Goal: Task Accomplishment & Management: Manage account settings

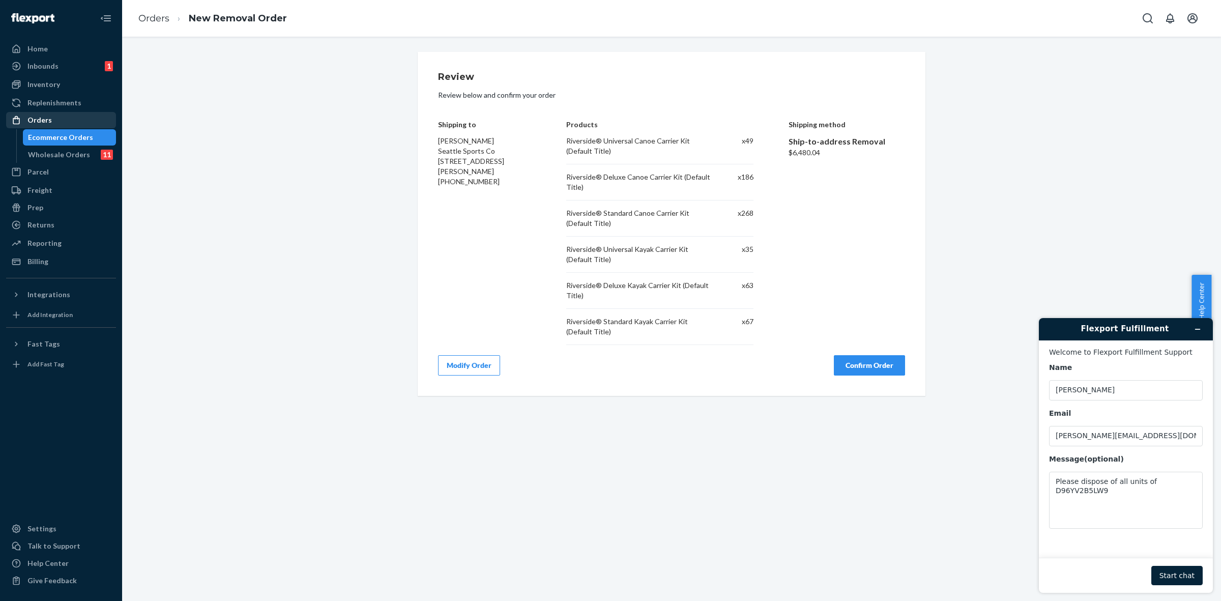
click at [55, 120] on div "Orders" at bounding box center [61, 120] width 108 height 14
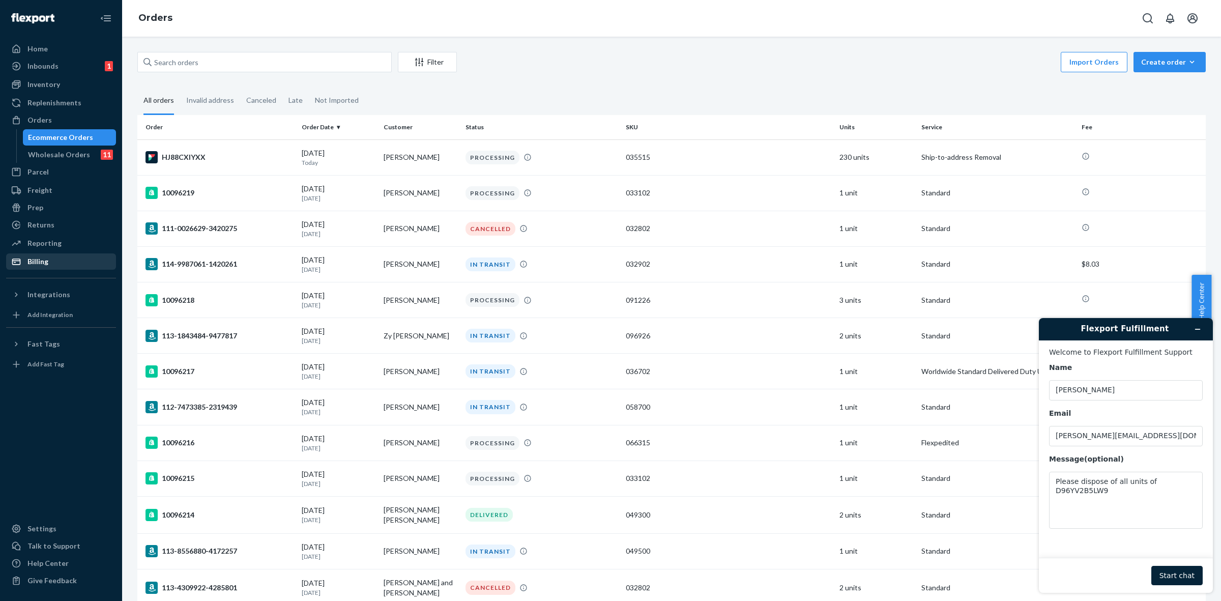
click at [54, 259] on div "Billing" at bounding box center [61, 261] width 108 height 14
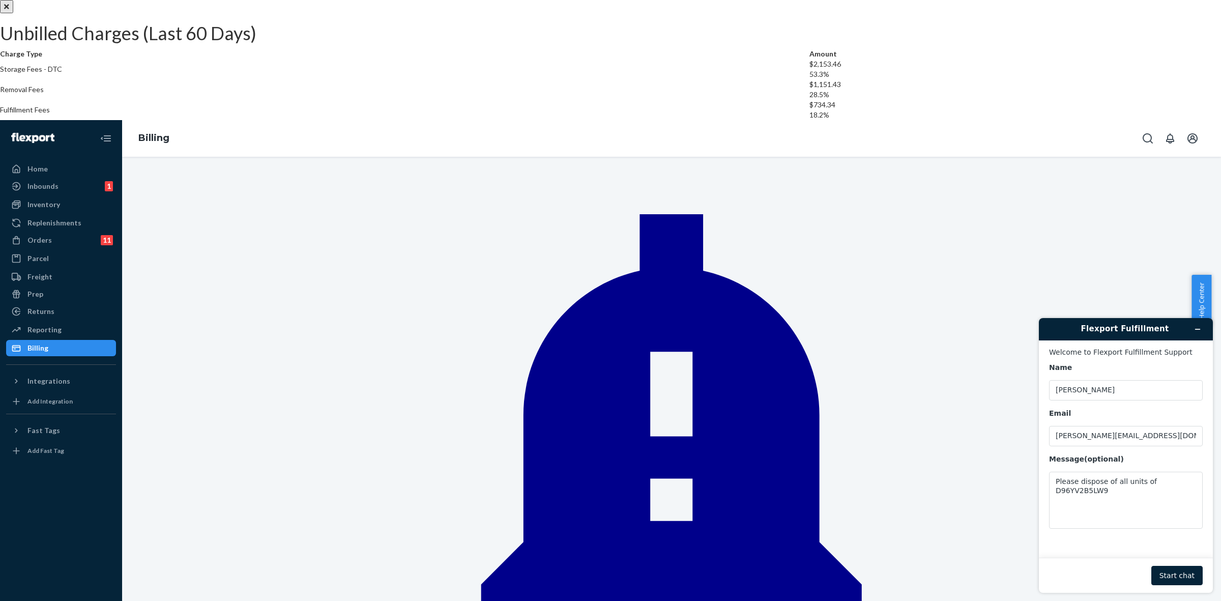
click at [9, 10] on icon "Close" at bounding box center [6, 6] width 5 height 7
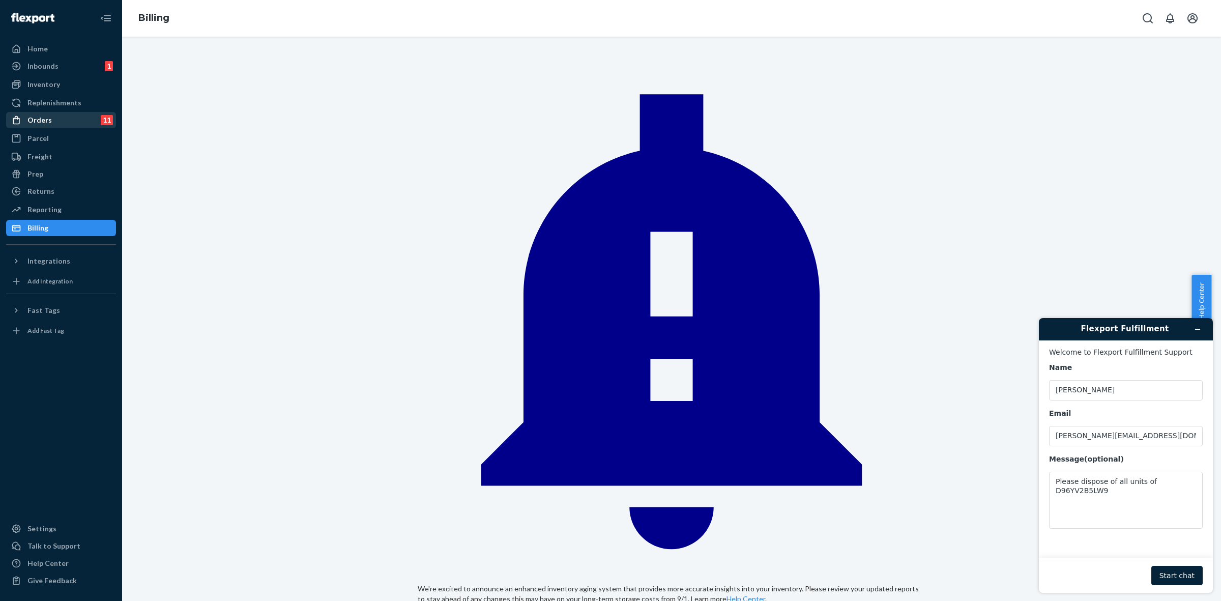
click at [68, 115] on div "Orders 11" at bounding box center [61, 120] width 108 height 14
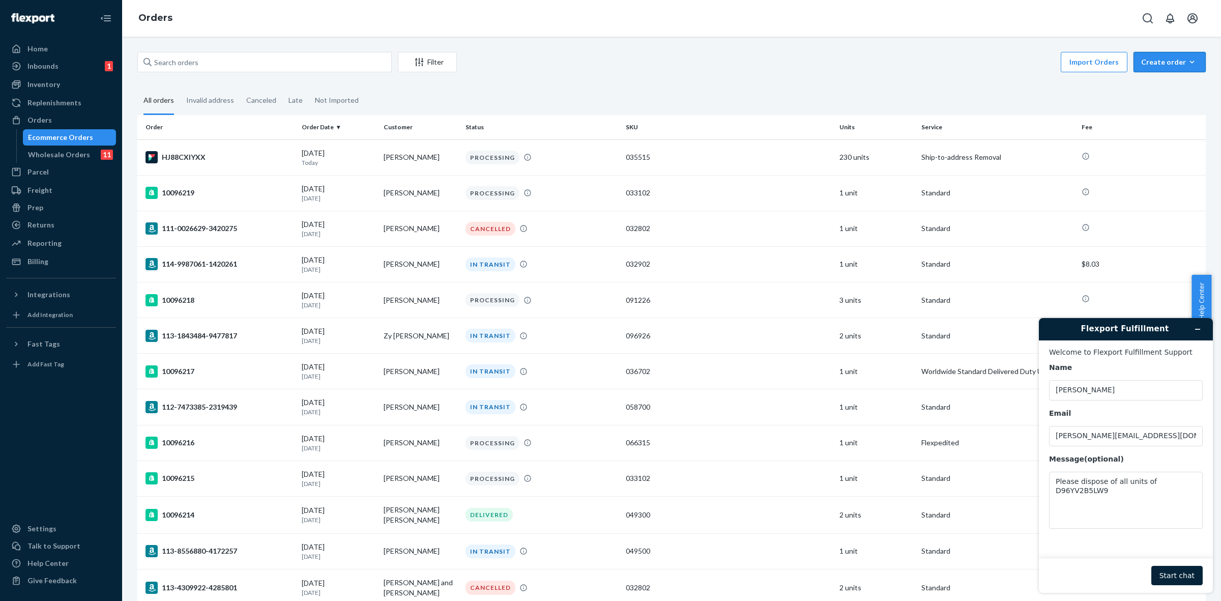
click at [1141, 64] on div "Create order" at bounding box center [1169, 62] width 57 height 10
click at [1147, 111] on span "Removal order" at bounding box center [1175, 108] width 63 height 7
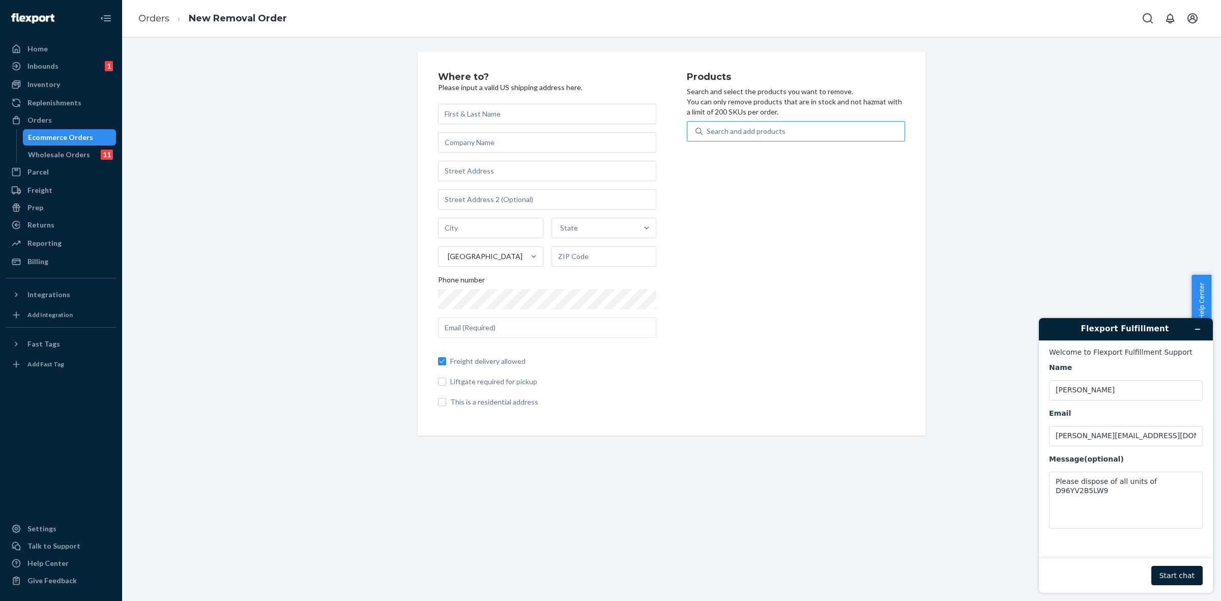
click at [766, 130] on div "Search and add products" at bounding box center [746, 131] width 79 height 10
click at [708, 130] on input "Search and add products" at bounding box center [707, 131] width 1 height 10
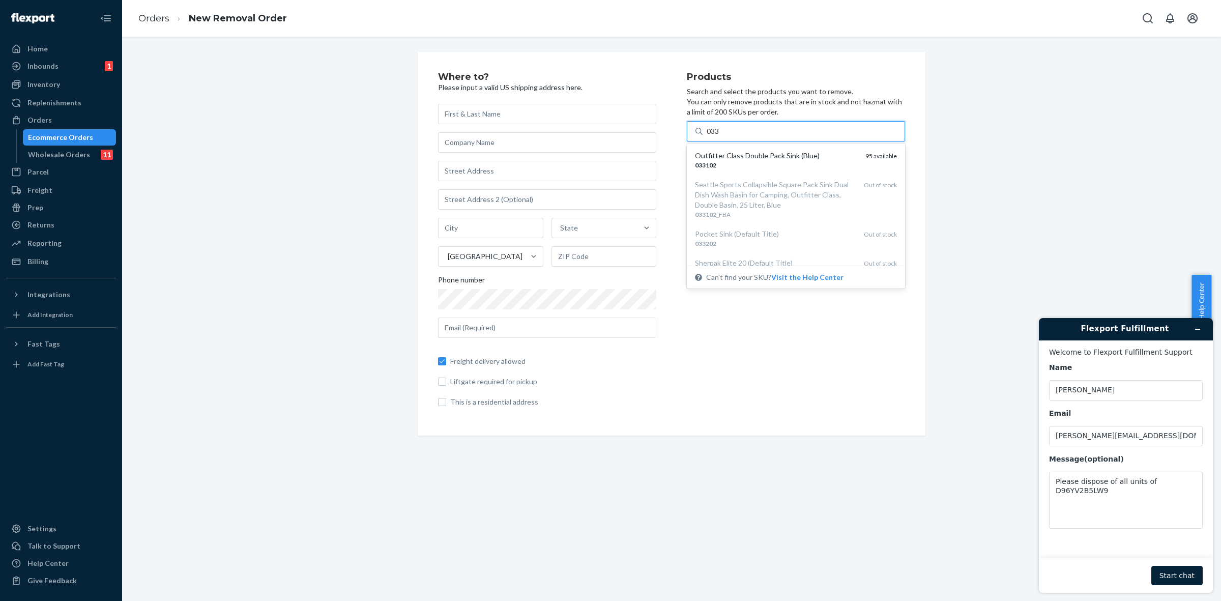
type input "033"
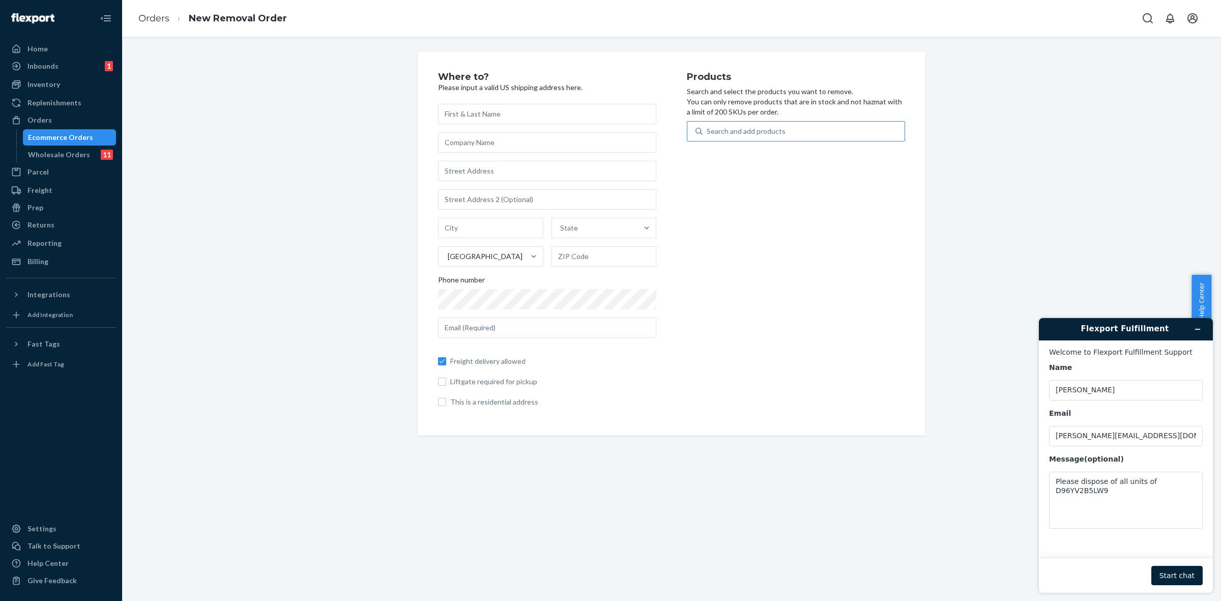
click at [977, 192] on div "Where to? Please input a valid US shipping address here. State United States Ph…" at bounding box center [672, 244] width 1084 height 384
click at [720, 133] on div "Search and add products" at bounding box center [746, 131] width 79 height 10
click at [708, 133] on input "0 results available. Use Up and Down to choose options, press Enter to select t…" at bounding box center [707, 131] width 1 height 10
click at [715, 131] on div "Search and add products" at bounding box center [746, 131] width 79 height 10
click at [708, 131] on input "0 results available. Use Up and Down to choose options, press Enter to select t…" at bounding box center [707, 131] width 1 height 10
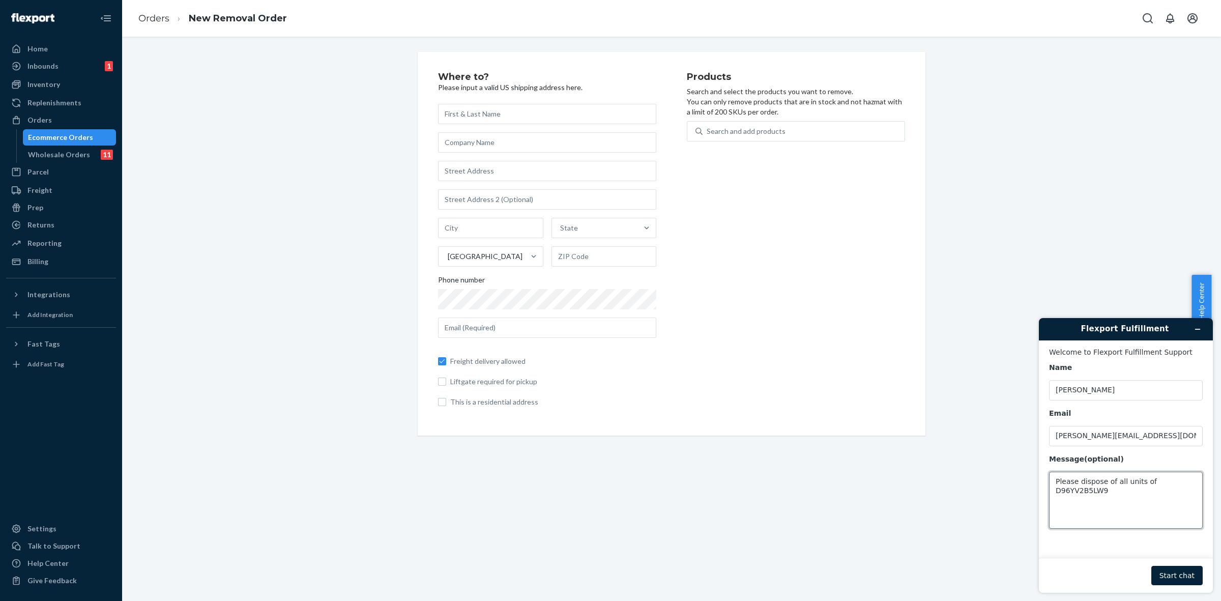
drag, startPoint x: 1052, startPoint y: 485, endPoint x: 1220, endPoint y: 472, distance: 168.4
click at [1220, 472] on div "Flexport Fulfillment Welcome to Flexport Fulfillment Support Name Marty Carlson…" at bounding box center [1126, 455] width 190 height 291
type textarea "C"
type textarea "I"
type textarea "Can I get a quote for a removal order/ship to address for all remaining product…"
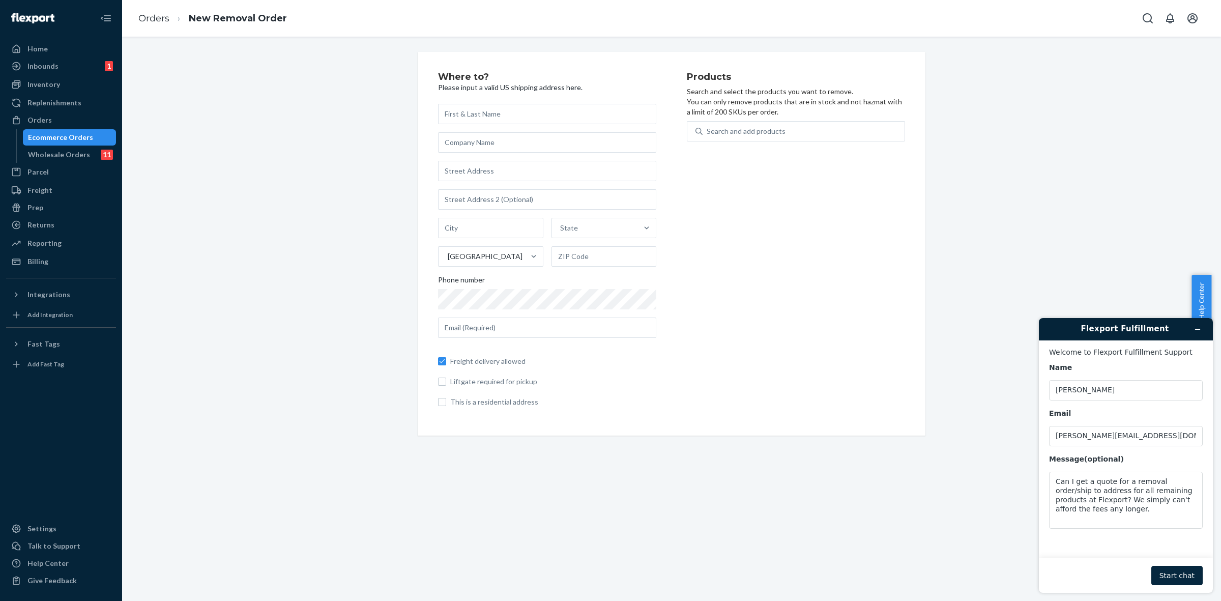
click at [1181, 574] on button "Start chat" at bounding box center [1176, 575] width 51 height 19
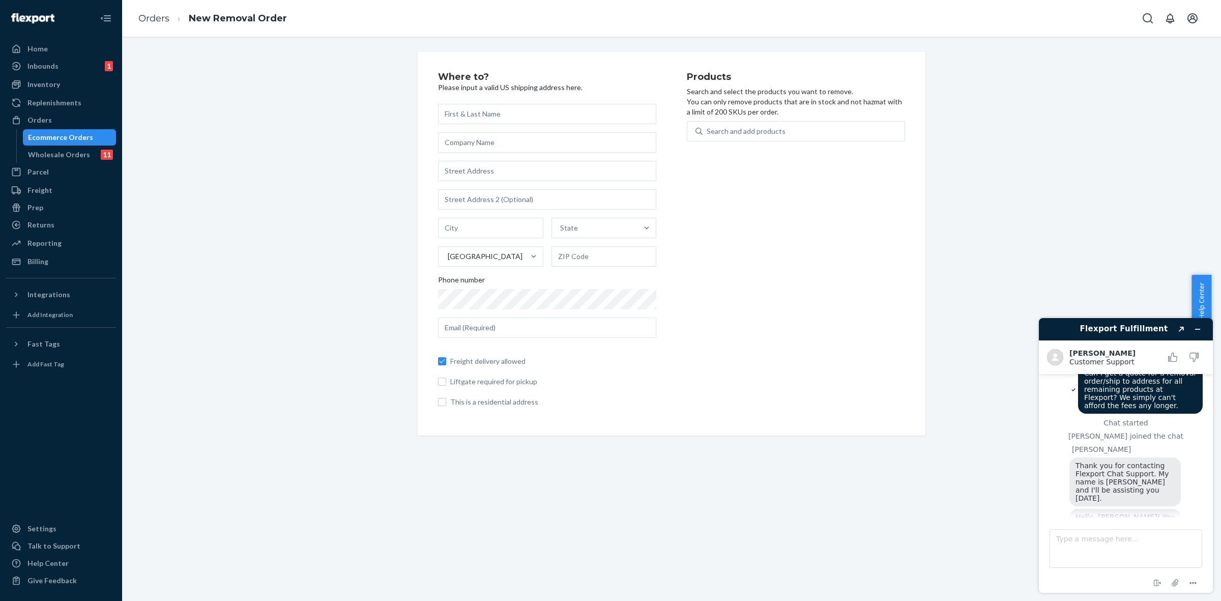
scroll to position [107, 0]
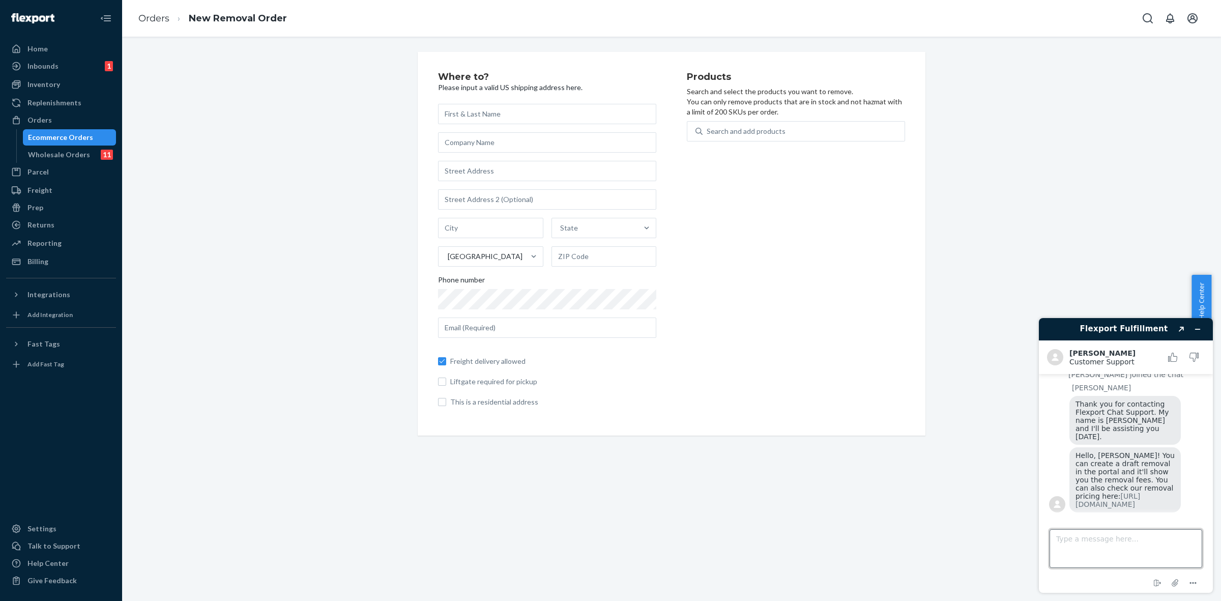
click at [1095, 537] on textarea "Type a message here..." at bounding box center [1125, 548] width 153 height 39
type textarea "I"
type textarea "Is this something you can help with? There's no way to upload a template and it…"
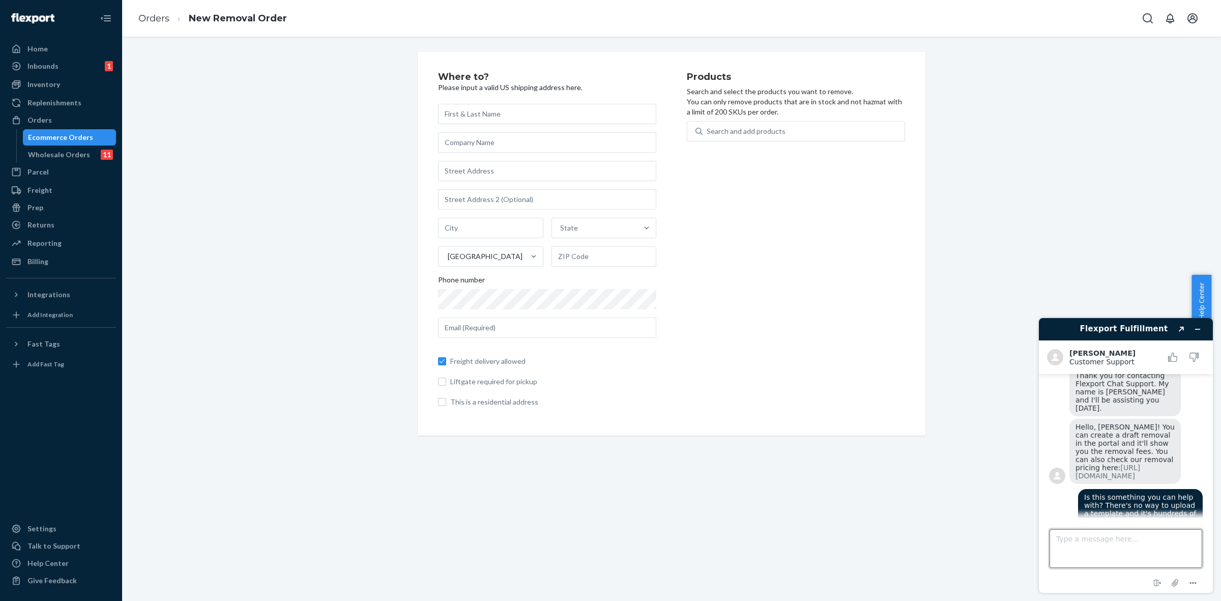
scroll to position [153, 0]
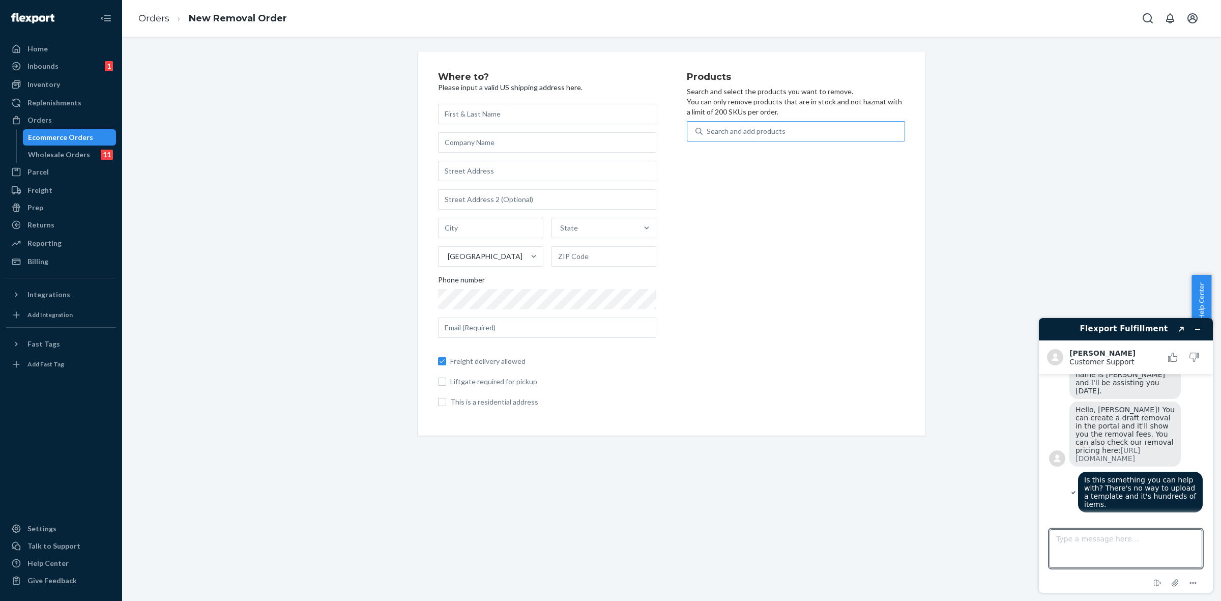
click at [739, 127] on div "Search and add products" at bounding box center [746, 131] width 79 height 10
click at [708, 127] on input "Search and add products" at bounding box center [707, 131] width 1 height 10
type input "015305"
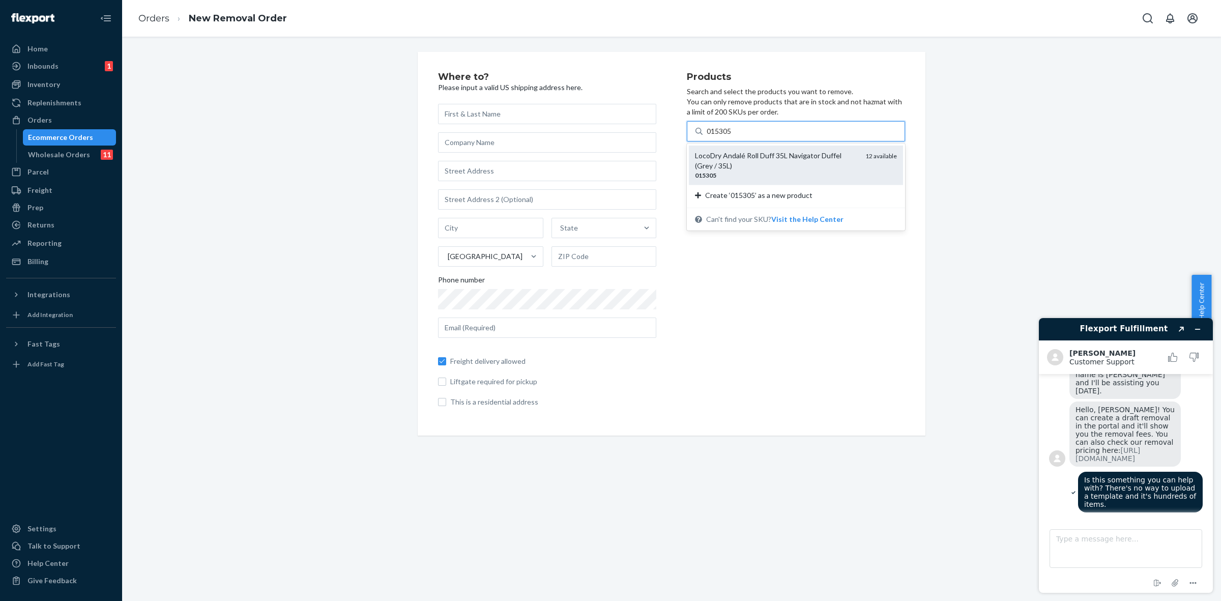
click at [747, 161] on div "LocoDry Andalé Roll Duff 35L Navigator Duffel (Grey / 35L)" at bounding box center [776, 161] width 162 height 20
click at [733, 136] on input "015305" at bounding box center [720, 131] width 26 height 10
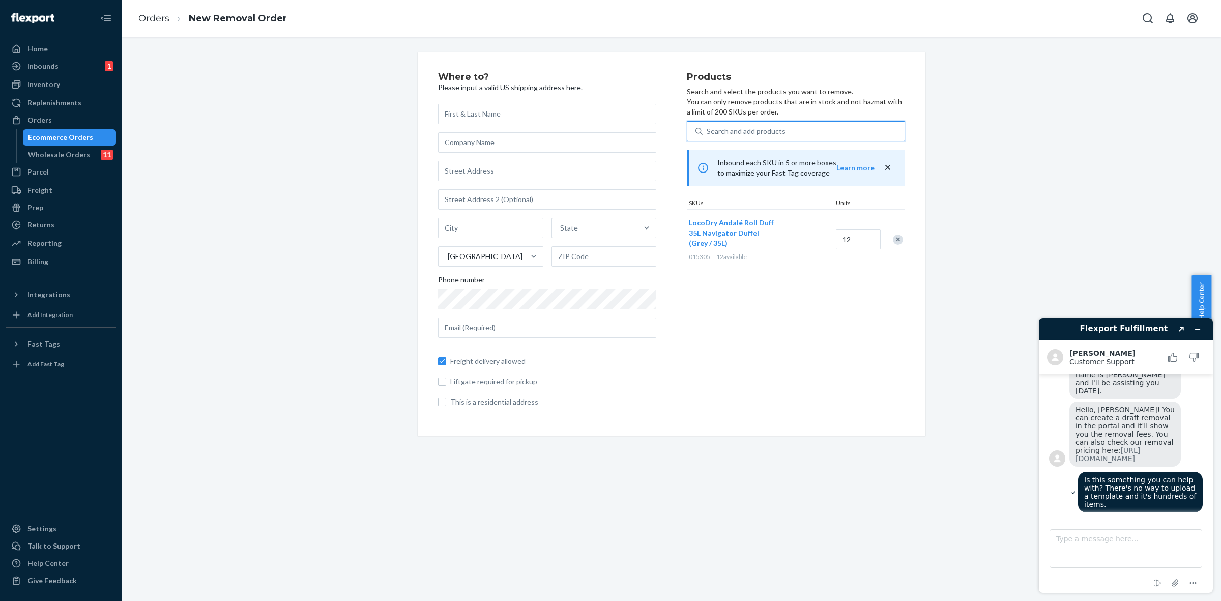
click at [756, 133] on div "Search and add products" at bounding box center [746, 131] width 79 height 10
click at [708, 133] on input "0 results available. Use Up and Down to choose options, press Enter to select t…" at bounding box center [707, 131] width 1 height 10
drag, startPoint x: 755, startPoint y: 127, endPoint x: 720, endPoint y: 129, distance: 35.6
drag, startPoint x: 720, startPoint y: 129, endPoint x: 715, endPoint y: 127, distance: 5.3
click at [715, 127] on div "Search and add products" at bounding box center [746, 131] width 79 height 10
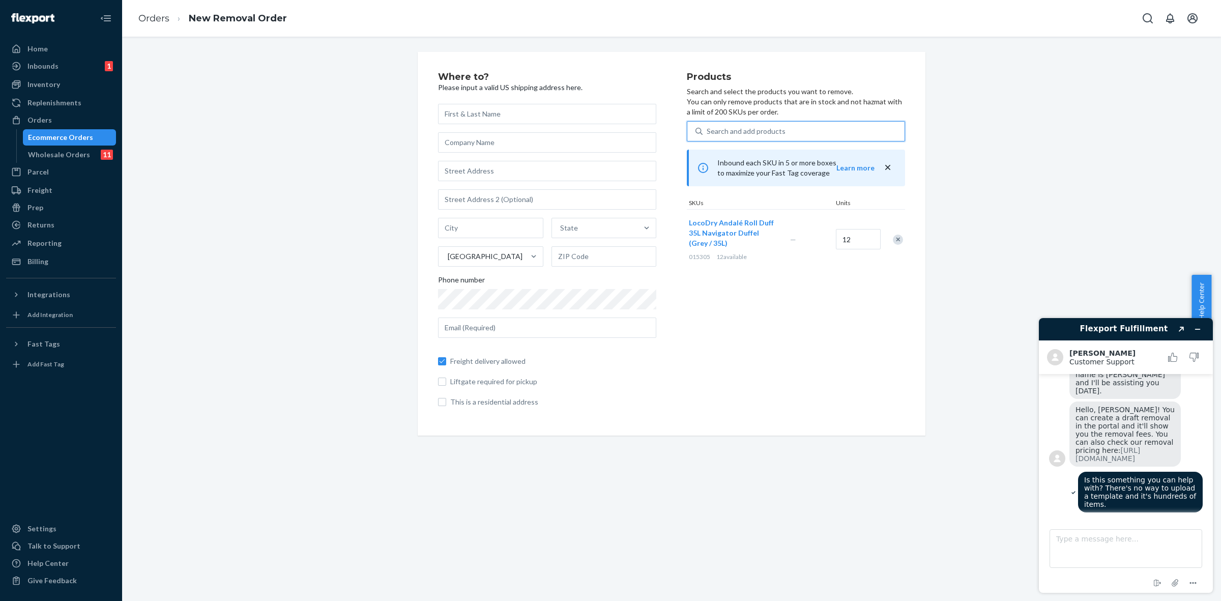
click at [708, 127] on input "0 results available. Use Up and Down to choose options, press Enter to select t…" at bounding box center [707, 131] width 1 height 10
click at [1105, 546] on textarea "Type a message here..." at bounding box center [1125, 548] width 153 height 39
type textarea "The system doesn't even allow me to cut and paste items number into the search …"
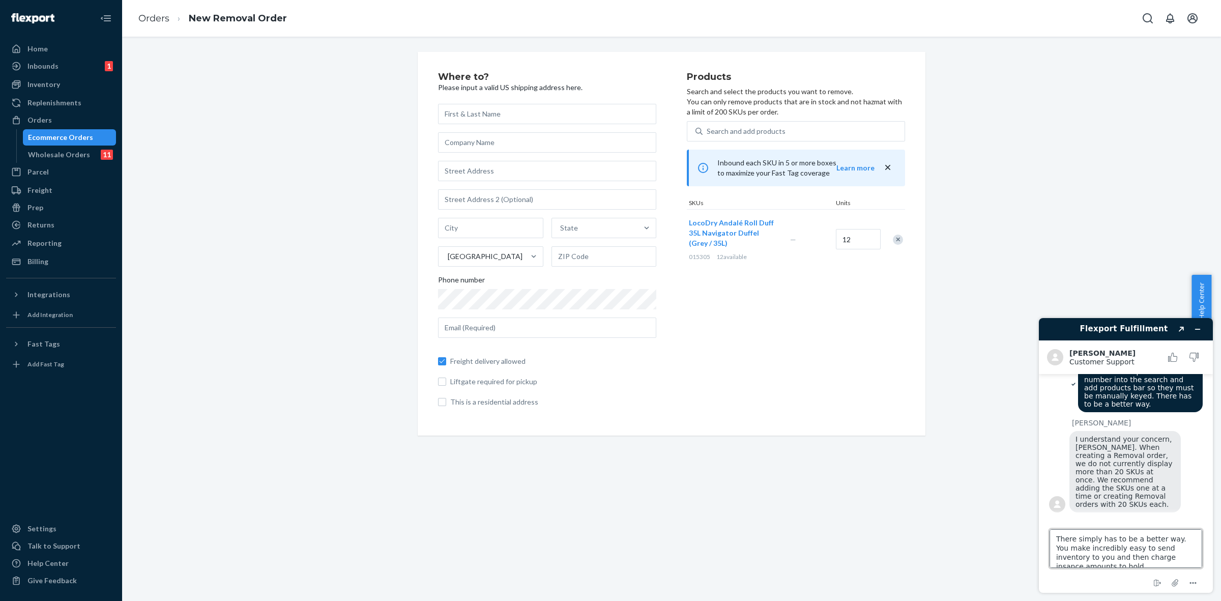
scroll to position [4, 0]
click at [1113, 559] on textarea "There simply has to be a better way. You make incredibly easy to send inventory…" at bounding box center [1125, 548] width 153 height 39
type textarea "There simply has to be a better way. You make incredibly easy to send inventory…"
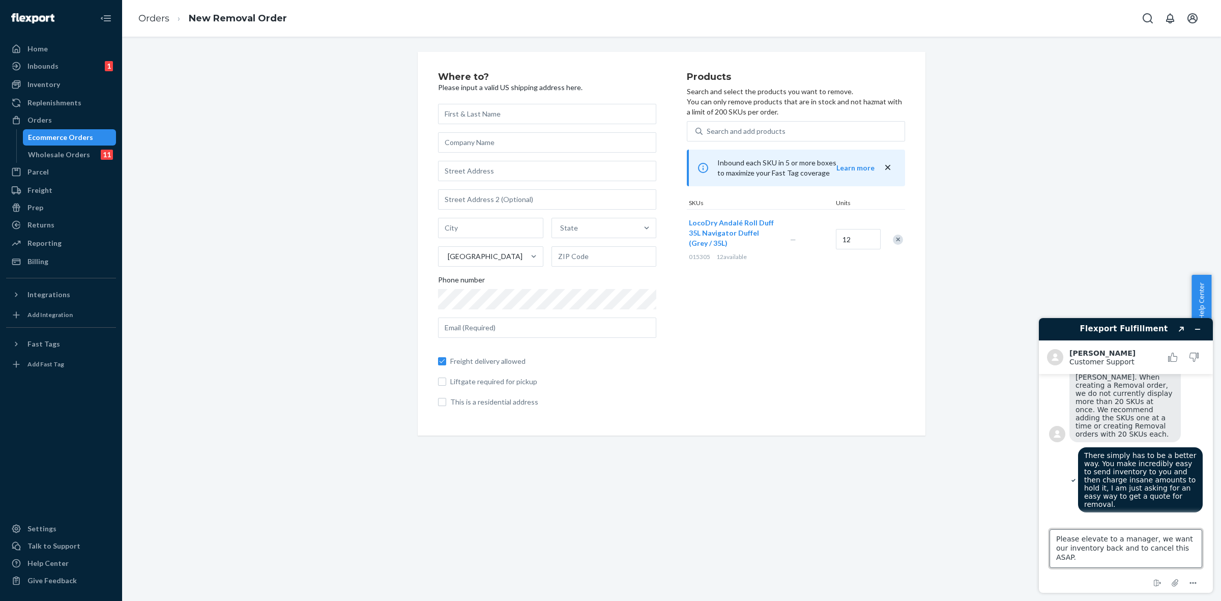
type textarea "Please elevate to a manager, we want our inventory back and to cancel this ASAP."
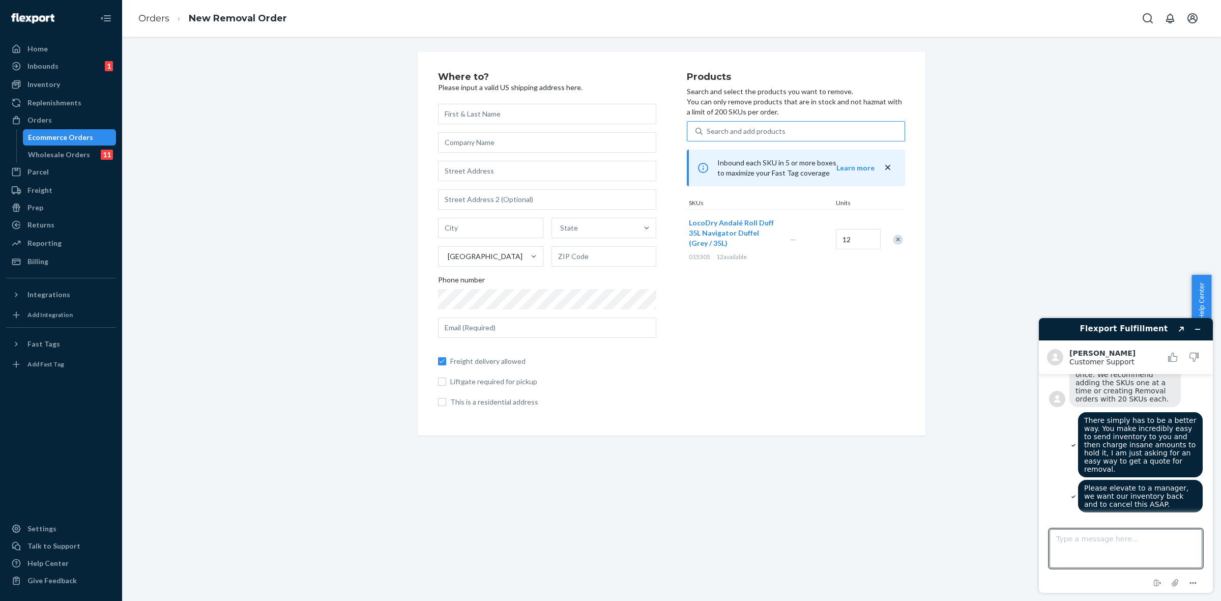
click at [718, 128] on div "Search and add products" at bounding box center [746, 131] width 79 height 10
click at [708, 128] on input "Search and add products" at bounding box center [707, 131] width 1 height 10
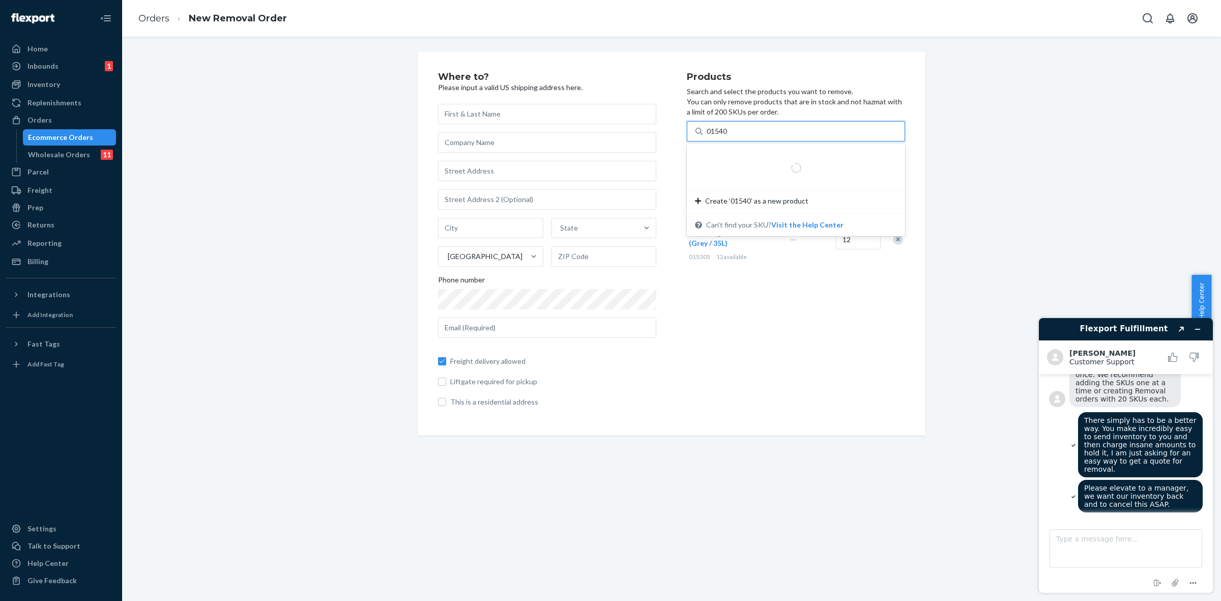
type input "015405"
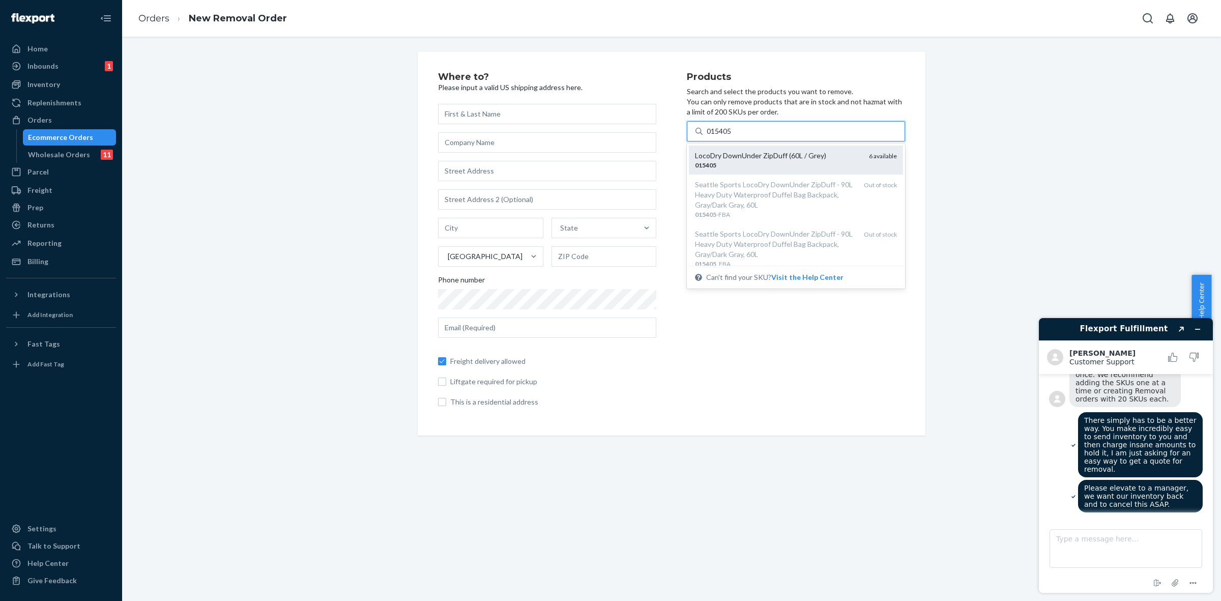
click at [726, 164] on div "015405" at bounding box center [778, 165] width 166 height 9
click at [726, 136] on input "015405" at bounding box center [720, 131] width 26 height 10
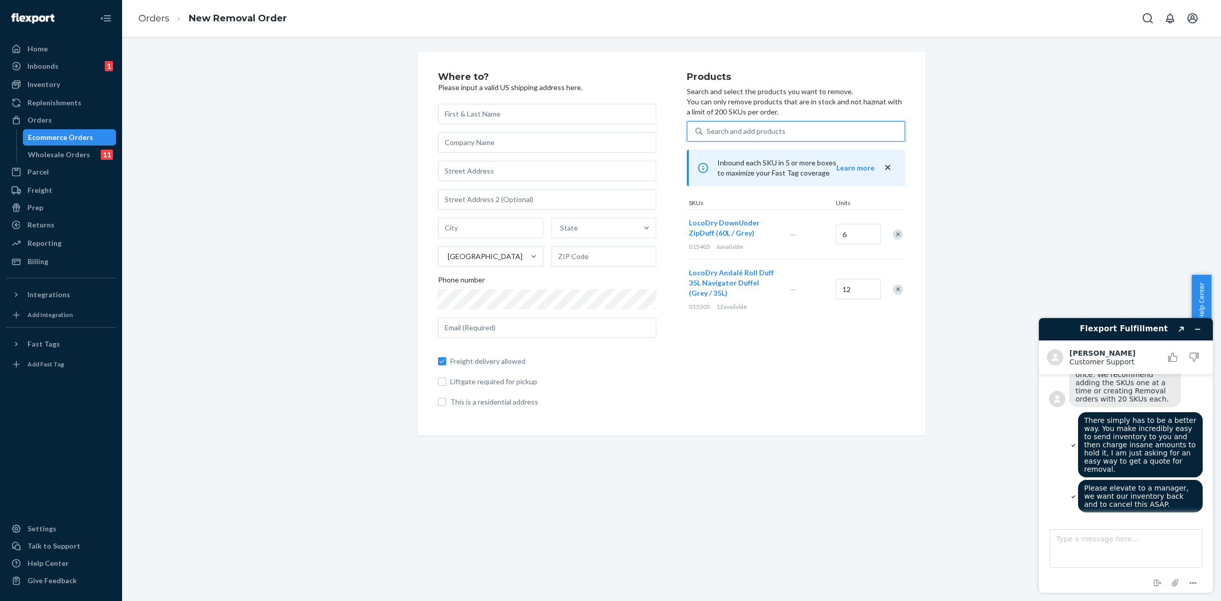
click at [707, 130] on div "Search and add products" at bounding box center [746, 131] width 79 height 10
click at [707, 130] on input "0 results available. Select is focused ,type to refine list, press Down to open…" at bounding box center [707, 131] width 1 height 10
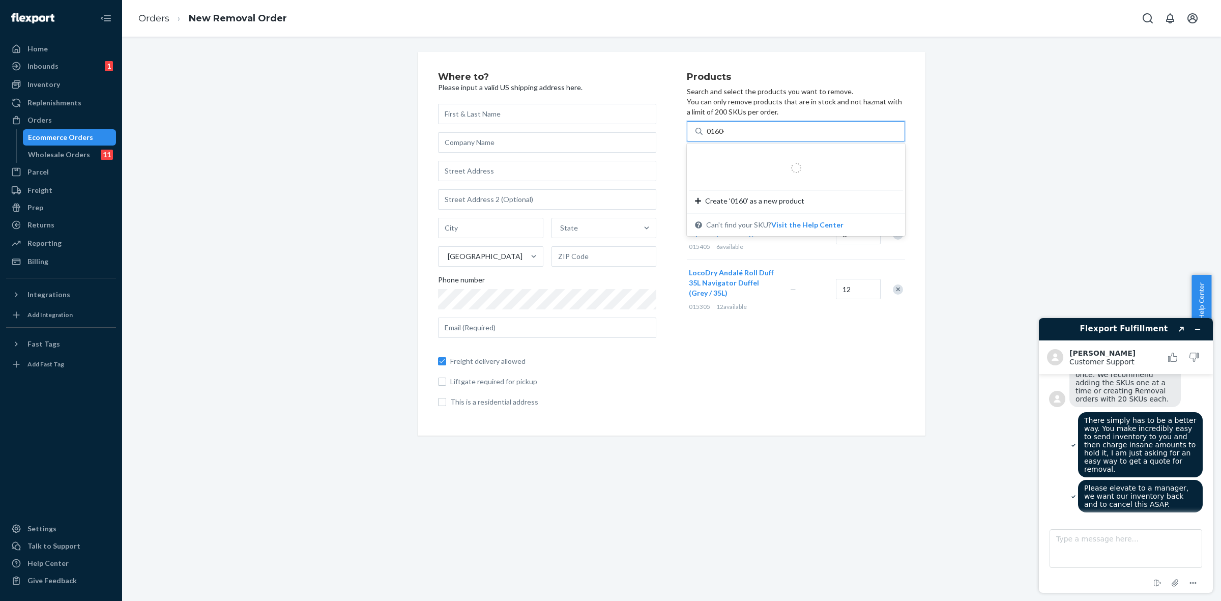
type input "016048"
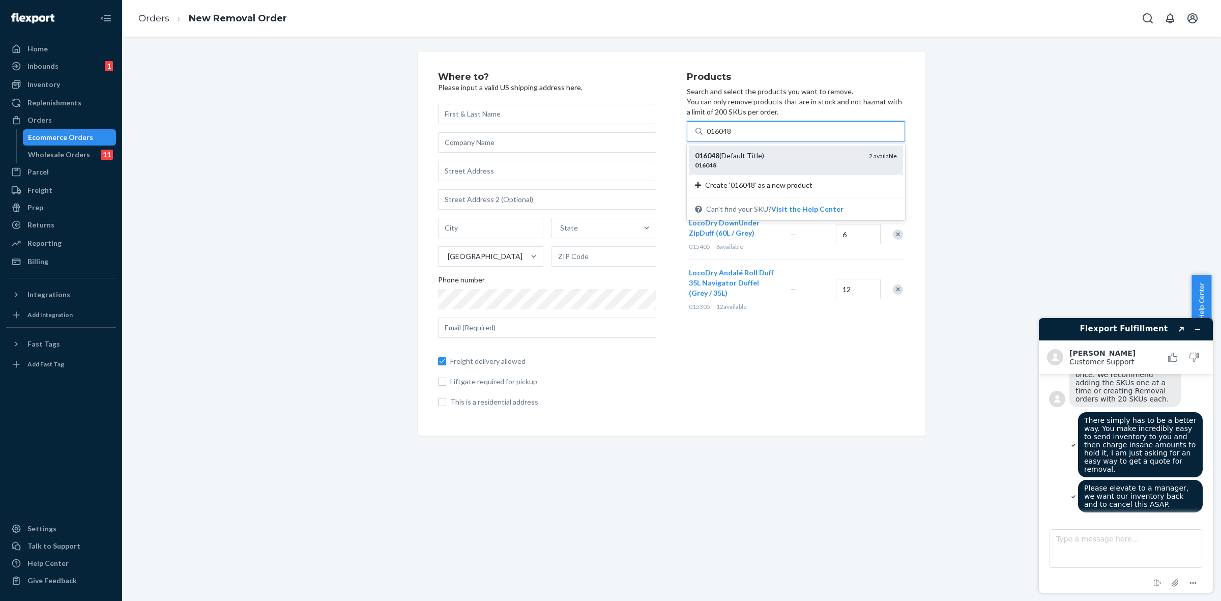
click at [751, 159] on div "016048 (Default Title)" at bounding box center [778, 156] width 166 height 10
click at [733, 136] on input "016048" at bounding box center [720, 131] width 26 height 10
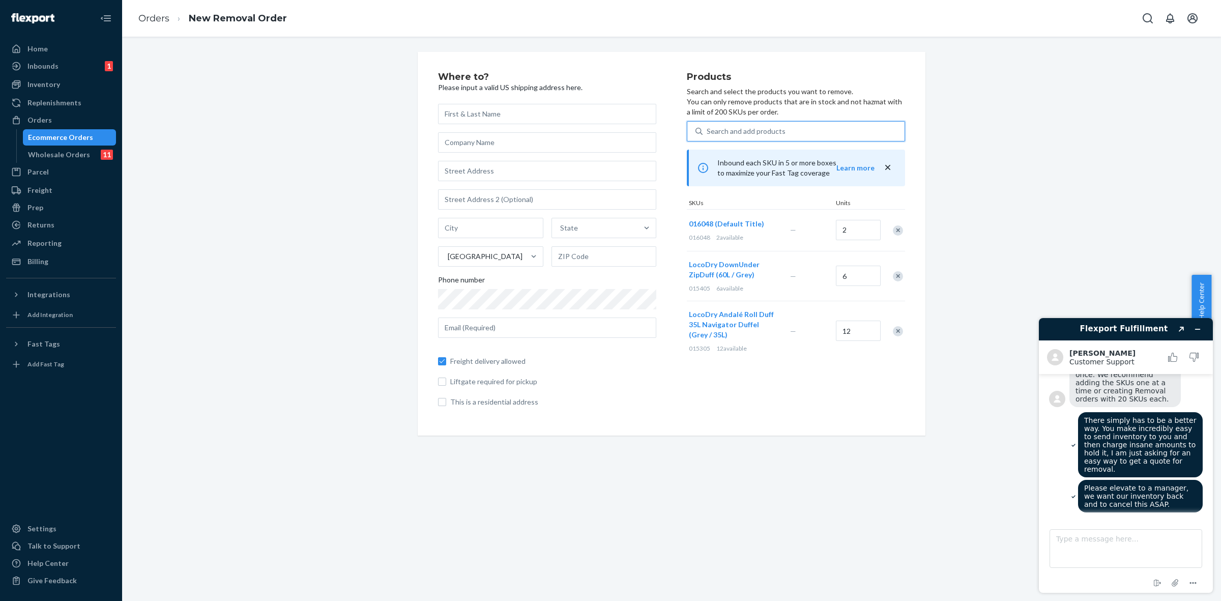
click at [722, 135] on div "Search and add products" at bounding box center [746, 131] width 79 height 10
click at [708, 135] on input "0 results available. Use Up and Down to choose options, press Enter to select t…" at bounding box center [707, 131] width 1 height 10
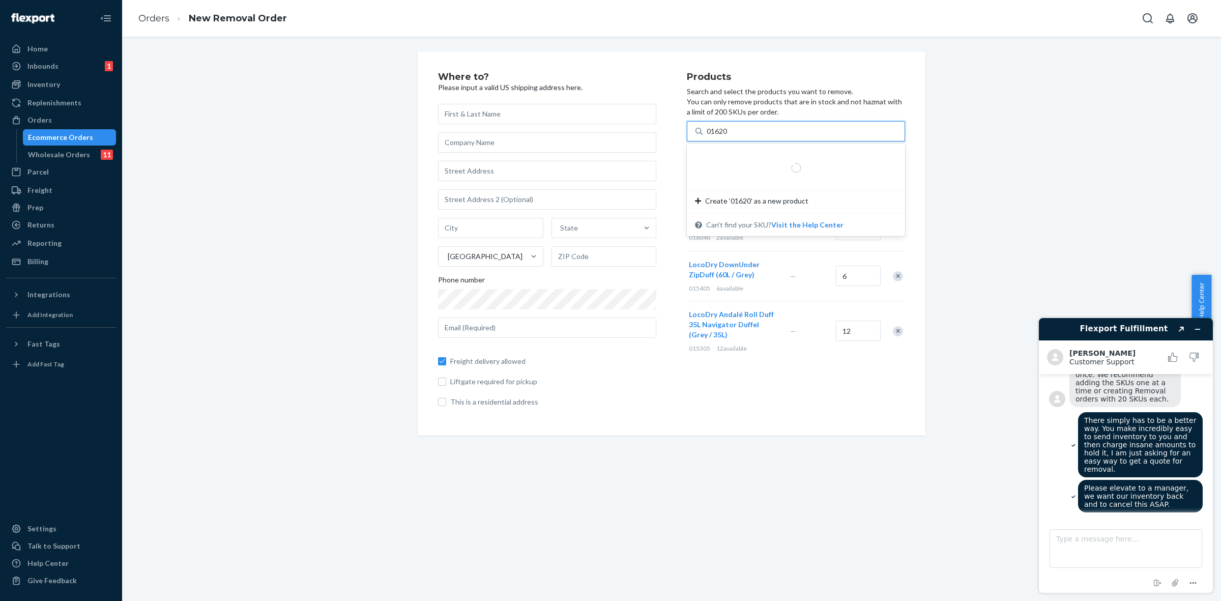
type input "016200"
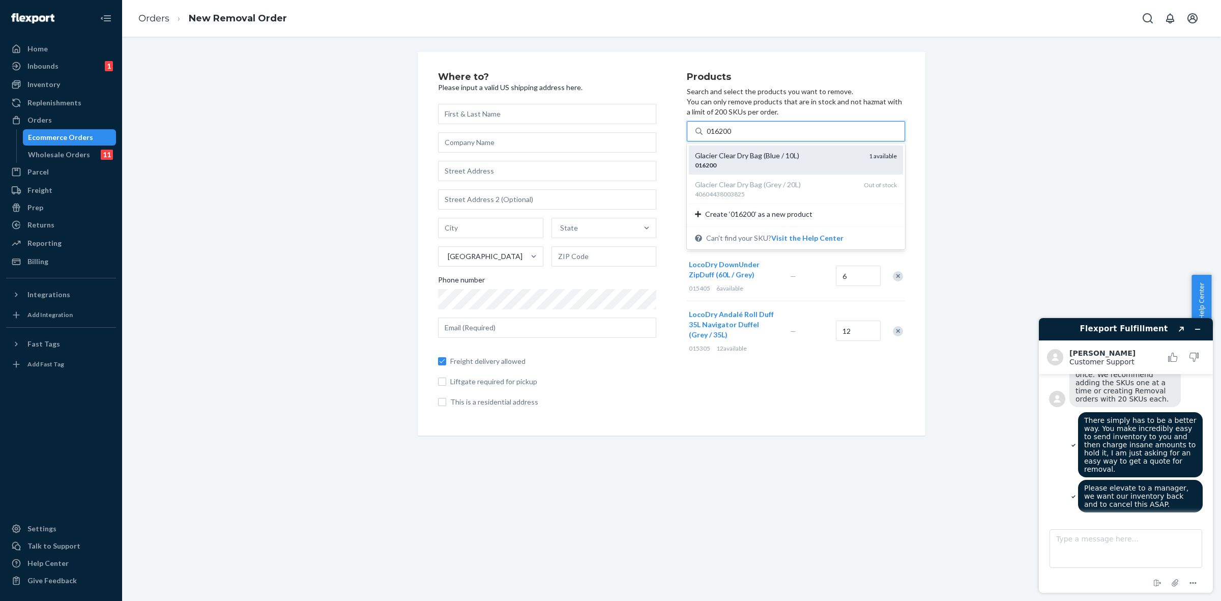
click at [731, 172] on div "Glacier Clear Dry Bag (Blue / 10L) 016200 1 available" at bounding box center [796, 159] width 214 height 29
click at [731, 136] on input "016200" at bounding box center [720, 131] width 26 height 10
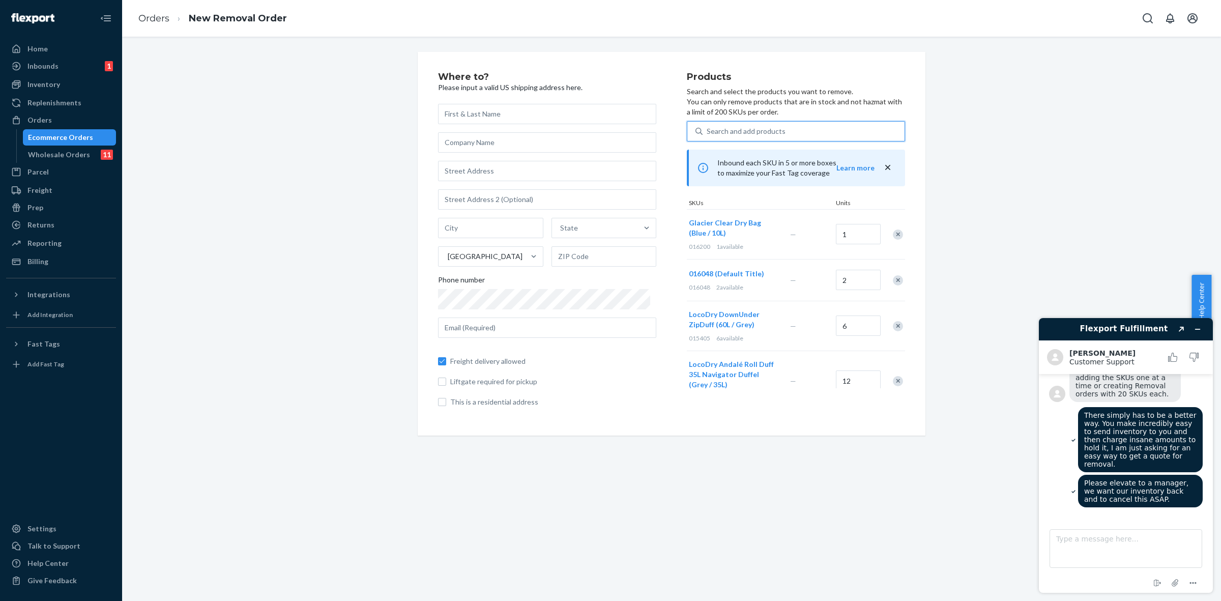
scroll to position [397, 0]
click at [733, 131] on div "Search and add products" at bounding box center [746, 131] width 79 height 10
click at [708, 131] on input "0 results available. Use Up and Down to choose options, press Enter to select t…" at bounding box center [707, 131] width 1 height 10
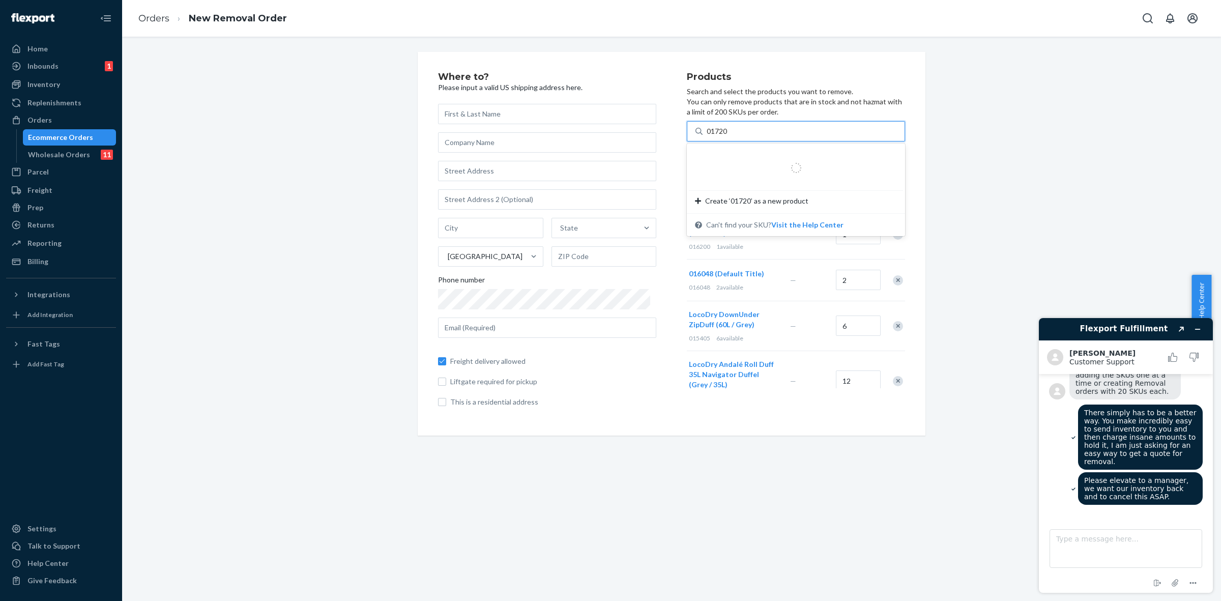
type input "017202"
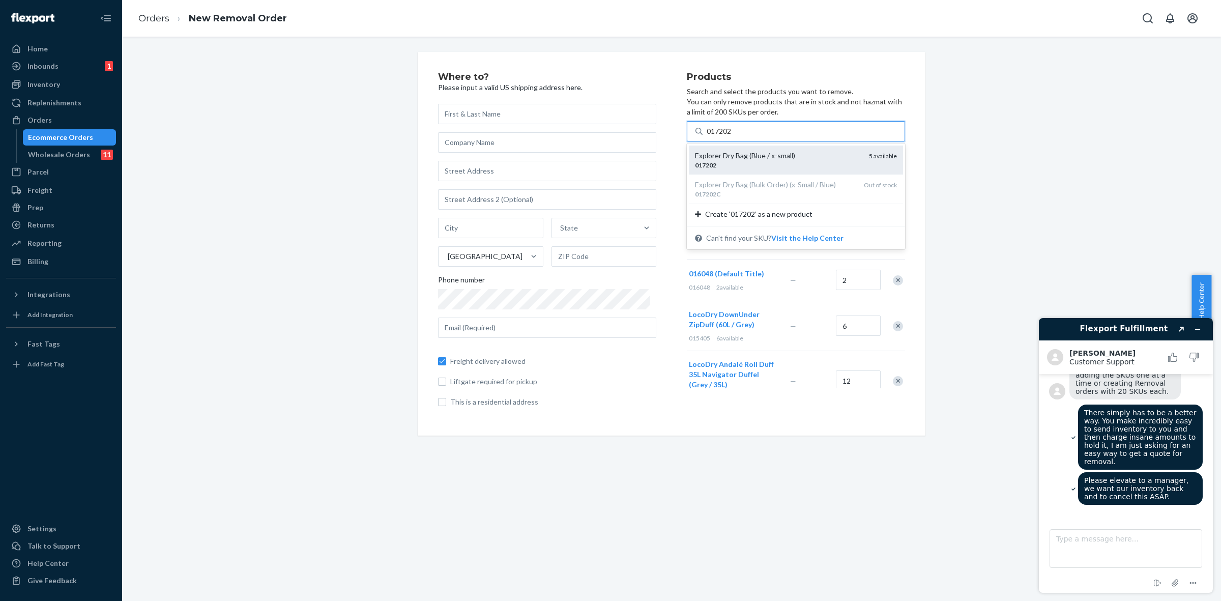
click at [750, 158] on div "Explorer Dry Bag (Blue / x-small)" at bounding box center [778, 156] width 166 height 10
click at [733, 136] on input "017202" at bounding box center [720, 131] width 26 height 10
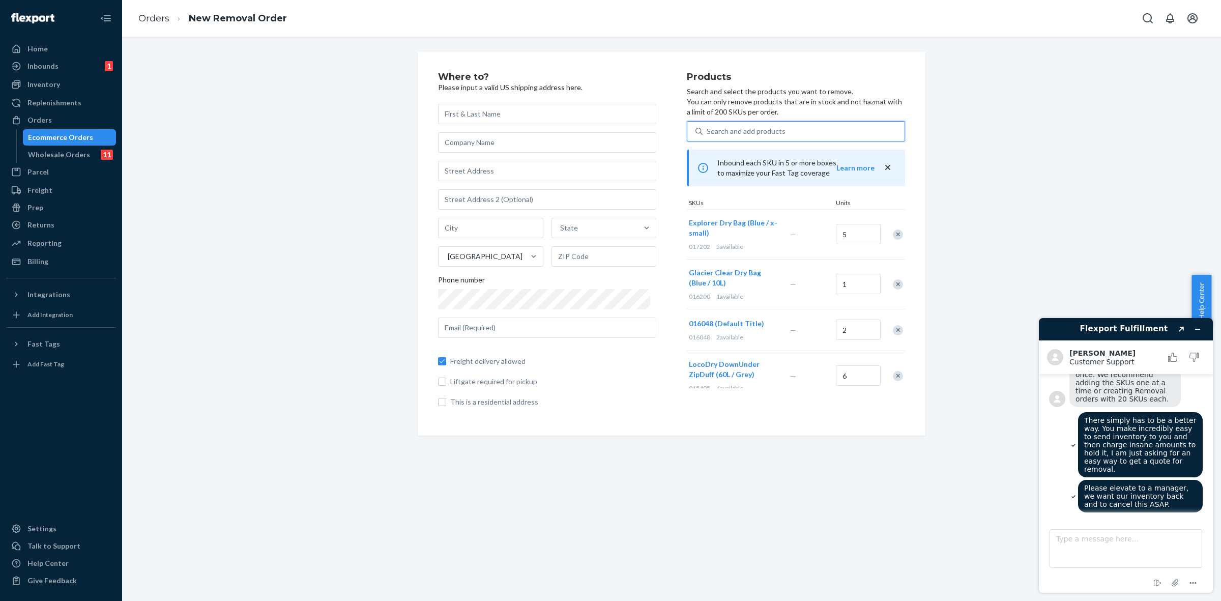
scroll to position [394, 0]
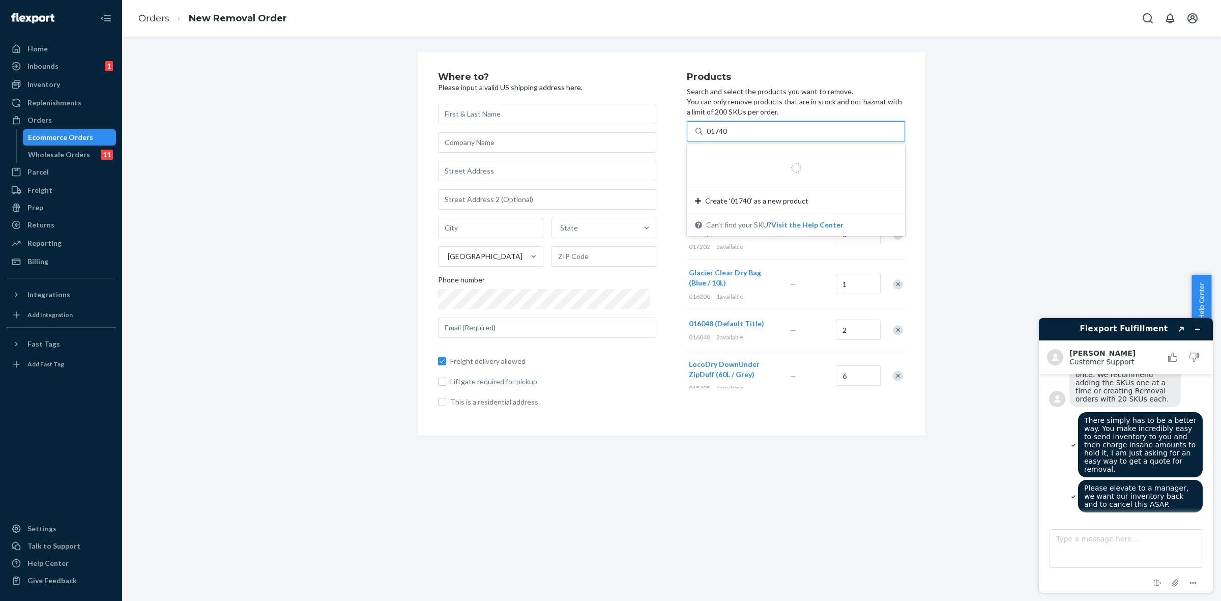
type input "017401"
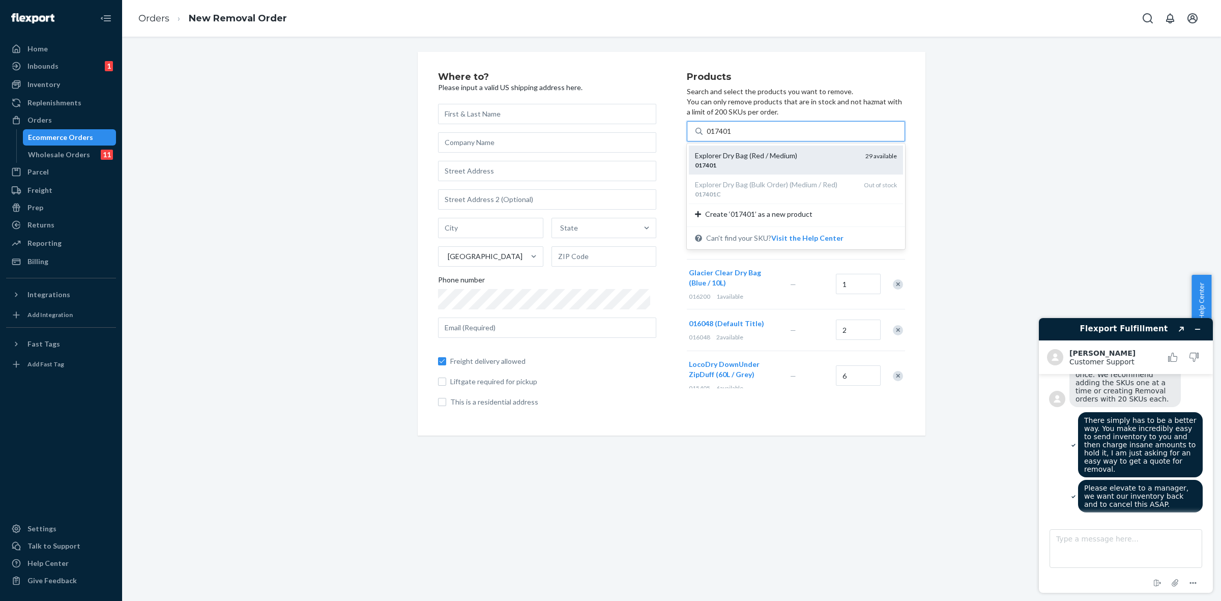
click at [736, 166] on div "017401" at bounding box center [776, 165] width 162 height 9
click at [733, 136] on input "017401" at bounding box center [720, 131] width 26 height 10
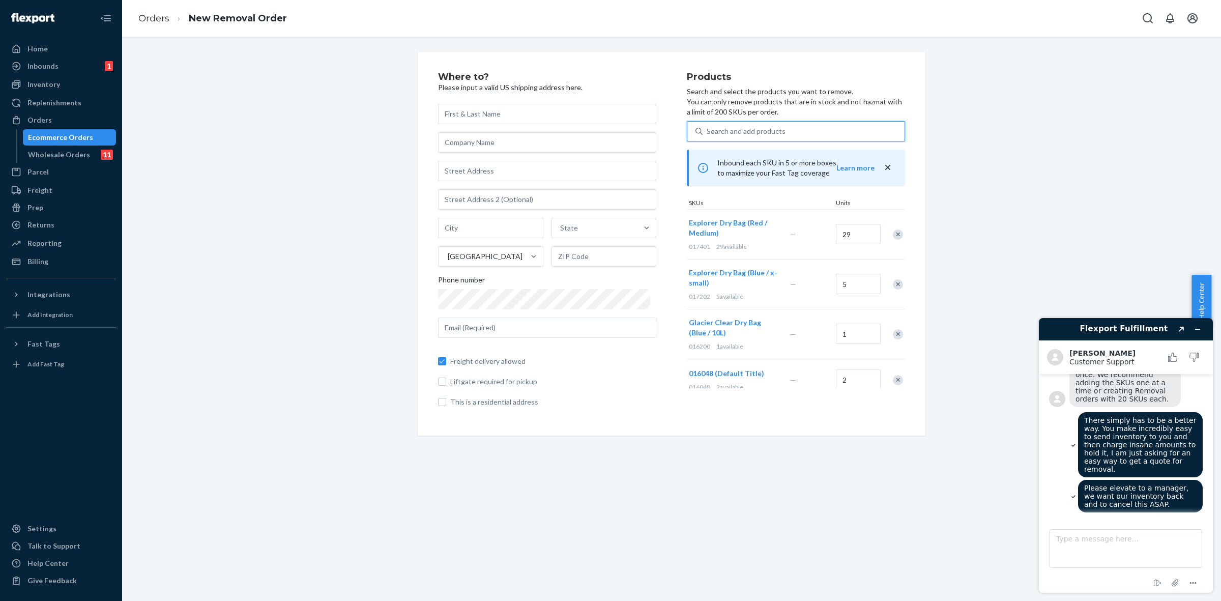
click at [728, 130] on div "Search and add products" at bounding box center [746, 131] width 79 height 10
click at [708, 130] on input "0 results available. Select is focused ,type to refine list, press Down to open…" at bounding box center [707, 131] width 1 height 10
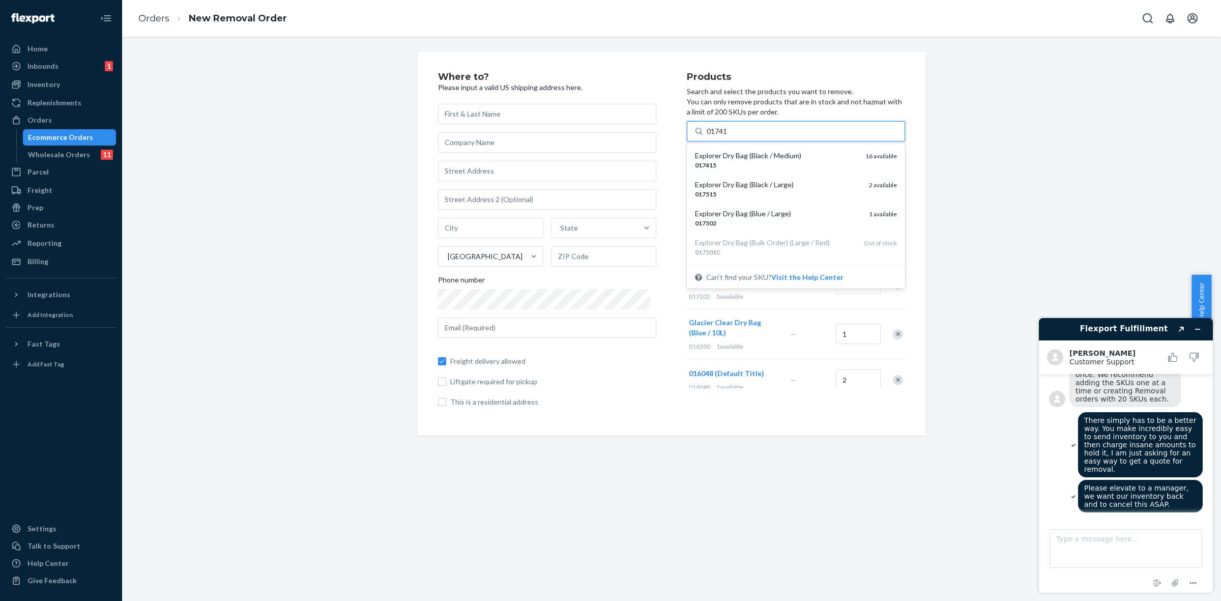
type input "017415"
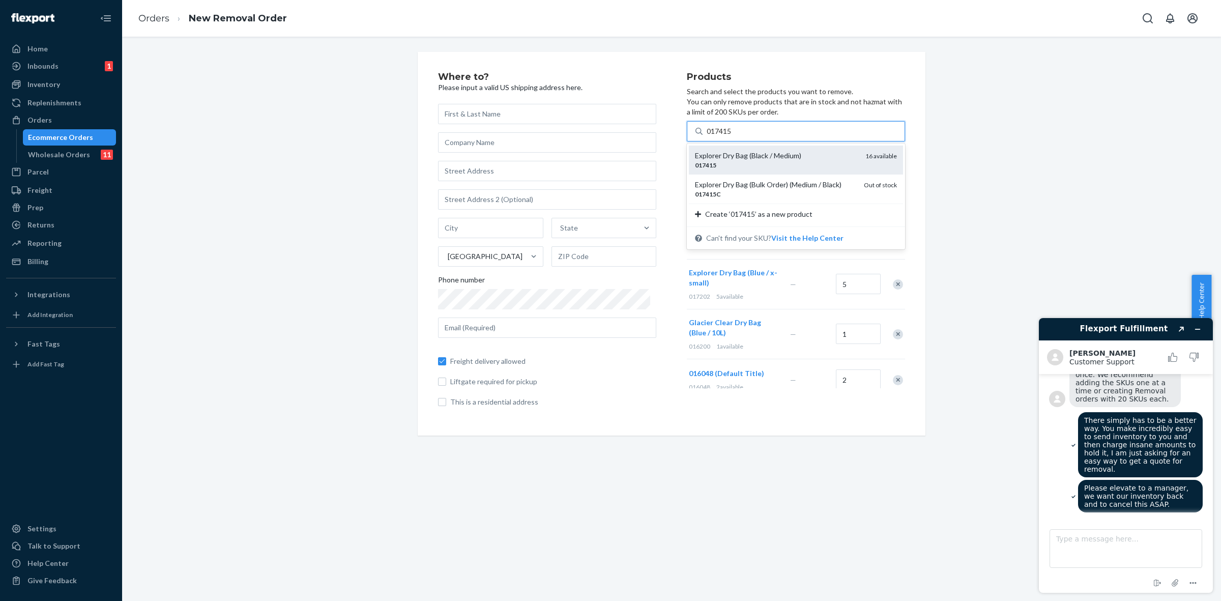
click at [748, 166] on div "017415" at bounding box center [776, 165] width 162 height 9
click at [733, 136] on input "017415" at bounding box center [720, 131] width 26 height 10
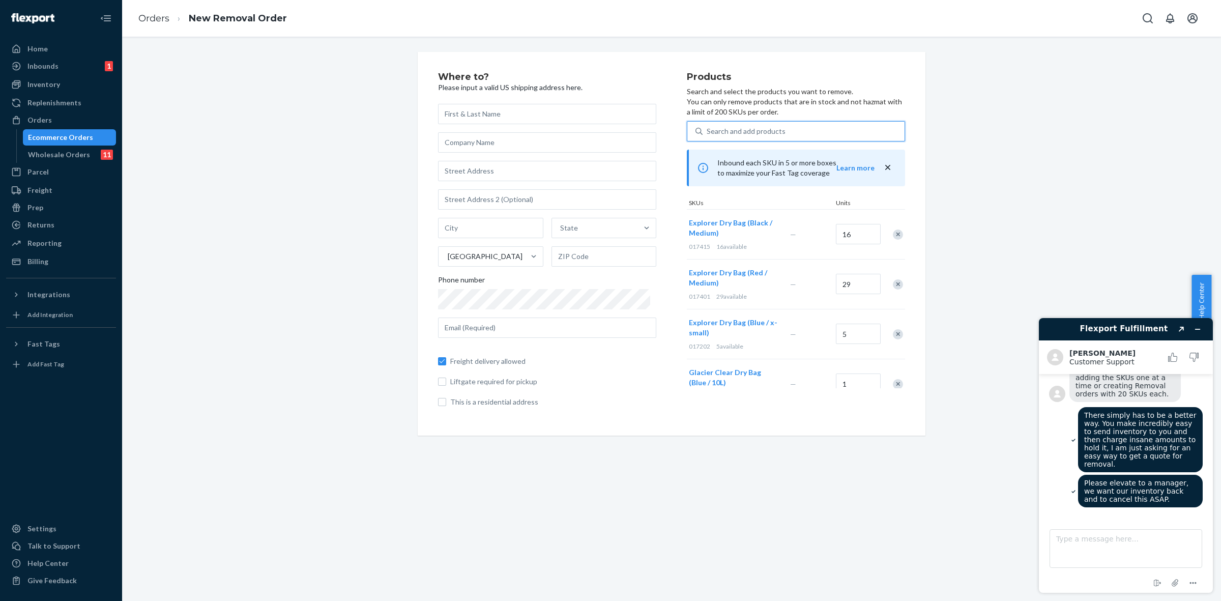
scroll to position [397, 0]
click at [711, 127] on div "Search and add products" at bounding box center [746, 131] width 79 height 10
click at [708, 127] on input "0 results available. Use Up and Down to choose options, press Enter to select t…" at bounding box center [707, 131] width 1 height 10
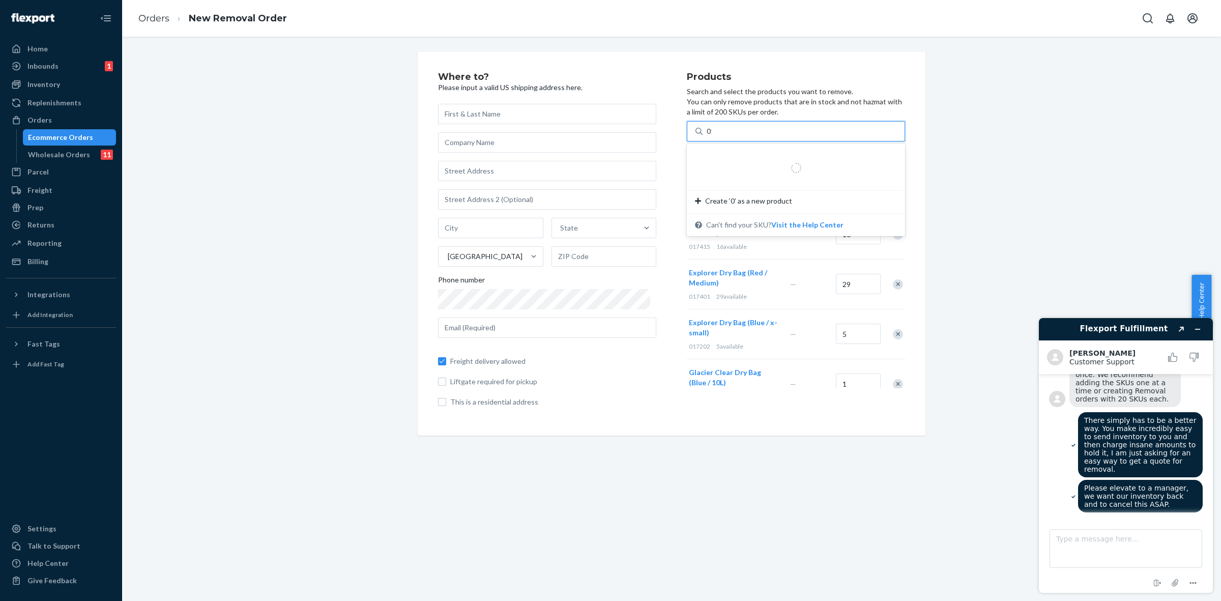
scroll to position [394, 0]
type input "017515"
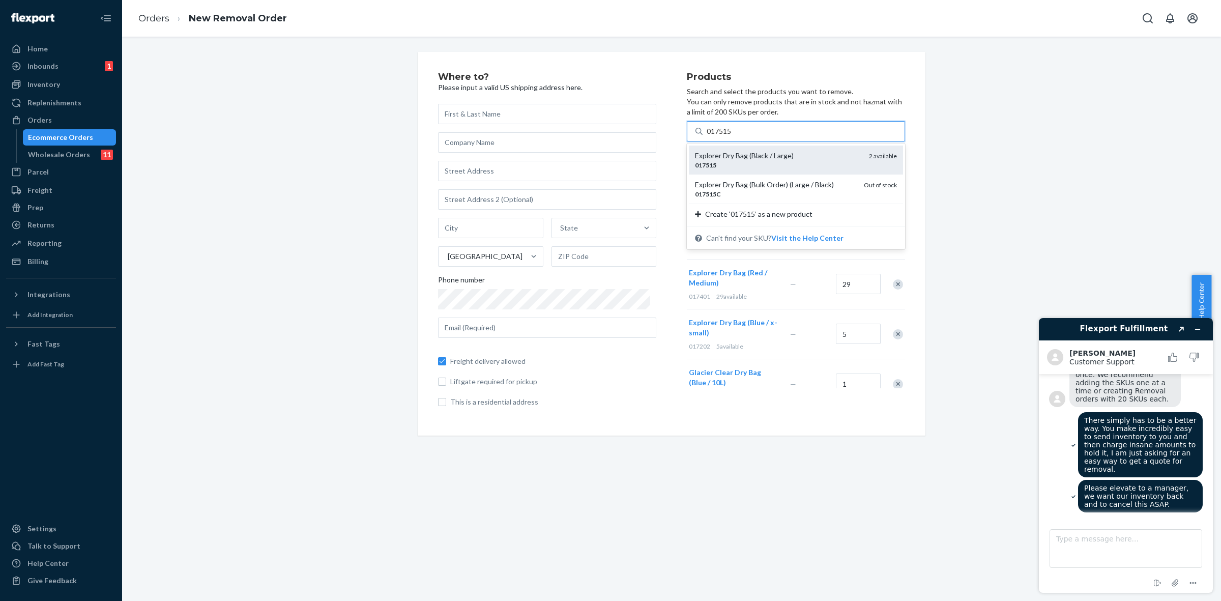
scroll to position [397, 0]
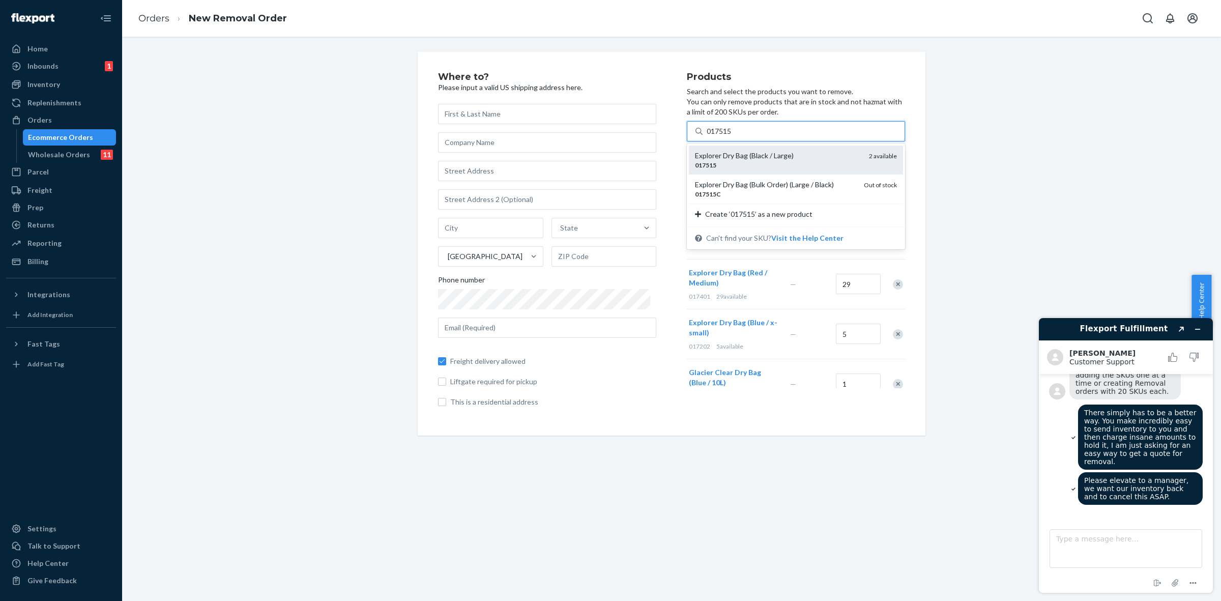
click at [721, 156] on div "Explorer Dry Bag (Black / Large)" at bounding box center [778, 156] width 166 height 10
click at [721, 136] on input "017515" at bounding box center [720, 131] width 26 height 10
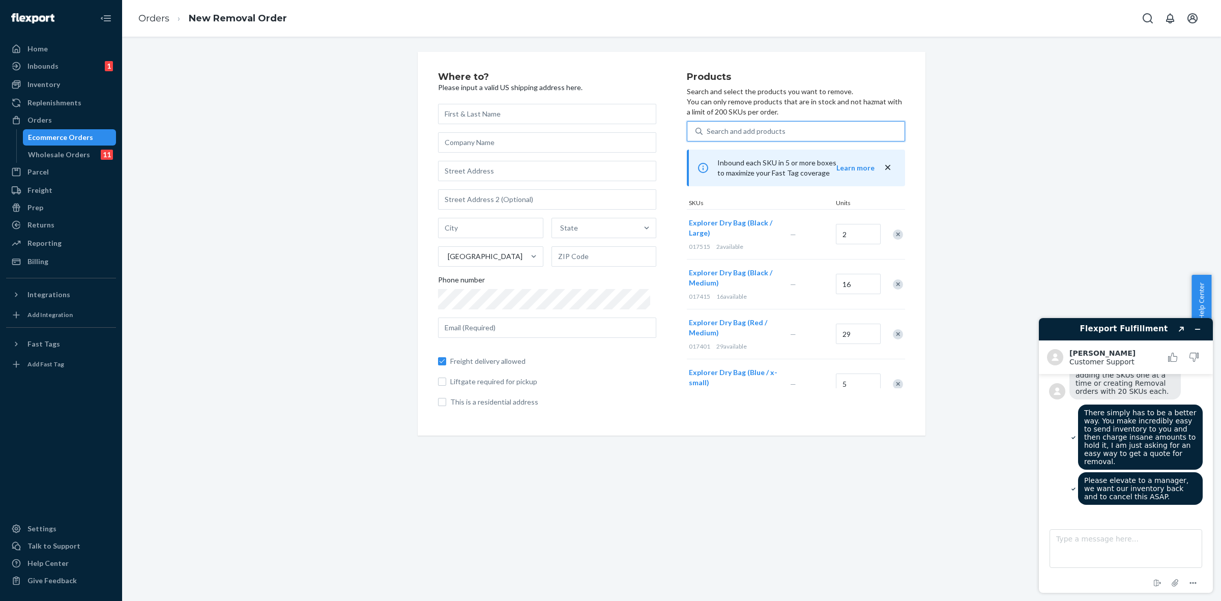
click at [772, 135] on div "Search and add products" at bounding box center [804, 131] width 202 height 18
click at [708, 135] on input "0 results available. Use Up and Down to choose options, press Enter to select t…" at bounding box center [707, 131] width 1 height 10
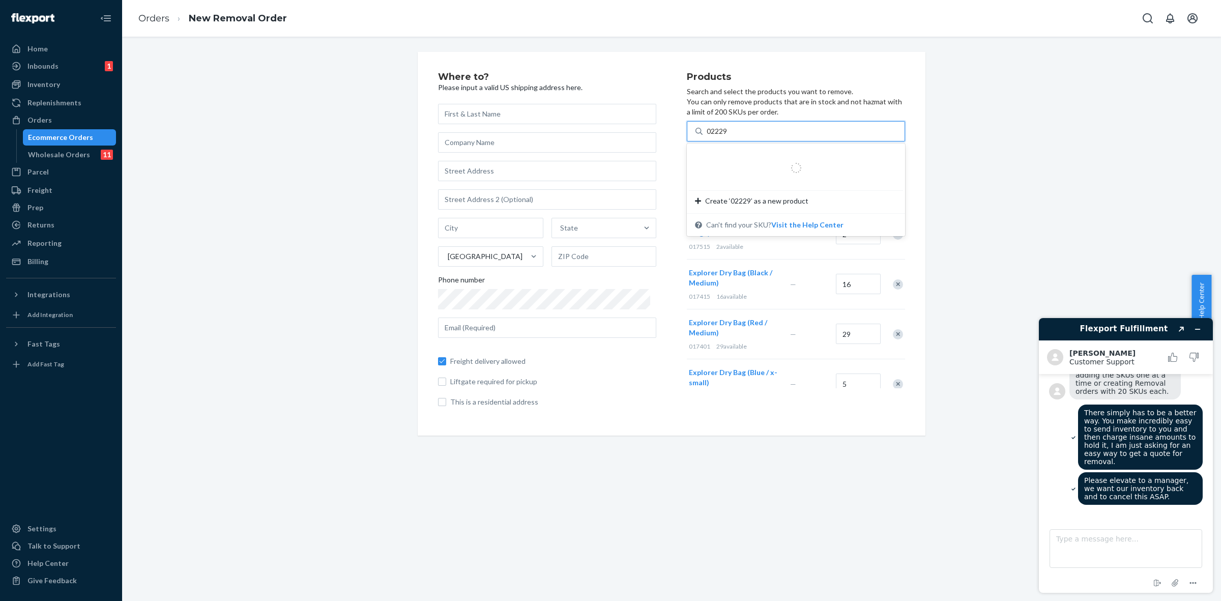
type input "022291"
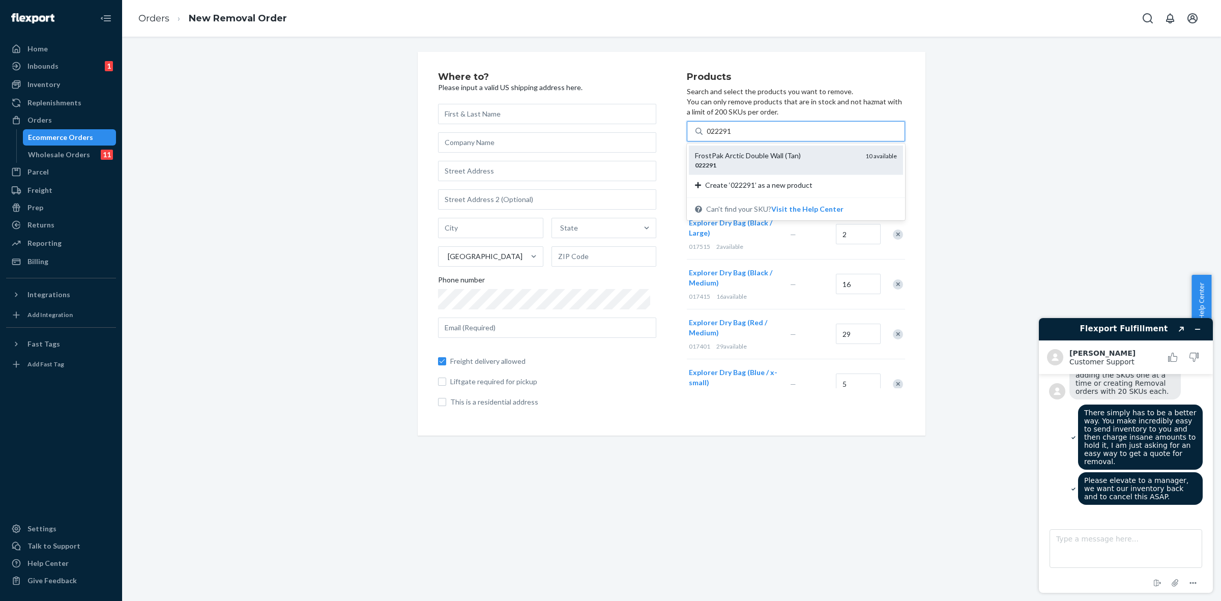
click at [744, 154] on div "FrostPak Arctic Double Wall (Tan)" at bounding box center [776, 156] width 162 height 10
click at [733, 136] on input "022291" at bounding box center [720, 131] width 26 height 10
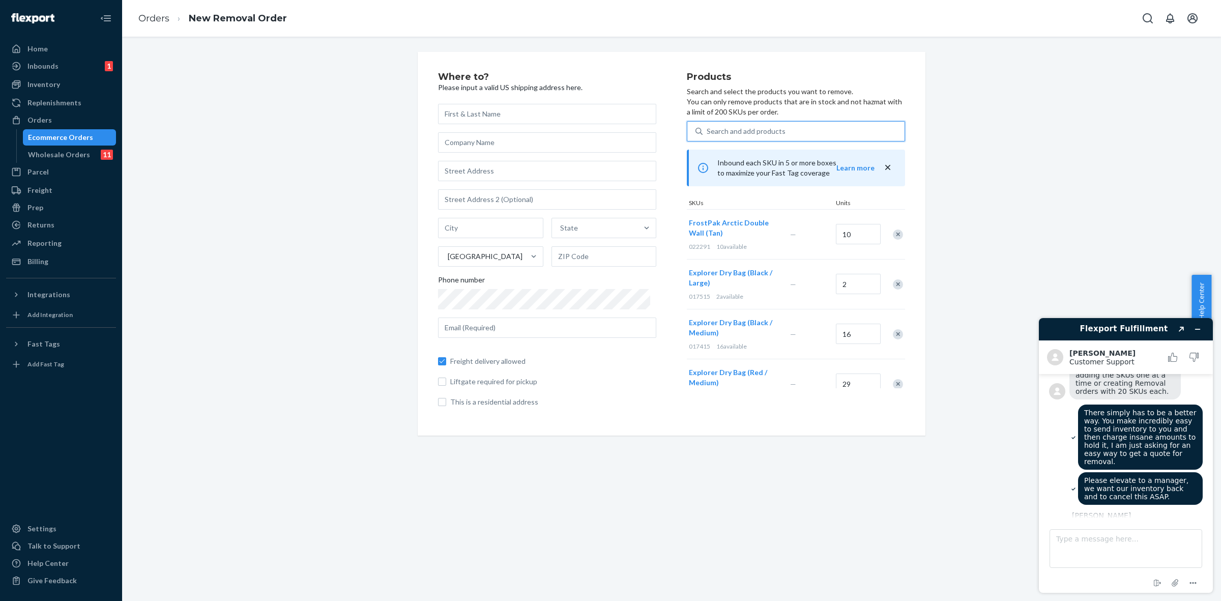
scroll to position [487, 0]
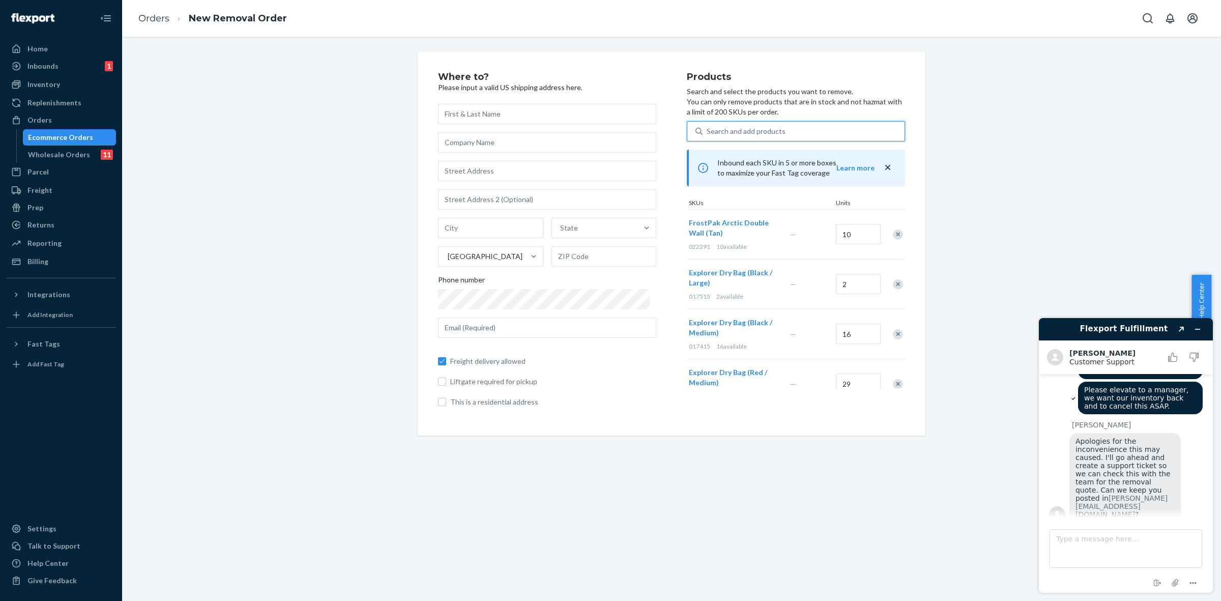
click at [707, 128] on div "Search and add products" at bounding box center [746, 131] width 79 height 10
click at [707, 128] on input "0 results available. Select is focused ,type to refine list, press Down to open…" at bounding box center [707, 131] width 1 height 10
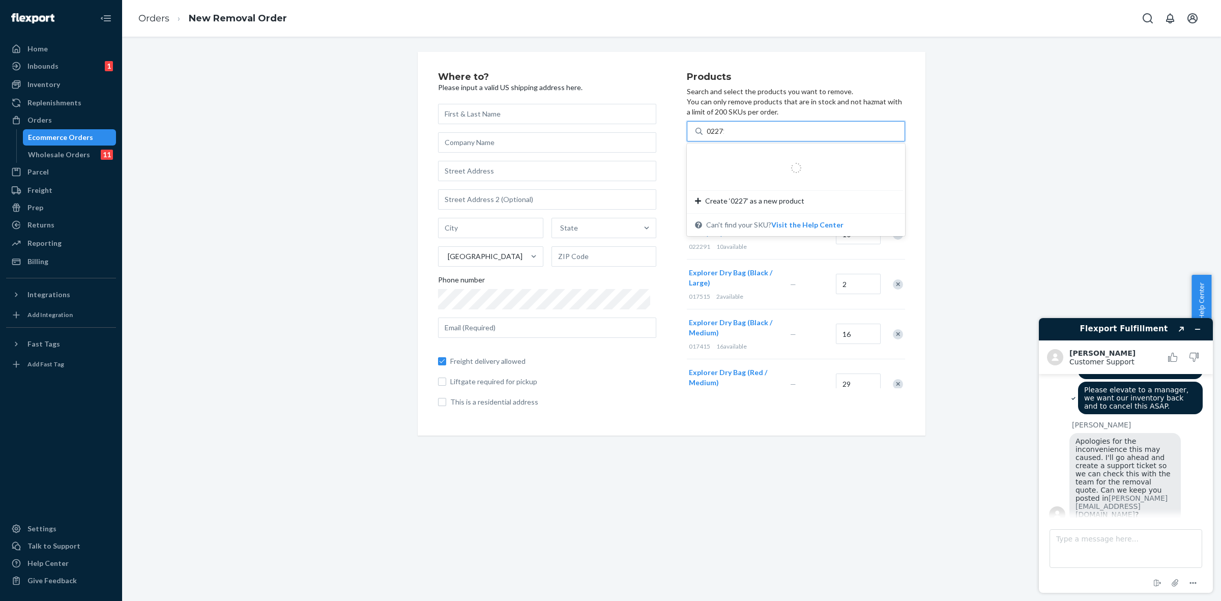
type input "022711"
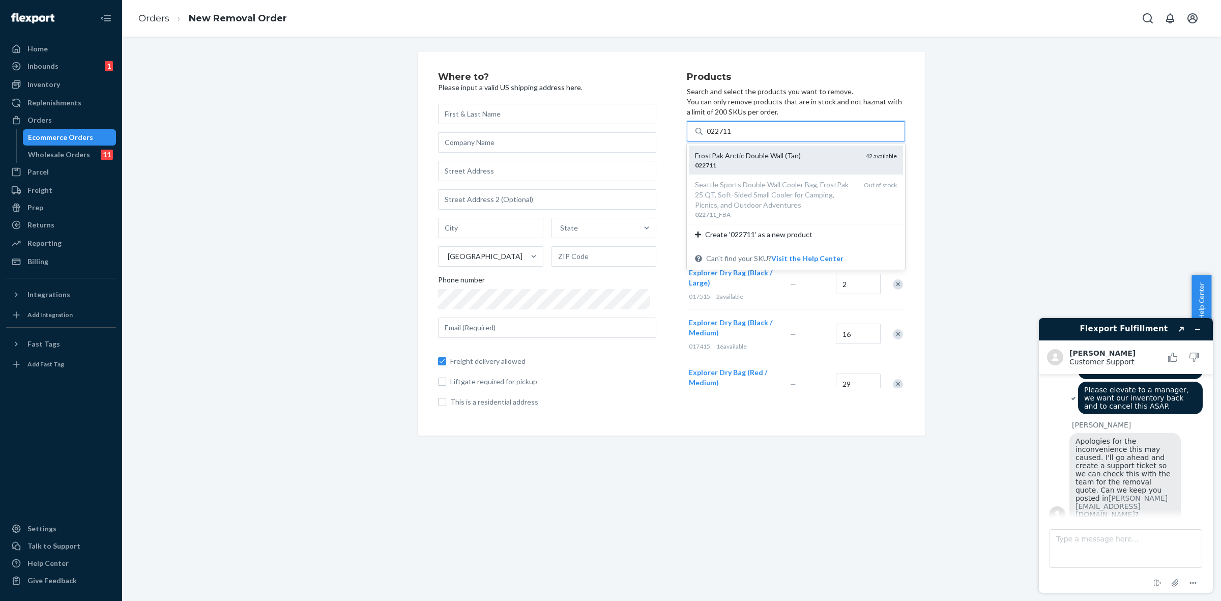
click at [734, 161] on div "022711" at bounding box center [776, 165] width 162 height 9
click at [733, 136] on input "022711" at bounding box center [720, 131] width 26 height 10
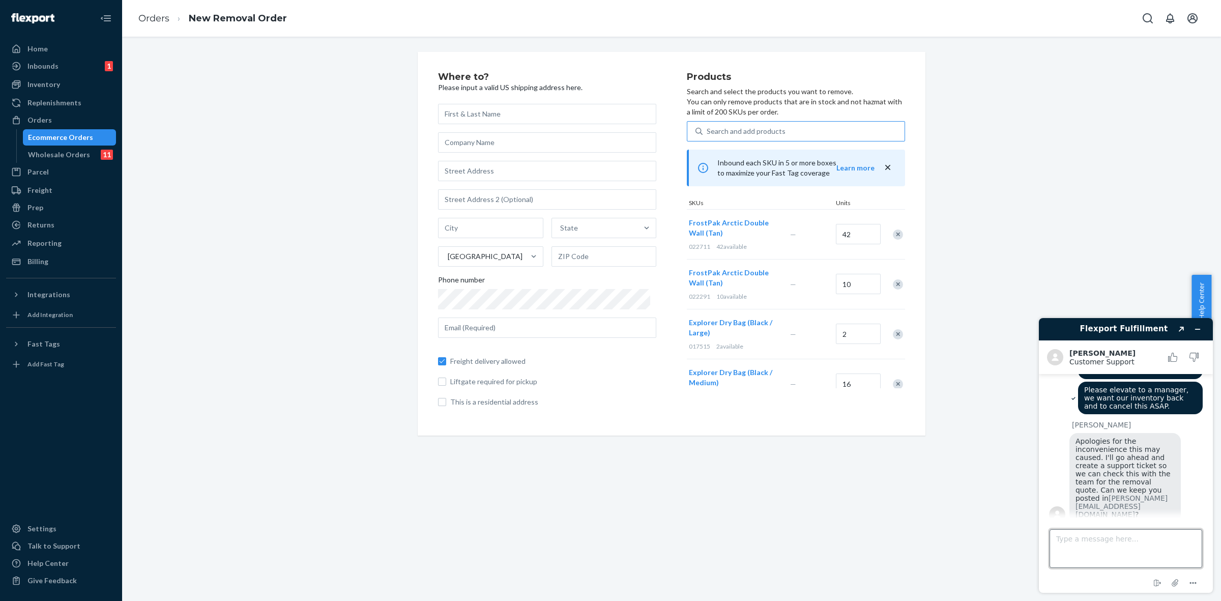
click at [1096, 536] on textarea "Type a message here..." at bounding box center [1125, 548] width 153 height 39
type textarea "please and thanks"
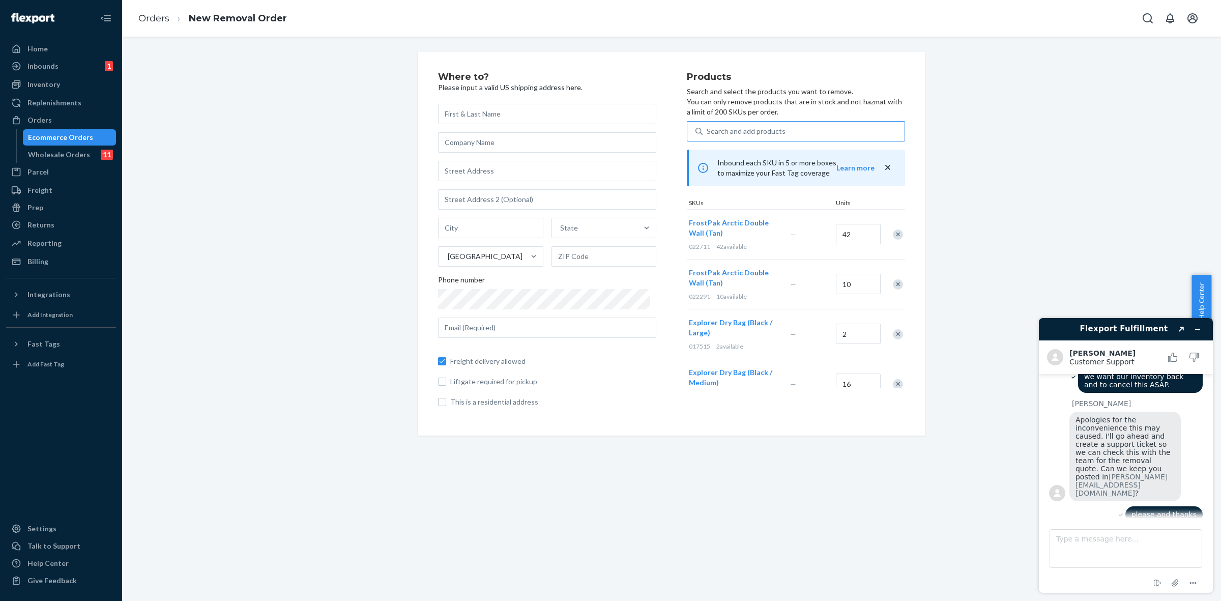
click at [783, 130] on div "Search and add products" at bounding box center [804, 131] width 202 height 18
click at [708, 130] on input "Search and add products" at bounding box center [707, 131] width 1 height 10
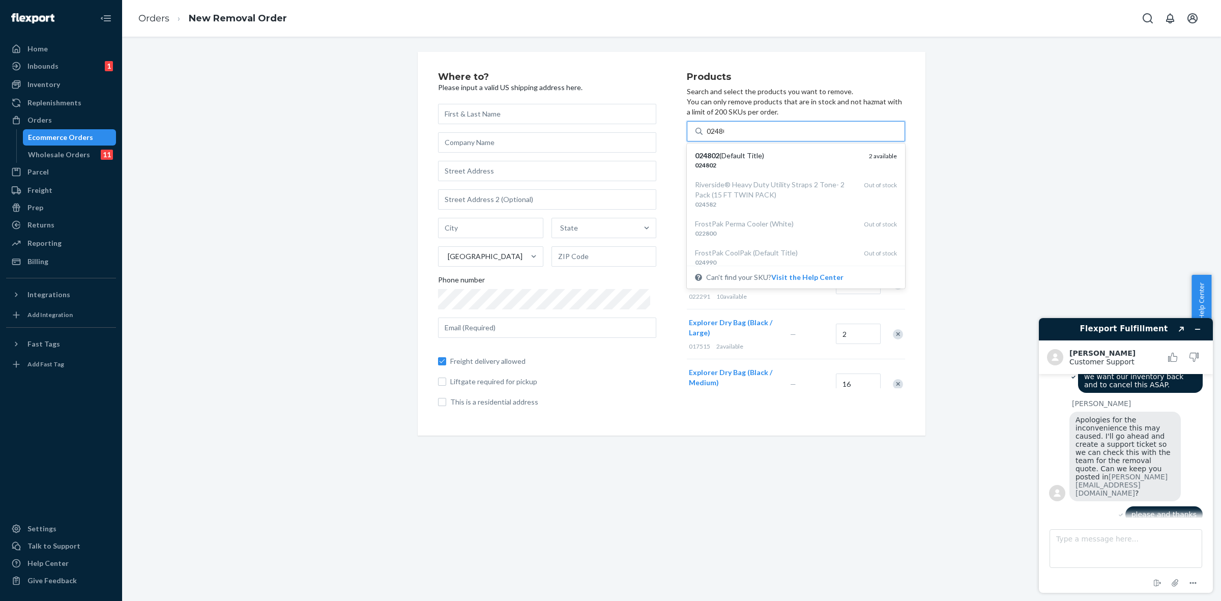
type input "024802"
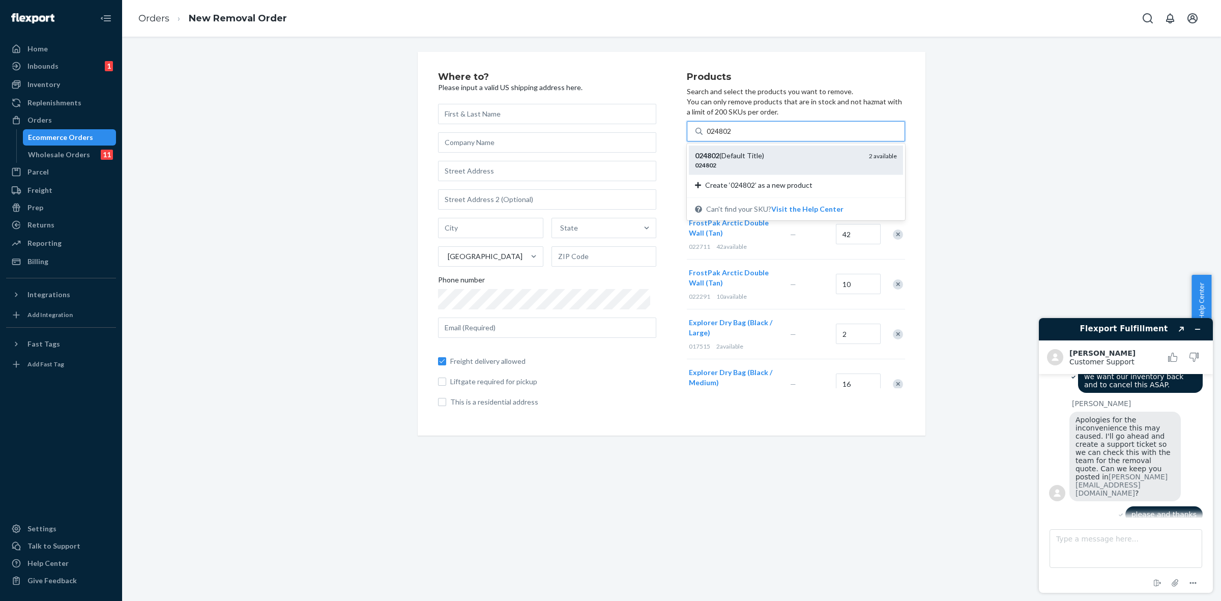
click at [768, 169] on div "024802" at bounding box center [778, 165] width 166 height 9
click at [733, 136] on input "024802" at bounding box center [720, 131] width 26 height 10
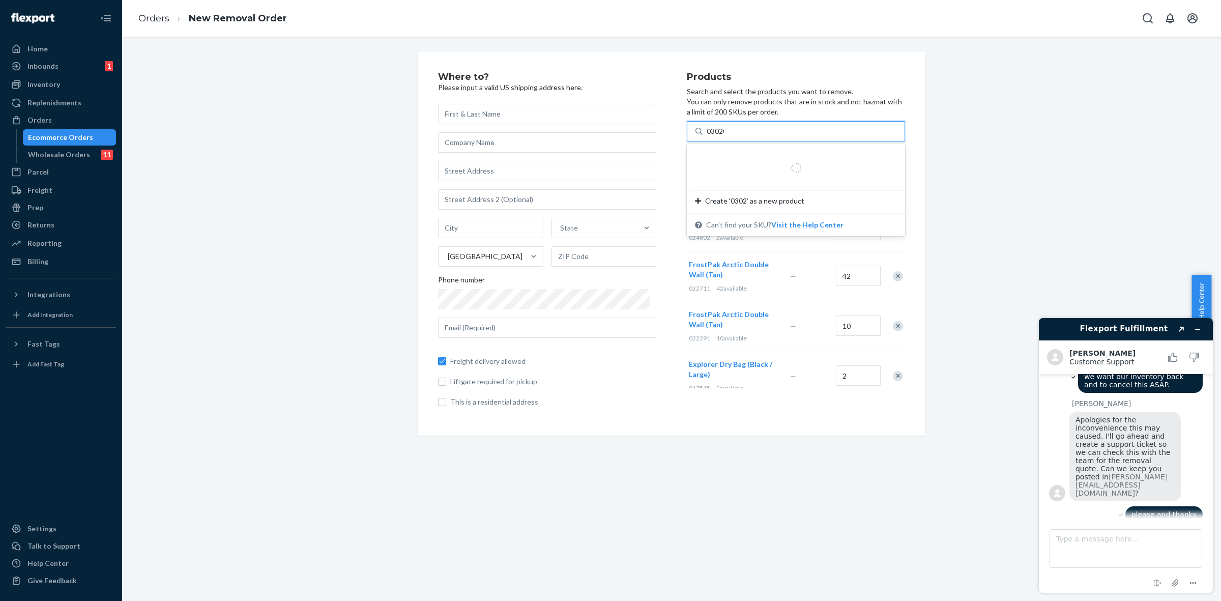
type input "030202"
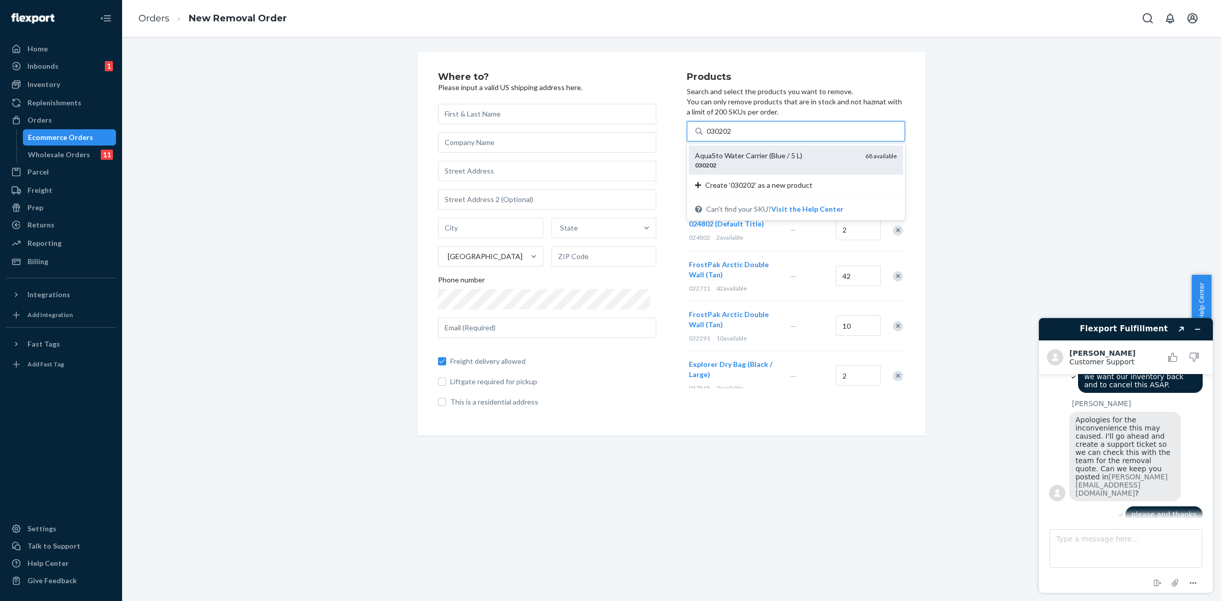
click at [732, 158] on div "AquaSto Water Carrier (Blue / 5 L)" at bounding box center [776, 156] width 162 height 10
click at [732, 136] on input "030202" at bounding box center [720, 131] width 26 height 10
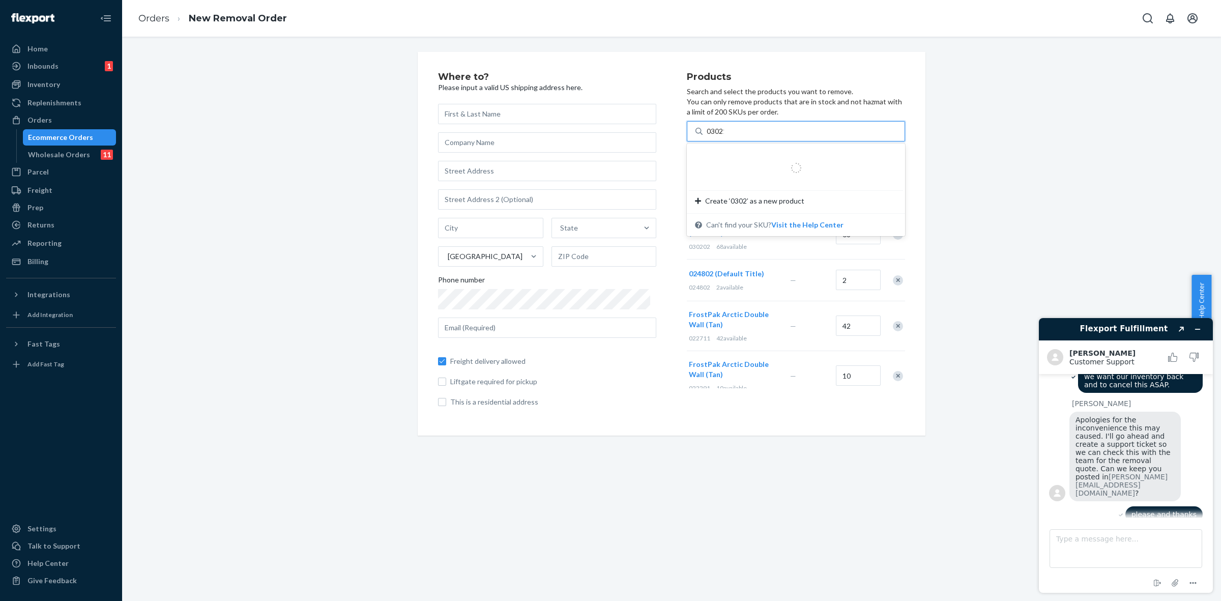
type input "030215"
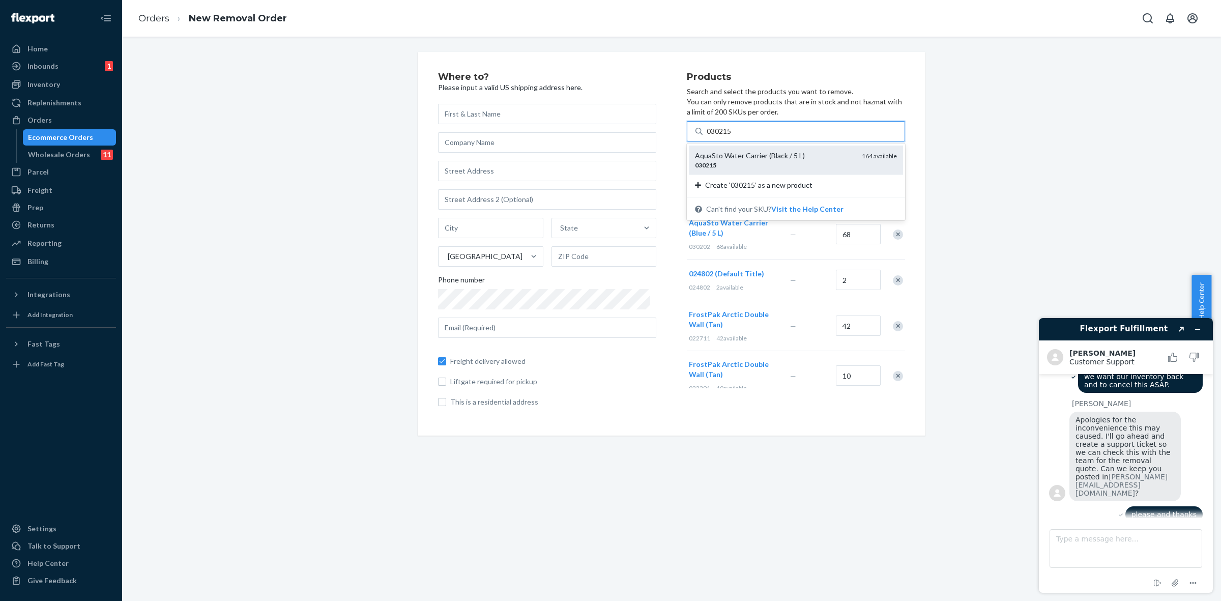
click at [743, 160] on div "AquaSto Water Carrier (Black / 5 L)" at bounding box center [774, 156] width 159 height 10
click at [733, 136] on input "030215" at bounding box center [720, 131] width 26 height 10
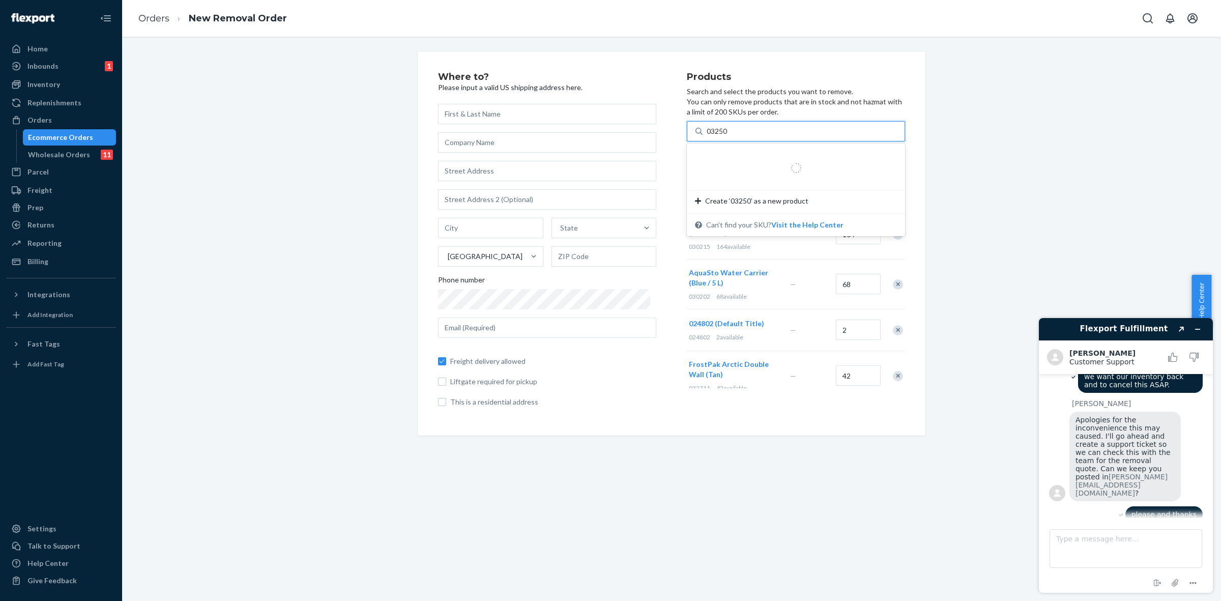
type input "032502"
click at [733, 158] on div "Outfitter Class Pack Sink (Default Title)" at bounding box center [774, 156] width 159 height 10
click at [733, 136] on input "032502" at bounding box center [720, 131] width 26 height 10
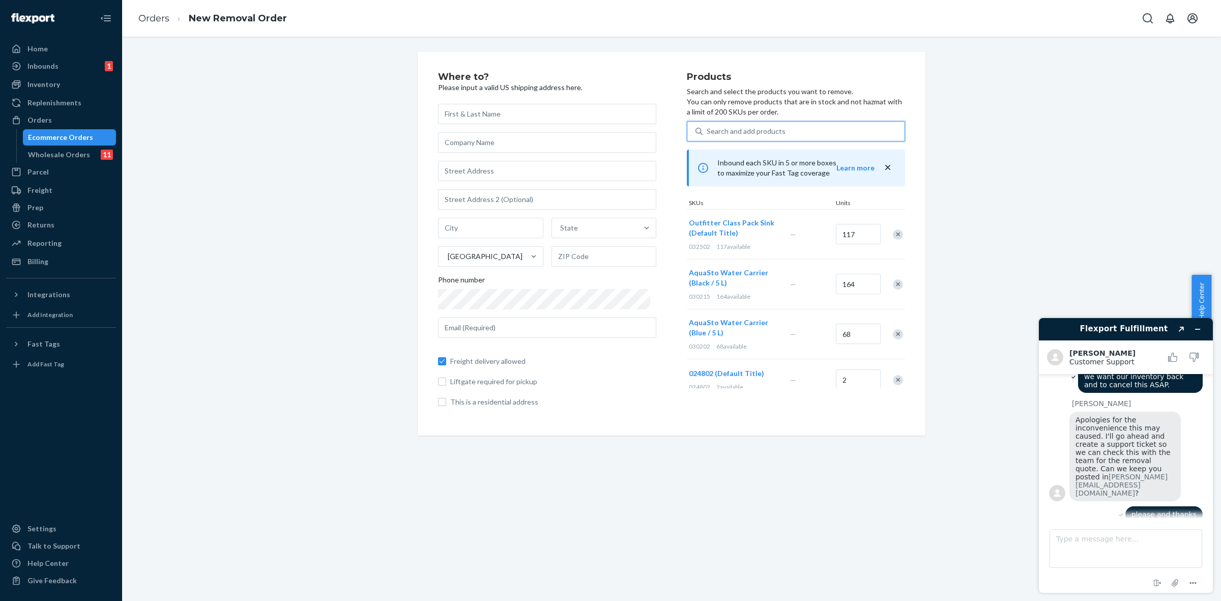
click at [707, 131] on div "Search and add products" at bounding box center [746, 131] width 79 height 10
click at [707, 131] on input "0 results available. Use Up and Down to choose options, press Enter to select t…" at bounding box center [707, 131] width 1 height 10
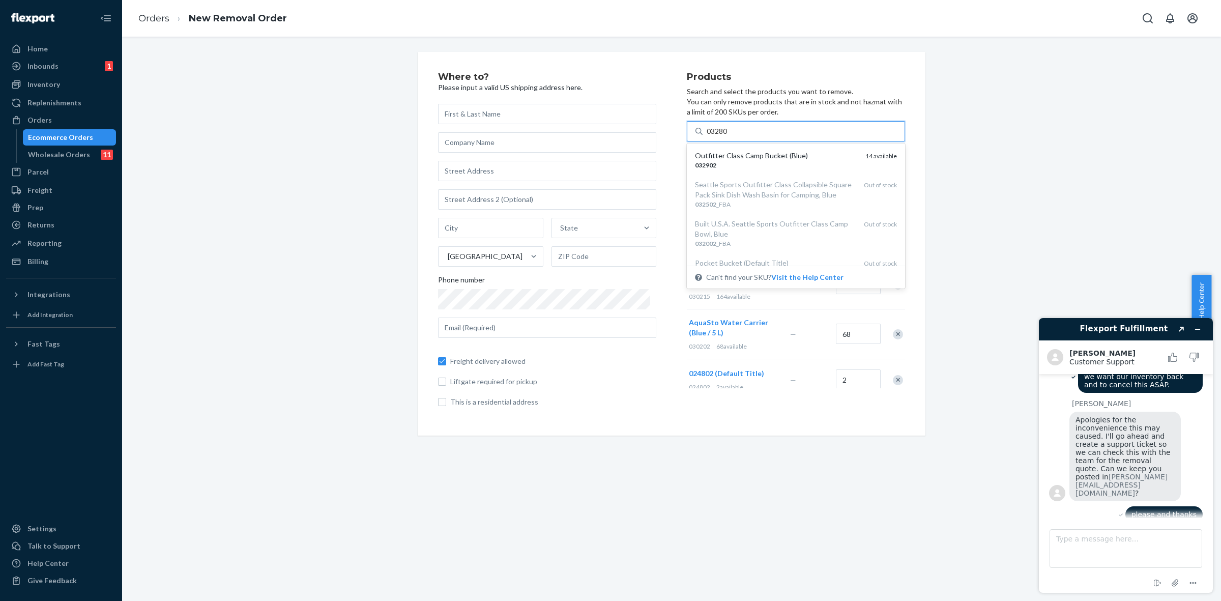
type input "032802"
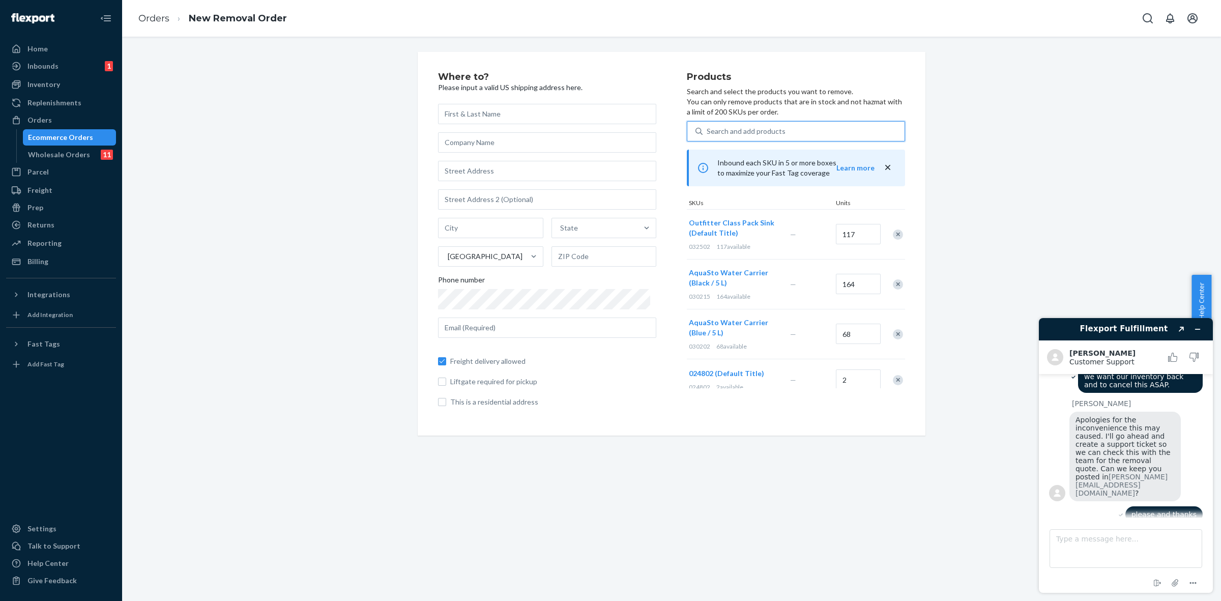
drag, startPoint x: 727, startPoint y: 130, endPoint x: 711, endPoint y: 129, distance: 16.8
click at [711, 129] on div "Search and add products" at bounding box center [804, 131] width 202 height 18
click at [708, 129] on input "0 results available. Select is focused ,type to refine list, press Down to open…" at bounding box center [707, 131] width 1 height 10
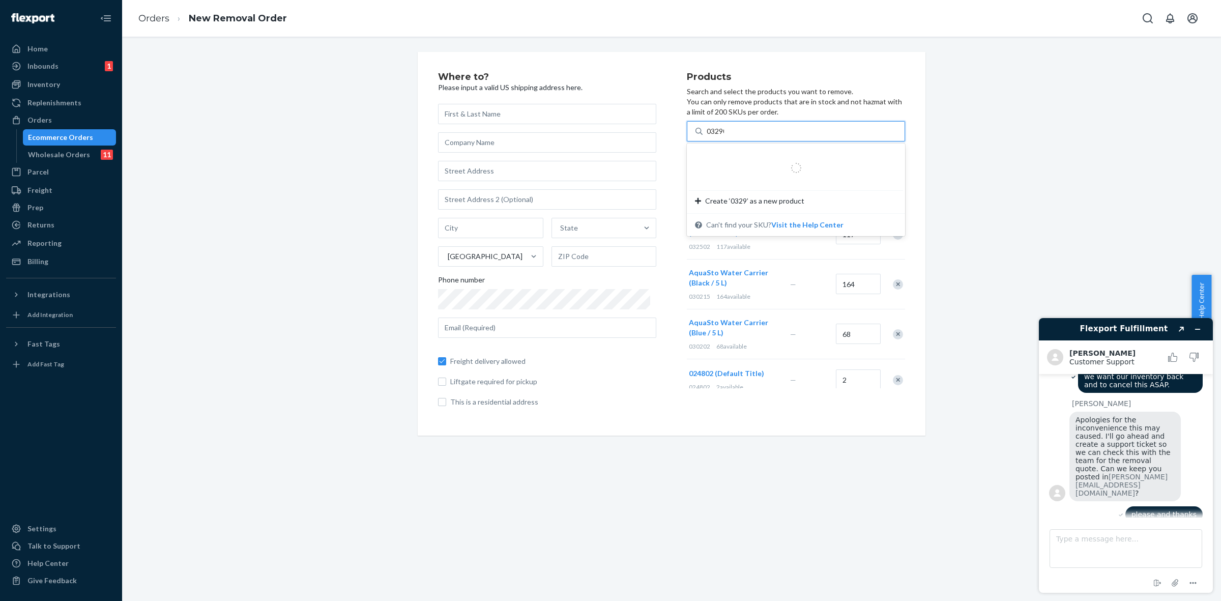
type input "032902"
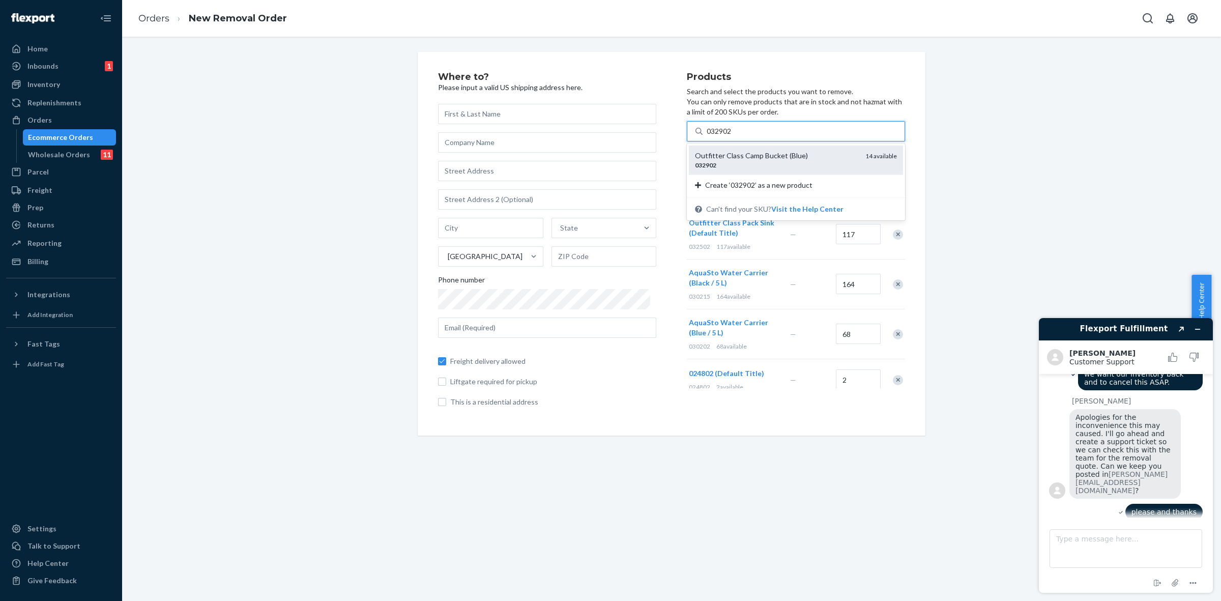
click at [734, 163] on div "032902" at bounding box center [776, 165] width 162 height 9
click at [733, 136] on input "032902" at bounding box center [720, 131] width 26 height 10
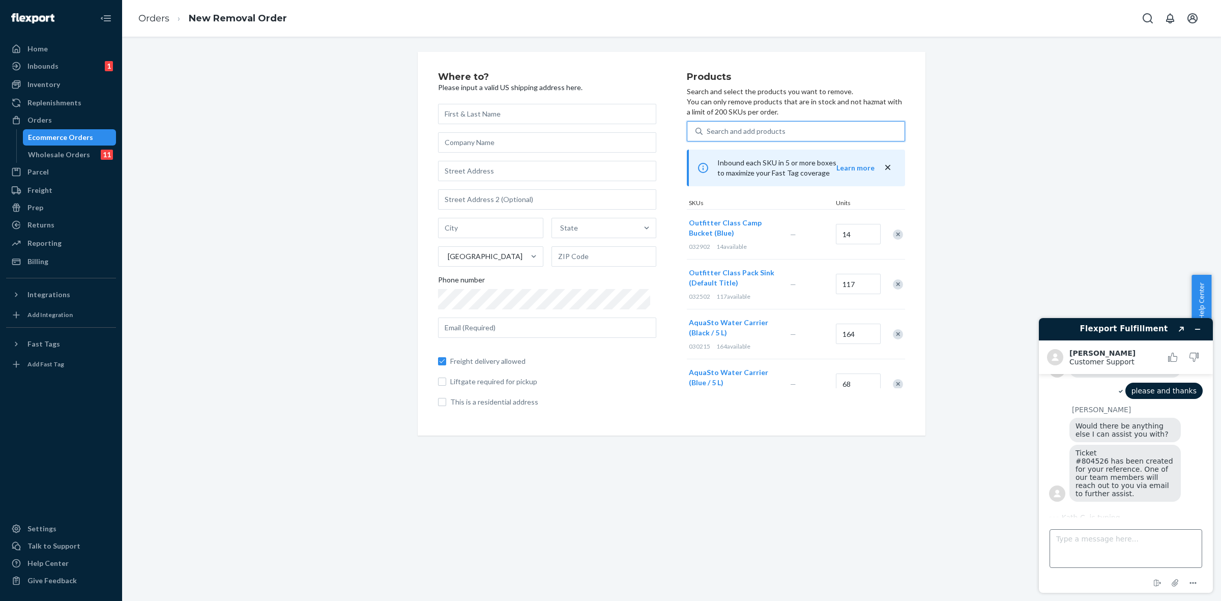
scroll to position [613, 0]
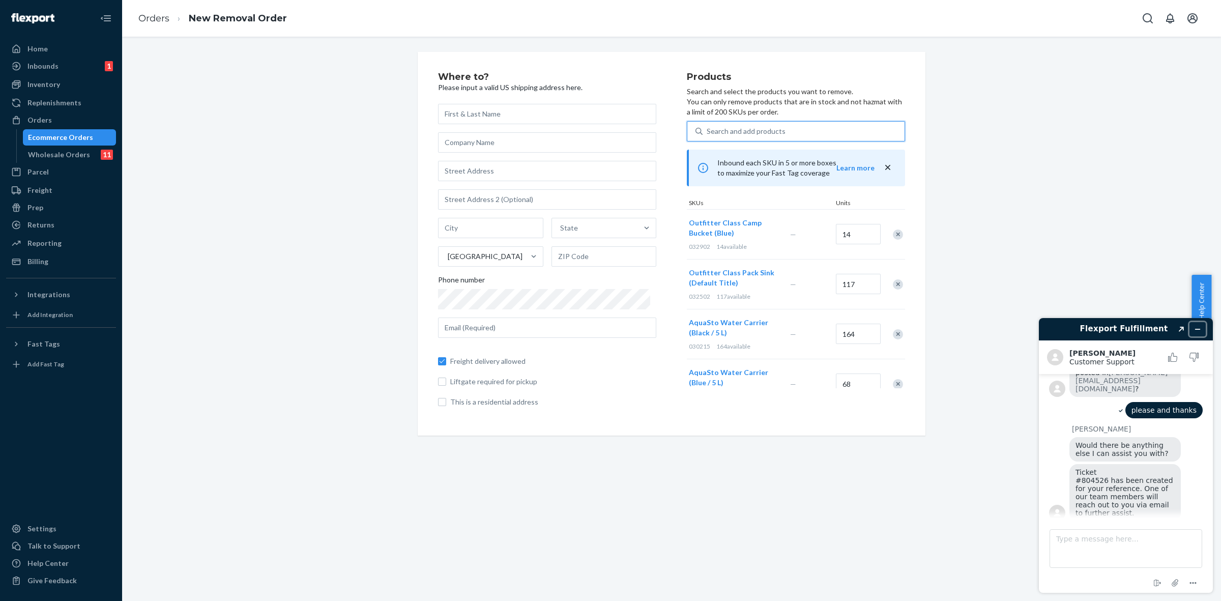
click at [1195, 328] on icon "Minimize widget" at bounding box center [1197, 329] width 7 height 7
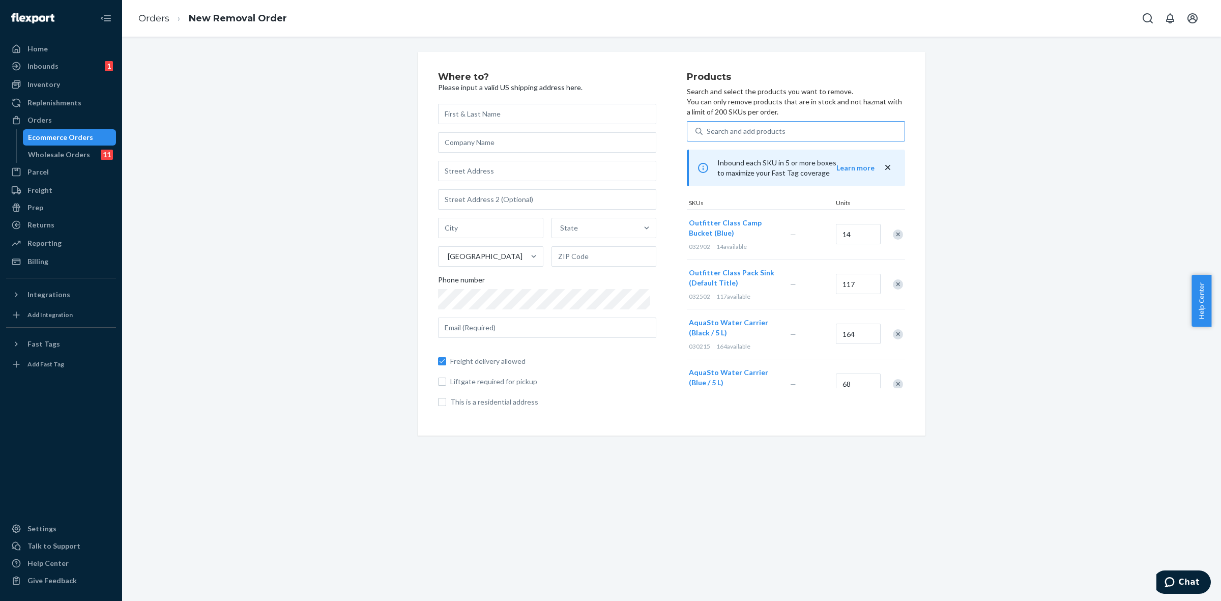
click at [737, 130] on div "Search and add products" at bounding box center [746, 131] width 79 height 10
click at [708, 130] on input "Search and add products" at bounding box center [707, 131] width 1 height 10
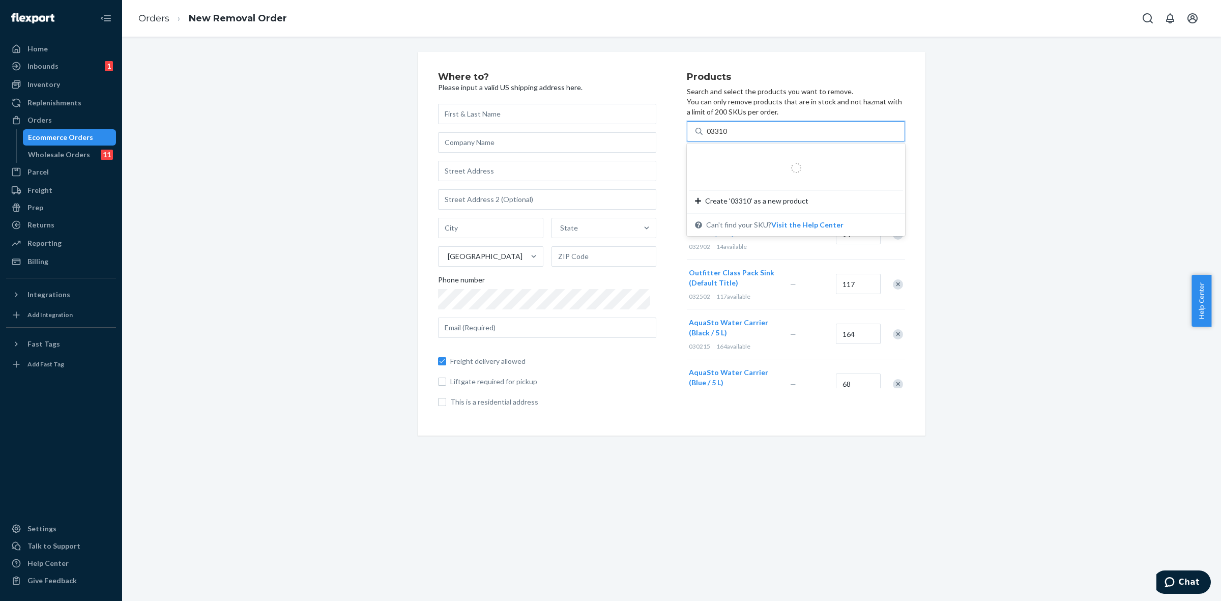
type input "033102"
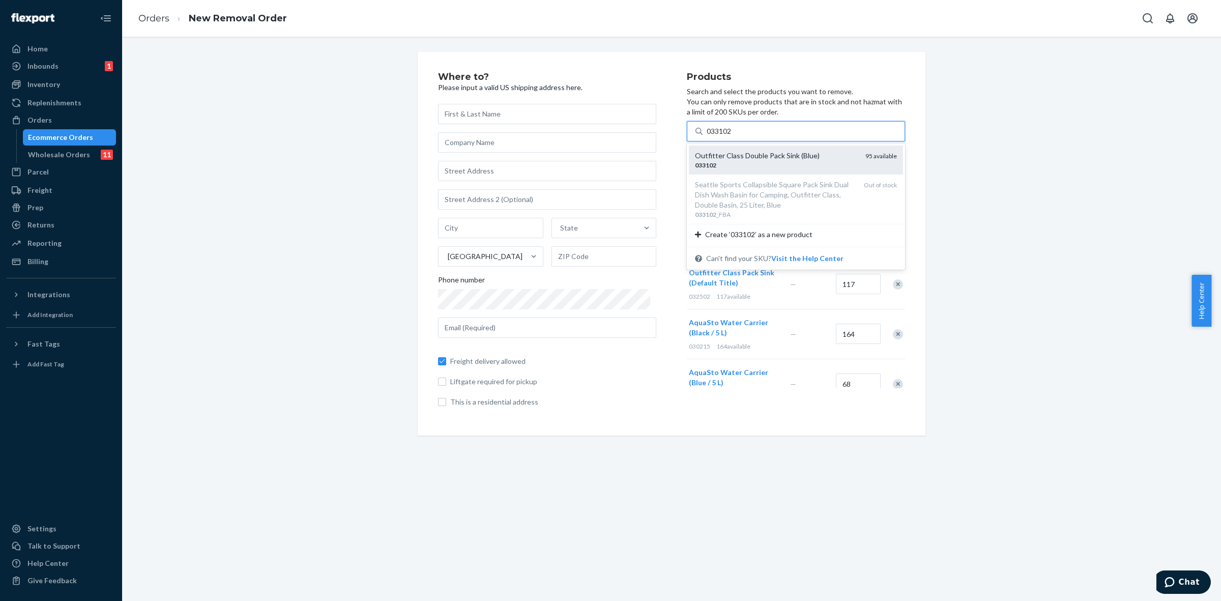
click at [745, 163] on div "033102" at bounding box center [776, 165] width 162 height 9
click at [733, 136] on input "033102" at bounding box center [720, 131] width 26 height 10
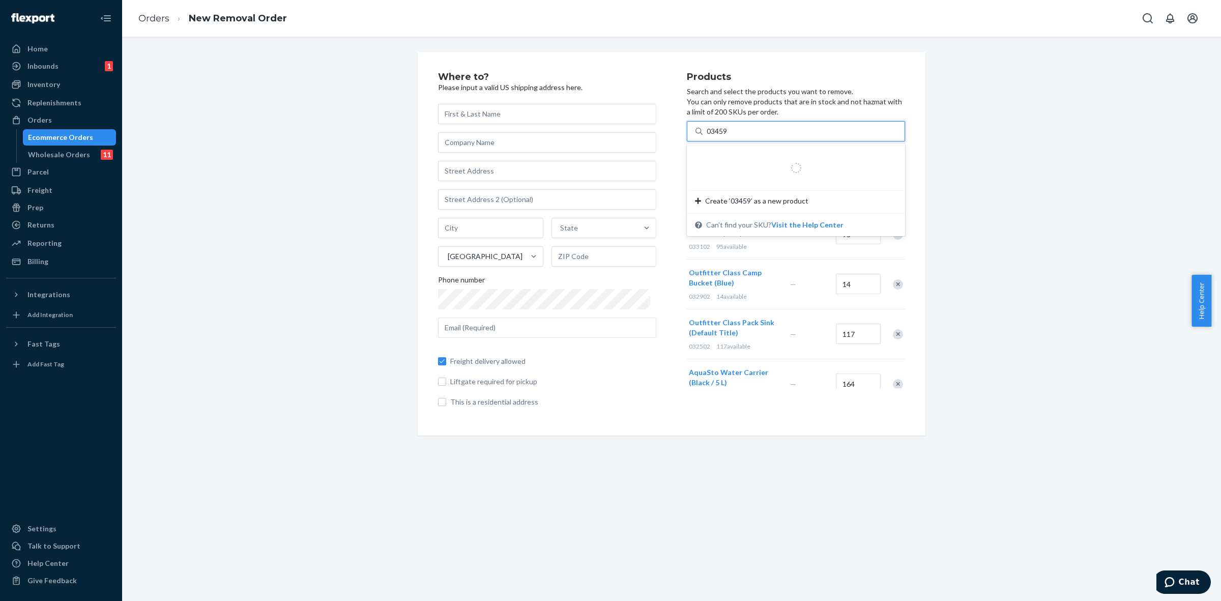
type input "034590"
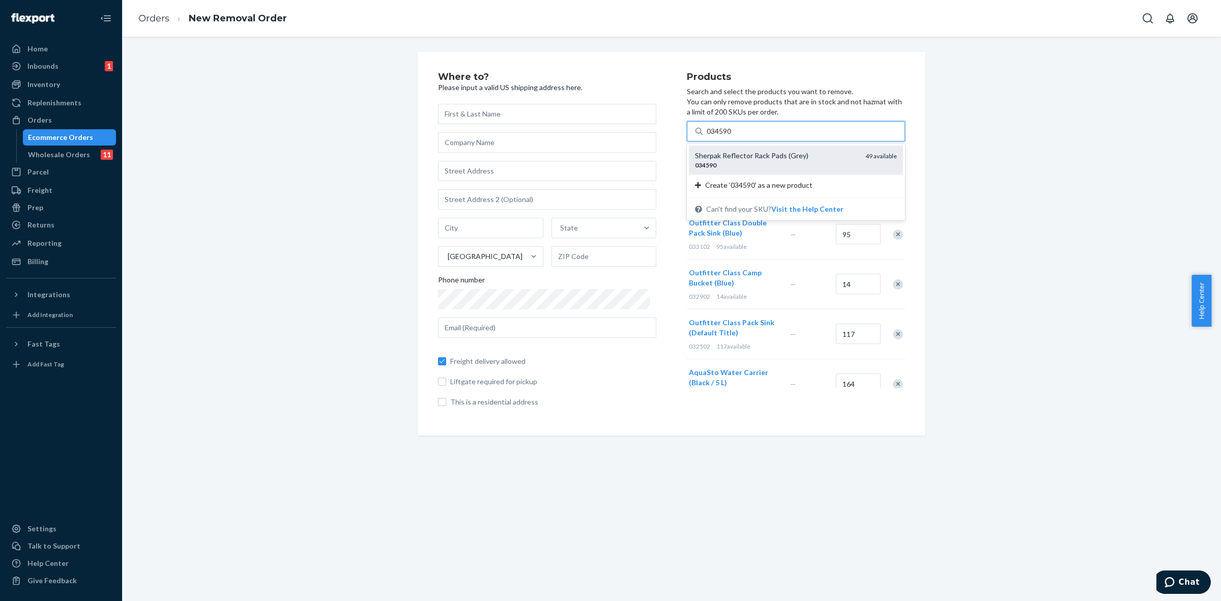
click at [715, 158] on div "Sherpak Reflector Rack Pads (Grey)" at bounding box center [776, 156] width 162 height 10
click at [715, 136] on input "034590" at bounding box center [720, 131] width 26 height 10
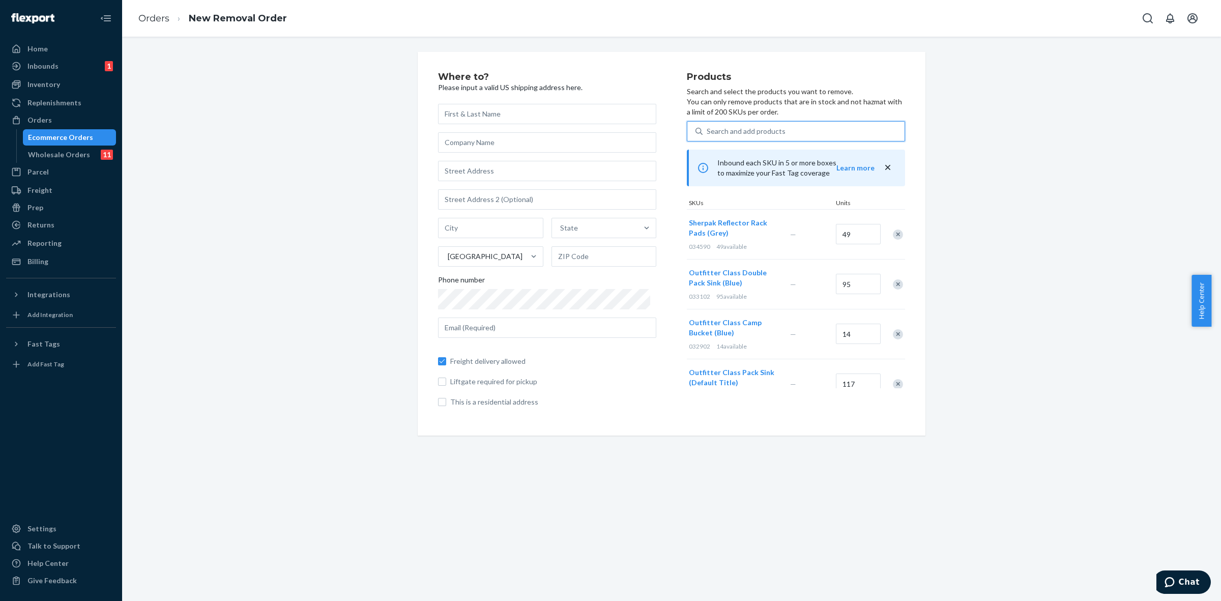
click at [709, 132] on div "Search and add products" at bounding box center [746, 131] width 79 height 10
click at [708, 132] on input "0 results available. Select is focused ,type to refine list, press Down to open…" at bounding box center [707, 131] width 1 height 10
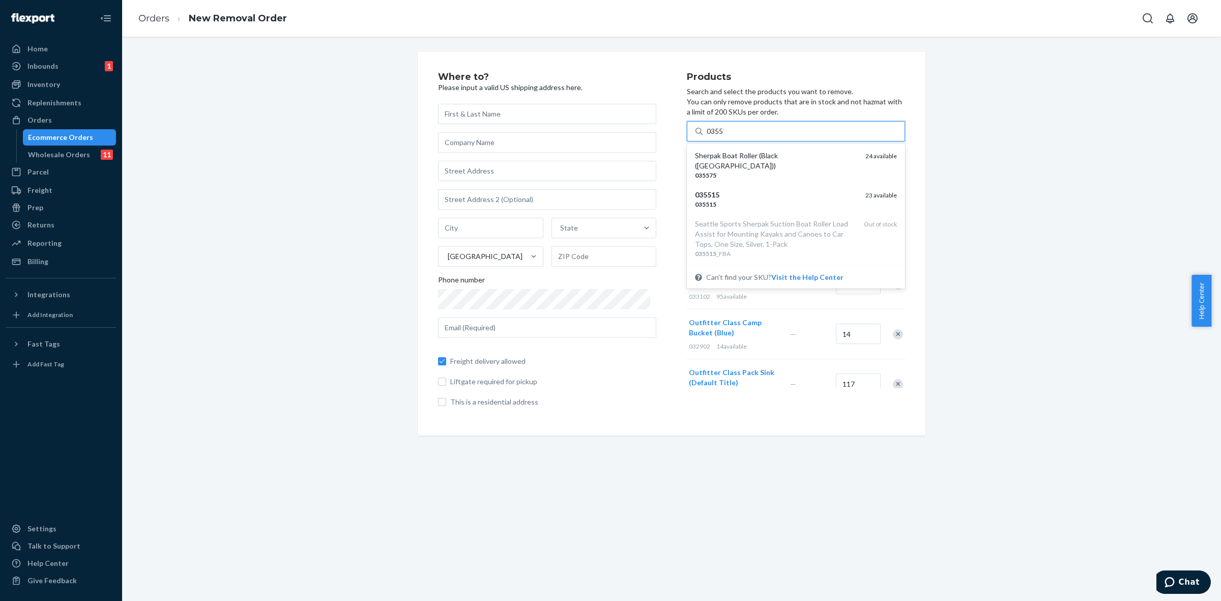
type input "035575"
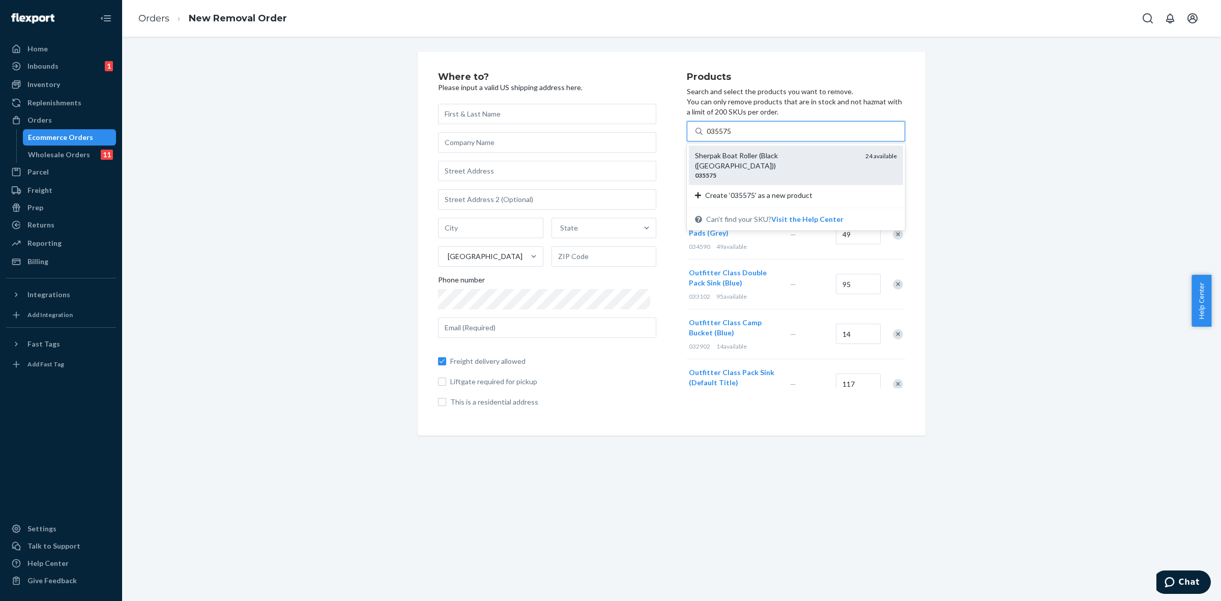
click at [715, 159] on div "Sherpak Boat Roller (Black ([GEOGRAPHIC_DATA]))" at bounding box center [776, 161] width 162 height 20
click at [715, 136] on input "035575" at bounding box center [720, 131] width 26 height 10
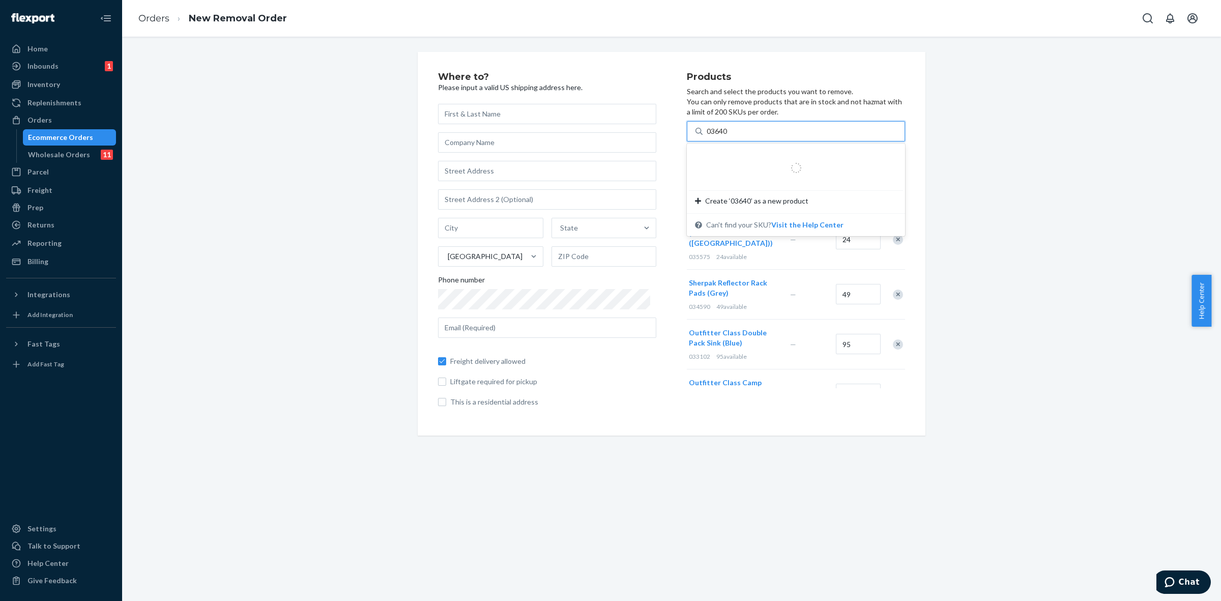
type input "036402"
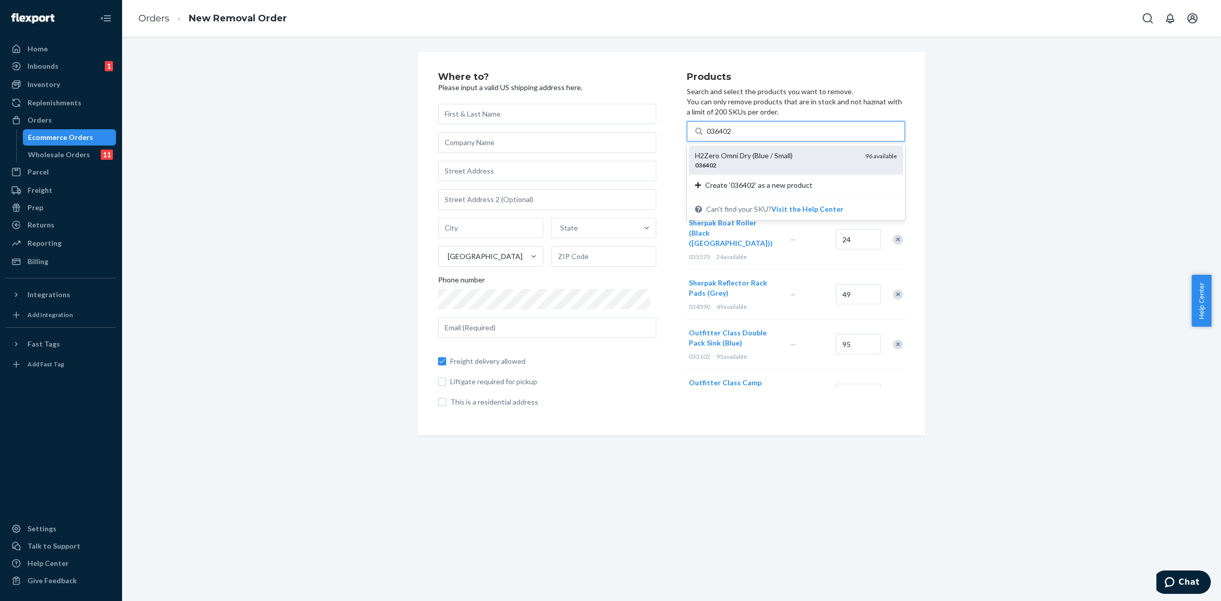
click at [755, 161] on div "036402" at bounding box center [776, 165] width 162 height 9
click at [733, 136] on input "036402" at bounding box center [720, 131] width 26 height 10
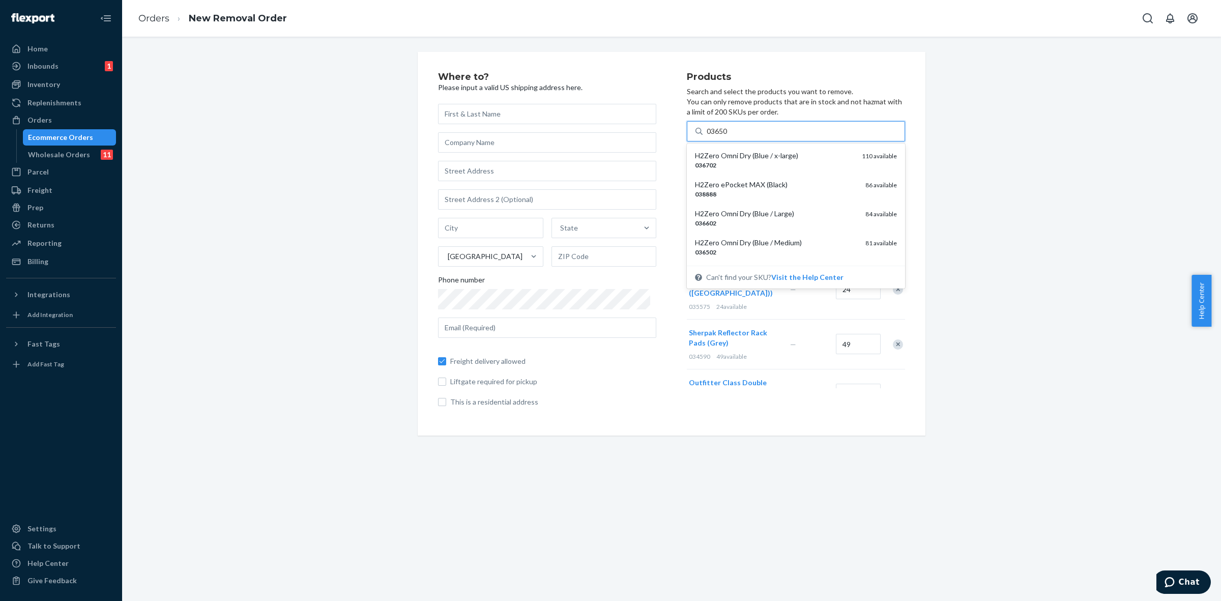
type input "036502"
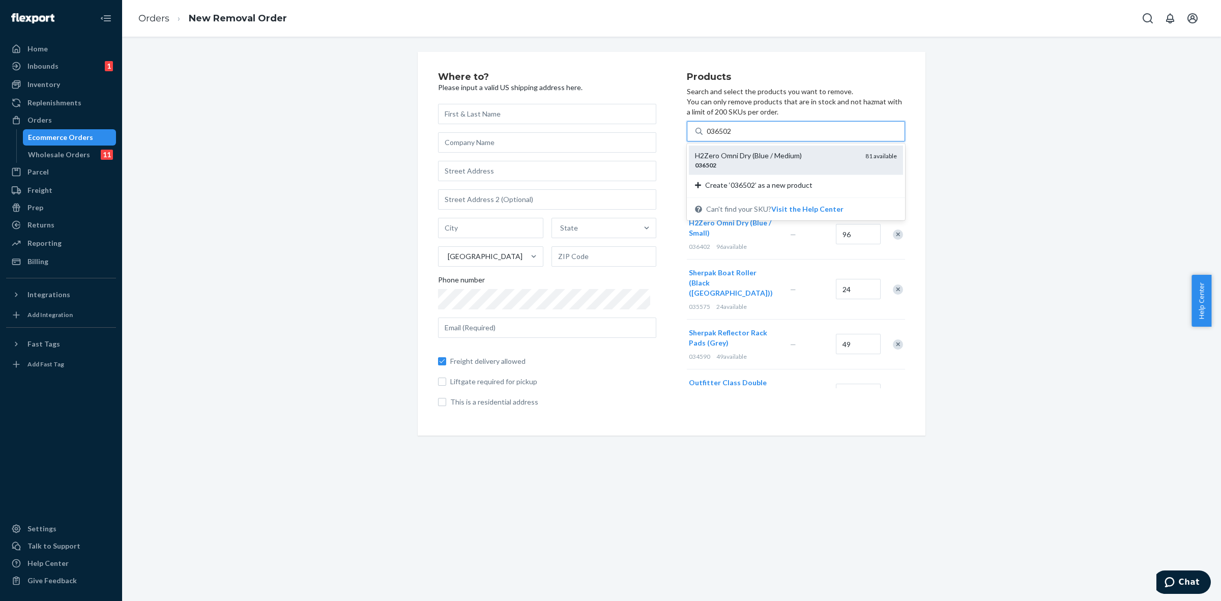
click at [767, 155] on div "H2Zero Omni Dry (Blue / Medium)" at bounding box center [776, 156] width 162 height 10
click at [733, 136] on input "036502" at bounding box center [720, 131] width 26 height 10
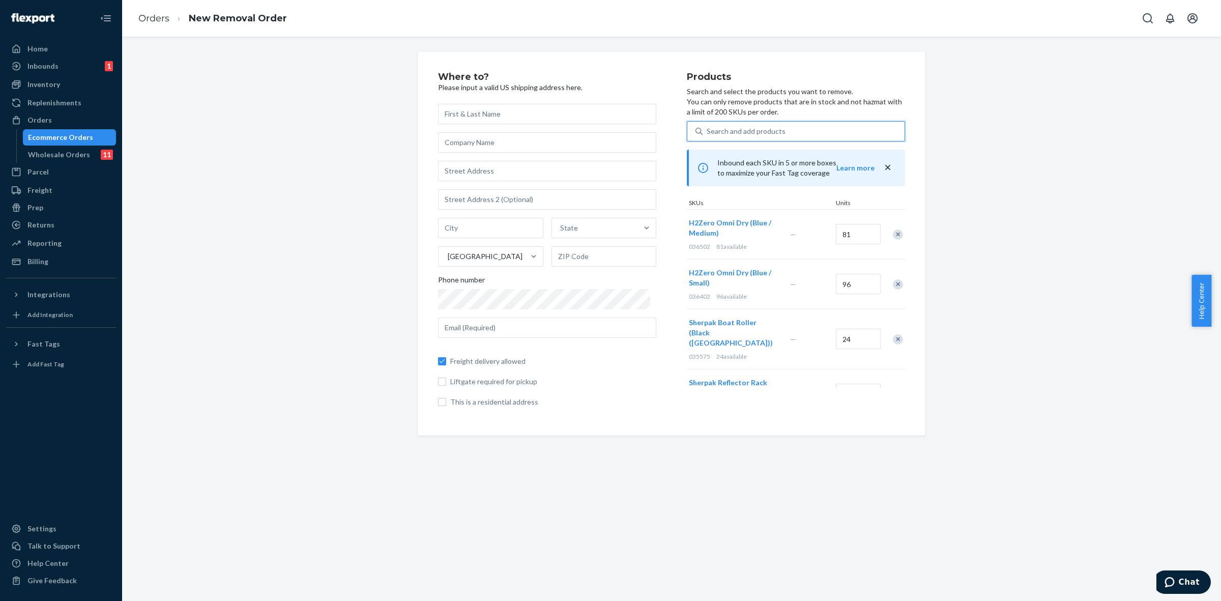
click at [712, 131] on div "Search and add products" at bounding box center [746, 131] width 79 height 10
click at [708, 131] on input "0 results available. Select is focused ,type to refine list, press Down to open…" at bounding box center [707, 131] width 1 height 10
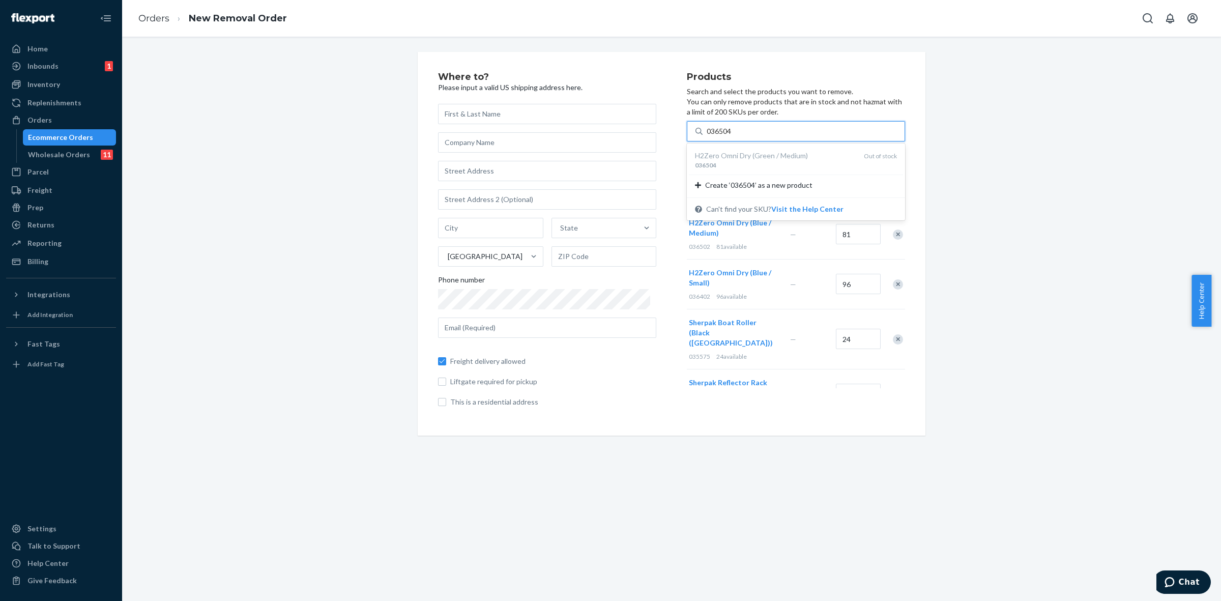
type input "036504"
type input "036602"
click at [729, 163] on div "036602" at bounding box center [776, 165] width 162 height 9
click at [729, 136] on input "036602" at bounding box center [720, 131] width 26 height 10
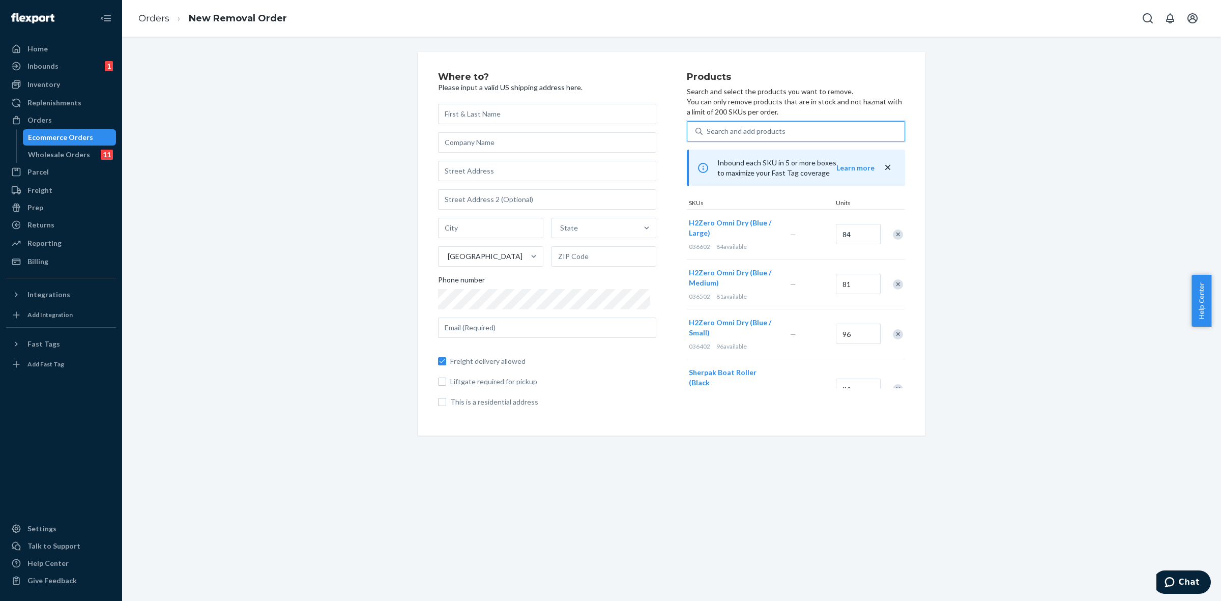
click at [727, 133] on div "Search and add products" at bounding box center [746, 131] width 79 height 10
click at [708, 133] on input "0 results available. Select is focused ,type to refine list, press Down to open…" at bounding box center [707, 131] width 1 height 10
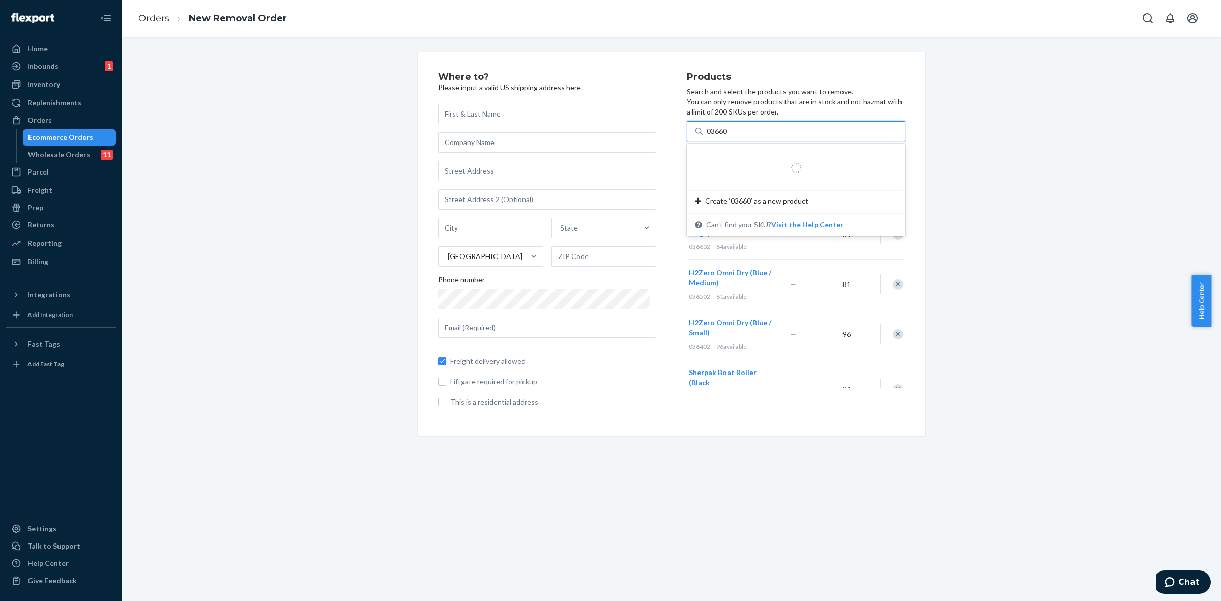
type input "036604"
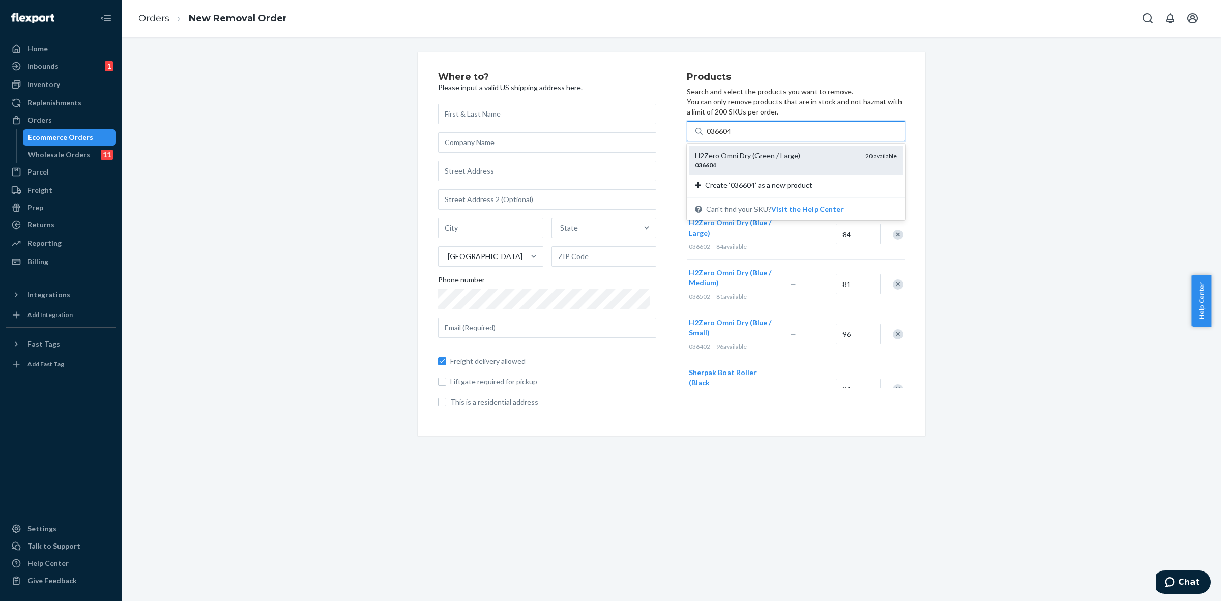
click at [727, 159] on div "H2Zero Omni Dry (Green / Large)" at bounding box center [776, 156] width 162 height 10
click at [727, 136] on input "036604" at bounding box center [720, 131] width 26 height 10
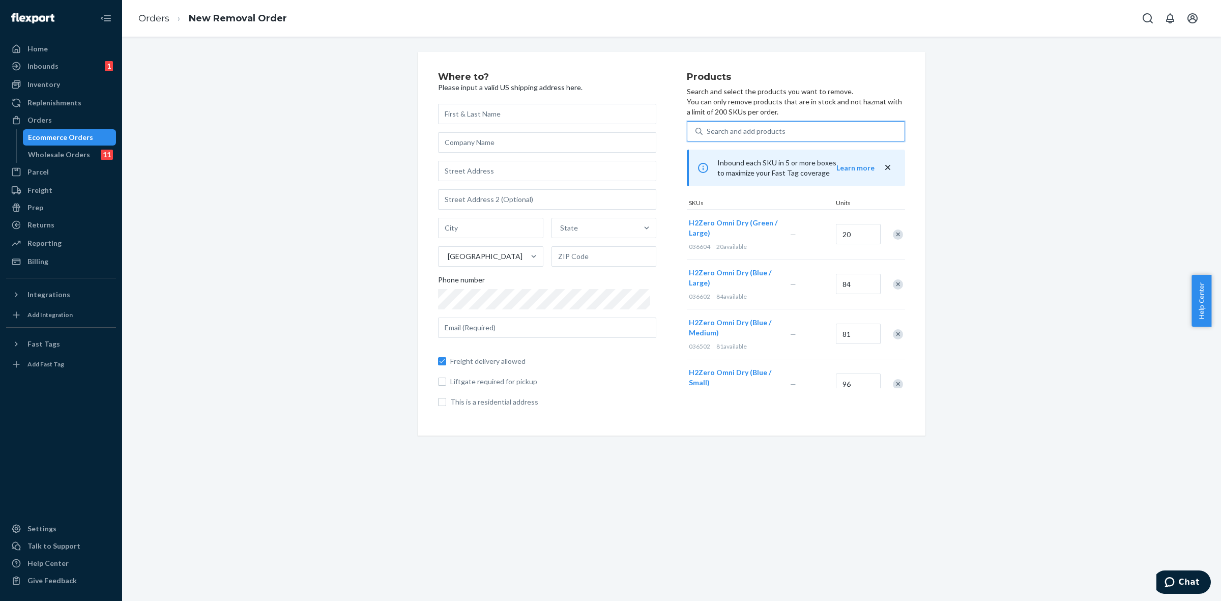
click at [728, 130] on div "Search and add products" at bounding box center [746, 131] width 79 height 10
click at [708, 130] on input "0 results available. Use Up and Down to choose options, press Enter to select t…" at bounding box center [707, 131] width 1 height 10
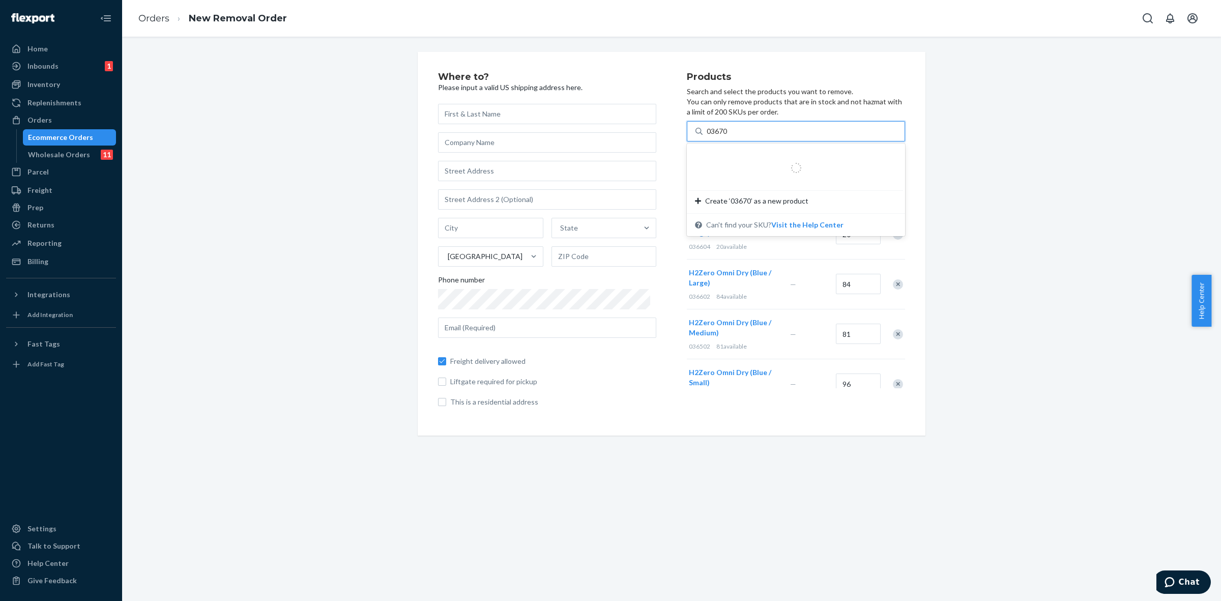
type input "036702"
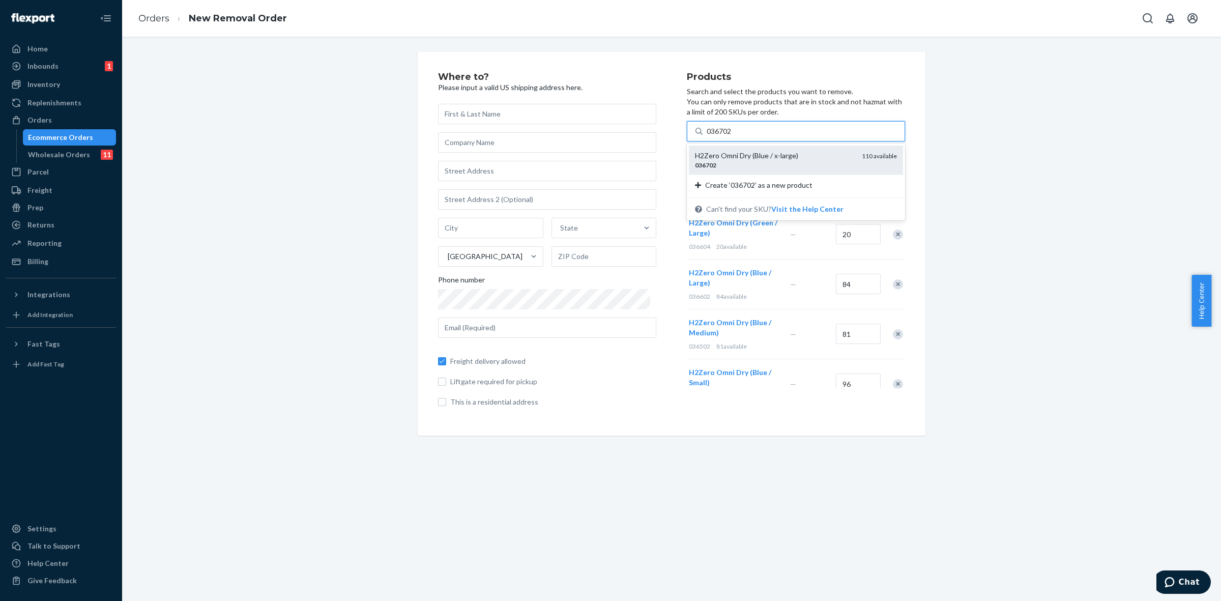
click at [745, 164] on div "036702" at bounding box center [774, 165] width 159 height 9
click at [733, 136] on input "036702" at bounding box center [720, 131] width 26 height 10
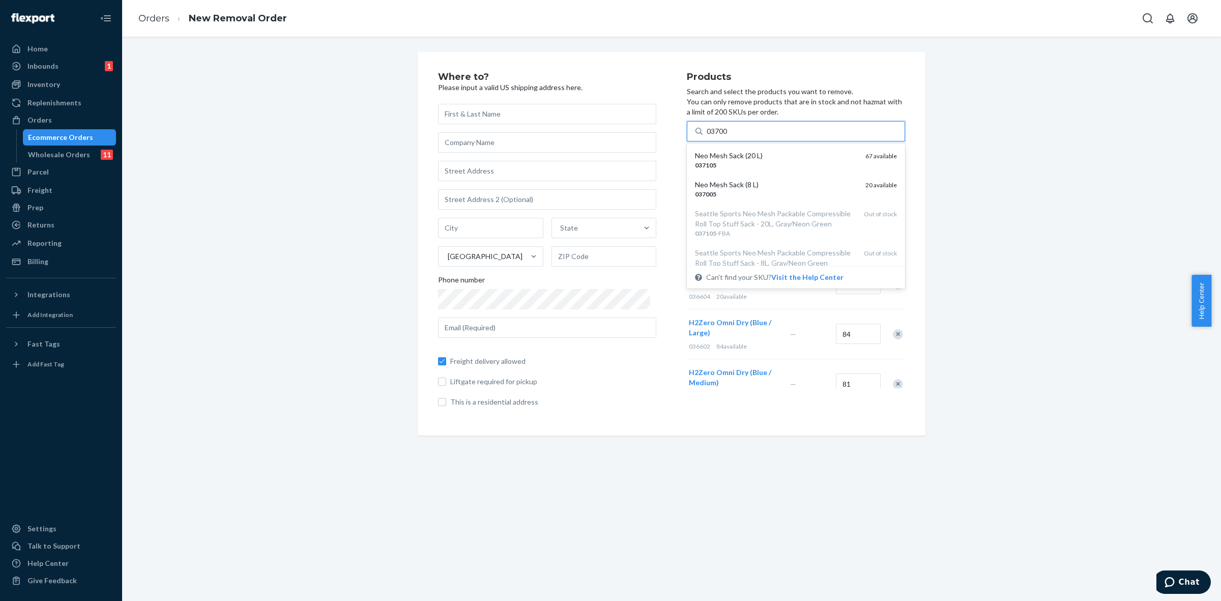
type input "037005"
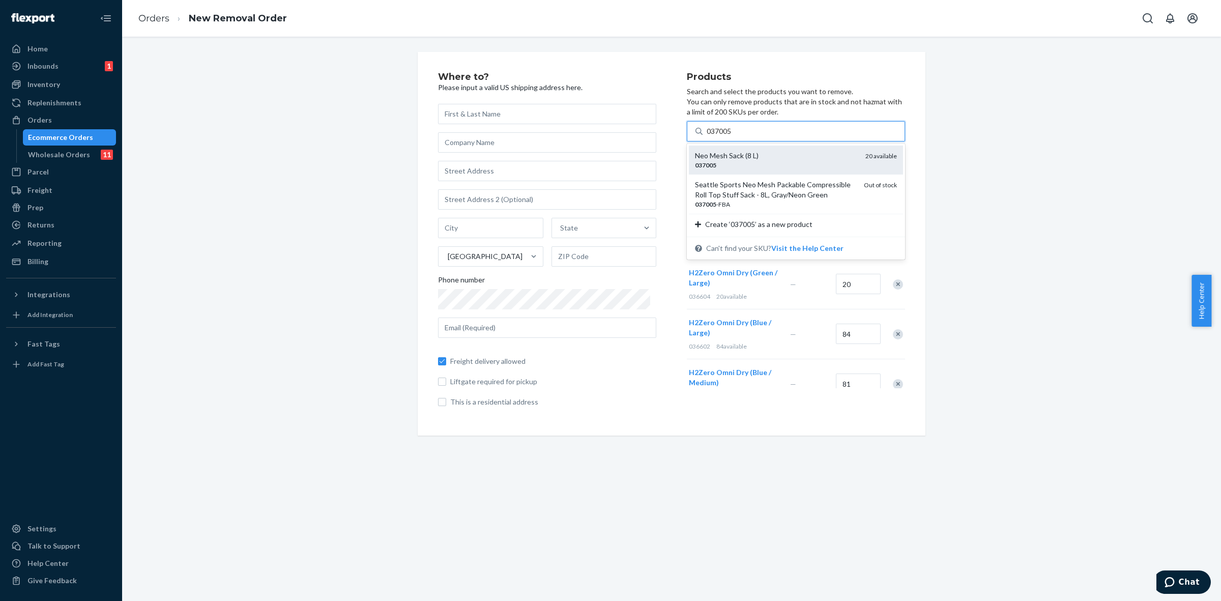
click at [697, 165] on em "037005" at bounding box center [705, 165] width 21 height 8
click at [707, 136] on input "037005" at bounding box center [720, 131] width 26 height 10
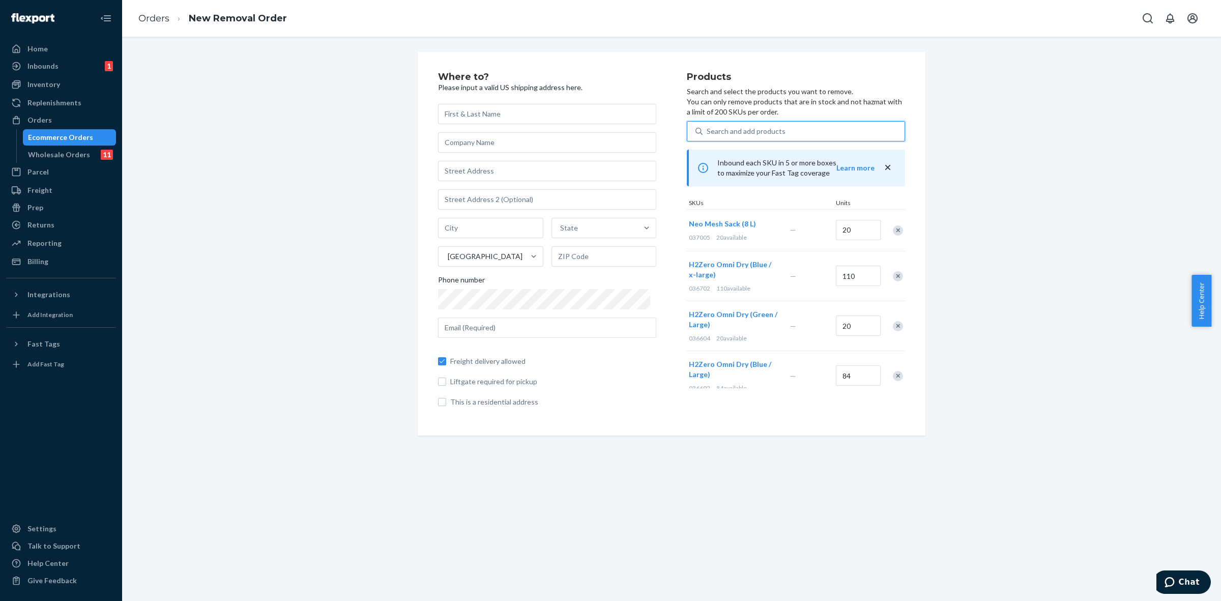
click at [715, 130] on div "Search and add products" at bounding box center [746, 131] width 79 height 10
click at [708, 130] on input "0 results available. Select is focused ,type to refine list, press Down to open…" at bounding box center [707, 131] width 1 height 10
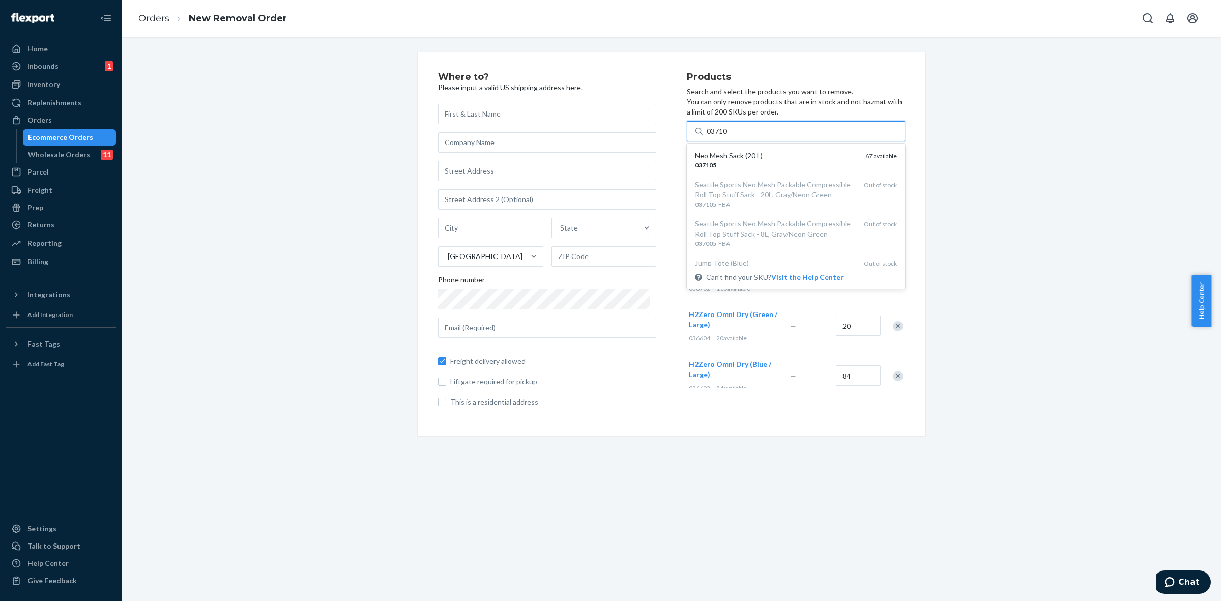
type input "037105"
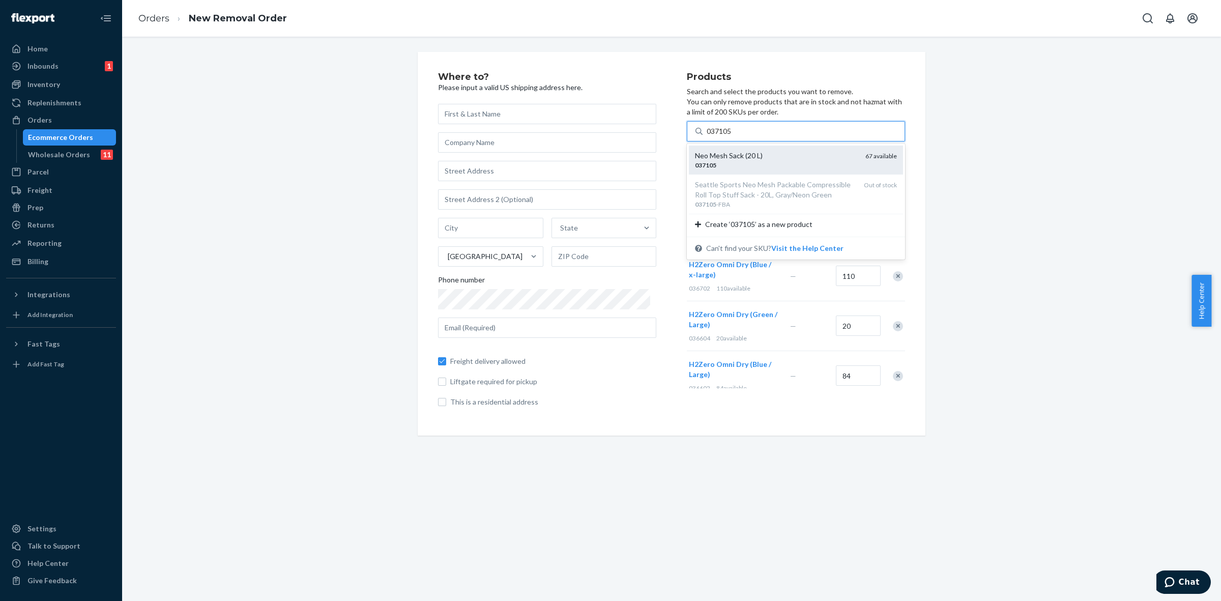
click at [746, 156] on div "Neo Mesh Sack (20 L)" at bounding box center [776, 156] width 162 height 10
click at [733, 136] on input "037105" at bounding box center [720, 131] width 26 height 10
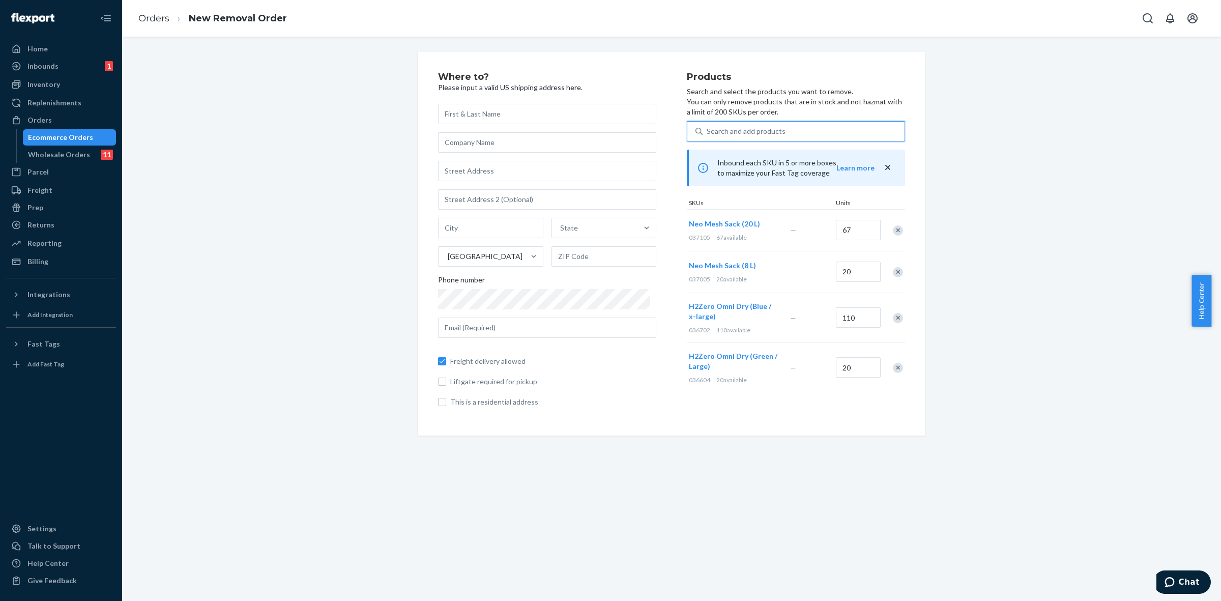
click at [746, 125] on div "Search and add products" at bounding box center [804, 131] width 202 height 18
click at [708, 126] on input "0 results available. Select is focused ,type to refine list, press Down to open…" at bounding box center [707, 131] width 1 height 10
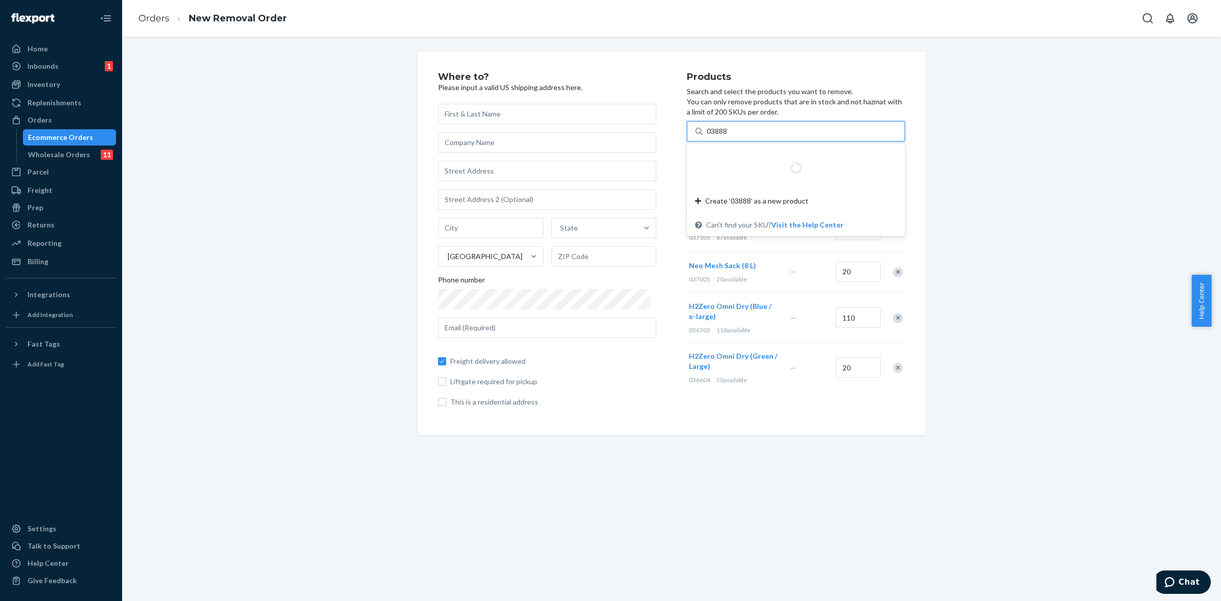
type input "038888"
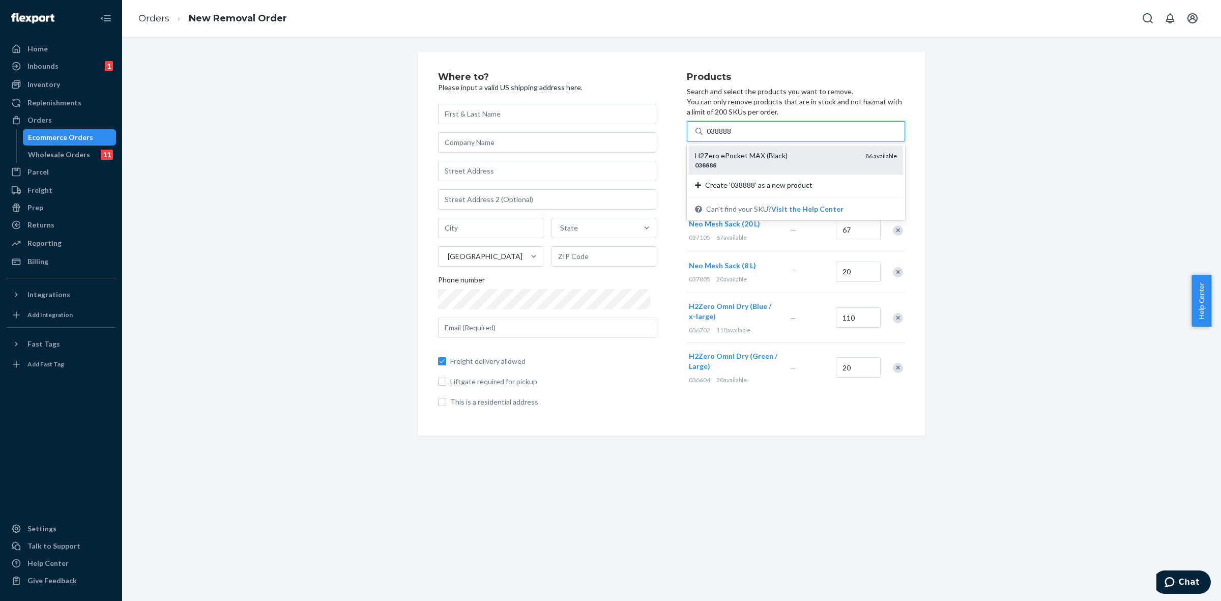
click at [757, 169] on div "038888" at bounding box center [776, 165] width 162 height 9
click at [733, 136] on input "038888" at bounding box center [720, 131] width 26 height 10
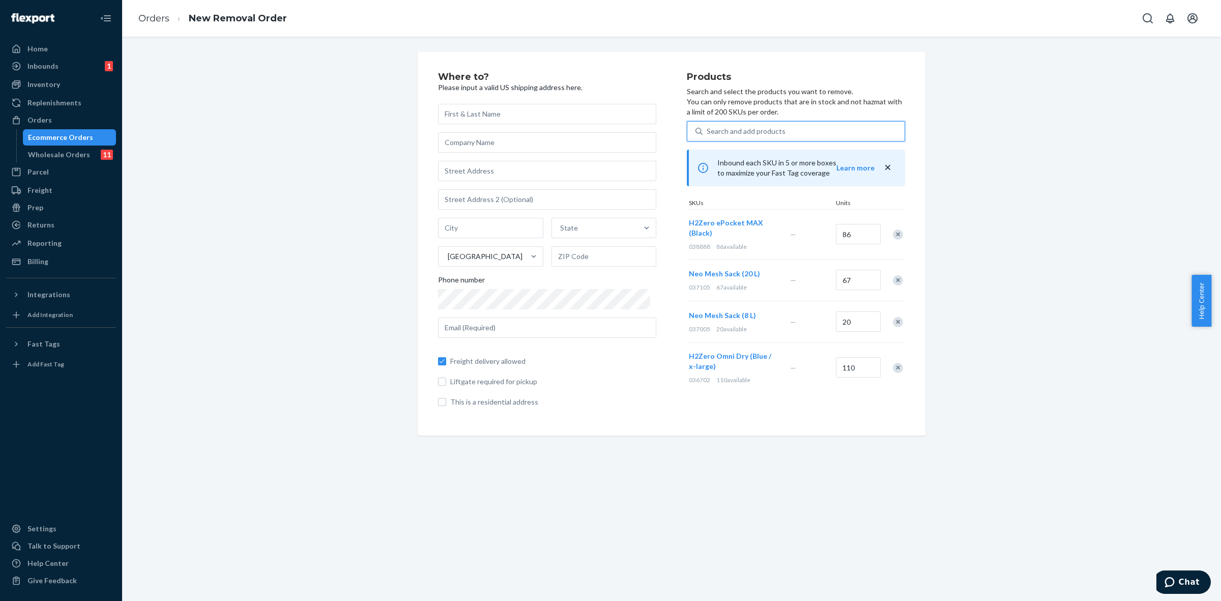
click at [742, 133] on div "Search and add products" at bounding box center [746, 131] width 79 height 10
click at [708, 133] on input "0 results available. Select is focused ,type to refine list, press Down to open…" at bounding box center [707, 131] width 1 height 10
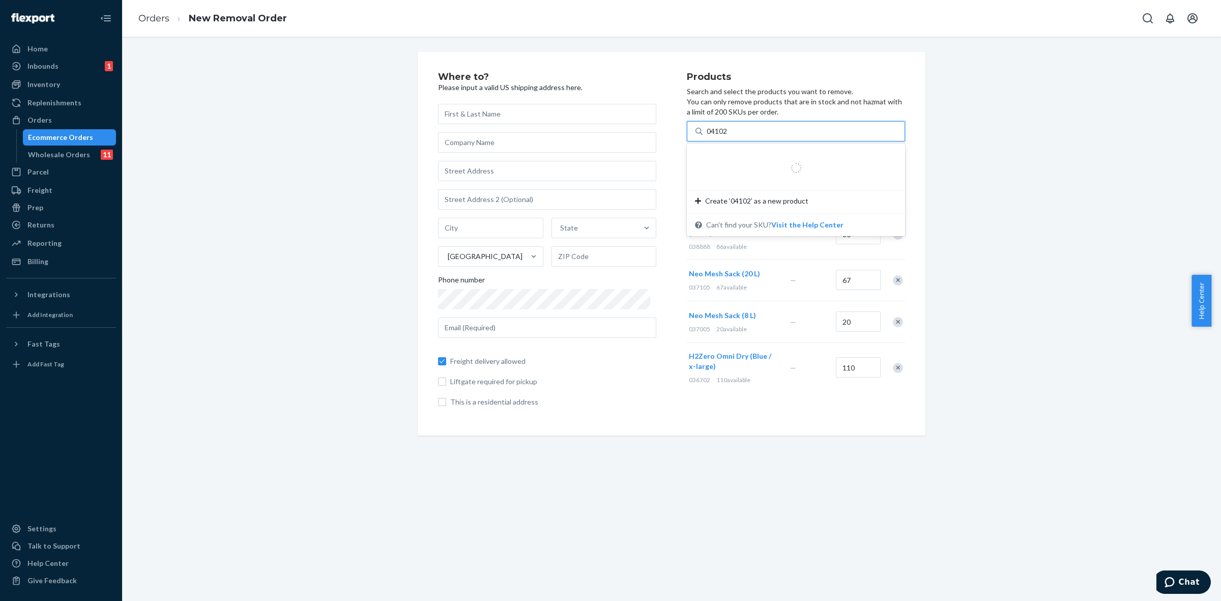
type input "041020"
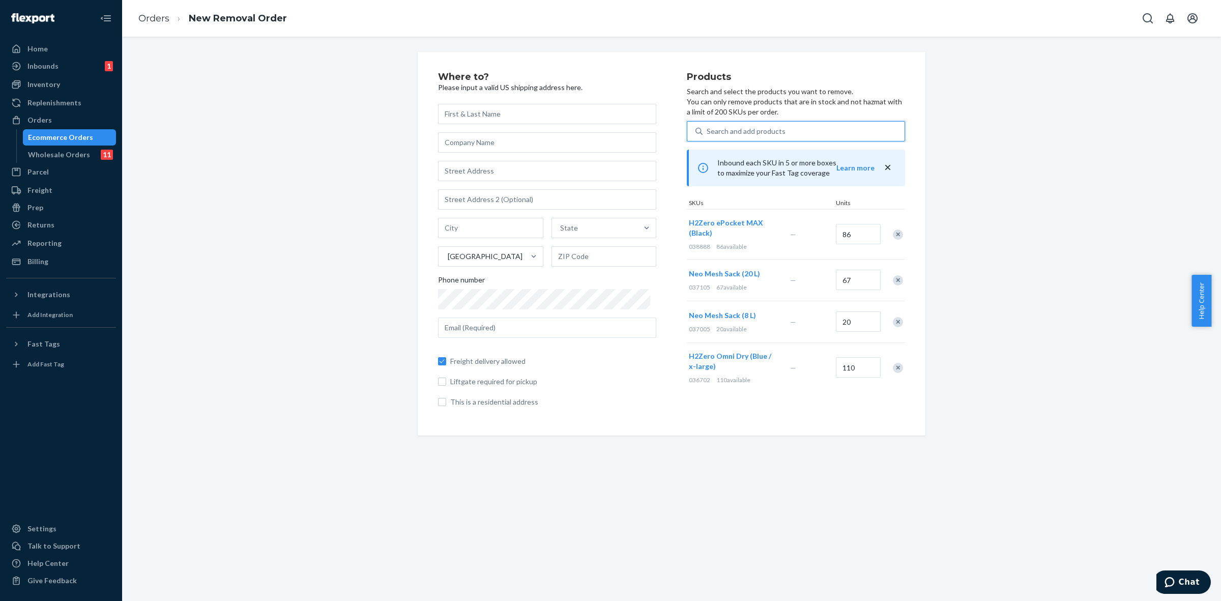
drag, startPoint x: 733, startPoint y: 129, endPoint x: 685, endPoint y: 125, distance: 47.5
click at [687, 125] on div "Search and add products" at bounding box center [796, 131] width 218 height 20
click at [707, 126] on input "0 results available. Select is focused ,type to refine list, press Down to open…" at bounding box center [707, 131] width 1 height 10
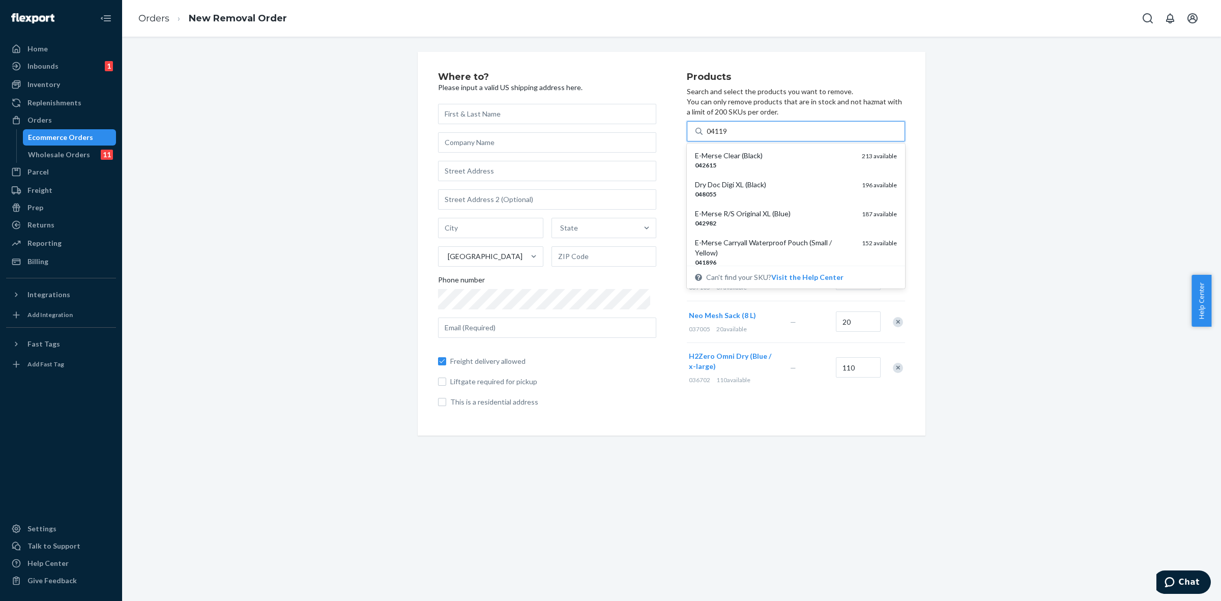
type input "041196"
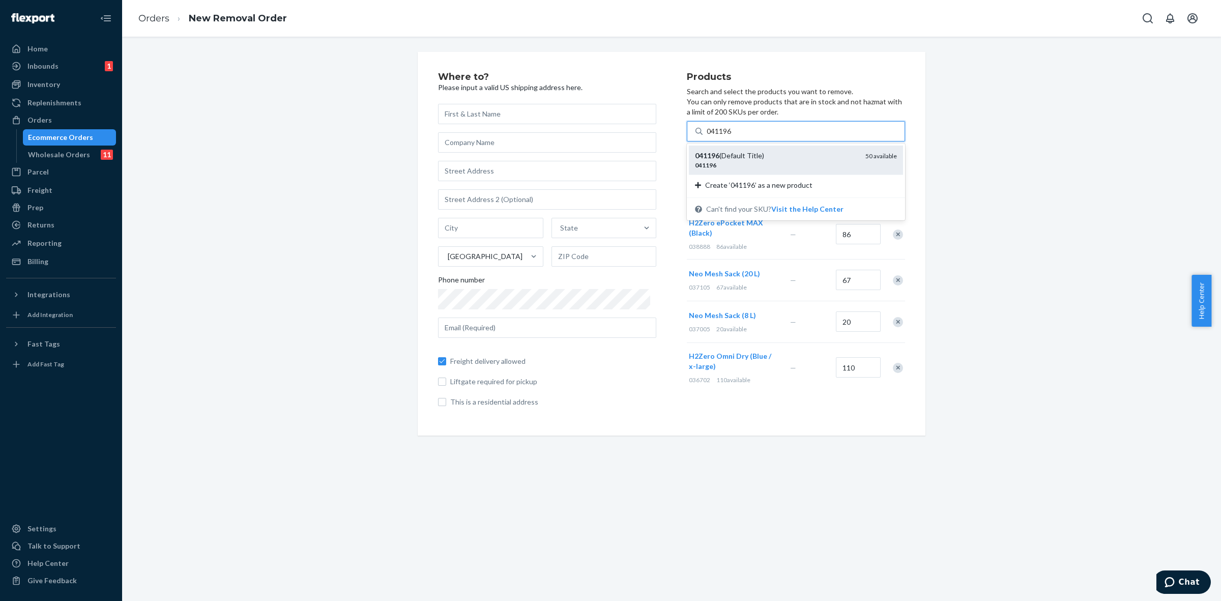
click at [711, 164] on div "041196" at bounding box center [776, 165] width 162 height 9
click at [711, 136] on input "041196" at bounding box center [720, 131] width 26 height 10
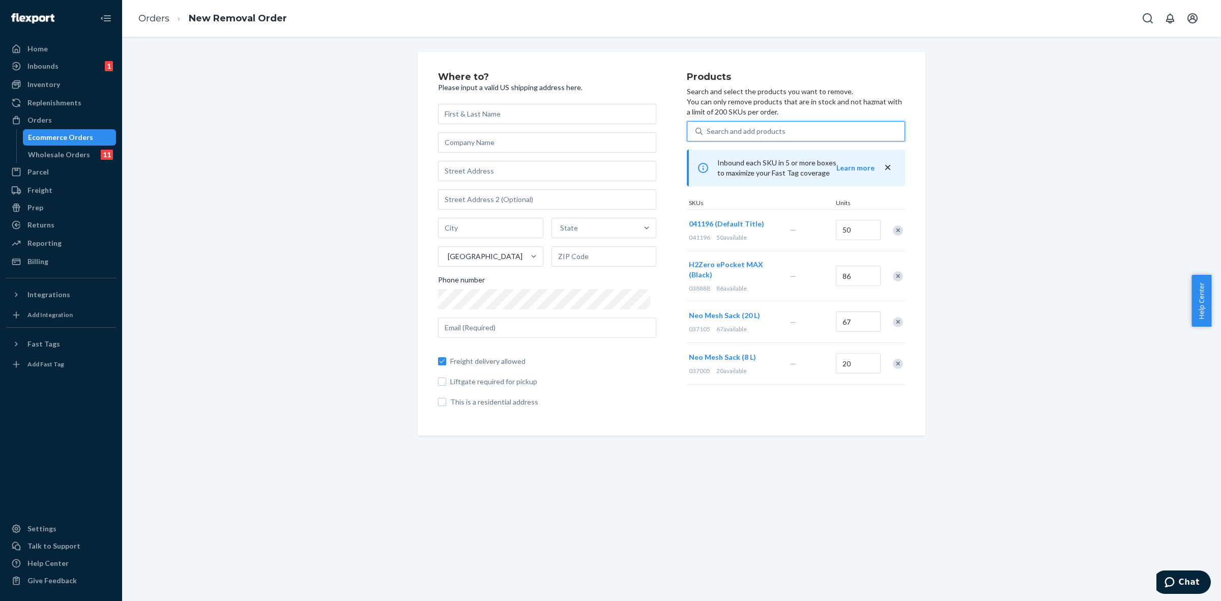
click at [721, 128] on div "Search and add products" at bounding box center [746, 131] width 79 height 10
click at [708, 128] on input "0 results available. Select is focused ,type to refine list, press Down to open…" at bounding box center [707, 131] width 1 height 10
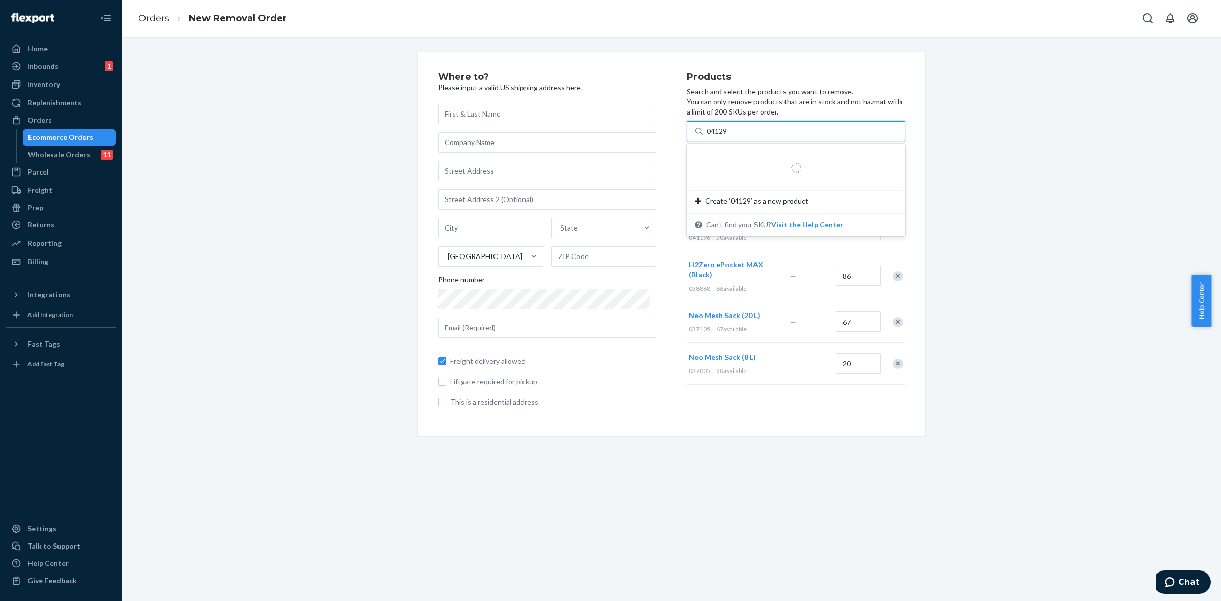
type input "041296"
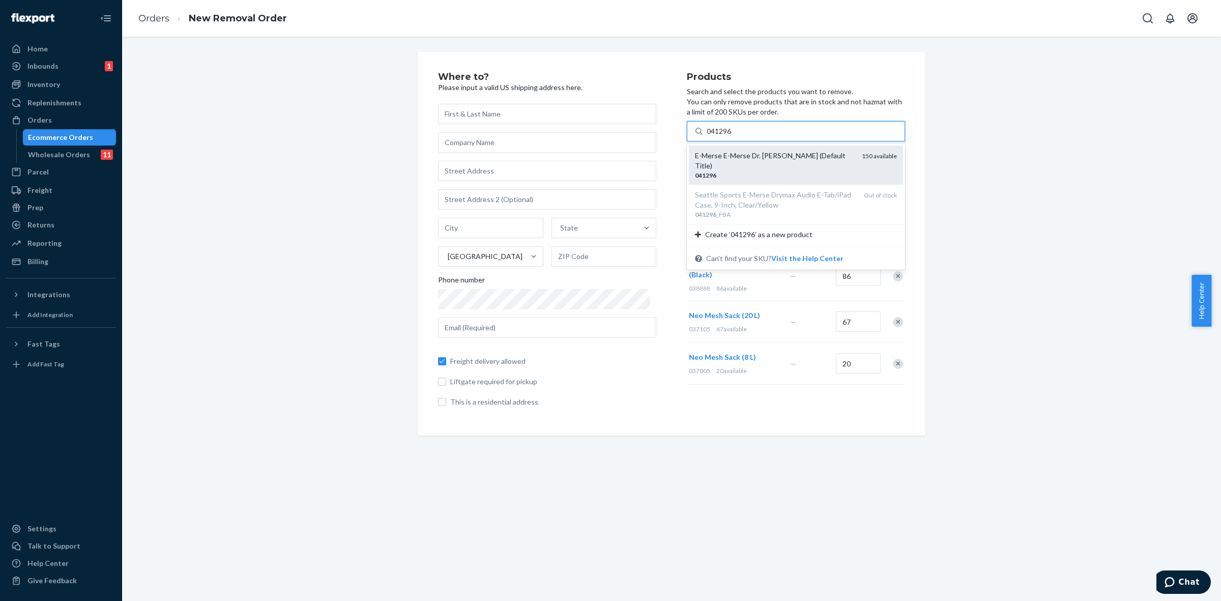
click at [751, 171] on div "041296" at bounding box center [774, 175] width 159 height 9
click at [733, 136] on input "041296" at bounding box center [720, 131] width 26 height 10
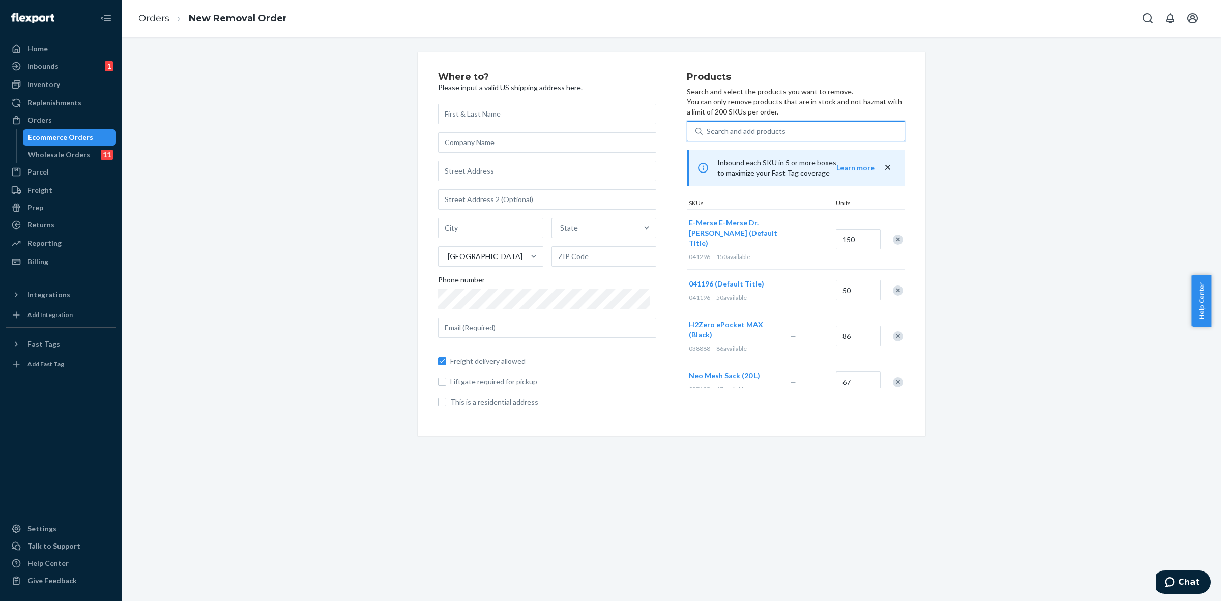
click at [717, 132] on div "Search and add products" at bounding box center [746, 131] width 79 height 10
click at [708, 132] on input "0 results available. Select is focused ,type to refine list, press Down to open…" at bounding box center [707, 131] width 1 height 10
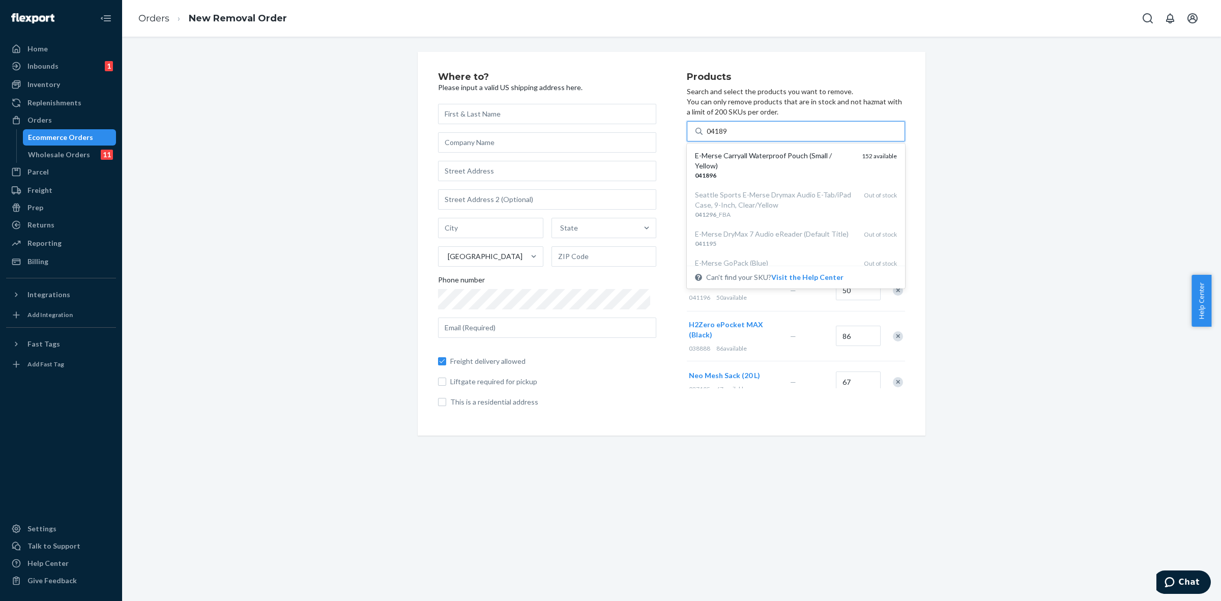
type input "041896"
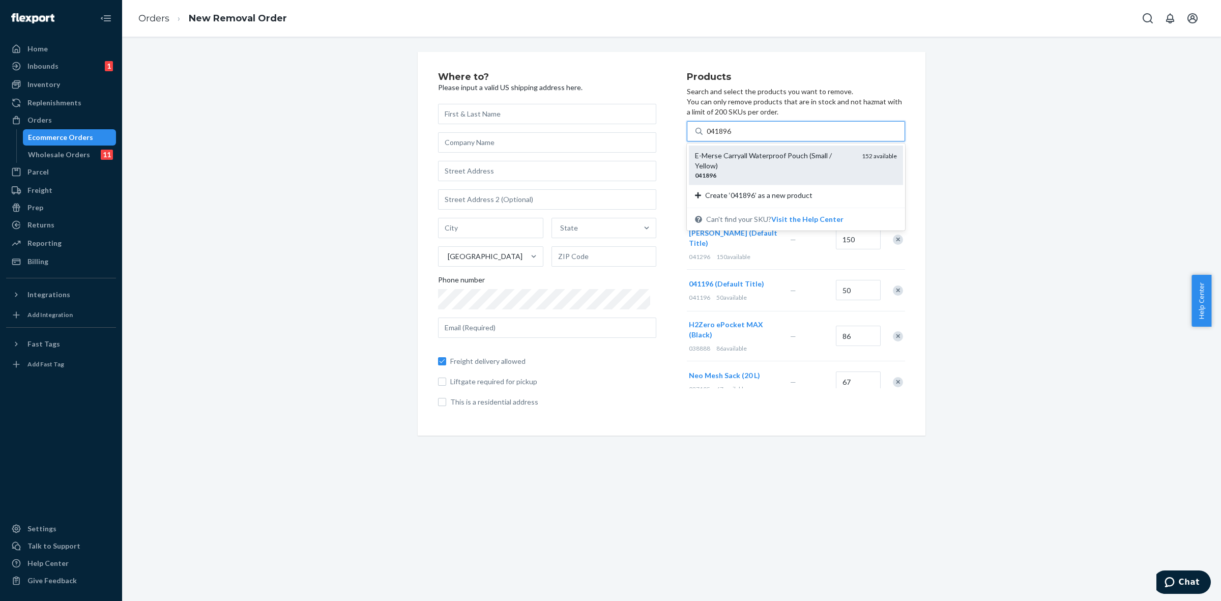
drag, startPoint x: 722, startPoint y: 156, endPoint x: 725, endPoint y: 179, distance: 23.0
click at [722, 157] on div "E-Merse Carryall Waterproof Pouch (Small / Yellow)" at bounding box center [774, 161] width 159 height 20
click at [722, 136] on input "041896" at bounding box center [720, 131] width 26 height 10
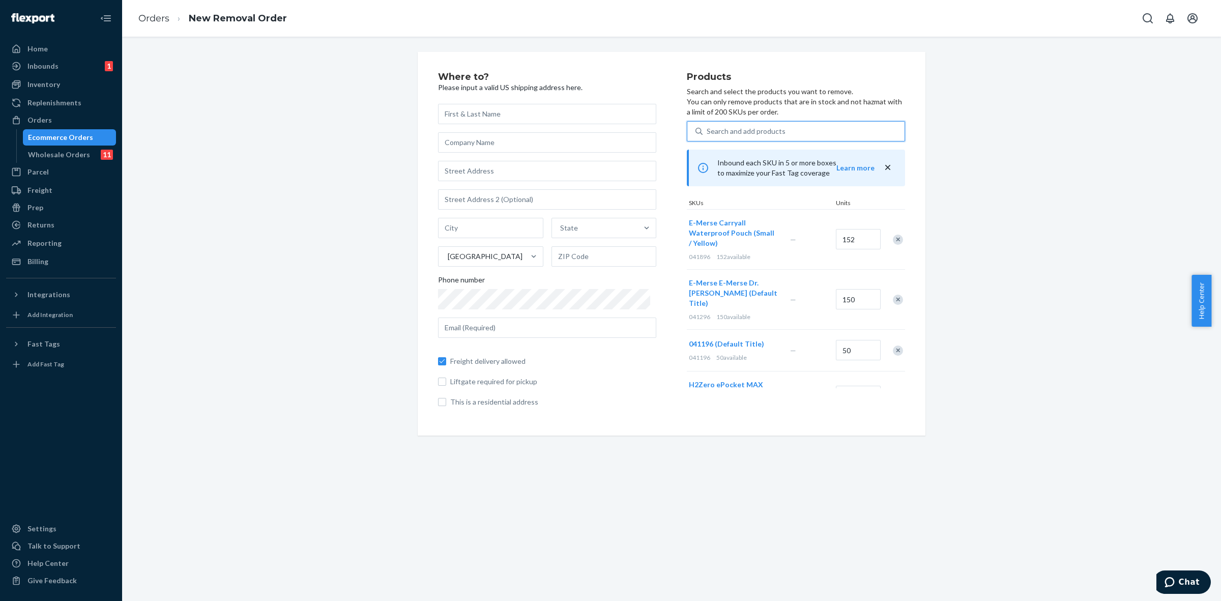
click at [772, 128] on div "Search and add products" at bounding box center [746, 131] width 79 height 10
click at [708, 128] on input "0 results available. Use Up and Down to choose options, press Enter to select t…" at bounding box center [707, 131] width 1 height 10
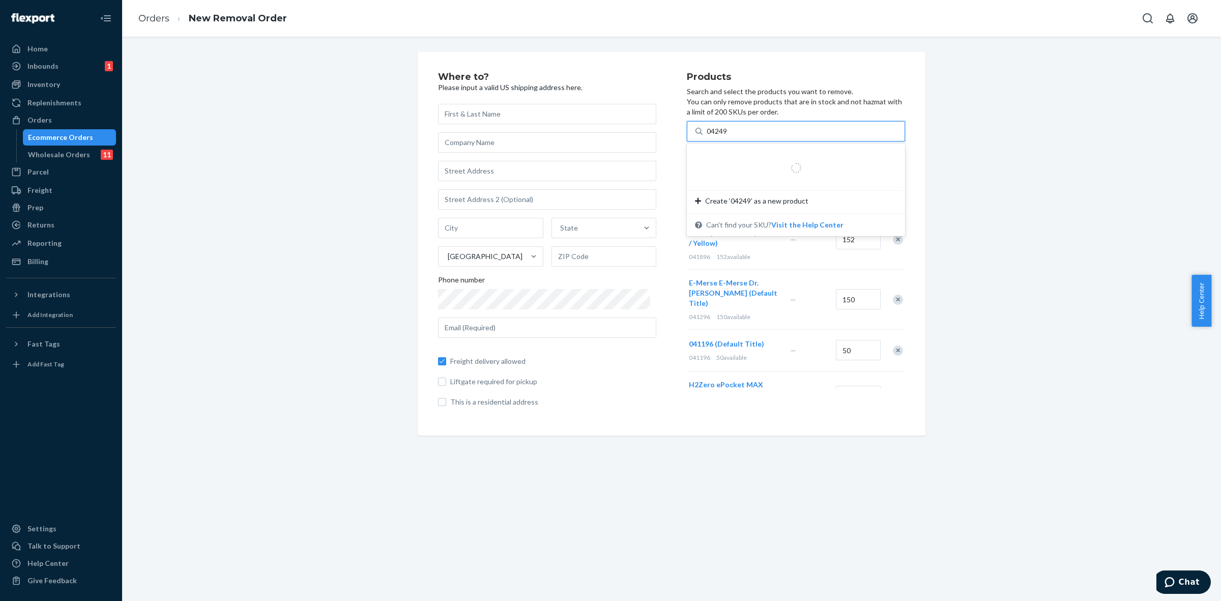
type input "042490"
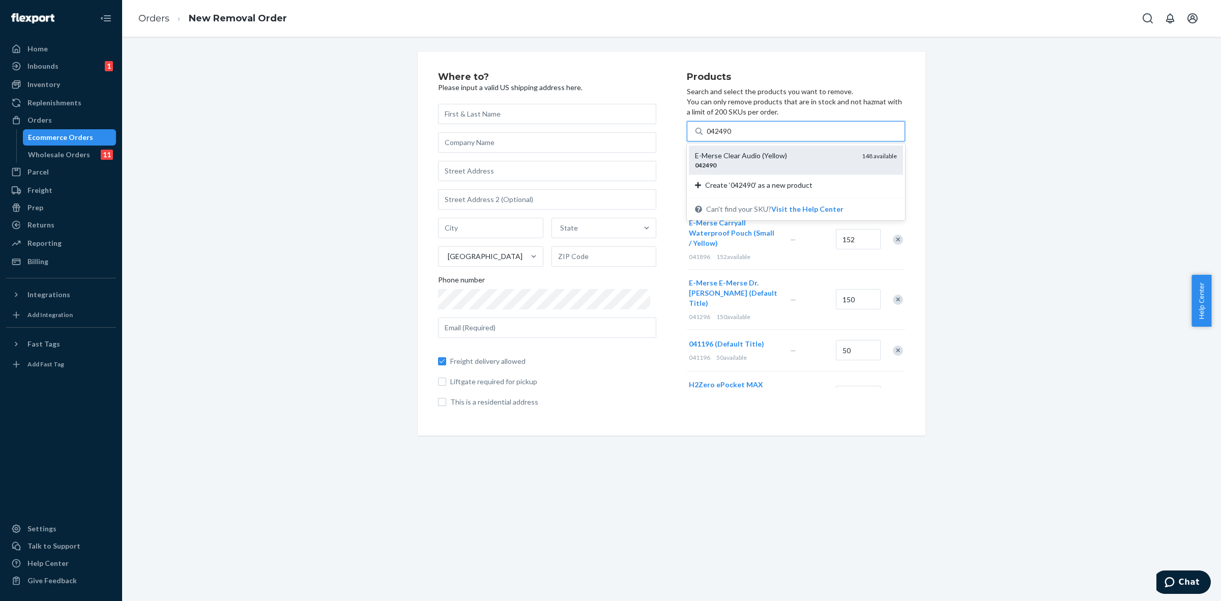
click at [761, 159] on div "E-Merse Clear Audio (Yellow)" at bounding box center [774, 156] width 159 height 10
click at [733, 136] on input "042490" at bounding box center [720, 131] width 26 height 10
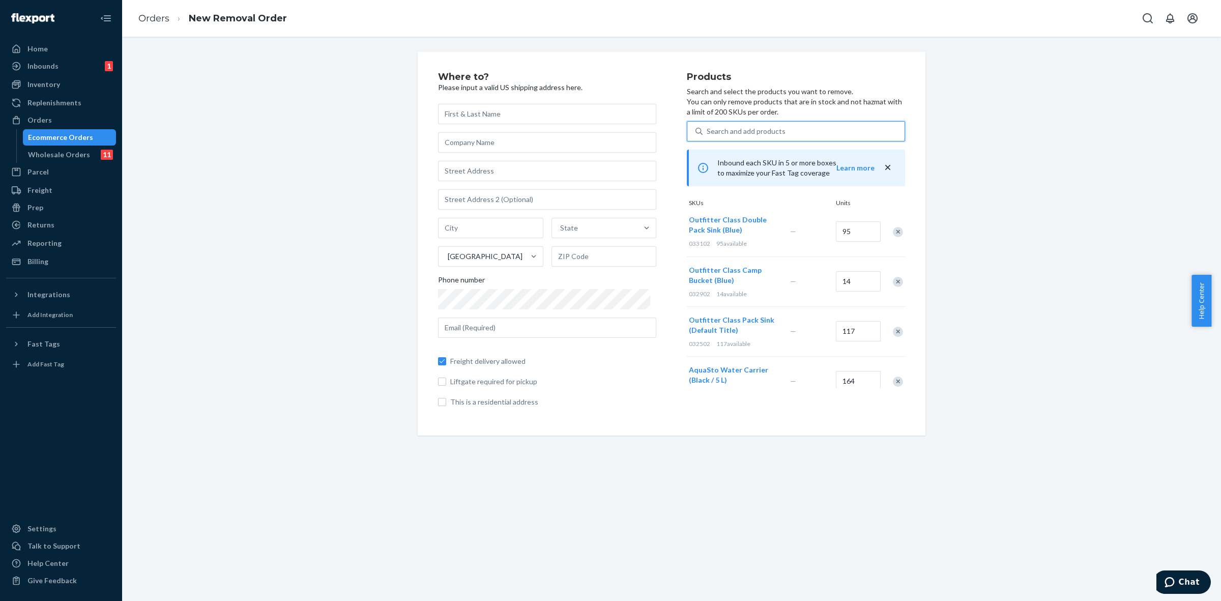
scroll to position [538, 0]
click at [486, 116] on input "text" at bounding box center [547, 114] width 218 height 20
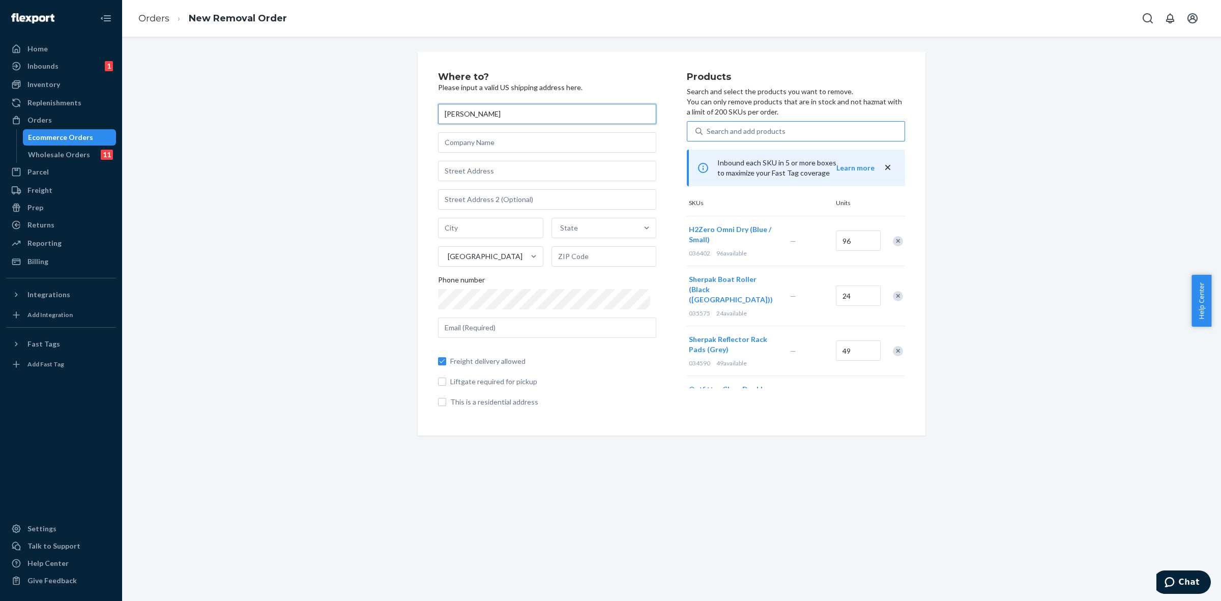
type input "Martin Carlson"
type input "Seattle Sports Co"
type input "6600 SW McEwan Rd"
type input "Lake oswego"
type input "Oregon"
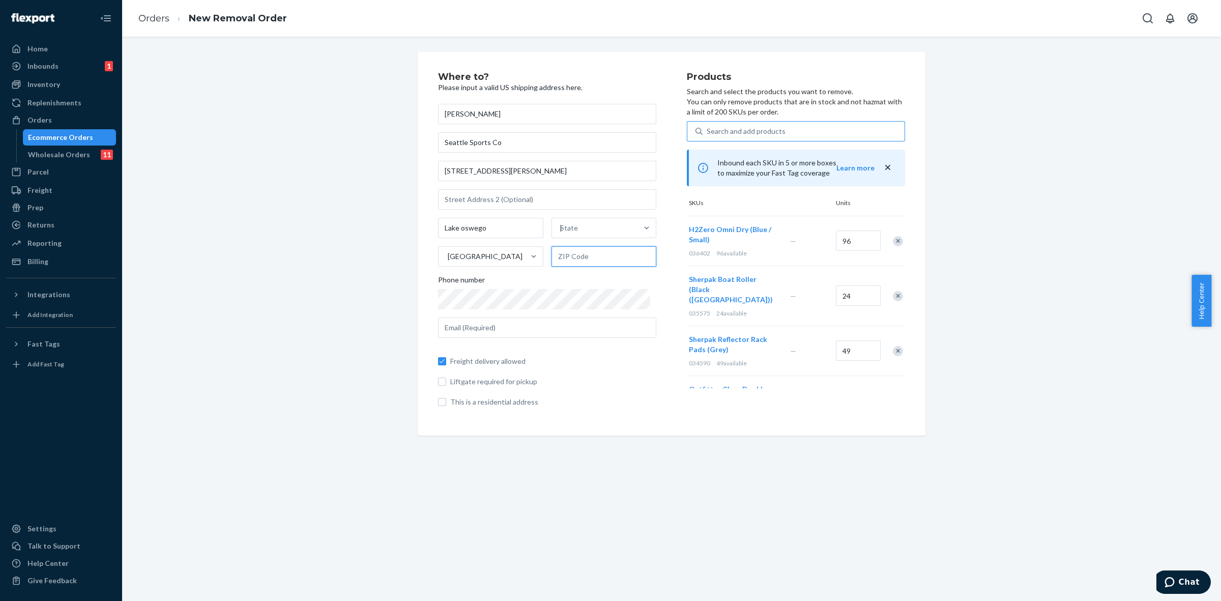
type input "97035"
type input "marty@seattlesportsco.com"
click at [573, 261] on div "Oregon" at bounding box center [602, 252] width 103 height 20
click at [573, 233] on input "Oregon" at bounding box center [570, 228] width 25 height 10
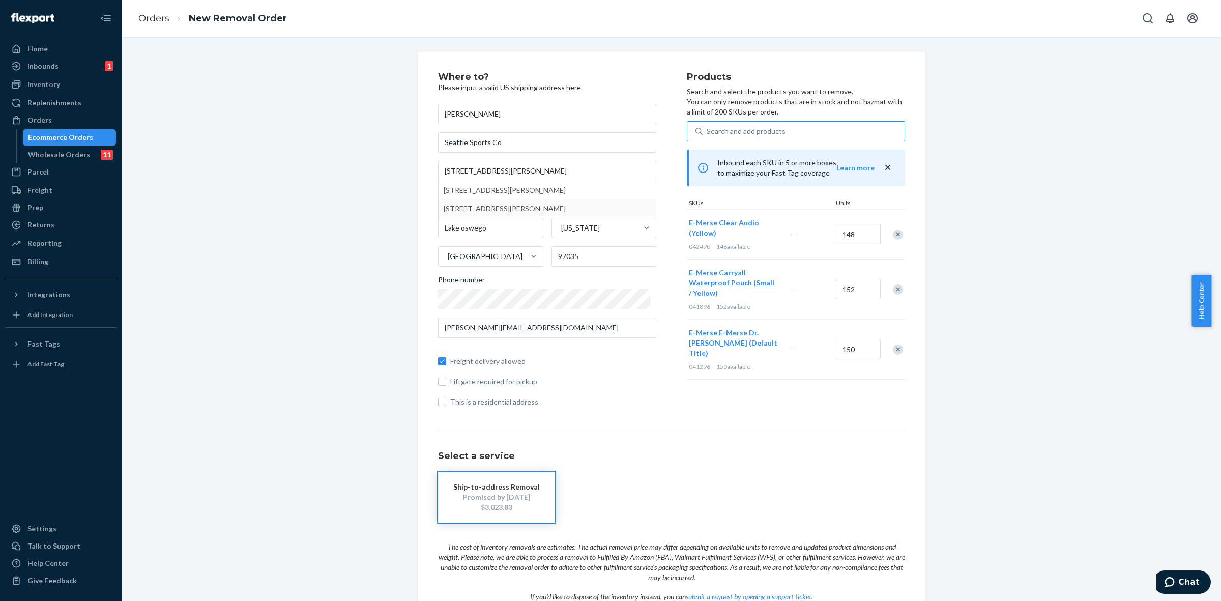
click at [893, 235] on div "Remove Item" at bounding box center [898, 234] width 10 height 10
click at [1187, 588] on button "1 new" at bounding box center [1179, 581] width 64 height 23
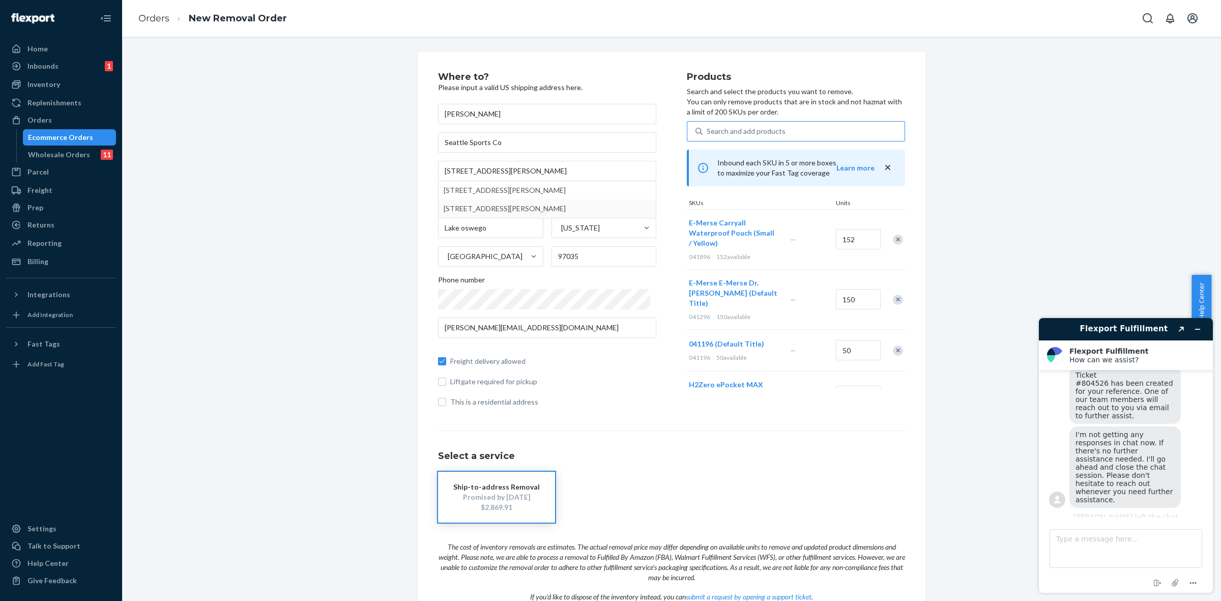
scroll to position [667, 0]
click at [1205, 325] on button "Minimize widget" at bounding box center [1197, 329] width 16 height 14
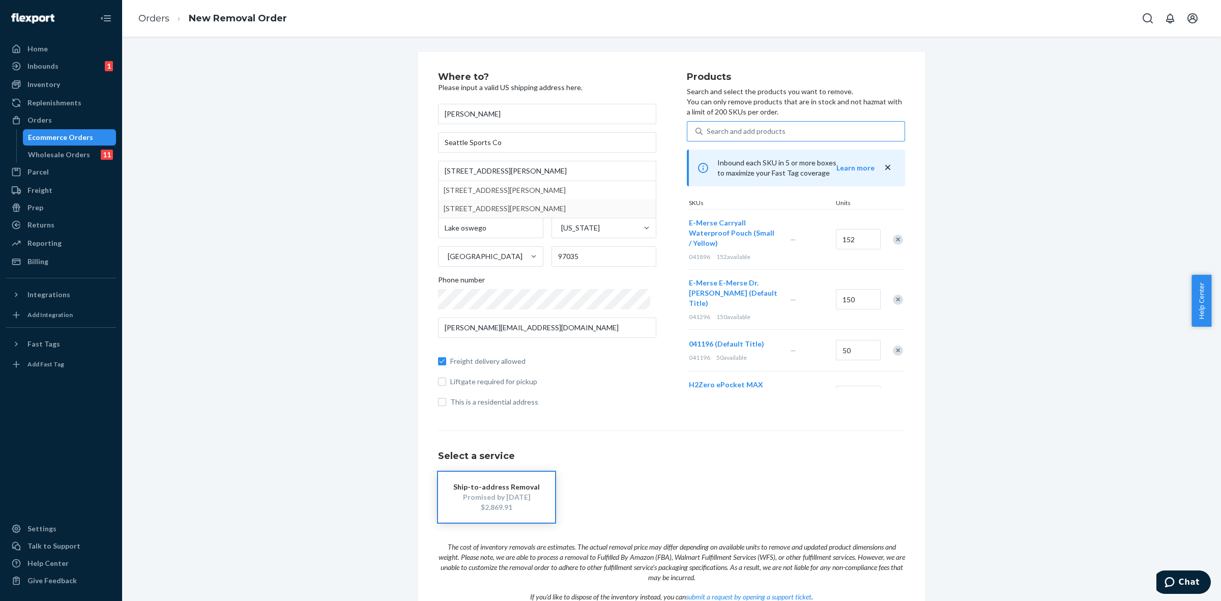
click at [730, 132] on div "Search and add products" at bounding box center [746, 131] width 79 height 10
click at [708, 132] on input "Search and add products" at bounding box center [707, 131] width 1 height 10
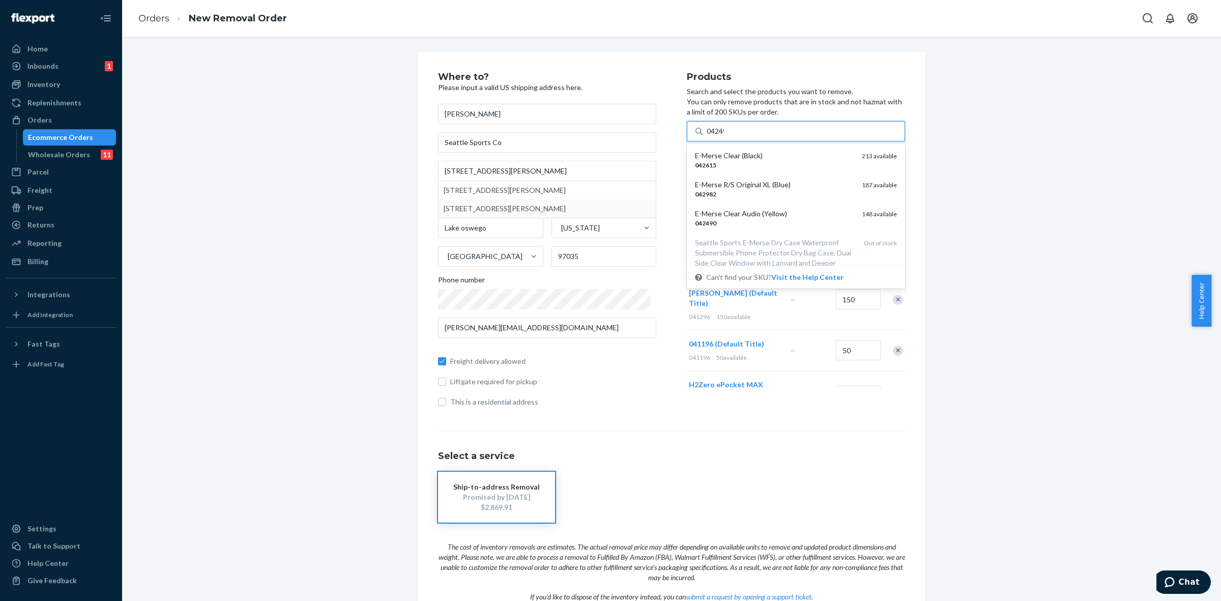
type input "042490"
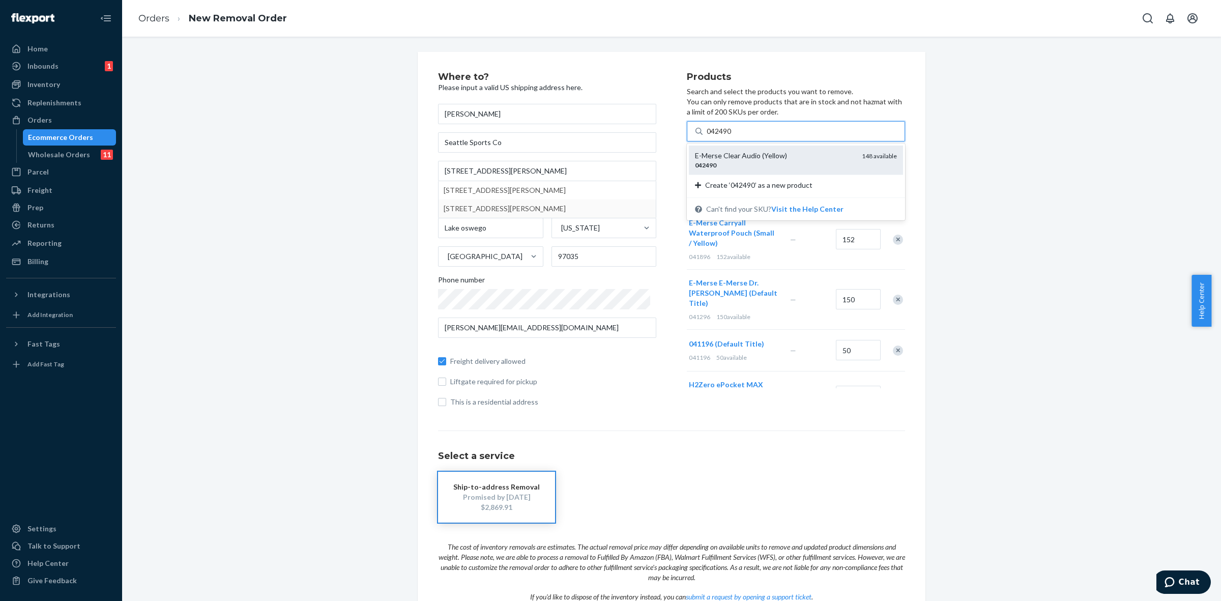
click at [725, 160] on div "E-Merse Clear Audio (Yellow)" at bounding box center [774, 156] width 159 height 10
click at [725, 136] on input "042490" at bounding box center [720, 131] width 26 height 10
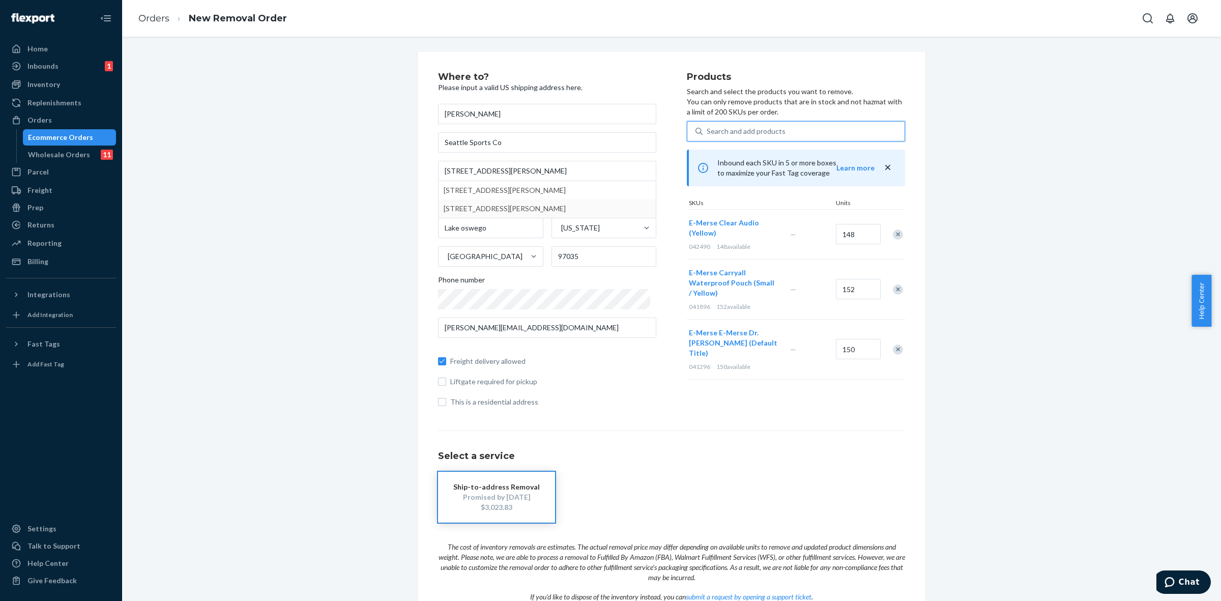
click at [707, 132] on div "Search and add products" at bounding box center [746, 131] width 79 height 10
click at [707, 132] on input "0 results available. Use Up and Down to choose options, press Enter to select t…" at bounding box center [707, 131] width 1 height 10
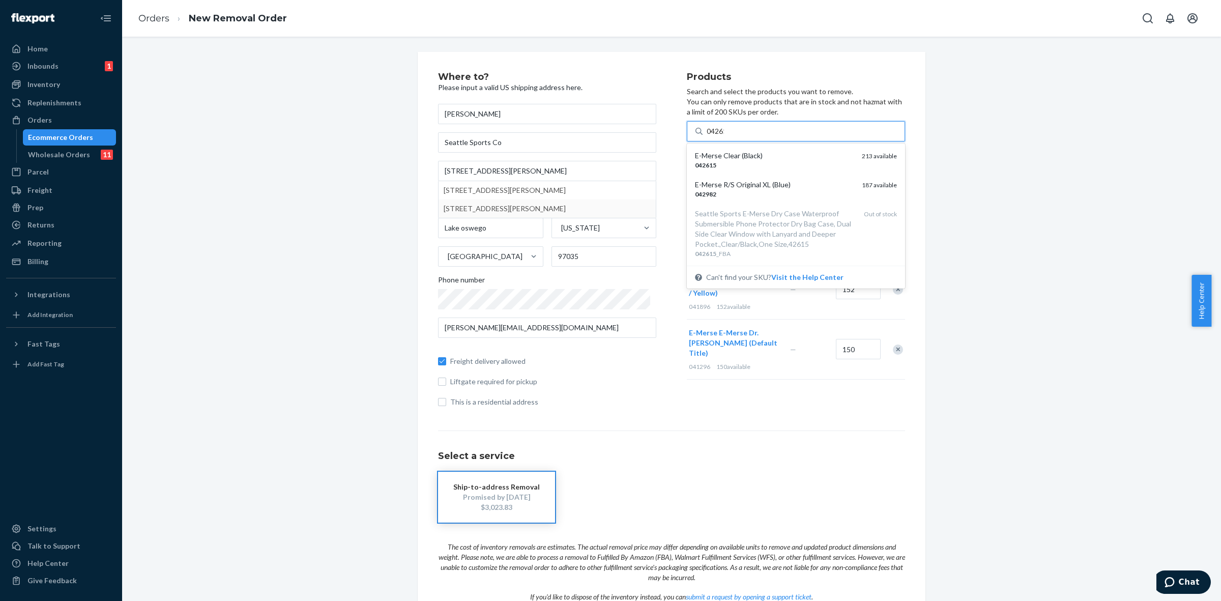
type input "042615"
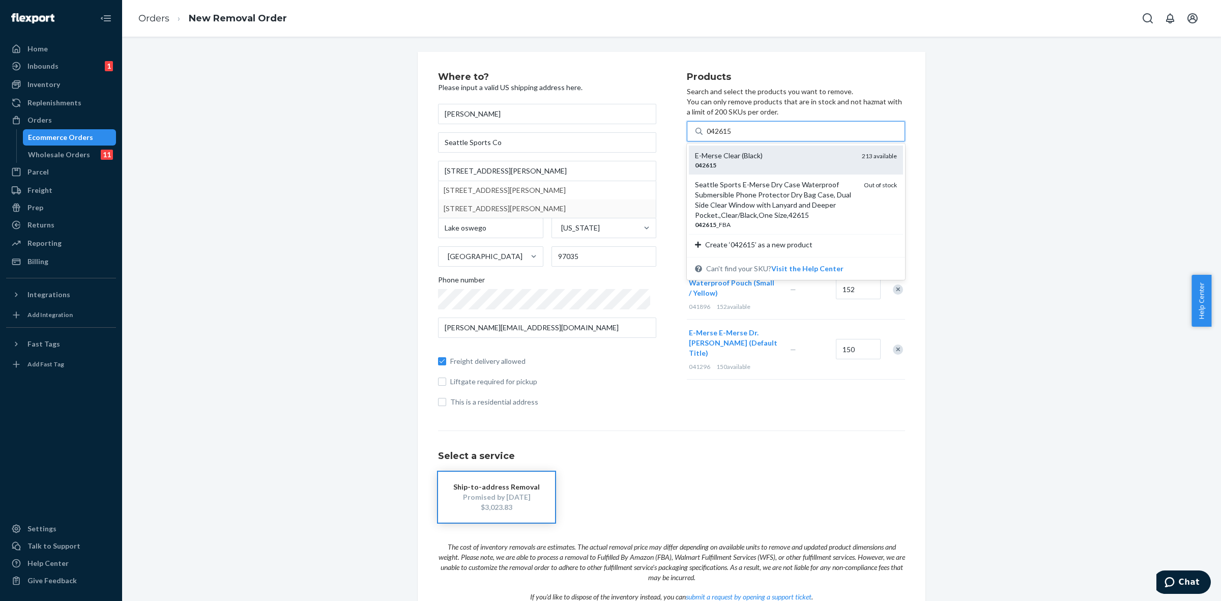
click at [706, 164] on div "042615" at bounding box center [774, 165] width 159 height 9
click at [707, 136] on input "042615" at bounding box center [720, 131] width 26 height 10
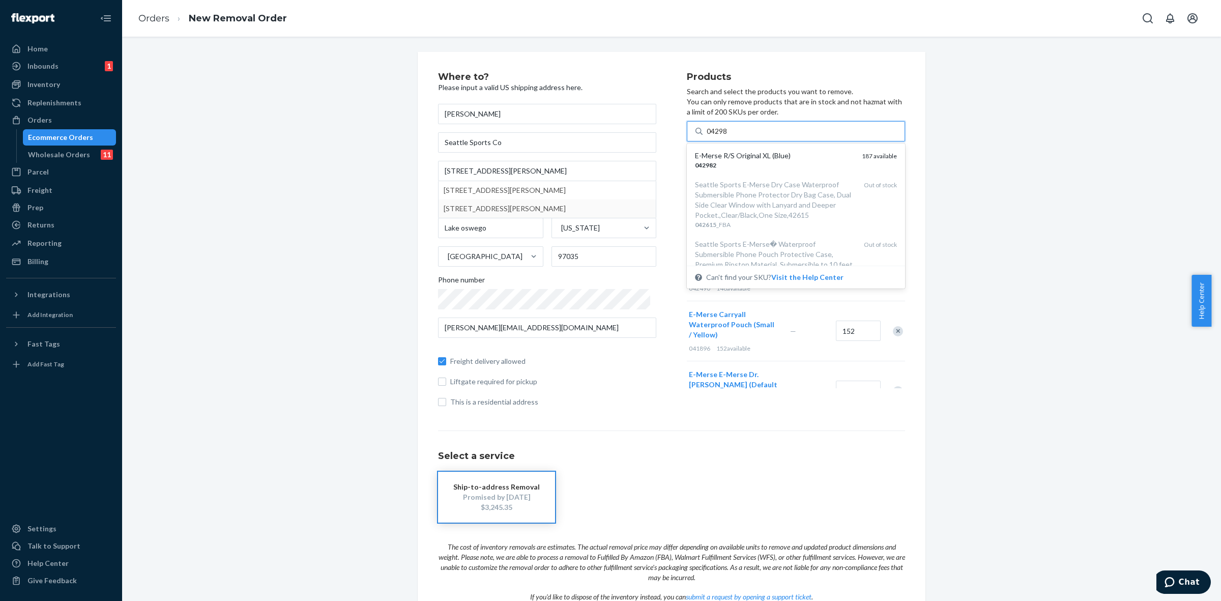
type input "042982"
click at [732, 158] on div "E-Merse R/S Original XL (Blue)" at bounding box center [774, 156] width 159 height 10
click at [732, 136] on input "042982" at bounding box center [720, 131] width 26 height 10
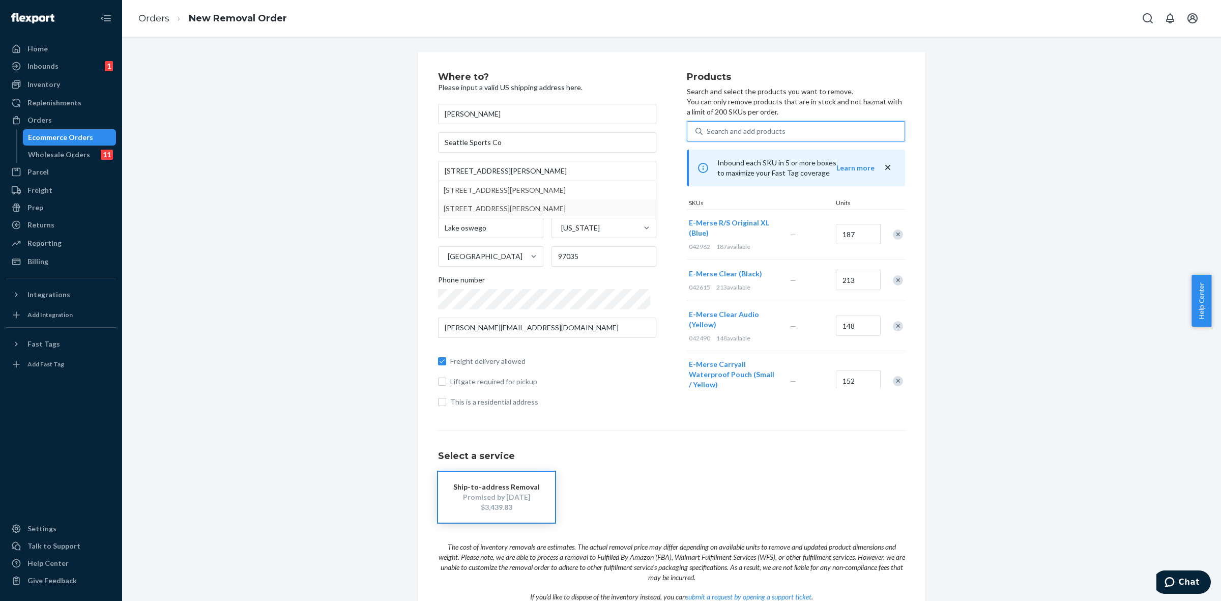
click at [718, 124] on div "Search and add products" at bounding box center [804, 131] width 202 height 18
click at [708, 126] on input "0 results available. Use Up and Down to choose options, press Enter to select t…" at bounding box center [707, 131] width 1 height 10
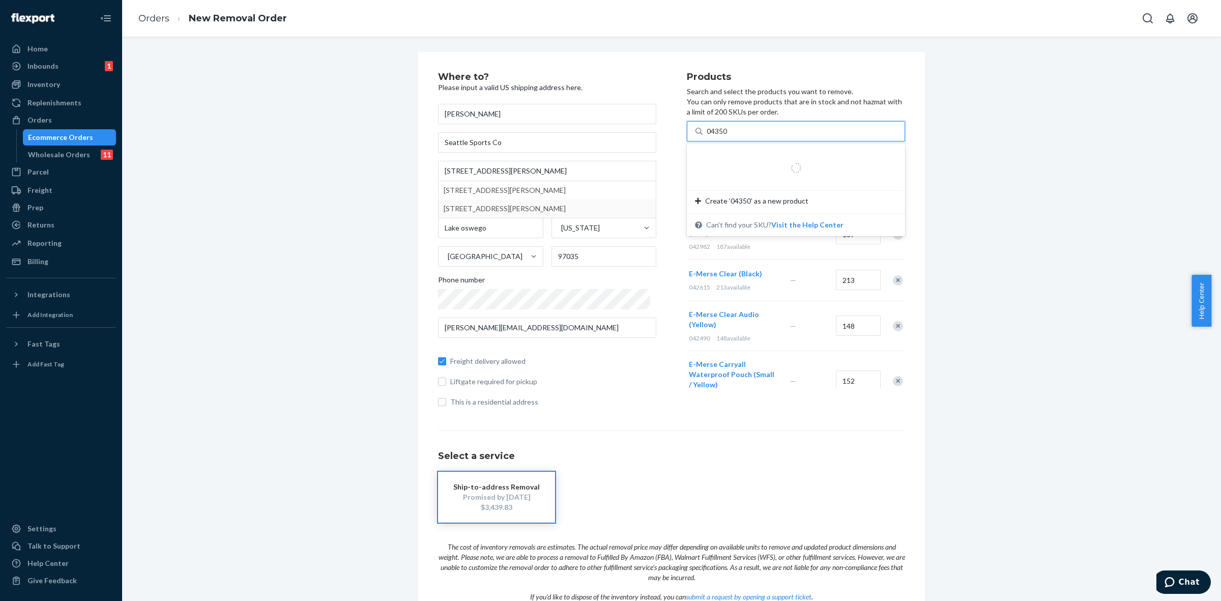
type input "043500"
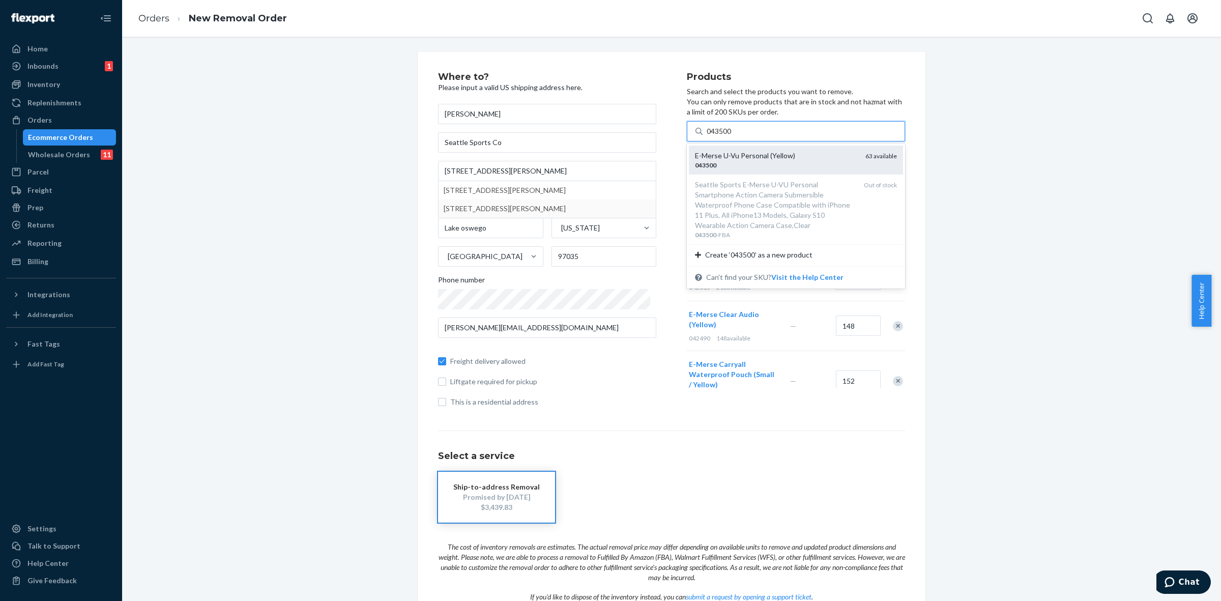
click at [730, 165] on div "043500" at bounding box center [776, 165] width 162 height 9
click at [730, 136] on input "043500" at bounding box center [720, 131] width 26 height 10
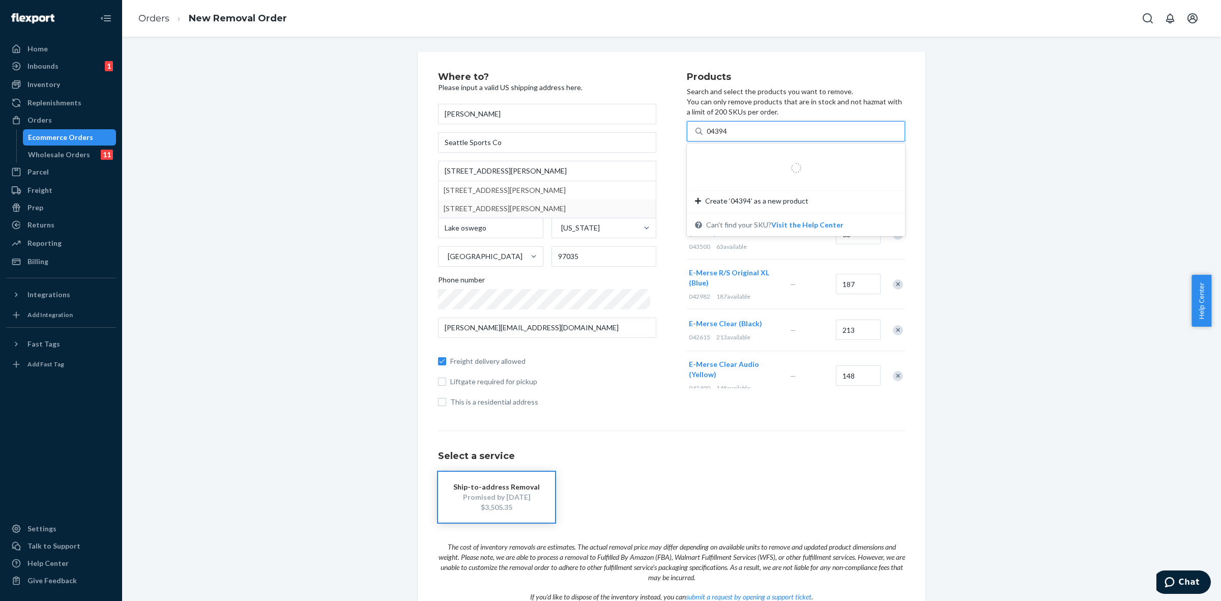
type input "043944"
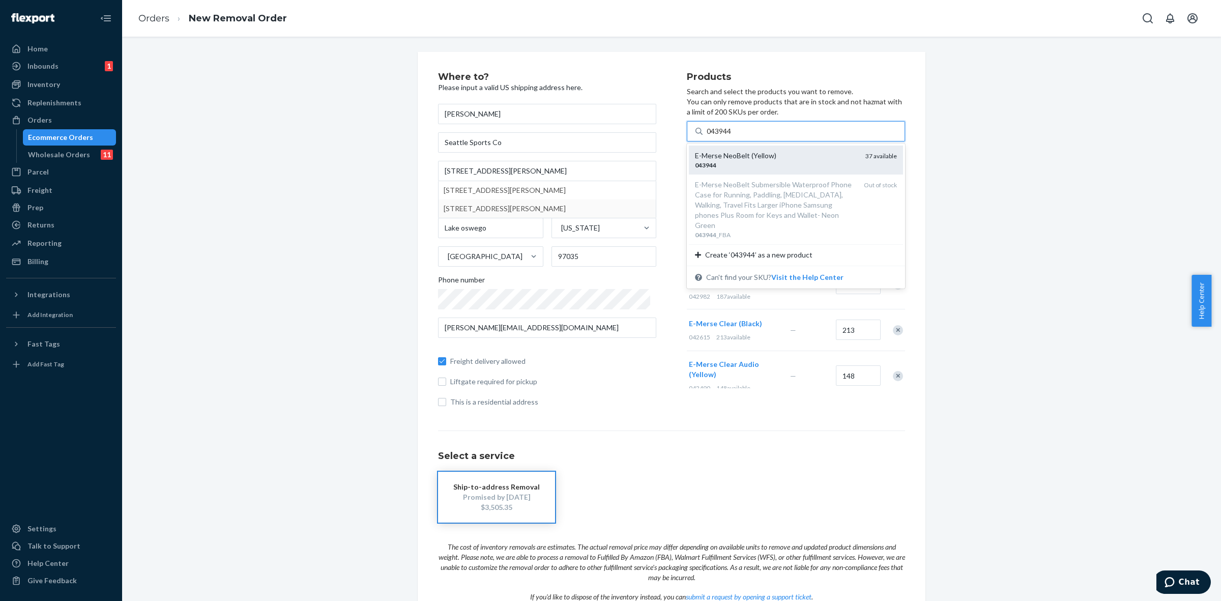
click at [732, 166] on div "043944" at bounding box center [776, 165] width 162 height 9
click at [732, 136] on input "043944" at bounding box center [720, 131] width 26 height 10
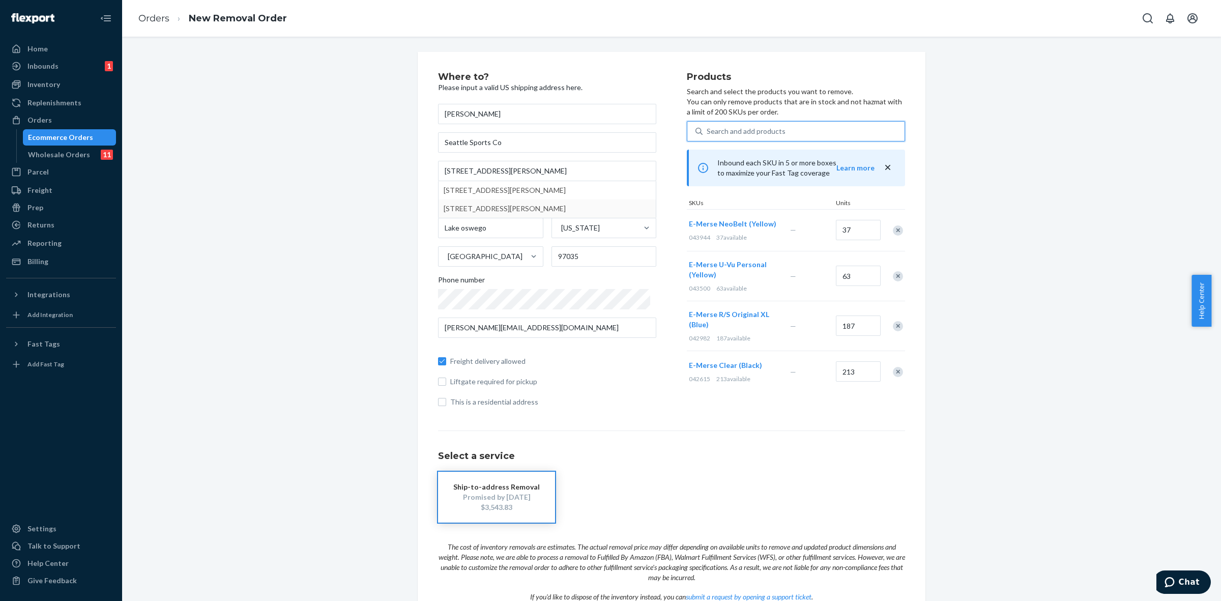
click at [713, 128] on div "Search and add products" at bounding box center [746, 131] width 79 height 10
click at [708, 128] on input "0 results available. Use Up and Down to choose options, press Enter to select t…" at bounding box center [707, 131] width 1 height 10
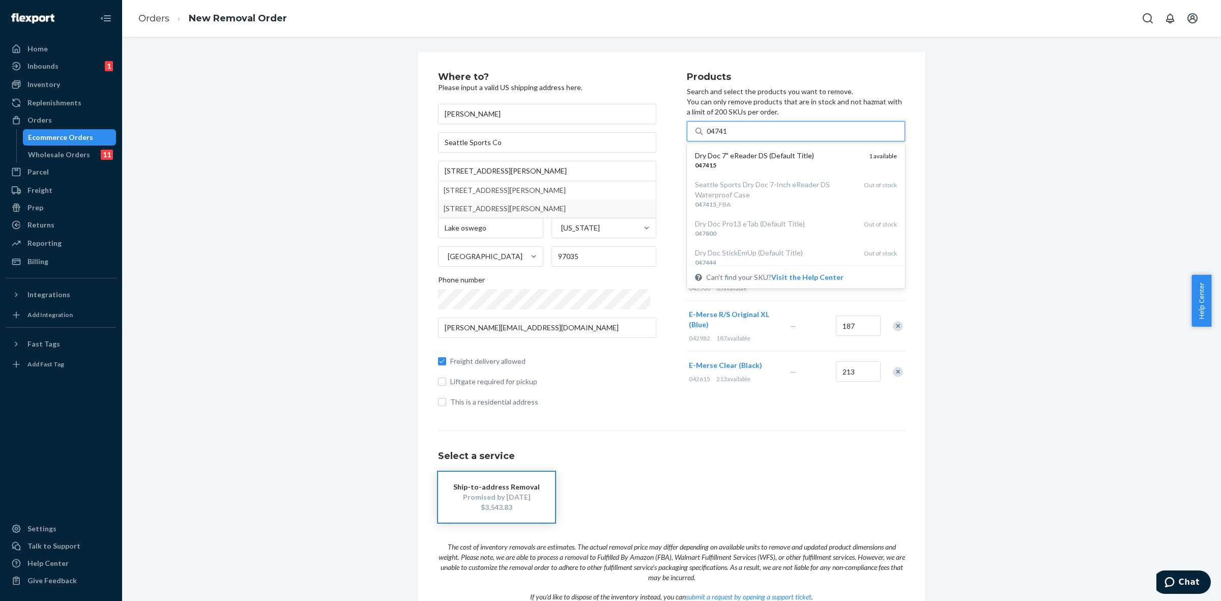
type input "047415"
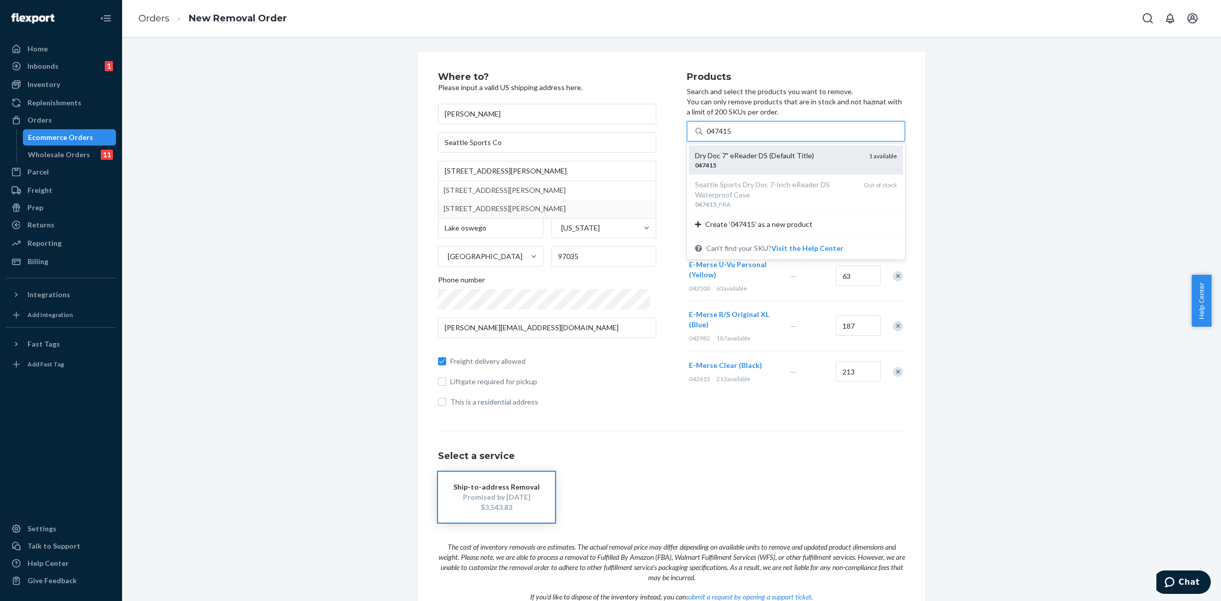
click at [762, 160] on div "Dry Doc 7" eReader DS (Default Title)" at bounding box center [778, 156] width 166 height 10
click at [733, 136] on input "047415" at bounding box center [720, 131] width 26 height 10
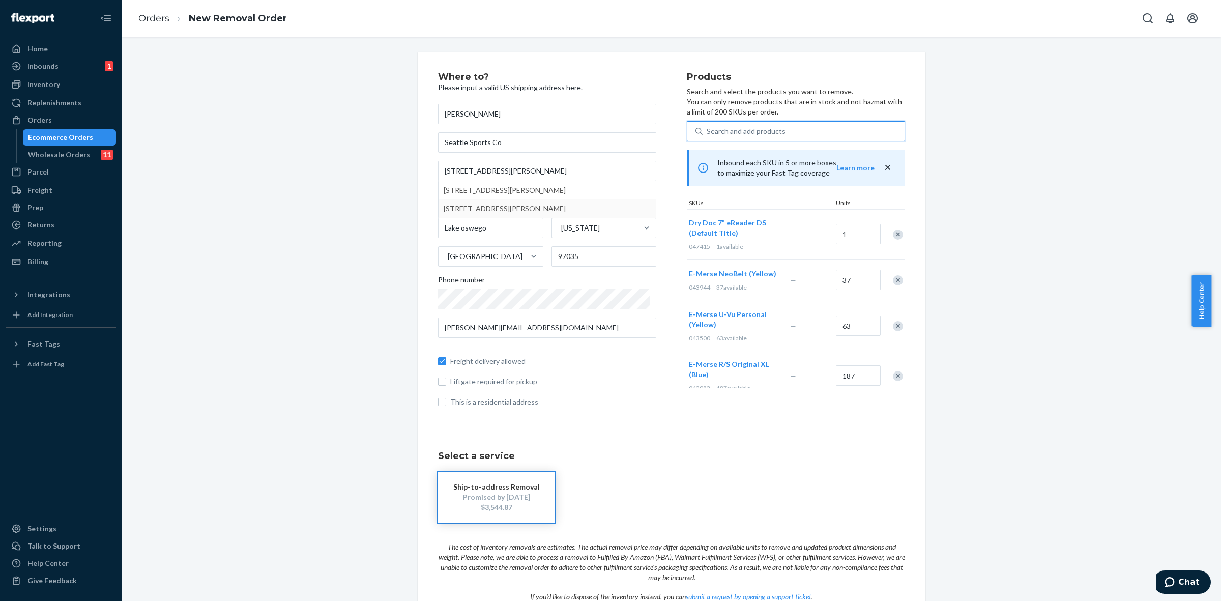
click at [893, 236] on div "Remove Item" at bounding box center [898, 234] width 10 height 10
click at [707, 128] on div "Search and add products" at bounding box center [746, 131] width 79 height 10
click at [707, 128] on input "Search and add products" at bounding box center [707, 131] width 1 height 10
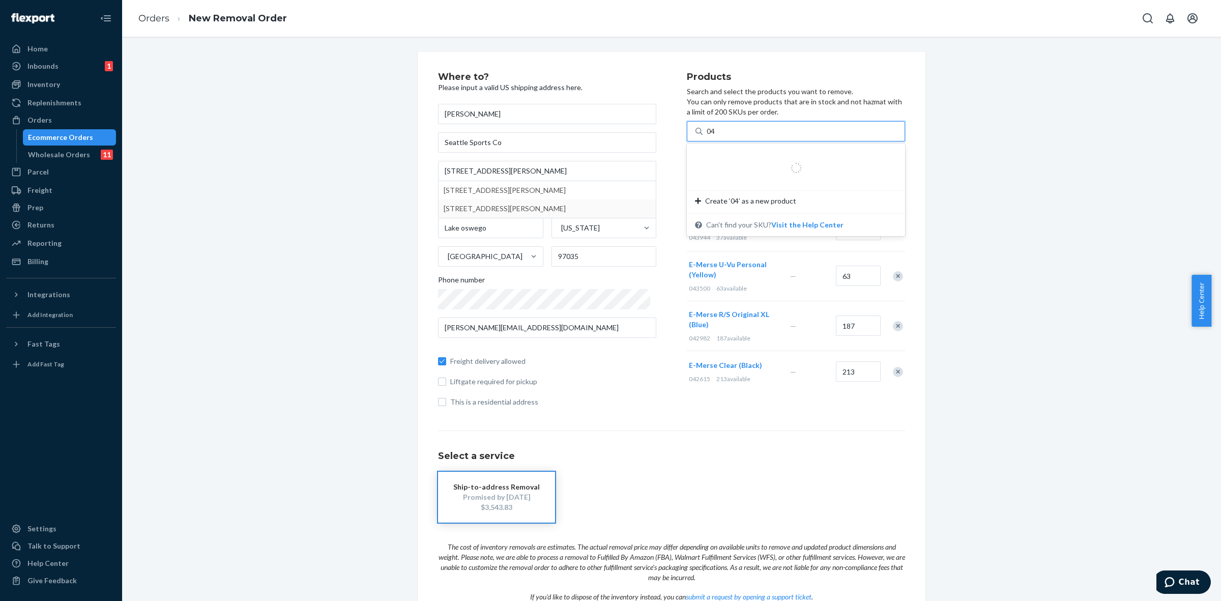
type input "041"
click at [716, 130] on div "041" at bounding box center [804, 131] width 202 height 18
click at [716, 130] on input "option undefined focused, 1 of 15. 15 results available for search term 041. Us…" at bounding box center [713, 131] width 13 height 10
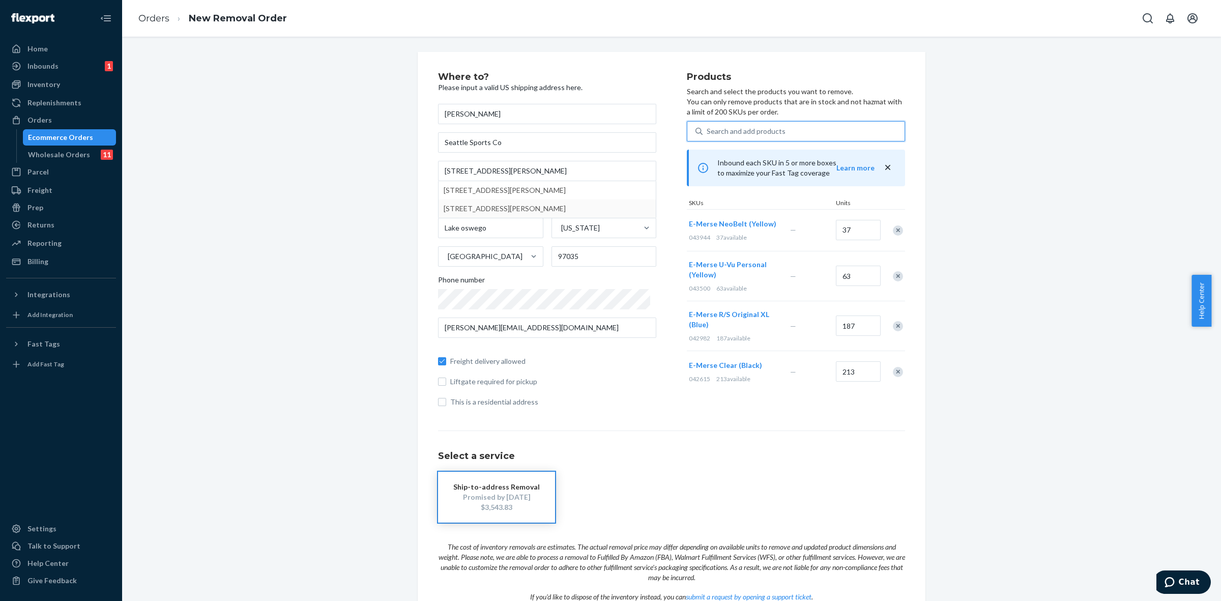
click at [717, 130] on div "Search and add products" at bounding box center [746, 131] width 79 height 10
click at [708, 130] on input "0 results available. Select is focused ,type to refine list, press Down to open…" at bounding box center [707, 131] width 1 height 10
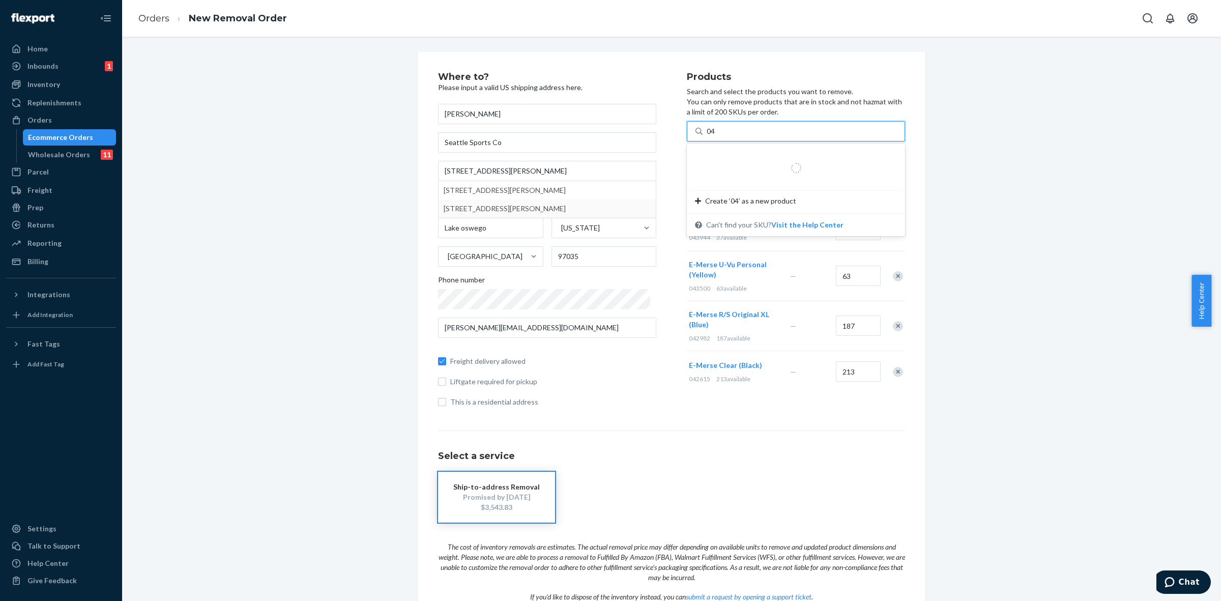
type input "047"
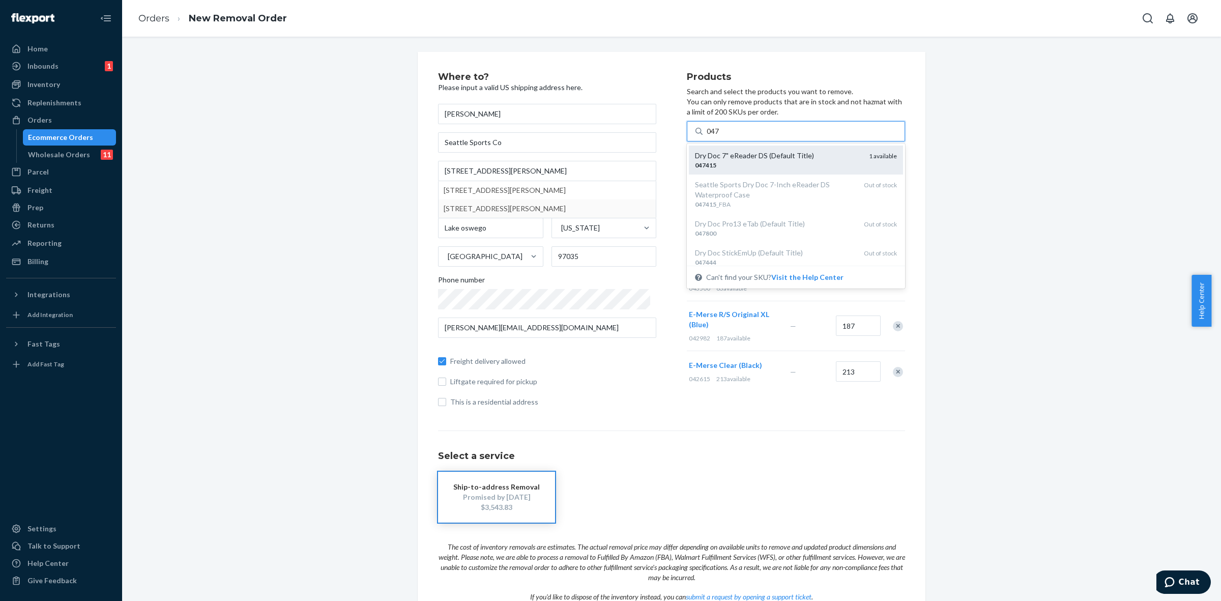
click at [723, 164] on div "047415" at bounding box center [778, 165] width 166 height 9
click at [720, 136] on input "047" at bounding box center [713, 131] width 13 height 10
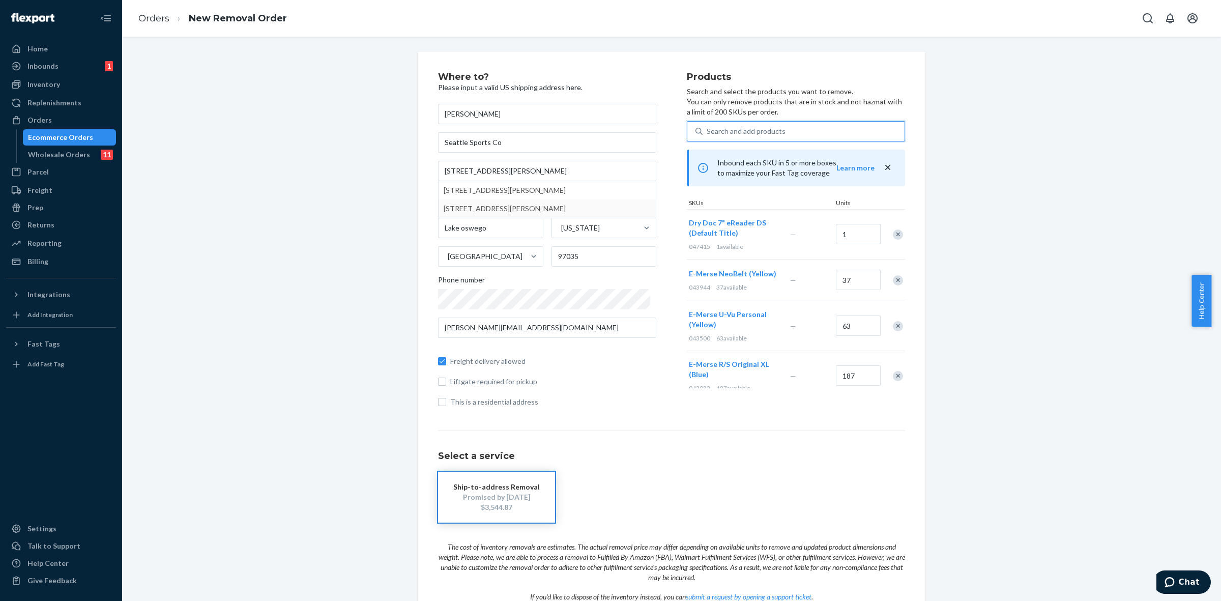
click at [707, 134] on div "Search and add products" at bounding box center [746, 131] width 79 height 10
click at [707, 134] on input "0 results available. Use Up and Down to choose options, press Enter to select t…" at bounding box center [707, 131] width 1 height 10
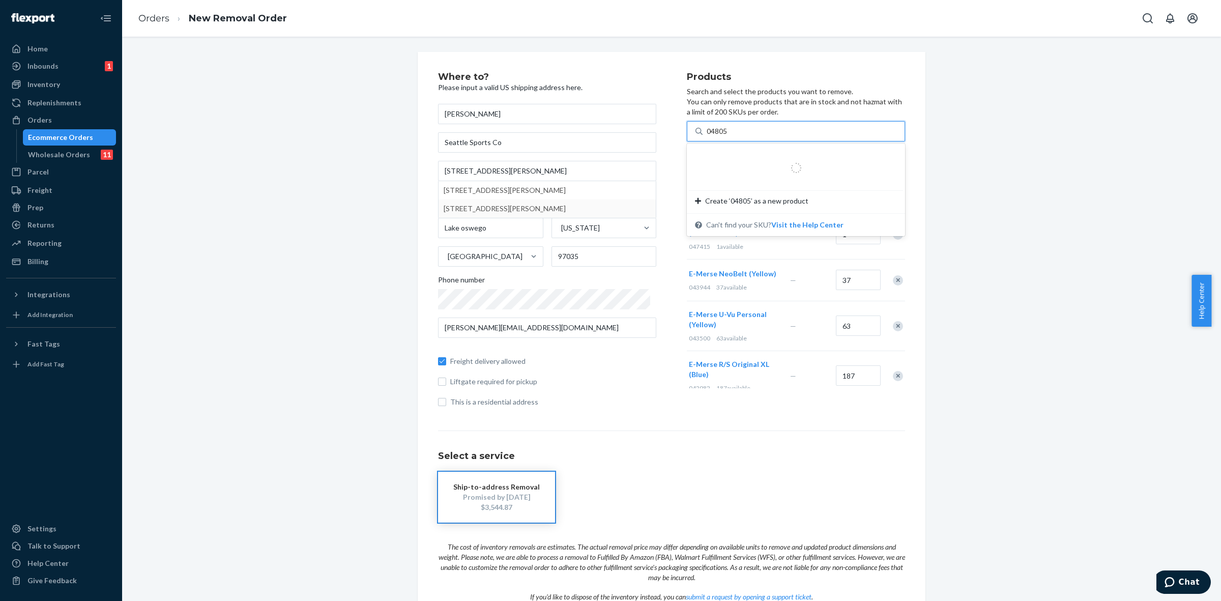
type input "048055"
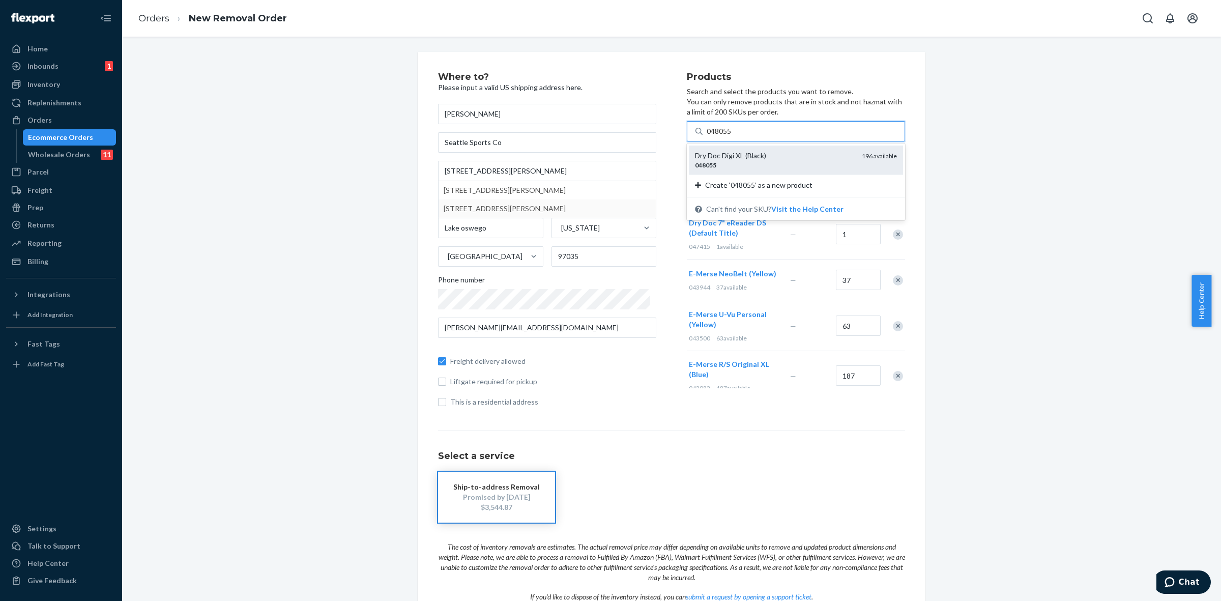
click at [742, 160] on div "Dry Doc Digi XL (Black)" at bounding box center [774, 156] width 159 height 10
click at [733, 136] on input "048055" at bounding box center [720, 131] width 26 height 10
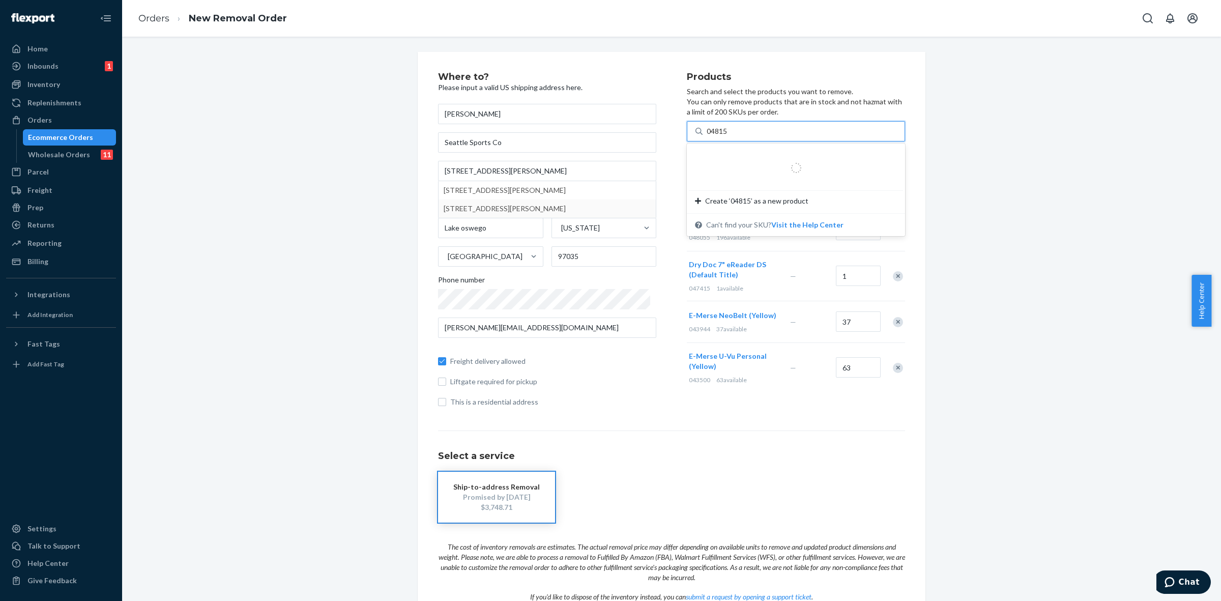
type input "048155"
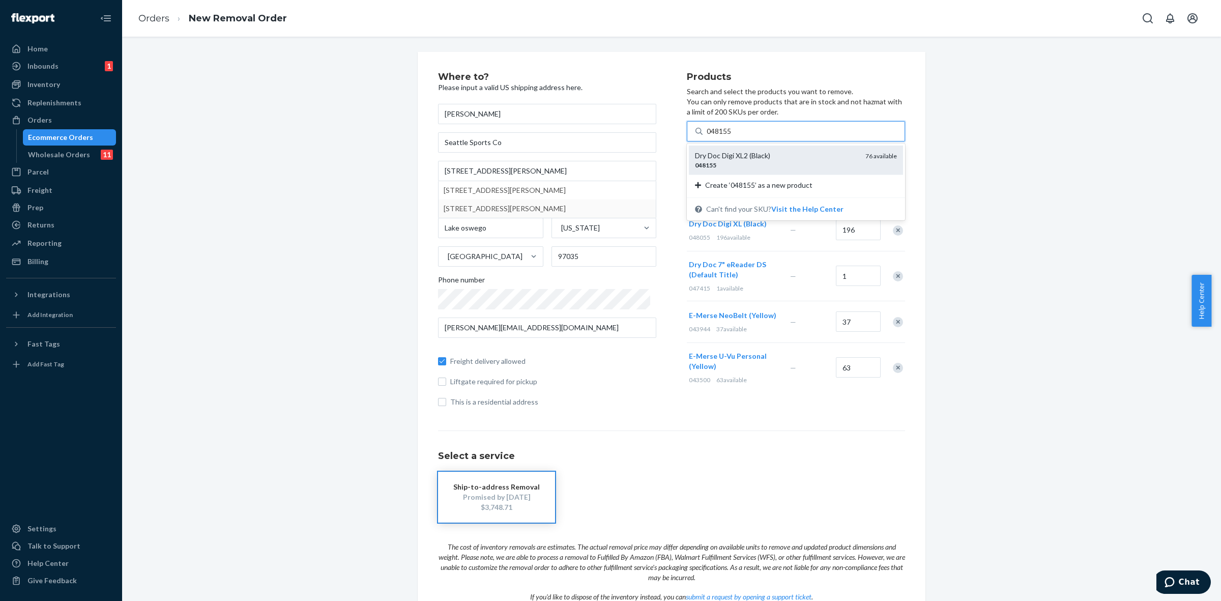
click at [738, 164] on div "048155" at bounding box center [776, 165] width 162 height 9
click at [733, 136] on input "048155" at bounding box center [720, 131] width 26 height 10
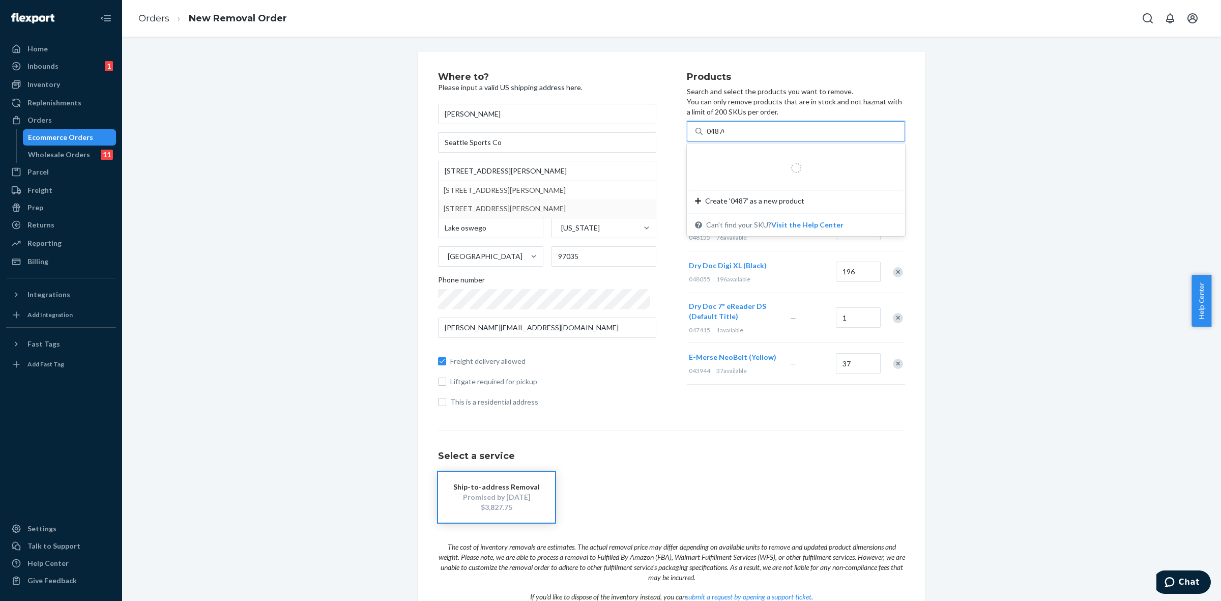
type input "048700"
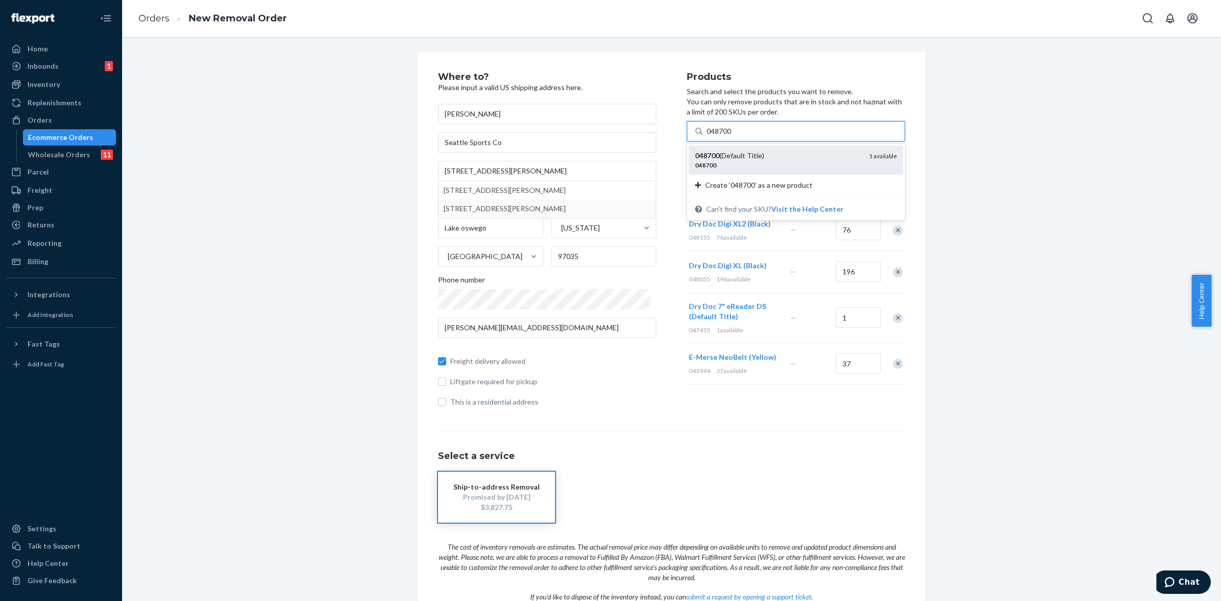
click at [730, 163] on div "048700" at bounding box center [778, 165] width 166 height 9
click at [730, 136] on input "048700" at bounding box center [720, 131] width 26 height 10
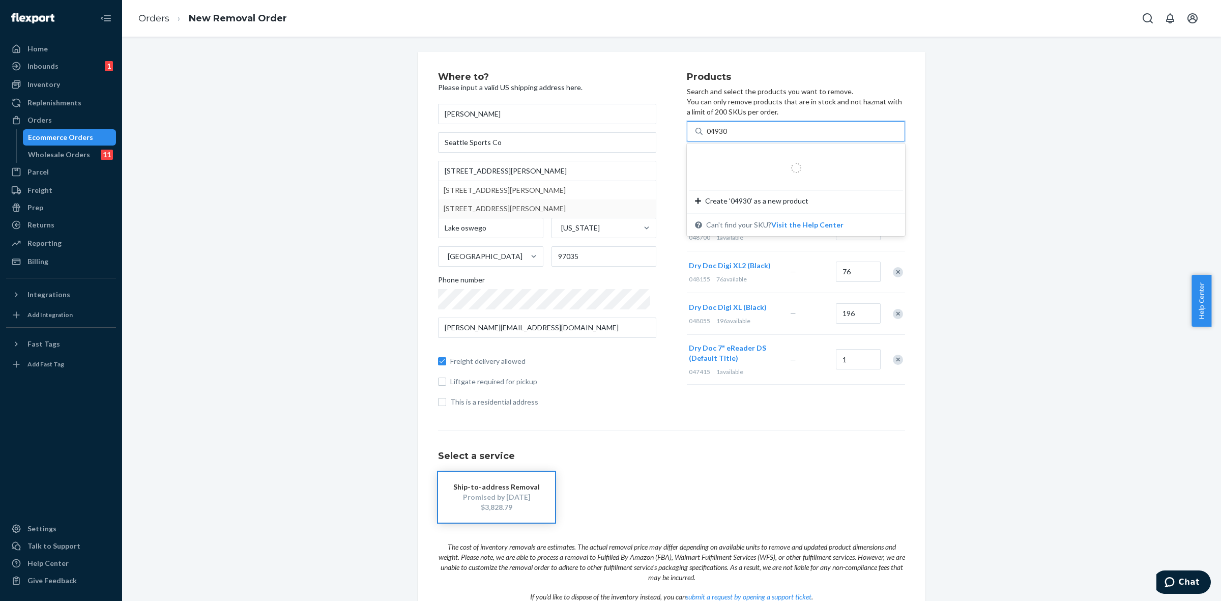
type input "049300"
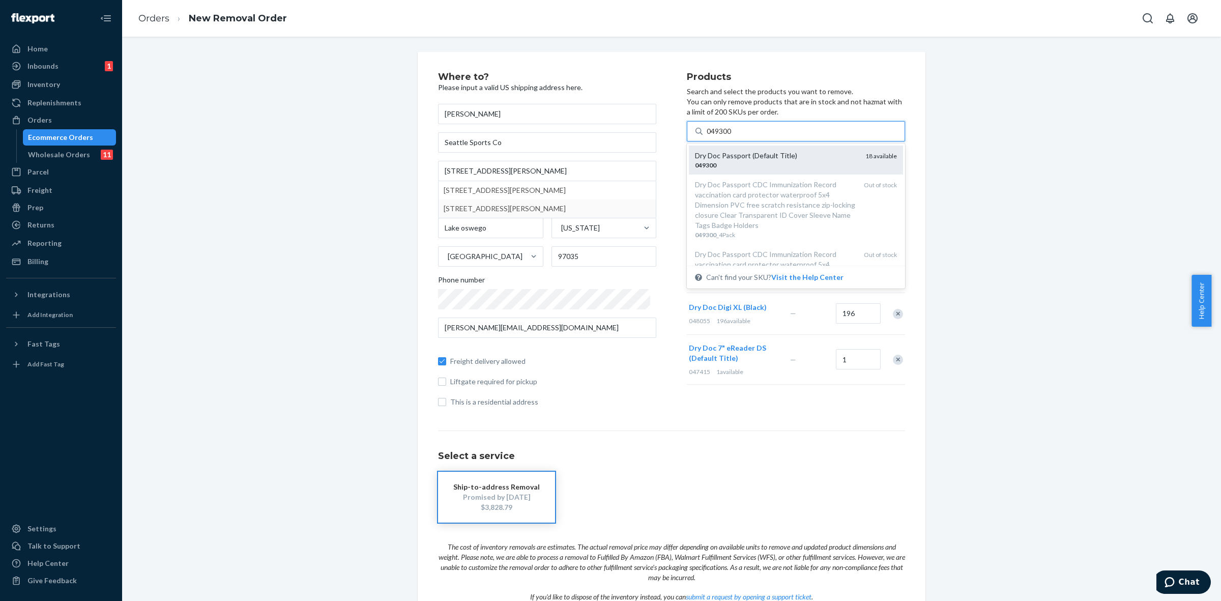
click at [724, 158] on div "Dry Doc Passport (Default Title)" at bounding box center [776, 156] width 162 height 10
click at [724, 136] on input "049300" at bounding box center [720, 131] width 26 height 10
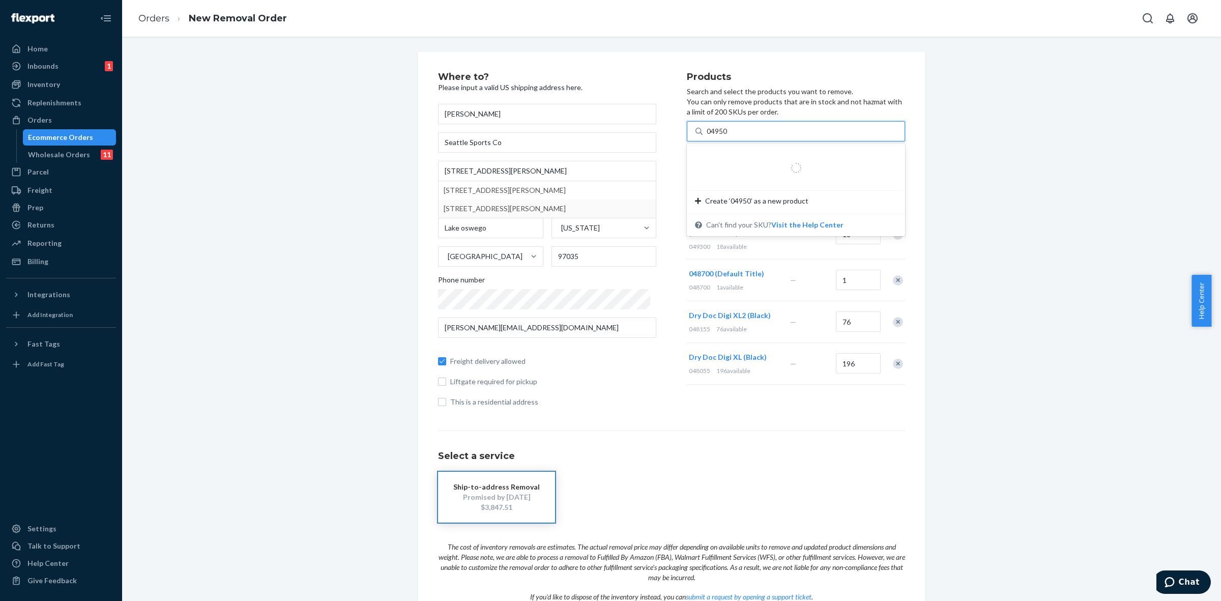
type input "049500"
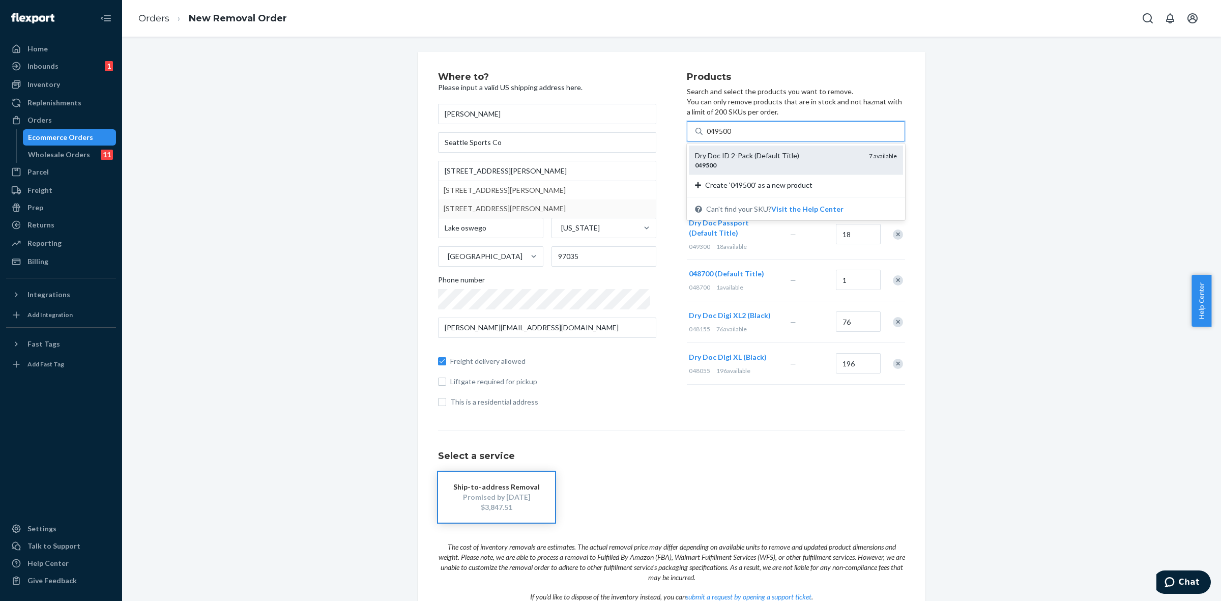
click at [763, 164] on div "049500" at bounding box center [778, 165] width 166 height 9
click at [733, 136] on input "049500" at bounding box center [720, 131] width 26 height 10
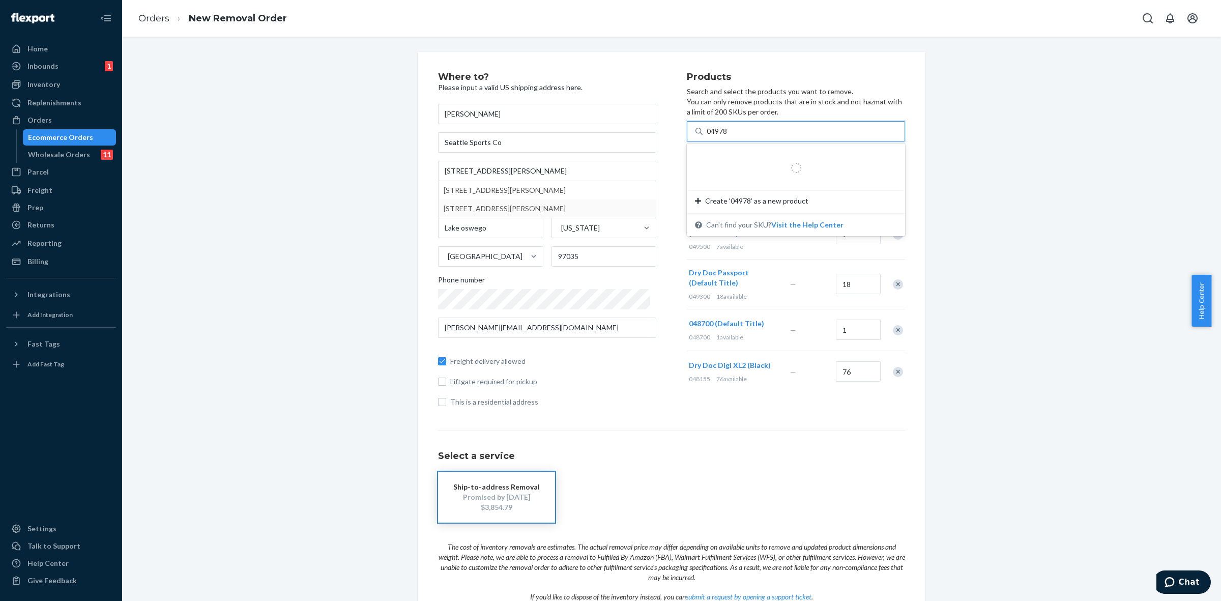
type input "049780"
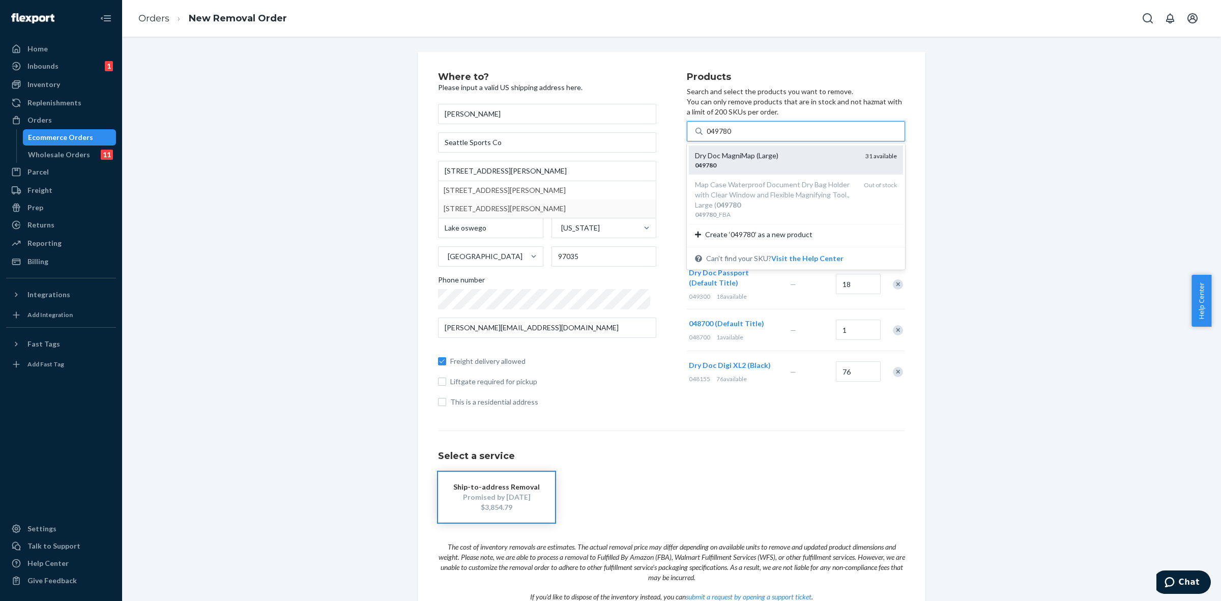
click at [728, 163] on div "049780" at bounding box center [776, 165] width 162 height 9
click at [728, 136] on input "049780" at bounding box center [720, 131] width 26 height 10
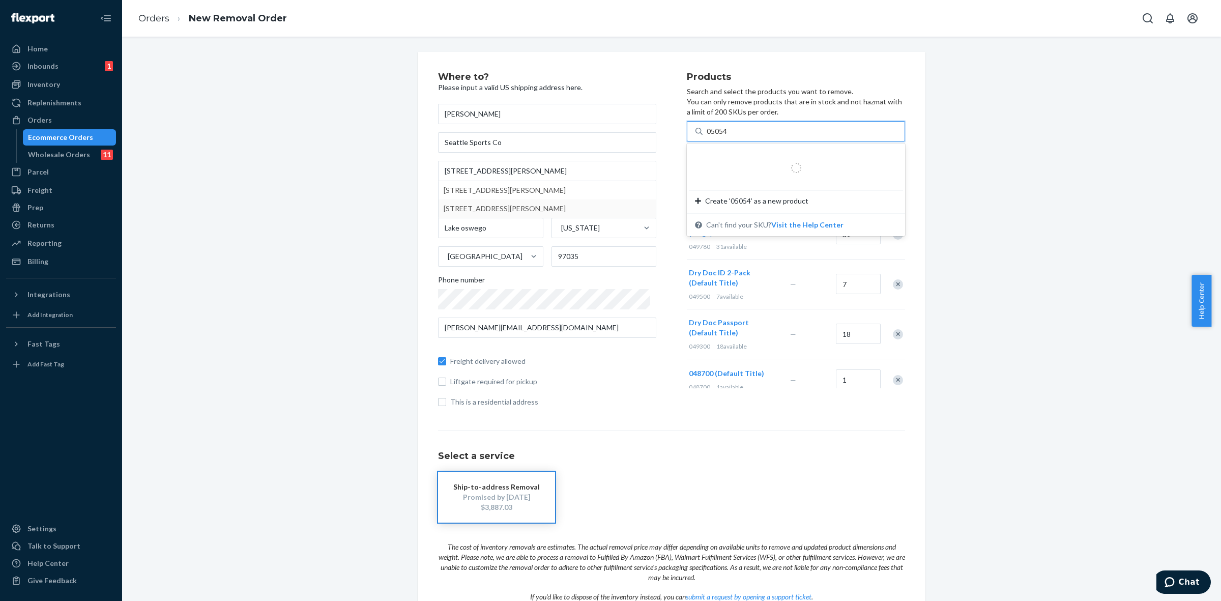
type input "050544"
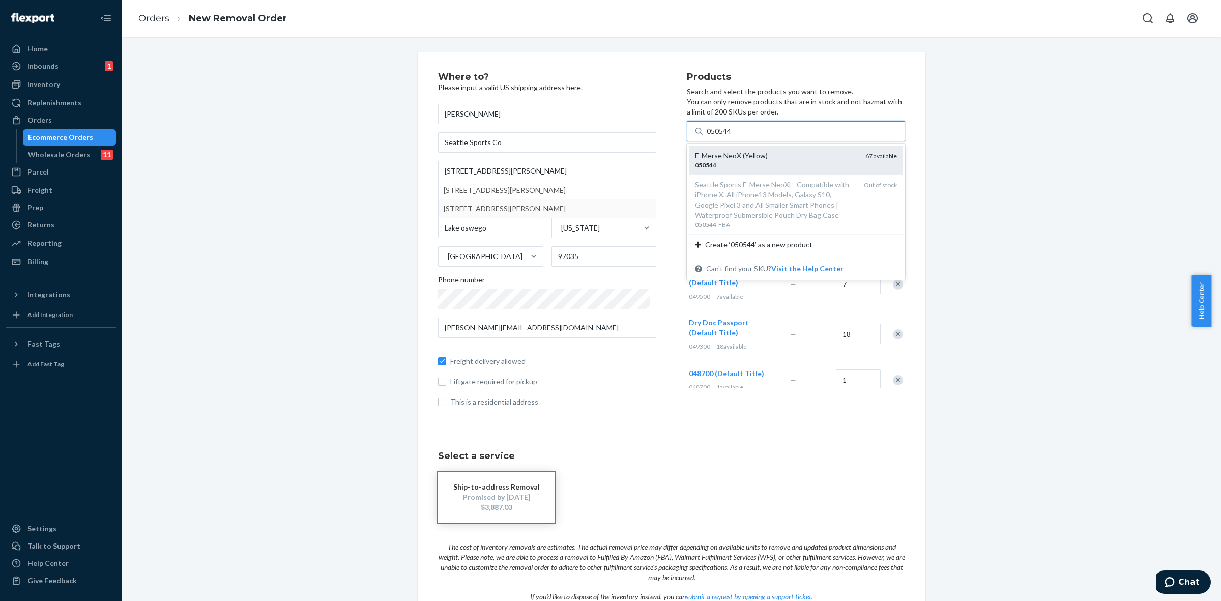
click at [738, 162] on div "050544" at bounding box center [776, 165] width 162 height 9
click at [733, 136] on input "050544" at bounding box center [720, 131] width 26 height 10
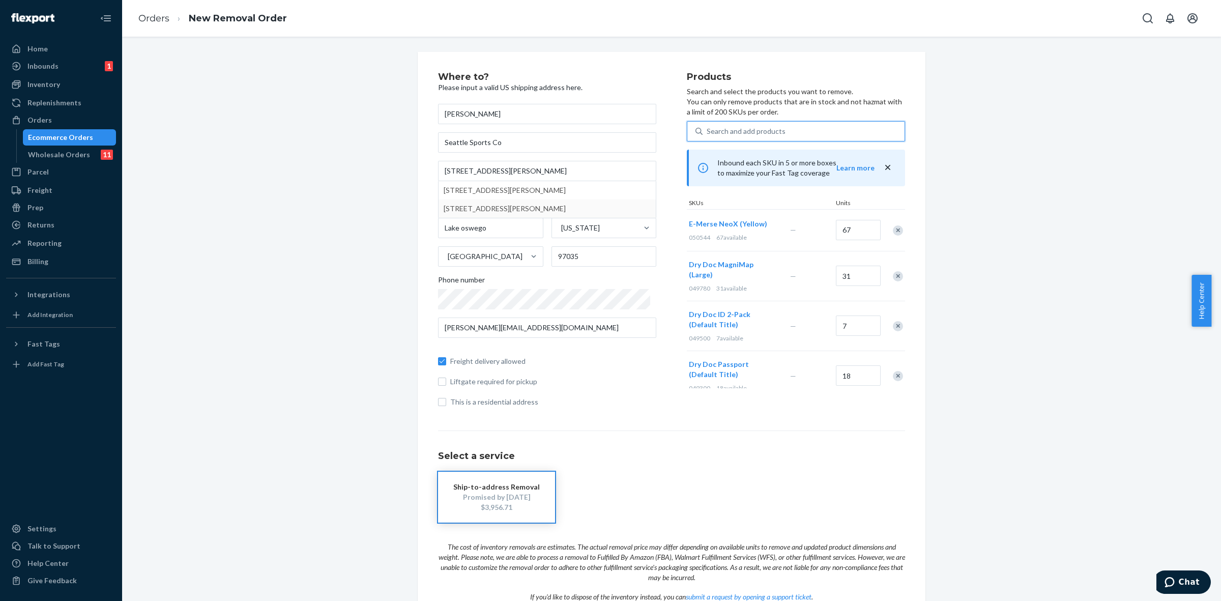
click at [731, 131] on div "Search and add products" at bounding box center [746, 131] width 79 height 10
click at [708, 131] on input "0 results available. Use Up and Down to choose options, press Enter to select t…" at bounding box center [707, 131] width 1 height 10
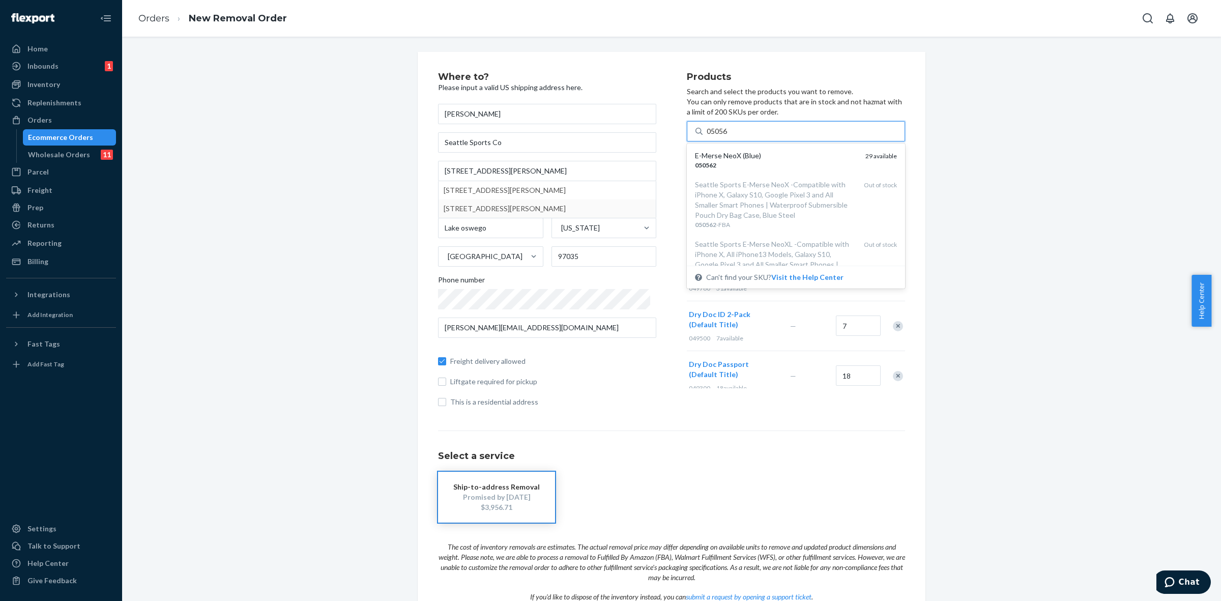
type input "050562"
click at [752, 154] on div "E-Merse NeoX (Blue)" at bounding box center [776, 156] width 162 height 10
click at [733, 136] on input "050562" at bounding box center [720, 131] width 26 height 10
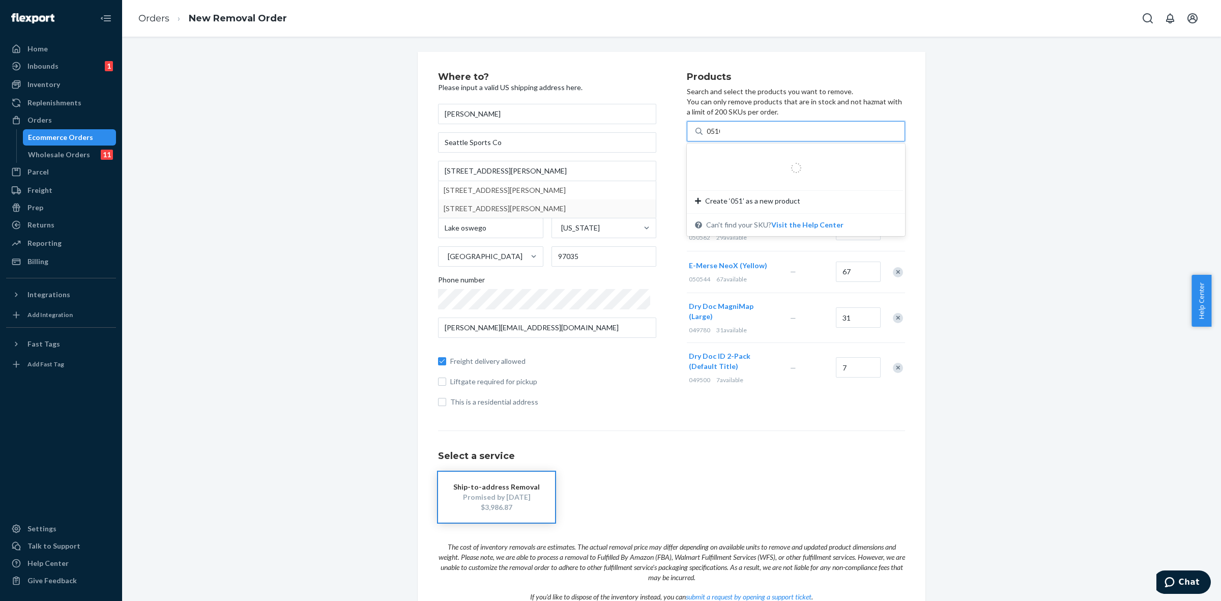
type input "05100"
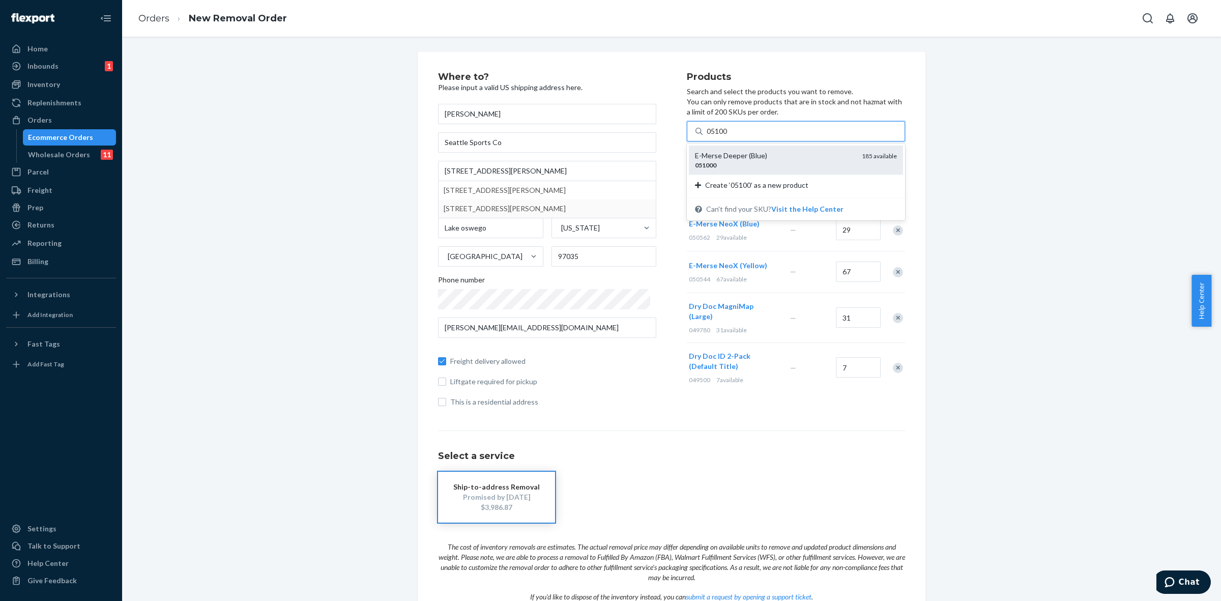
click at [751, 161] on div "051000" at bounding box center [774, 165] width 159 height 9
click at [728, 136] on input "05100" at bounding box center [718, 131] width 22 height 10
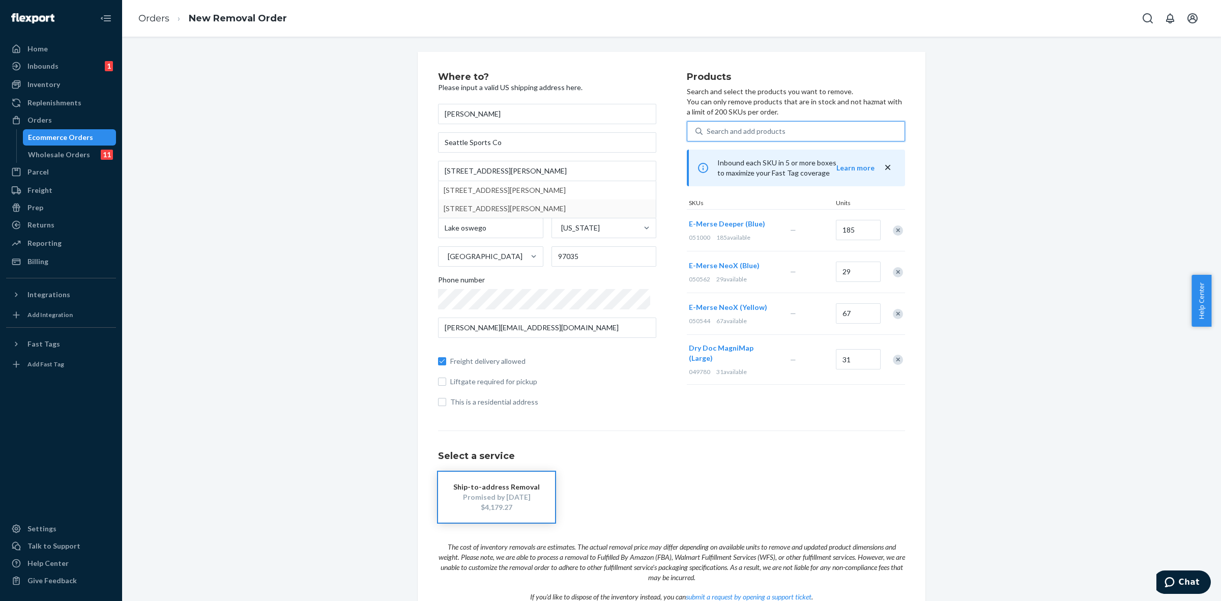
click at [741, 136] on div "Search and add products" at bounding box center [804, 131] width 202 height 18
click at [708, 136] on input "0 results available. Use Up and Down to choose options, press Enter to select t…" at bounding box center [707, 131] width 1 height 10
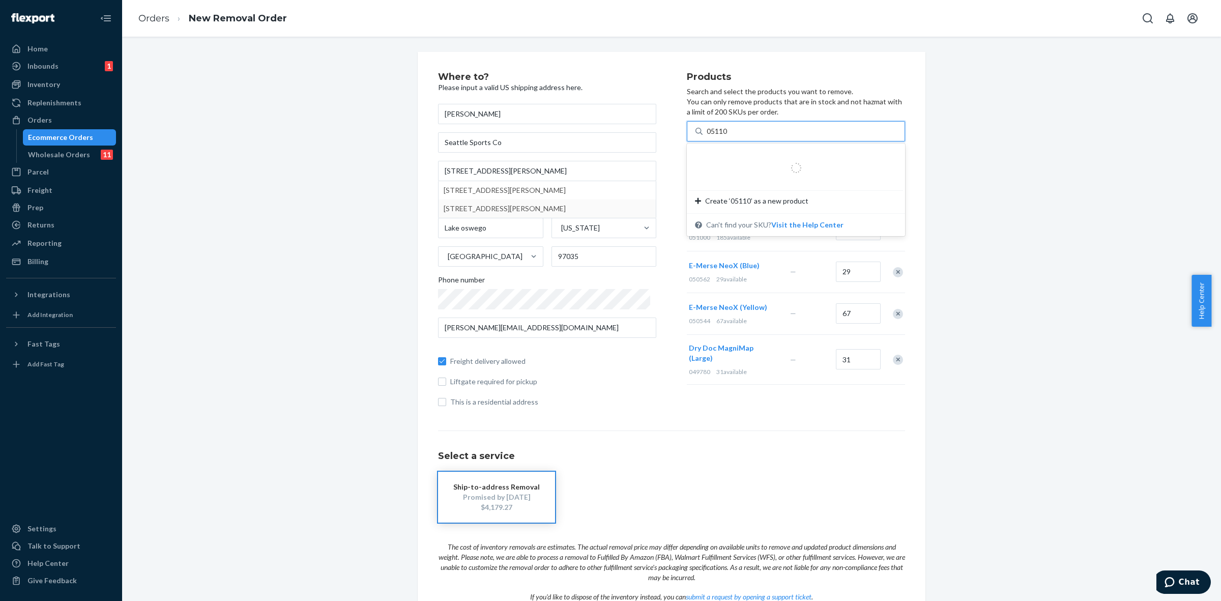
type input "051102"
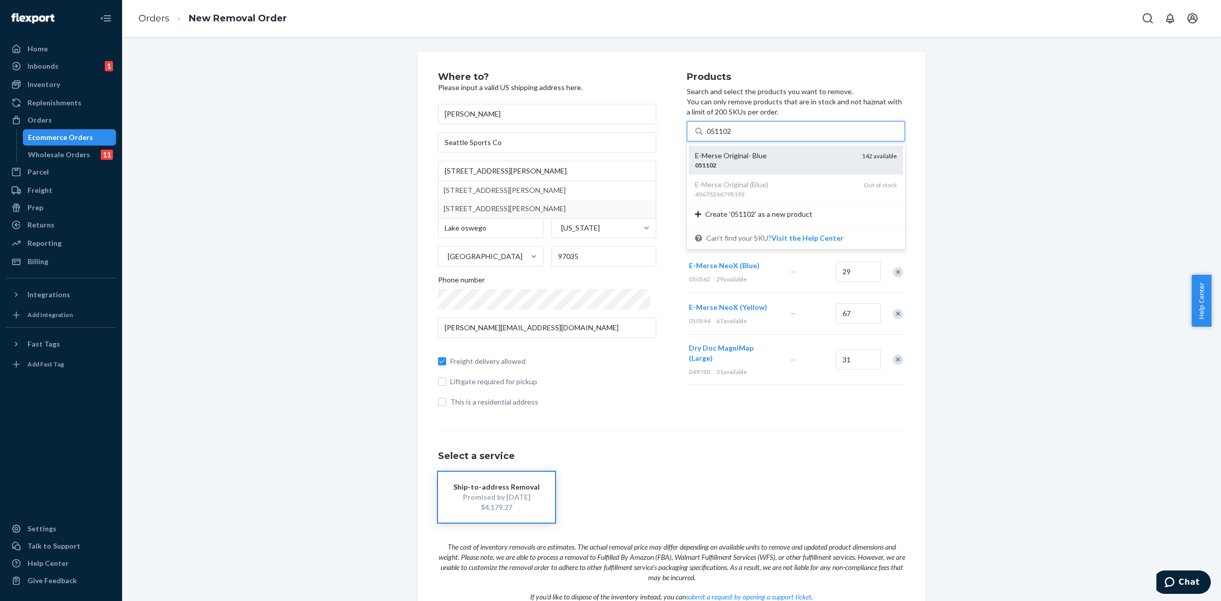
click at [732, 161] on div "051102" at bounding box center [774, 165] width 159 height 9
click at [732, 136] on input "051102" at bounding box center [720, 131] width 26 height 10
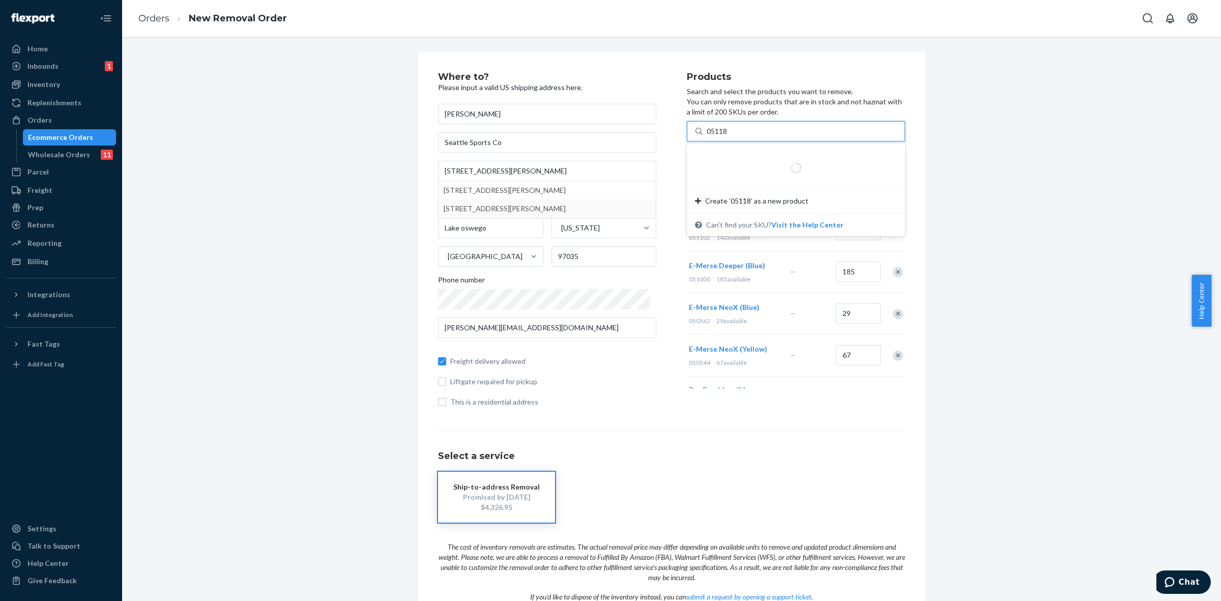
type input "051182"
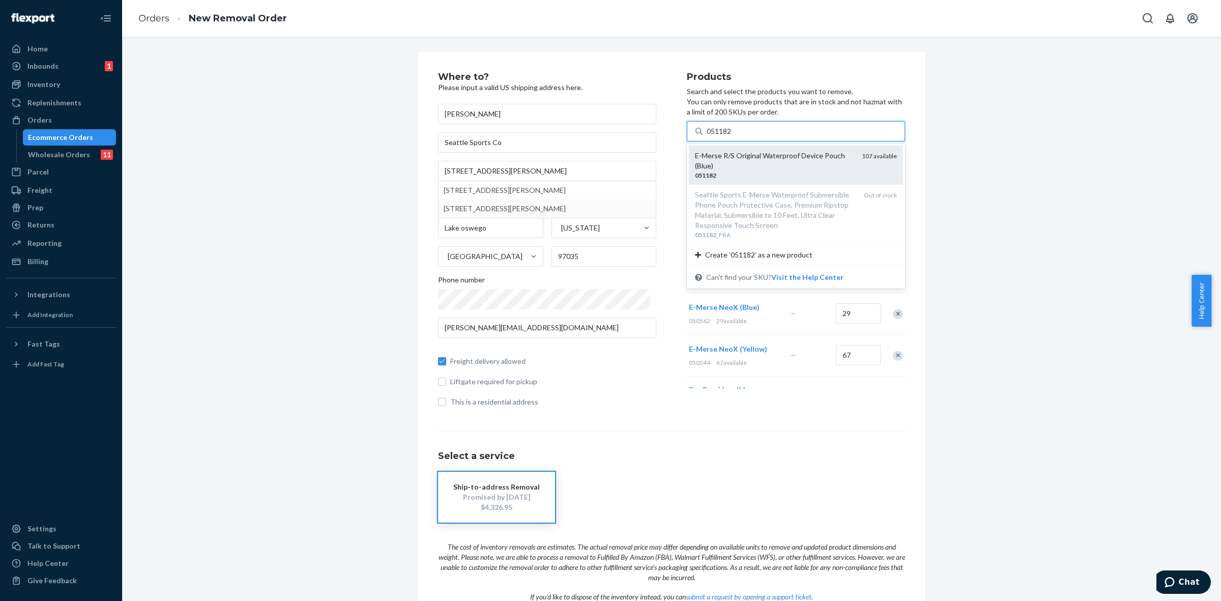
click at [727, 166] on div "E-Merse R/S Original Waterproof Device Pouch (Blue)" at bounding box center [774, 161] width 159 height 20
click at [727, 136] on input "051182" at bounding box center [720, 131] width 26 height 10
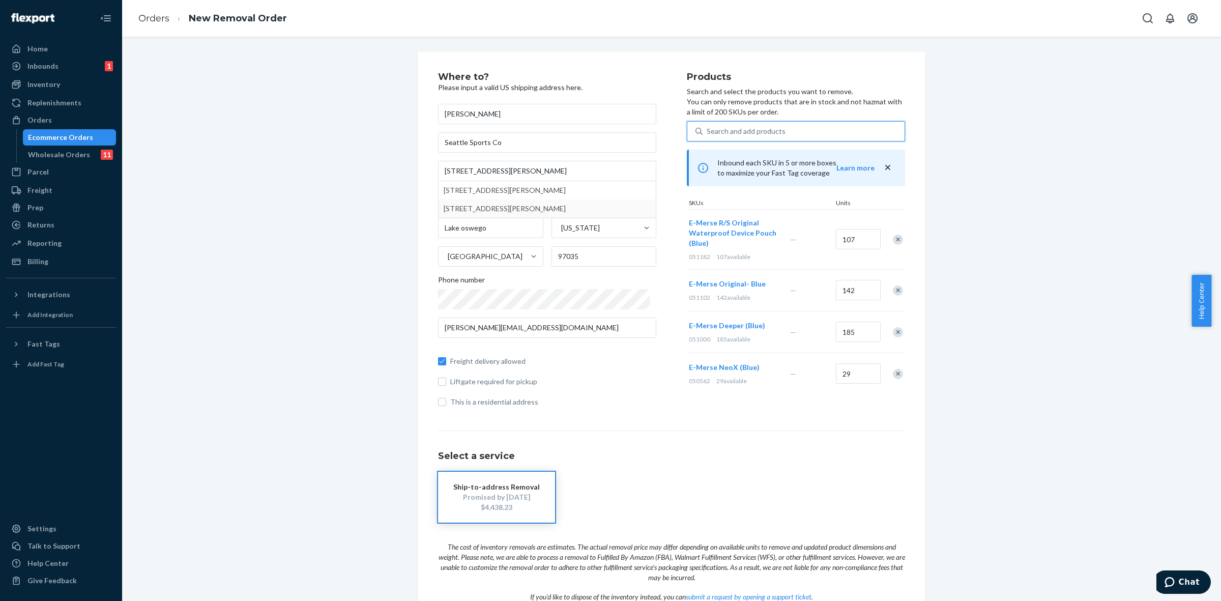
click at [724, 128] on div "Search and add products" at bounding box center [746, 131] width 79 height 10
click at [708, 128] on input "0 results available. Select is focused ,type to refine list, press Down to open…" at bounding box center [707, 131] width 1 height 10
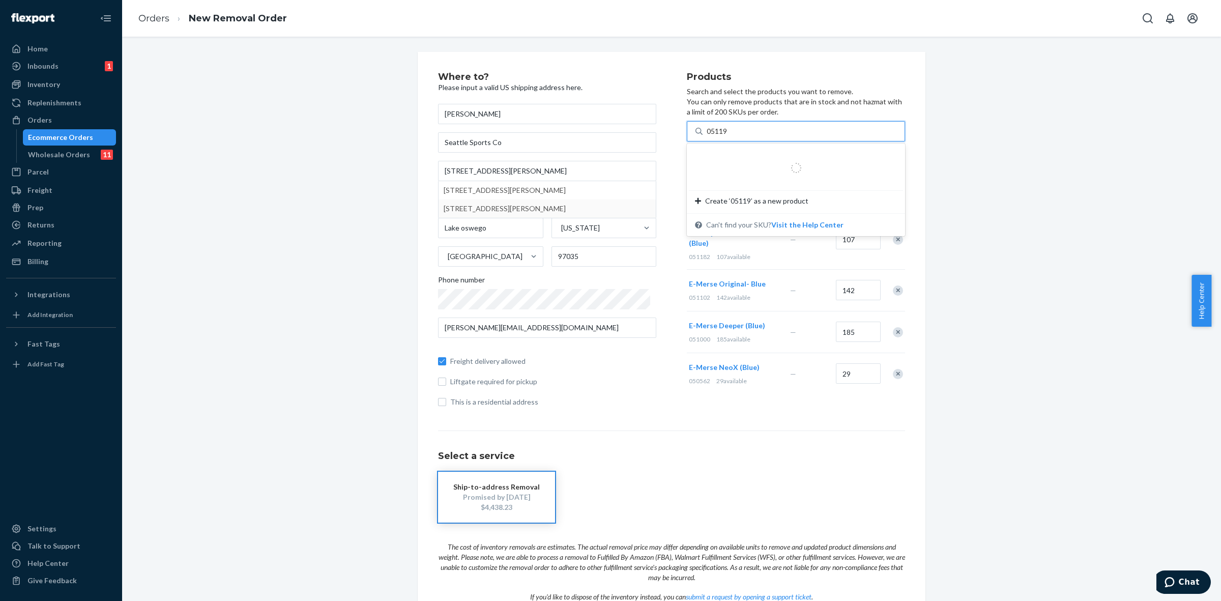
type input "051195"
click at [718, 156] on div "E-Merse Original- Black" at bounding box center [776, 156] width 162 height 10
click at [718, 136] on input "051195" at bounding box center [720, 131] width 26 height 10
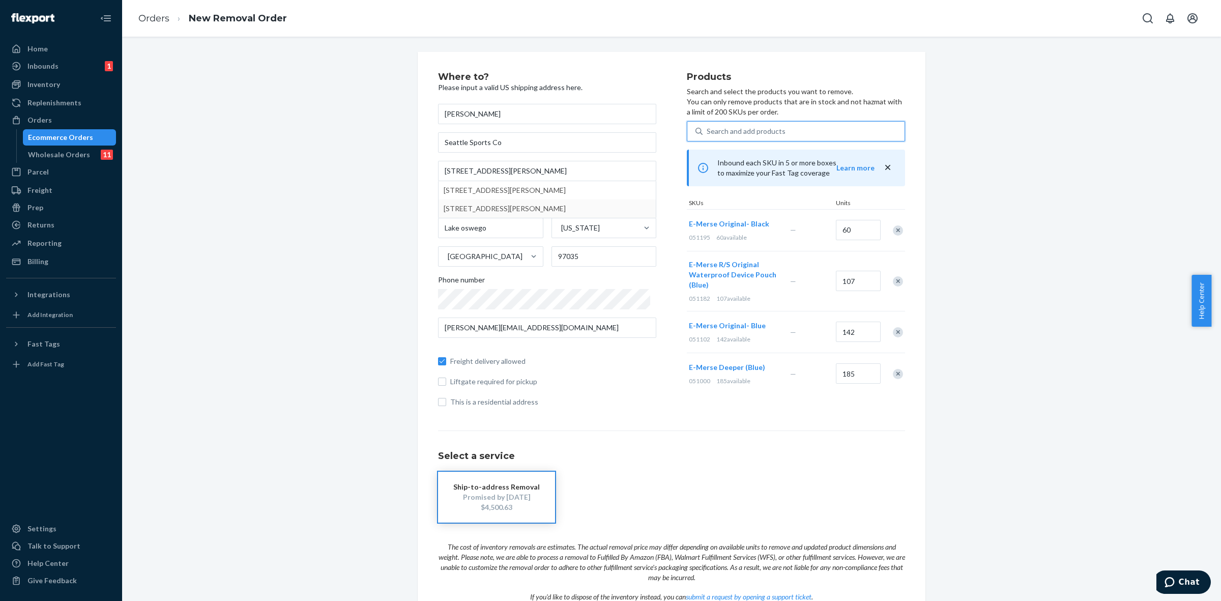
click at [741, 133] on div "Search and add products" at bounding box center [746, 131] width 79 height 10
click at [708, 133] on input "0 results available. Select is focused ,type to refine list, press Down to open…" at bounding box center [707, 131] width 1 height 10
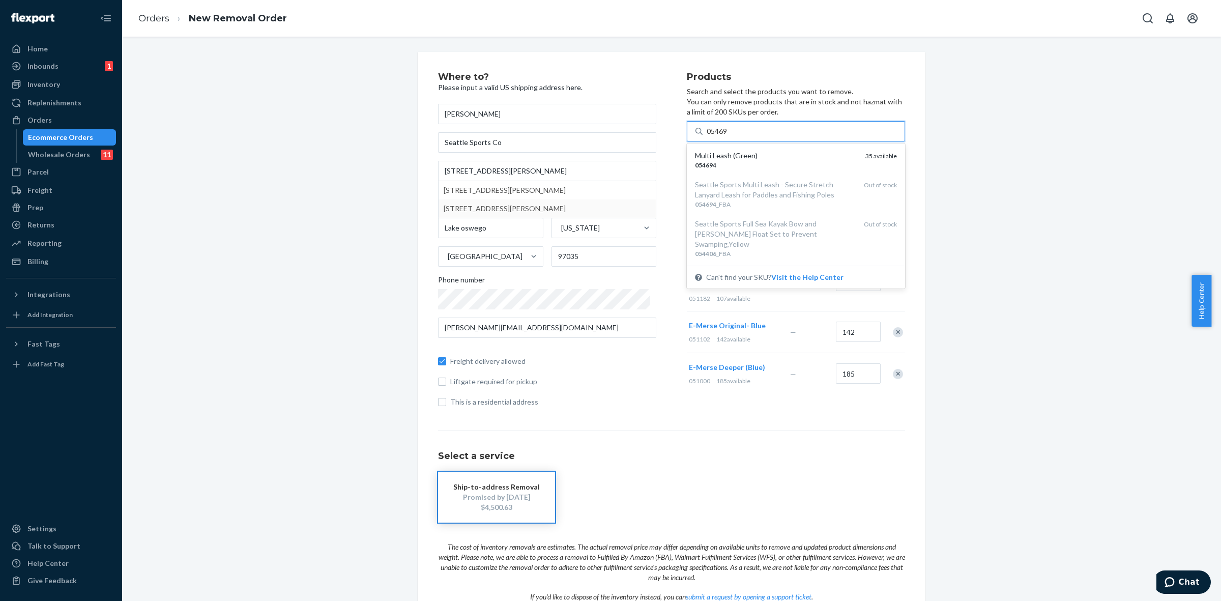
type input "054694"
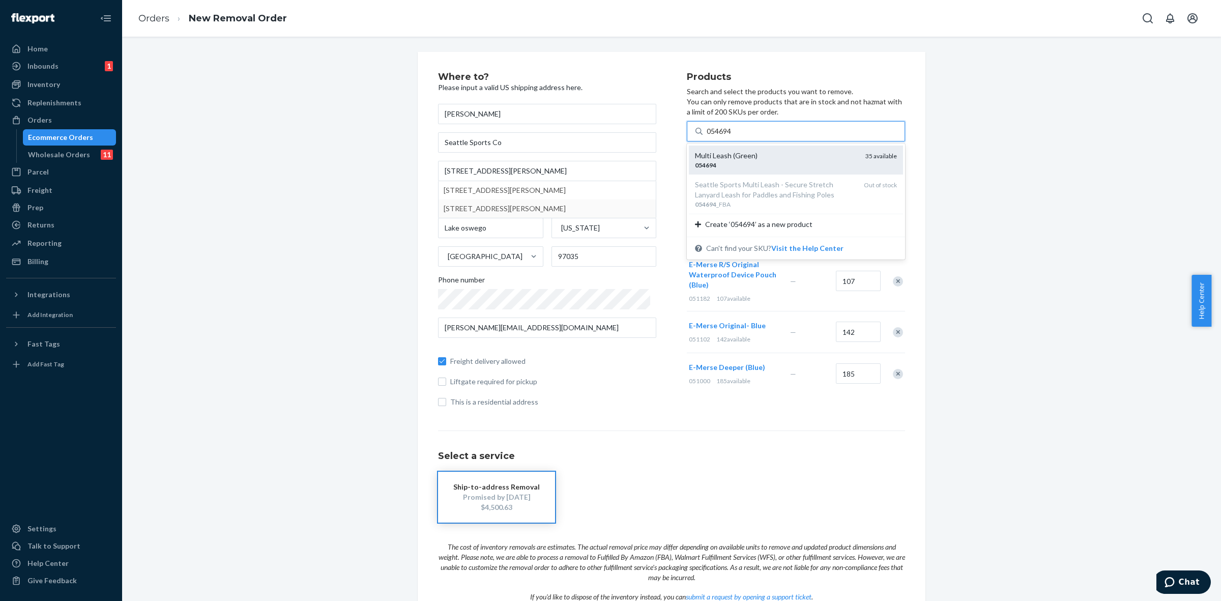
click at [744, 167] on div "054694" at bounding box center [776, 165] width 162 height 9
click at [733, 136] on input "054694" at bounding box center [720, 131] width 26 height 10
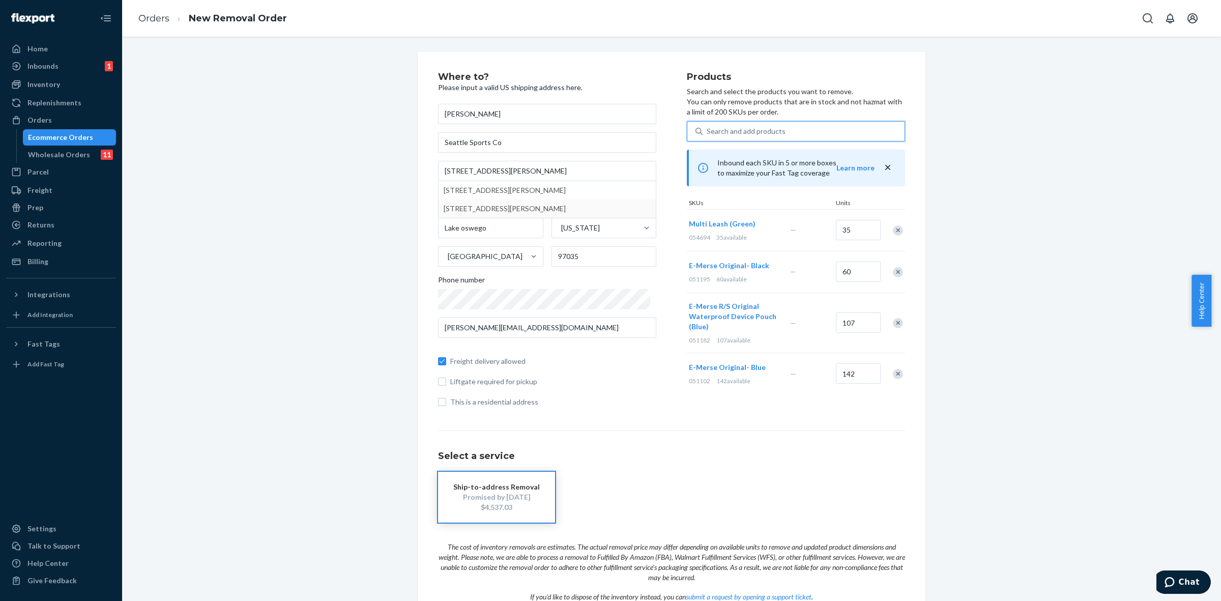
click at [708, 132] on div "Search and add products" at bounding box center [746, 131] width 79 height 10
click at [708, 132] on input "0 results available. Select is focused ,type to refine list, press Down to open…" at bounding box center [707, 131] width 1 height 10
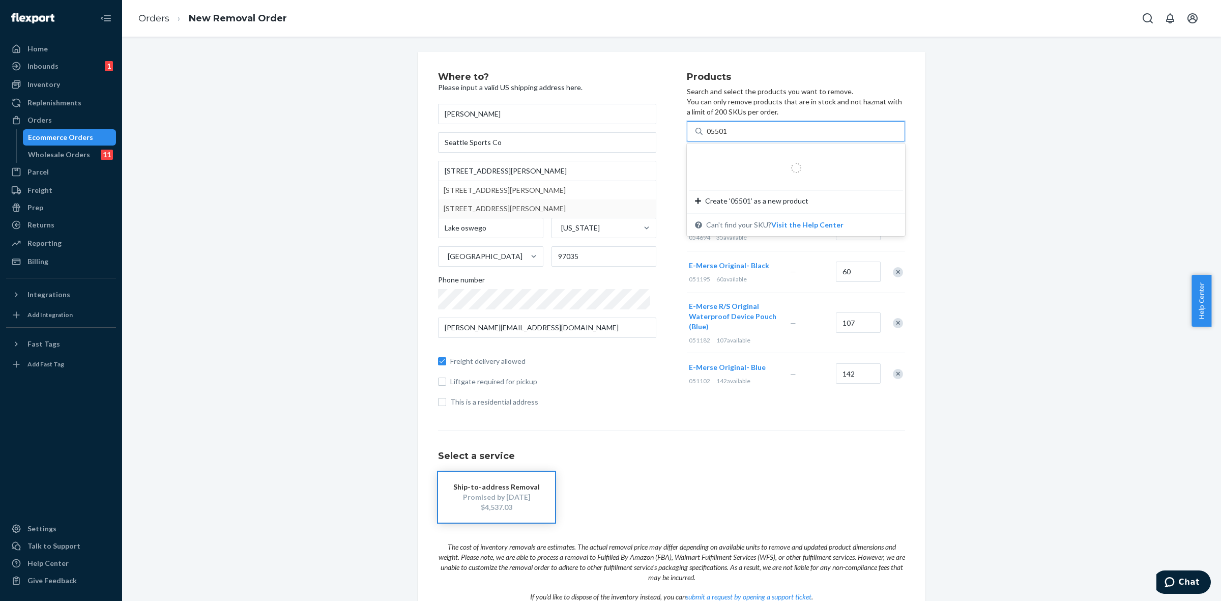
type input "055015"
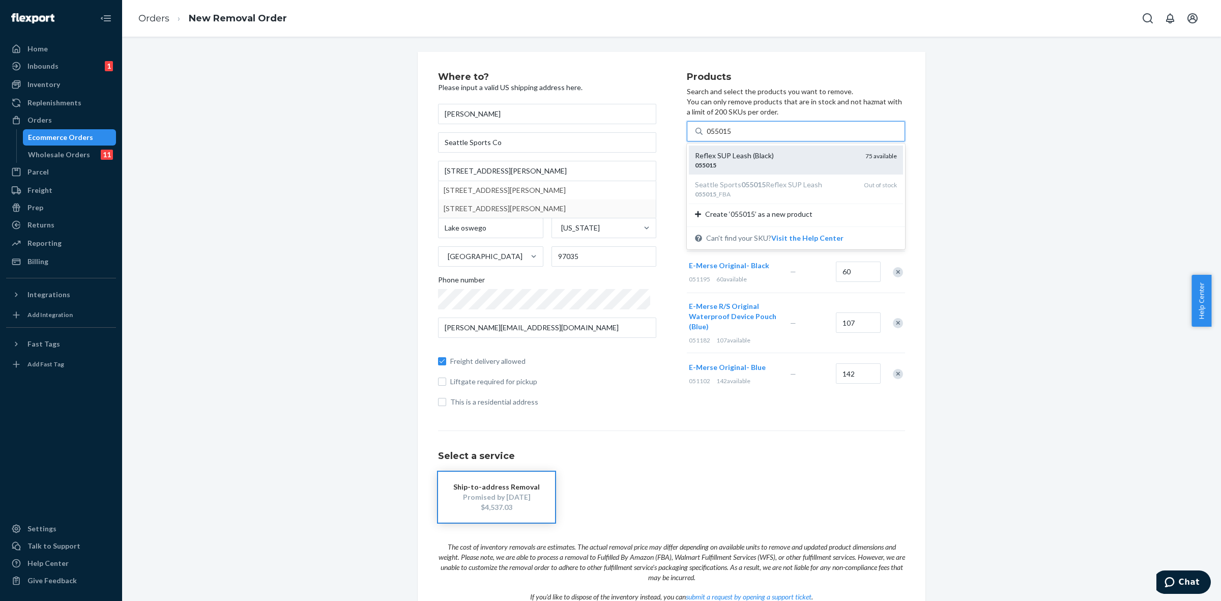
click at [748, 161] on div "055015" at bounding box center [776, 165] width 162 height 9
click at [733, 136] on input "055015" at bounding box center [720, 131] width 26 height 10
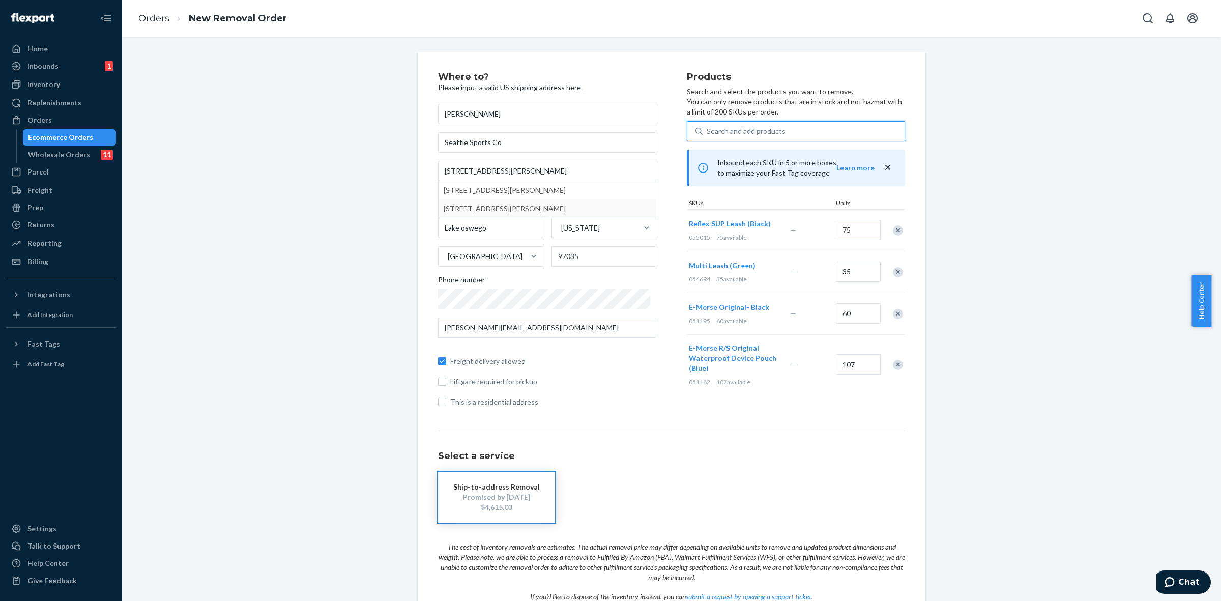
click at [731, 134] on div "Search and add products" at bounding box center [746, 131] width 79 height 10
click at [708, 134] on input "0 results available. Select is focused ,type to refine list, press Down to open…" at bounding box center [707, 131] width 1 height 10
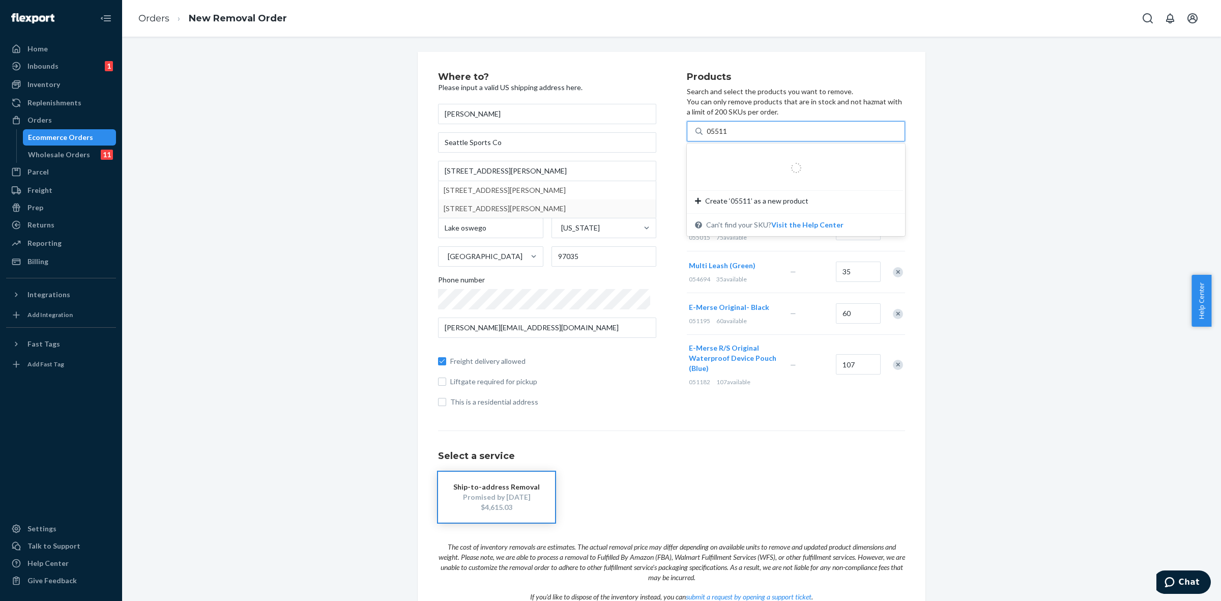
type input "055113"
click at [710, 165] on div "055113" at bounding box center [778, 165] width 166 height 9
click at [710, 136] on input "055113" at bounding box center [720, 131] width 26 height 10
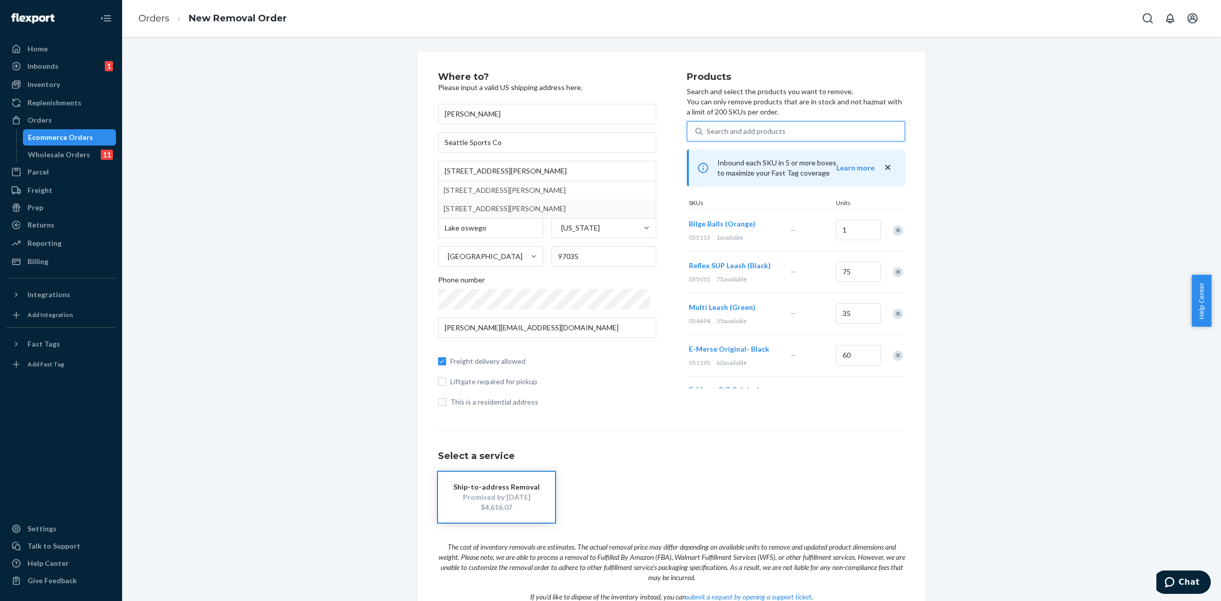
click at [736, 129] on div "Search and add products" at bounding box center [746, 131] width 79 height 10
click at [708, 129] on input "0 results available. Select is focused ,type to refine list, press Down to open…" at bounding box center [707, 131] width 1 height 10
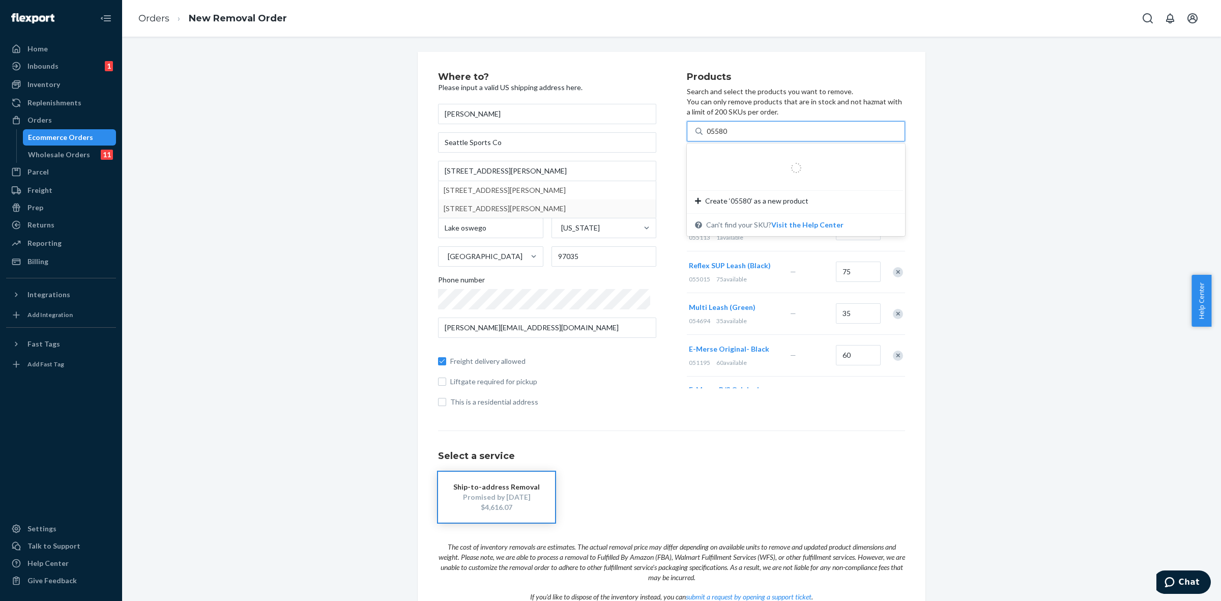
type input "055800"
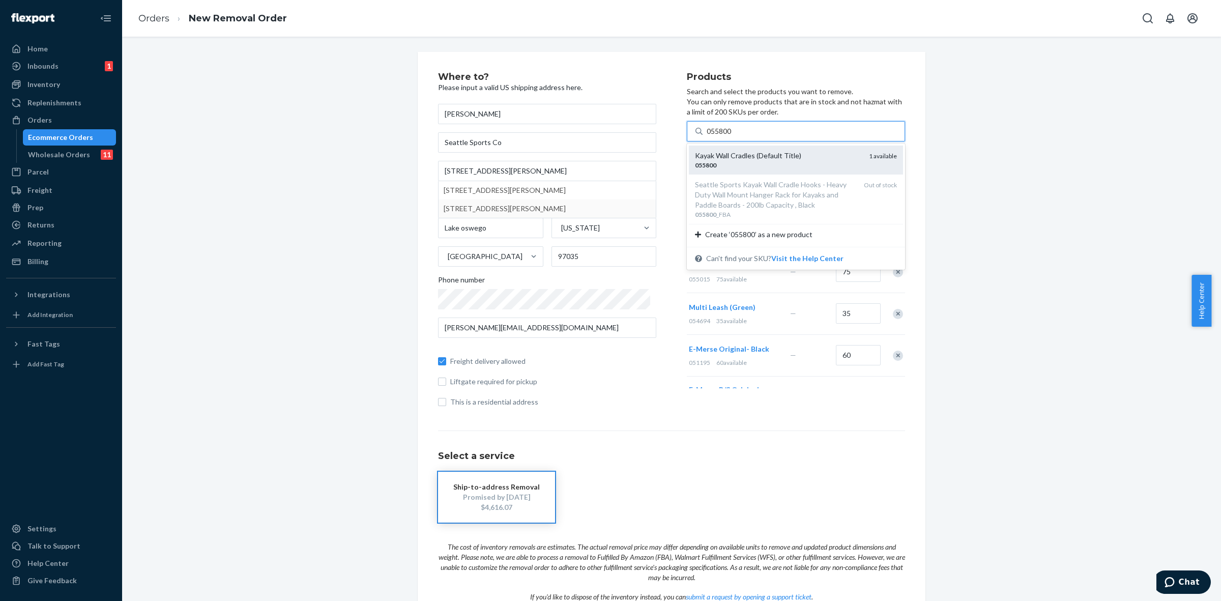
click at [725, 161] on div "055800" at bounding box center [778, 165] width 166 height 9
click at [725, 136] on input "055800" at bounding box center [720, 131] width 26 height 10
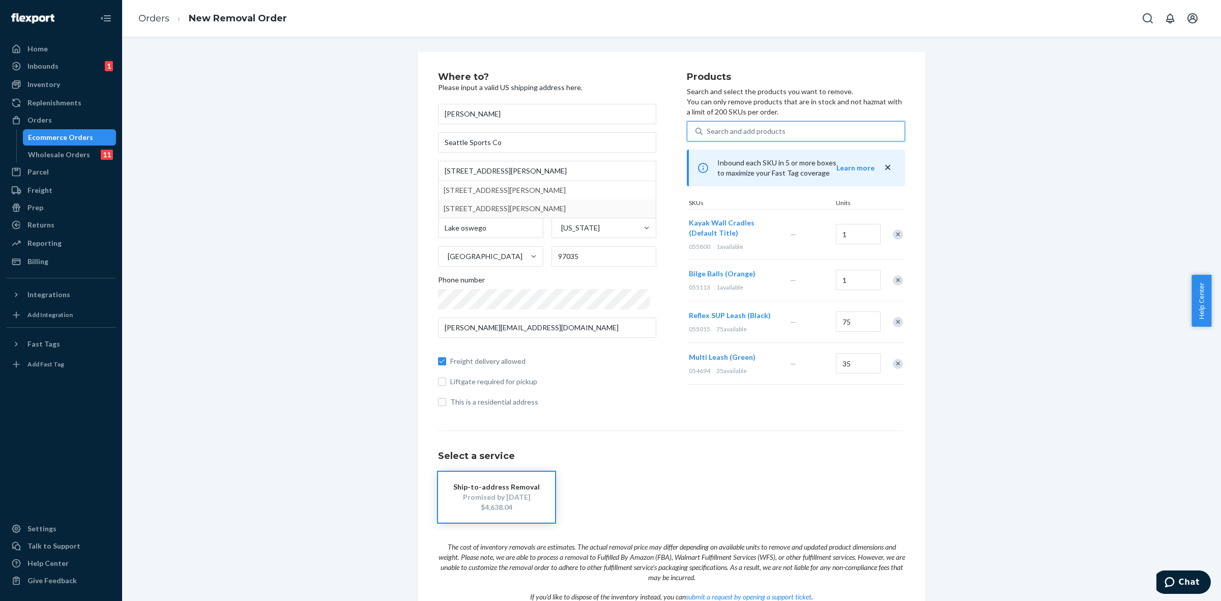
click at [733, 125] on div "Search and add products" at bounding box center [804, 131] width 202 height 18
click at [708, 126] on input "0 results available. Use Up and Down to choose options, press Enter to select t…" at bounding box center [707, 131] width 1 height 10
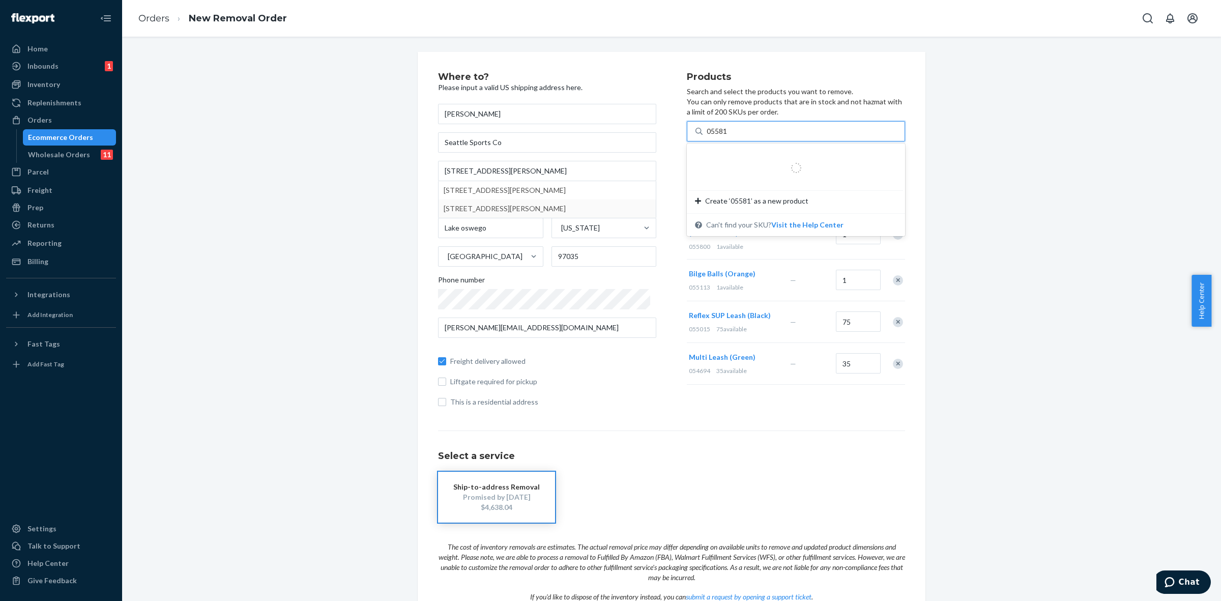
type input "055815"
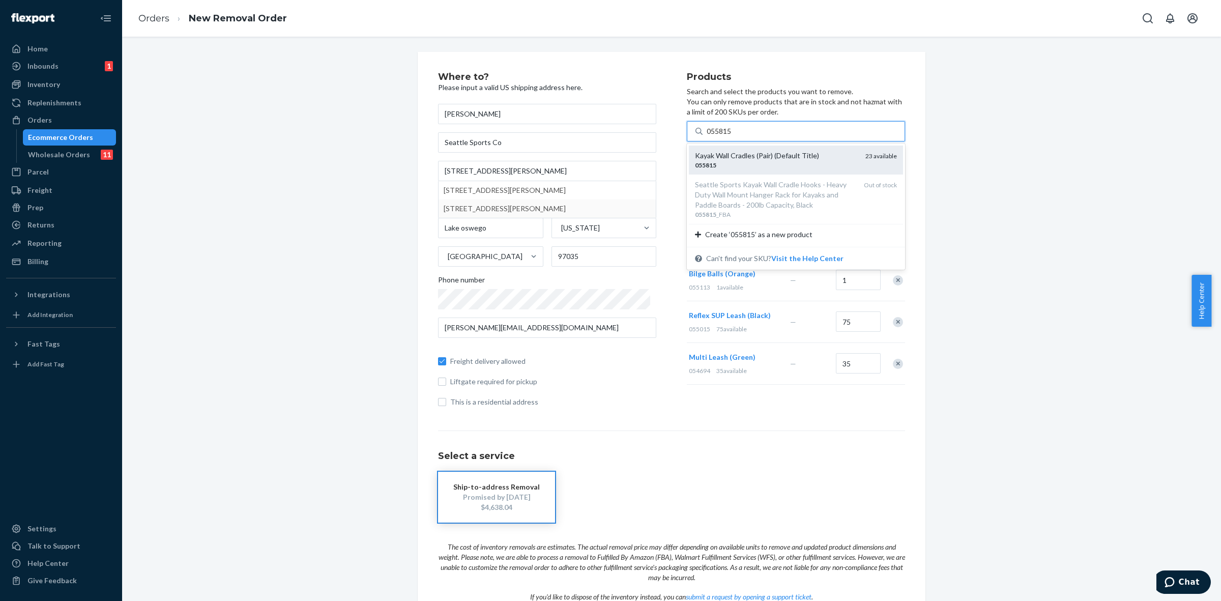
click at [736, 154] on div "Kayak Wall Cradles (Pair) (Default Title)" at bounding box center [776, 156] width 162 height 10
click at [733, 136] on input "055815" at bounding box center [720, 131] width 26 height 10
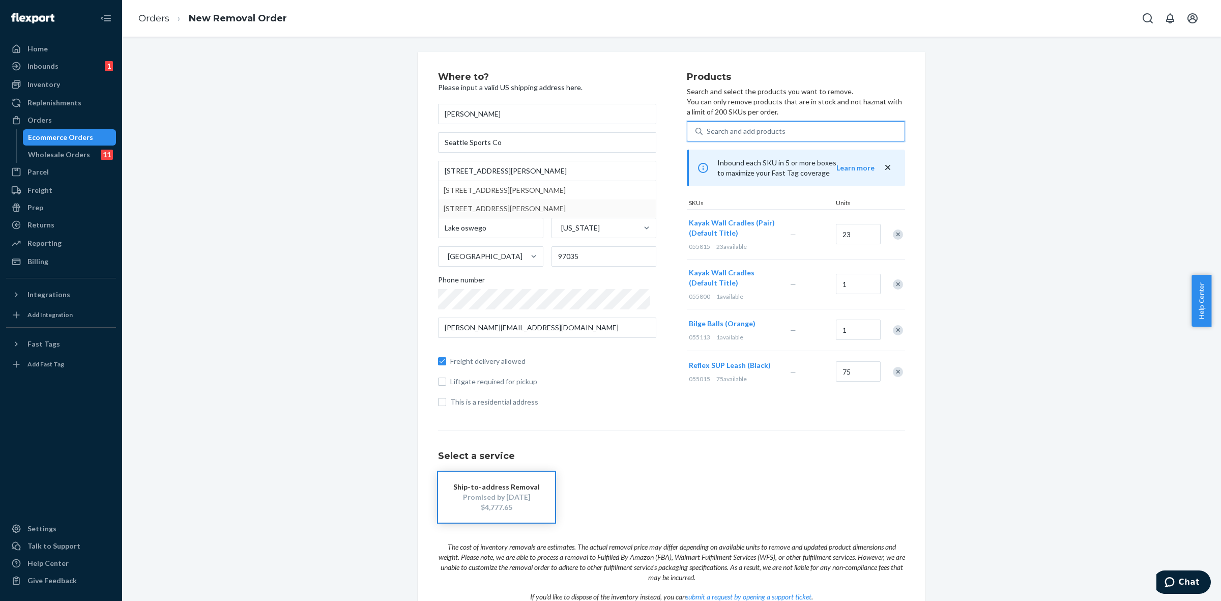
click at [731, 126] on div "Search and add products" at bounding box center [746, 131] width 79 height 10
click at [708, 126] on input "0 results available. Select is focused ,type to refine list, press Down to open…" at bounding box center [707, 131] width 1 height 10
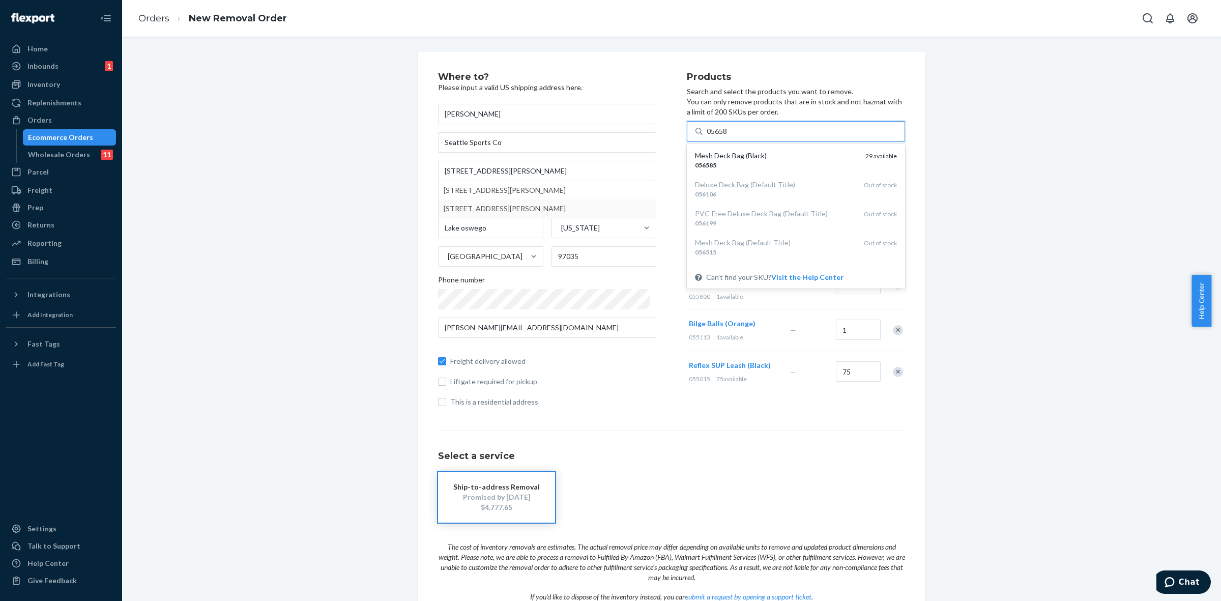
type input "056585"
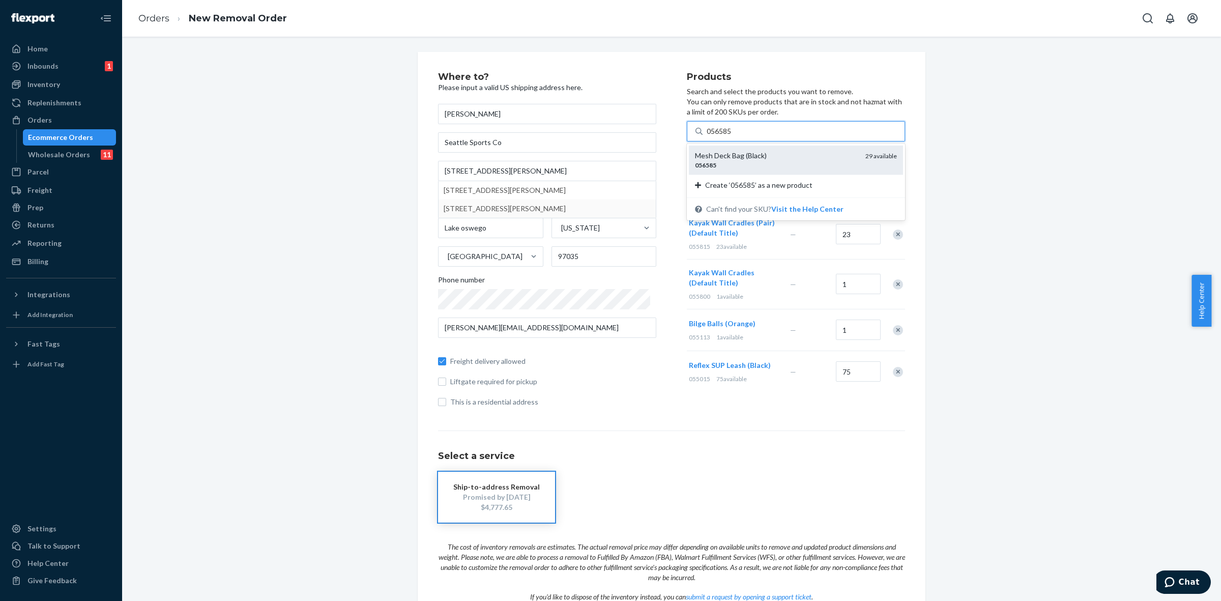
click at [769, 159] on div "Mesh Deck Bag (Black)" at bounding box center [776, 156] width 162 height 10
click at [733, 136] on input "056585" at bounding box center [720, 131] width 26 height 10
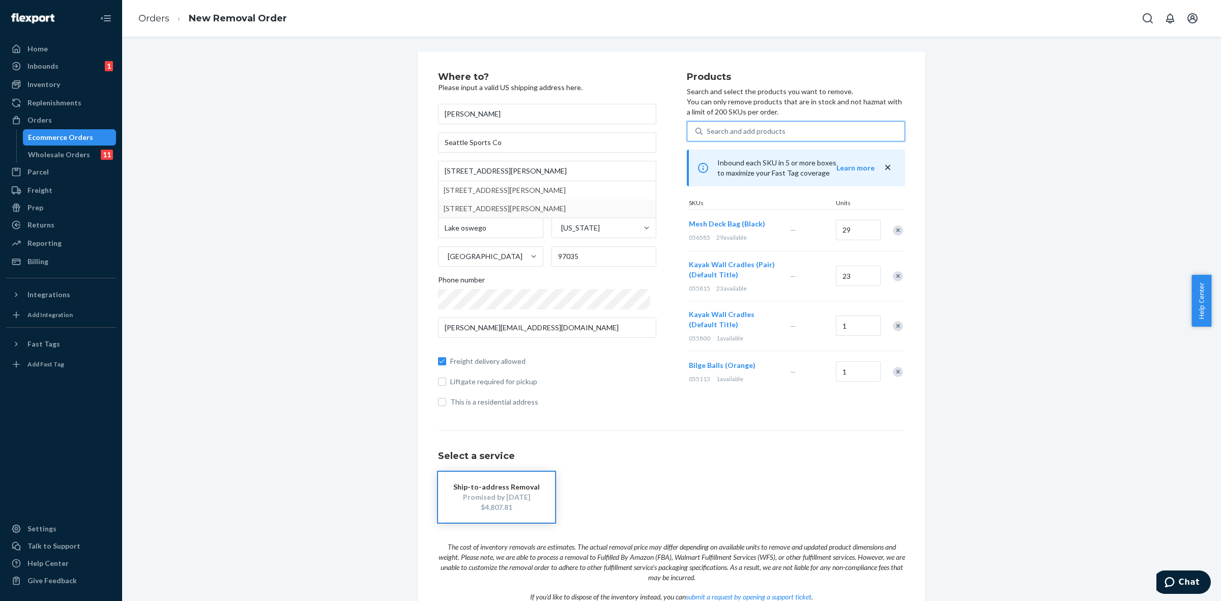
click at [707, 129] on div "Search and add products" at bounding box center [746, 131] width 79 height 10
click at [707, 129] on input "0 results available. Select is focused ,type to refine list, press Down to open…" at bounding box center [707, 131] width 1 height 10
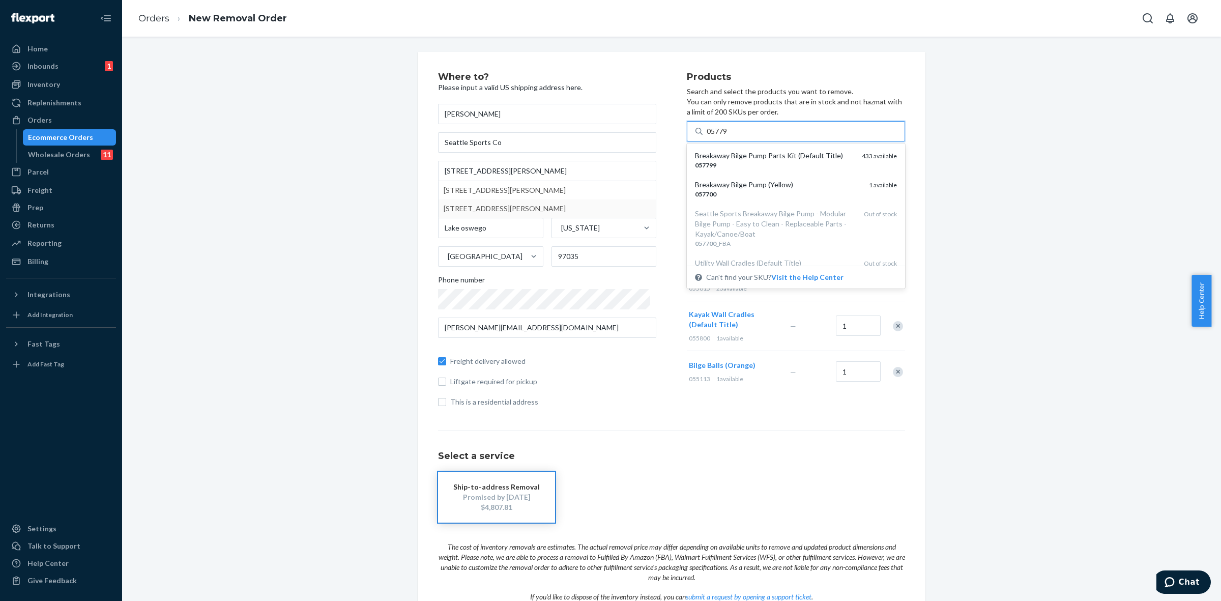
type input "057799"
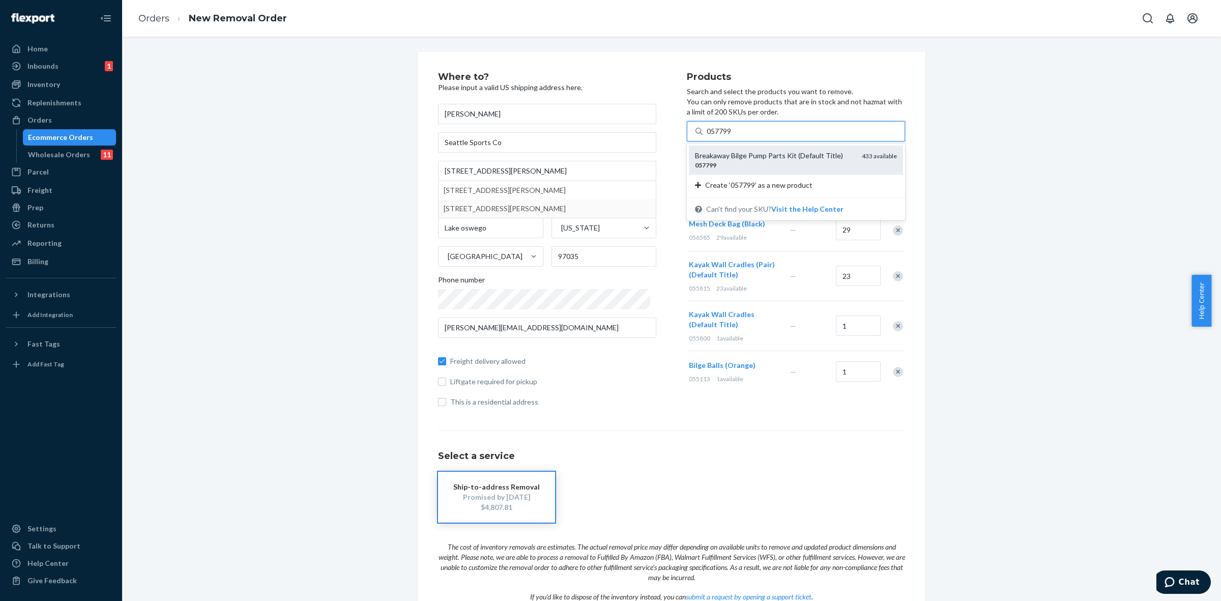
click at [726, 159] on div "Breakaway Bilge Pump Parts Kit (Default Title)" at bounding box center [774, 156] width 159 height 10
click at [726, 136] on input "057799" at bounding box center [720, 131] width 26 height 10
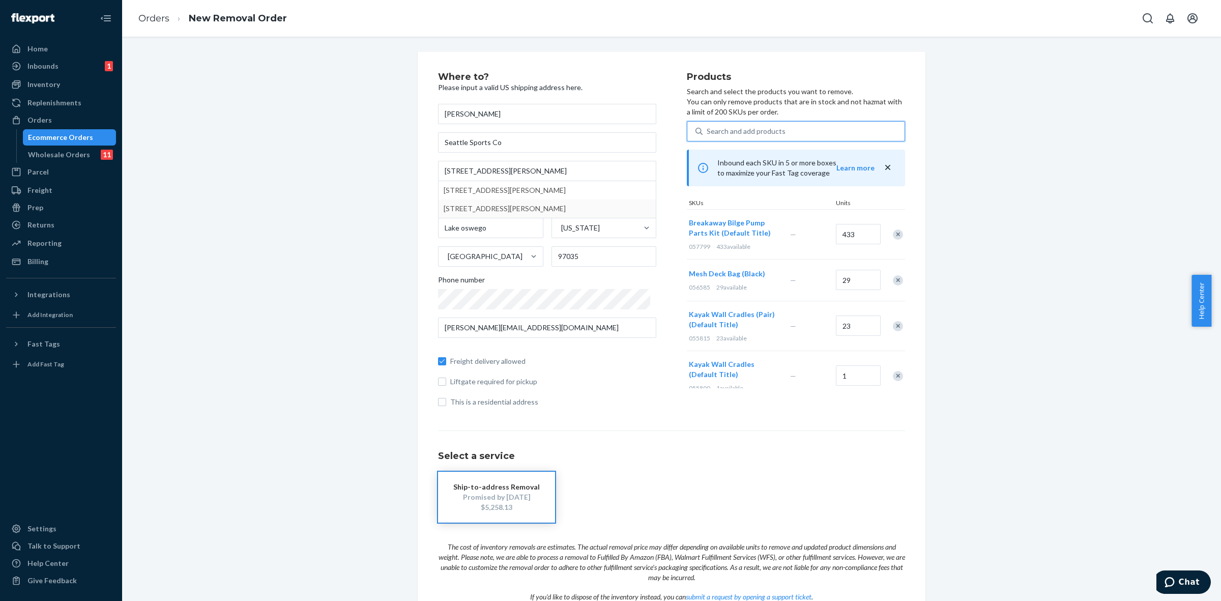
click at [893, 238] on div "Remove Item" at bounding box center [898, 234] width 10 height 10
click at [716, 131] on div "Search and add products" at bounding box center [746, 131] width 79 height 10
click at [708, 131] on input "Search and add products" at bounding box center [707, 131] width 1 height 10
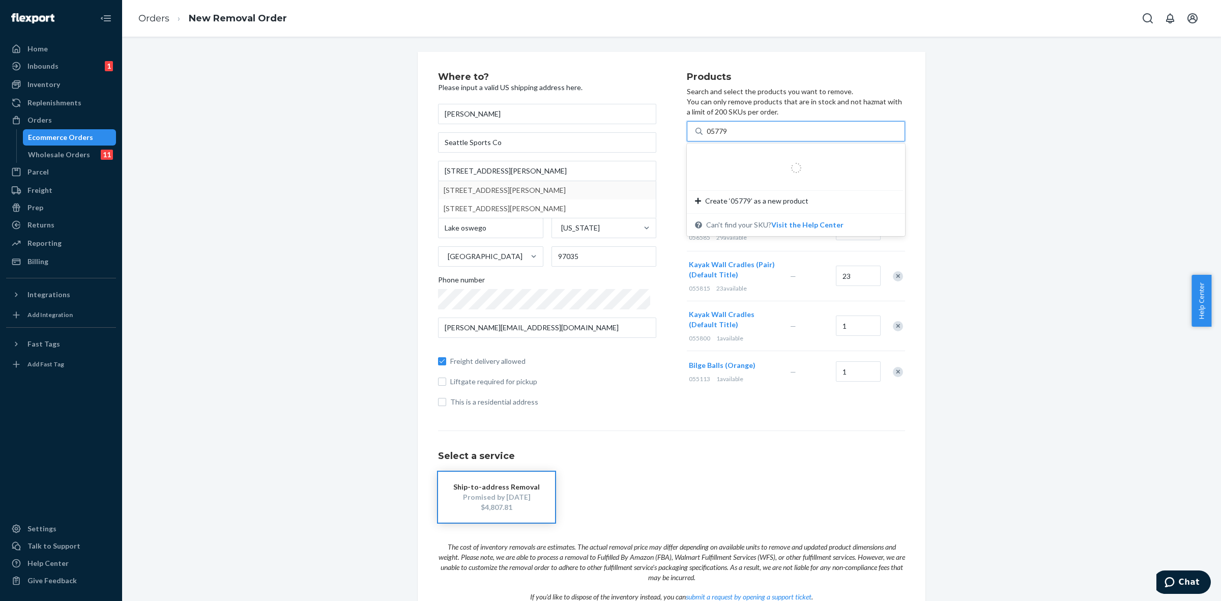
type input "057799"
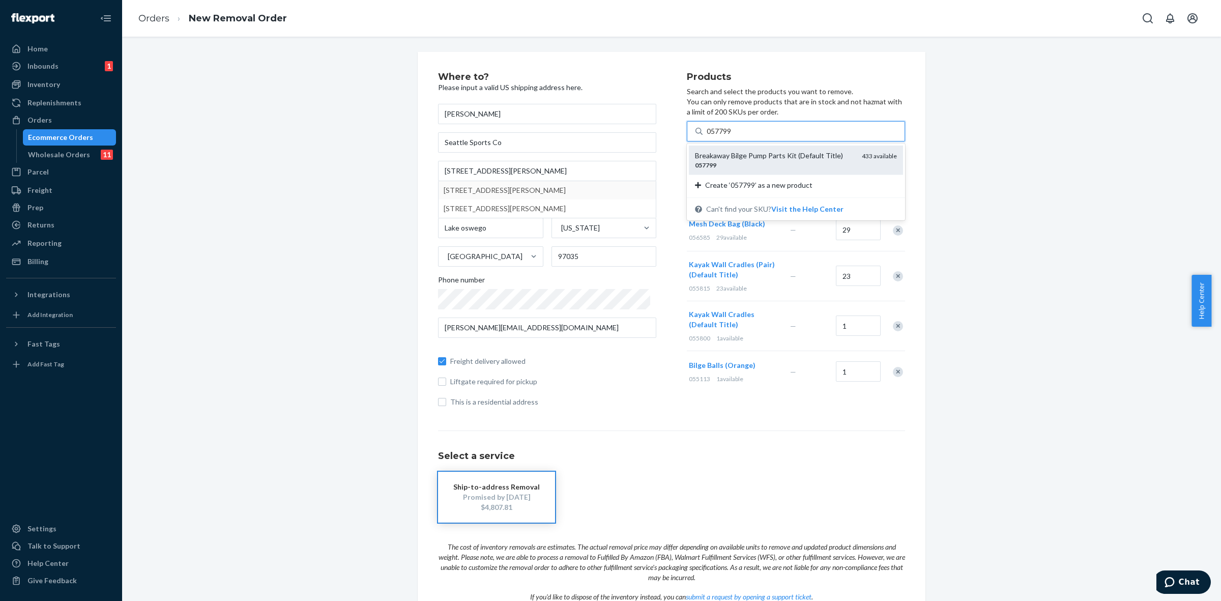
click at [726, 153] on div "Breakaway Bilge Pump Parts Kit (Default Title)" at bounding box center [774, 156] width 159 height 10
click at [726, 136] on input "057799" at bounding box center [720, 131] width 26 height 10
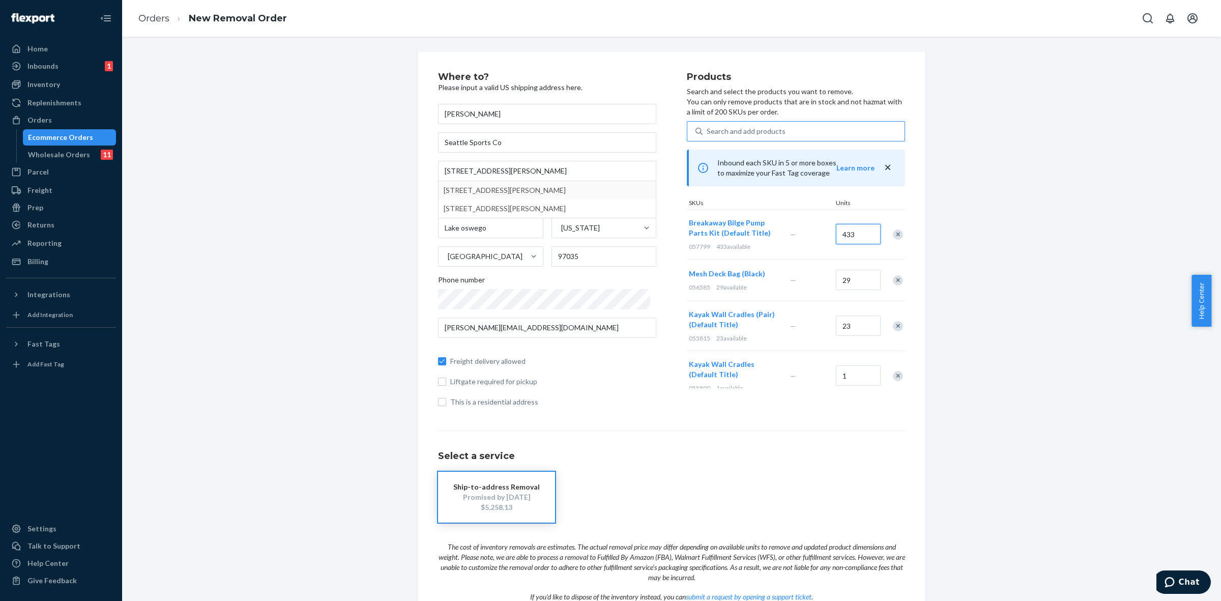
click at [845, 237] on input "433" at bounding box center [858, 234] width 45 height 20
type input "150"
click at [970, 288] on div "Where to? Please input a valid US shipping address here. Martin Carlson Seattle…" at bounding box center [672, 362] width 1084 height 620
click at [718, 130] on div "Search and add products" at bounding box center [746, 131] width 79 height 10
click at [708, 130] on input "Search and add products" at bounding box center [707, 131] width 1 height 10
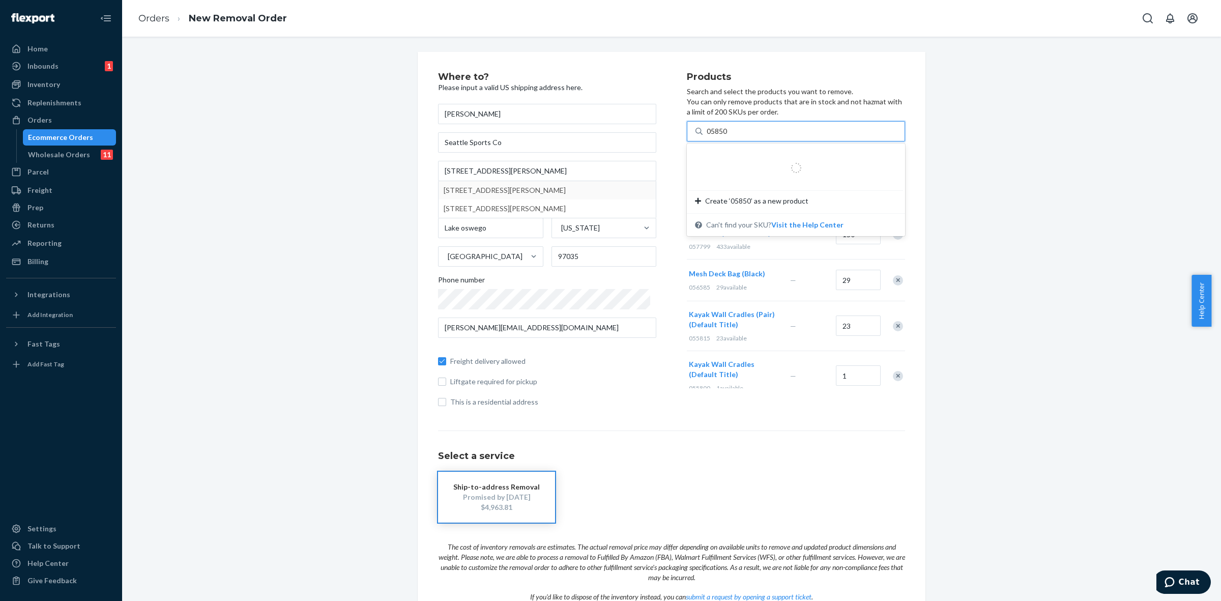
type input "058500"
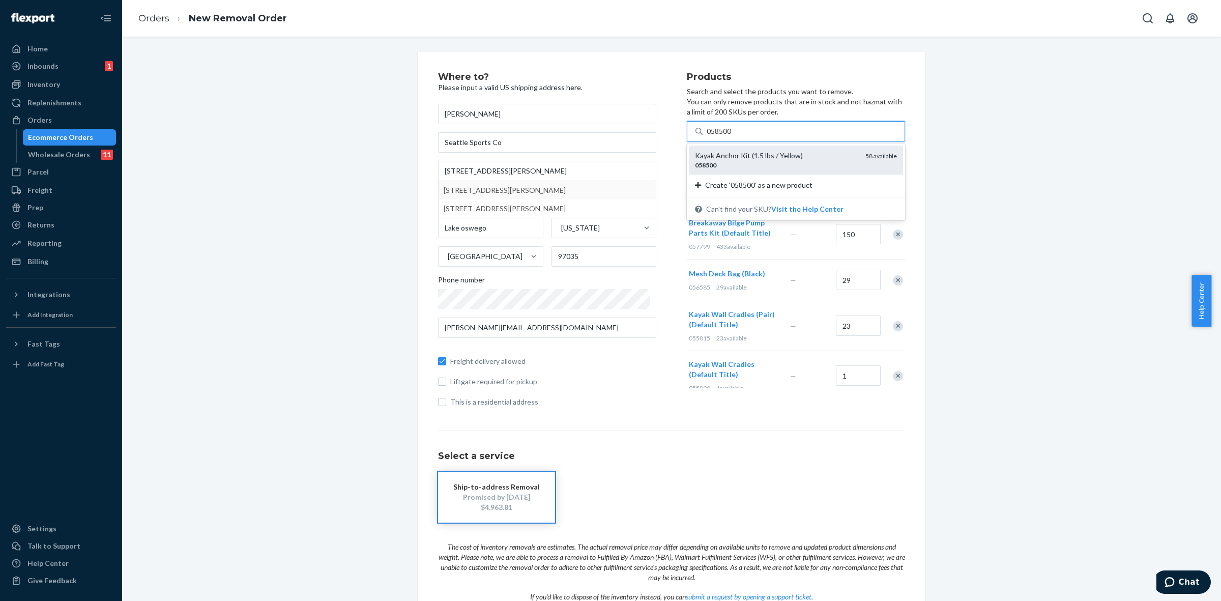
click at [716, 157] on div "Kayak Anchor Kit (1.5 lbs / Yellow)" at bounding box center [776, 156] width 162 height 10
click at [716, 136] on input "058500" at bounding box center [720, 131] width 26 height 10
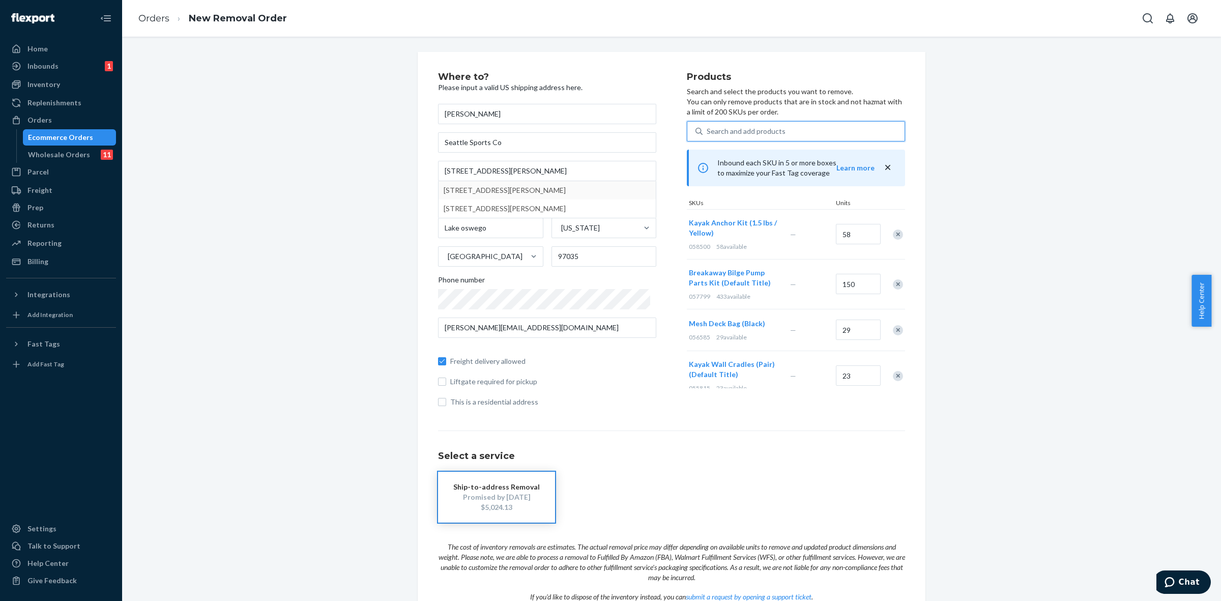
click at [738, 130] on div "Search and add products" at bounding box center [746, 131] width 79 height 10
click at [708, 130] on input "0 results available. Select is focused ,type to refine list, press Down to open…" at bounding box center [707, 131] width 1 height 10
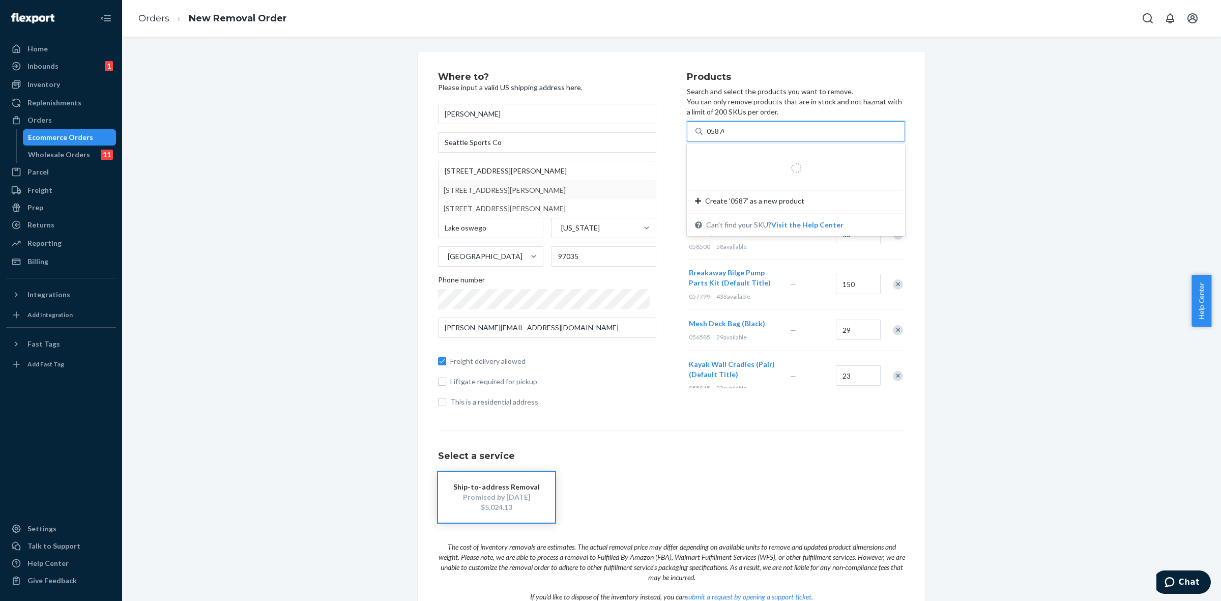
type input "058700"
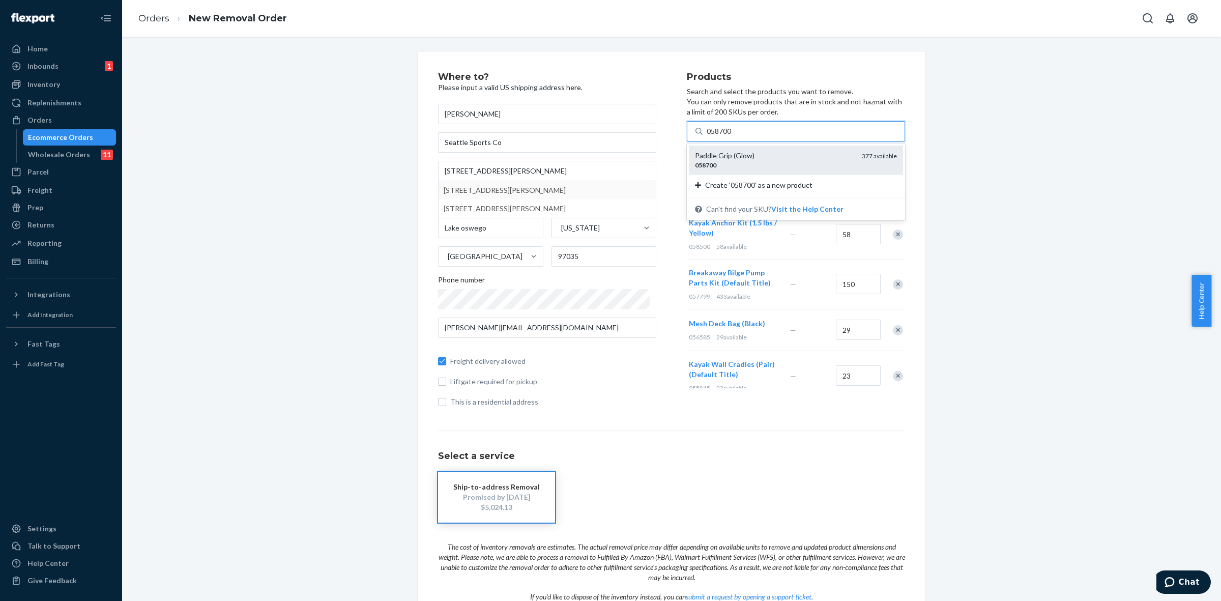
click at [732, 161] on div "058700" at bounding box center [774, 165] width 159 height 9
click at [732, 136] on input "058700" at bounding box center [720, 131] width 26 height 10
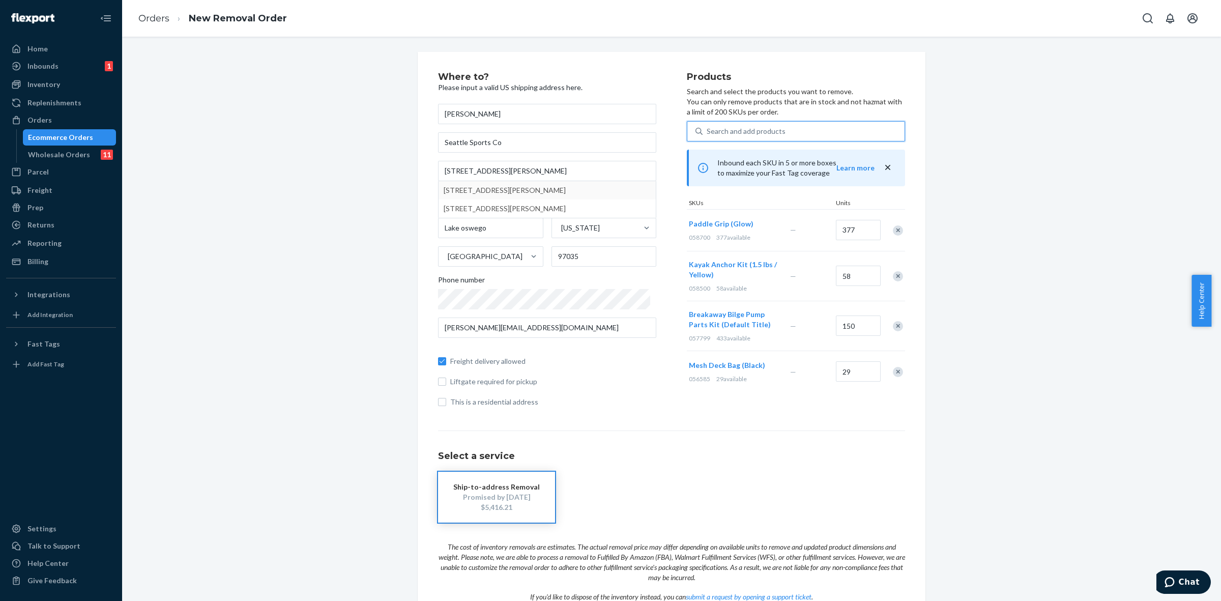
click at [744, 133] on div "Search and add products" at bounding box center [746, 131] width 79 height 10
click at [708, 133] on input "0 results available. Select is focused ,type to refine list, press Down to open…" at bounding box center [707, 131] width 1 height 10
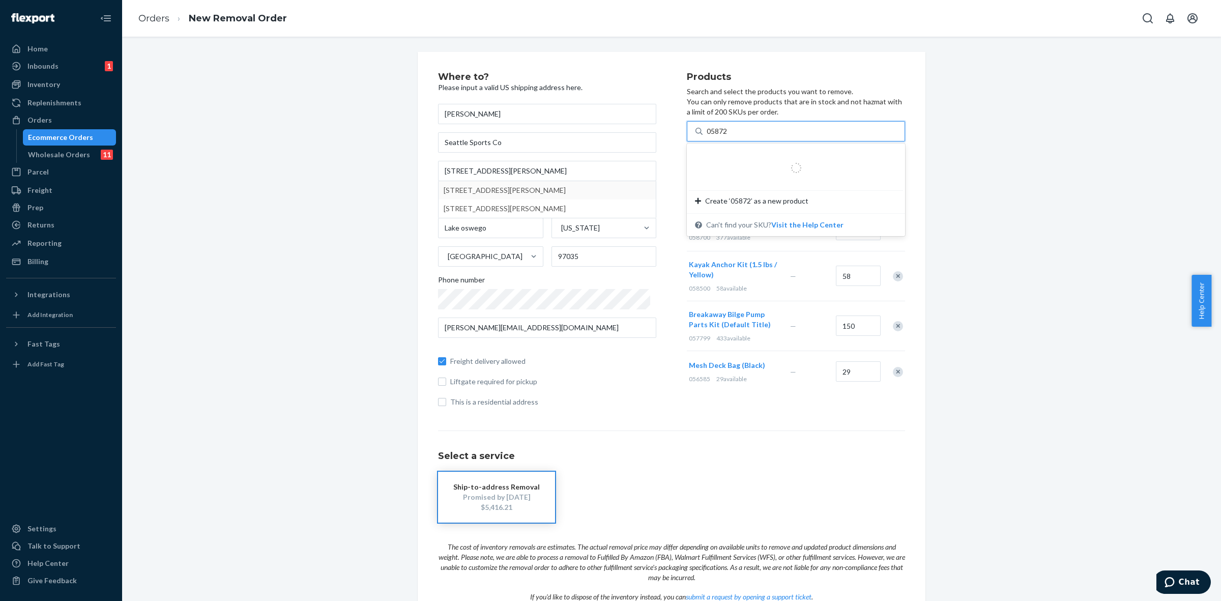
type input "058726"
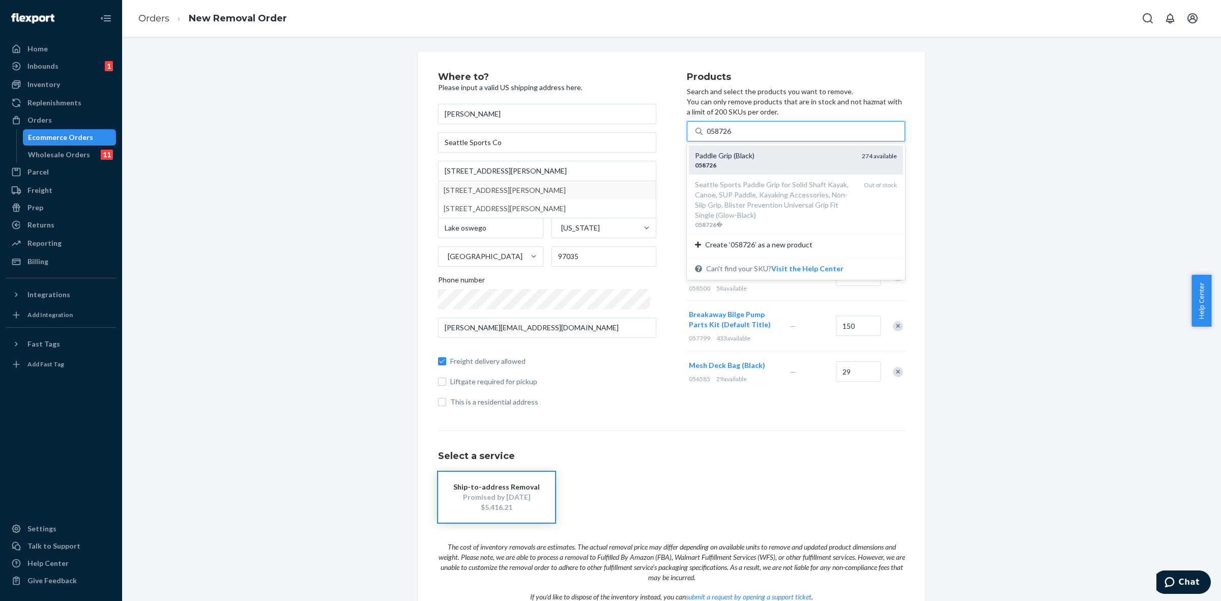
click at [739, 154] on div "Paddle Grip (Black)" at bounding box center [774, 156] width 159 height 10
click at [733, 136] on input "058726" at bounding box center [720, 131] width 26 height 10
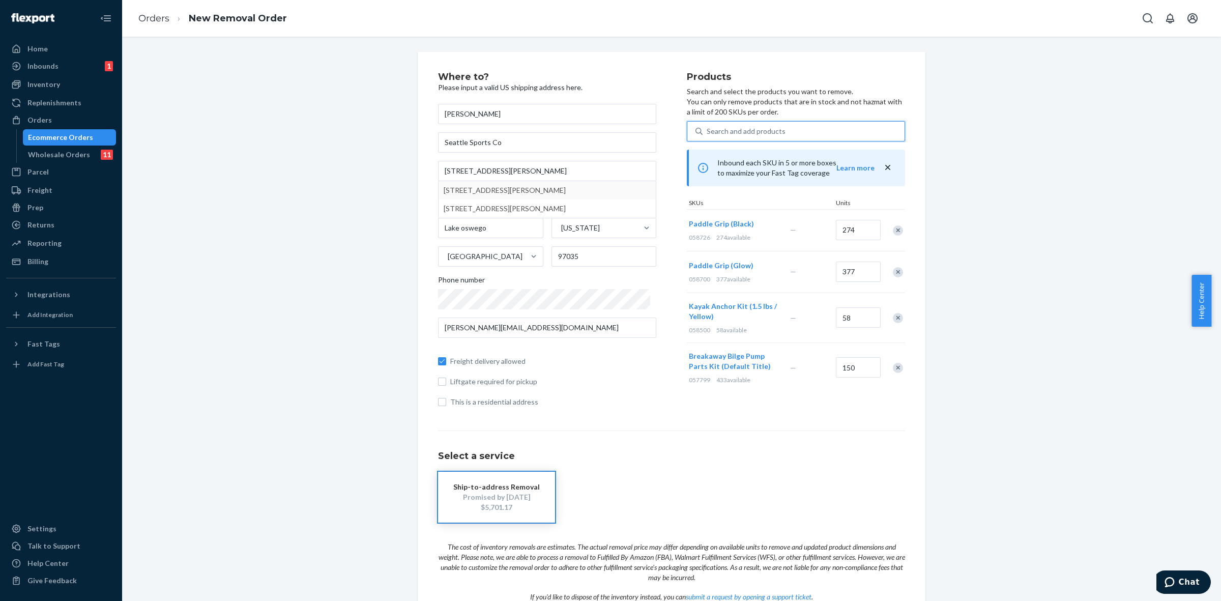
click at [710, 127] on div "Search and add products" at bounding box center [746, 131] width 79 height 10
click at [708, 127] on input "0 results available. Use Up and Down to choose options, press Enter to select t…" at bounding box center [707, 131] width 1 height 10
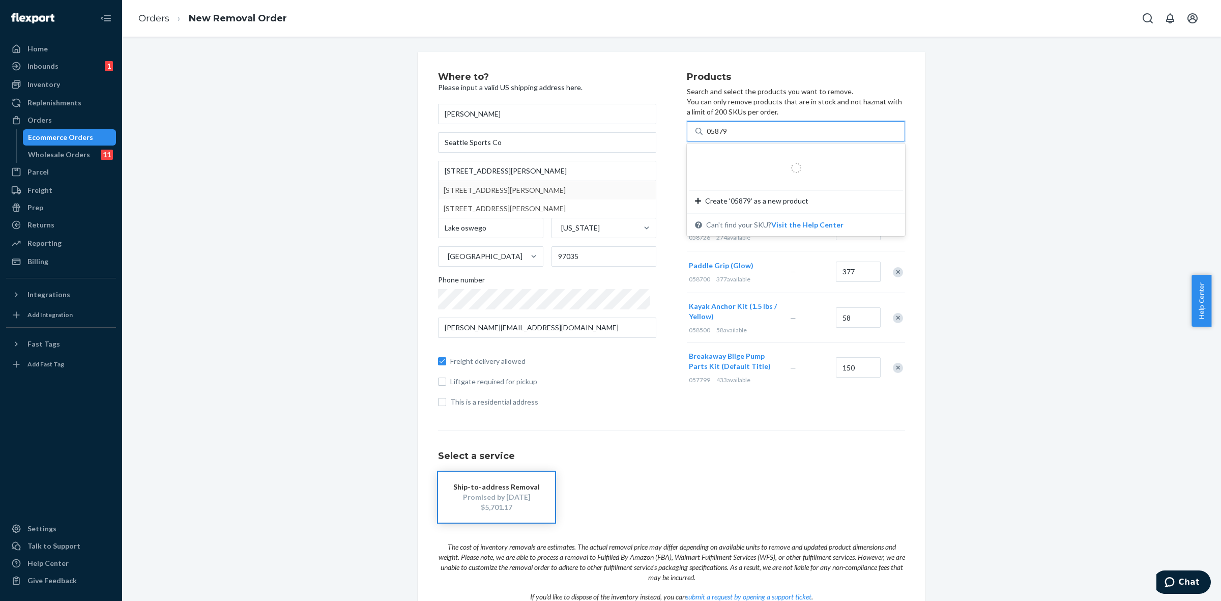
type input "058792"
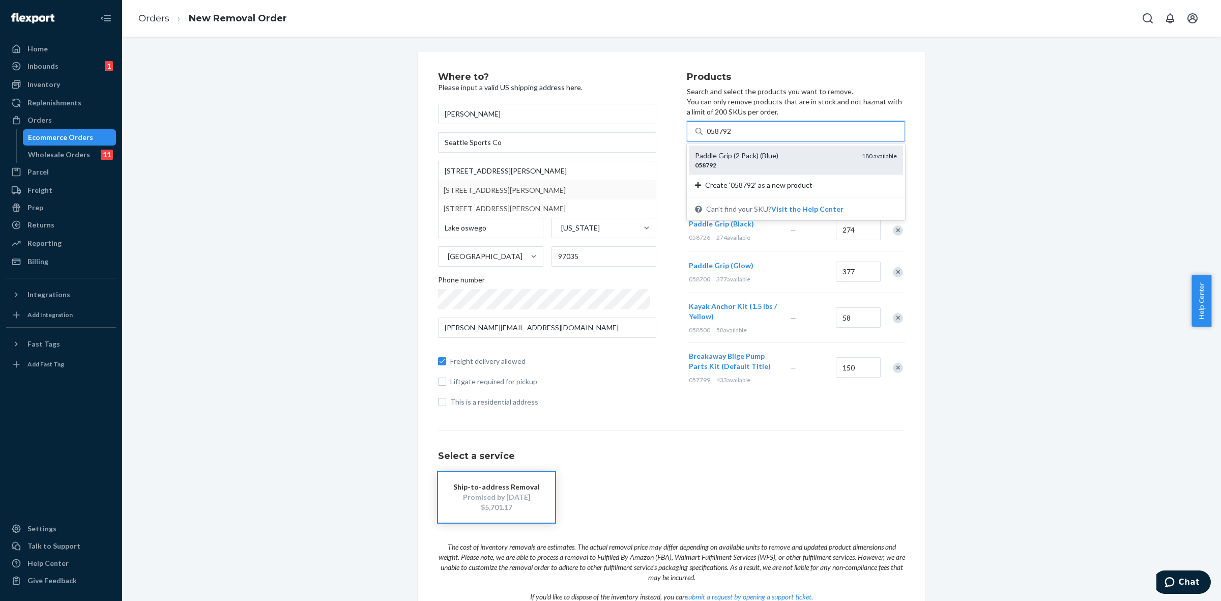
click at [742, 155] on div "Paddle Grip (2 Pack) (Blue)" at bounding box center [774, 156] width 159 height 10
click at [733, 136] on input "058792" at bounding box center [720, 131] width 26 height 10
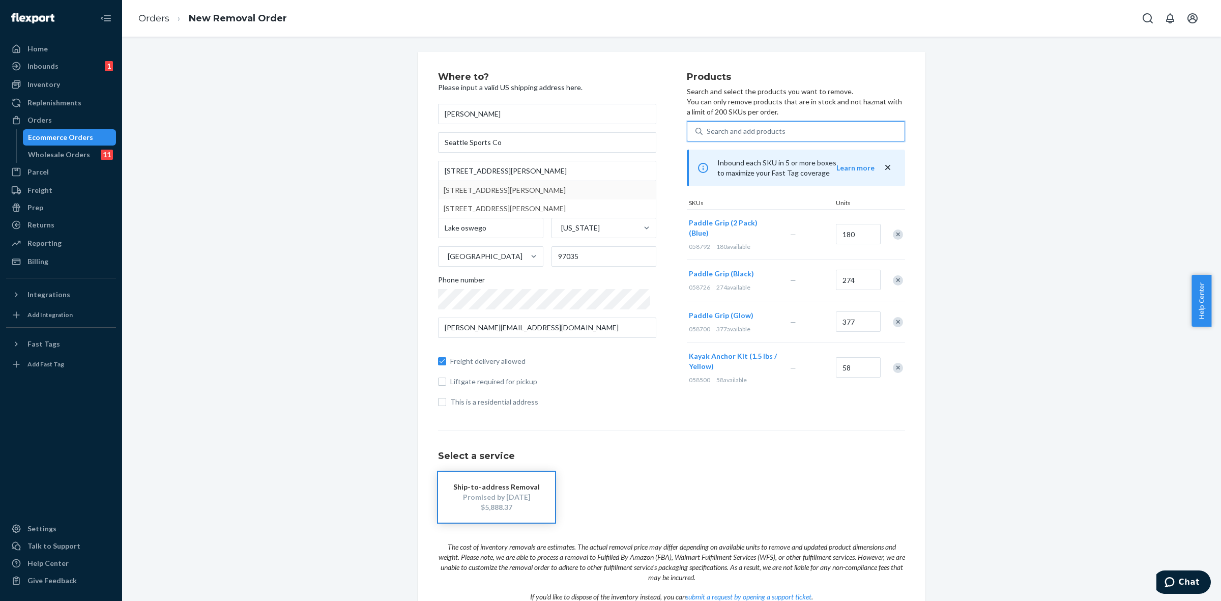
click at [720, 126] on div "Search and add products" at bounding box center [746, 131] width 79 height 10
click at [708, 126] on input "0 results available. Select is focused ,type to refine list, press Down to open…" at bounding box center [707, 131] width 1 height 10
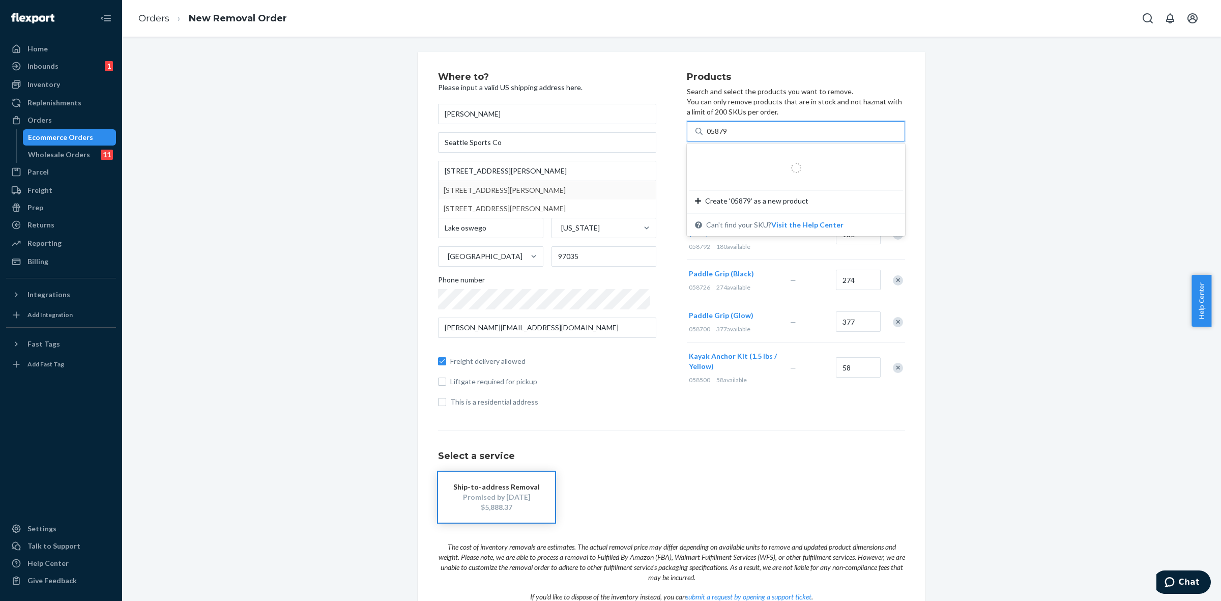
type input "058799"
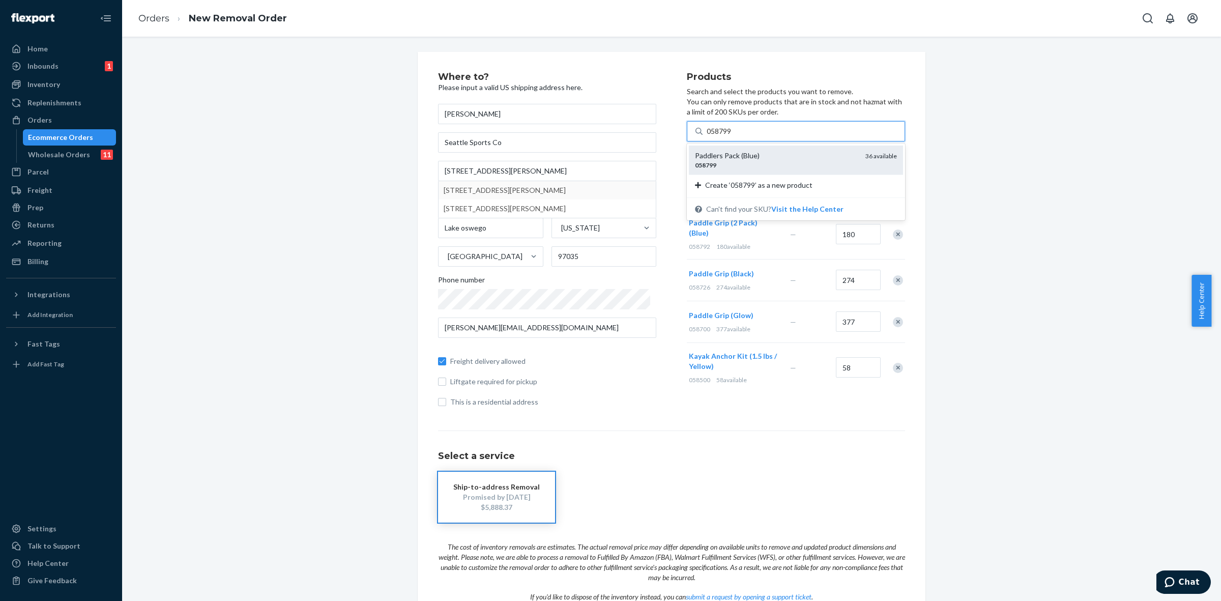
click at [731, 156] on div "Paddlers Pack (Blue)" at bounding box center [776, 156] width 162 height 10
click at [731, 136] on input "058799" at bounding box center [720, 131] width 26 height 10
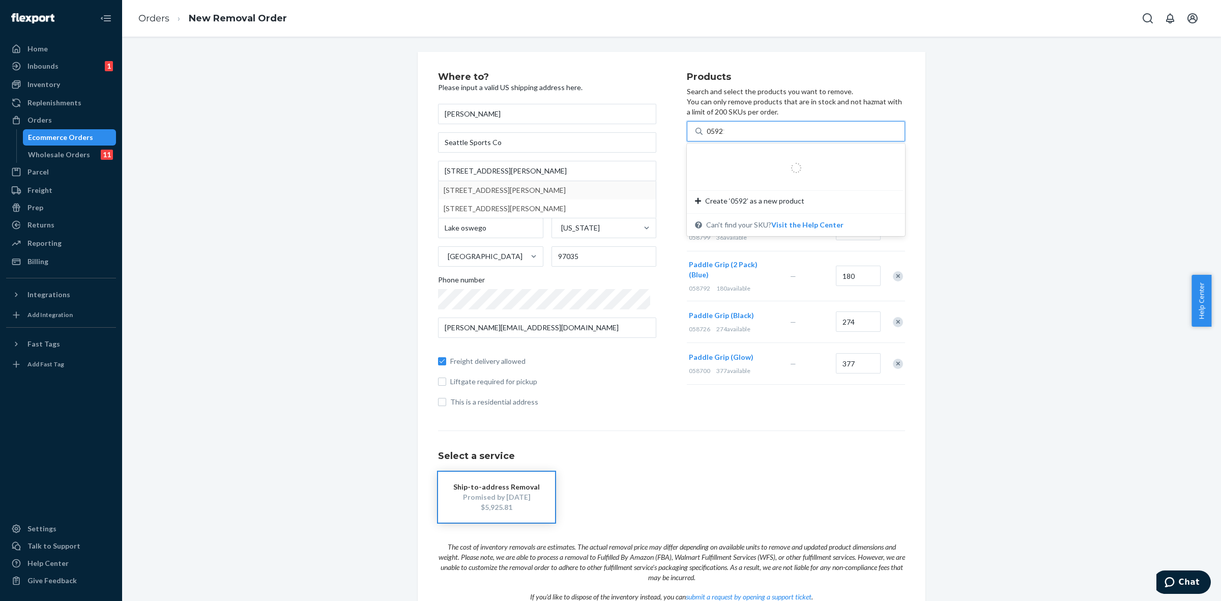
type input "059215"
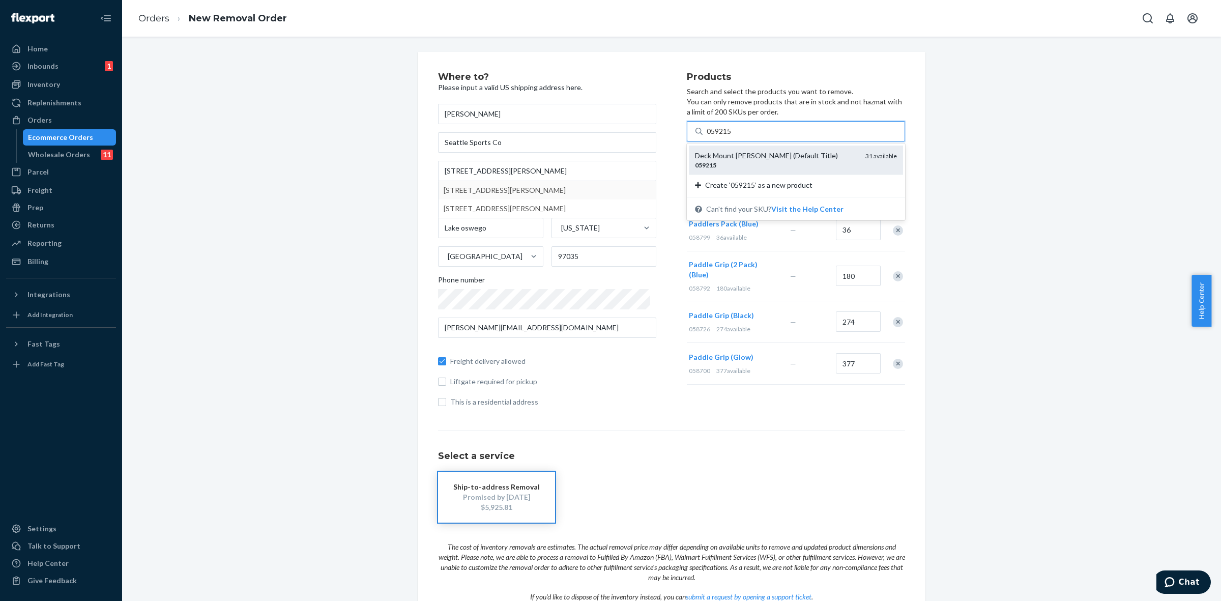
click at [744, 156] on div "Deck Mount [PERSON_NAME] (Default Title)" at bounding box center [776, 156] width 162 height 10
click at [733, 136] on input "059215" at bounding box center [720, 131] width 26 height 10
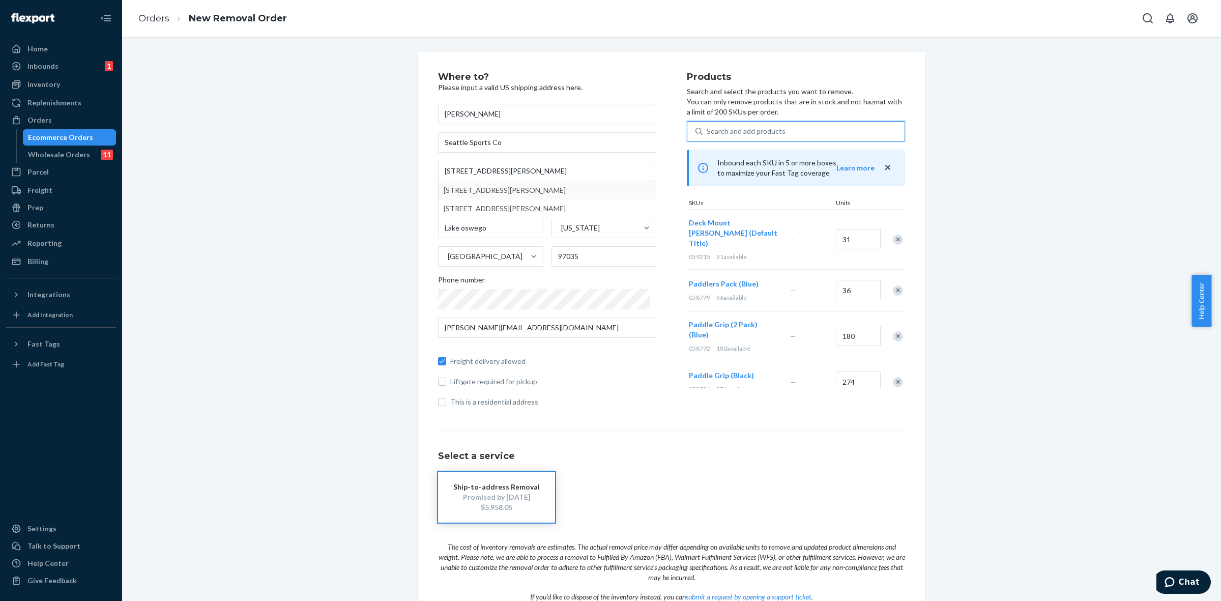
click at [716, 127] on div "Search and add products" at bounding box center [746, 131] width 79 height 10
click at [708, 127] on input "0 results available. Select is focused ,type to refine list, press Down to open…" at bounding box center [707, 131] width 1 height 10
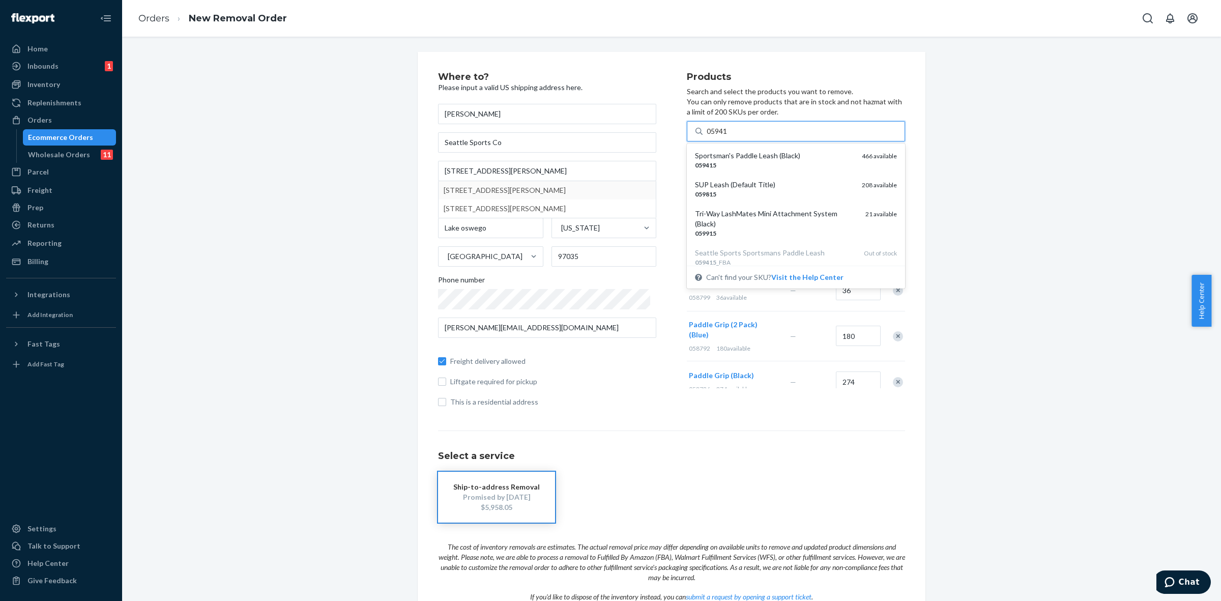
type input "059415"
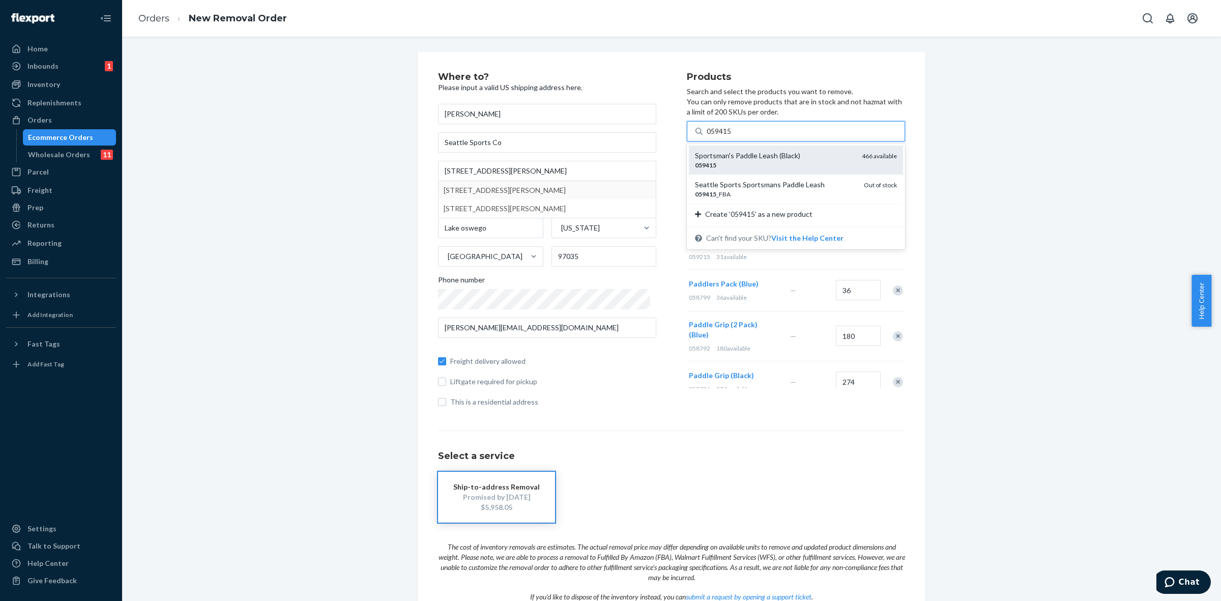
click at [718, 169] on div "059415" at bounding box center [774, 165] width 159 height 9
click at [718, 136] on input "059415" at bounding box center [720, 131] width 26 height 10
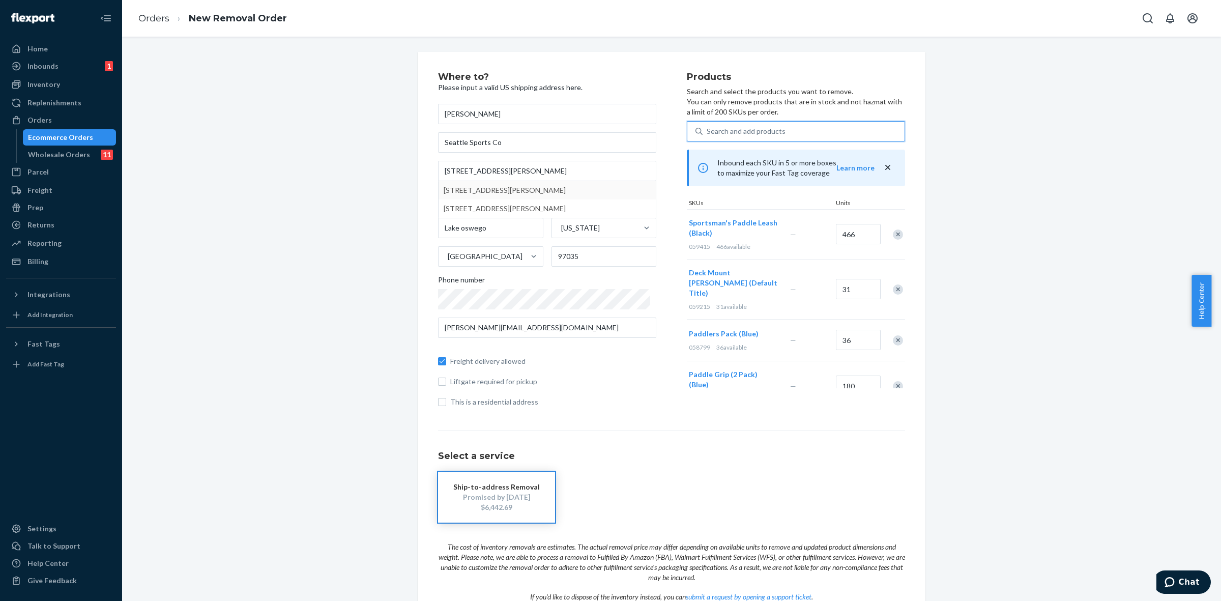
click at [777, 134] on div "Search and add products" at bounding box center [804, 131] width 202 height 18
click at [708, 134] on input "0 results available. Use Up and Down to choose options, press Enter to select t…" at bounding box center [707, 131] width 1 height 10
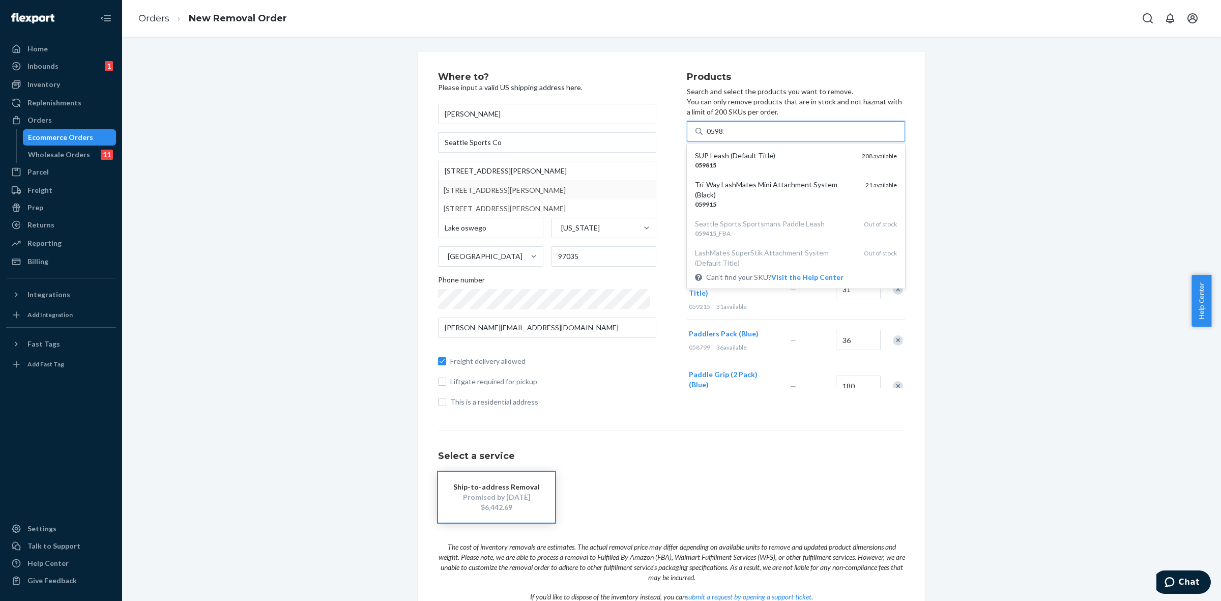
type input "059815"
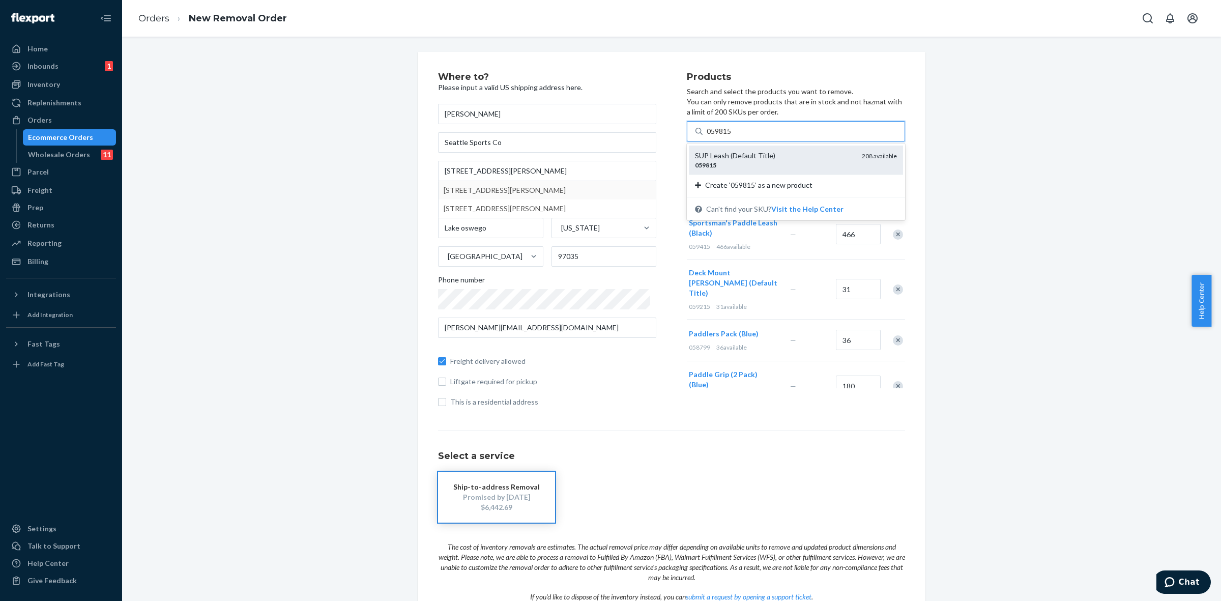
click at [762, 161] on div "059815" at bounding box center [774, 165] width 159 height 9
click at [733, 136] on input "059815" at bounding box center [720, 131] width 26 height 10
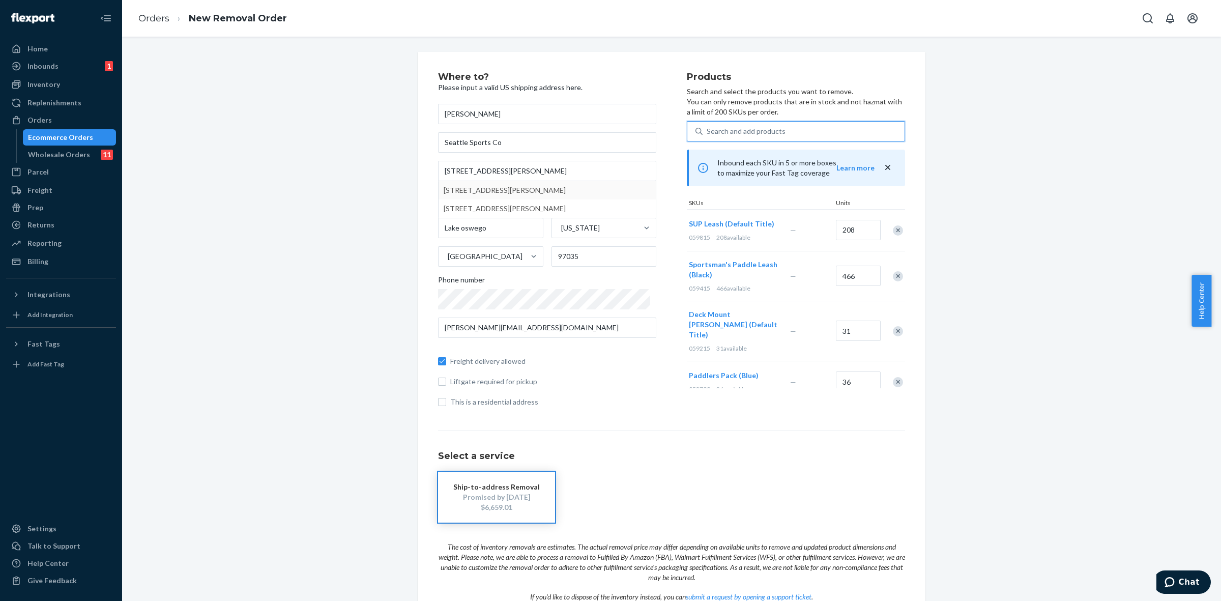
click at [721, 129] on div "Search and add products" at bounding box center [746, 131] width 79 height 10
click at [708, 129] on input "0 results available. Select is focused ,type to refine list, press Down to open…" at bounding box center [707, 131] width 1 height 10
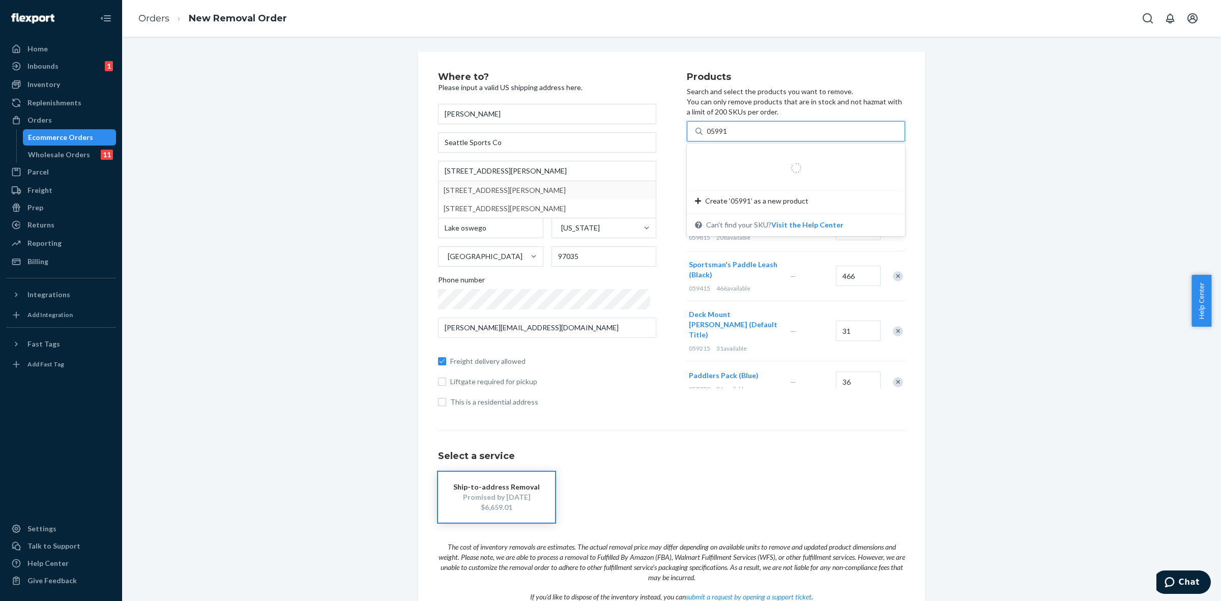
type input "059915"
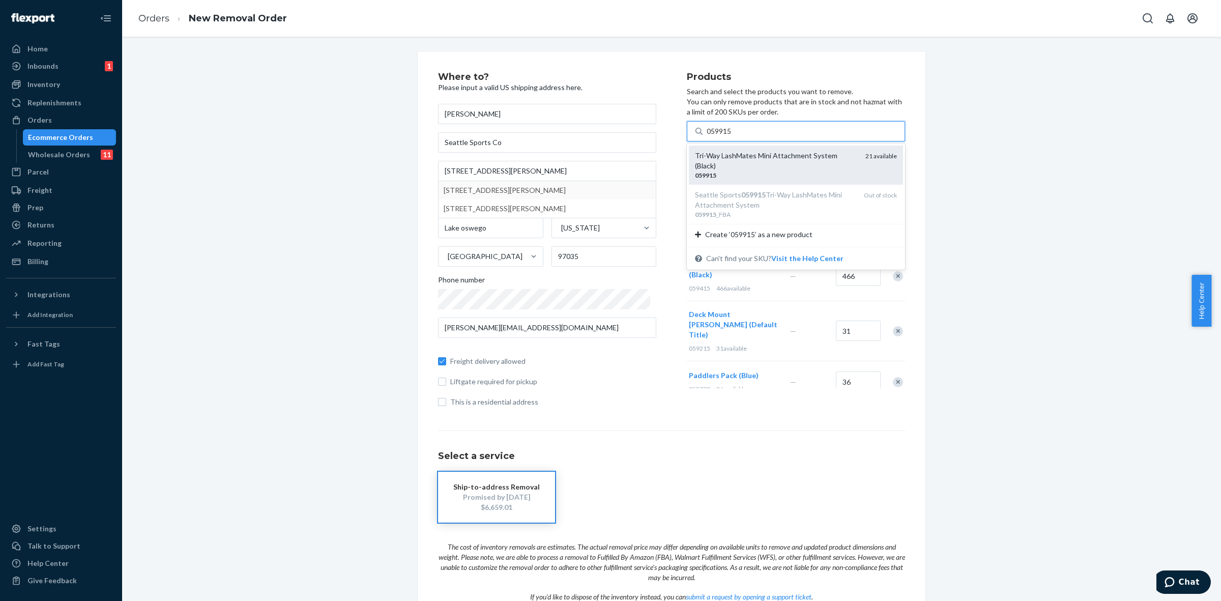
click at [746, 171] on div "059915" at bounding box center [776, 175] width 162 height 9
click at [733, 136] on input "059915" at bounding box center [720, 131] width 26 height 10
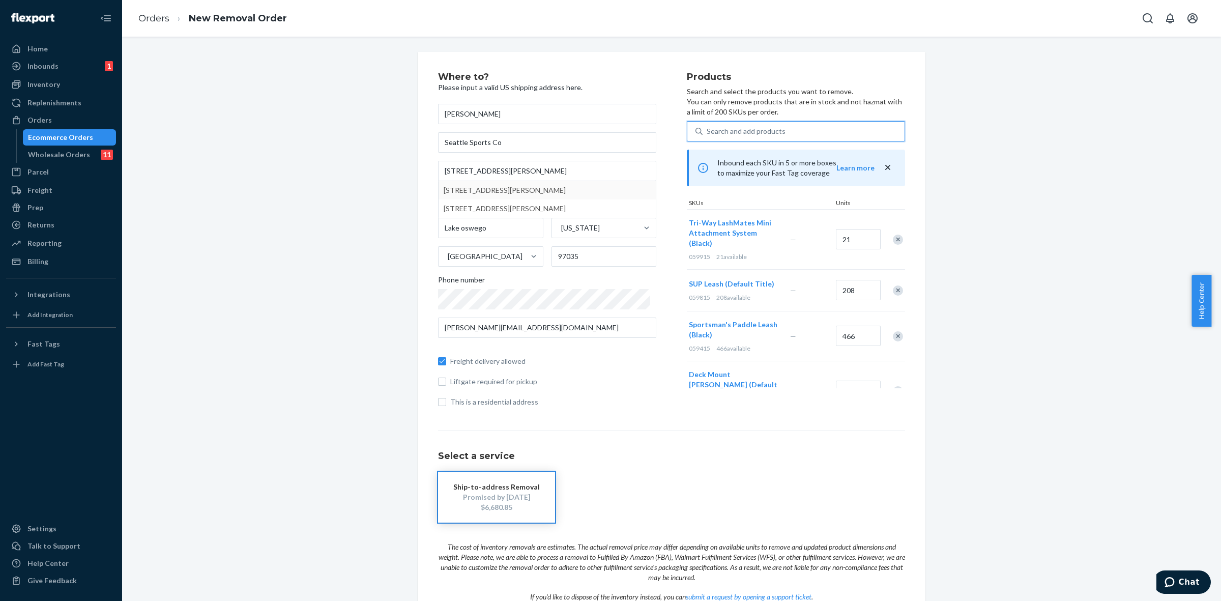
click at [741, 129] on div "Search and add products" at bounding box center [746, 131] width 79 height 10
click at [708, 129] on input "0 results available. Select is focused ,type to refine list, press Down to open…" at bounding box center [707, 131] width 1 height 10
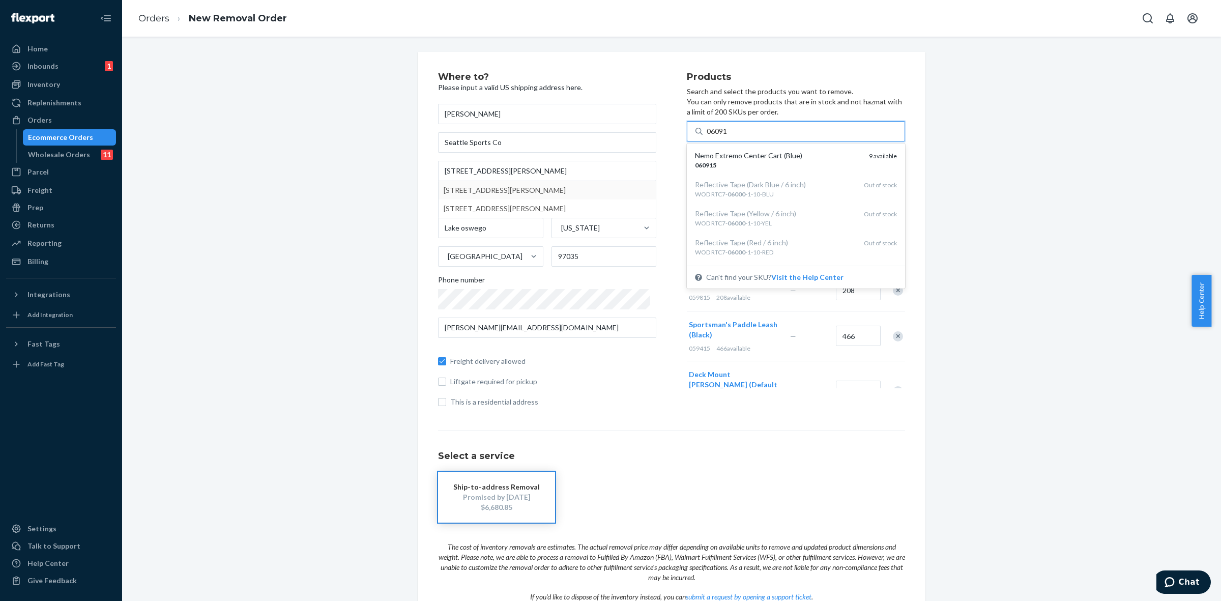
type input "060915"
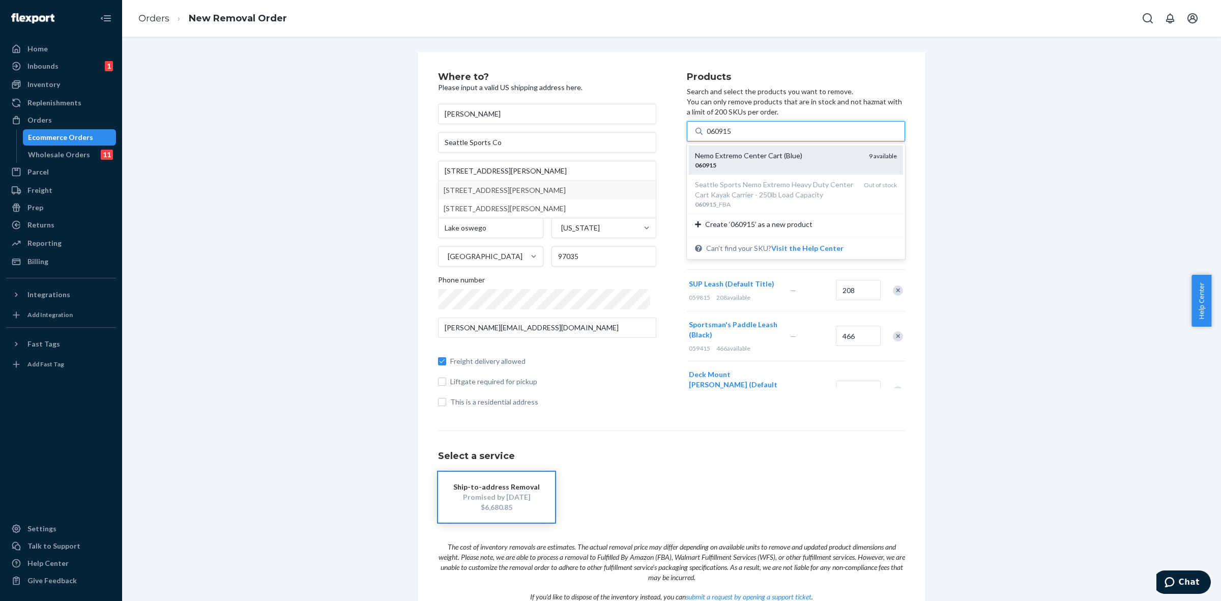
click at [726, 157] on div "Nemo Extremo Center Cart (Blue)" at bounding box center [778, 156] width 166 height 10
click at [726, 136] on input "060915" at bounding box center [720, 131] width 26 height 10
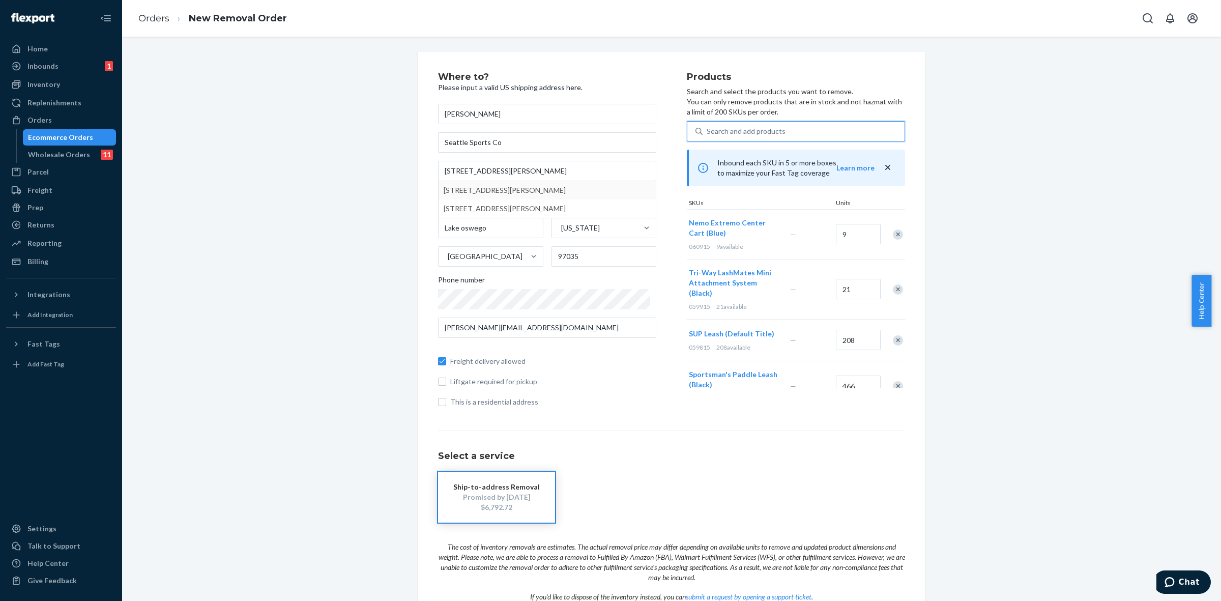
click at [733, 123] on div "Search and add products" at bounding box center [804, 131] width 202 height 18
click at [708, 126] on input "0 results available. Select is focused ,type to refine list, press Down to open…" at bounding box center [707, 131] width 1 height 10
click at [734, 130] on div "Search and add products" at bounding box center [746, 131] width 79 height 10
click at [708, 130] on input "0 results available. Use Up and Down to choose options, press Enter to select t…" at bounding box center [707, 131] width 1 height 10
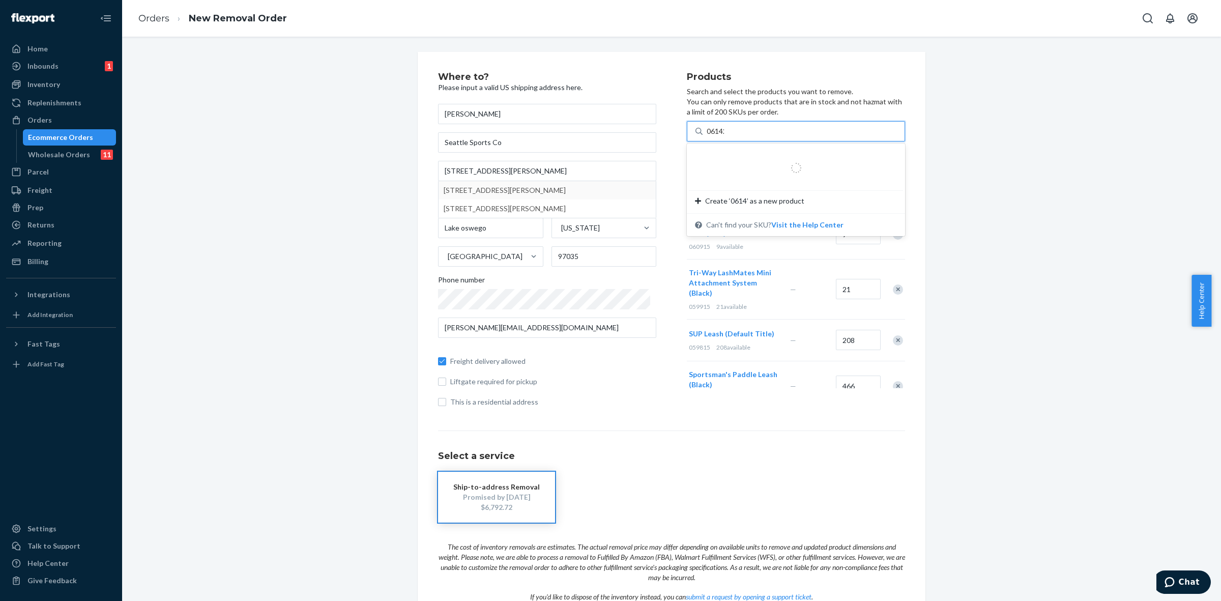
type input "061420"
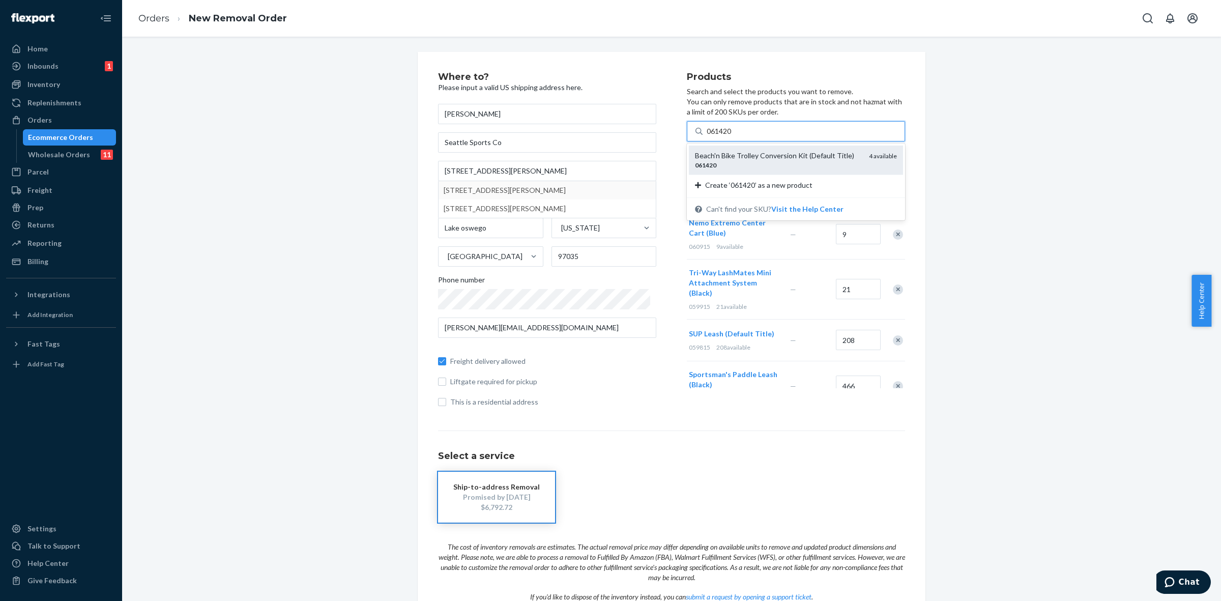
click at [734, 165] on div "061420" at bounding box center [778, 165] width 166 height 9
click at [733, 136] on input "061420" at bounding box center [720, 131] width 26 height 10
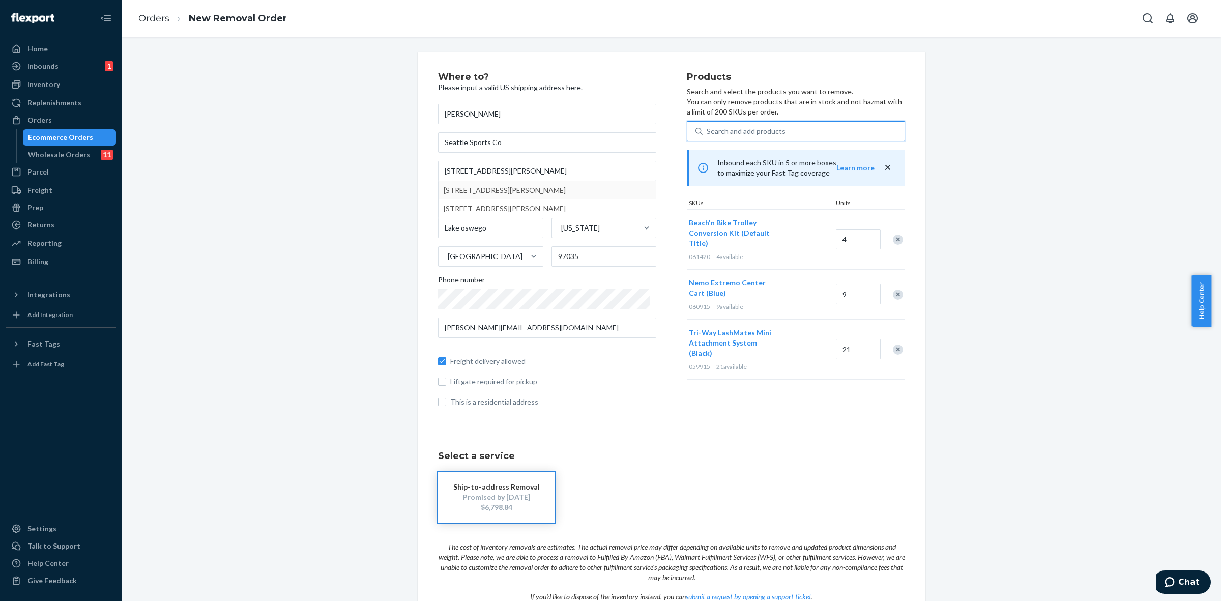
click at [811, 135] on div "Search and add products" at bounding box center [804, 131] width 202 height 18
click at [708, 135] on input "0 results available. Select is focused ,type to refine list, press Down to open…" at bounding box center [707, 131] width 1 height 10
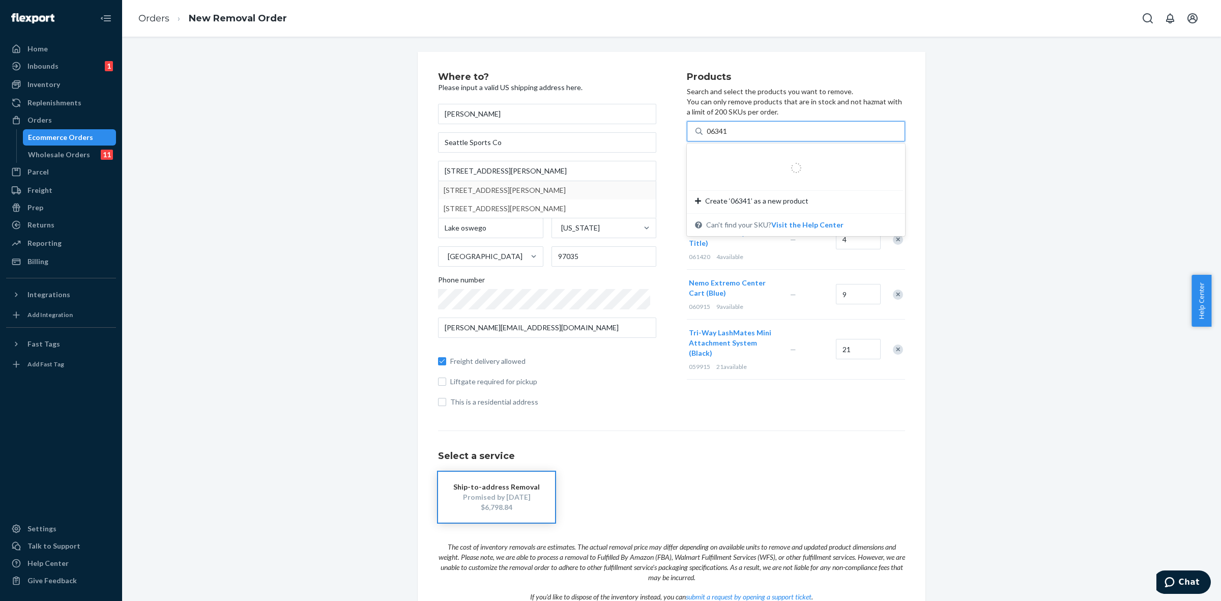
type input "063415"
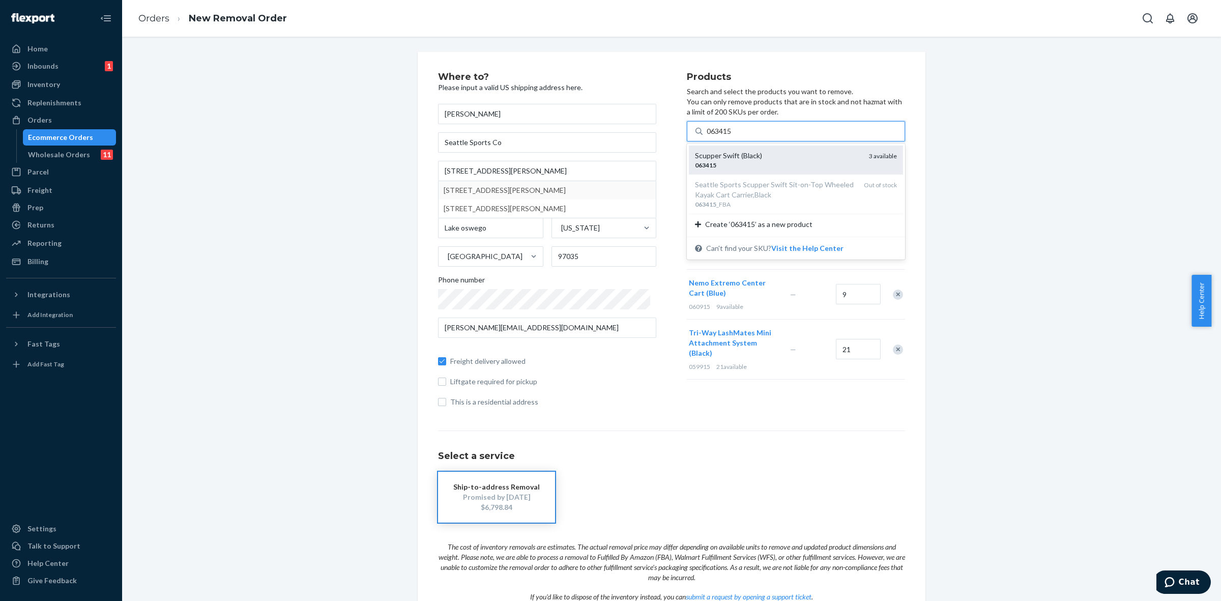
click at [752, 168] on div "063415" at bounding box center [778, 165] width 166 height 9
click at [733, 136] on input "063415" at bounding box center [720, 131] width 26 height 10
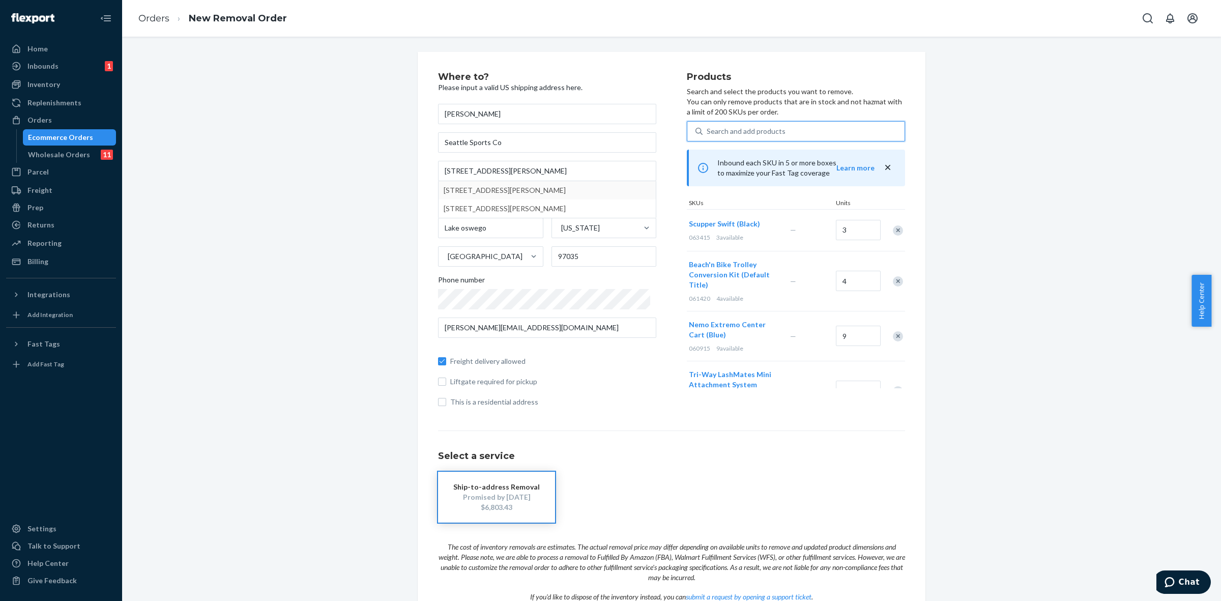
click at [716, 123] on div "Search and add products" at bounding box center [804, 131] width 202 height 18
click at [708, 126] on input "0 results available. Select is focused ,type to refine list, press Down to open…" at bounding box center [707, 131] width 1 height 10
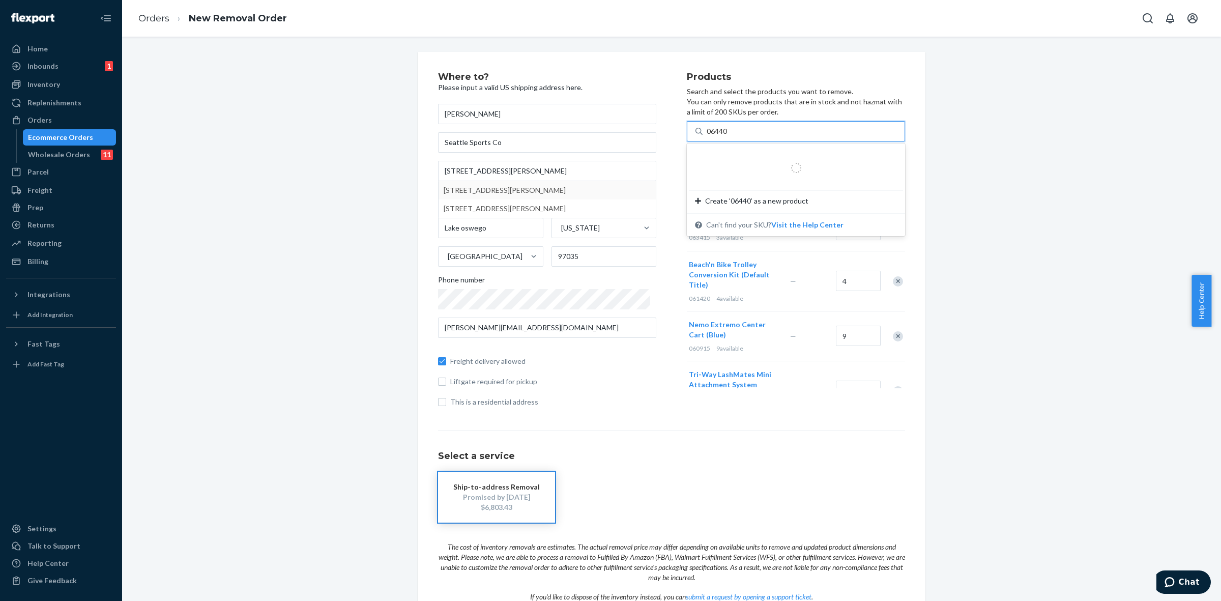
type input "064400"
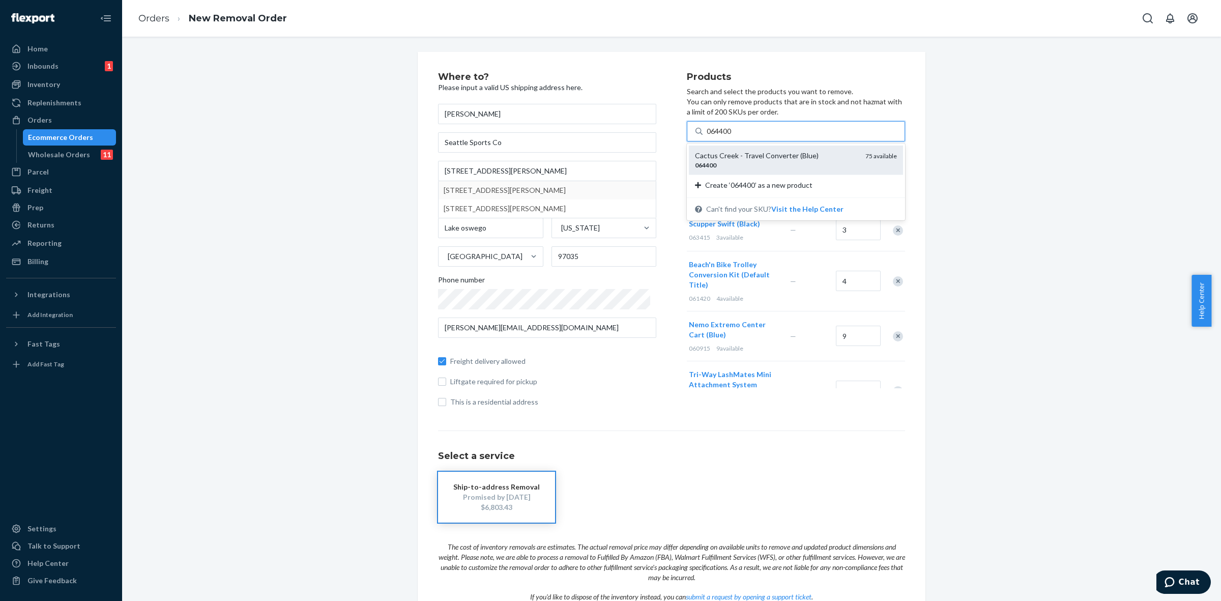
click at [721, 168] on div "064400" at bounding box center [776, 165] width 162 height 9
click at [721, 136] on input "064400" at bounding box center [720, 131] width 26 height 10
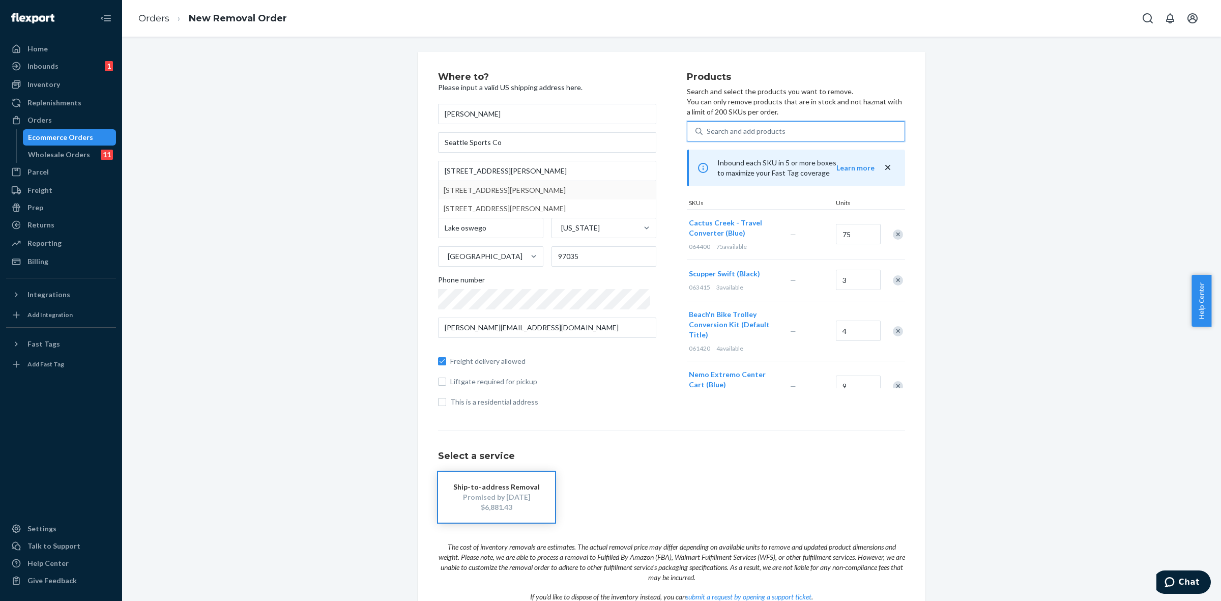
click at [779, 129] on div "Search and add products" at bounding box center [804, 131] width 202 height 18
click at [708, 129] on input "0 results available. Select is focused ,type to refine list, press Down to open…" at bounding box center [707, 131] width 1 height 10
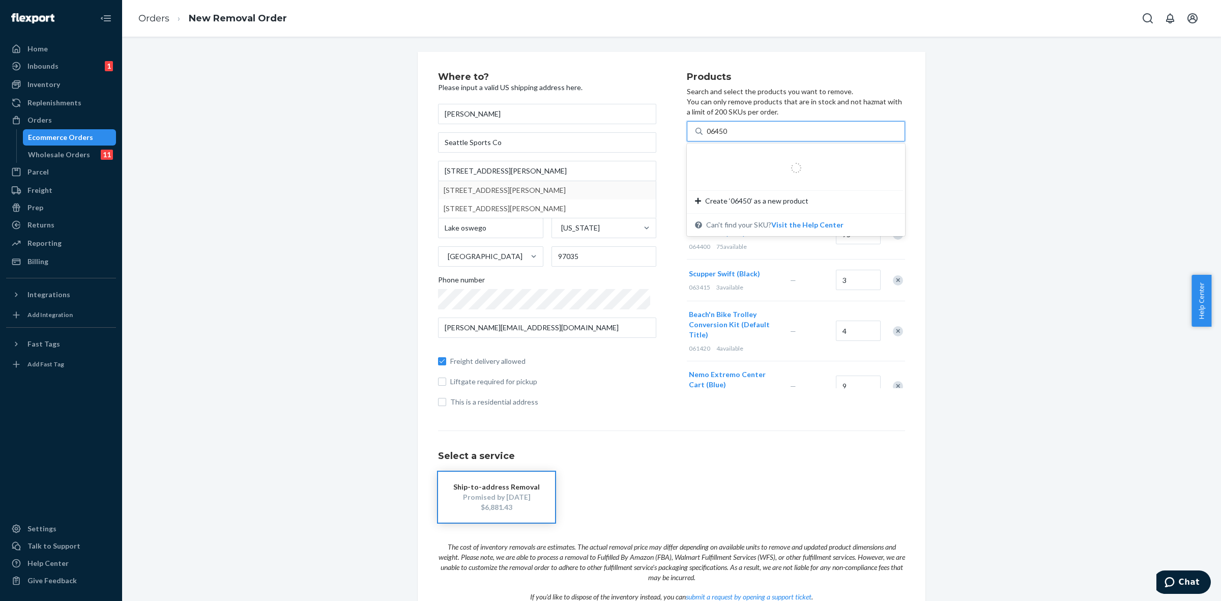
type input "064500"
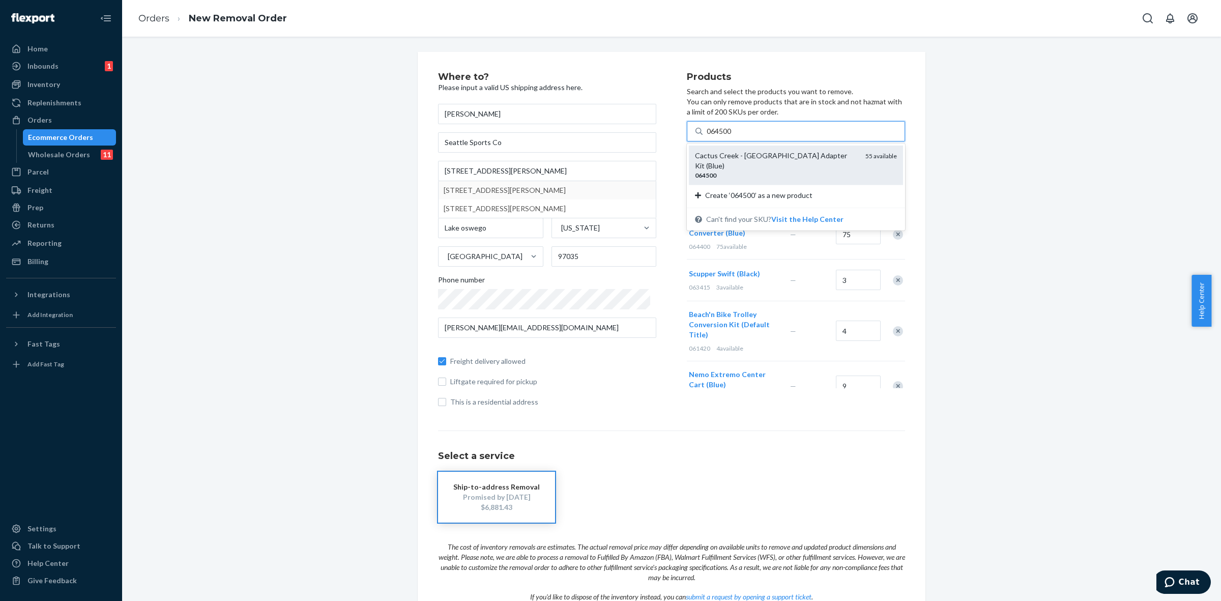
click at [746, 171] on div "064500" at bounding box center [776, 175] width 162 height 9
click at [733, 136] on input "064500" at bounding box center [720, 131] width 26 height 10
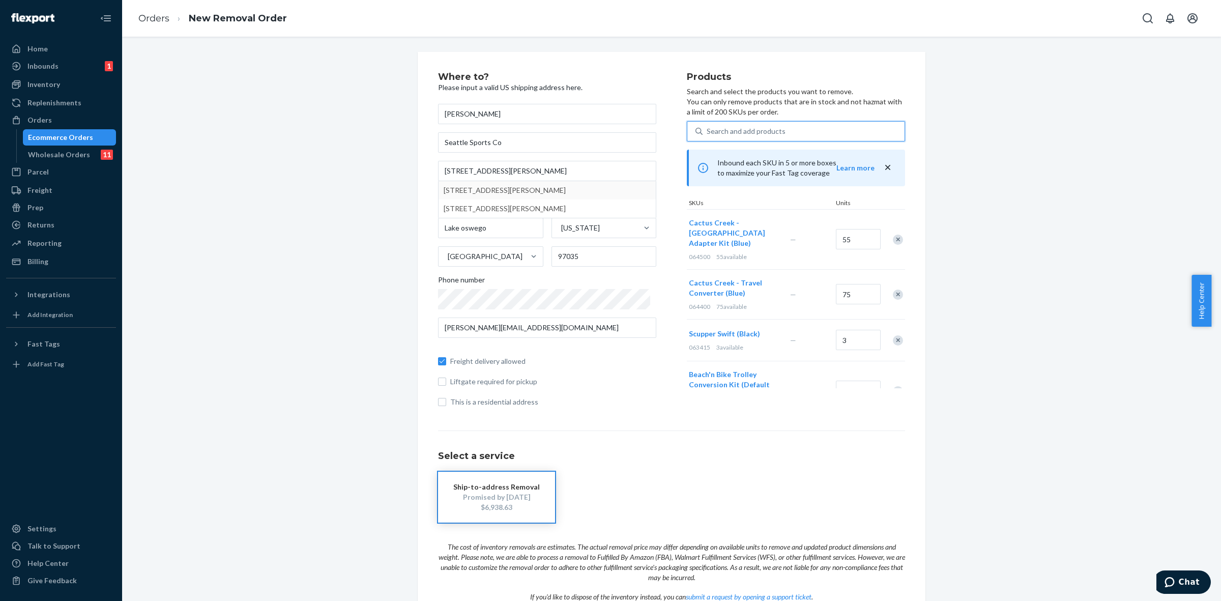
click at [751, 130] on div "Search and add products" at bounding box center [746, 131] width 79 height 10
click at [708, 130] on input "0 results available. Use Up and Down to choose options, press Enter to select t…" at bounding box center [707, 131] width 1 height 10
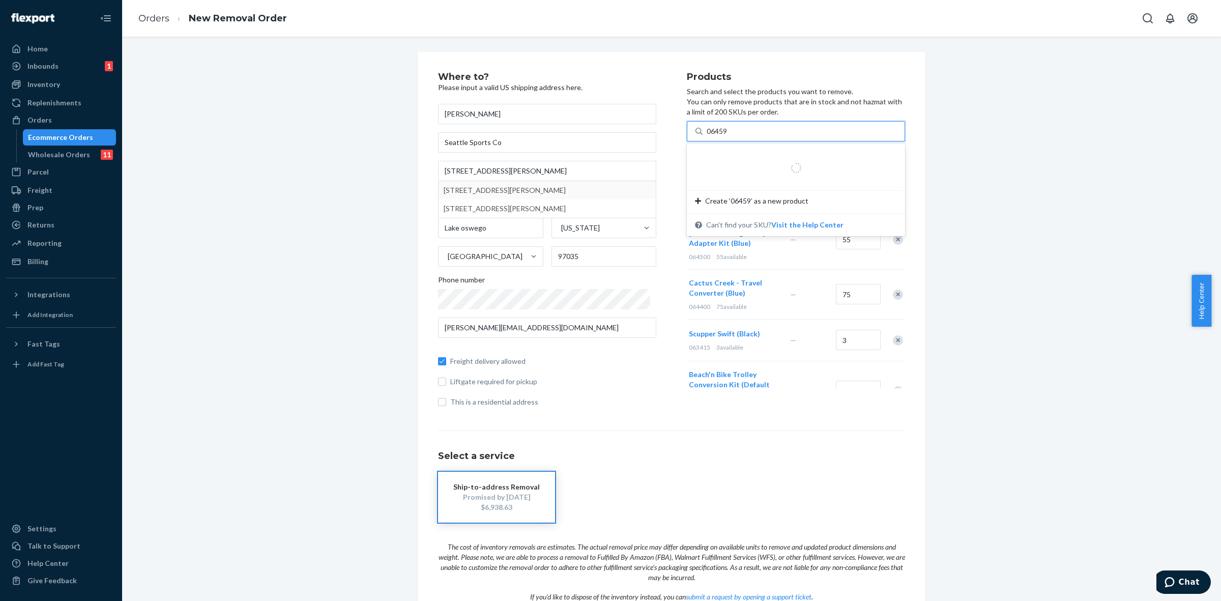
type input "064599"
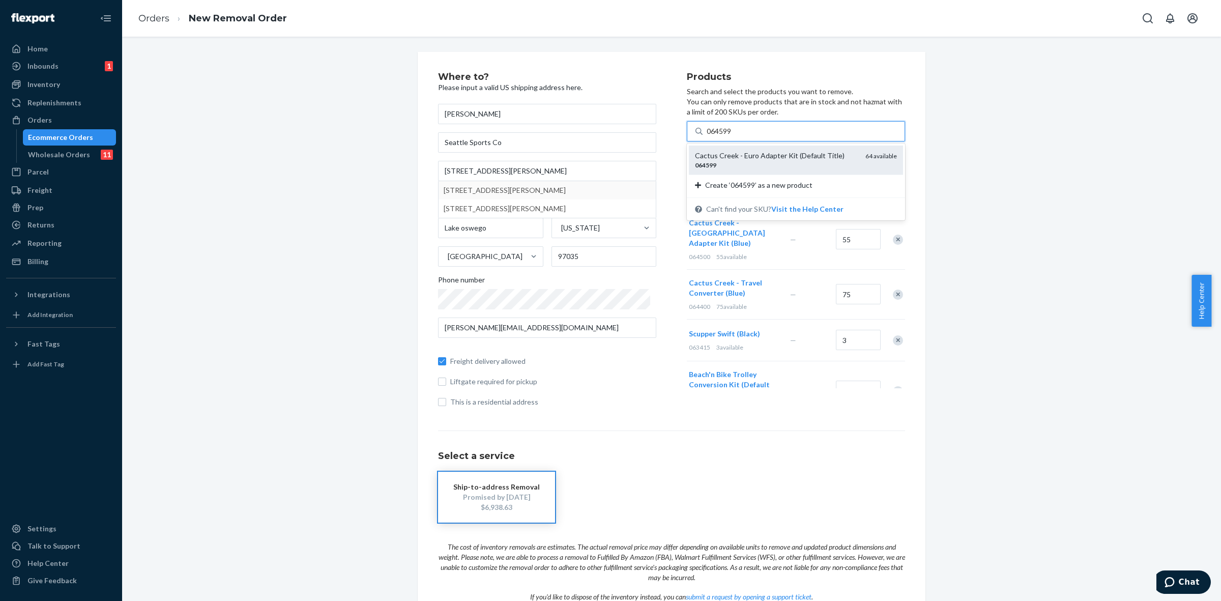
click at [754, 164] on div "064599" at bounding box center [776, 165] width 162 height 9
click at [733, 136] on input "064599" at bounding box center [720, 131] width 26 height 10
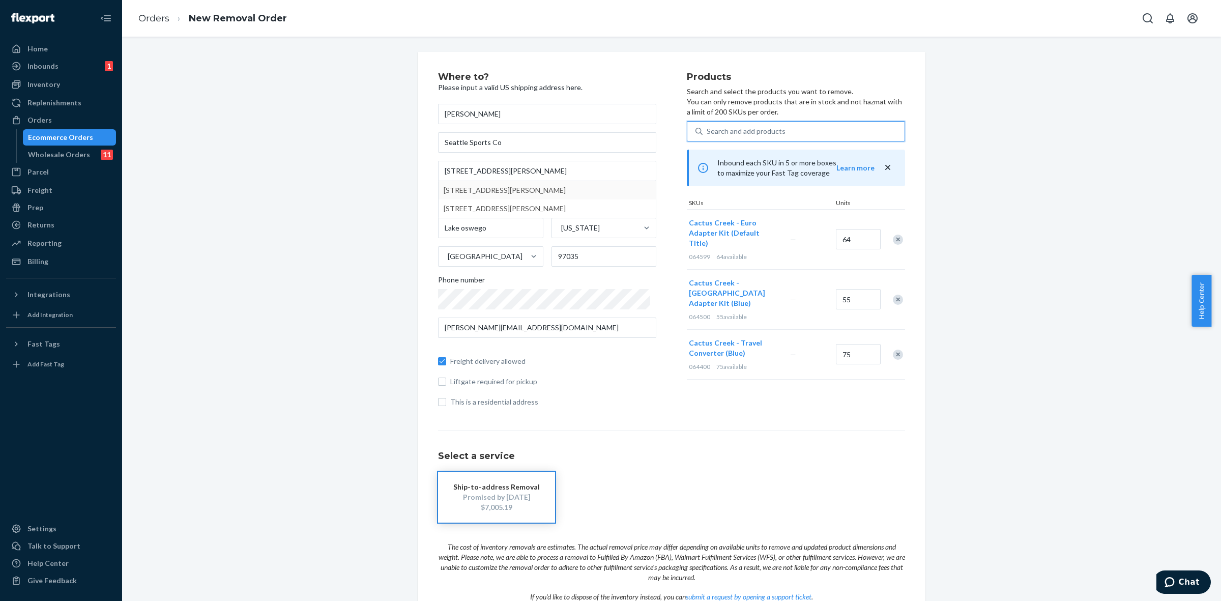
click at [723, 131] on div "Search and add products" at bounding box center [746, 131] width 79 height 10
click at [708, 131] on input "0 results available. Select is focused ,type to refine list, press Down to open…" at bounding box center [707, 131] width 1 height 10
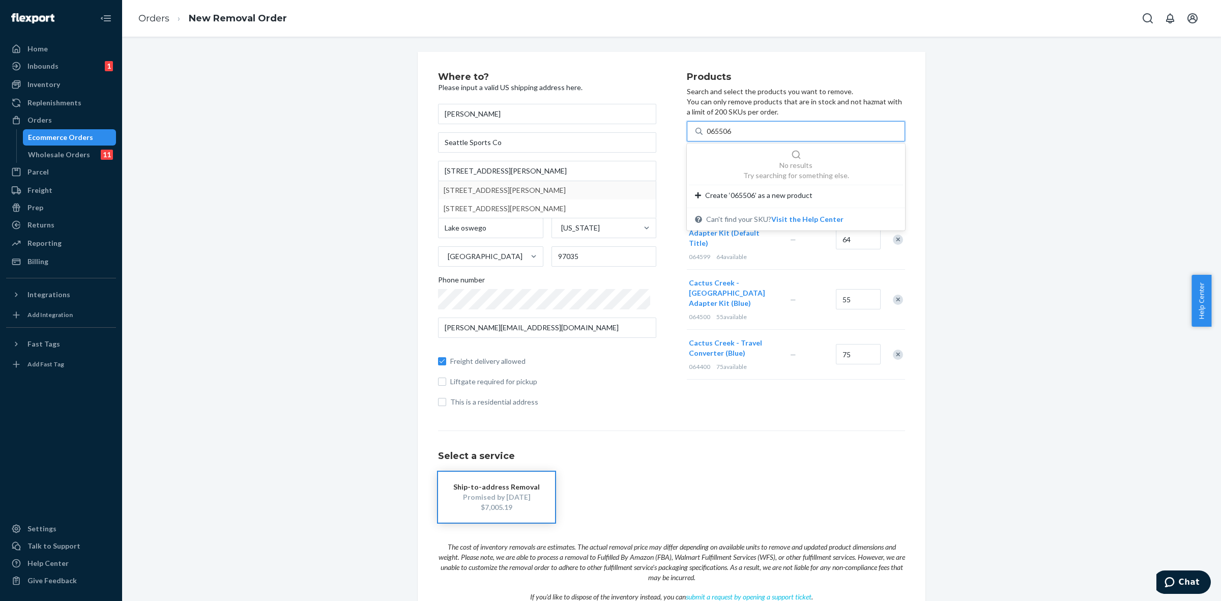
type input "065506"
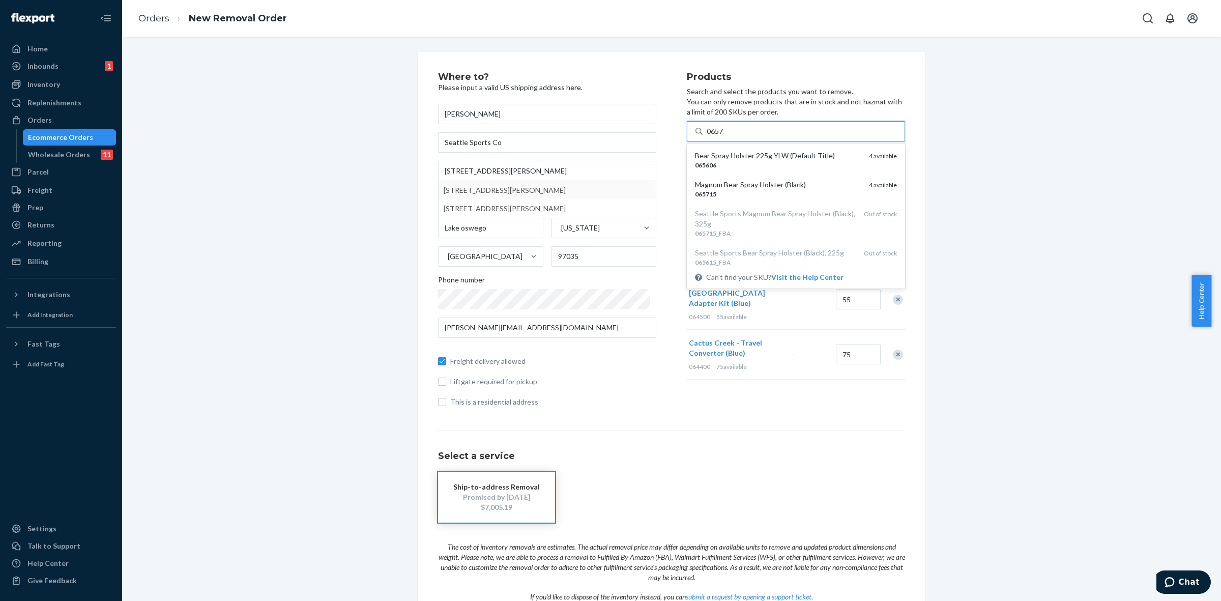
type input "065715"
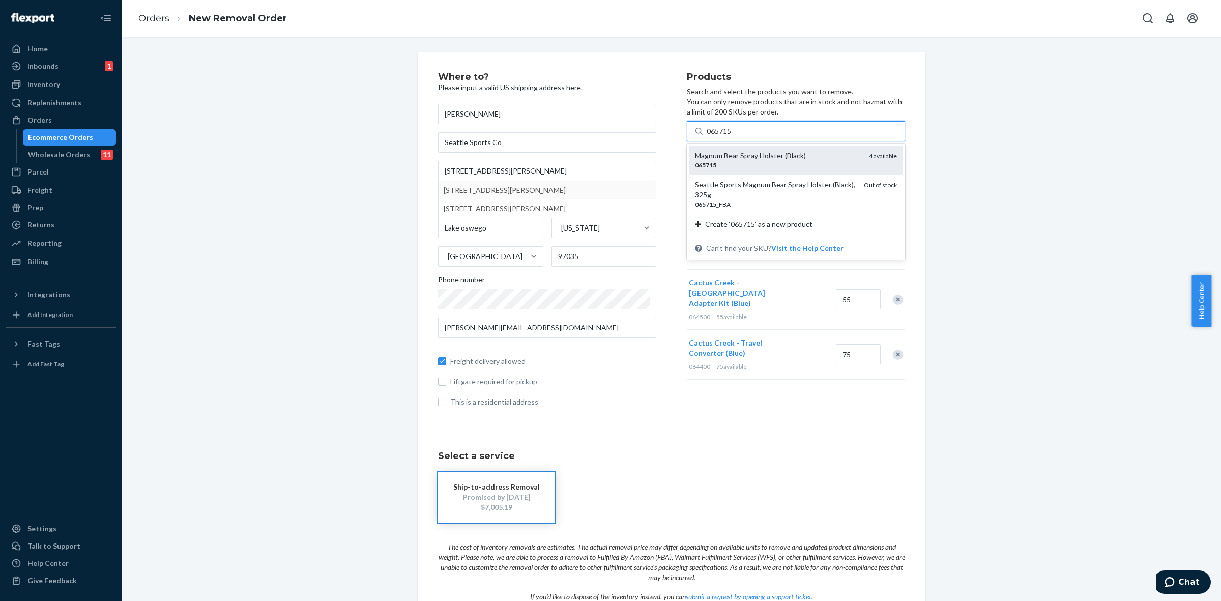
click at [716, 160] on div "Magnum Bear Spray Holster (Black)" at bounding box center [778, 156] width 166 height 10
click at [716, 136] on input "065715" at bounding box center [720, 131] width 26 height 10
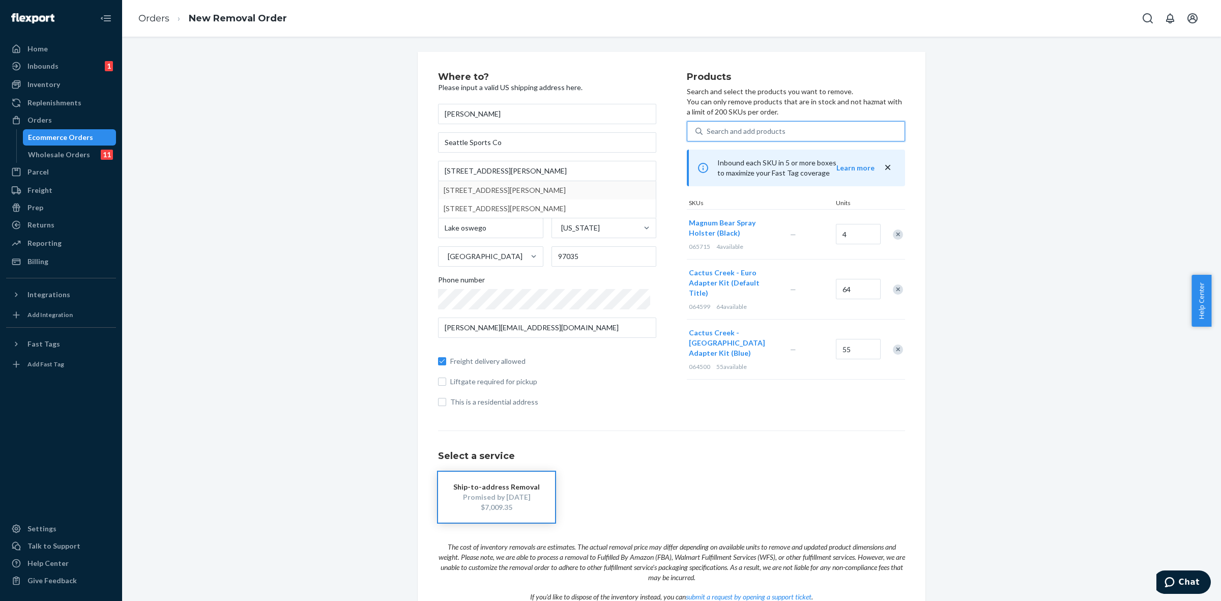
click at [730, 130] on div "Search and add products" at bounding box center [746, 131] width 79 height 10
click at [708, 130] on input "0 results available. Use Up and Down to choose options, press Enter to select t…" at bounding box center [707, 131] width 1 height 10
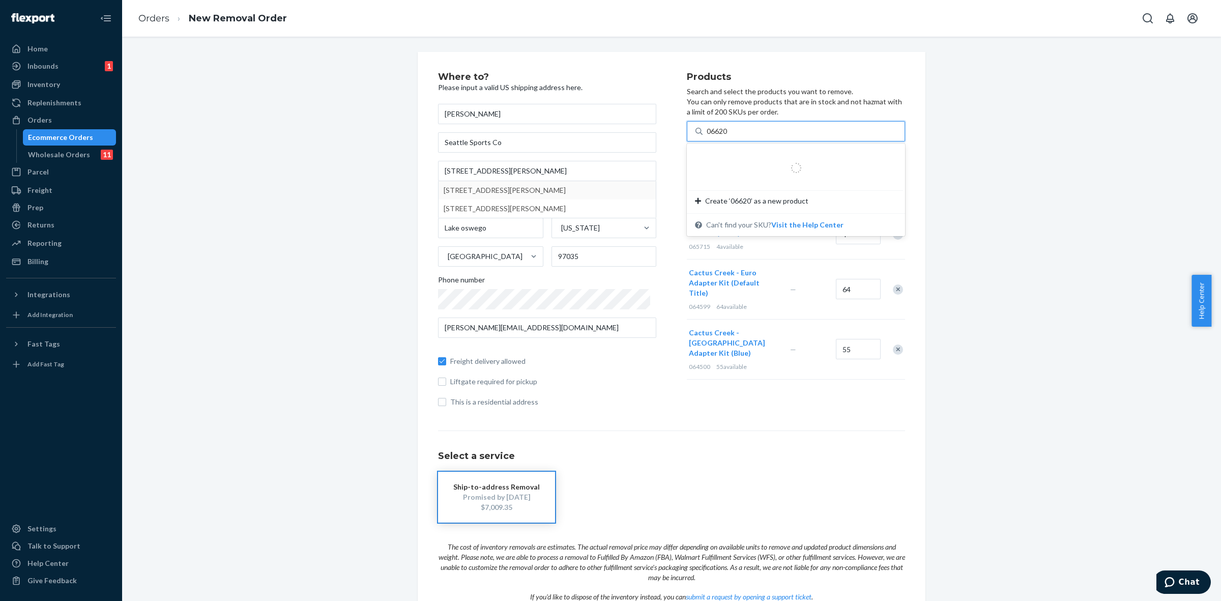
type input "066202"
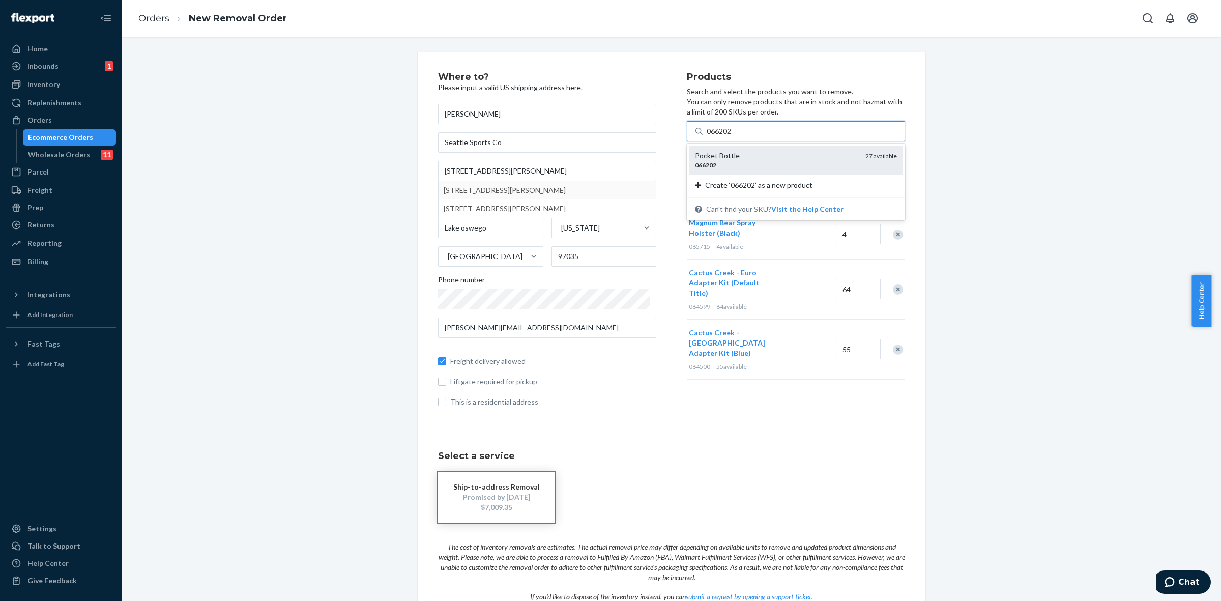
click at [739, 156] on div "Pocket Bottle" at bounding box center [776, 156] width 162 height 10
click at [733, 136] on input "066202" at bounding box center [720, 131] width 26 height 10
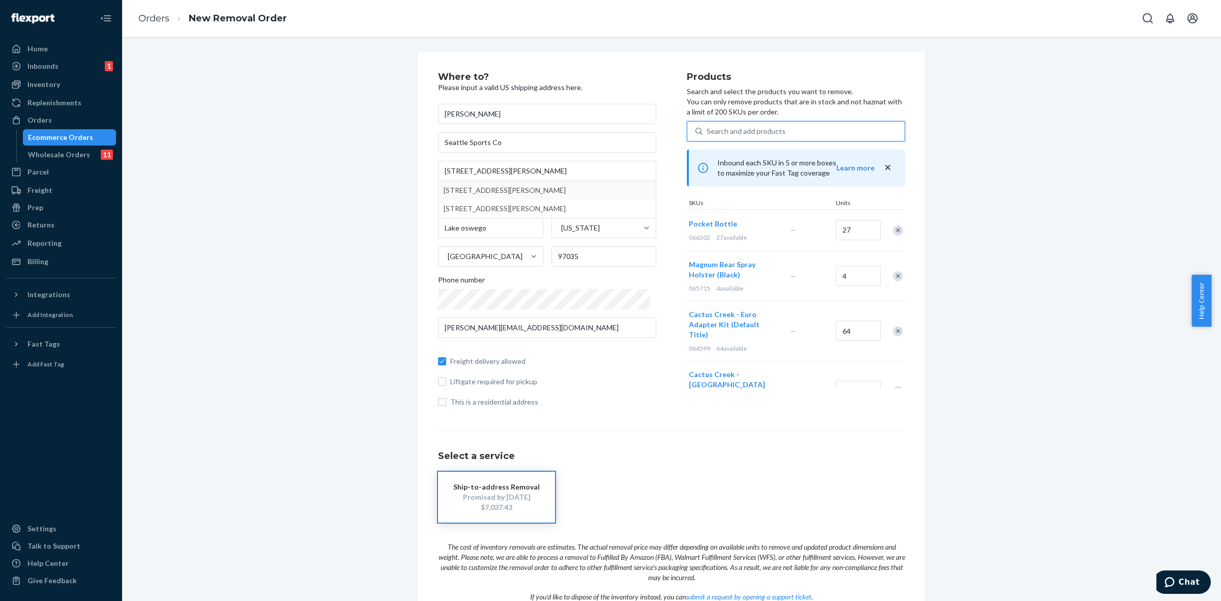
click at [725, 133] on div "Search and add products" at bounding box center [746, 131] width 79 height 10
click at [708, 133] on input "0 results available. Select is focused ,type to refine list, press Down to open…" at bounding box center [707, 131] width 1 height 10
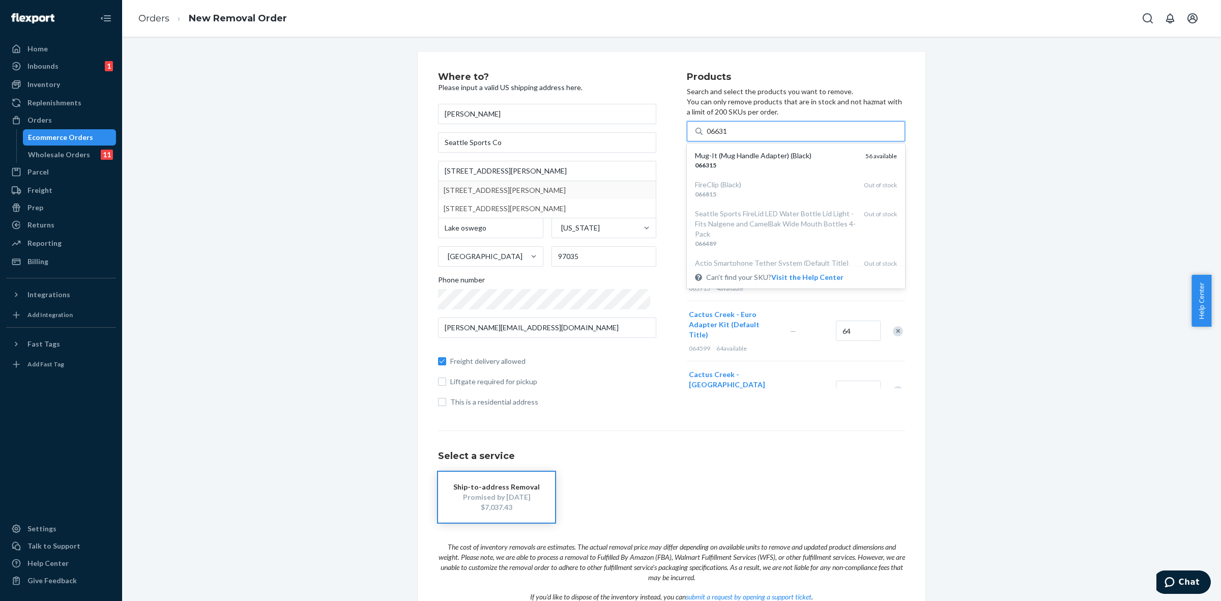
type input "066315"
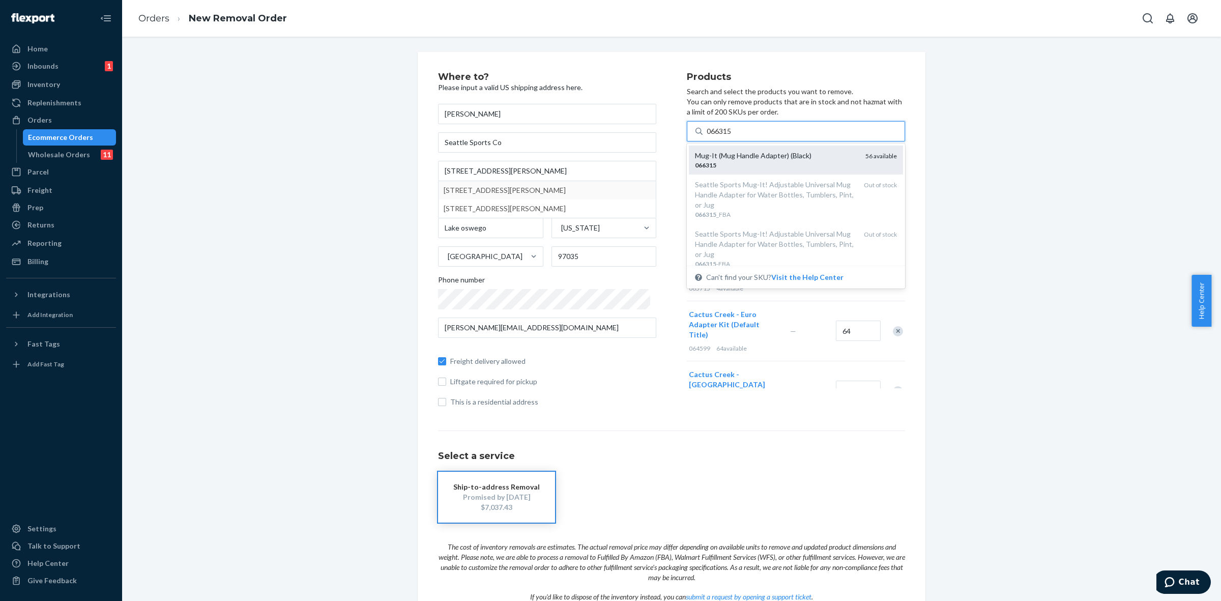
click at [715, 167] on div "066315" at bounding box center [776, 165] width 162 height 9
click at [715, 136] on input "066315" at bounding box center [720, 131] width 26 height 10
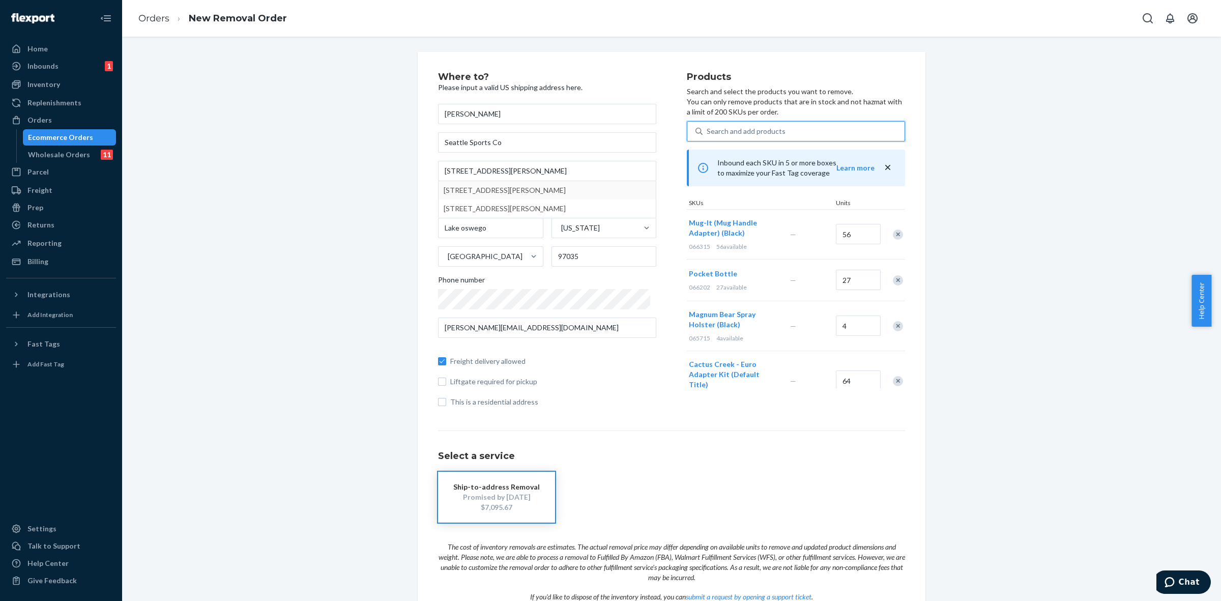
click at [716, 127] on div "Search and add products" at bounding box center [746, 131] width 79 height 10
click at [708, 127] on input "0 results available. Select is focused ,type to refine list, press Down to open…" at bounding box center [707, 131] width 1 height 10
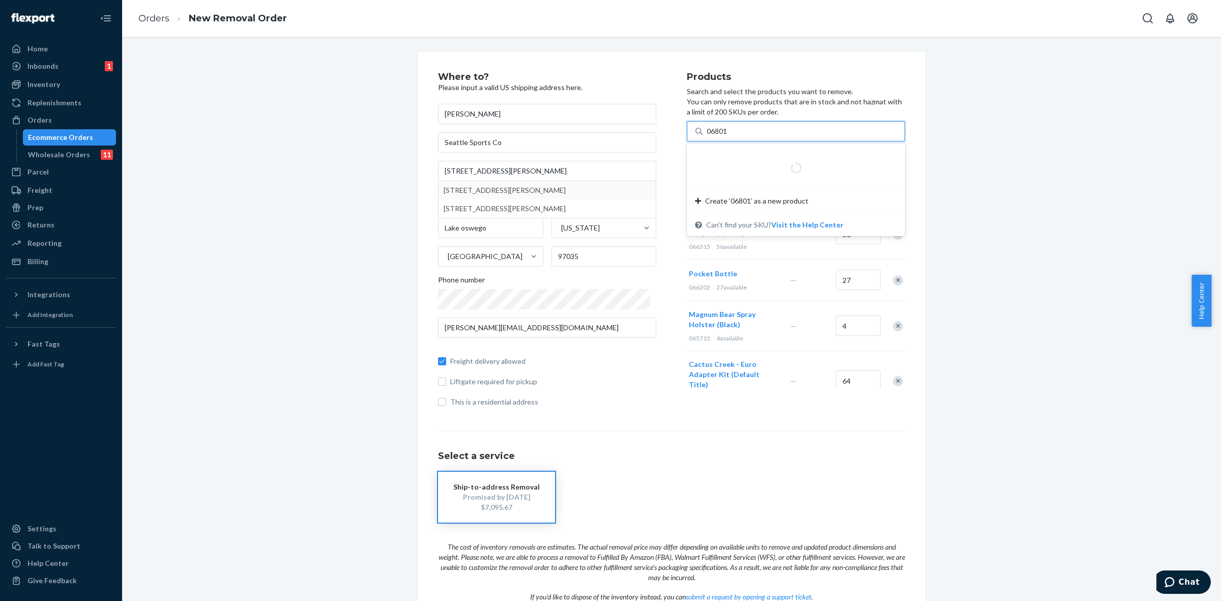
type input "068011"
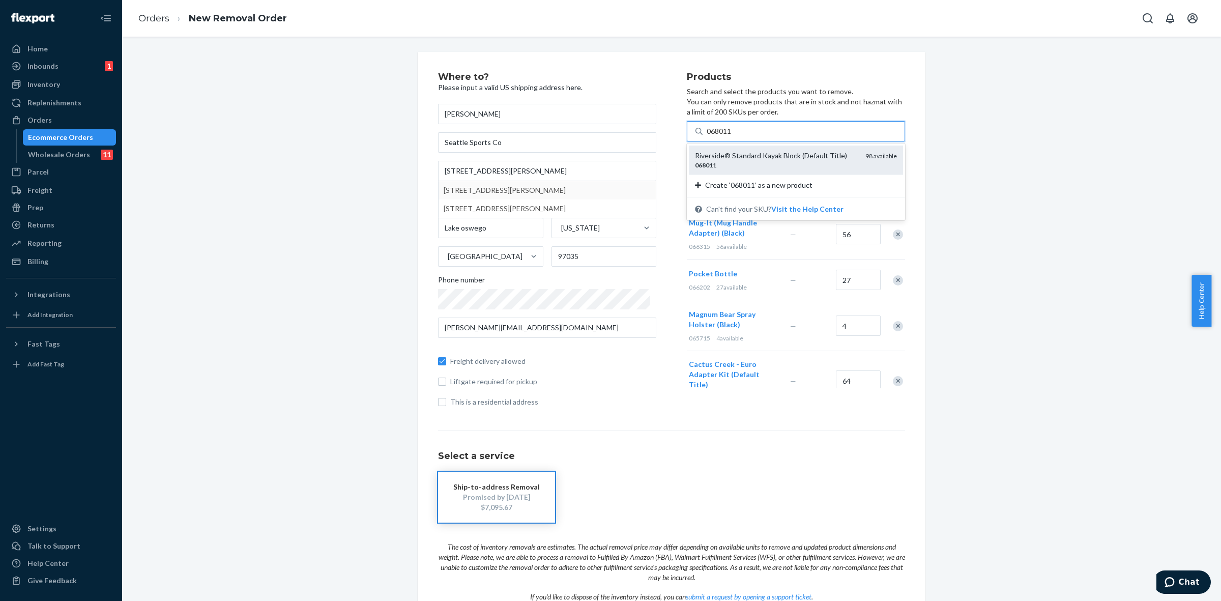
click at [736, 157] on div "Riverside® Standard Kayak Block (Default Title)" at bounding box center [776, 156] width 162 height 10
click at [733, 136] on input "068011" at bounding box center [720, 131] width 26 height 10
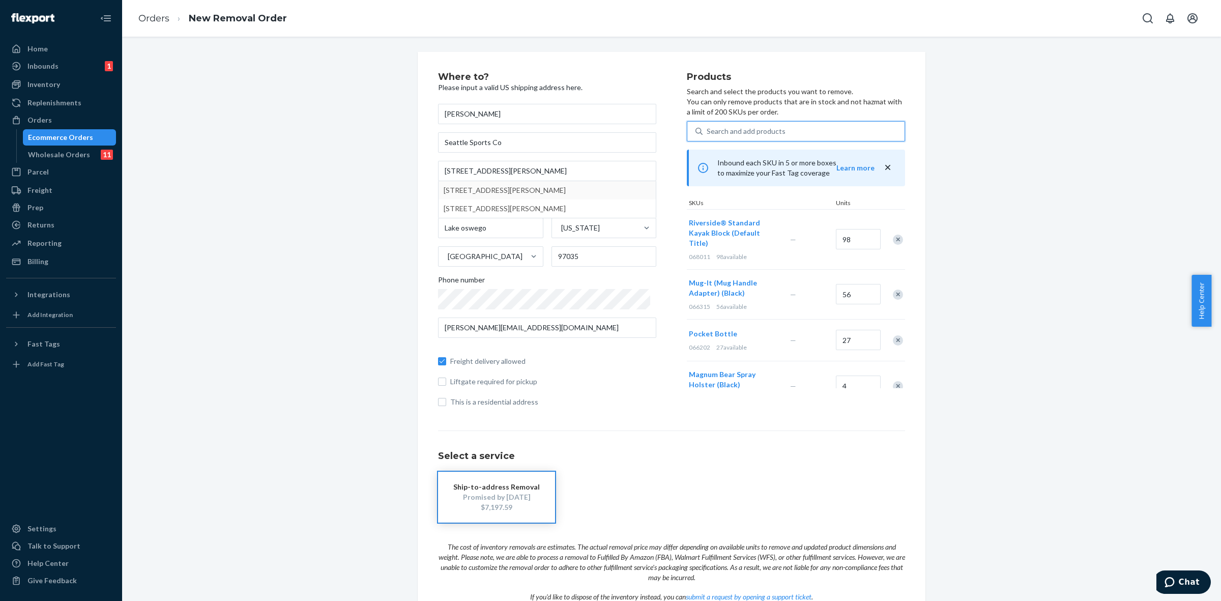
click at [763, 128] on div "Search and add products" at bounding box center [746, 131] width 79 height 10
click at [708, 128] on input "0 results available. Use Up and Down to choose options, press Enter to select t…" at bounding box center [707, 131] width 1 height 10
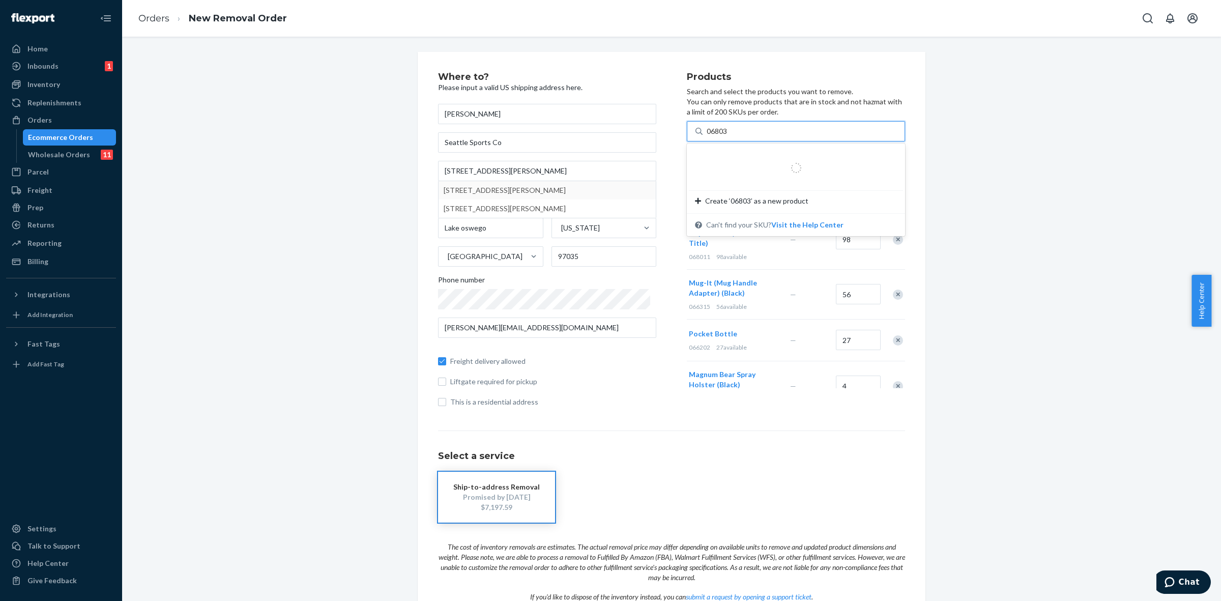
type input "068033"
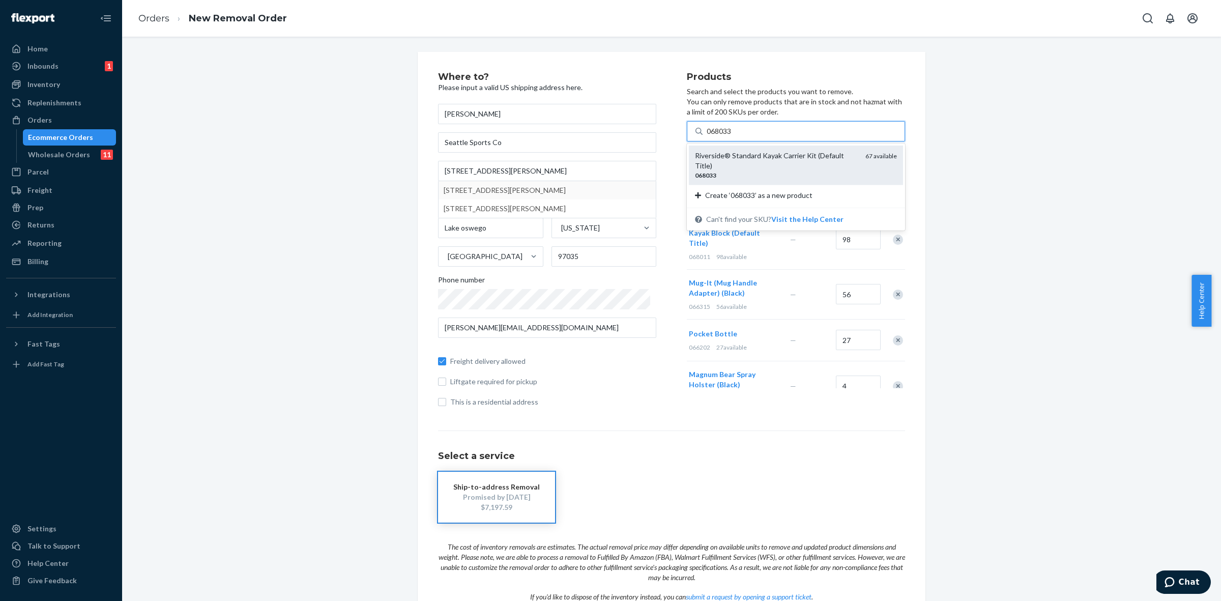
click at [772, 157] on div "Riverside® Standard Kayak Carrier Kit (Default Title)" at bounding box center [776, 161] width 162 height 20
click at [733, 136] on input "068033" at bounding box center [720, 131] width 26 height 10
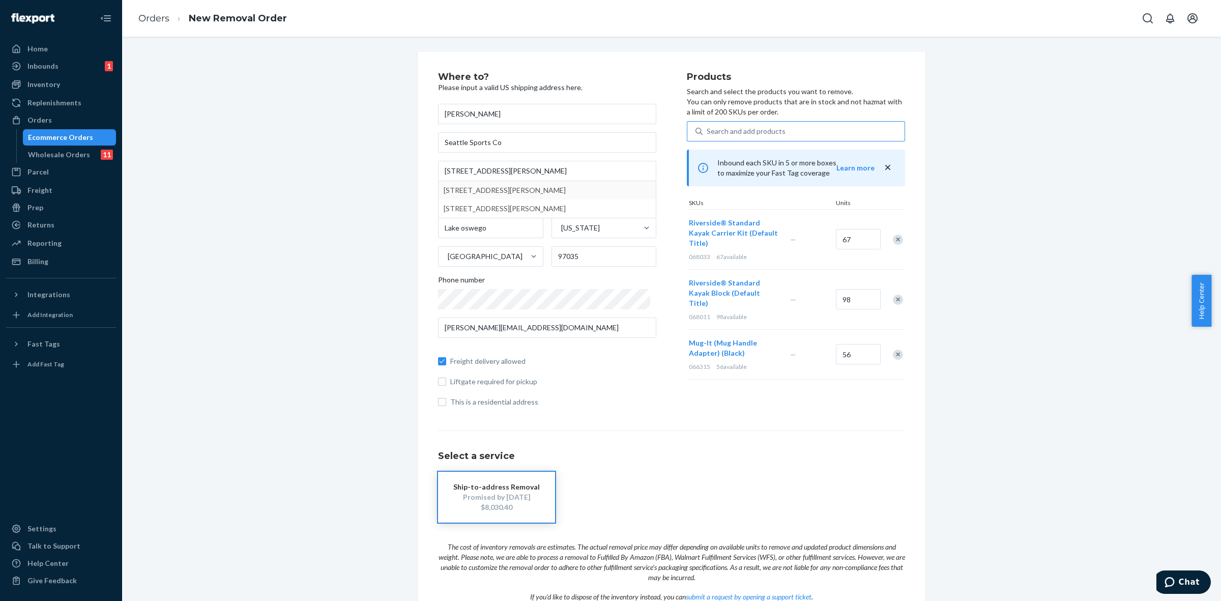
click at [893, 239] on div "Remove Item" at bounding box center [898, 240] width 10 height 10
click at [749, 133] on div "Search and add products" at bounding box center [746, 131] width 79 height 10
click at [708, 133] on input "0 results available. Use Up and Down to choose options, press Enter to select t…" at bounding box center [707, 131] width 1 height 10
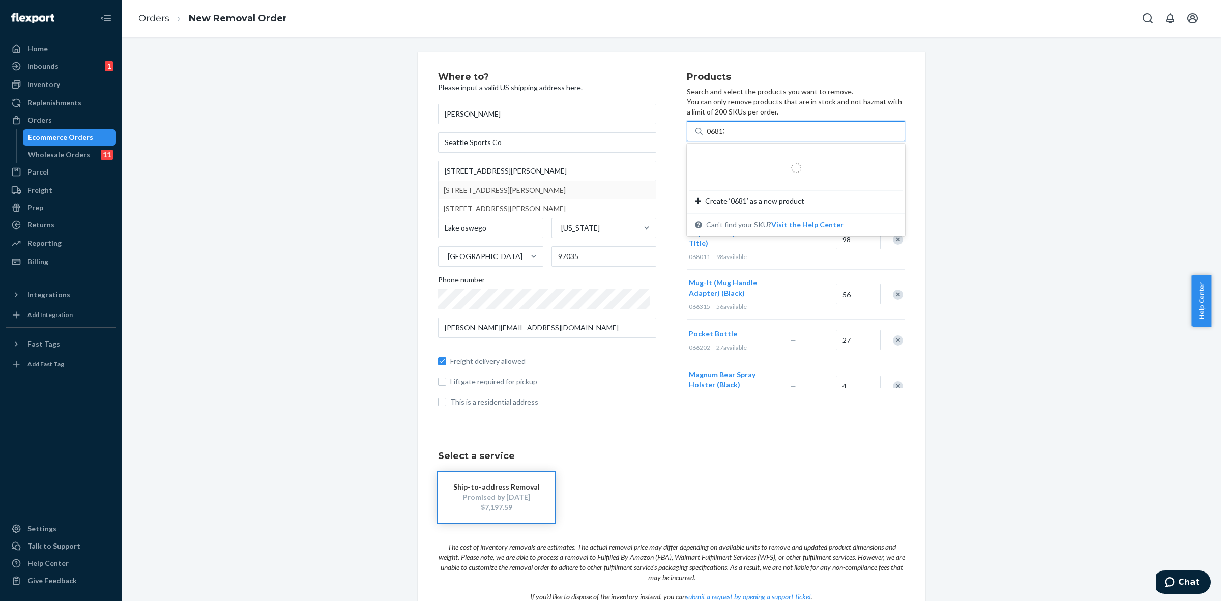
type input "068133"
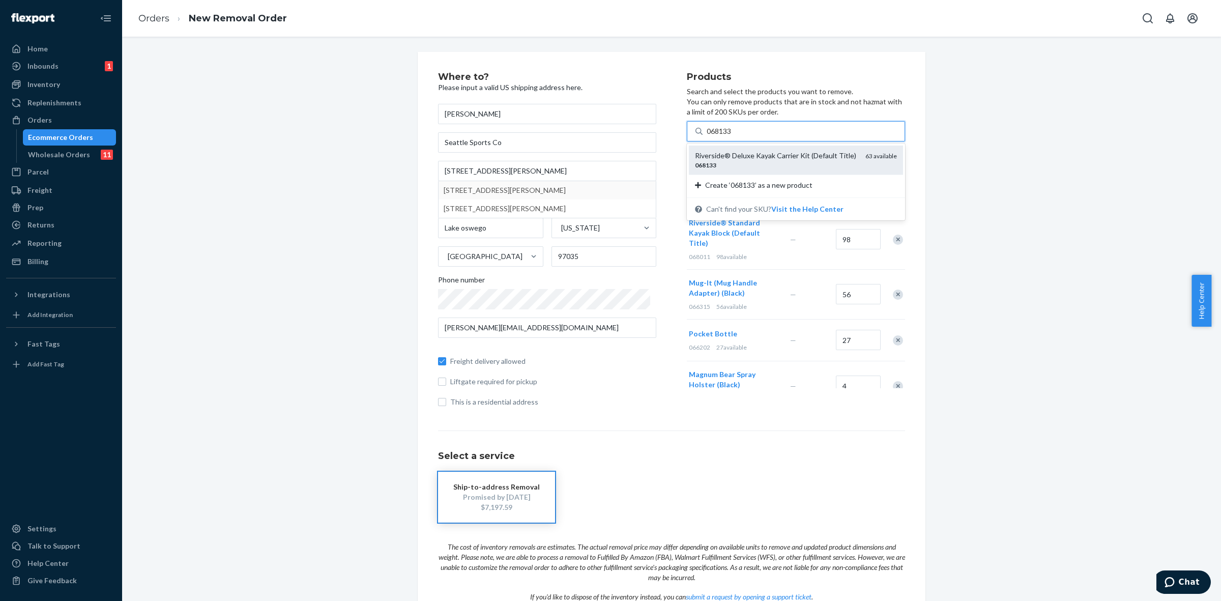
click at [735, 164] on div "068133" at bounding box center [776, 165] width 162 height 9
click at [733, 136] on input "068133" at bounding box center [720, 131] width 26 height 10
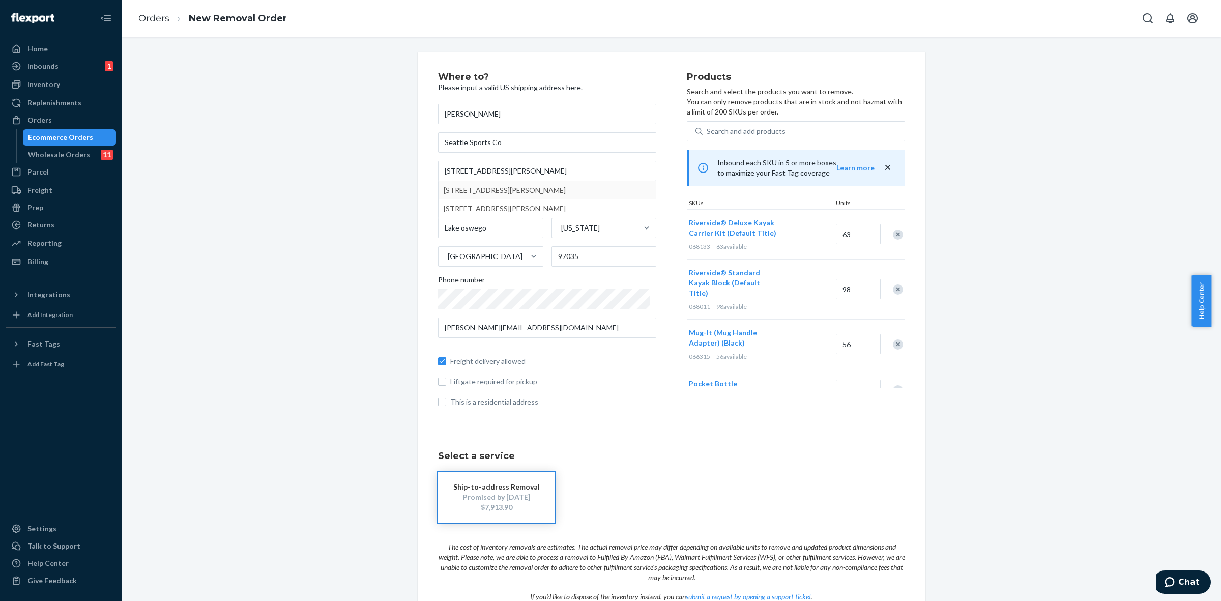
click at [893, 237] on div "Remove Item" at bounding box center [898, 234] width 10 height 10
click at [734, 125] on div "Search and add products" at bounding box center [804, 131] width 202 height 18
click at [708, 126] on input "Search and add products" at bounding box center [707, 131] width 1 height 10
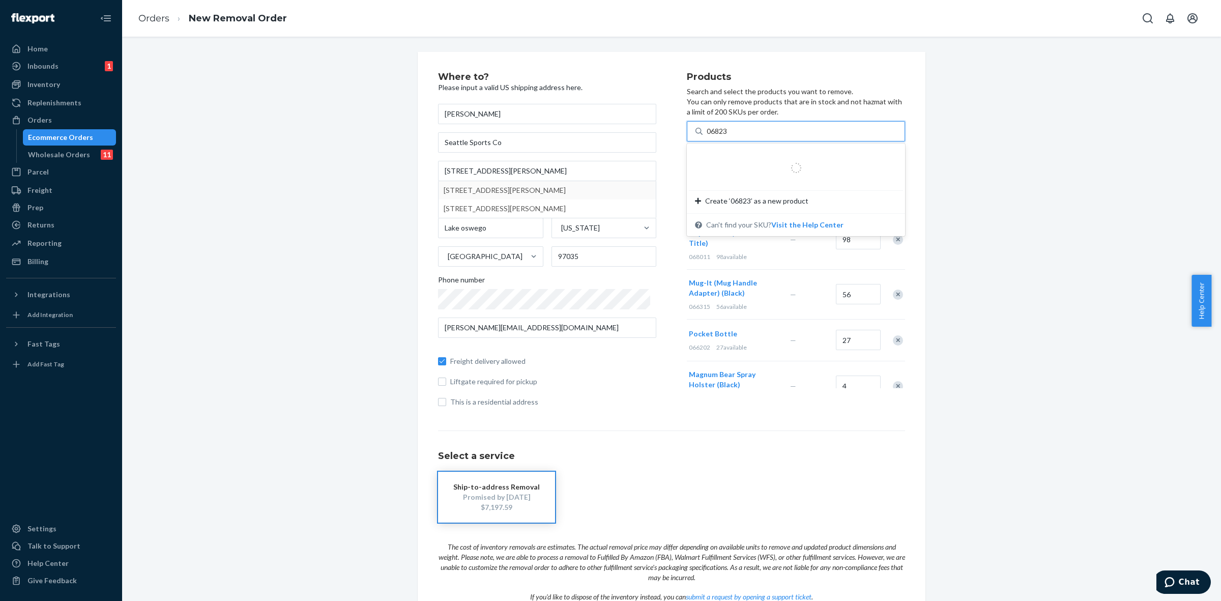
type input "068233"
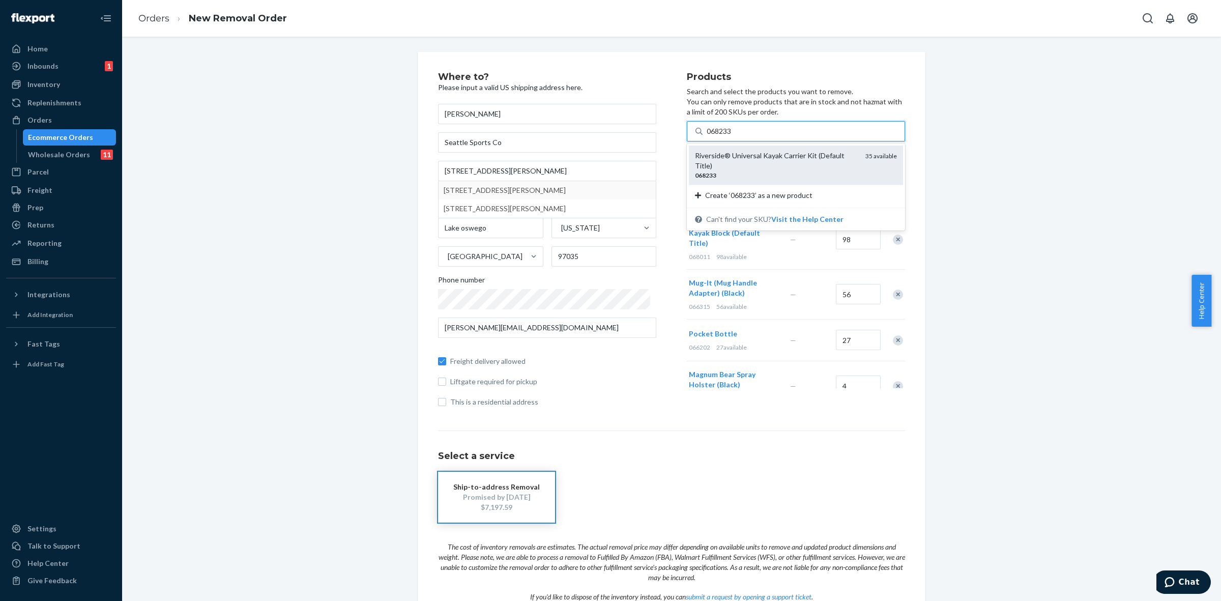
click at [734, 171] on div "068233" at bounding box center [776, 175] width 162 height 9
click at [733, 136] on input "068233" at bounding box center [720, 131] width 26 height 10
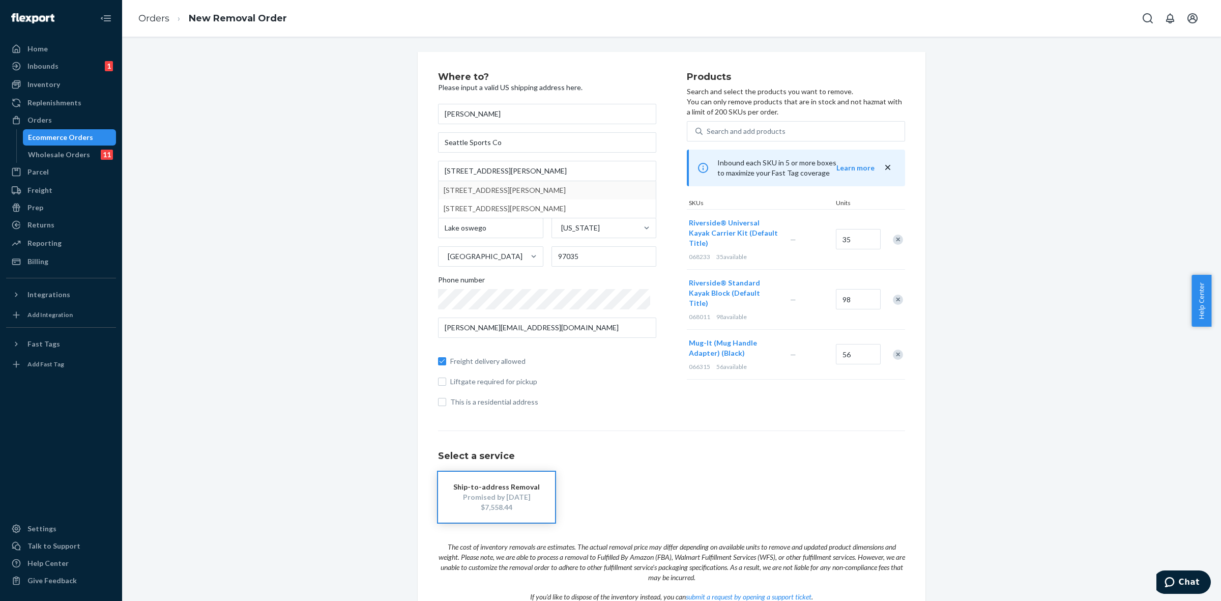
click at [893, 241] on div "Remove Item" at bounding box center [898, 240] width 10 height 10
click at [718, 134] on div "Search and add products" at bounding box center [746, 131] width 79 height 10
click at [708, 134] on input "Search and add products" at bounding box center [707, 131] width 1 height 10
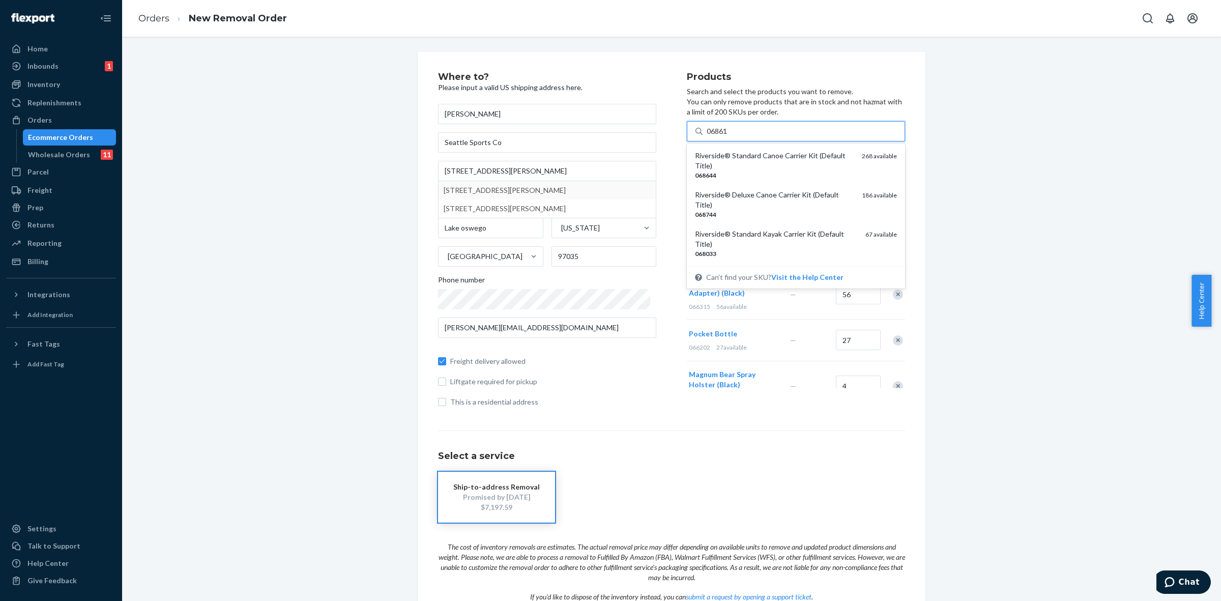
type input "068611"
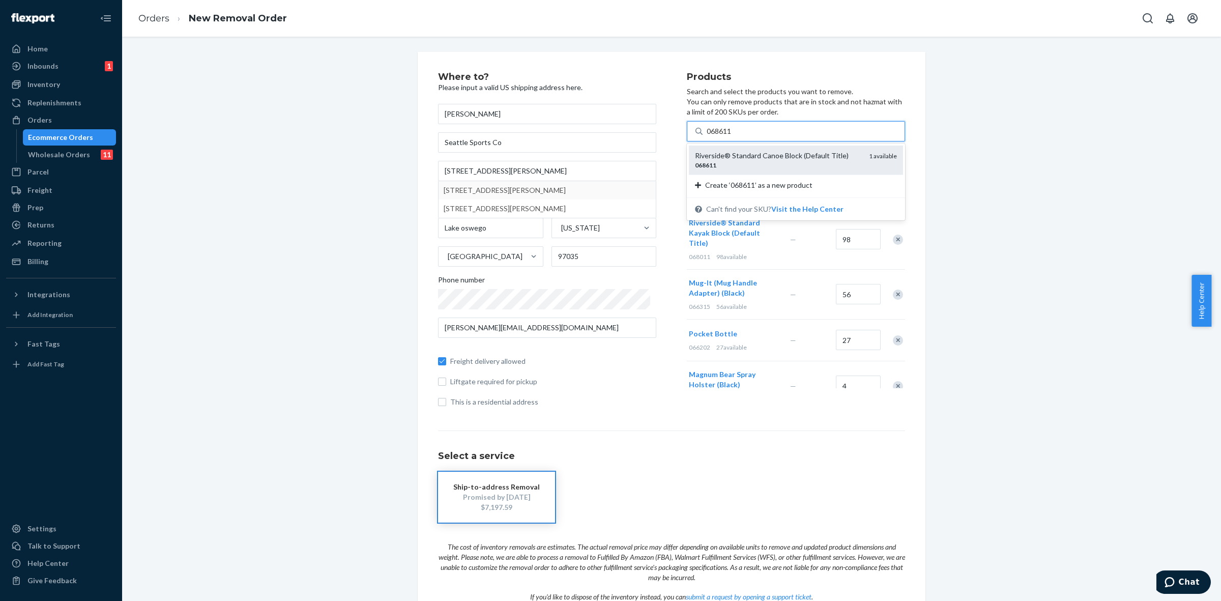
click at [729, 159] on div "Riverside® Standard Canoe Block (Default Title)" at bounding box center [778, 156] width 166 height 10
click at [729, 136] on input "068611" at bounding box center [720, 131] width 26 height 10
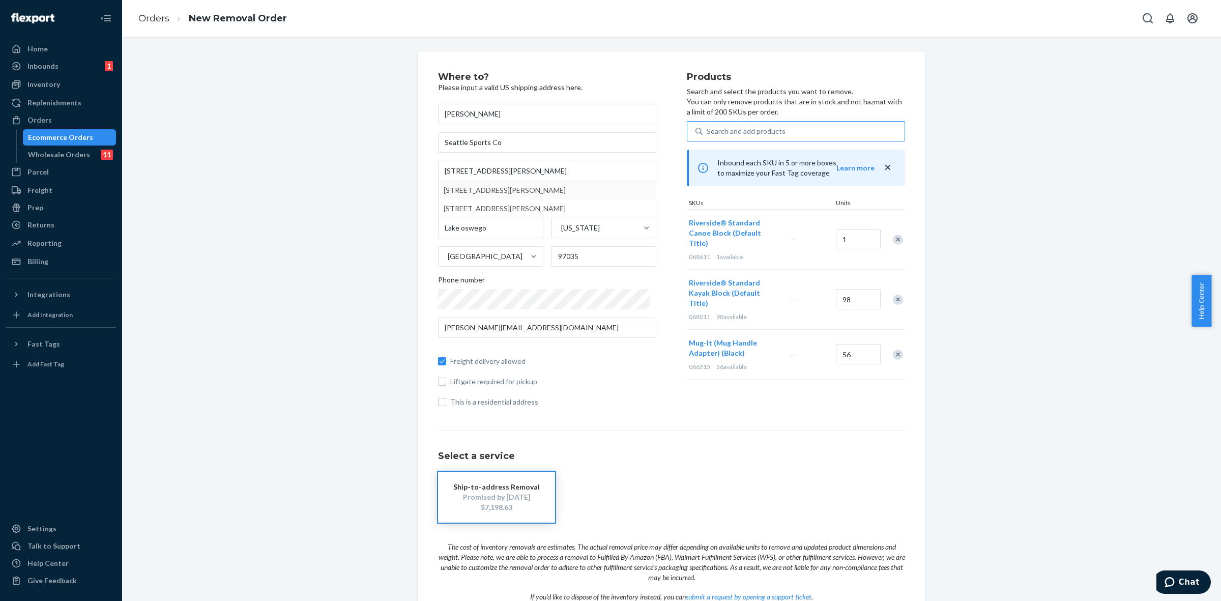
click at [893, 235] on div "Remove Item" at bounding box center [898, 240] width 10 height 10
click at [807, 128] on div "Search and add products" at bounding box center [804, 131] width 202 height 18
click at [708, 128] on input "Search and add products" at bounding box center [707, 131] width 1 height 10
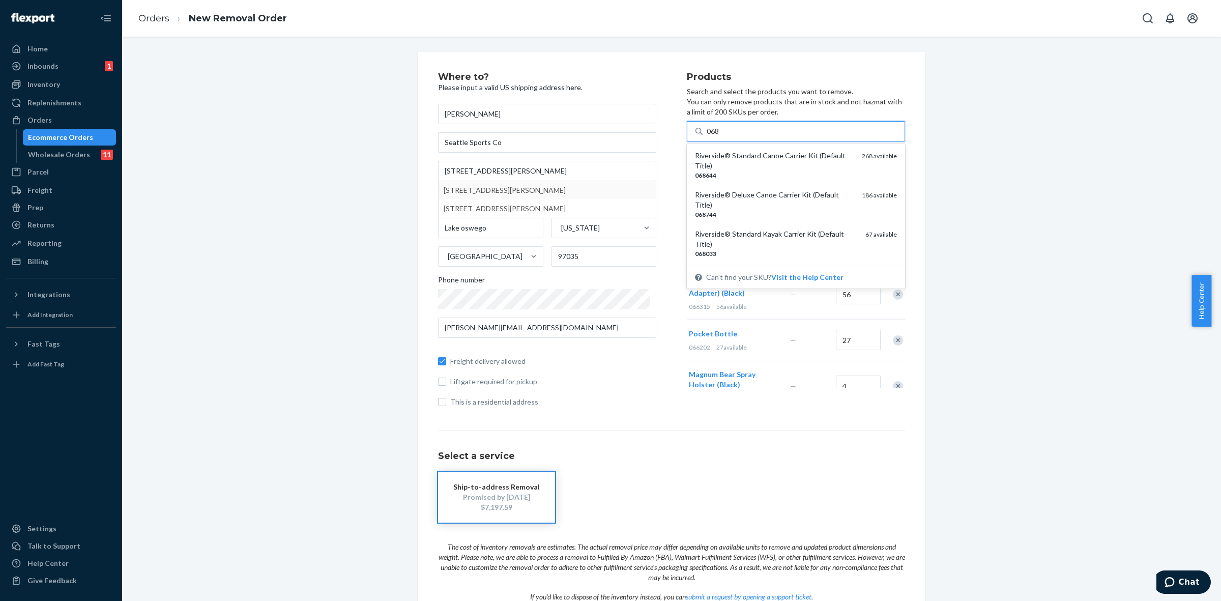
type input "068"
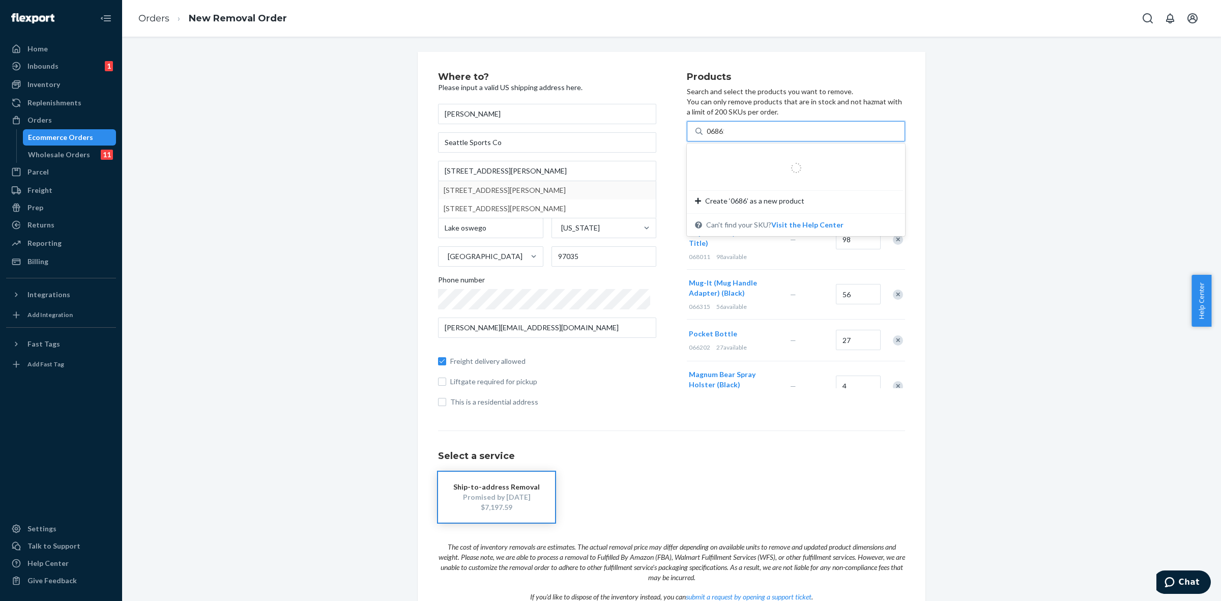
type input "068611"
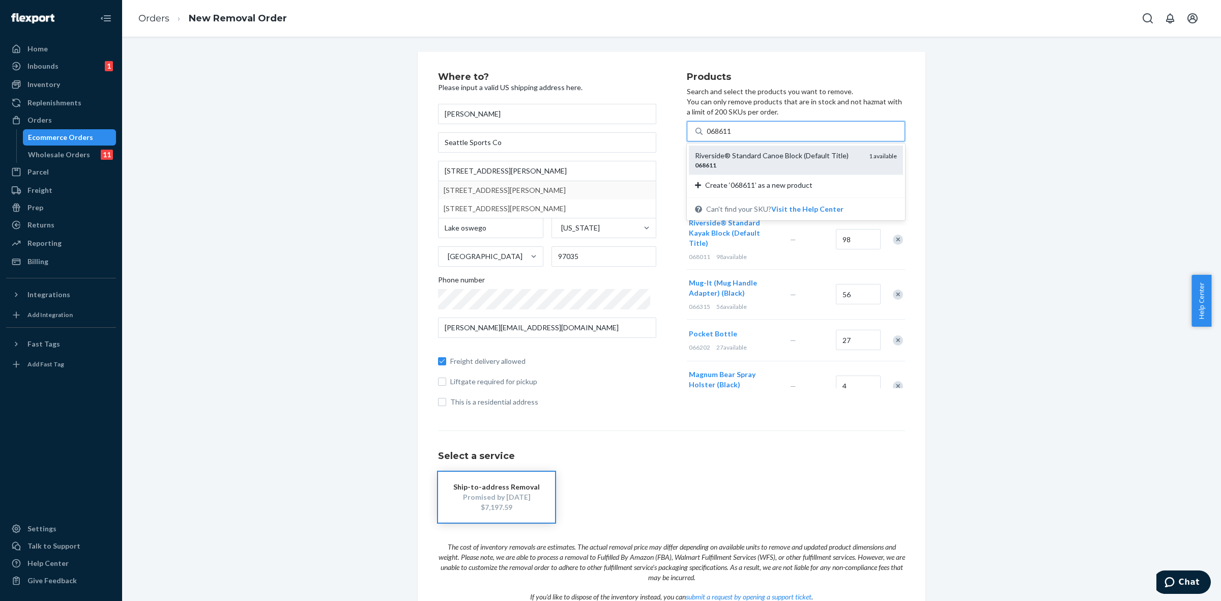
click at [712, 158] on div "Riverside® Standard Canoe Block (Default Title)" at bounding box center [778, 156] width 166 height 10
click at [712, 136] on input "068611" at bounding box center [720, 131] width 26 height 10
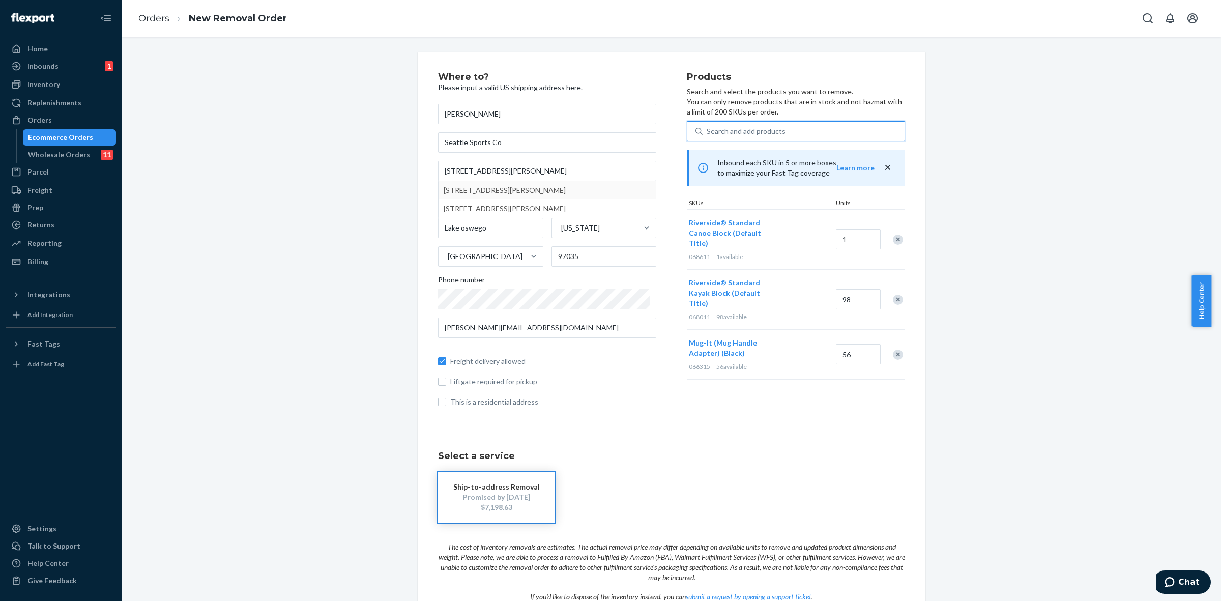
click at [718, 133] on div "Search and add products" at bounding box center [746, 131] width 79 height 10
click at [708, 133] on input "0 results available. Use Up and Down to choose options, press Enter to select t…" at bounding box center [707, 131] width 1 height 10
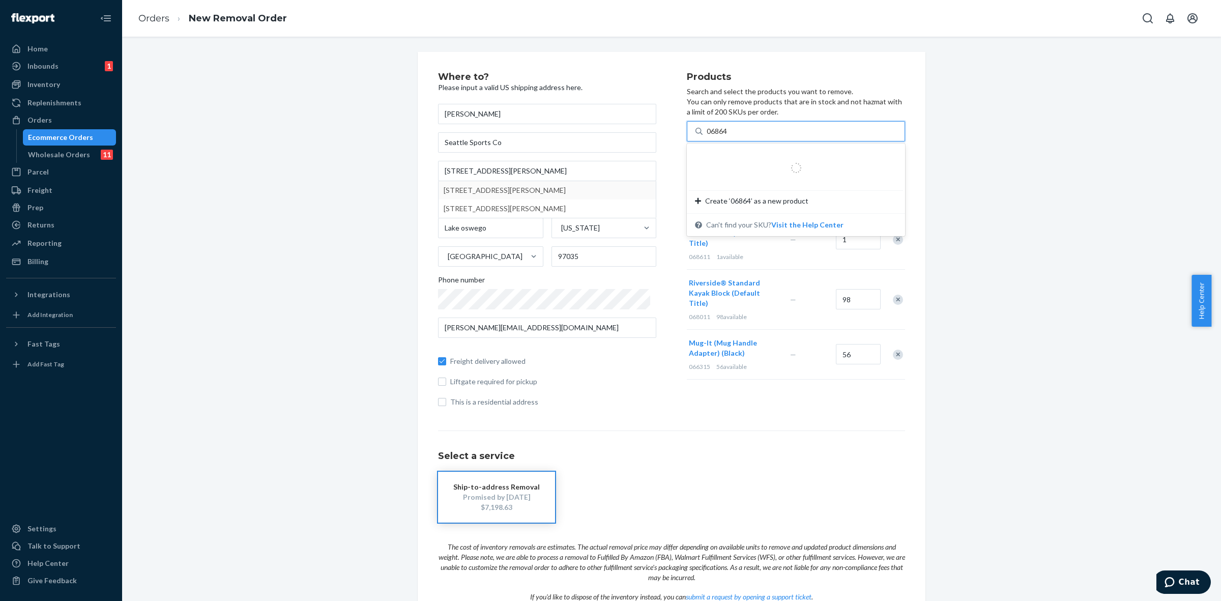
type input "068644"
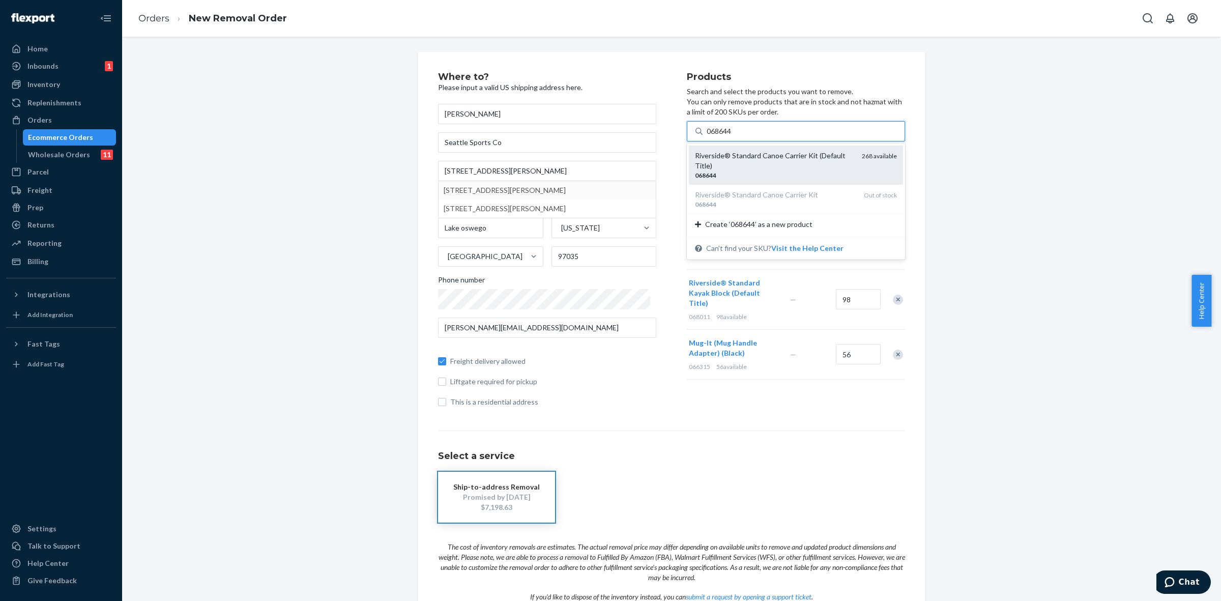
click at [721, 166] on div "Riverside® Standard Canoe Carrier Kit (Default Title)" at bounding box center [774, 161] width 159 height 20
click at [721, 136] on input "068644" at bounding box center [720, 131] width 26 height 10
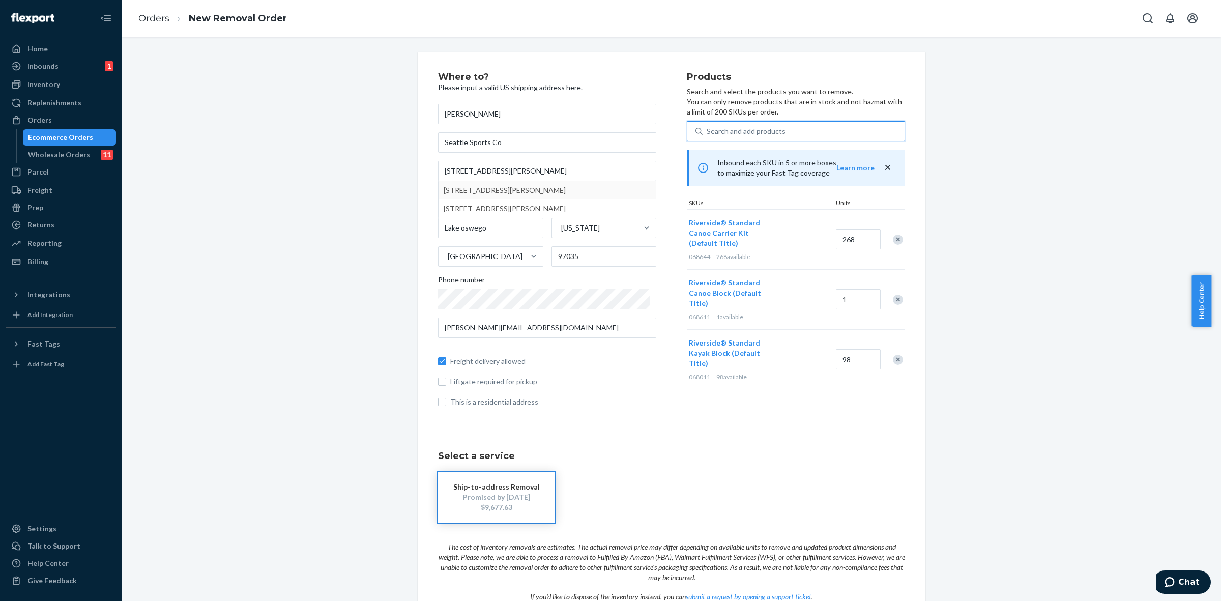
click at [893, 239] on div "Remove Item" at bounding box center [898, 240] width 10 height 10
click at [710, 126] on div "Search and add products" at bounding box center [746, 131] width 79 height 10
click at [708, 126] on input "0 results available. Use Up and Down to choose options, press Enter to select t…" at bounding box center [707, 131] width 1 height 10
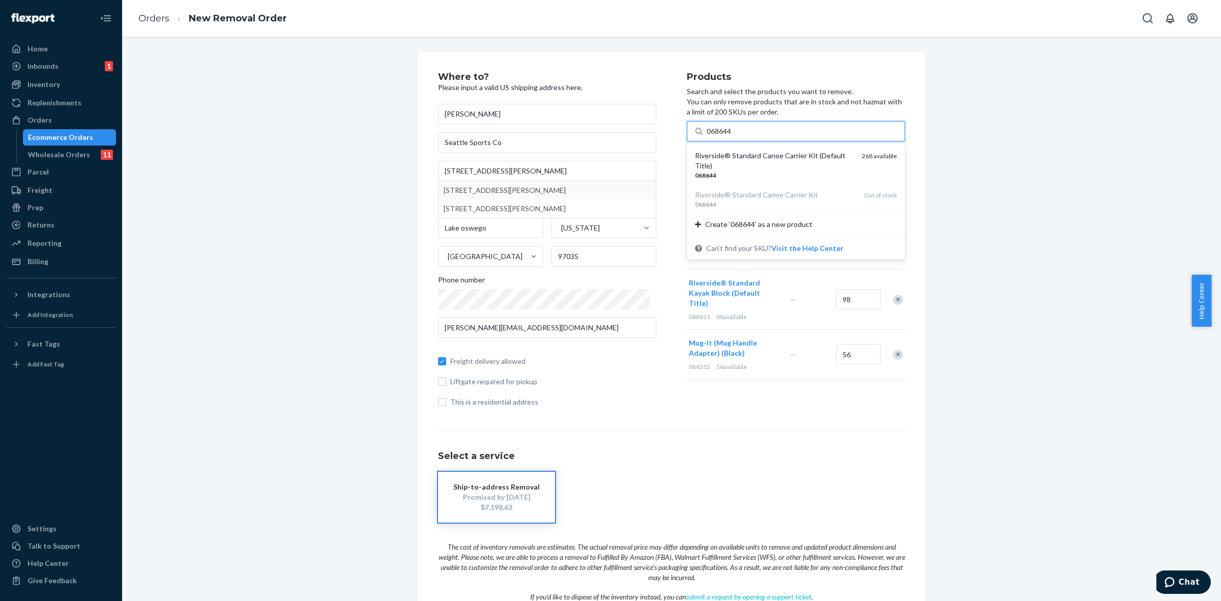
type input "068644"
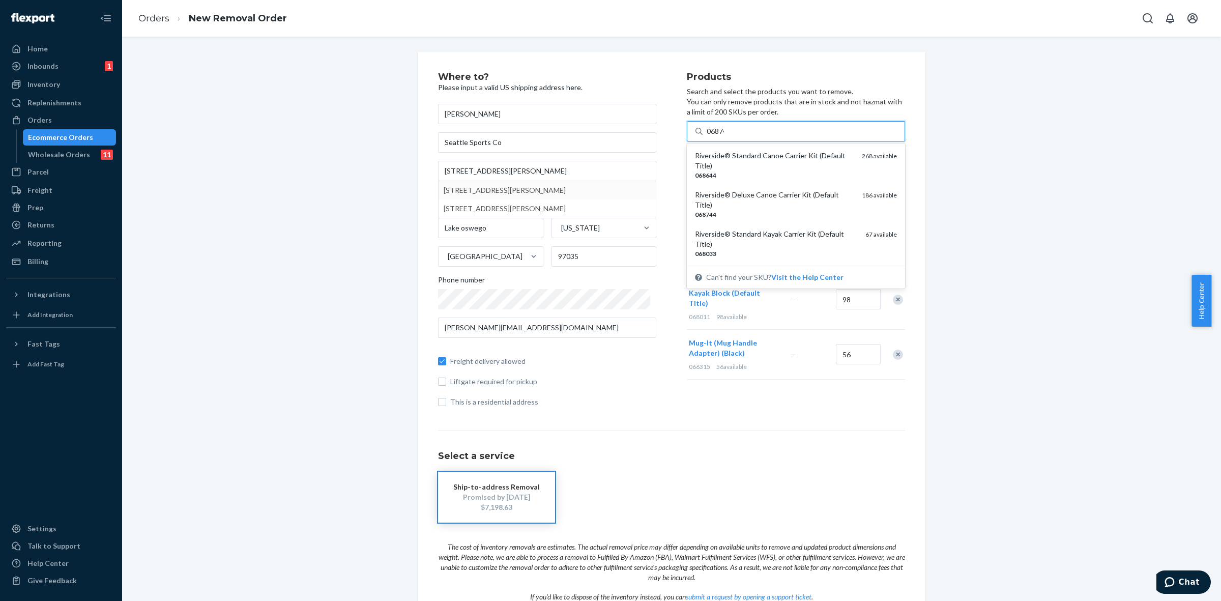
type input "068744"
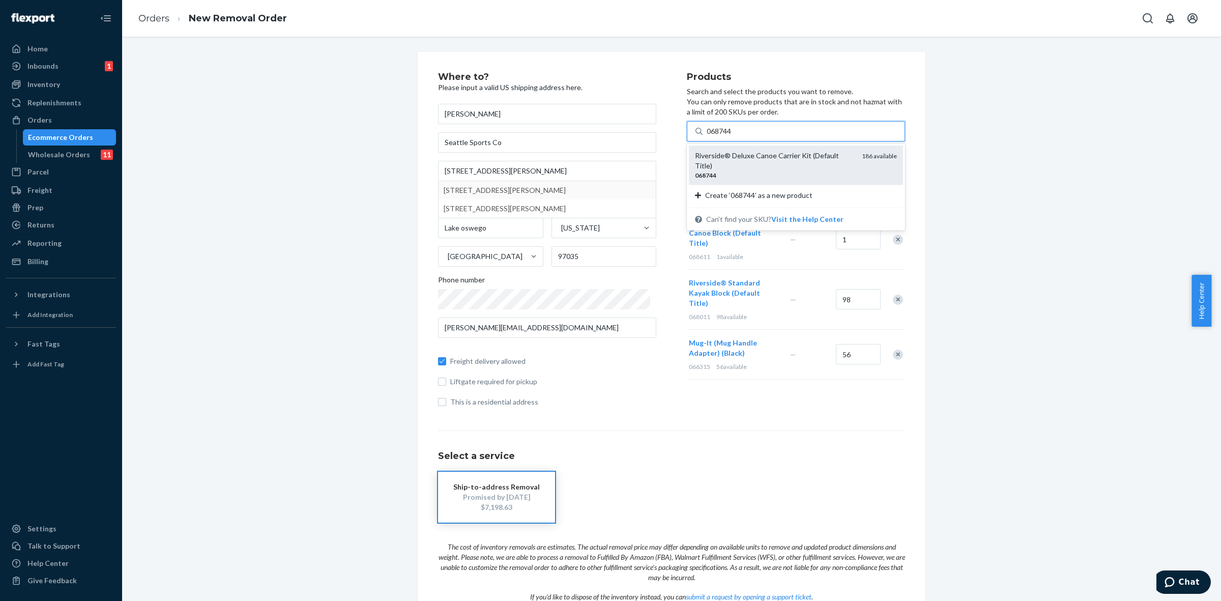
click at [736, 156] on div "Riverside® Deluxe Canoe Carrier Kit (Default Title)" at bounding box center [774, 161] width 159 height 20
click at [733, 136] on input "068744" at bounding box center [720, 131] width 26 height 10
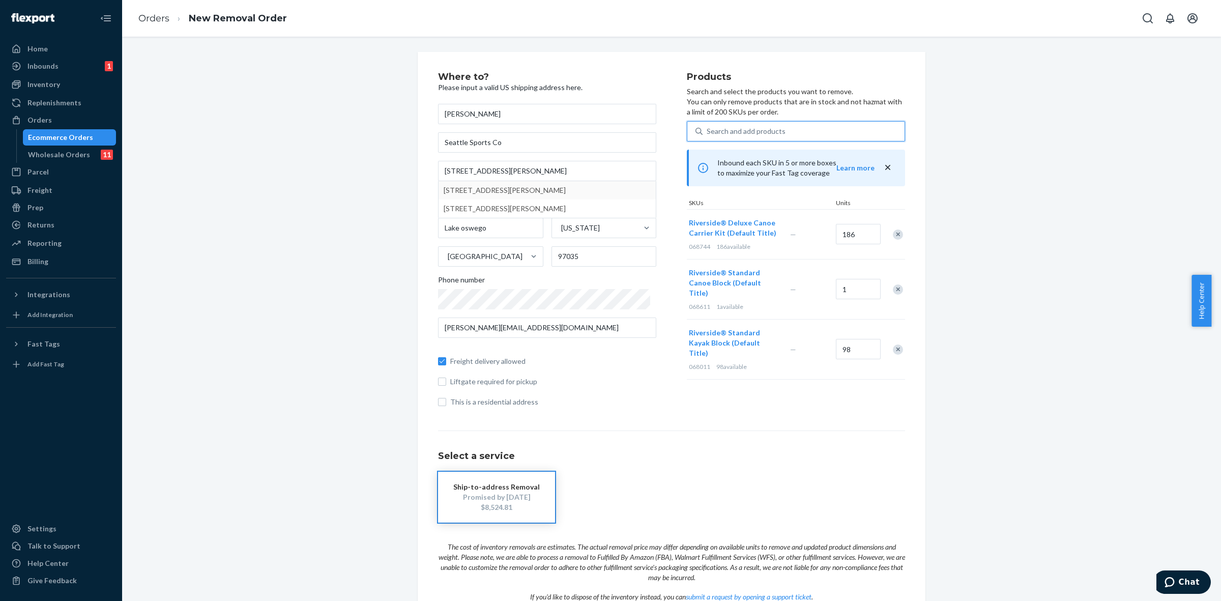
click at [893, 235] on div "Remove Item" at bounding box center [898, 234] width 10 height 10
click at [753, 129] on div "Search and add products" at bounding box center [746, 131] width 79 height 10
click at [708, 129] on input "0 results available. Use Up and Down to choose options, press Enter to select t…" at bounding box center [707, 131] width 1 height 10
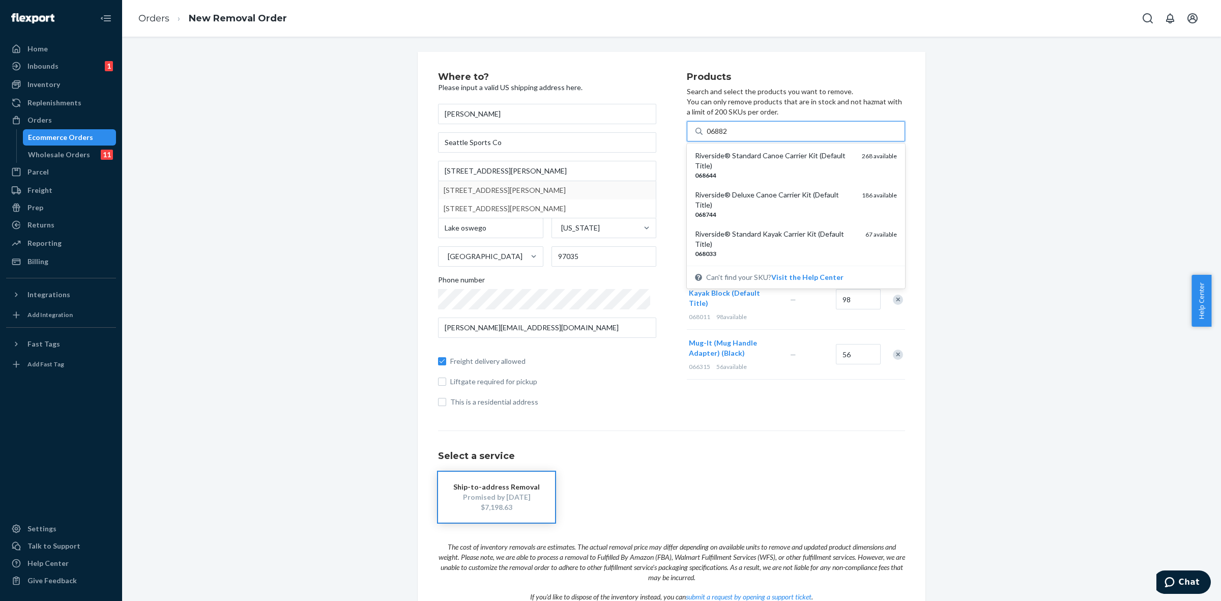
type input "068822"
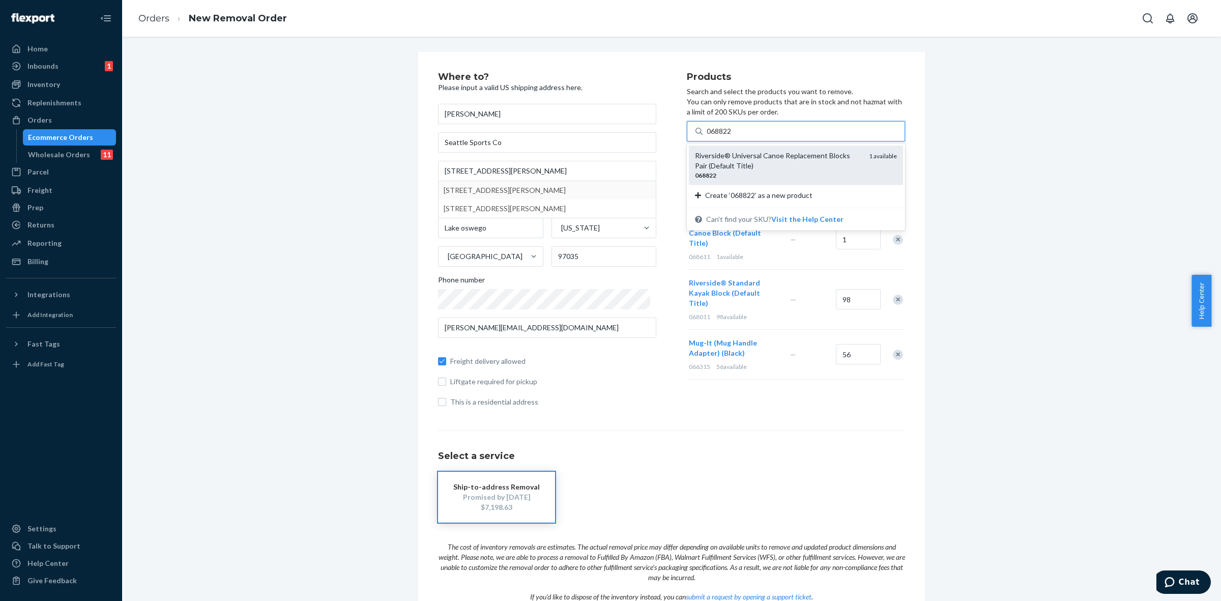
click at [768, 166] on div "Riverside® Universal Canoe Replacement Blocks Pair (Default Title)" at bounding box center [778, 161] width 166 height 20
click at [733, 136] on input "068822" at bounding box center [720, 131] width 26 height 10
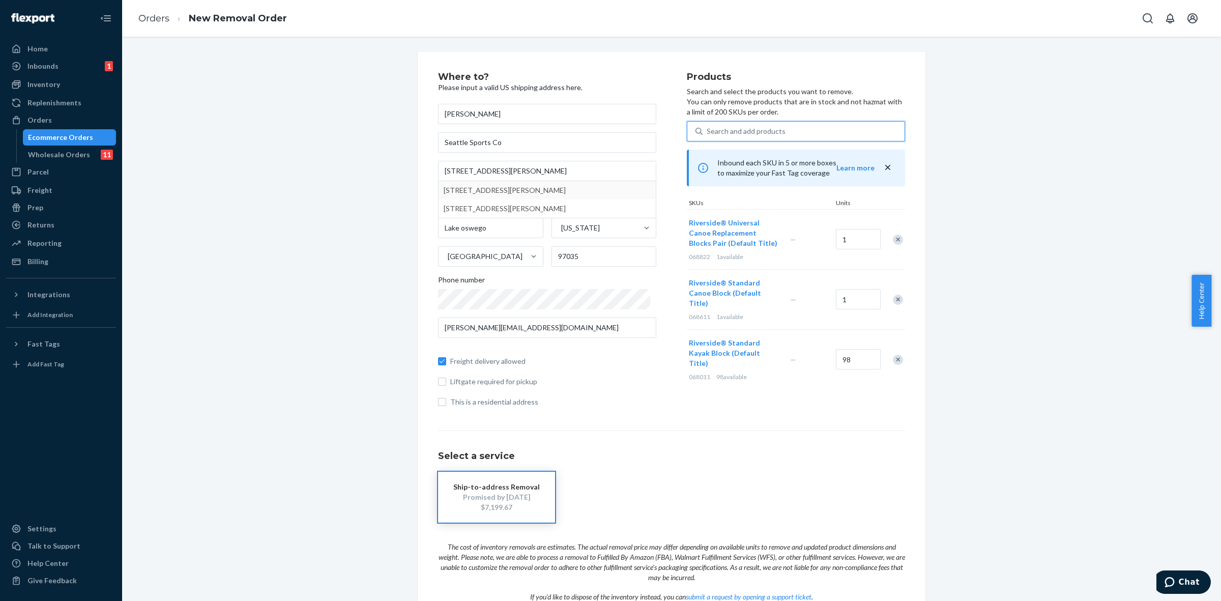
click at [771, 126] on div "Search and add products" at bounding box center [746, 131] width 79 height 10
click at [708, 126] on input "0 results available. Select is focused ,type to refine list, press Down to open…" at bounding box center [707, 131] width 1 height 10
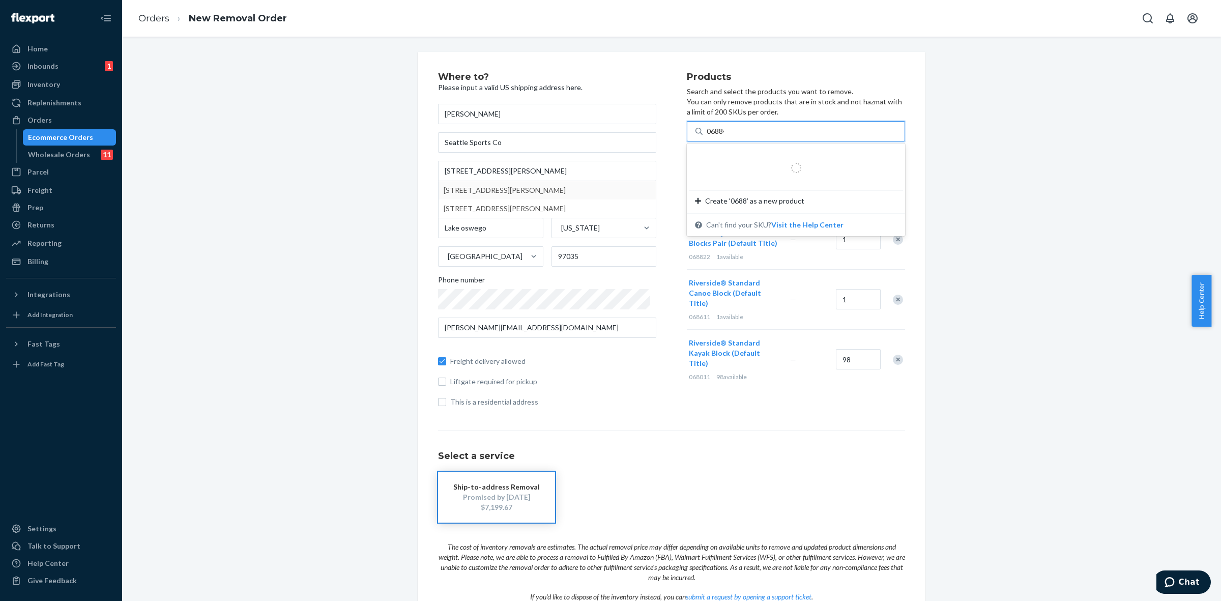
type input "068844"
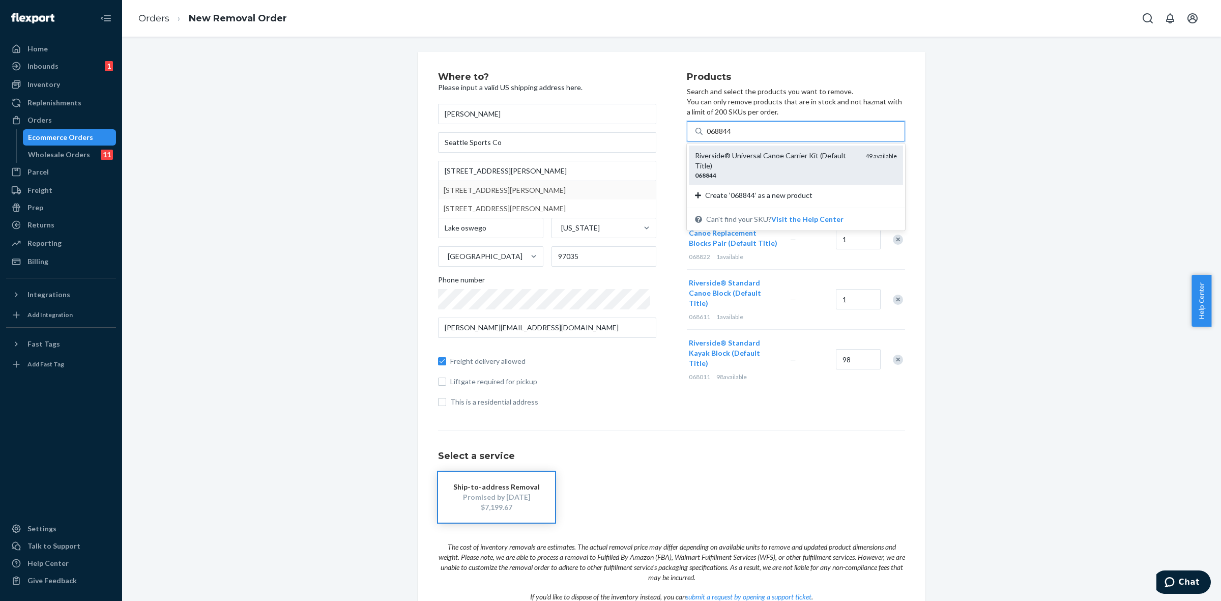
click at [758, 171] on div "068844" at bounding box center [776, 175] width 162 height 9
click at [733, 136] on input "068844" at bounding box center [720, 131] width 26 height 10
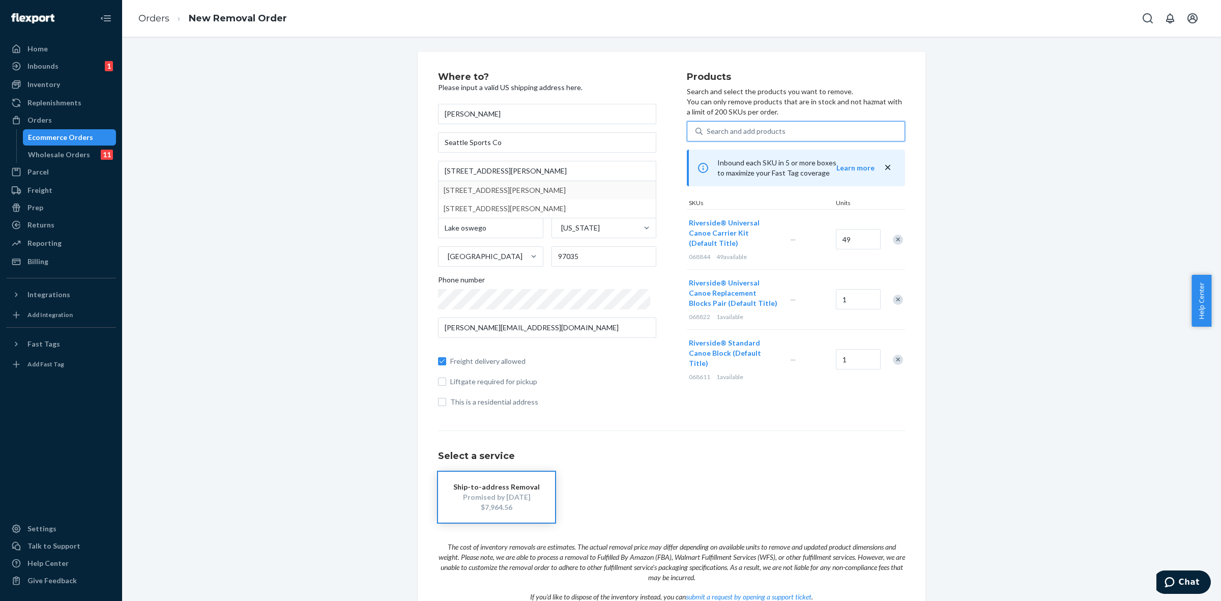
click at [893, 238] on div "Remove Item" at bounding box center [898, 240] width 10 height 10
click at [712, 130] on div "Search and add products" at bounding box center [746, 131] width 79 height 10
click at [708, 130] on input "Search and add products" at bounding box center [707, 131] width 1 height 10
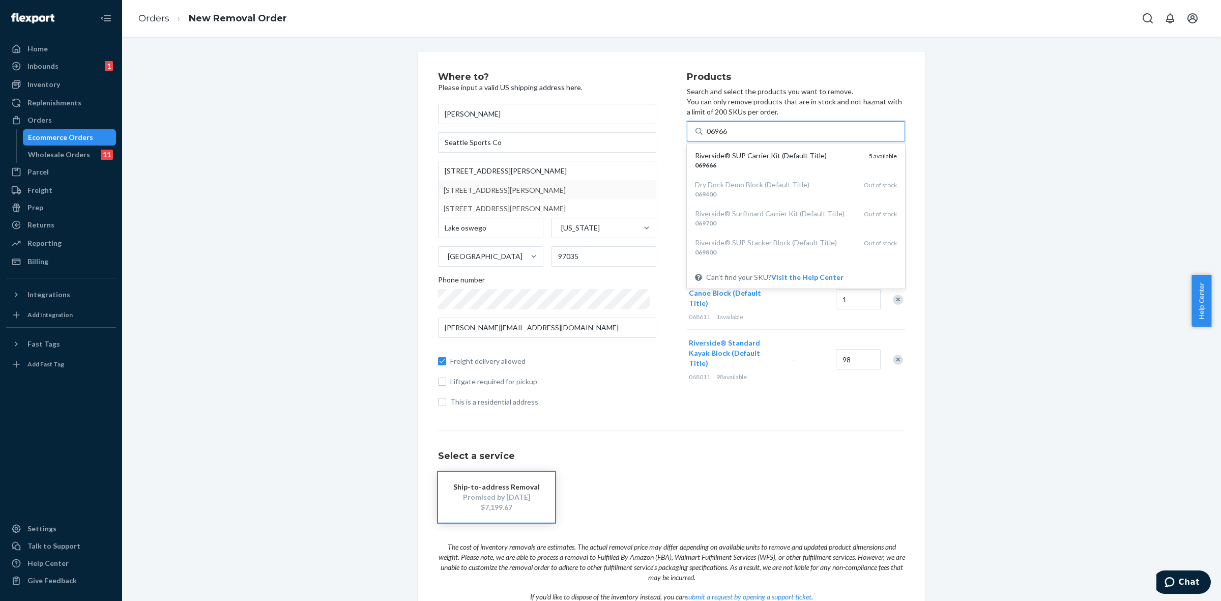
type input "069666"
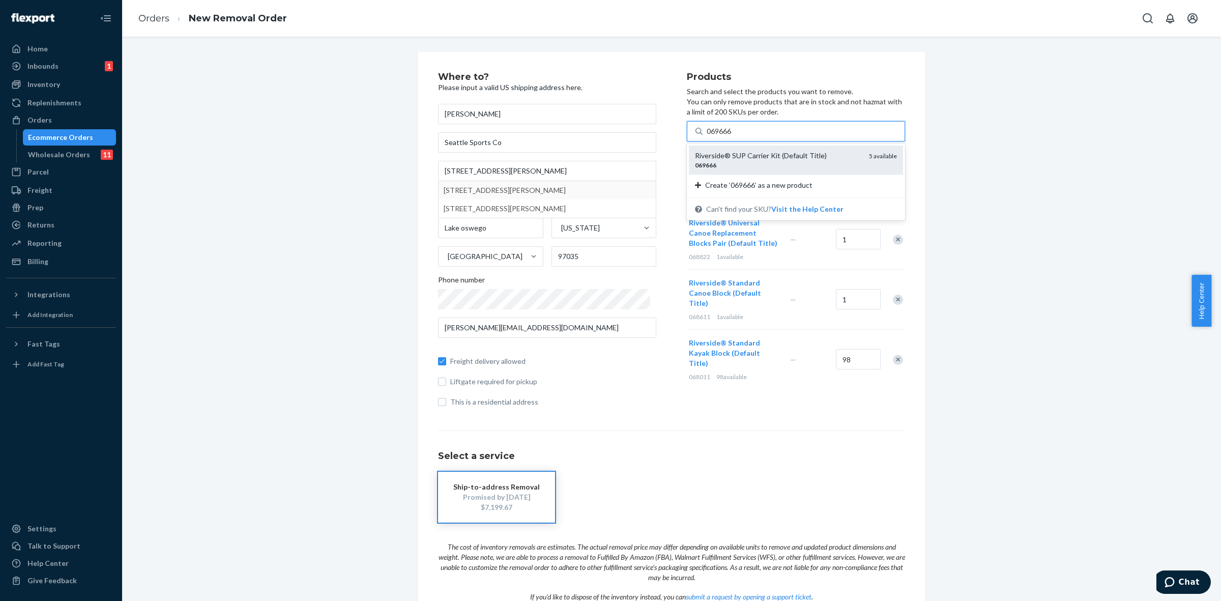
click at [748, 157] on div "Riverside® SUP Carrier Kit (Default Title)" at bounding box center [778, 156] width 166 height 10
click at [733, 136] on input "069666" at bounding box center [720, 131] width 26 height 10
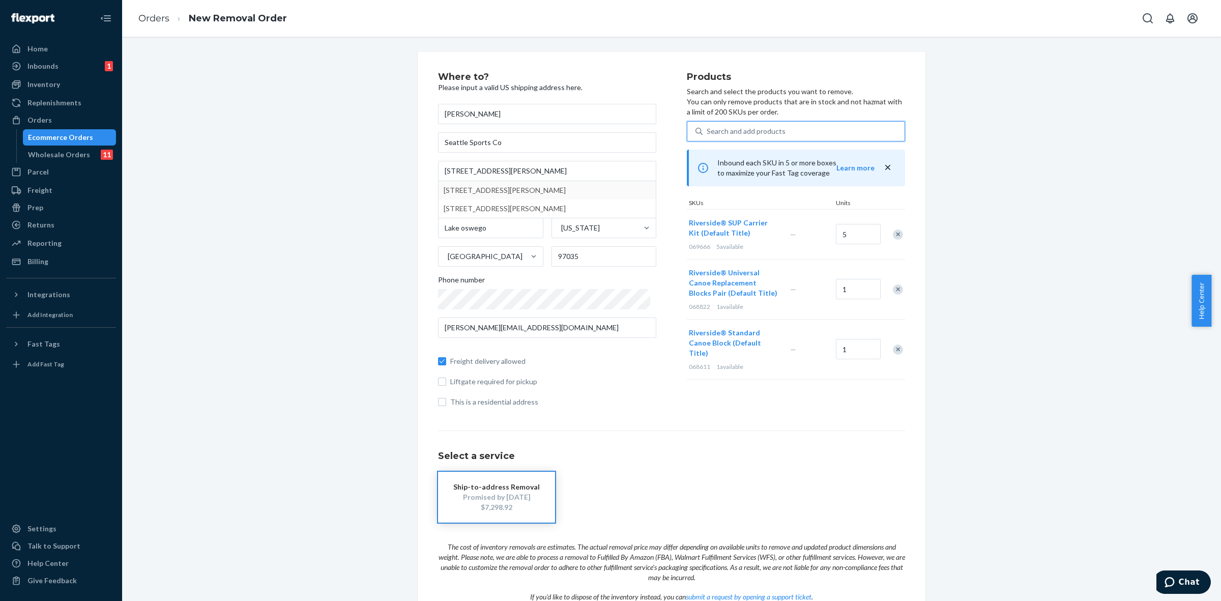
click at [893, 235] on div "Remove Item" at bounding box center [898, 234] width 10 height 10
click at [723, 130] on div "Search and add products" at bounding box center [746, 131] width 79 height 10
click at [708, 130] on input "Search and add products" at bounding box center [707, 131] width 1 height 10
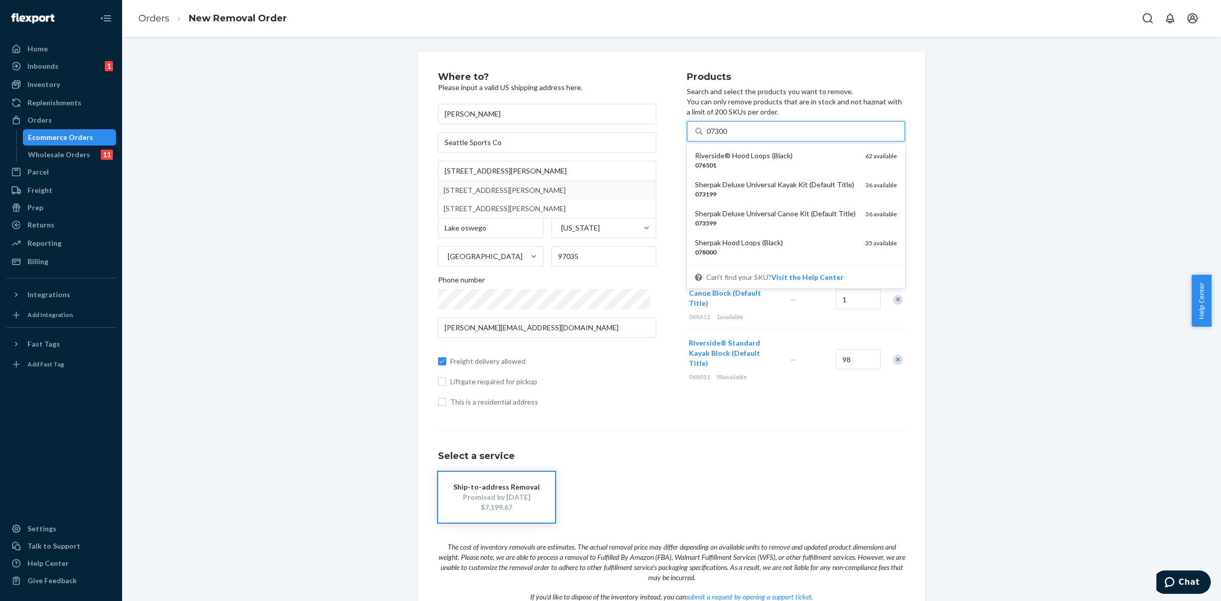
type input "073000"
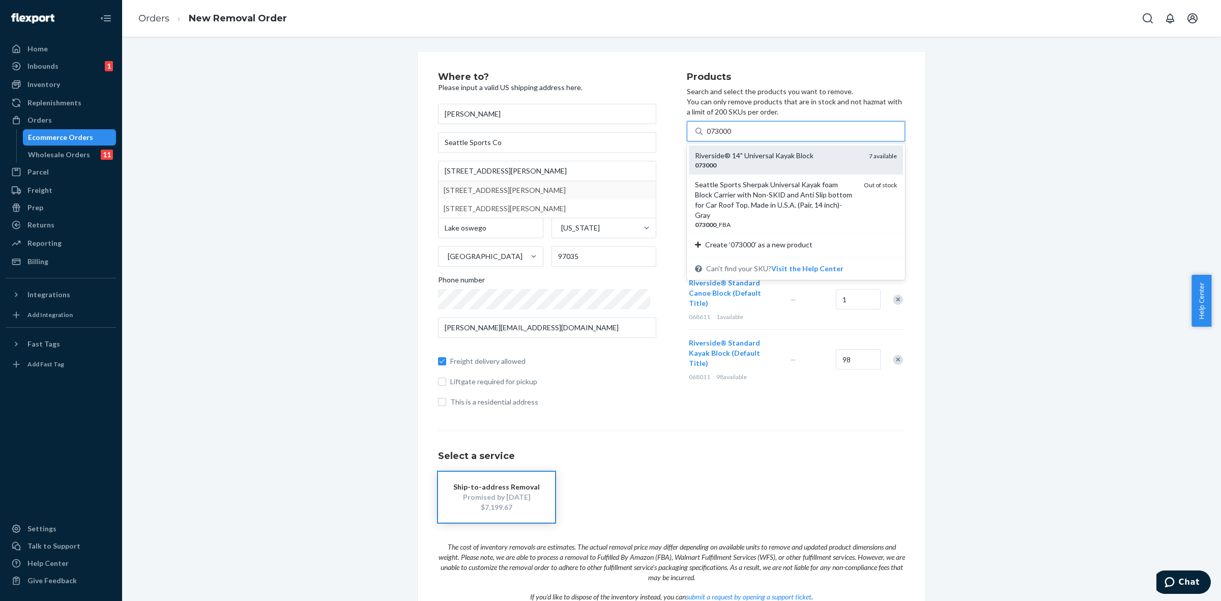
click at [723, 164] on div "073000" at bounding box center [778, 165] width 166 height 9
click at [723, 136] on input "073000" at bounding box center [720, 131] width 26 height 10
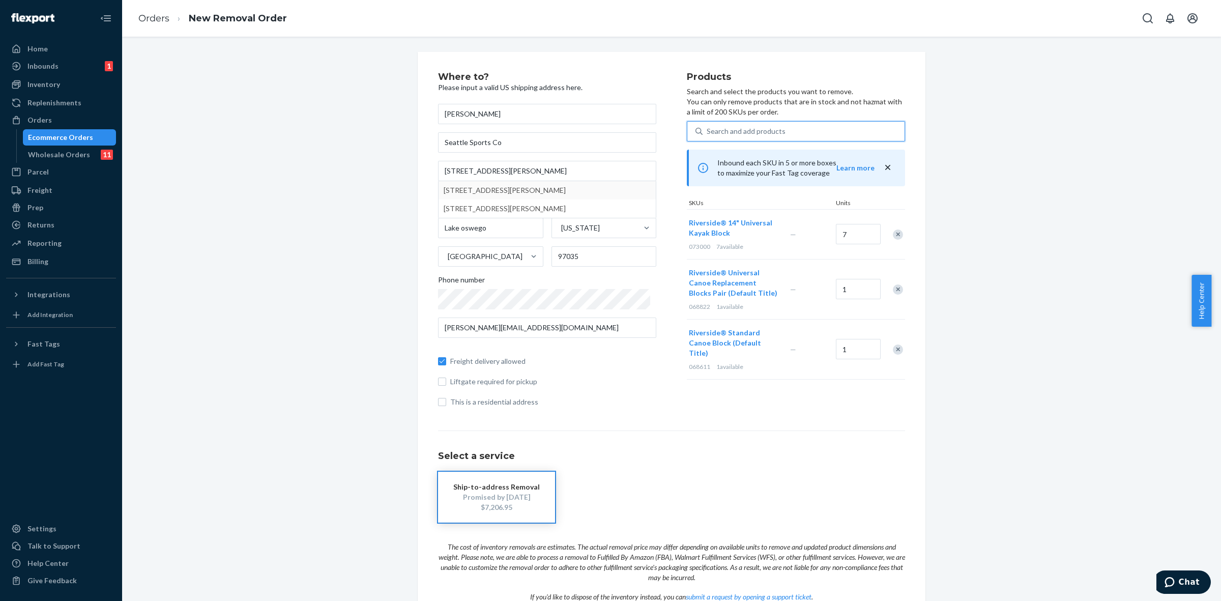
click at [728, 130] on div "Search and add products" at bounding box center [746, 131] width 79 height 10
click at [708, 130] on input "0 results available. Use Up and Down to choose options, press Enter to select t…" at bounding box center [707, 131] width 1 height 10
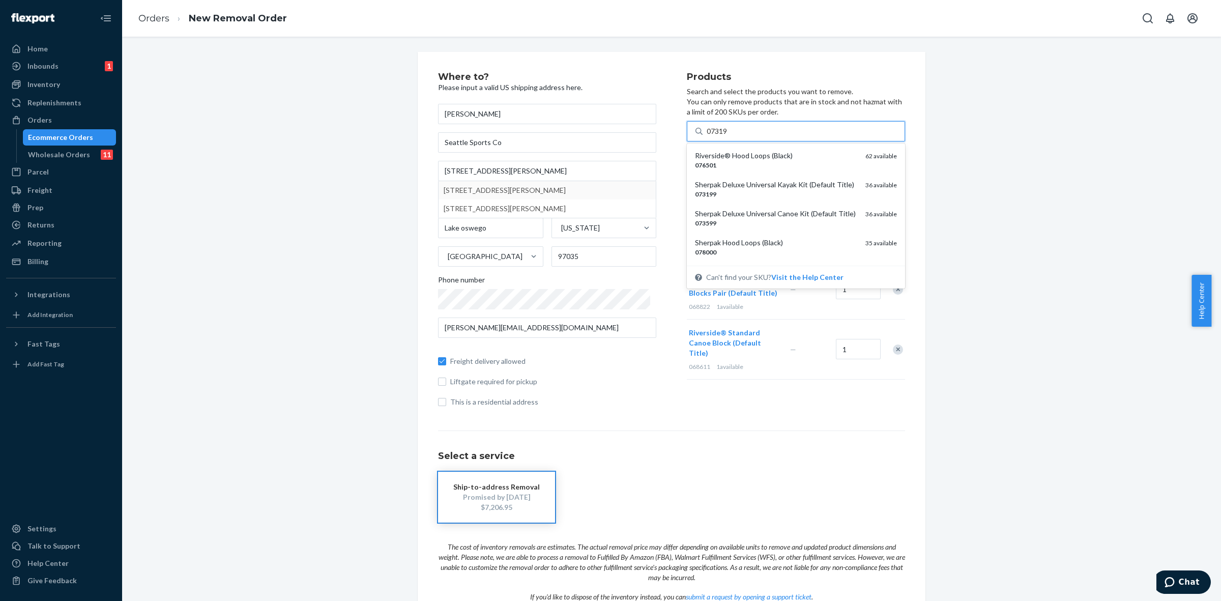
type input "073199"
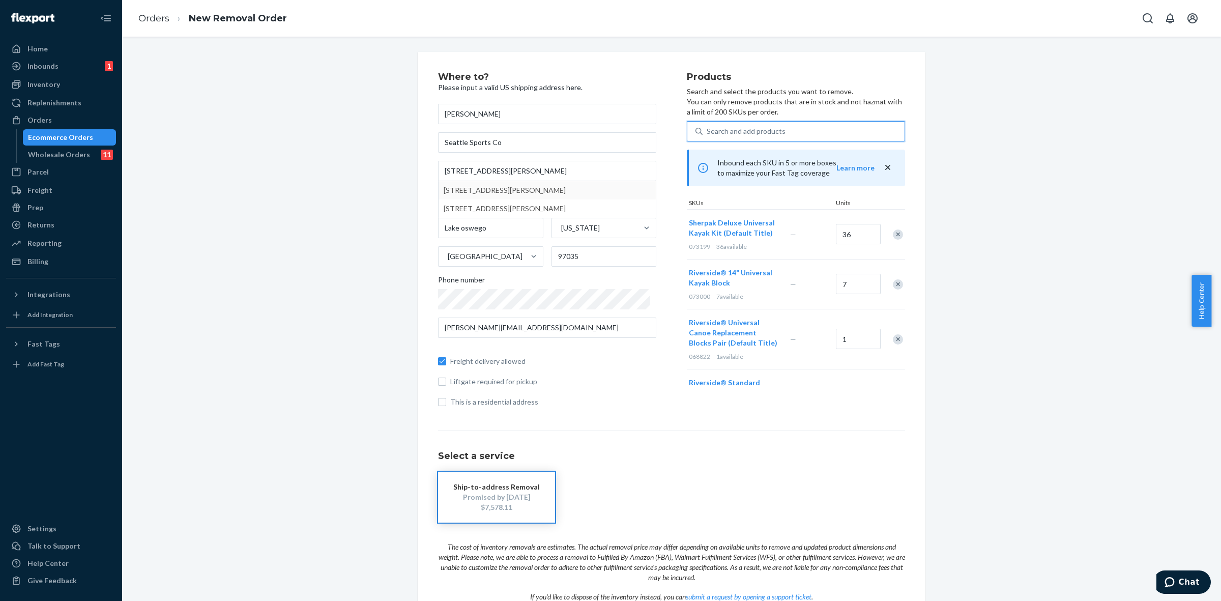
click at [741, 130] on div "Search and add products" at bounding box center [746, 131] width 79 height 10
click at [708, 130] on input "0 results available. Use Up and Down to choose options, press Enter to select t…" at bounding box center [707, 131] width 1 height 10
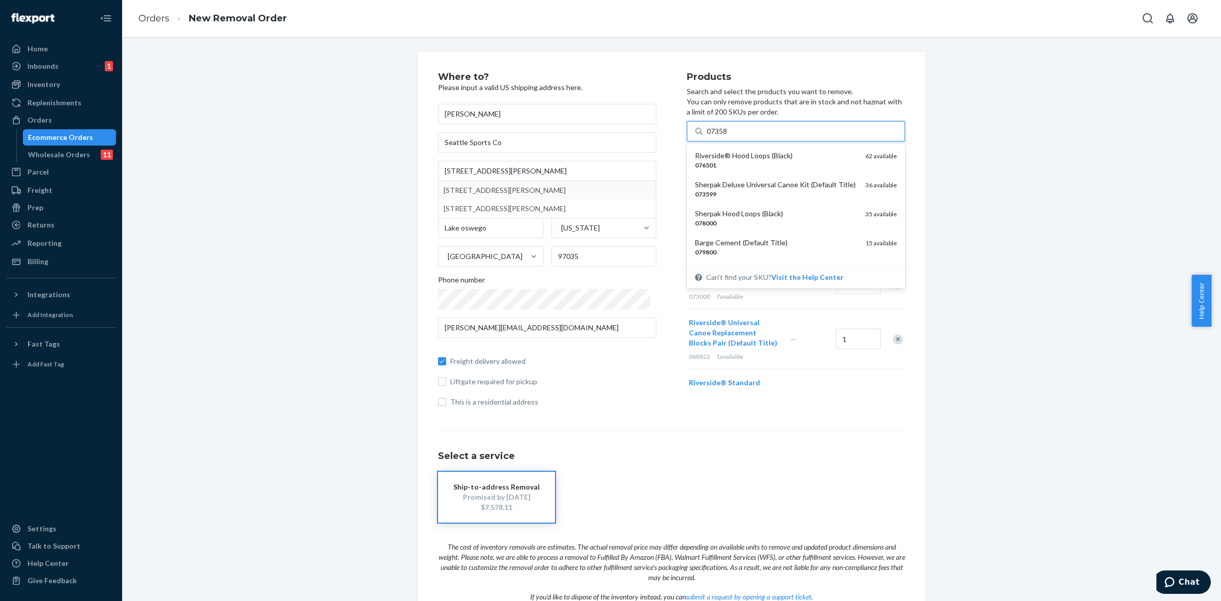
type input "073588"
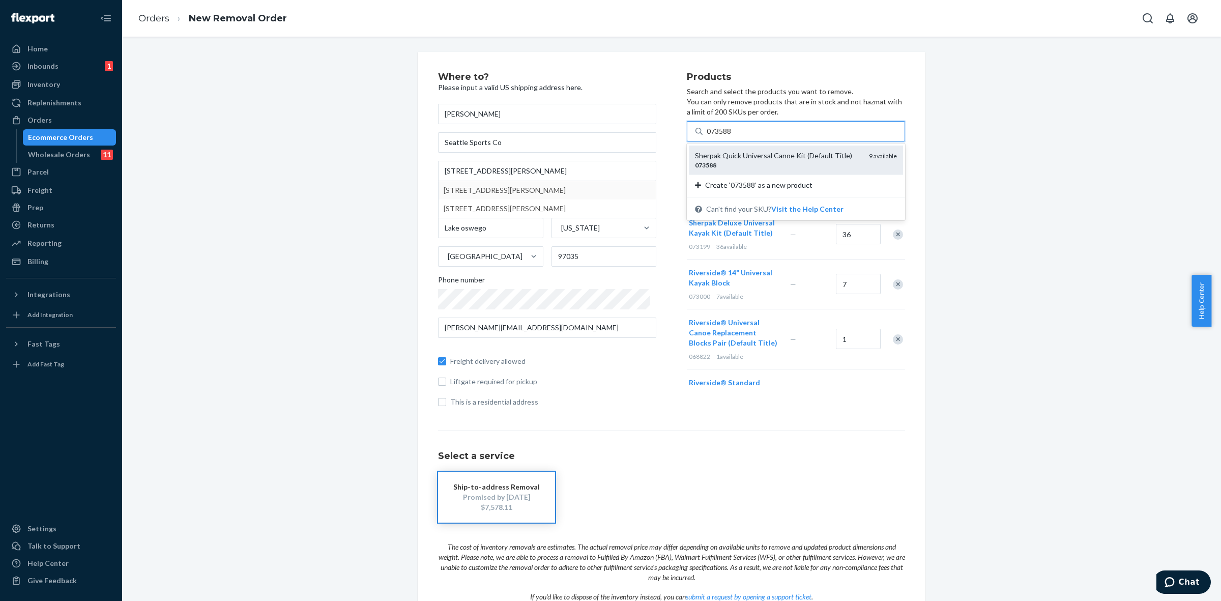
click at [728, 161] on div "073588" at bounding box center [778, 165] width 166 height 9
click at [728, 136] on input "073588" at bounding box center [720, 131] width 26 height 10
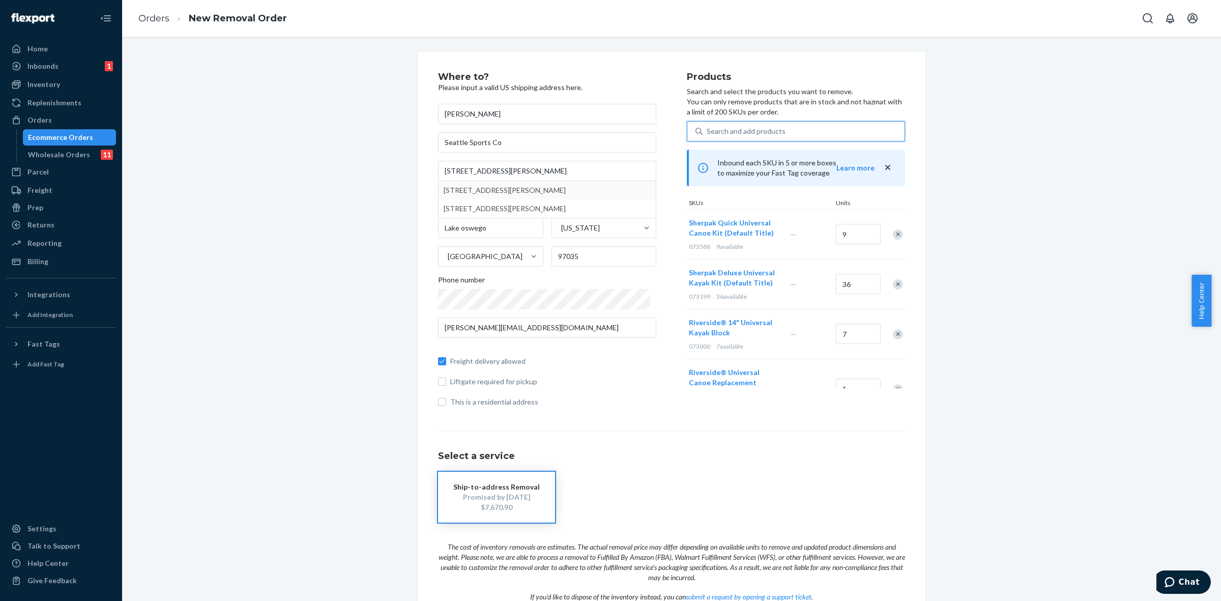
click at [740, 128] on div "Search and add products" at bounding box center [746, 131] width 79 height 10
click at [708, 128] on input "0 results available. Select is focused ,type to refine list, press Down to open…" at bounding box center [707, 131] width 1 height 10
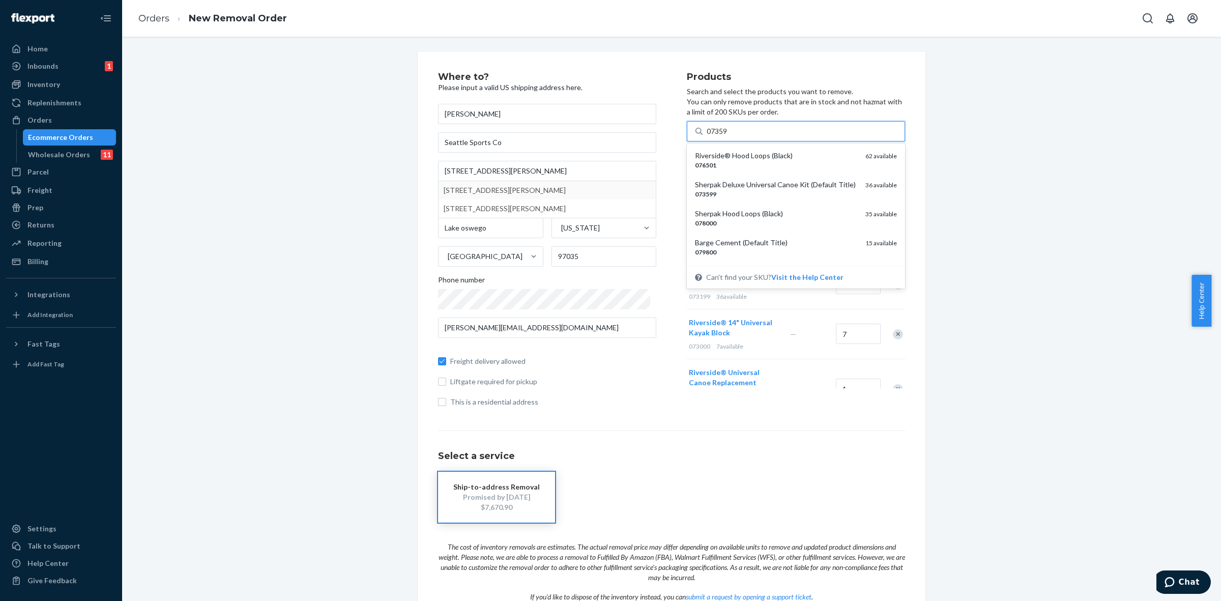
type input "073599"
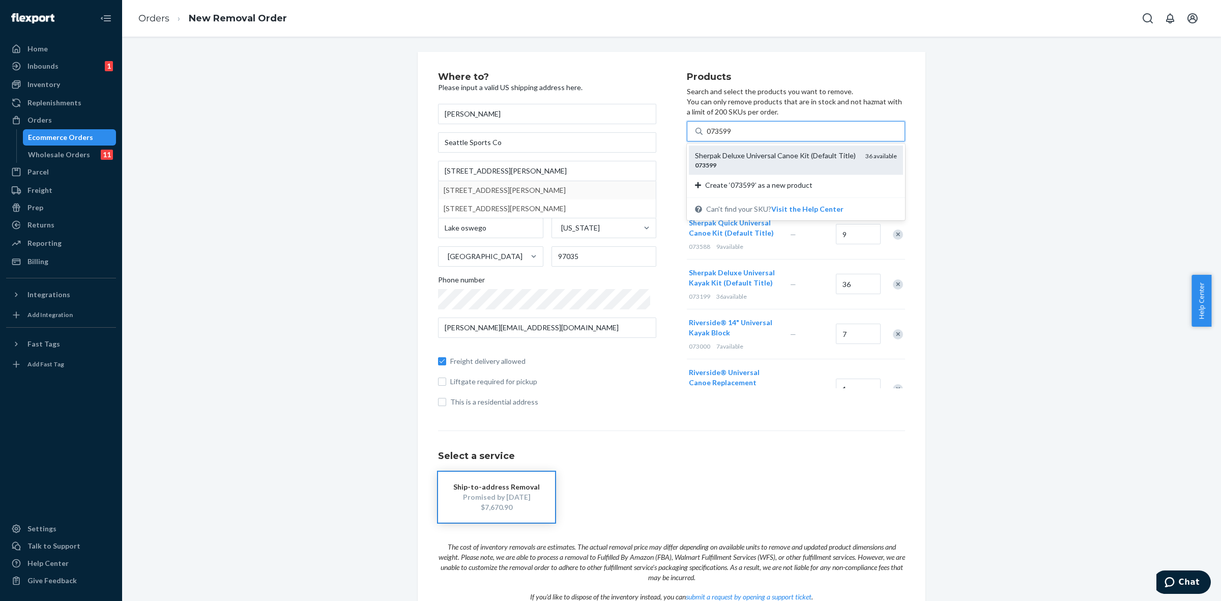
click at [734, 158] on div "Sherpak Deluxe Universal Canoe Kit (Default Title)" at bounding box center [776, 156] width 162 height 10
click at [733, 136] on input "073599" at bounding box center [720, 131] width 26 height 10
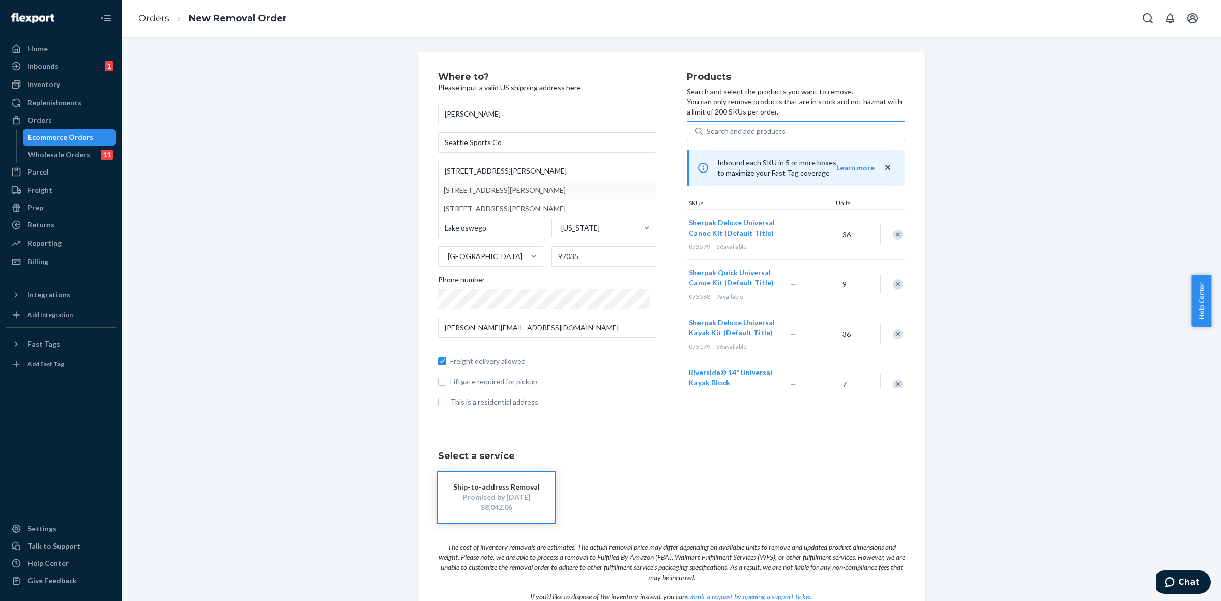
click at [893, 237] on div "Remove Item" at bounding box center [898, 234] width 10 height 10
click at [762, 136] on div "Search and add products" at bounding box center [746, 131] width 79 height 10
click at [708, 136] on input "Search and add products" at bounding box center [707, 131] width 1 height 10
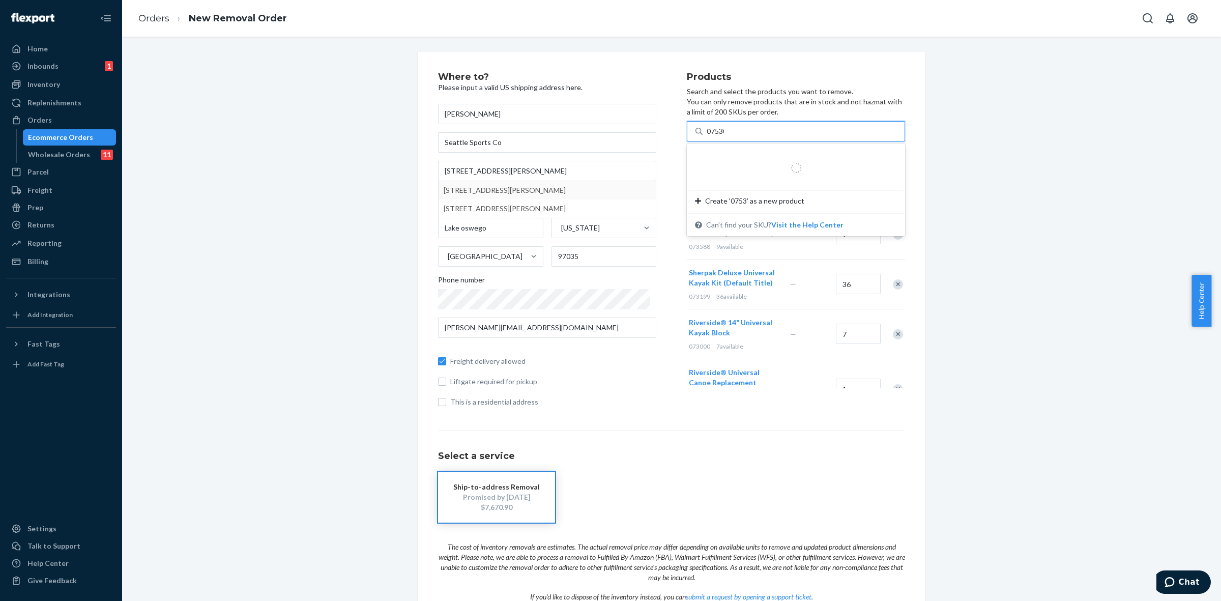
type input "075300"
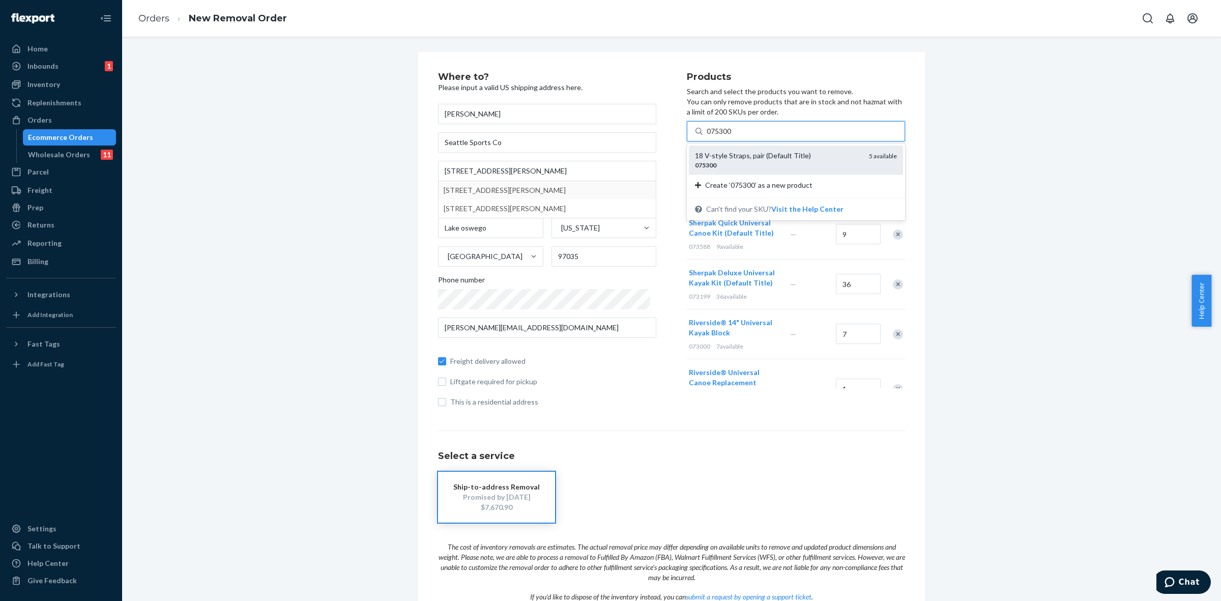
click at [731, 166] on div "075300" at bounding box center [778, 165] width 166 height 9
click at [731, 136] on input "075300" at bounding box center [720, 131] width 26 height 10
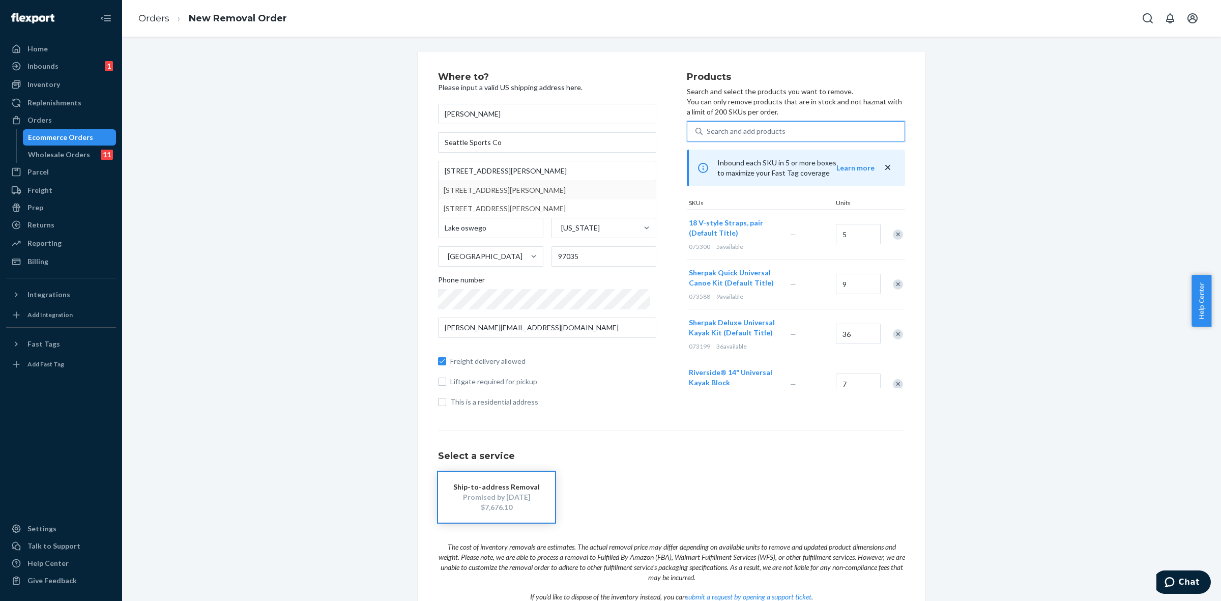
click at [721, 136] on div "Search and add products" at bounding box center [746, 131] width 79 height 10
click at [708, 136] on input "0 results available. Select is focused ,type to refine list, press Down to open…" at bounding box center [707, 131] width 1 height 10
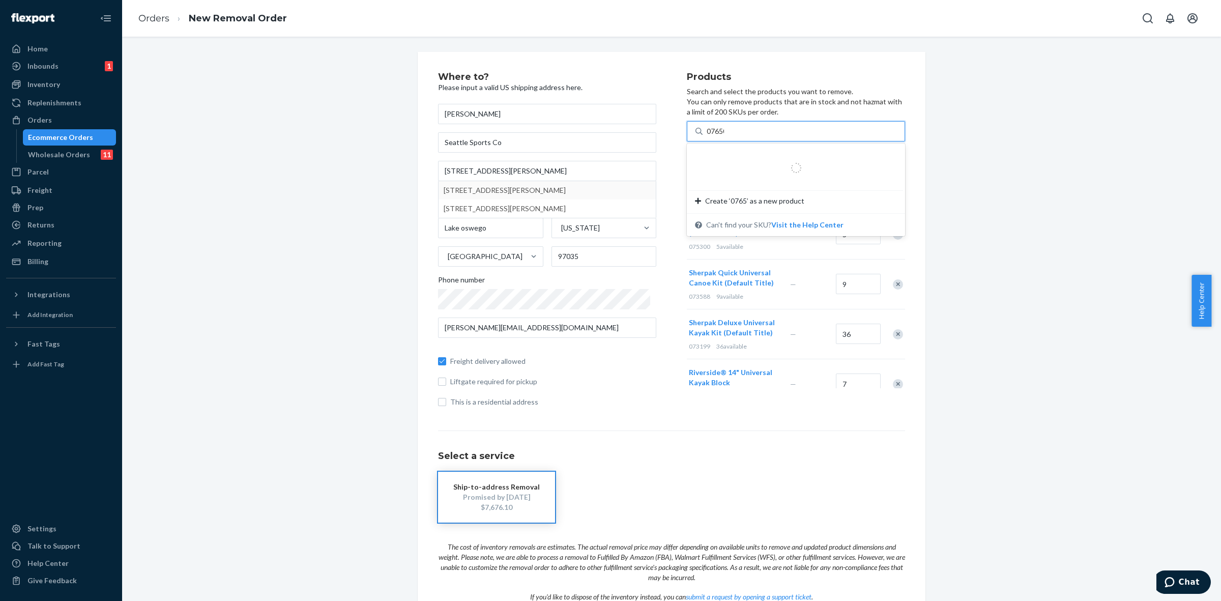
type input "076501"
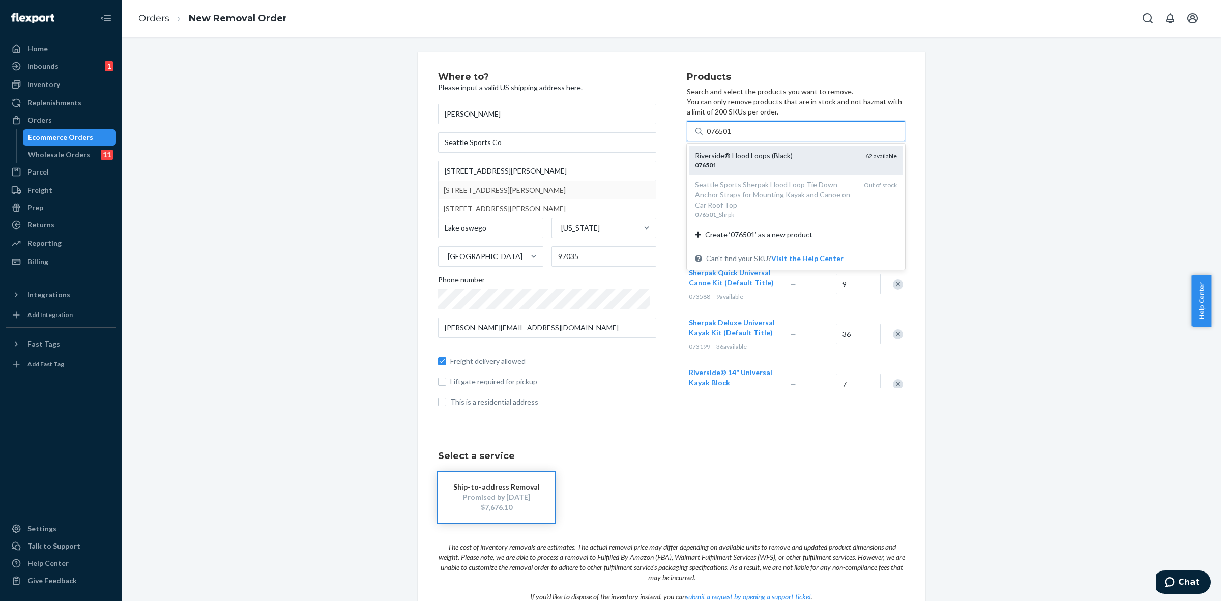
click at [720, 164] on div "076501" at bounding box center [776, 165] width 162 height 9
click at [720, 136] on input "076501" at bounding box center [720, 131] width 26 height 10
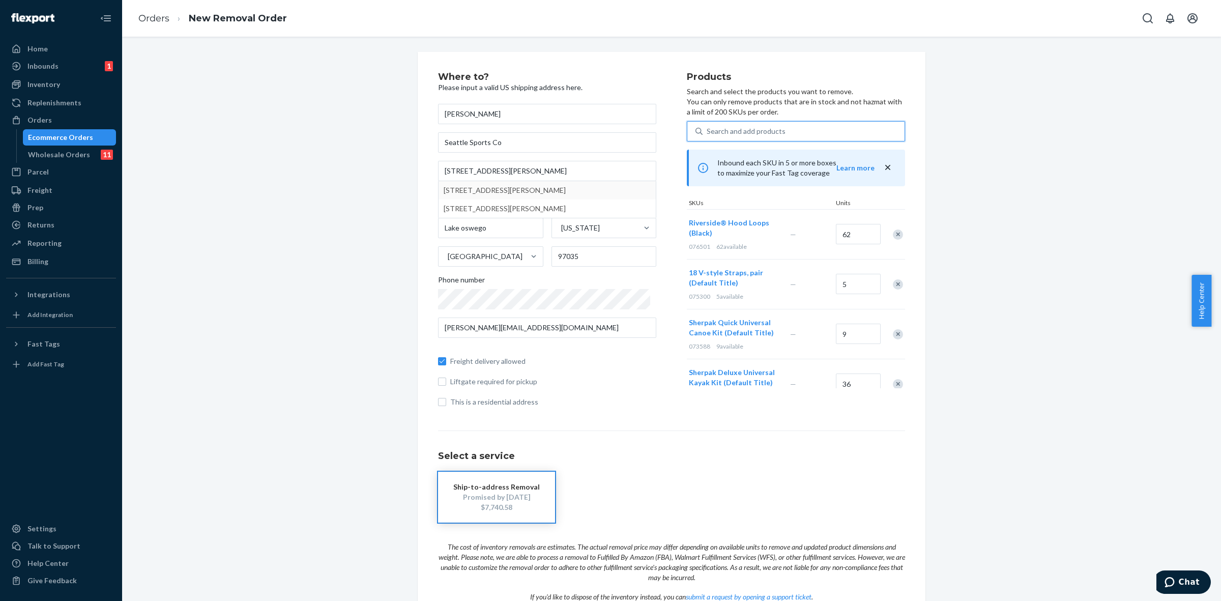
click at [710, 133] on div "Search and add products" at bounding box center [746, 131] width 79 height 10
click at [708, 133] on input "0 results available. Select is focused ,type to refine list, press Down to open…" at bounding box center [707, 131] width 1 height 10
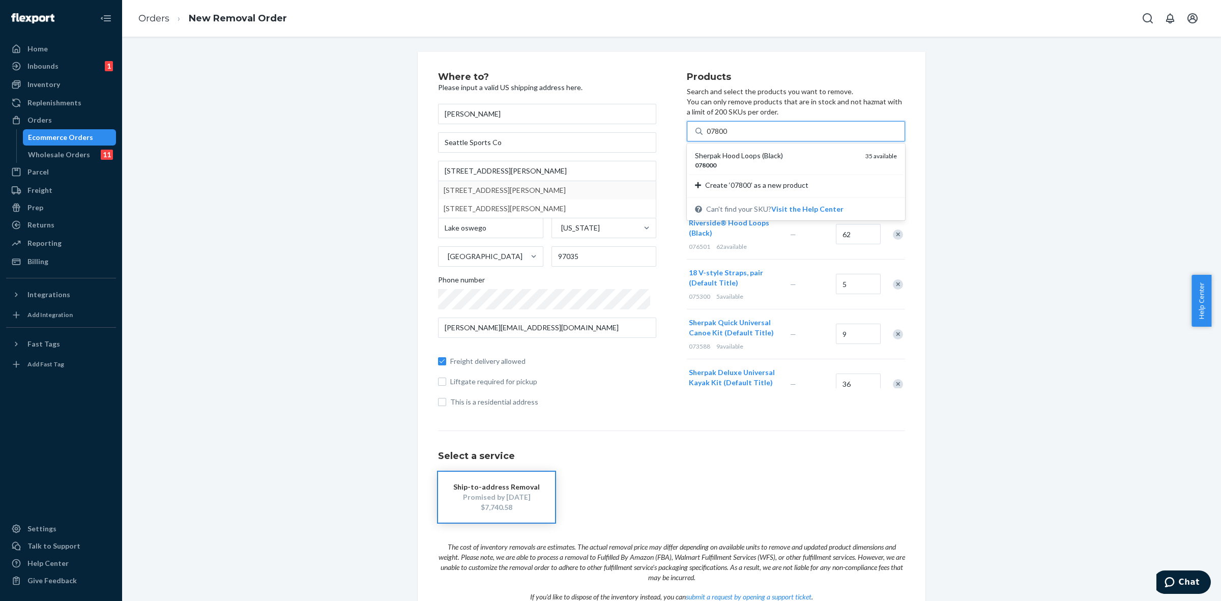
type input "07800"
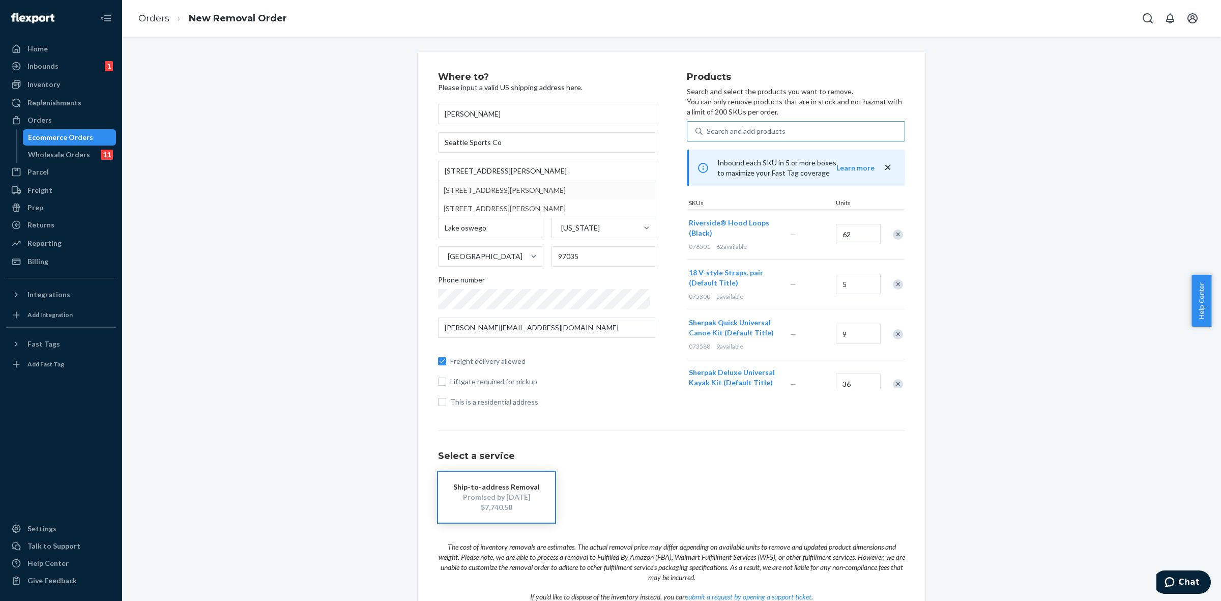
click at [1001, 179] on div "Where to? Please input a valid US shipping address here. Martin Carlson Seattle…" at bounding box center [672, 362] width 1084 height 620
click at [893, 234] on div "Remove Item" at bounding box center [898, 234] width 10 height 10
click at [726, 125] on div "Search and add products" at bounding box center [804, 131] width 202 height 18
click at [708, 126] on input "Search and add products" at bounding box center [707, 131] width 1 height 10
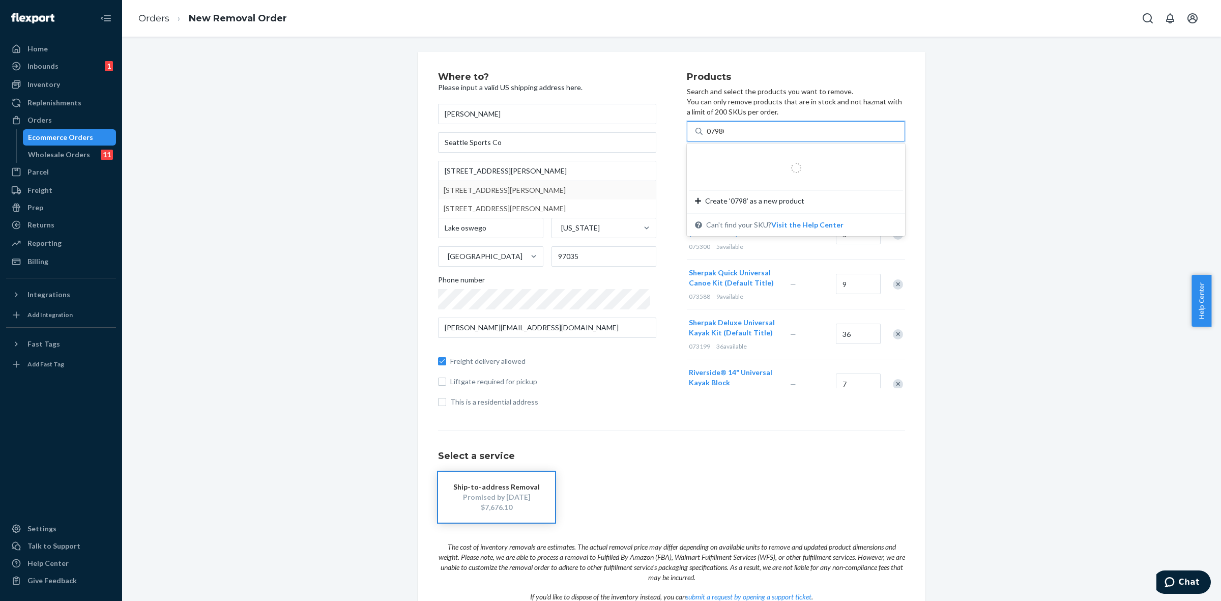
type input "079800"
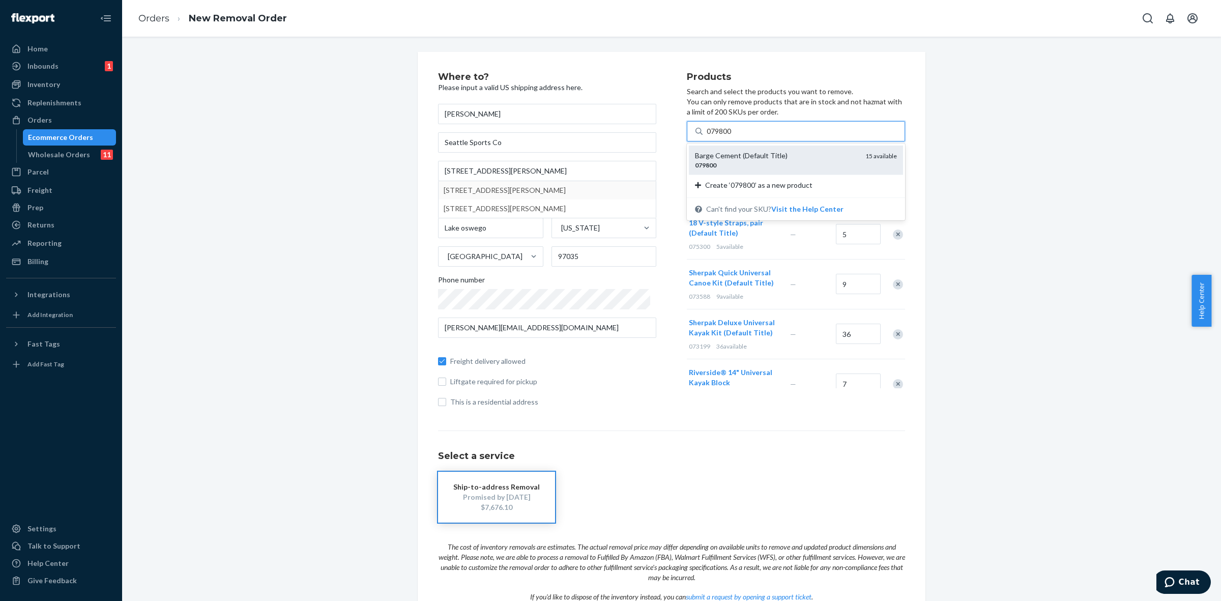
click at [725, 158] on div "Barge Cement (Default Title)" at bounding box center [776, 156] width 162 height 10
click at [725, 136] on input "079800" at bounding box center [720, 131] width 26 height 10
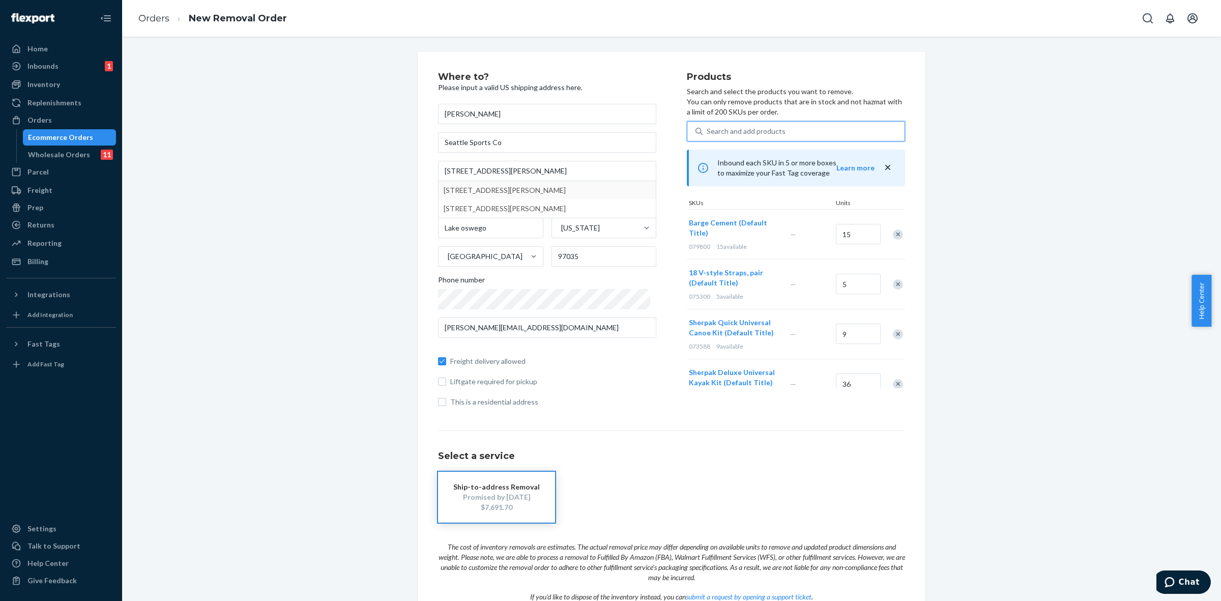
click at [728, 136] on div "Search and add products" at bounding box center [746, 131] width 79 height 10
click at [708, 136] on input "0 results available. Select is focused ,type to refine list, press Down to open…" at bounding box center [707, 131] width 1 height 10
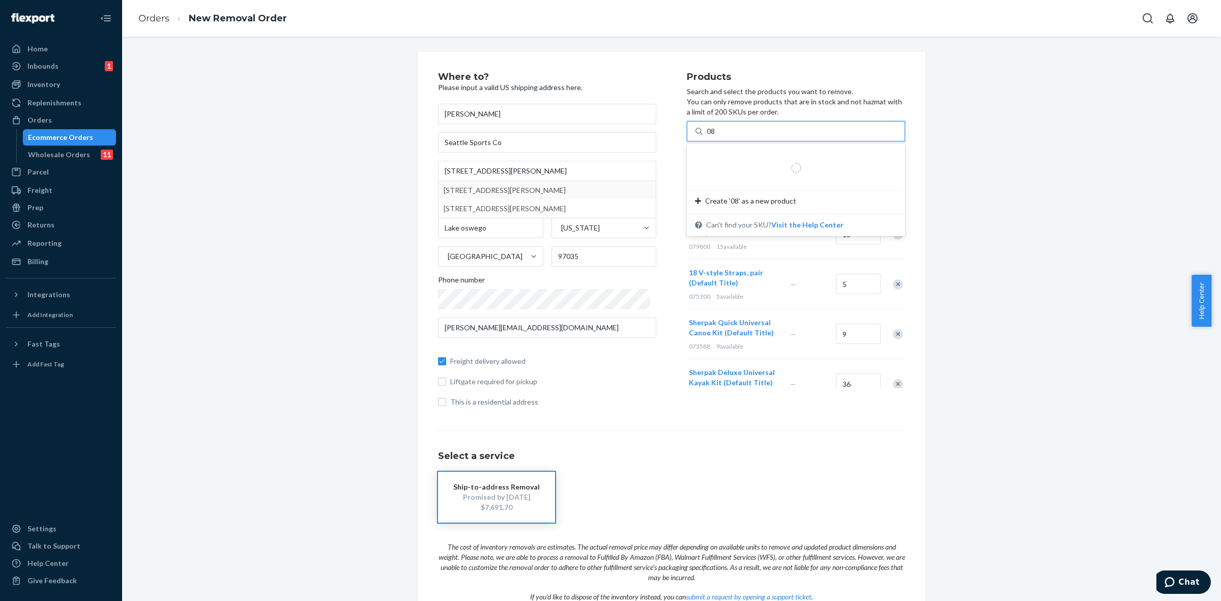
type input "080"
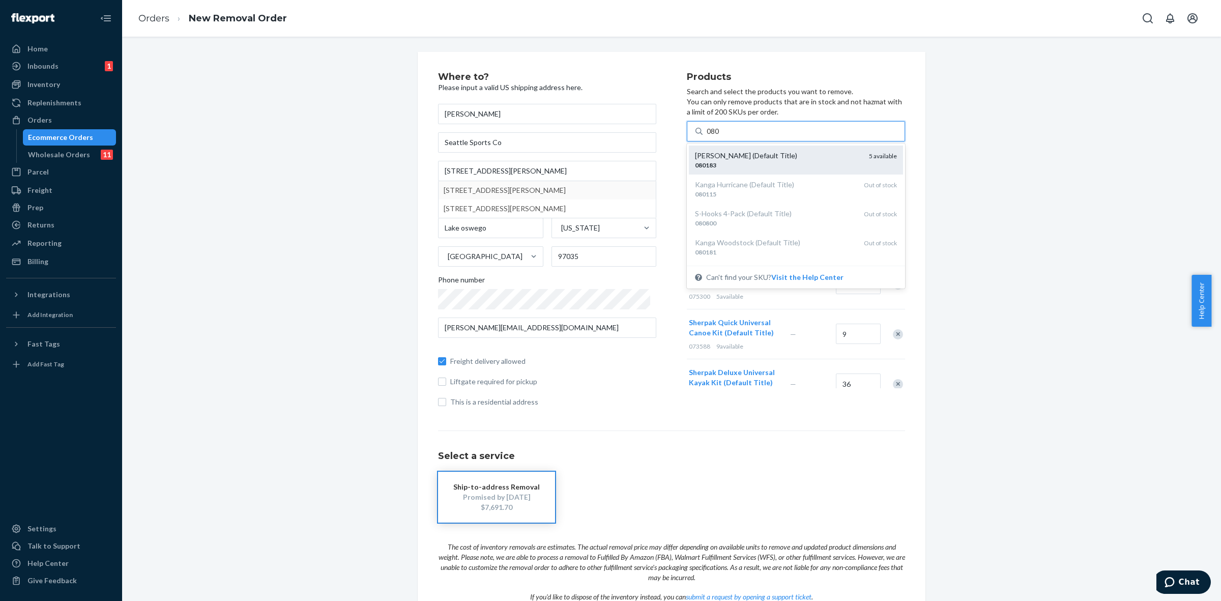
click at [708, 165] on div "080183" at bounding box center [778, 165] width 166 height 9
click at [708, 136] on input "080" at bounding box center [713, 131] width 13 height 10
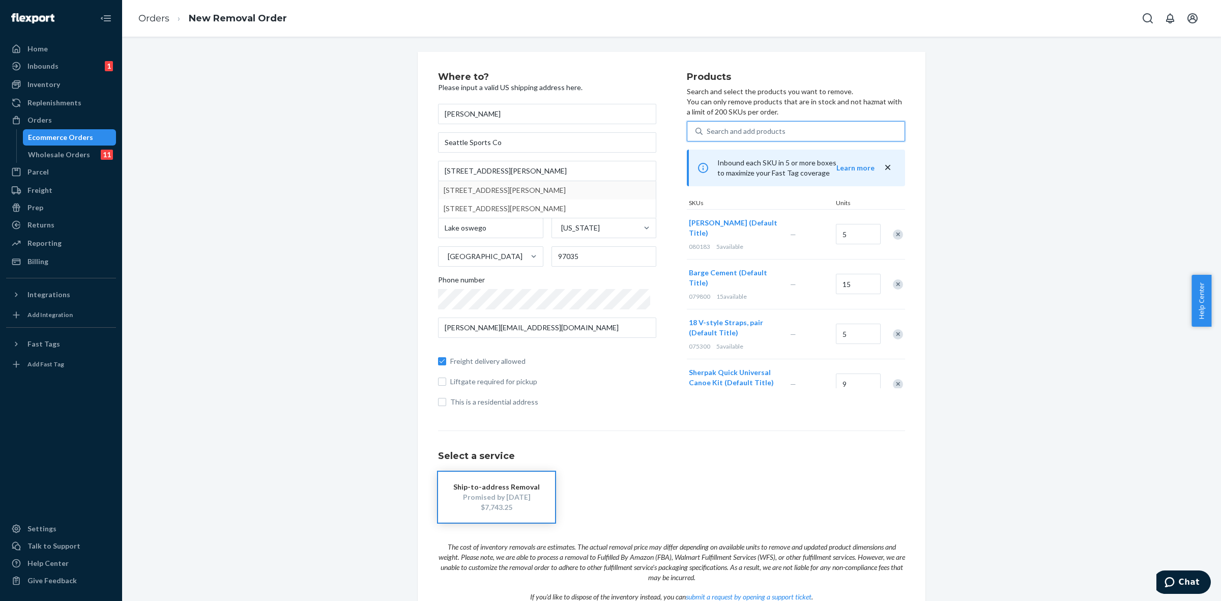
click at [764, 128] on div "Search and add products" at bounding box center [746, 131] width 79 height 10
click at [708, 128] on input "0 results available. Use Up and Down to choose options, press Enter to select t…" at bounding box center [707, 131] width 1 height 10
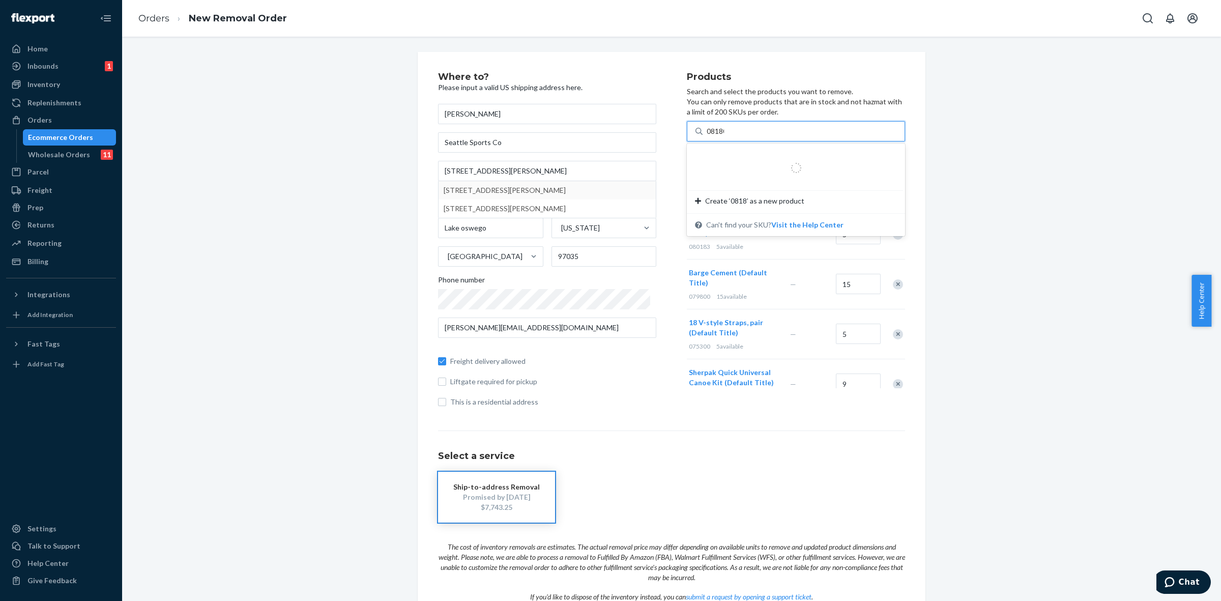
type input "081800"
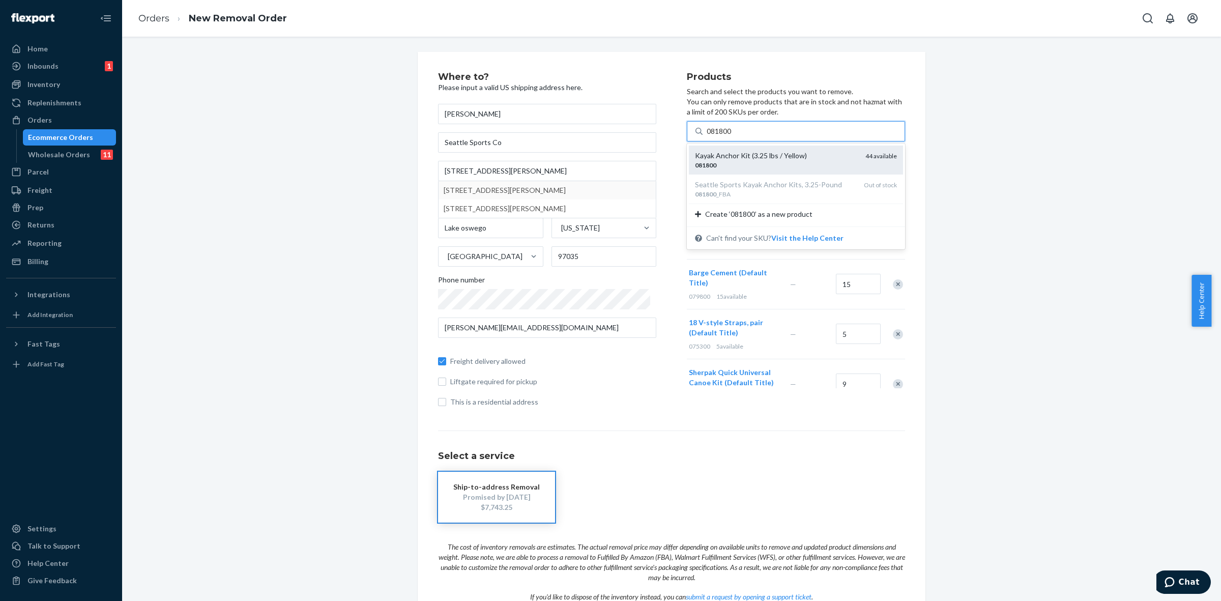
click at [723, 160] on div "Kayak Anchor Kit (3.25 lbs / Yellow)" at bounding box center [776, 156] width 162 height 10
click at [723, 136] on input "081800" at bounding box center [720, 131] width 26 height 10
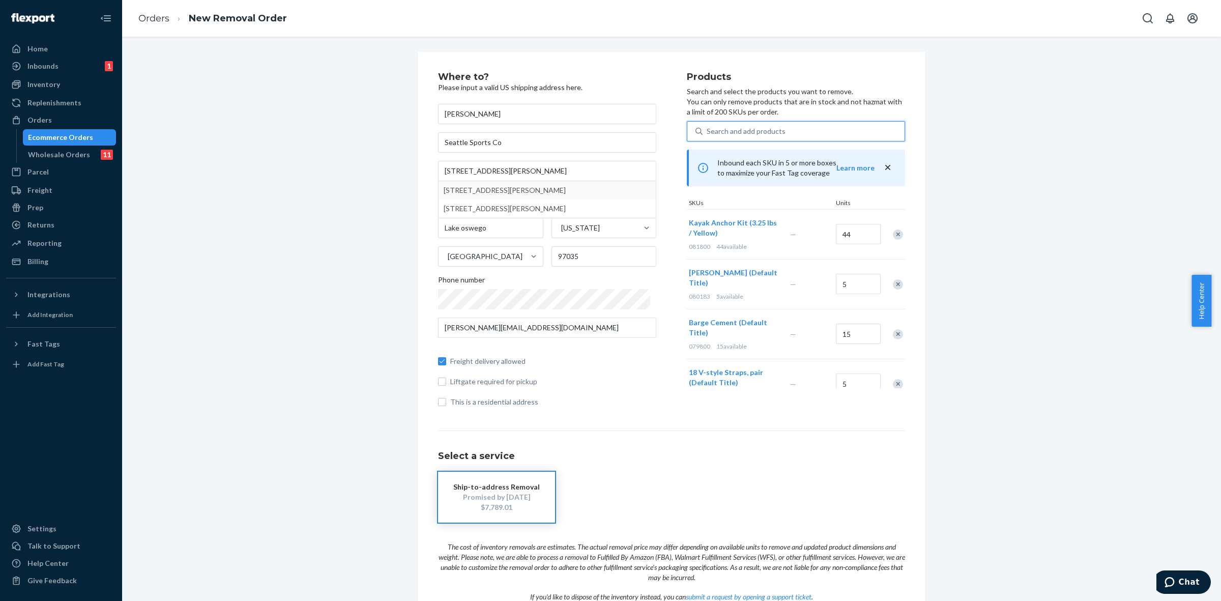
click at [736, 133] on div "Search and add products" at bounding box center [746, 131] width 79 height 10
click at [708, 133] on input "0 results available. Select is focused ,type to refine list, press Down to open…" at bounding box center [707, 131] width 1 height 10
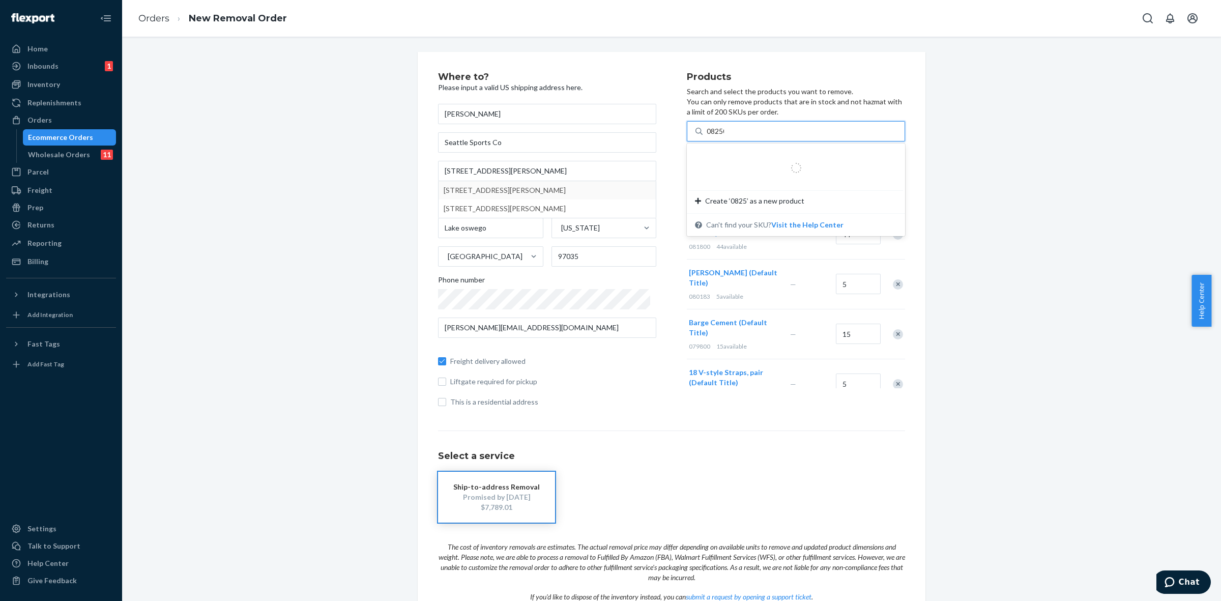
type input "082500"
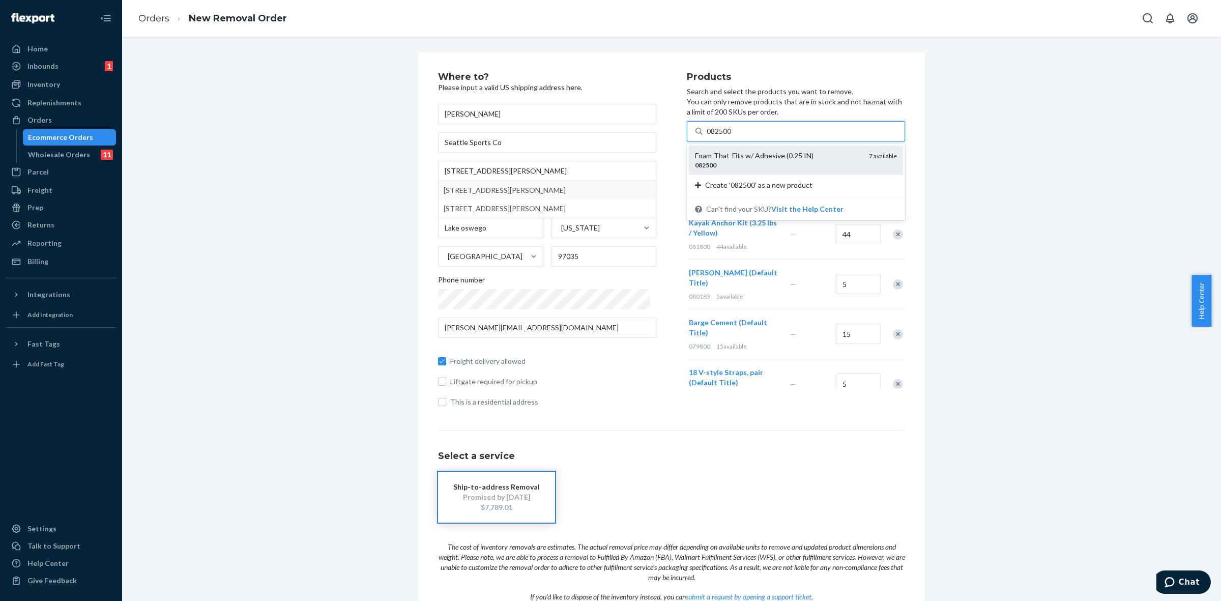
click at [721, 165] on div "082500" at bounding box center [778, 165] width 166 height 9
click at [721, 136] on input "082500" at bounding box center [720, 131] width 26 height 10
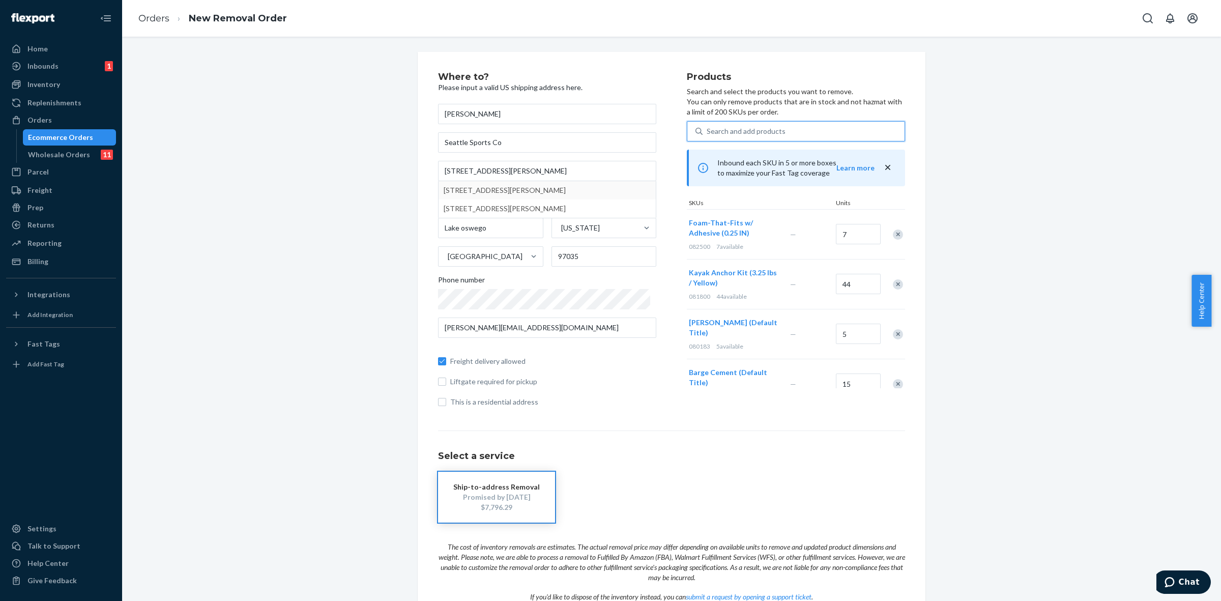
click at [742, 130] on div "Search and add products" at bounding box center [746, 131] width 79 height 10
click at [708, 130] on input "0 results available. Use Up and Down to choose options, press Enter to select t…" at bounding box center [707, 131] width 1 height 10
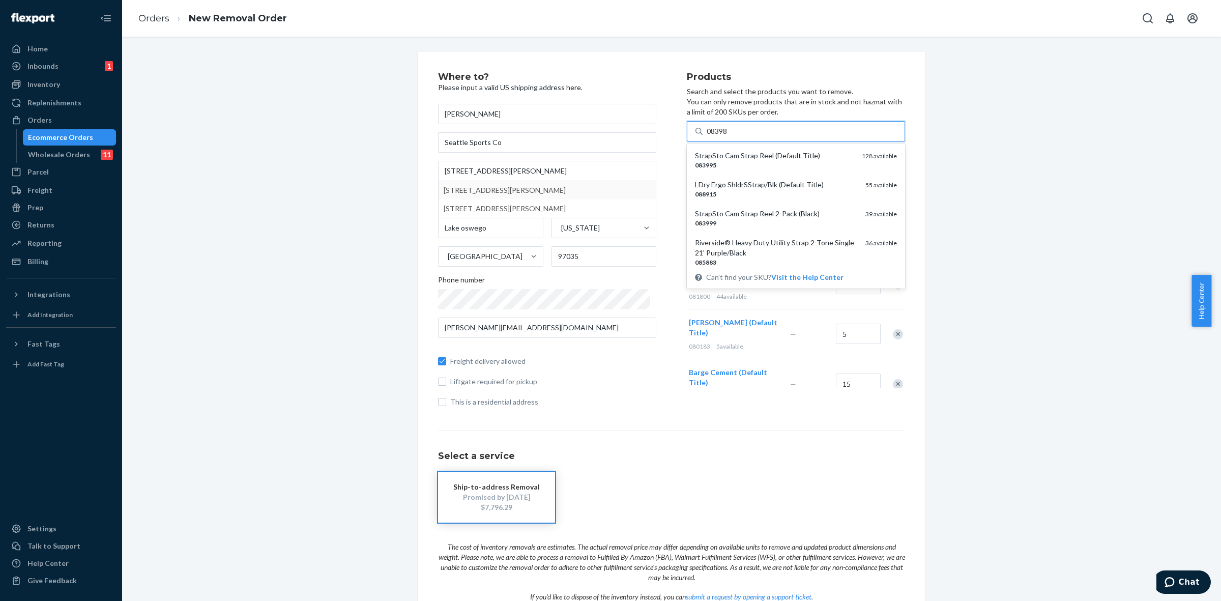
type input "083985"
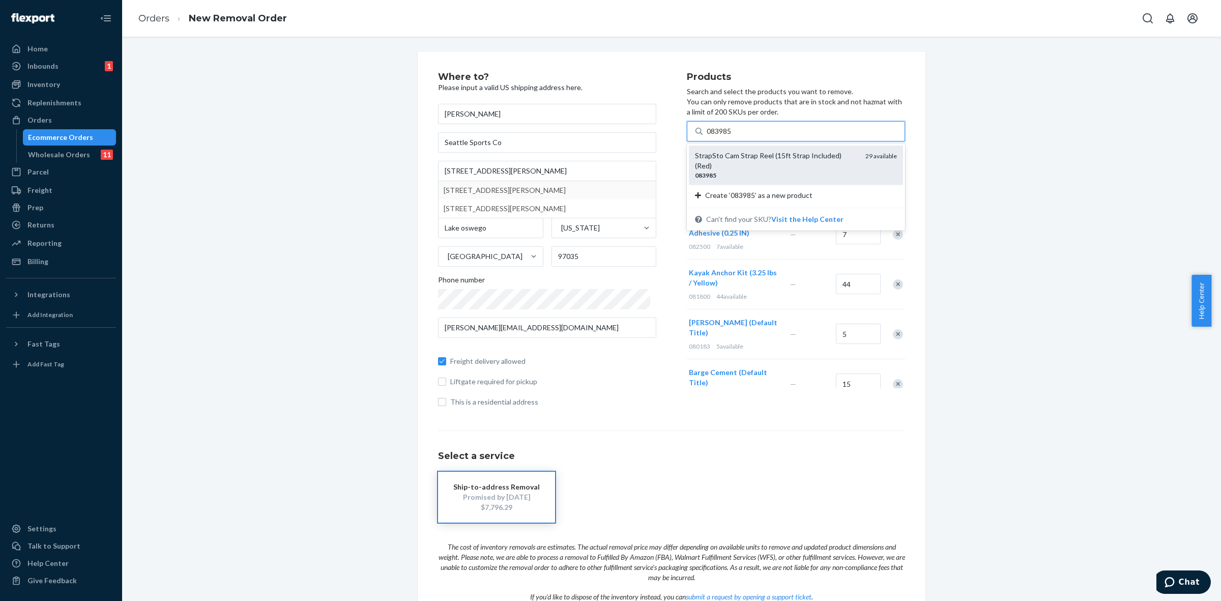
click at [734, 159] on div "StrapSto Cam Strap Reel (15ft Strap Included) (Red)" at bounding box center [776, 161] width 162 height 20
click at [733, 136] on input "083985" at bounding box center [720, 131] width 26 height 10
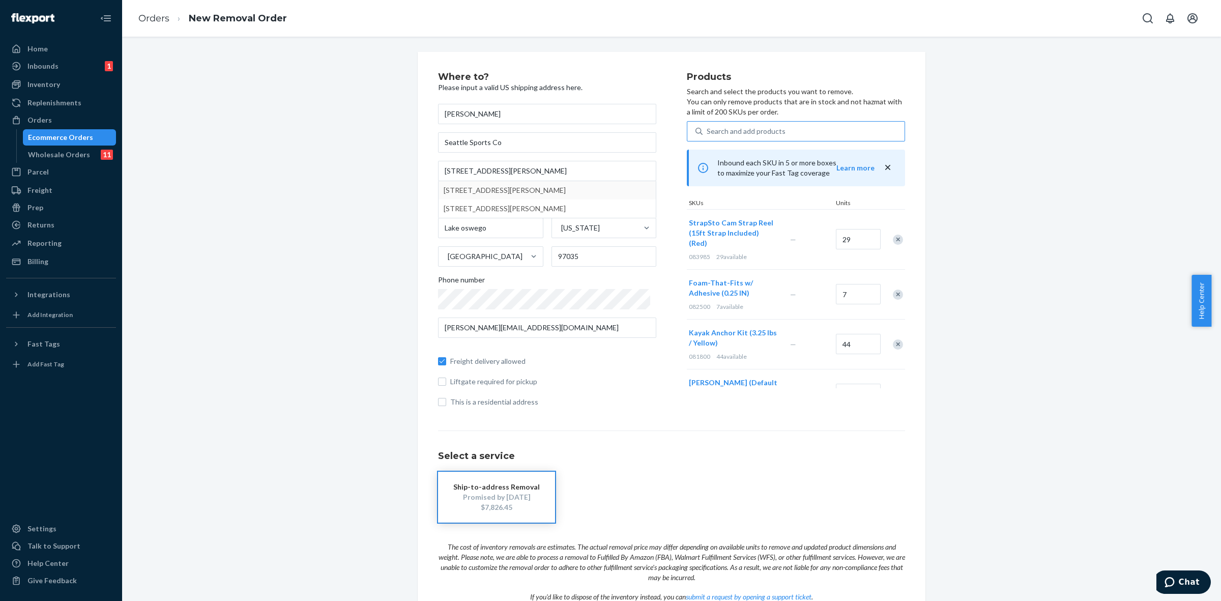
click at [893, 236] on div "Remove Item" at bounding box center [898, 240] width 10 height 10
click at [724, 130] on div "Search and add products" at bounding box center [746, 131] width 79 height 10
click at [708, 130] on input "0 results available. Use Up and Down to choose options, press Enter to select t…" at bounding box center [707, 131] width 1 height 10
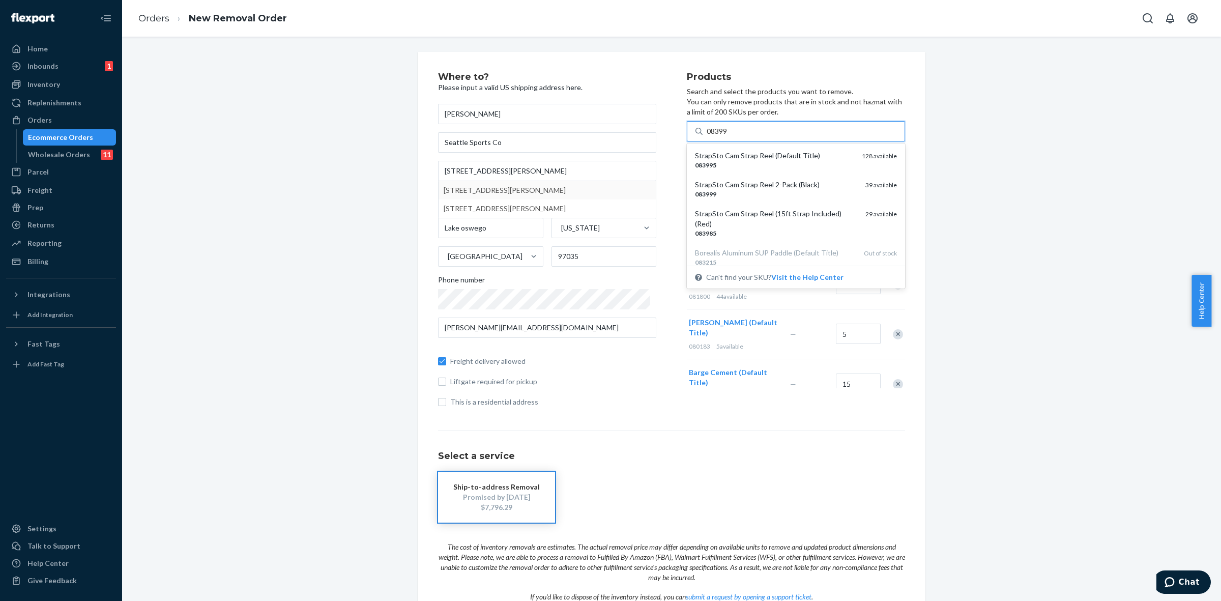
type input "083999"
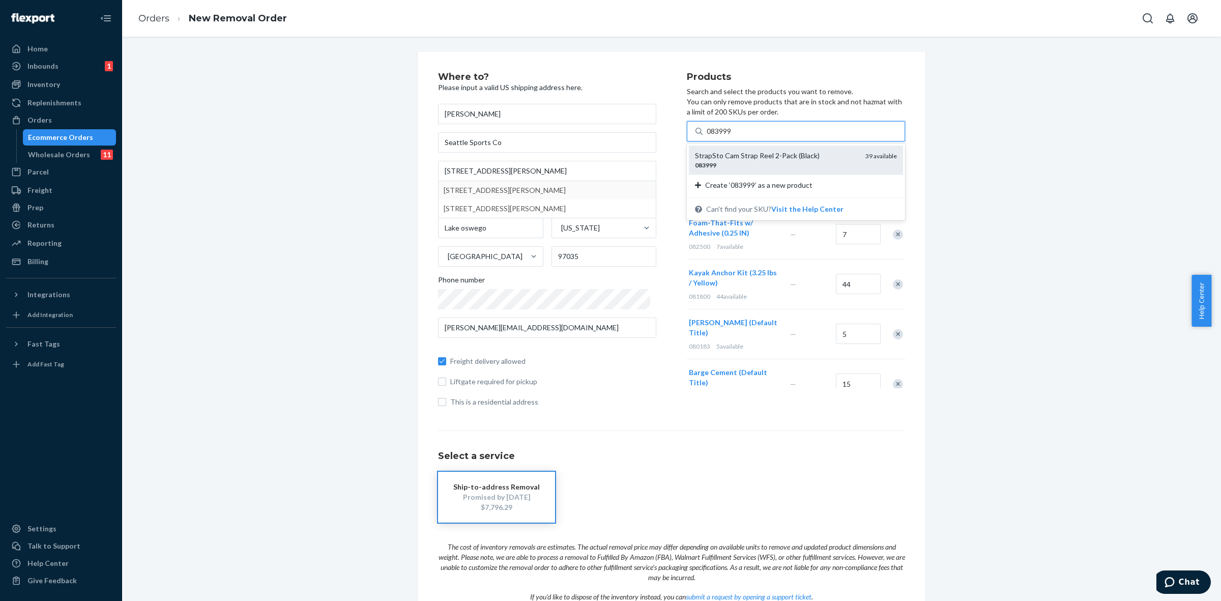
click at [724, 153] on div "StrapSto Cam Strap Reel 2-Pack (Black)" at bounding box center [776, 156] width 162 height 10
click at [724, 136] on input "083999" at bounding box center [720, 131] width 26 height 10
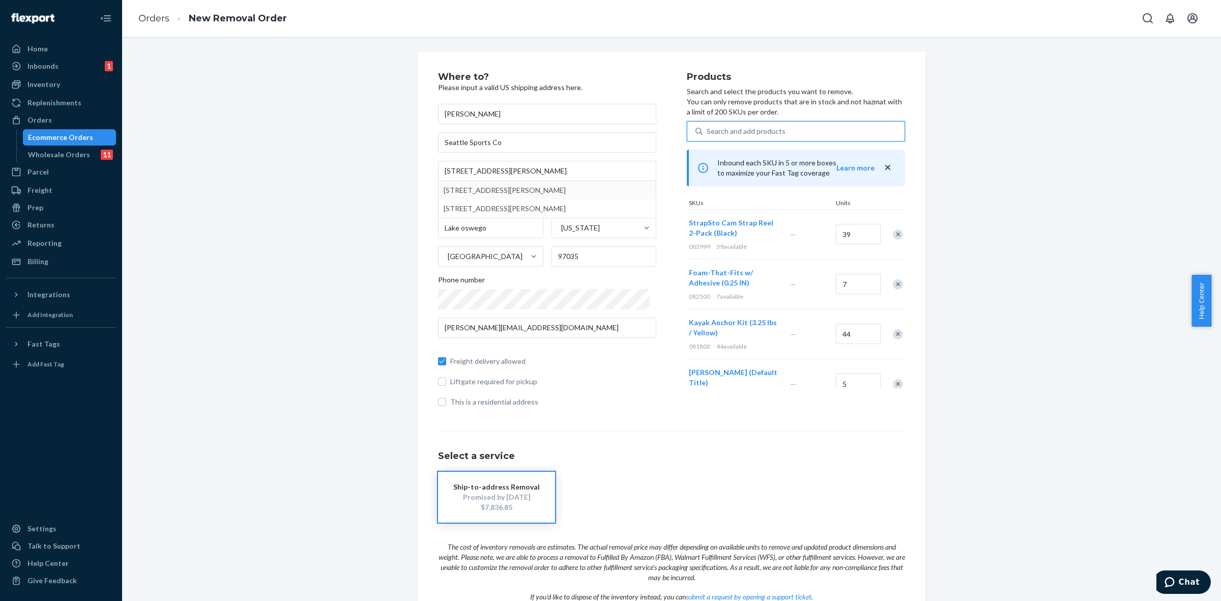
click at [893, 237] on div "Remove Item" at bounding box center [898, 234] width 10 height 10
click at [714, 131] on div "Search and add products" at bounding box center [746, 131] width 79 height 10
click at [708, 131] on input "Search and add products" at bounding box center [707, 131] width 1 height 10
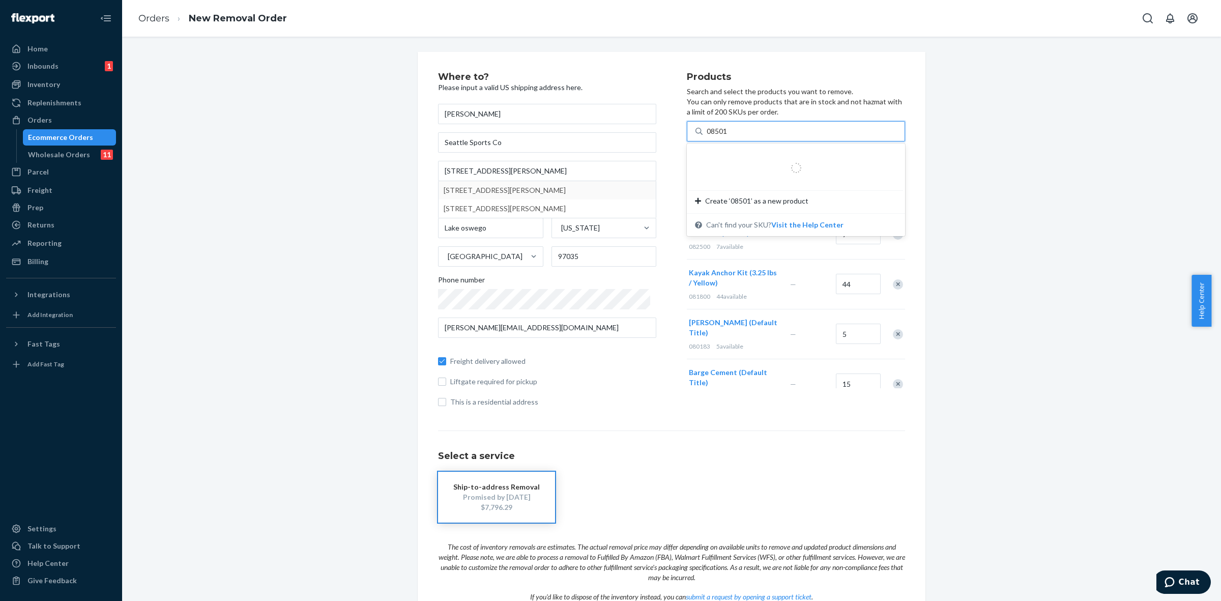
type input "085015"
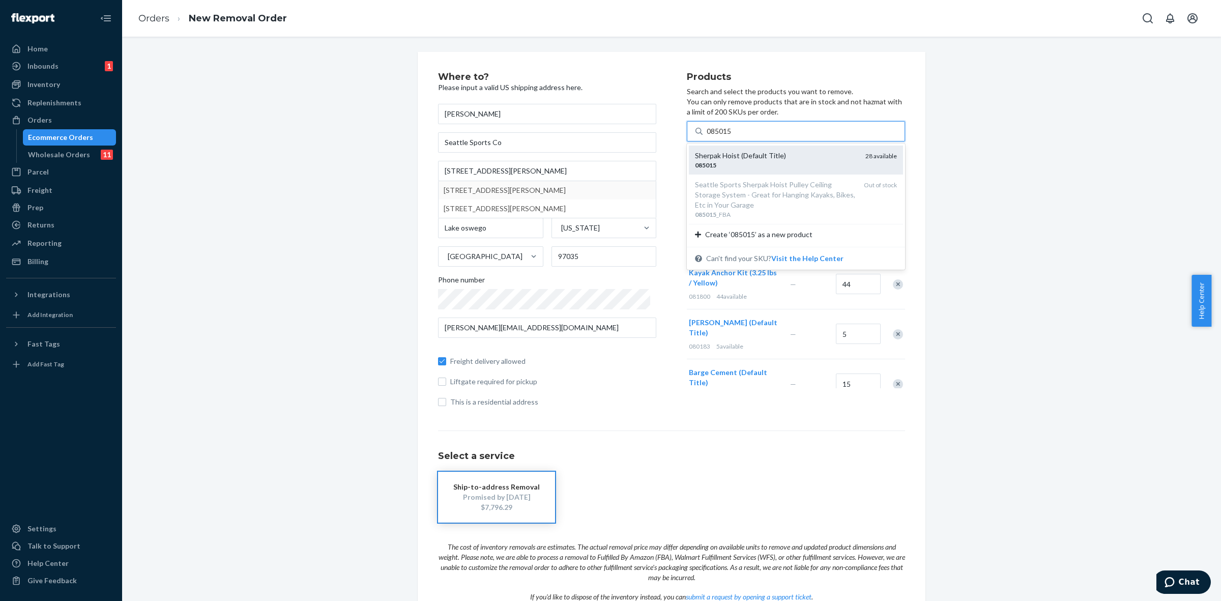
click at [719, 157] on div "Sherpak Hoist (Default Title)" at bounding box center [776, 156] width 162 height 10
click at [719, 136] on input "085015" at bounding box center [720, 131] width 26 height 10
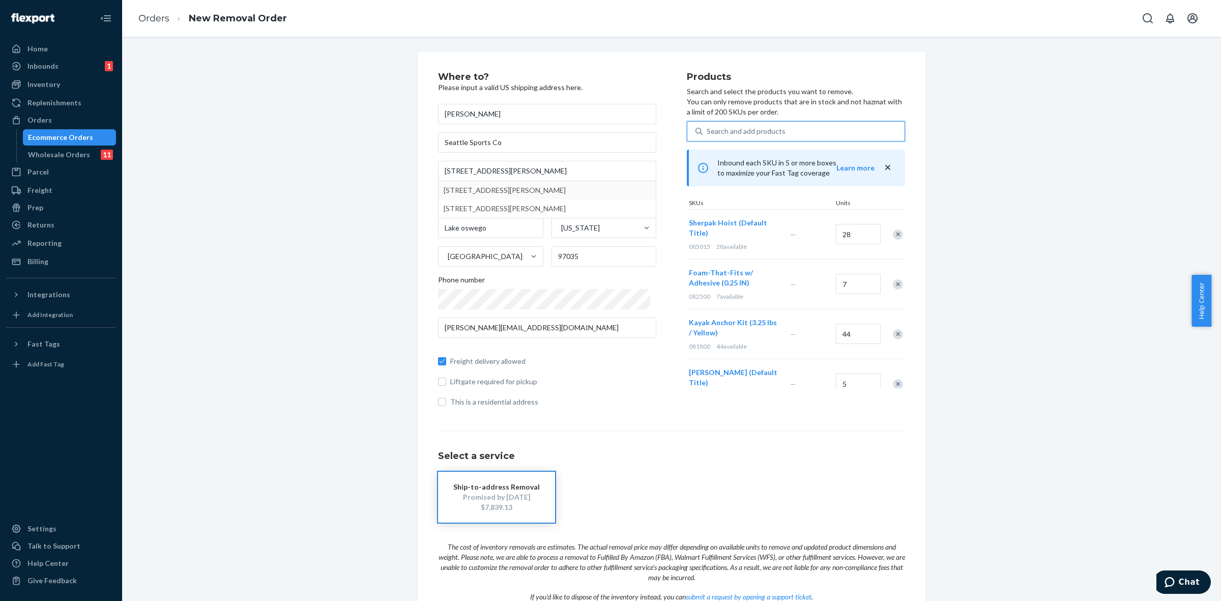
click at [769, 123] on div "Search and add products" at bounding box center [804, 131] width 202 height 18
click at [708, 126] on input "0 results available. Select is focused ,type to refine list, press Down to open…" at bounding box center [707, 131] width 1 height 10
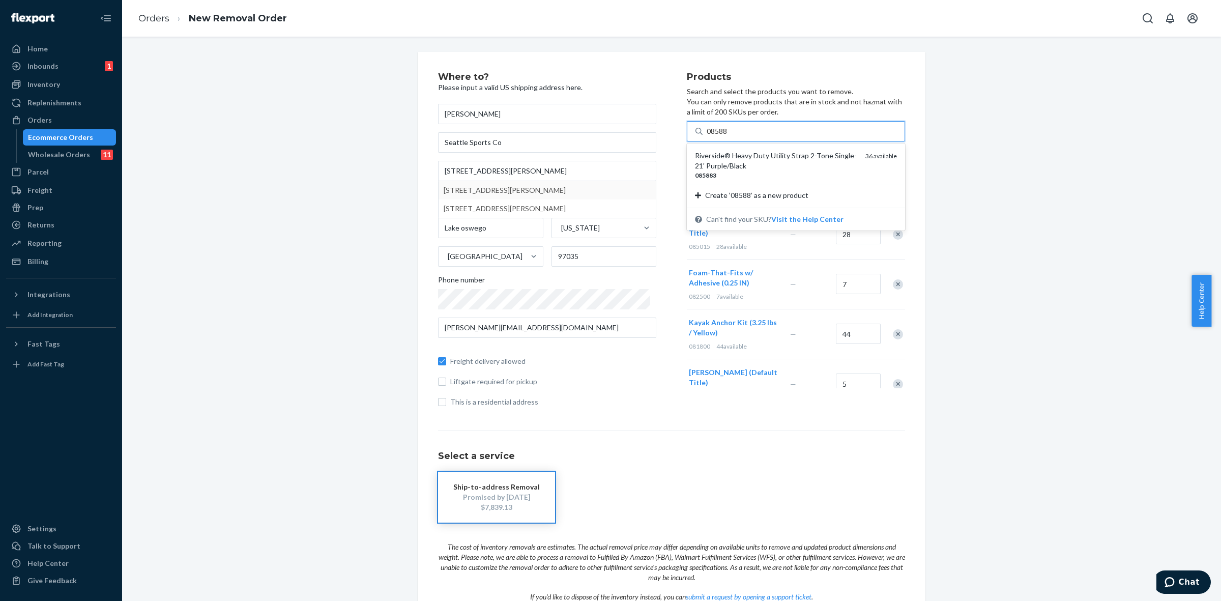
type input "085883"
click at [759, 160] on div "Riverside® Heavy Duty Utility Strap 2-Tone Single- 21' Purple/Black" at bounding box center [776, 161] width 162 height 20
click at [733, 136] on input "085883" at bounding box center [720, 131] width 26 height 10
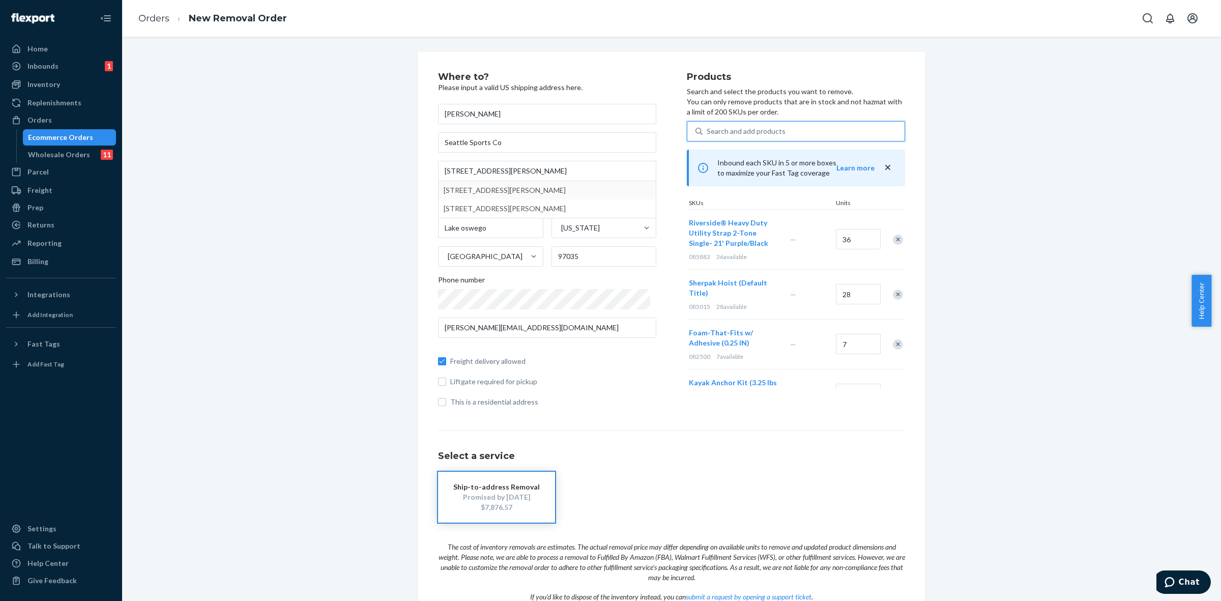
click at [717, 133] on div "Search and add products" at bounding box center [746, 131] width 79 height 10
click at [708, 133] on input "0 results available. Select is focused ,type to refine list, press Down to open…" at bounding box center [707, 131] width 1 height 10
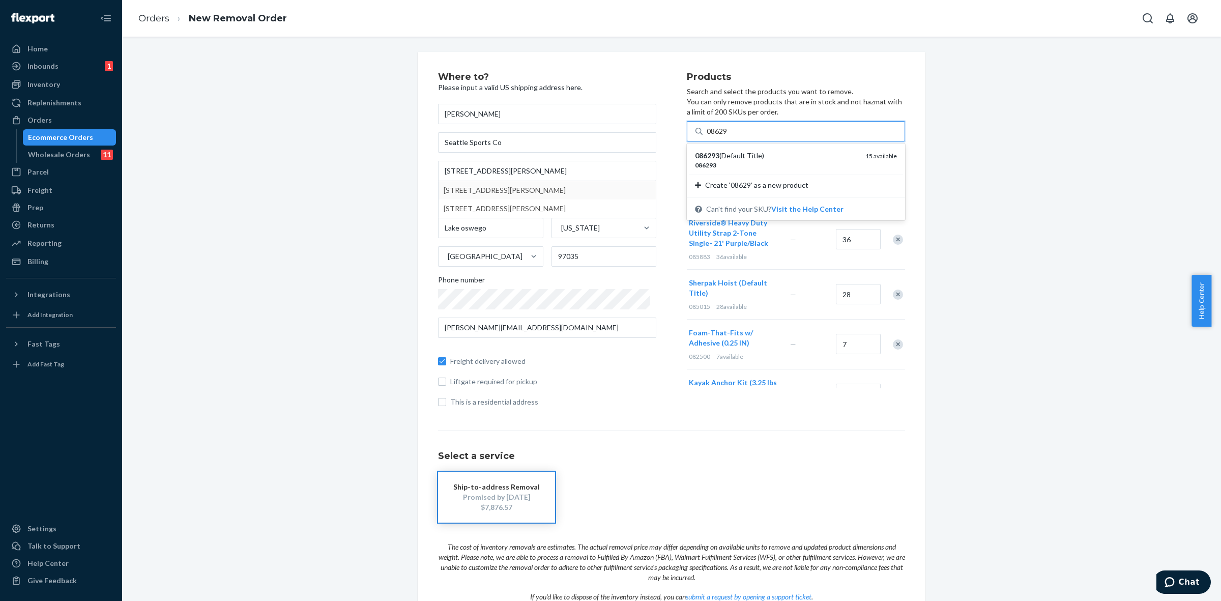
type input "086293"
click at [709, 163] on div "086293" at bounding box center [776, 165] width 162 height 9
click at [709, 136] on input "086293" at bounding box center [720, 131] width 26 height 10
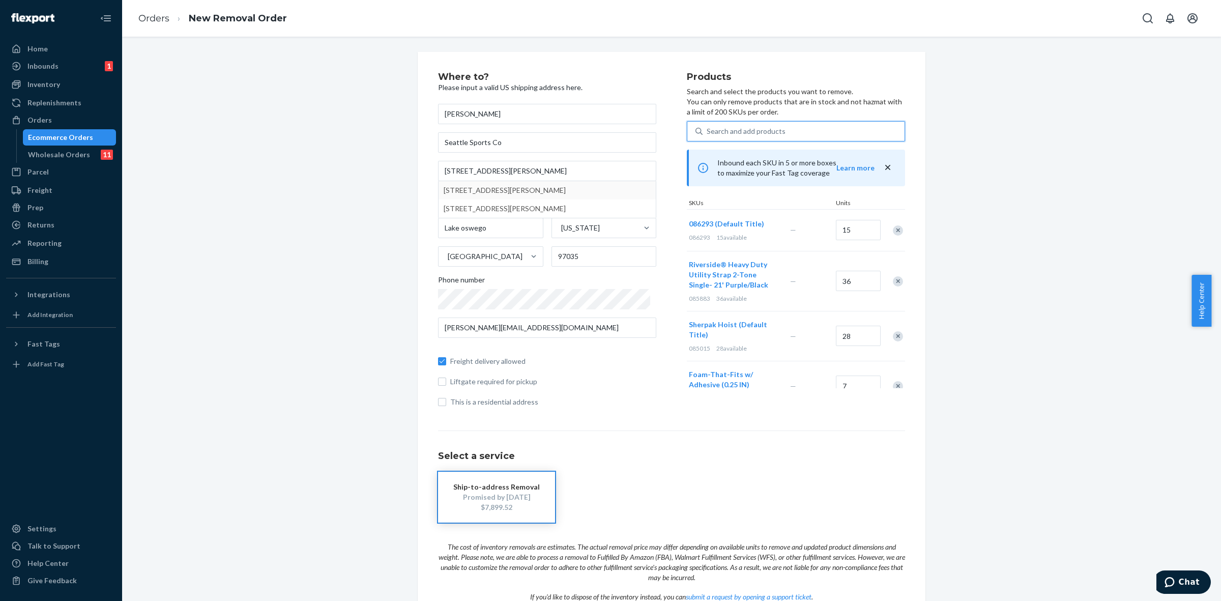
click at [707, 128] on div "Search and add products" at bounding box center [746, 131] width 79 height 10
click at [707, 128] on input "0 results available. Select is focused ,type to refine list, press Down to open…" at bounding box center [707, 131] width 1 height 10
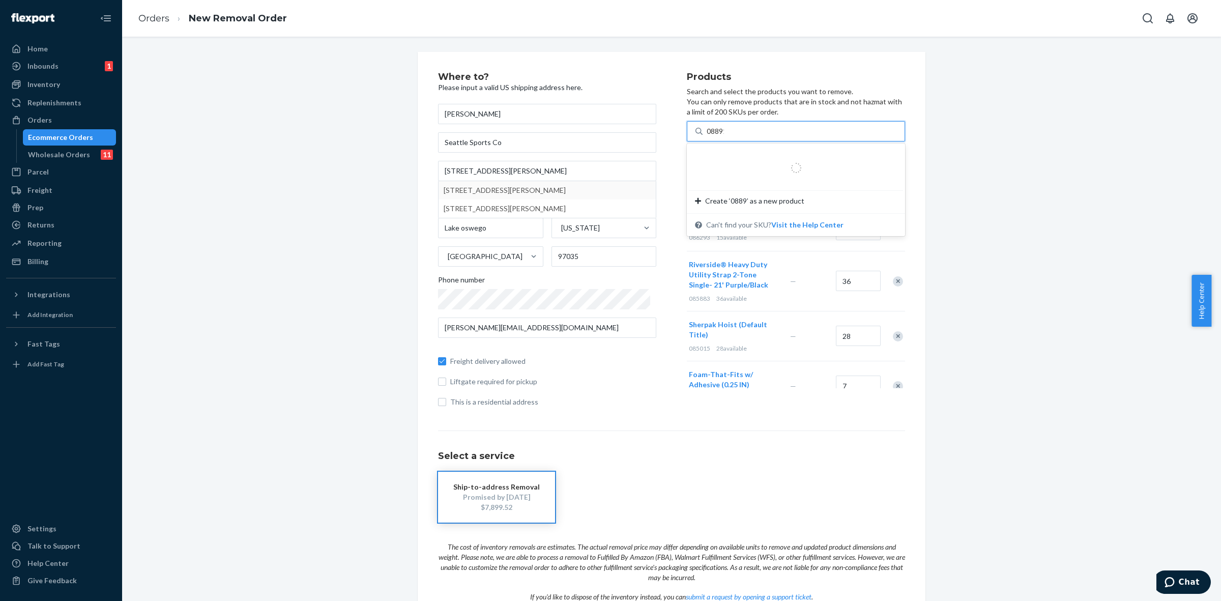
type input "088915"
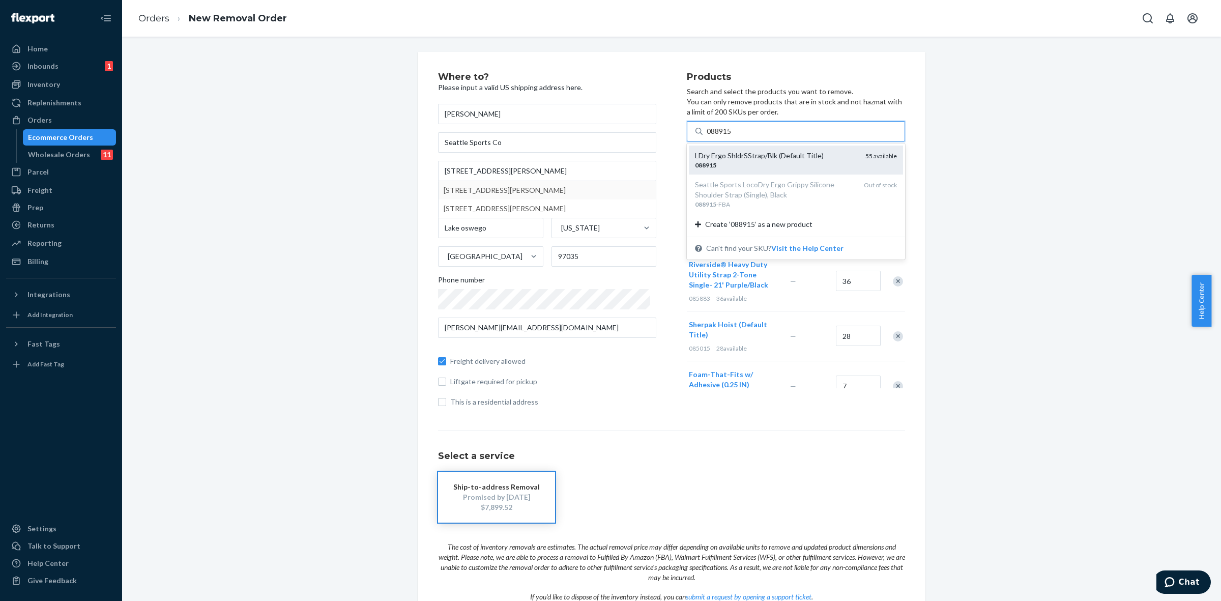
click at [738, 160] on div "LDry Ergo ShldrSStrap/Blk (Default Title)" at bounding box center [776, 156] width 162 height 10
click at [733, 136] on input "088915" at bounding box center [720, 131] width 26 height 10
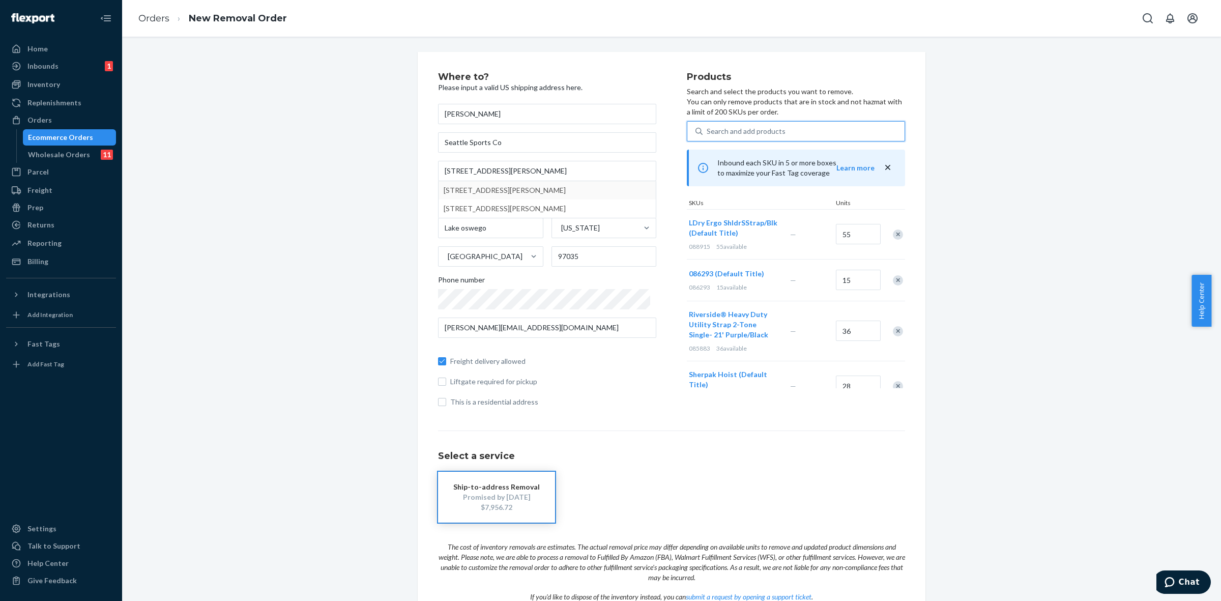
click at [752, 136] on div "Search and add products" at bounding box center [804, 131] width 202 height 18
click at [708, 136] on input "0 results available. Select is focused ,type to refine list, press Down to open…" at bounding box center [707, 131] width 1 height 10
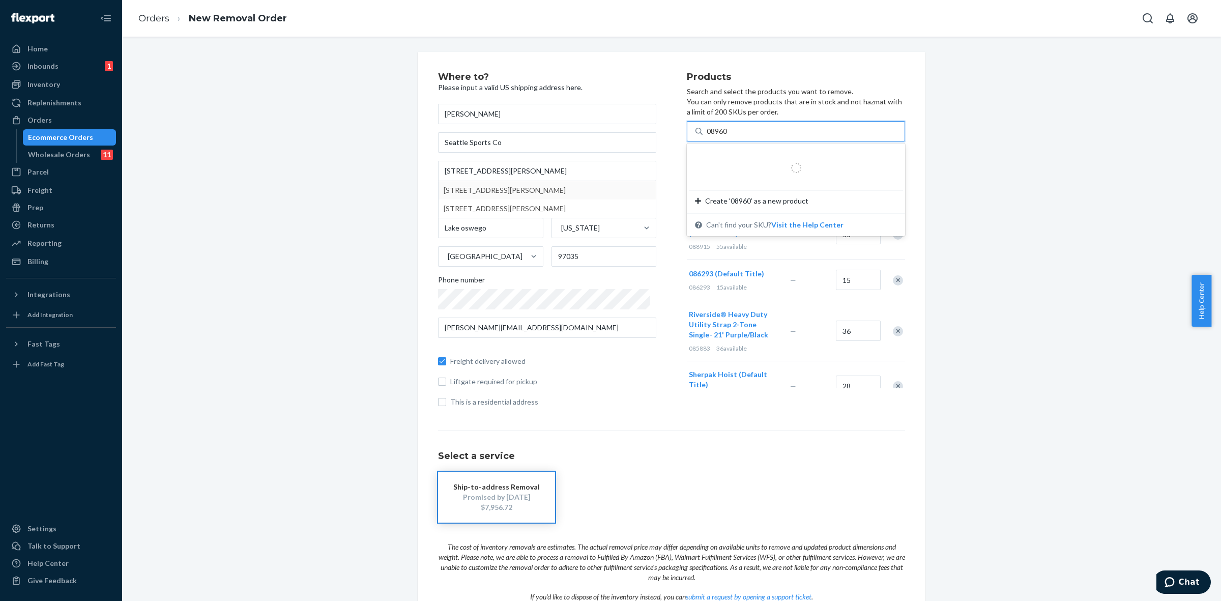
type input "089600"
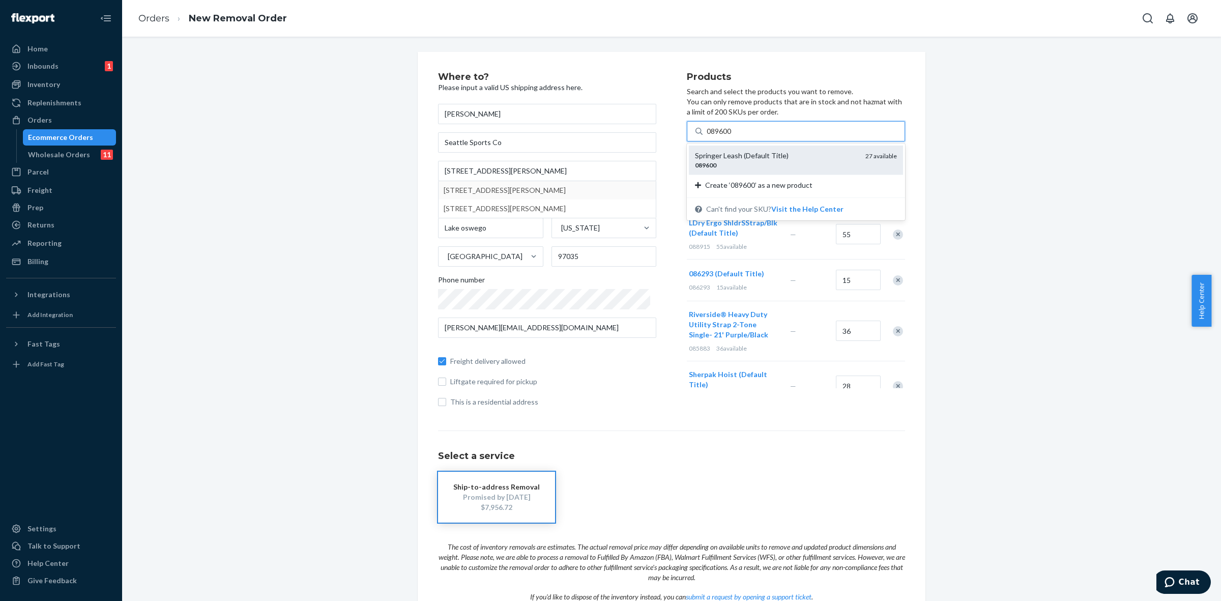
click at [742, 163] on div "089600" at bounding box center [776, 165] width 162 height 9
click at [733, 136] on input "089600" at bounding box center [720, 131] width 26 height 10
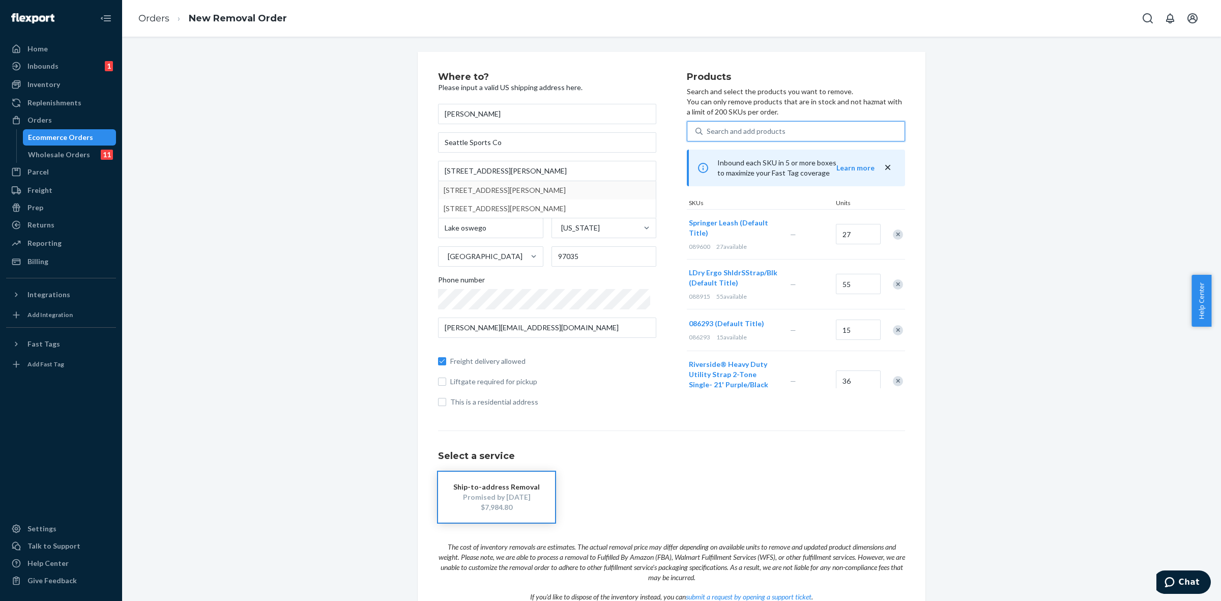
click at [754, 136] on div "Search and add products" at bounding box center [746, 131] width 79 height 10
click at [708, 136] on input "0 results available. Select is focused ,type to refine list, press Down to open…" at bounding box center [707, 131] width 1 height 10
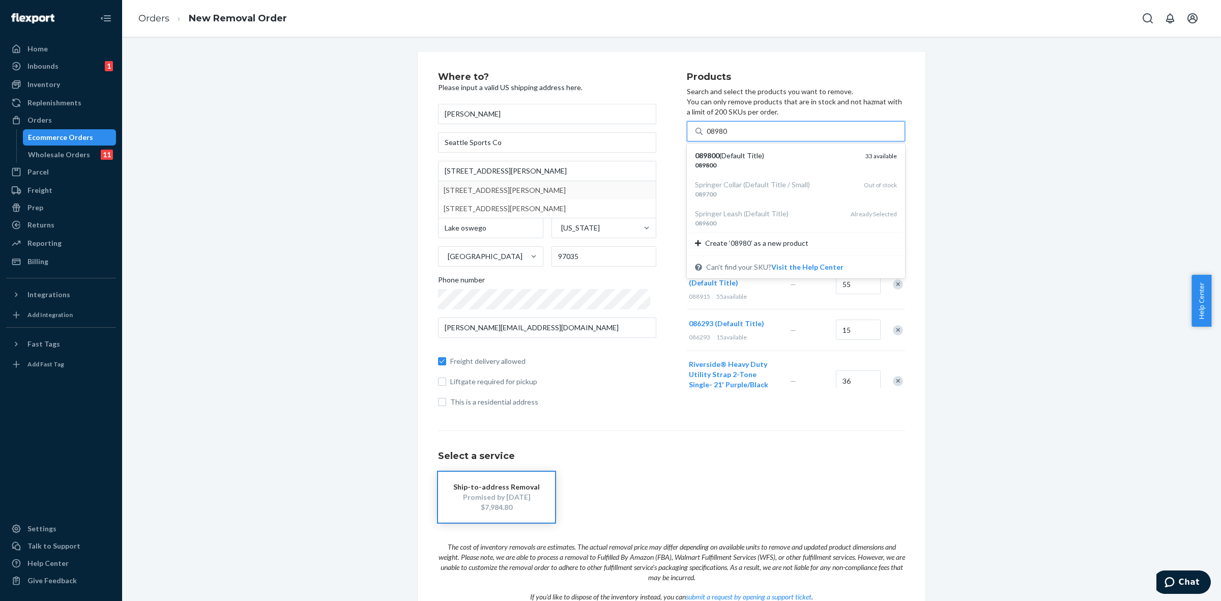
type input "089800"
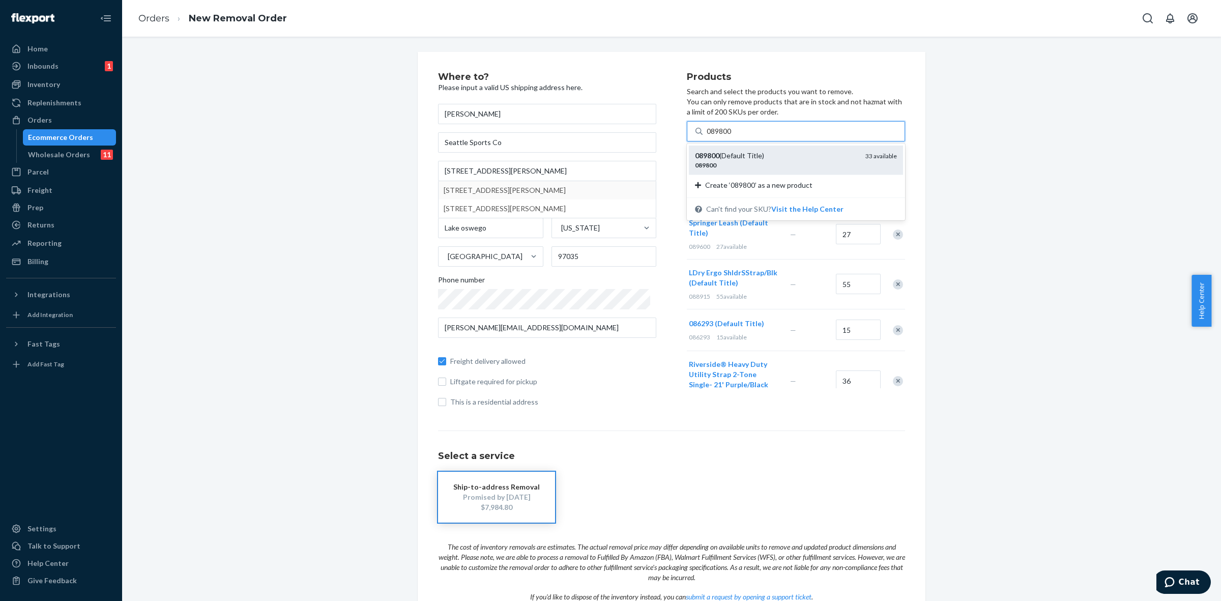
click at [758, 158] on div "089800 (Default Title)" at bounding box center [776, 156] width 162 height 10
click at [733, 136] on input "089800" at bounding box center [720, 131] width 26 height 10
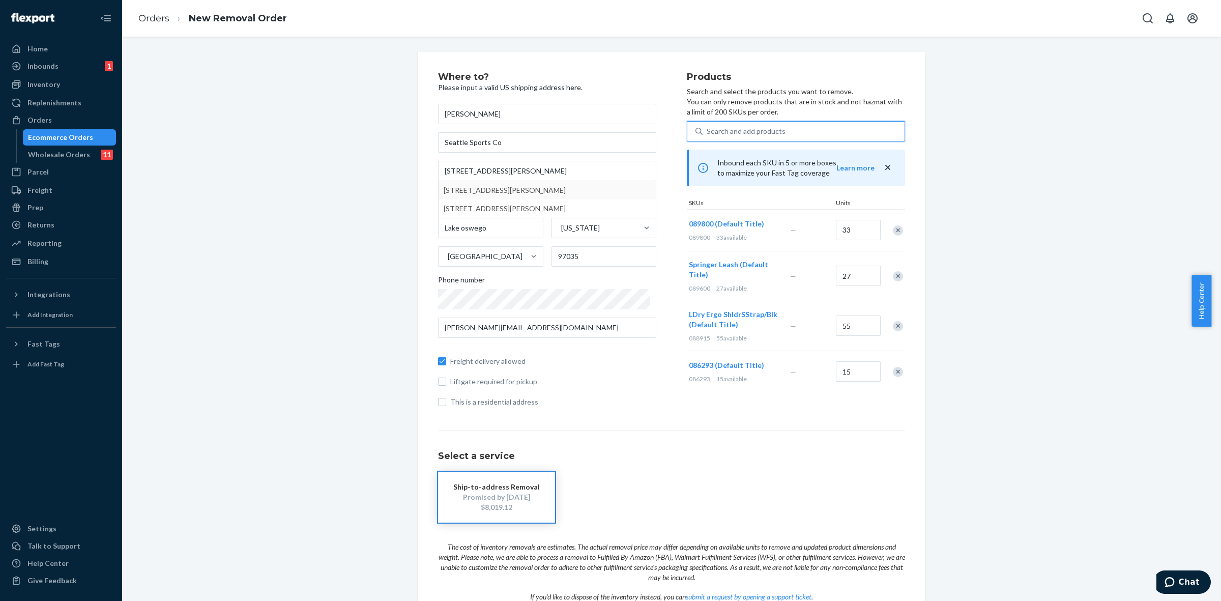
click at [781, 131] on div "Search and add products" at bounding box center [804, 131] width 202 height 18
click at [708, 131] on input "0 results available. Select is focused ,type to refine list, press Down to open…" at bounding box center [707, 131] width 1 height 10
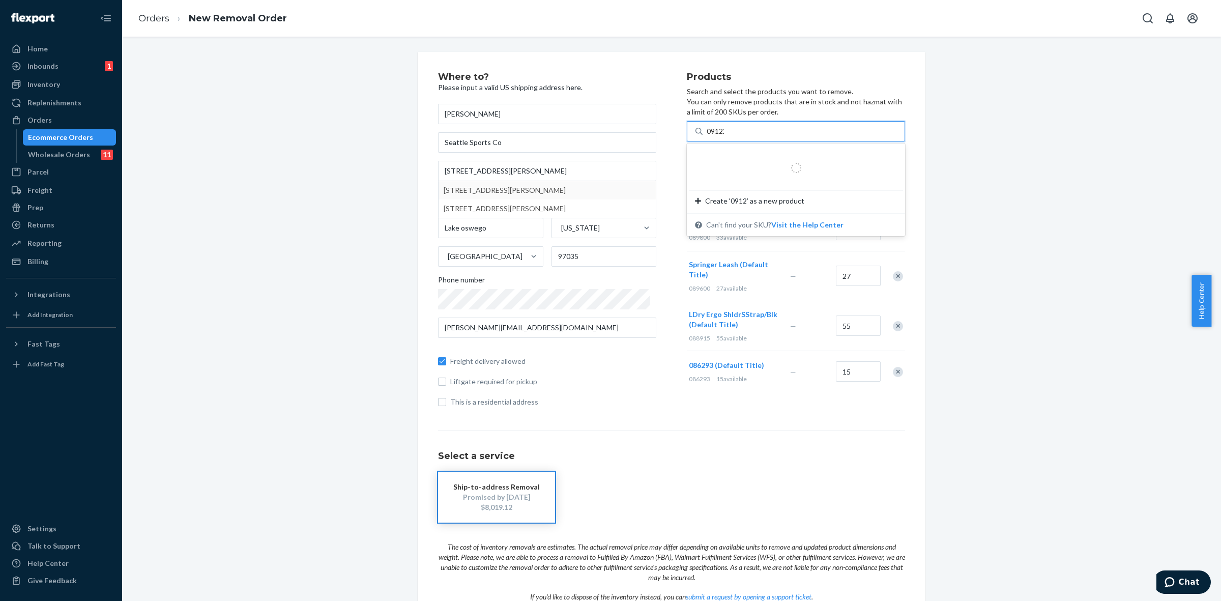
type input "091226"
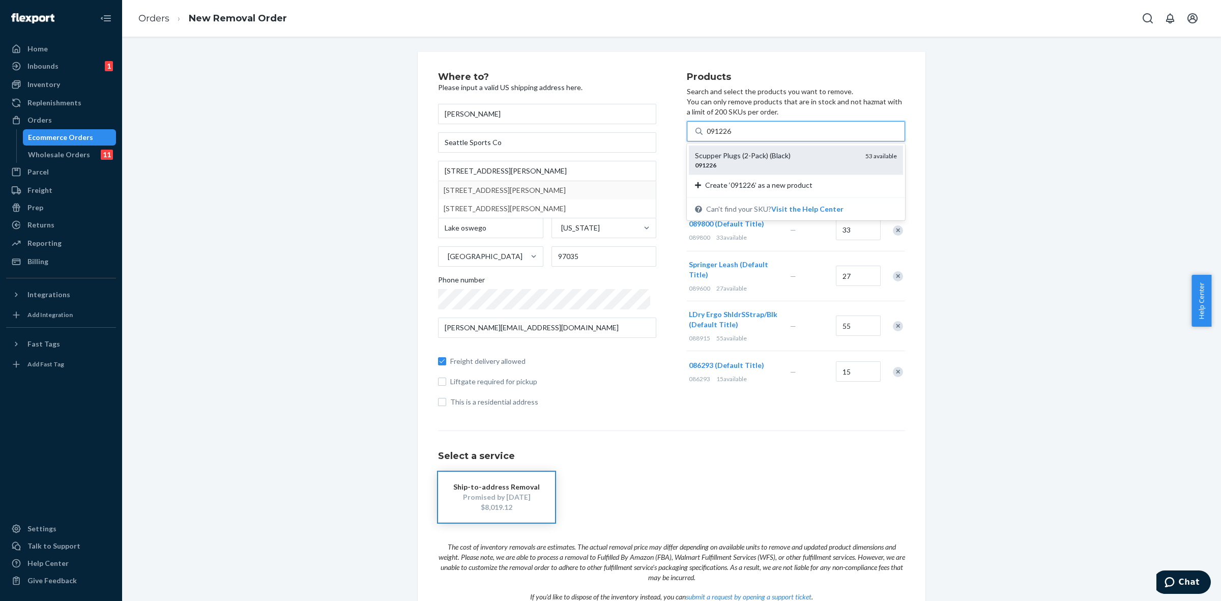
click at [763, 170] on div "Scupper Plugs (2-Pack) (Black) 091226 53 available" at bounding box center [796, 159] width 214 height 29
click at [733, 136] on input "091226" at bounding box center [720, 131] width 26 height 10
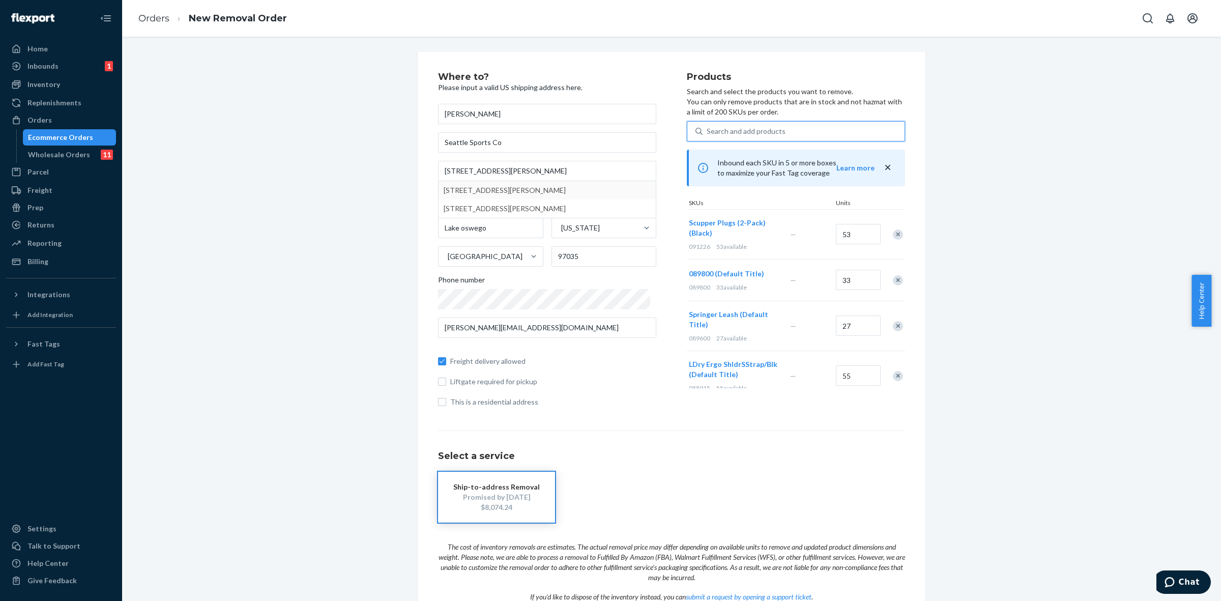
click at [893, 237] on div "Remove Item" at bounding box center [898, 234] width 10 height 10
click at [756, 135] on div "Search and add products" at bounding box center [746, 131] width 79 height 10
click at [708, 135] on input "0 results available. Use Up and Down to choose options, press Enter to select t…" at bounding box center [707, 131] width 1 height 10
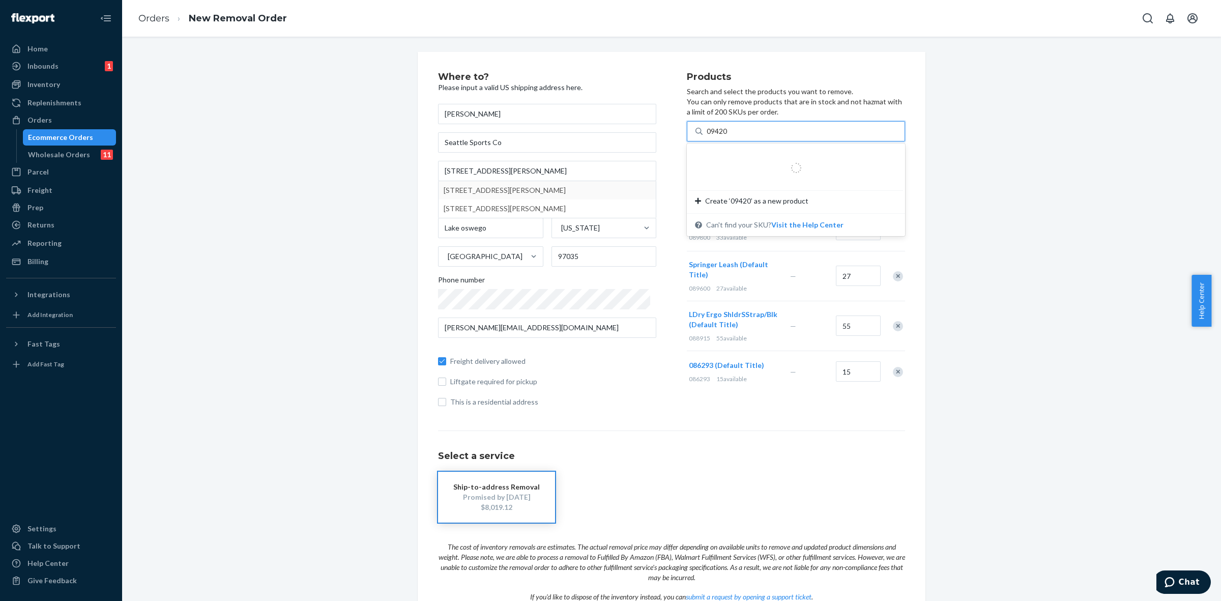
type input "094206"
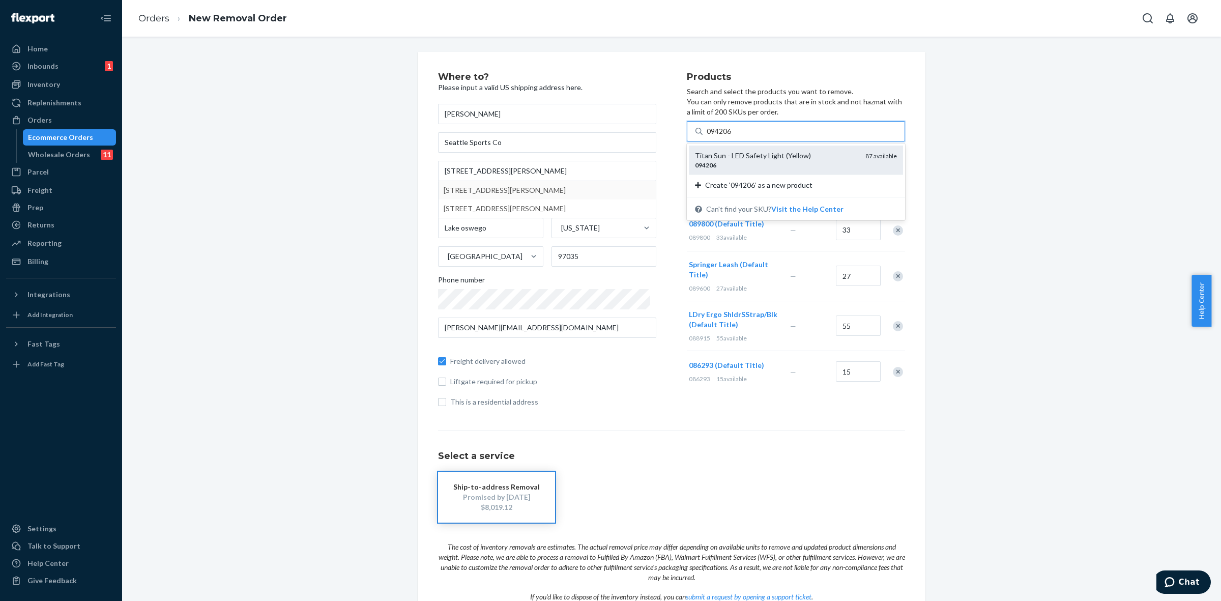
click at [750, 158] on div "Titan Sun - LED Safety Light (Yellow)" at bounding box center [776, 156] width 162 height 10
click at [733, 136] on input "094206" at bounding box center [720, 131] width 26 height 10
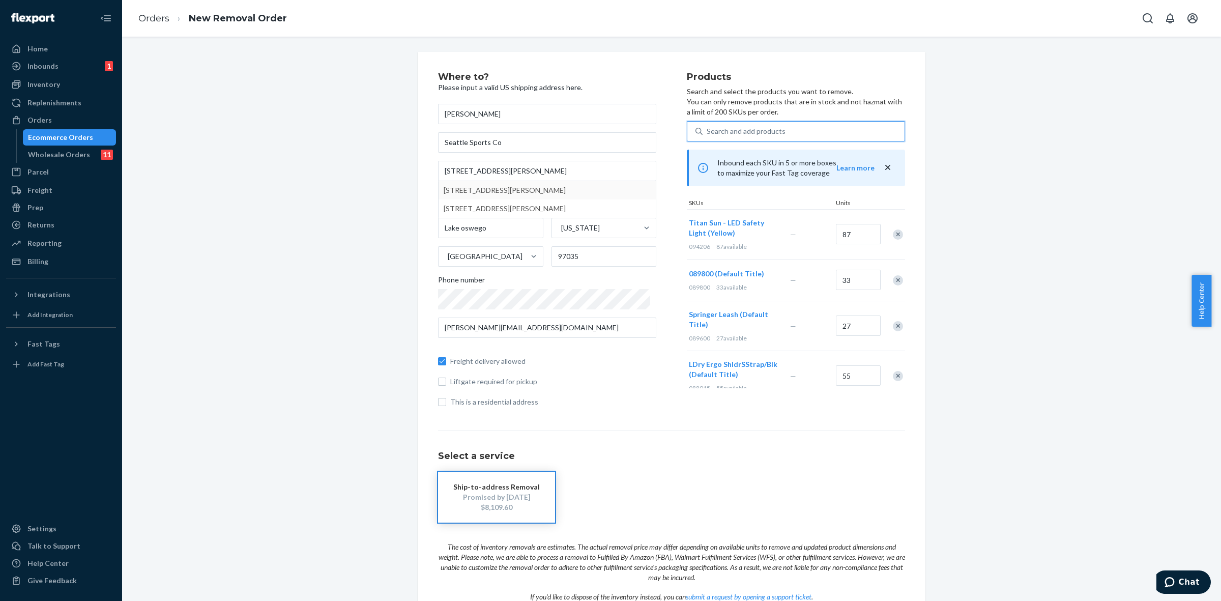
click at [893, 235] on div "Remove Item" at bounding box center [898, 234] width 10 height 10
click at [728, 134] on div "Search and add products" at bounding box center [746, 131] width 79 height 10
click at [708, 134] on input "0 results available. Use Up and Down to choose options, press Enter to select t…" at bounding box center [707, 131] width 1 height 10
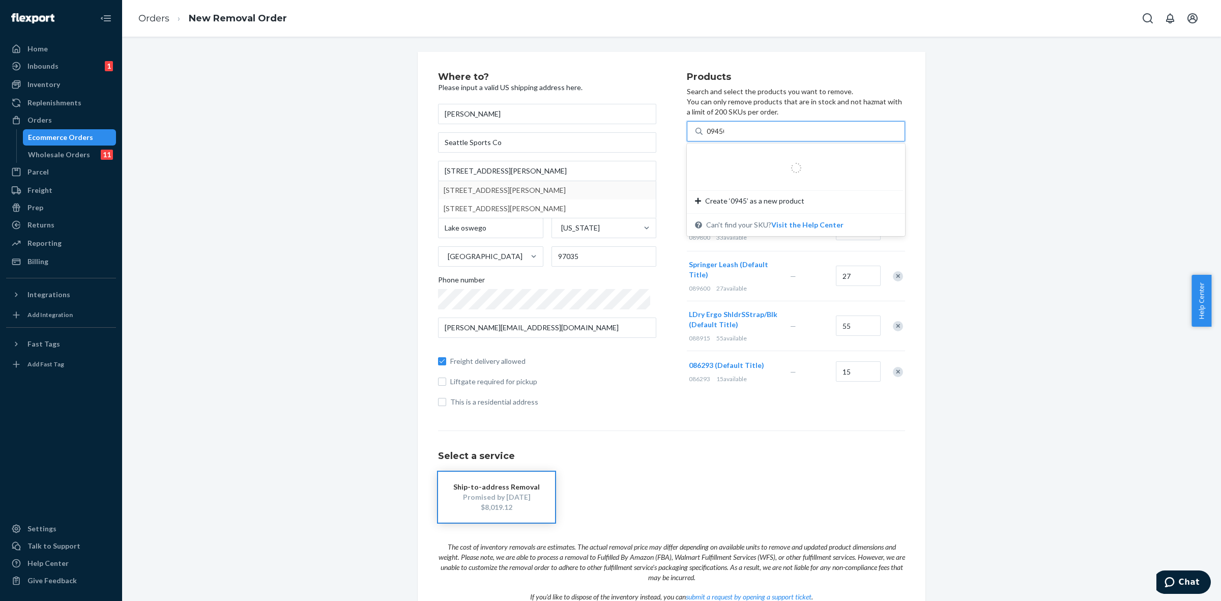
type input "094506"
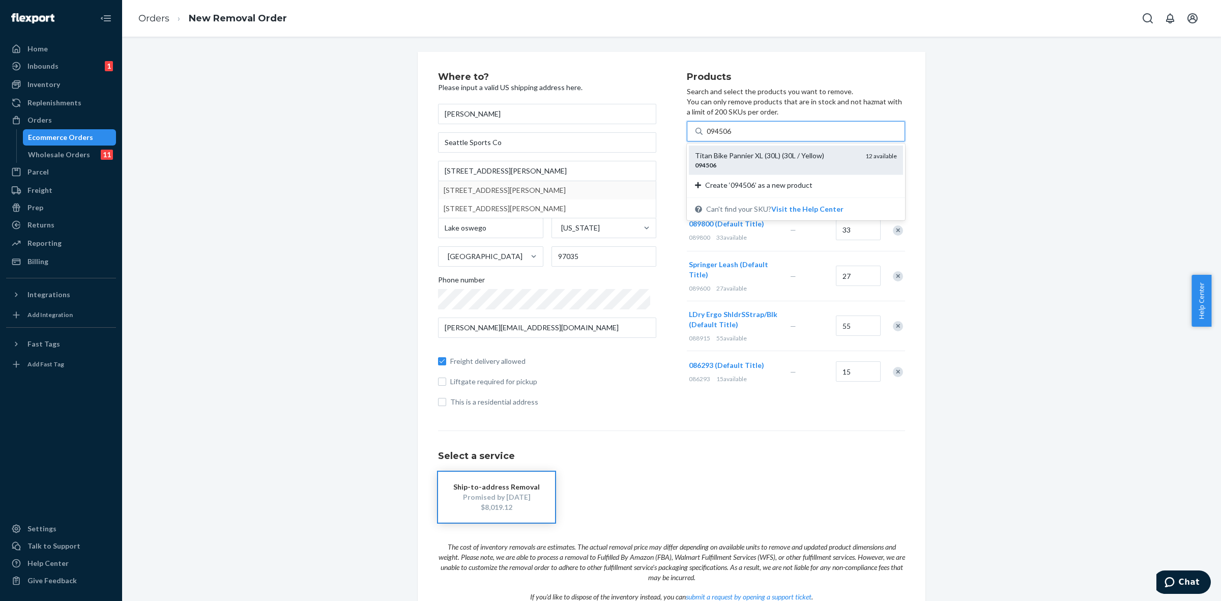
click at [741, 157] on div "Titan Bike Pannier XL (30L) (30L / Yellow)" at bounding box center [776, 156] width 162 height 10
click at [733, 136] on input "094506" at bounding box center [720, 131] width 26 height 10
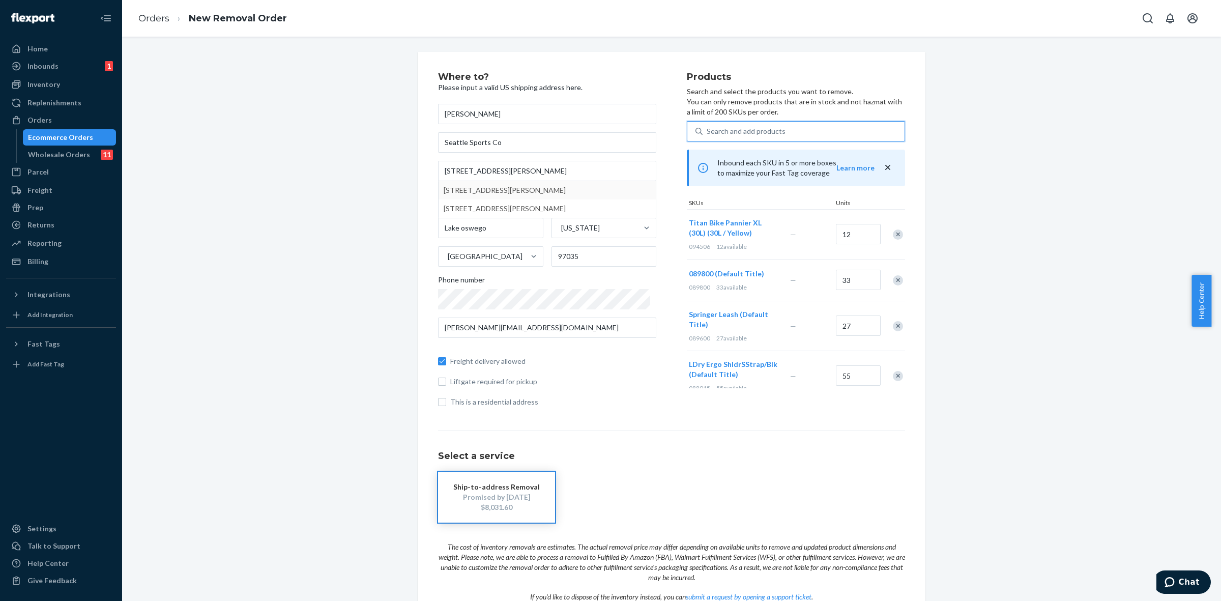
click at [759, 133] on div "Search and add products" at bounding box center [746, 131] width 79 height 10
click at [708, 133] on input "0 results available. Use Up and Down to choose options, press Enter to select t…" at bounding box center [707, 131] width 1 height 10
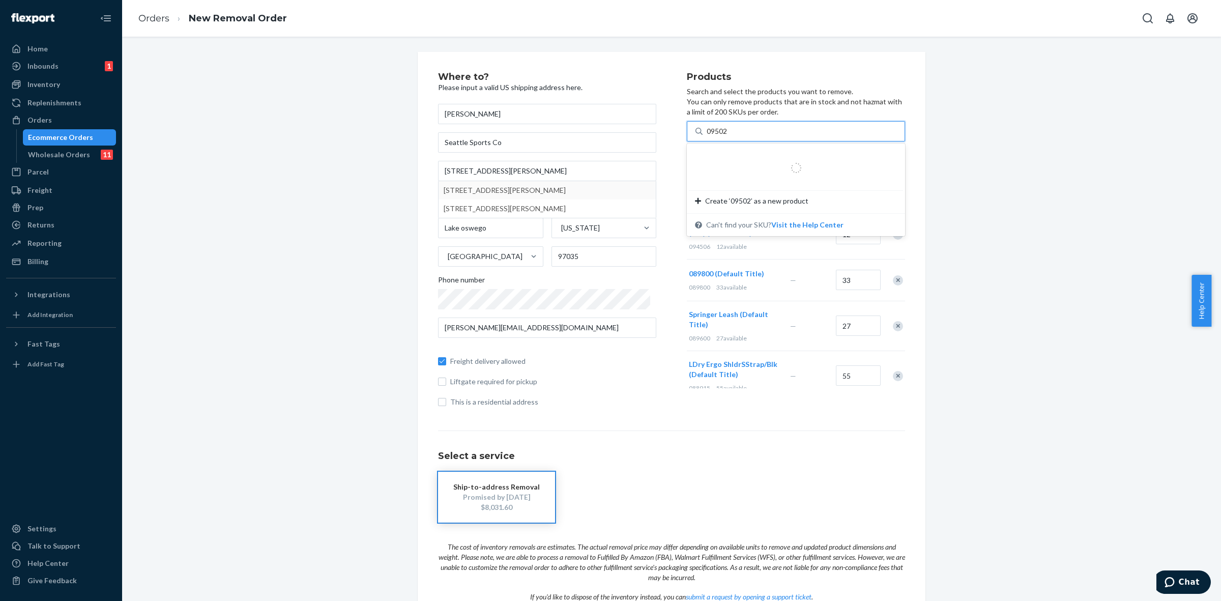
type input "095024"
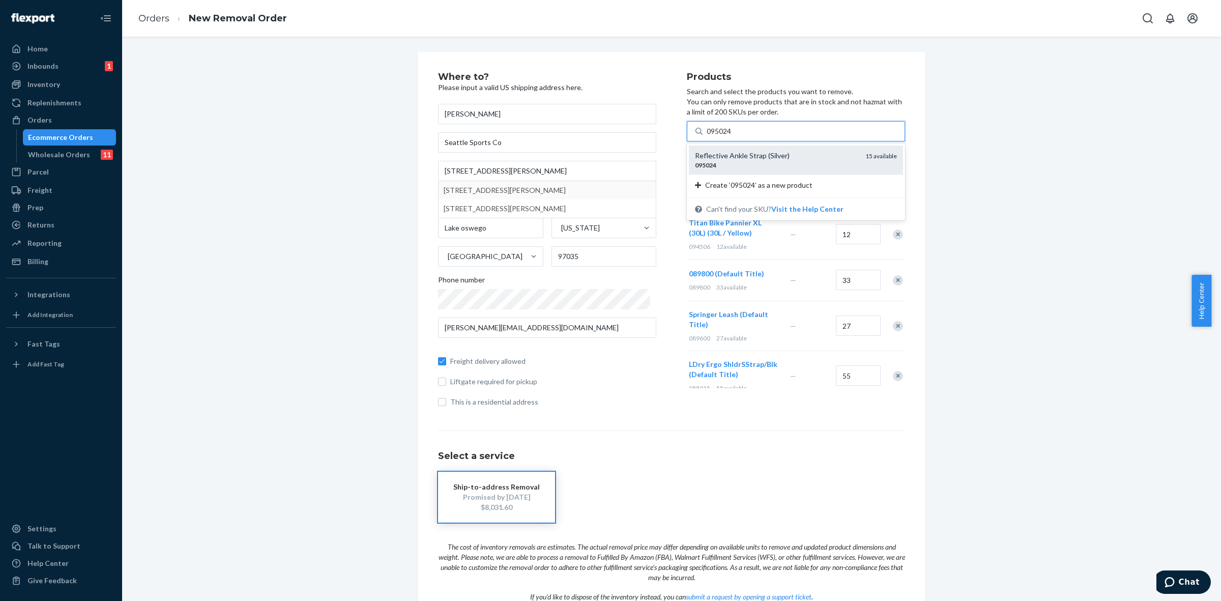
click at [739, 159] on div "Reflective Ankle Strap (Silver)" at bounding box center [776, 156] width 162 height 10
click at [733, 136] on input "095024" at bounding box center [720, 131] width 26 height 10
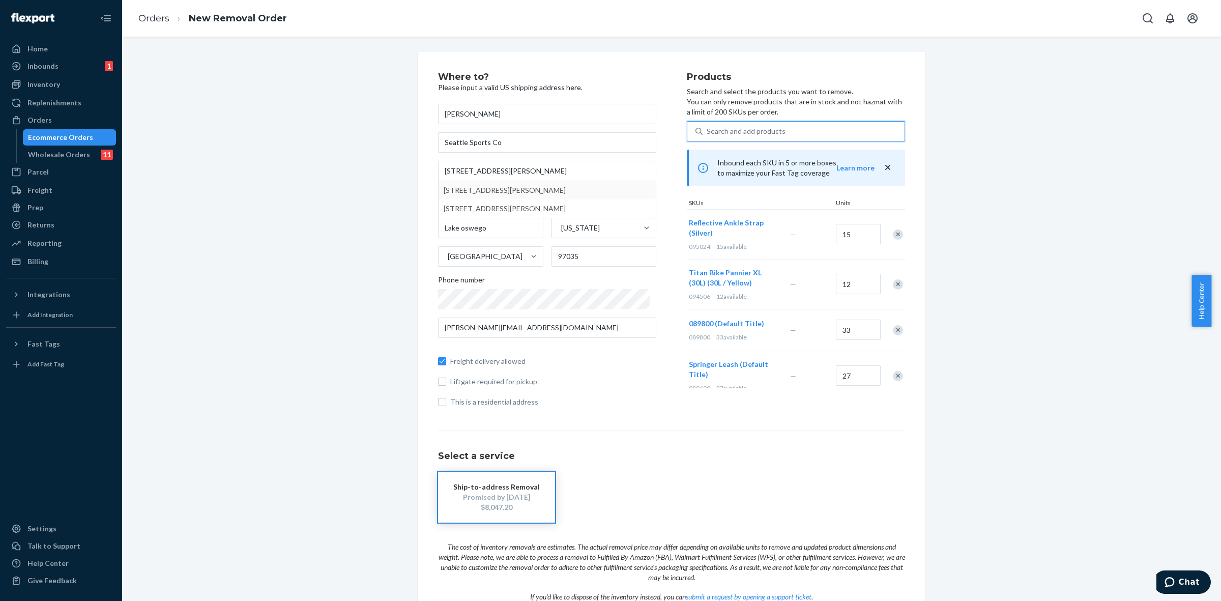
click at [775, 131] on div "Search and add products" at bounding box center [804, 131] width 202 height 18
click at [708, 131] on input "0 results available. Select is focused ,type to refine list, press Down to open…" at bounding box center [707, 131] width 1 height 10
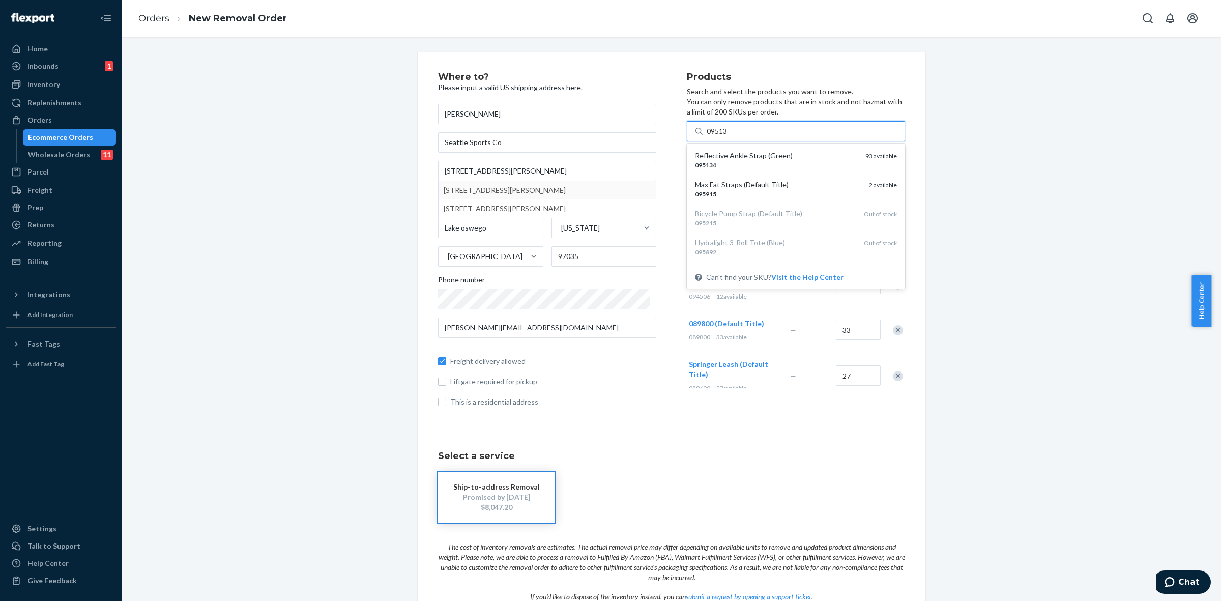
type input "095134"
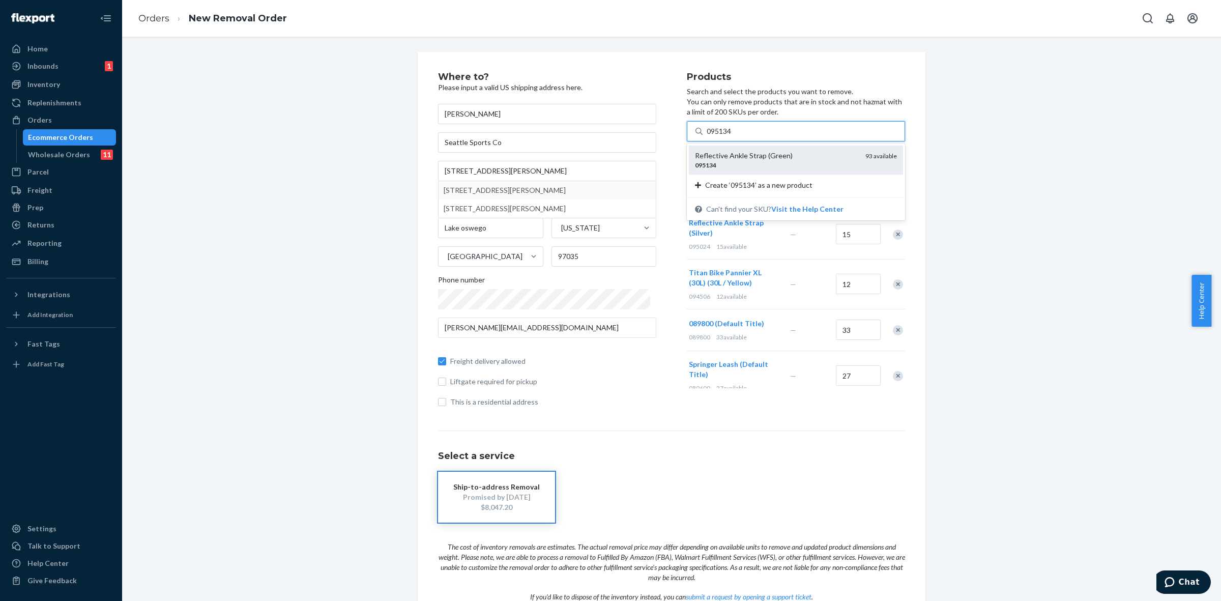
click at [763, 155] on div "Reflective Ankle Strap (Green)" at bounding box center [776, 156] width 162 height 10
click at [733, 136] on input "095134" at bounding box center [720, 131] width 26 height 10
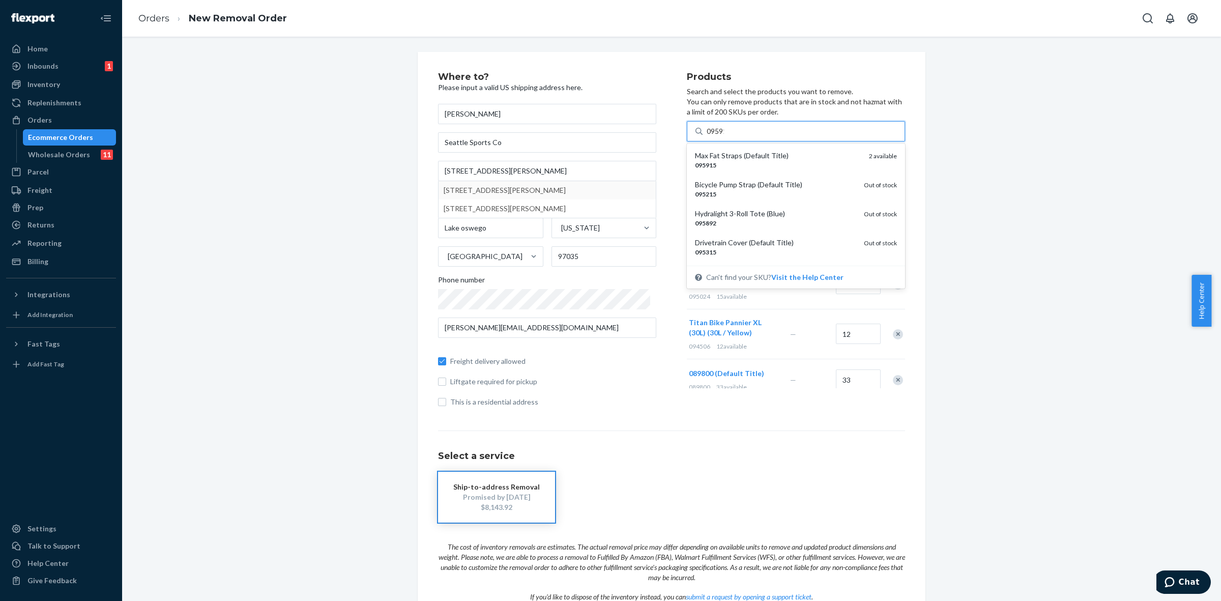
type input "095915"
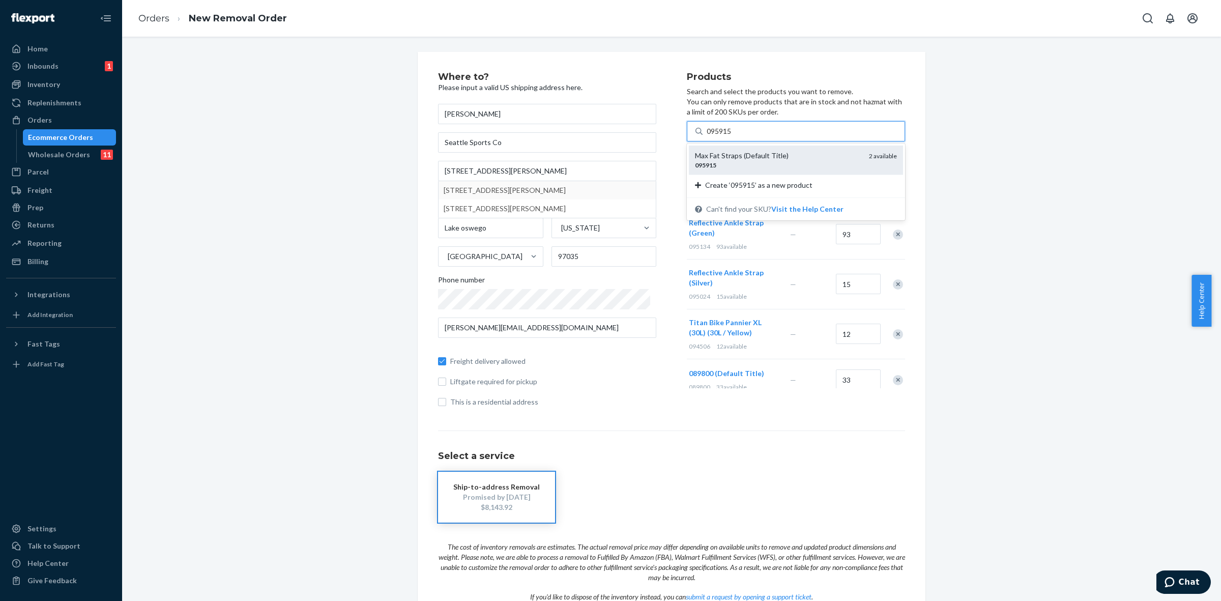
click at [774, 168] on div "095915" at bounding box center [778, 165] width 166 height 9
click at [733, 136] on input "095915" at bounding box center [720, 131] width 26 height 10
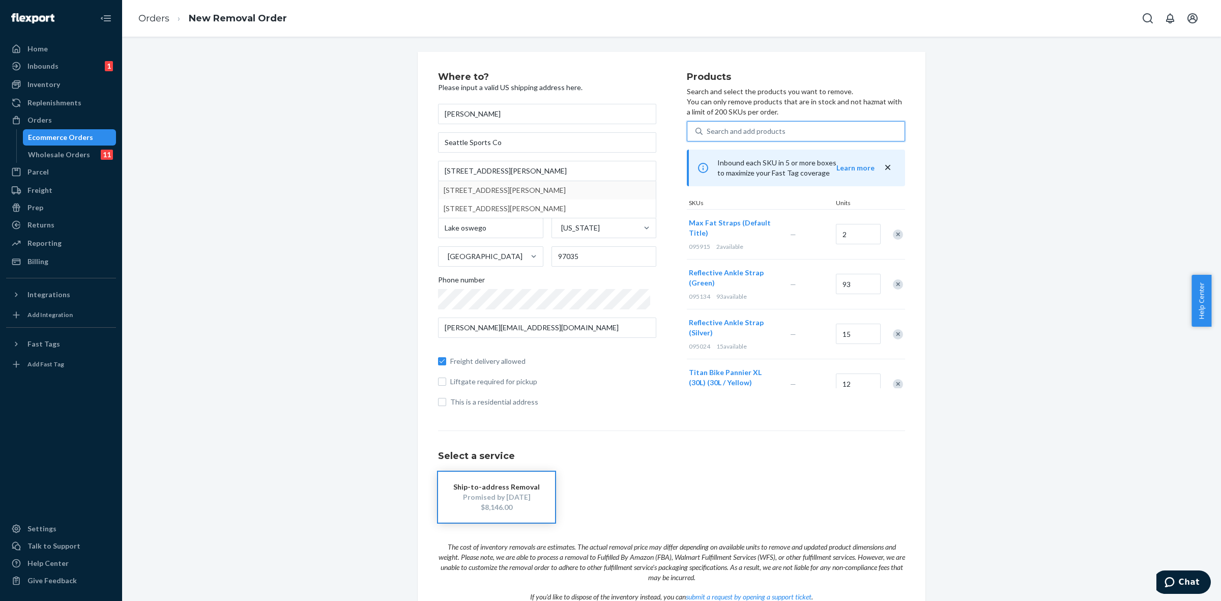
click at [775, 134] on div "Search and add products" at bounding box center [804, 131] width 202 height 18
click at [708, 134] on input "0 results available. Use Up and Down to choose options, press Enter to select t…" at bounding box center [707, 131] width 1 height 10
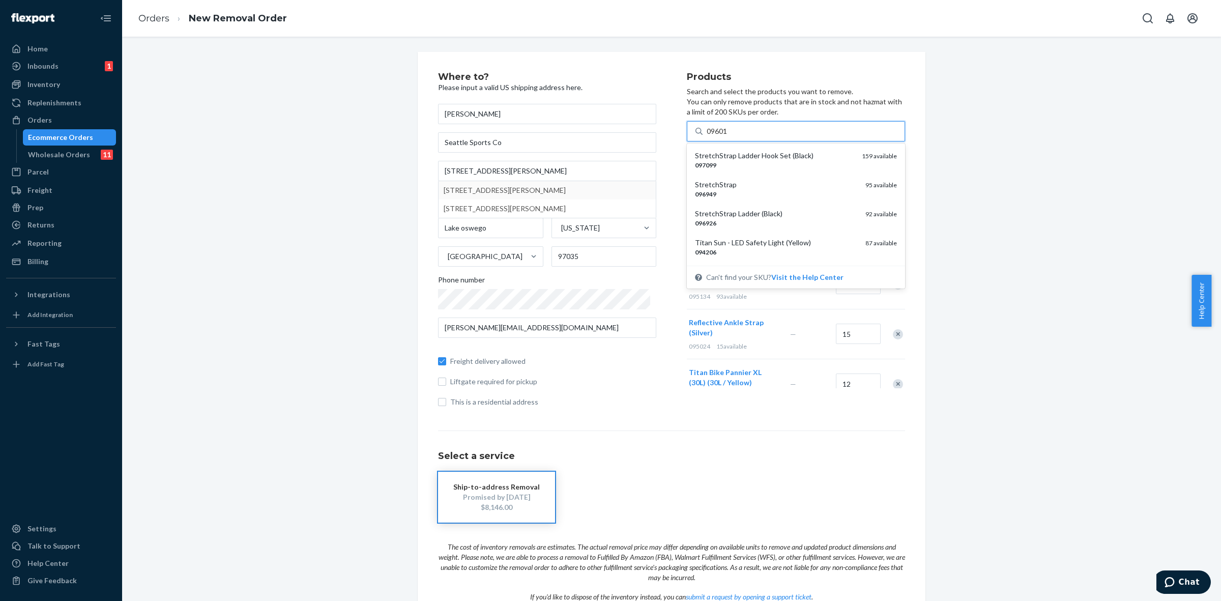
type input "096015"
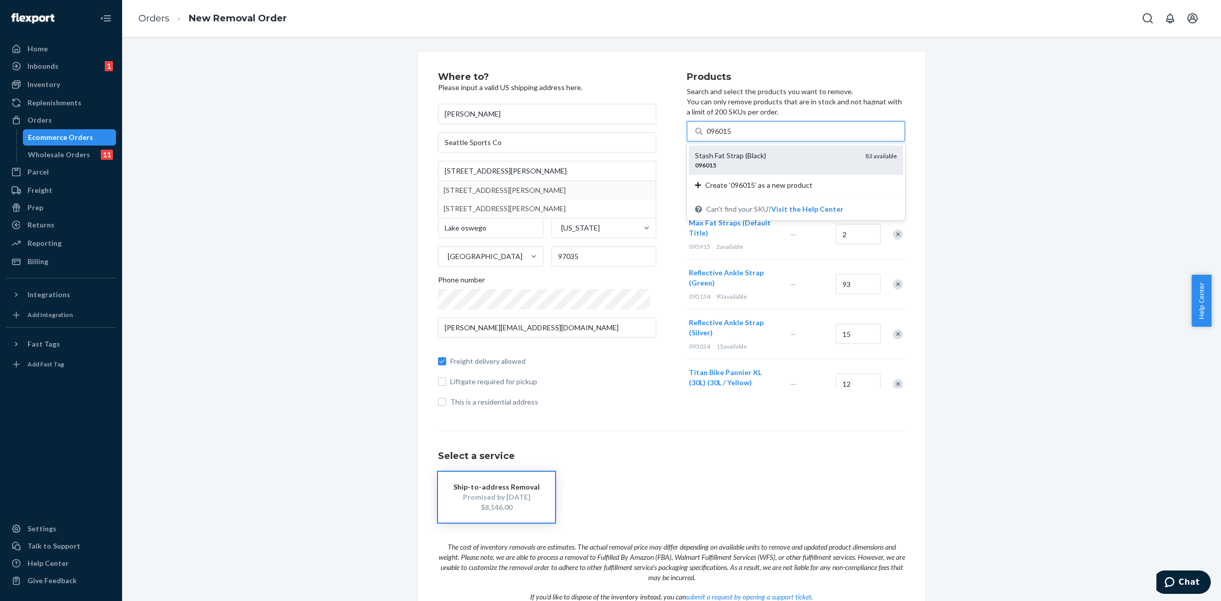
click at [761, 162] on div "096015" at bounding box center [776, 165] width 162 height 9
click at [733, 136] on input "096015" at bounding box center [720, 131] width 26 height 10
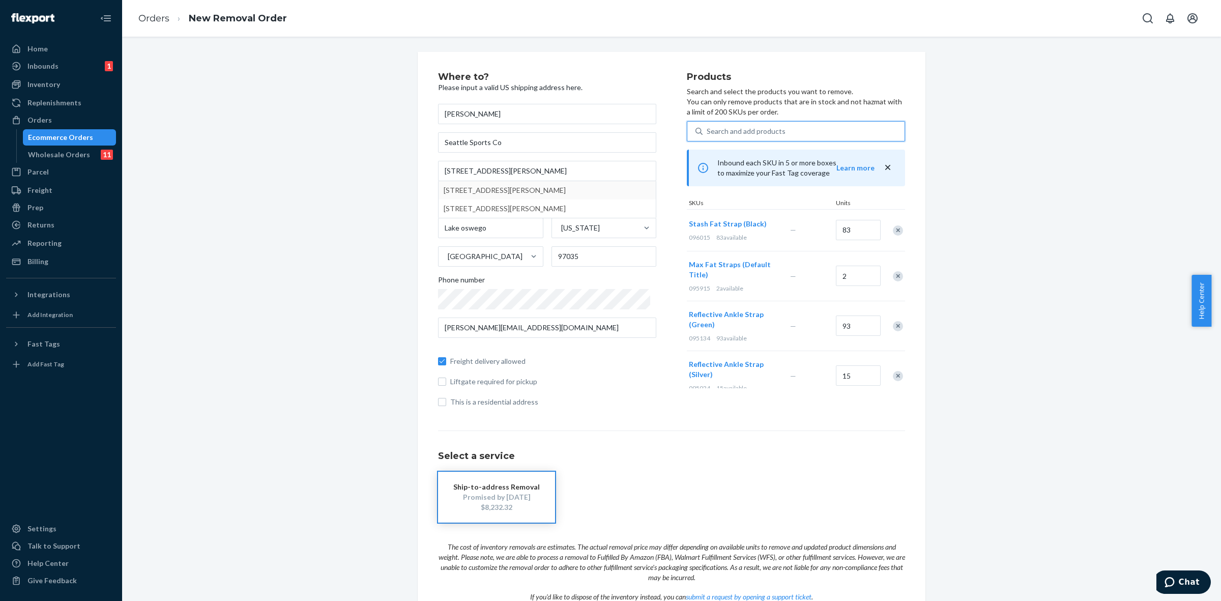
click at [767, 135] on div "Search and add products" at bounding box center [746, 131] width 79 height 10
click at [708, 135] on input "0 results available. Select is focused ,type to refine list, press Down to open…" at bounding box center [707, 131] width 1 height 10
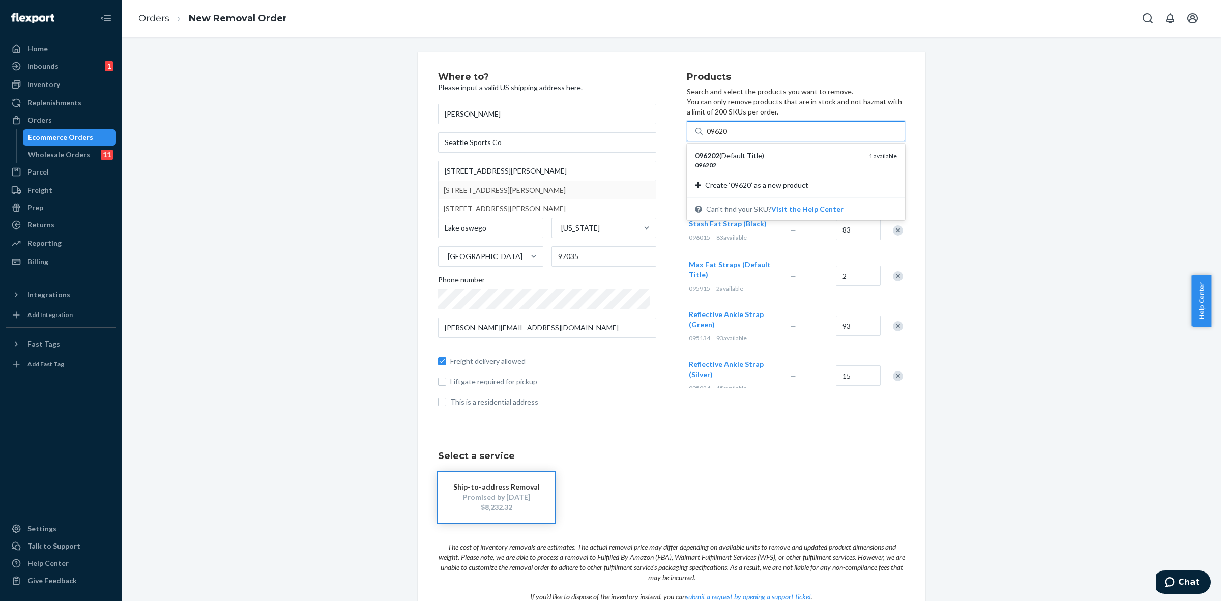
type input "096202"
click at [815, 155] on div "096202 (Default Title)" at bounding box center [778, 156] width 166 height 10
click at [733, 136] on input "096202" at bounding box center [720, 131] width 26 height 10
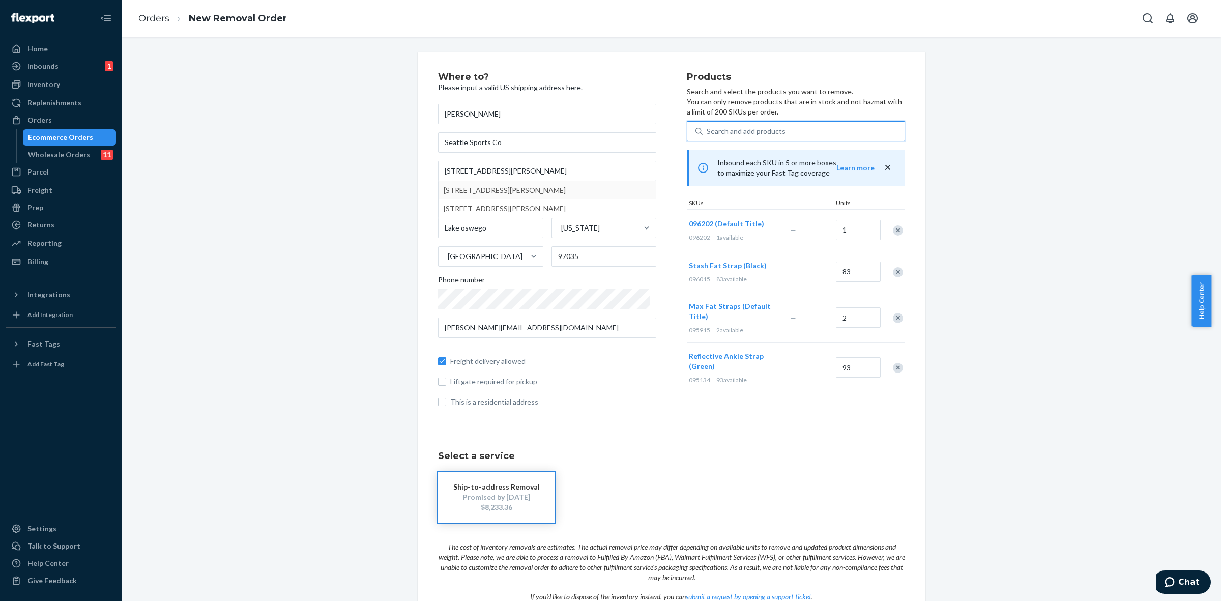
click at [746, 126] on div "Search and add products" at bounding box center [746, 131] width 79 height 10
click at [708, 126] on input "0 results available. Select is focused ,type to refine list, press Down to open…" at bounding box center [707, 131] width 1 height 10
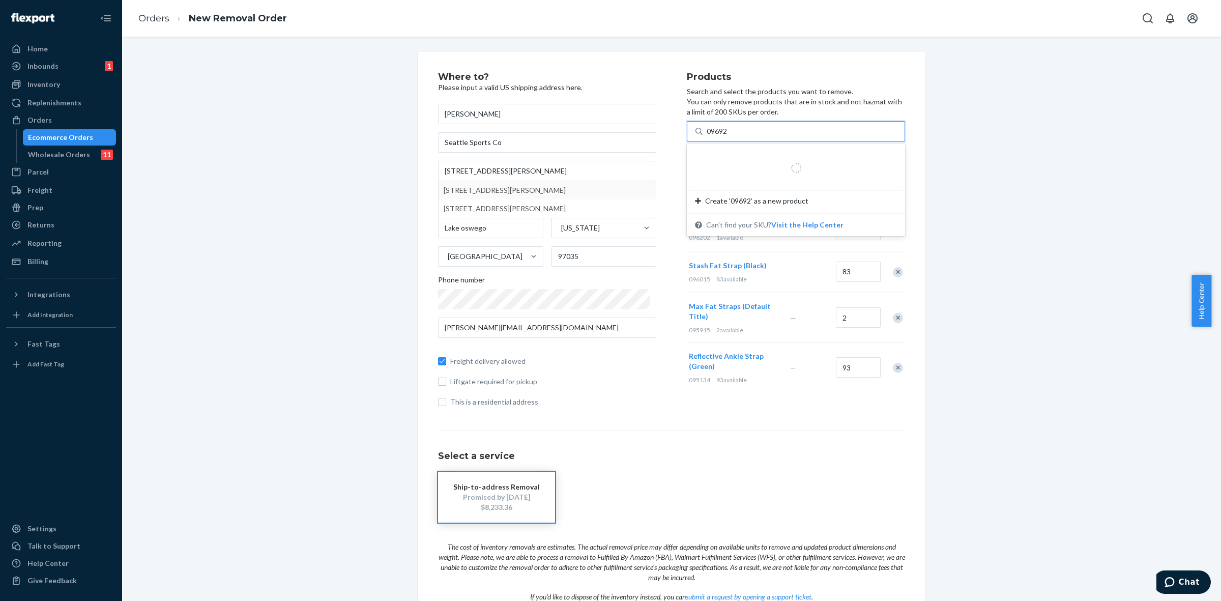
type input "096926"
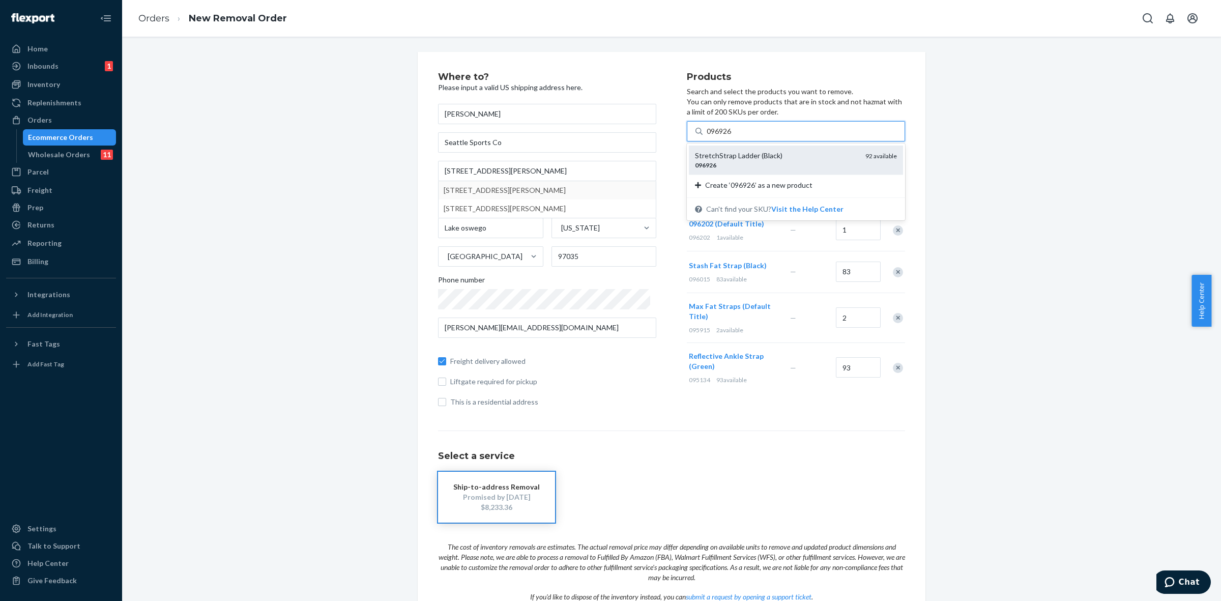
click at [723, 159] on div "StretchStrap Ladder (Black)" at bounding box center [776, 156] width 162 height 10
click at [723, 136] on input "096926" at bounding box center [720, 131] width 26 height 10
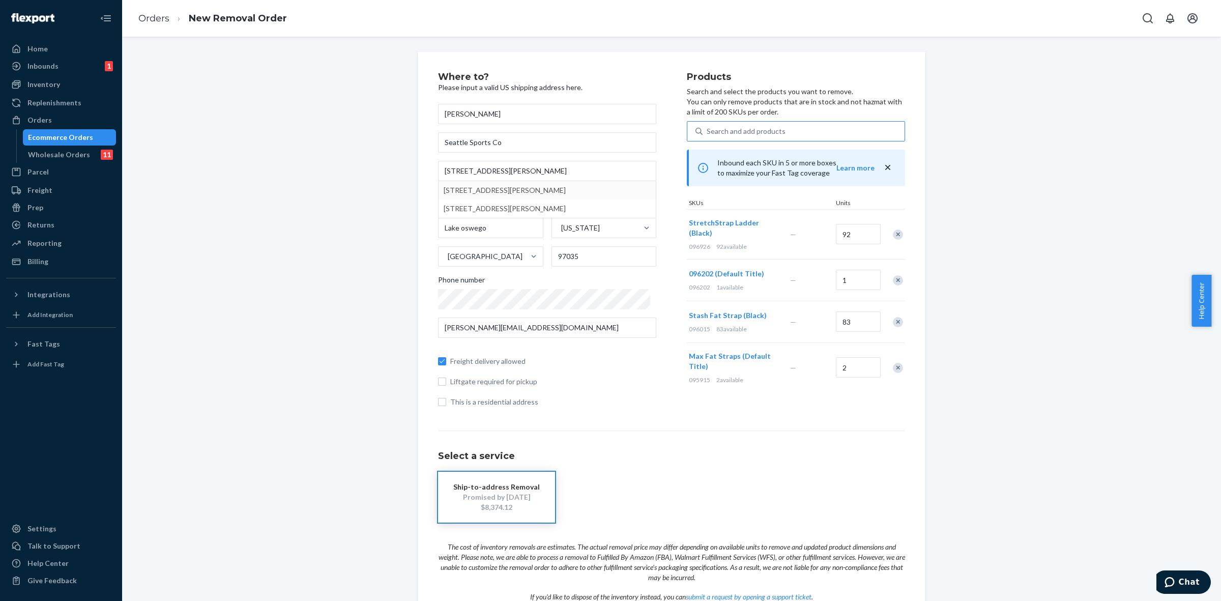
click at [893, 235] on div "Remove Item" at bounding box center [898, 234] width 10 height 10
click at [725, 132] on div "Search and add products" at bounding box center [746, 131] width 79 height 10
click at [708, 132] on input "0 results available. Use Up and Down to choose options, press Enter to select t…" at bounding box center [707, 131] width 1 height 10
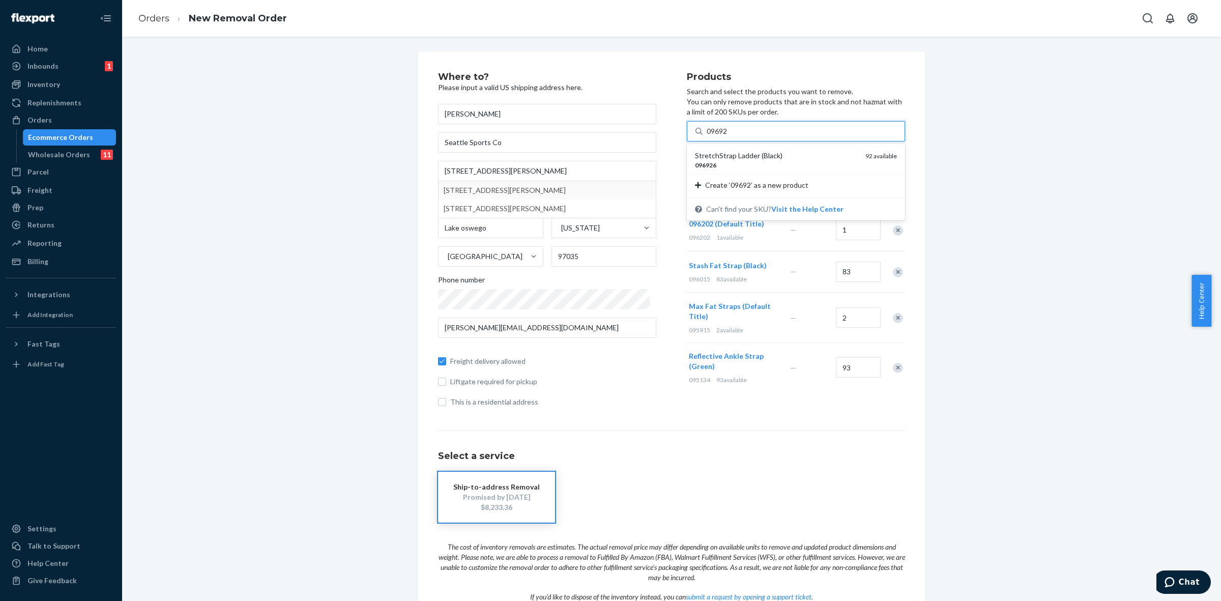
type input "09692"
type input "096949"
type input "097099"
click at [731, 163] on div "097099" at bounding box center [774, 165] width 159 height 9
click at [731, 136] on input "097099" at bounding box center [720, 131] width 26 height 10
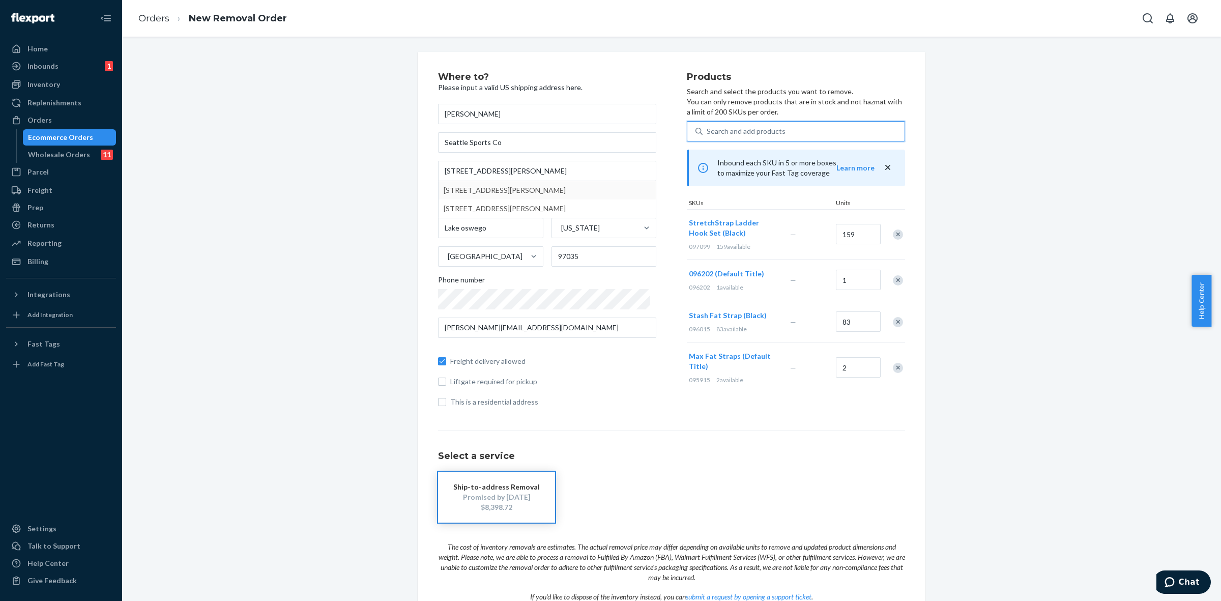
click at [782, 133] on div "Search and add products" at bounding box center [804, 131] width 202 height 18
click at [708, 133] on input "0 results available. Select is focused ,type to refine list, press Down to open…" at bounding box center [707, 131] width 1 height 10
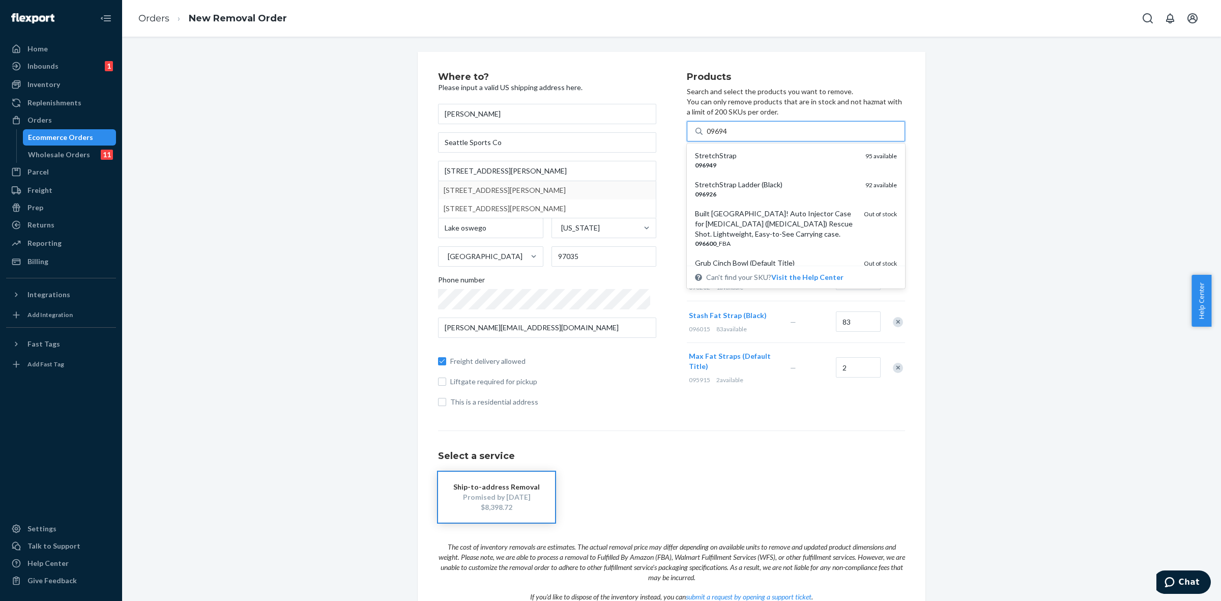
type input "096949"
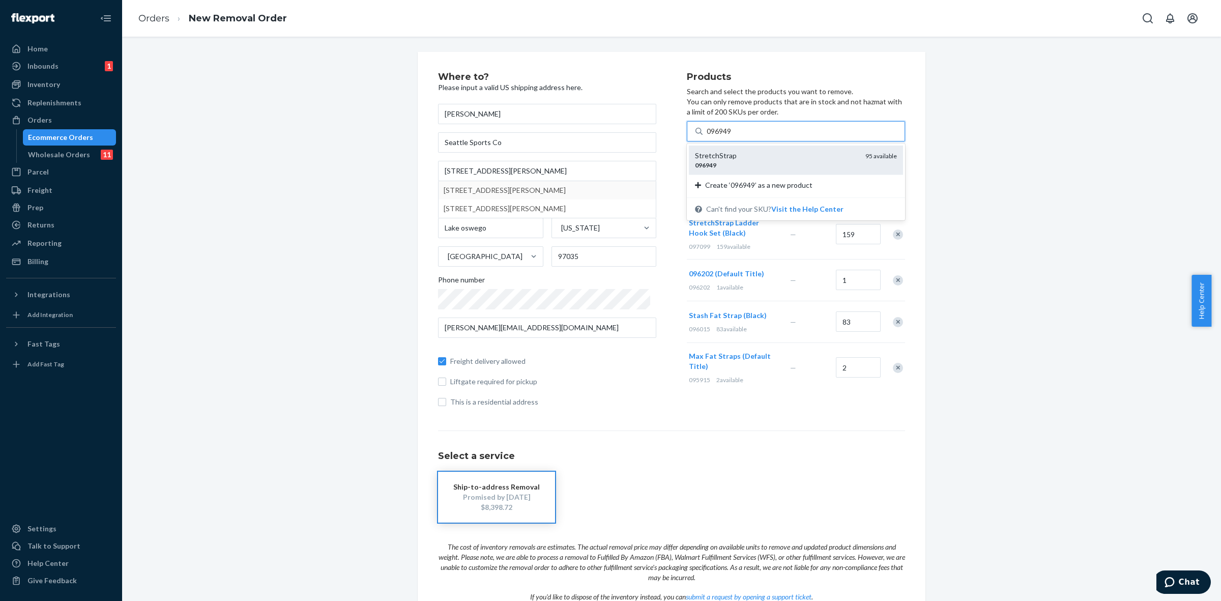
click at [746, 161] on div "096949" at bounding box center [776, 165] width 162 height 9
click at [733, 136] on input "096949" at bounding box center [720, 131] width 26 height 10
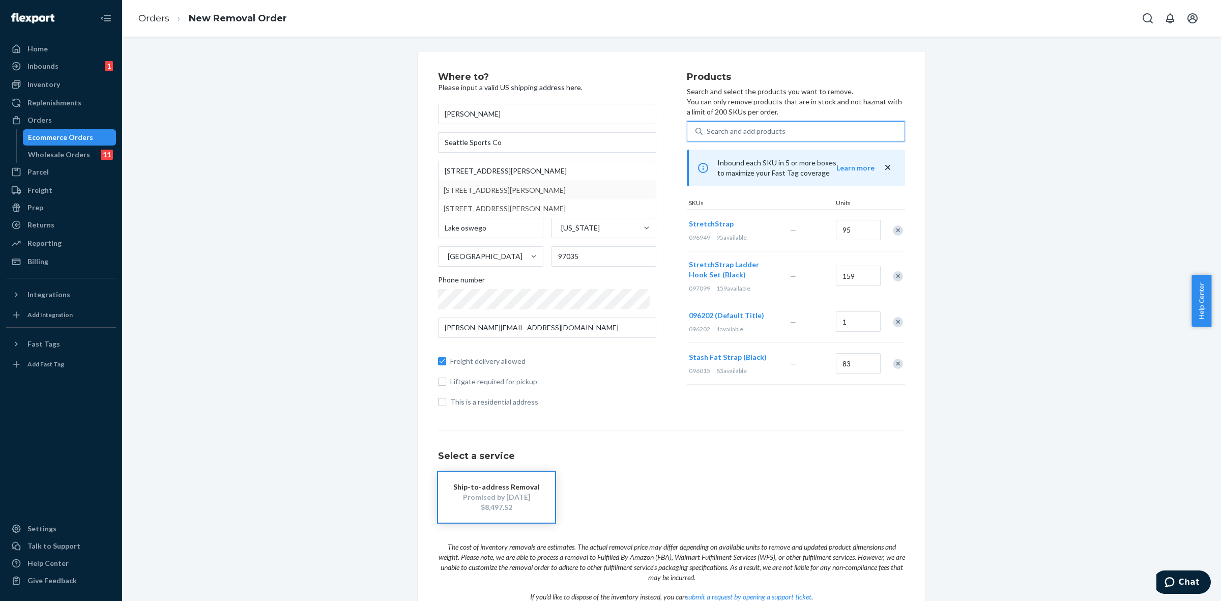
click at [733, 133] on div "Search and add products" at bounding box center [746, 131] width 79 height 10
click at [708, 133] on input "0 results available. Select is focused ,type to refine list, press Down to open…" at bounding box center [707, 131] width 1 height 10
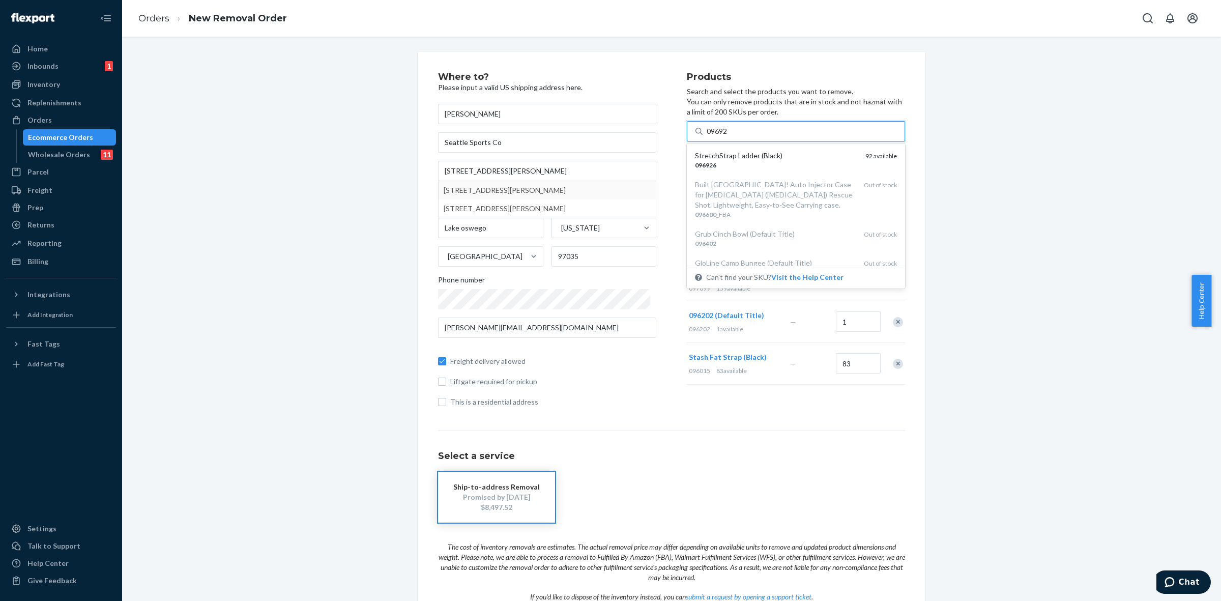
type input "096926"
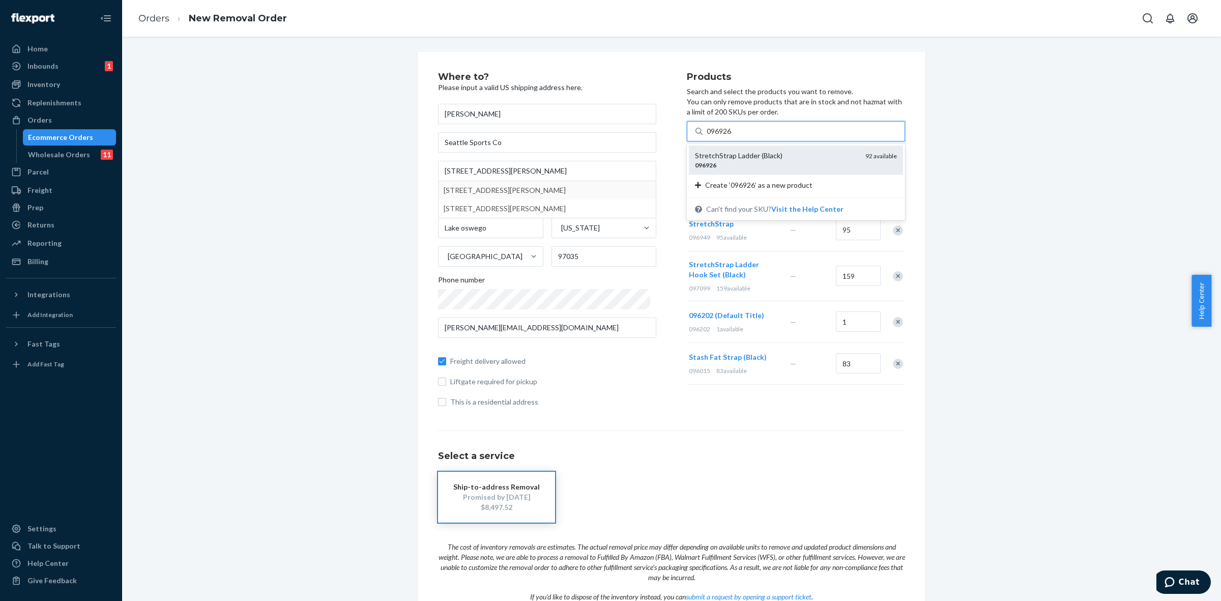
click at [721, 166] on div "096926" at bounding box center [776, 165] width 162 height 9
click at [721, 136] on input "096926" at bounding box center [720, 131] width 26 height 10
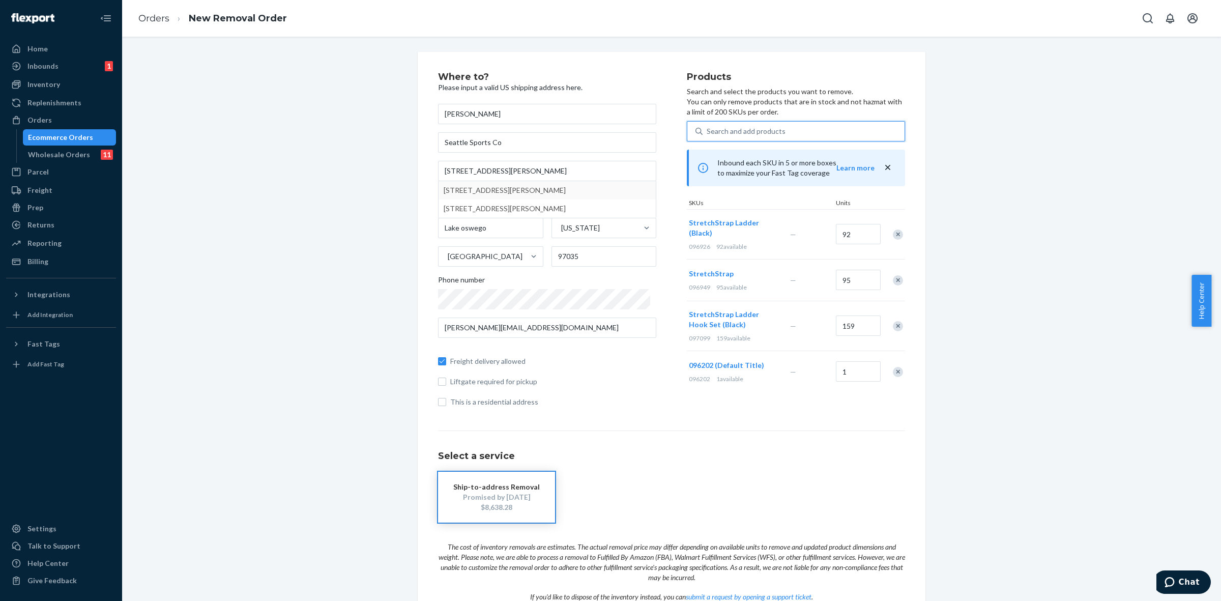
click at [728, 132] on div "Search and add products" at bounding box center [746, 131] width 79 height 10
click at [708, 132] on input "0 results available. Select is focused ,type to refine list, press Down to open…" at bounding box center [707, 131] width 1 height 10
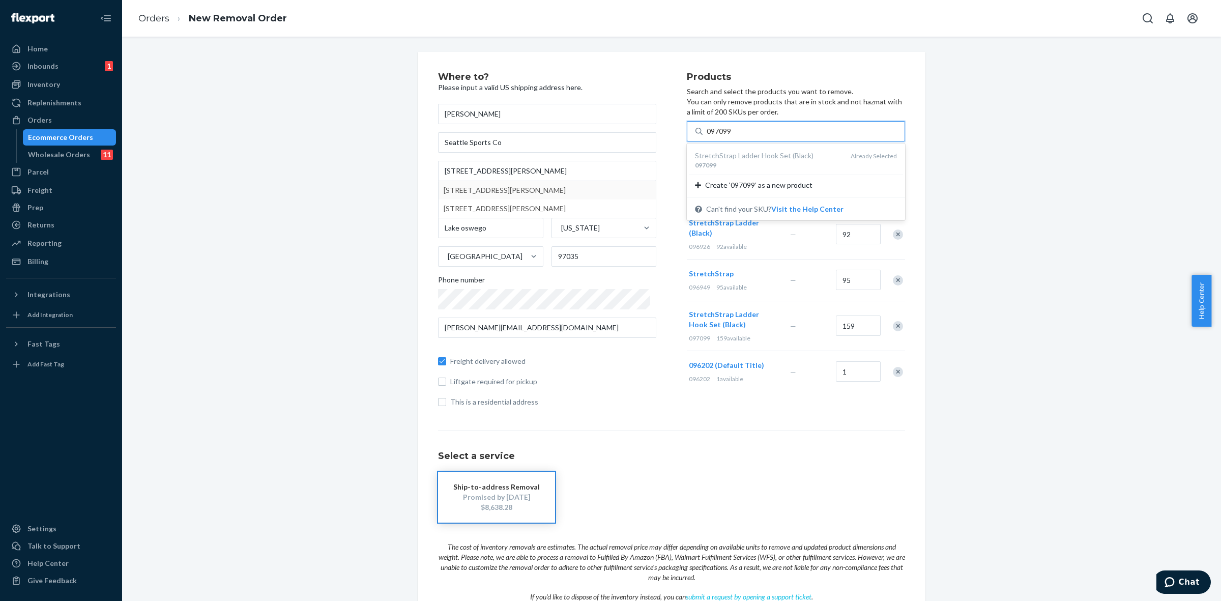
type input "097099"
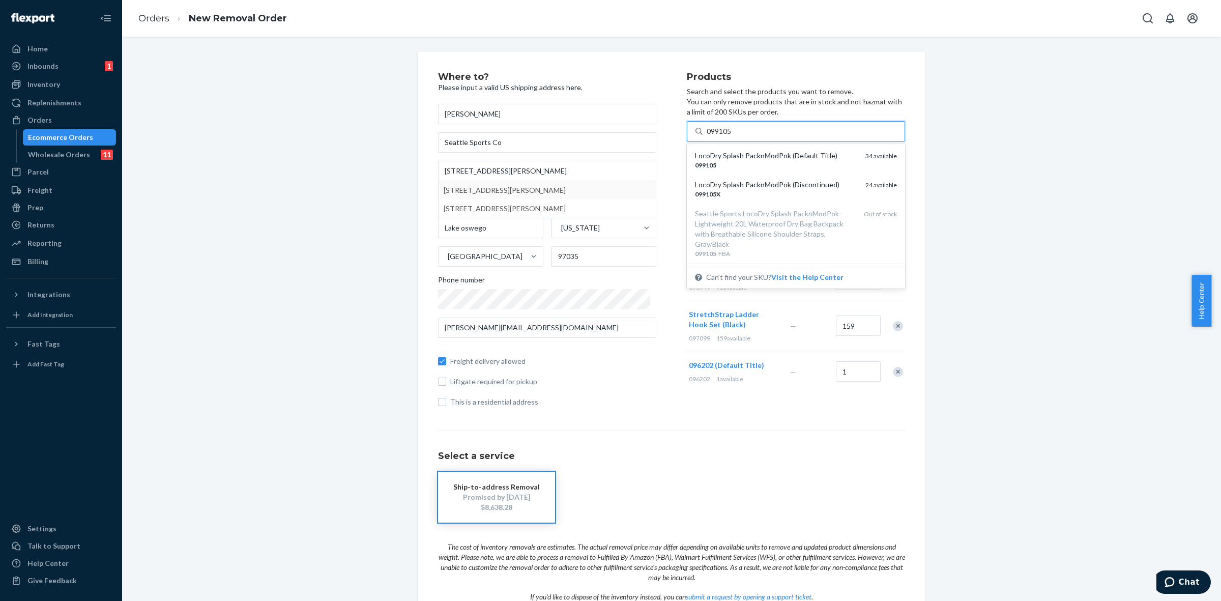
type input "099105"
click at [1012, 454] on div "Where to? Please input a valid US shipping address here. Martin Carlson Seattle…" at bounding box center [672, 362] width 1084 height 620
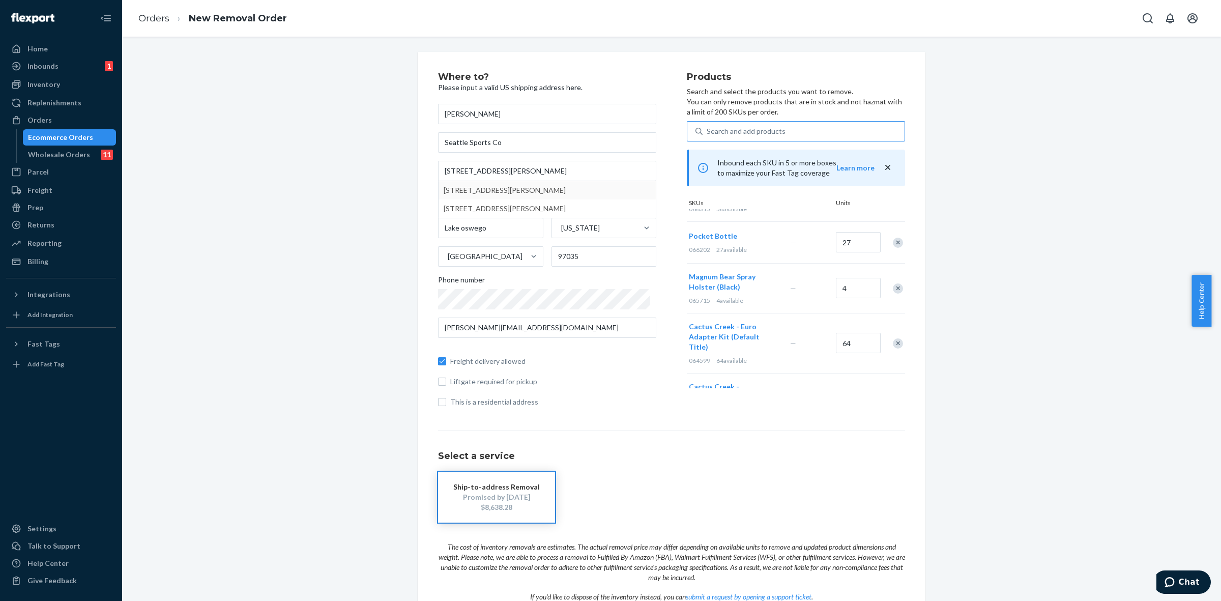
scroll to position [1272, 0]
click at [893, 255] on div "Remove Item" at bounding box center [898, 260] width 10 height 10
click at [745, 127] on div "Search and add products" at bounding box center [746, 131] width 79 height 10
click at [708, 127] on input "Search and add products" at bounding box center [707, 131] width 1 height 10
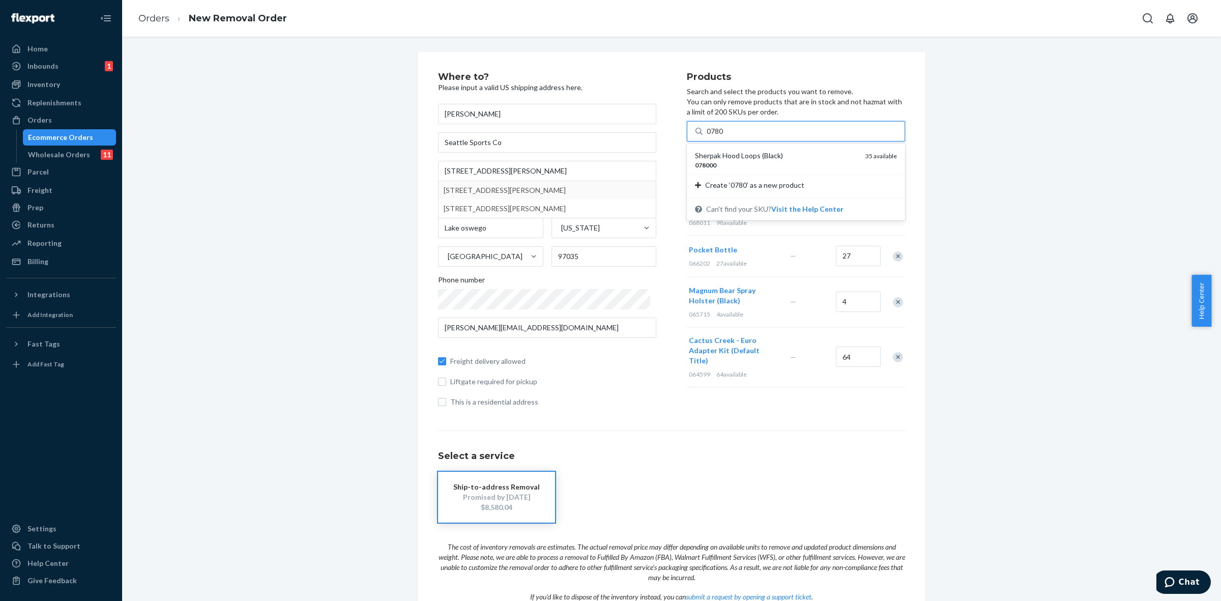
type input "0780"
type input "091226"
click at [734, 161] on div "091226" at bounding box center [776, 165] width 162 height 9
click at [733, 136] on input "091226" at bounding box center [720, 131] width 26 height 10
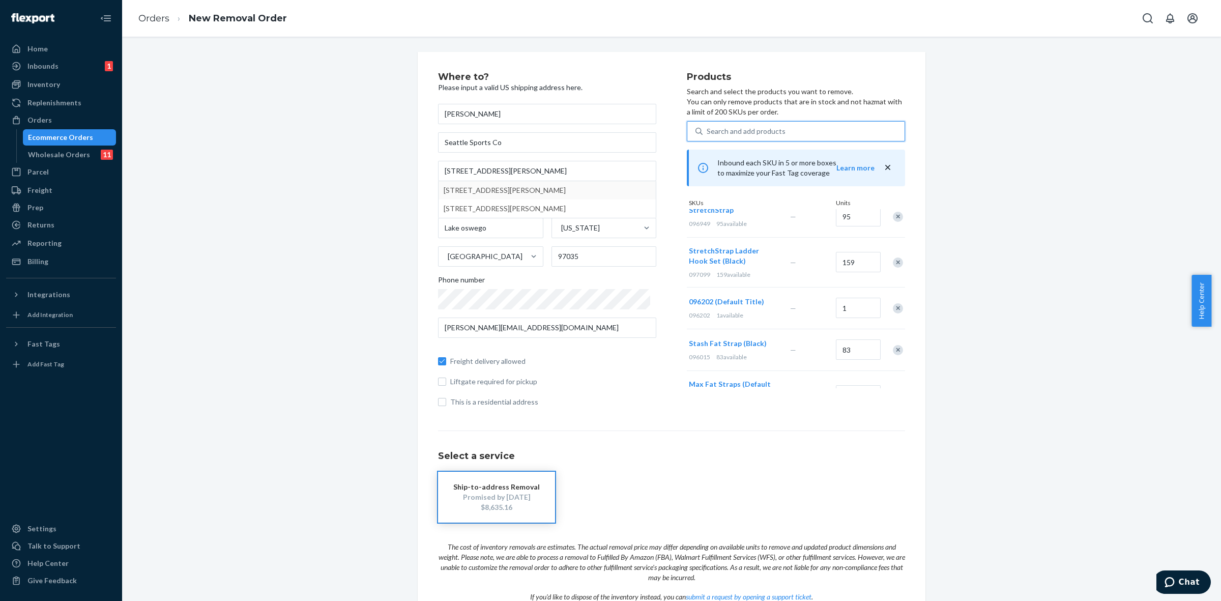
scroll to position [0, 0]
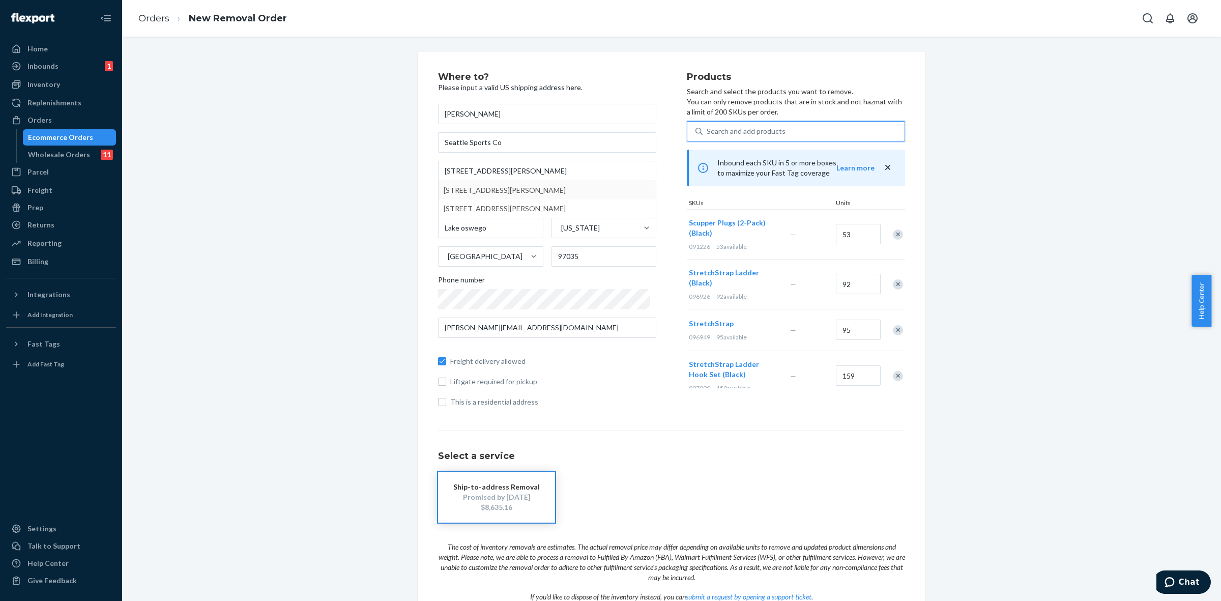
click at [893, 232] on div "Remove Item" at bounding box center [898, 234] width 10 height 10
click at [734, 133] on div "Search and add products" at bounding box center [746, 131] width 79 height 10
click at [708, 133] on input "0 results available. Use Up and Down to choose options, press Enter to select t…" at bounding box center [707, 131] width 1 height 10
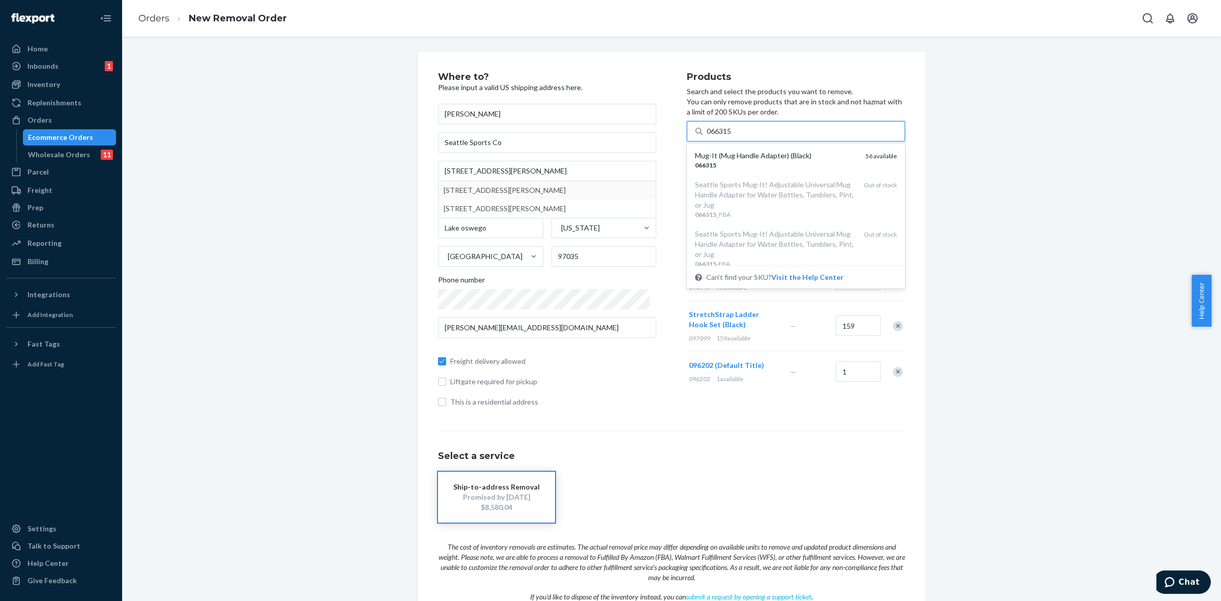
type input "066315"
type input "07300"
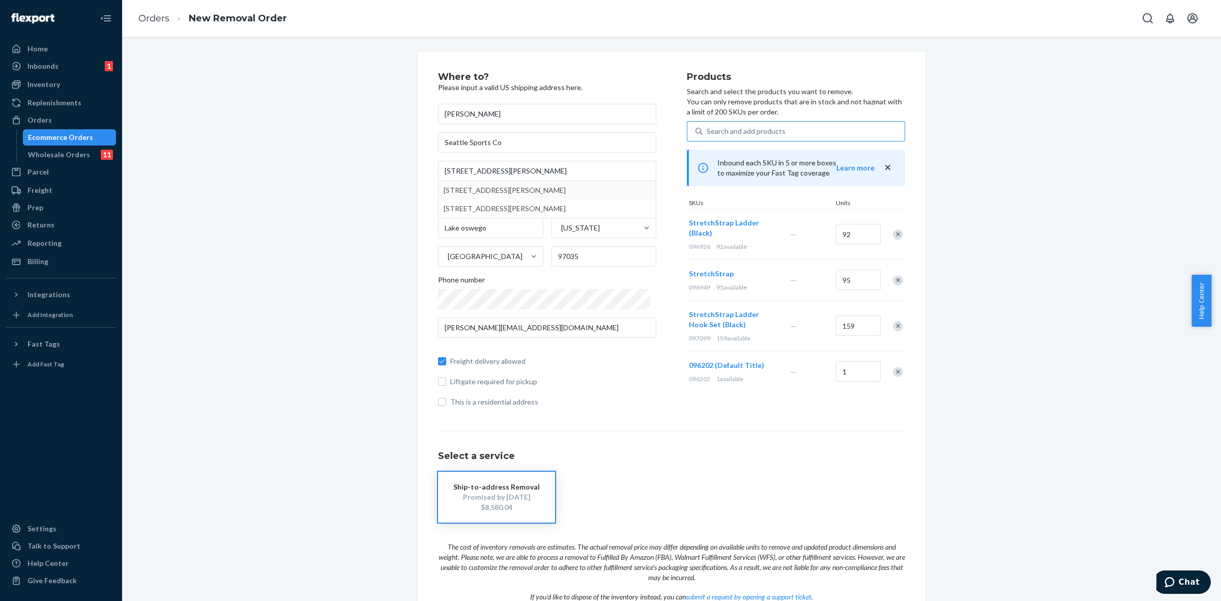
click at [987, 436] on div "Where to? Please input a valid US shipping address here. Martin Carlson Seattle…" at bounding box center [672, 362] width 1084 height 620
click at [893, 266] on div "Remove Item" at bounding box center [898, 264] width 10 height 10
click at [893, 309] on div "Remove Item" at bounding box center [898, 314] width 10 height 10
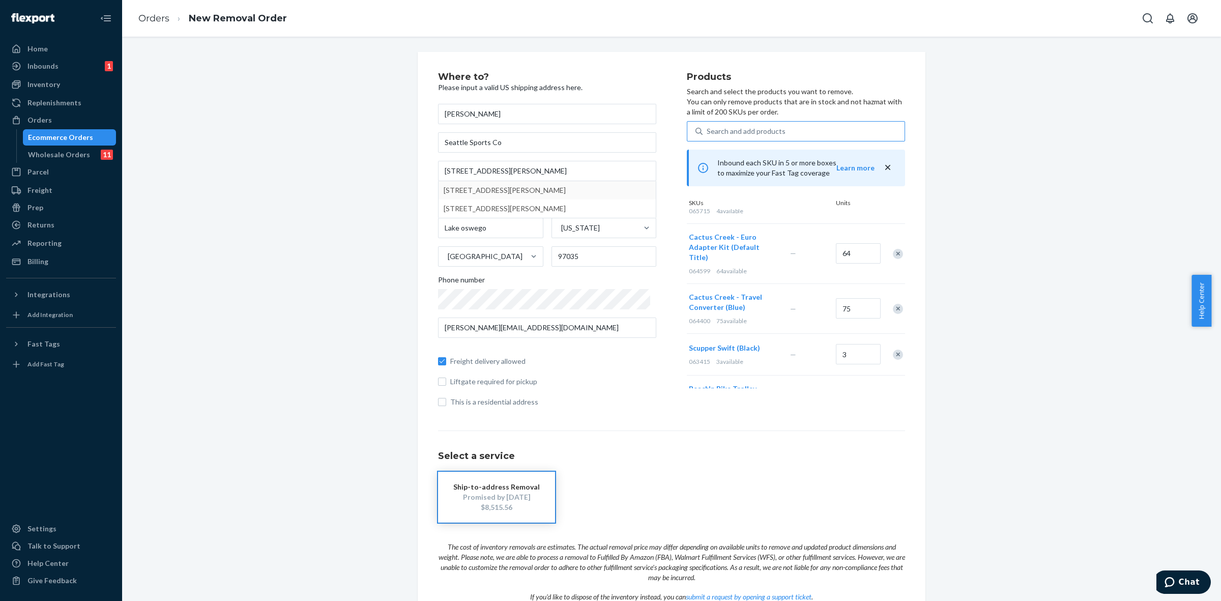
click at [893, 249] on div "Remove Item" at bounding box center [898, 254] width 10 height 10
click at [893, 244] on div "Remove Item" at bounding box center [898, 249] width 10 height 10
click at [718, 129] on div "Search and add products" at bounding box center [746, 131] width 79 height 10
click at [708, 129] on input "Search and add products" at bounding box center [707, 131] width 1 height 10
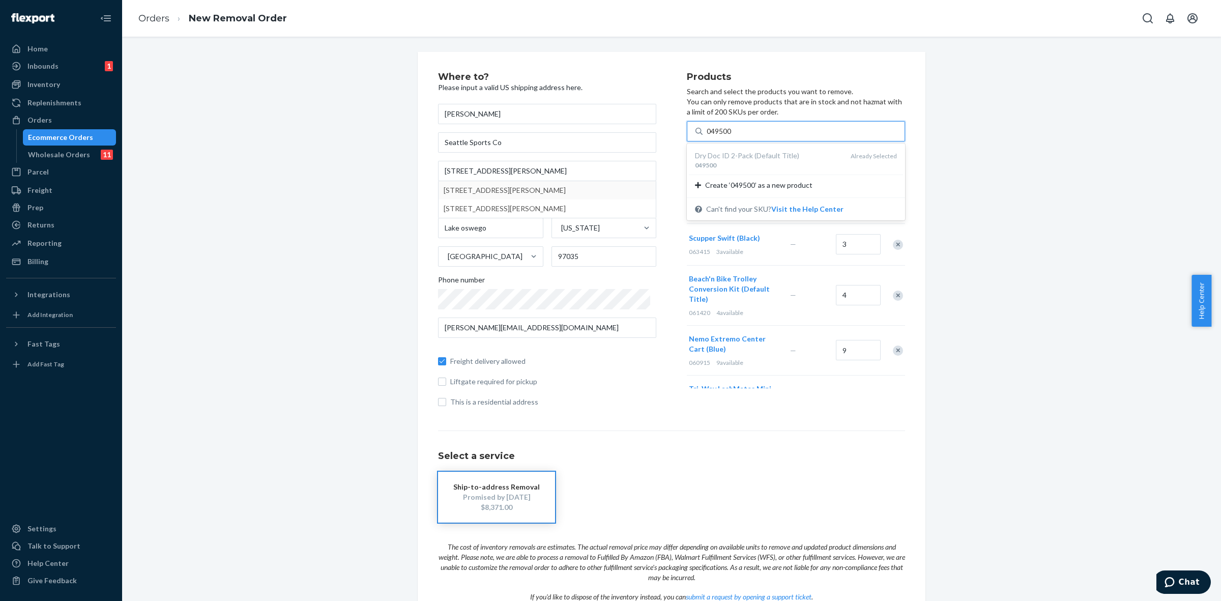
type input "049500"
click at [1035, 228] on div "Where to? Please input a valid US shipping address here. Martin Carlson Seattle…" at bounding box center [672, 362] width 1084 height 620
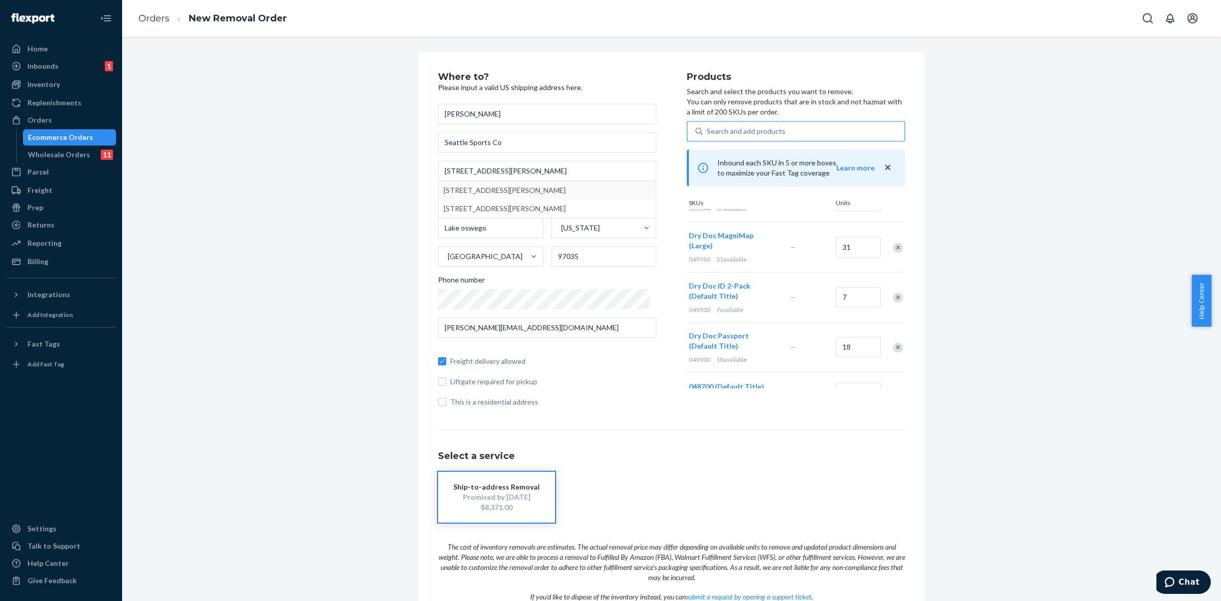
scroll to position [2480, 0]
click at [893, 313] on div "Remove Item" at bounding box center [898, 318] width 10 height 10
click at [720, 128] on div "Search and add products" at bounding box center [746, 131] width 79 height 10
click at [708, 128] on input "Search and add products" at bounding box center [707, 131] width 1 height 10
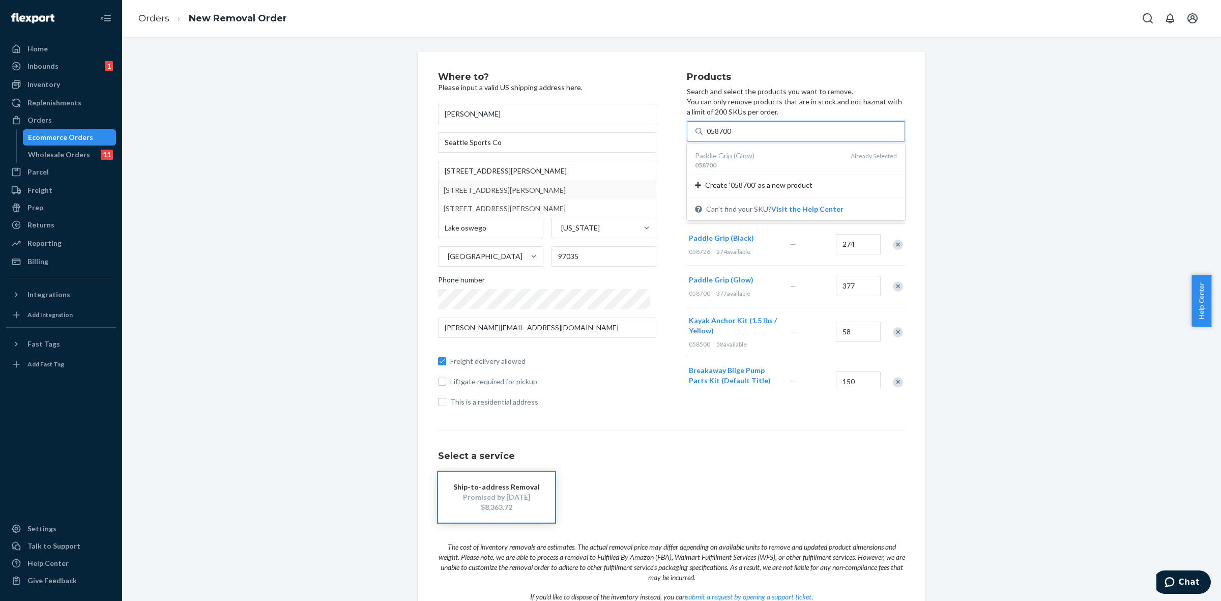
scroll to position [1717, 0]
type input "058700"
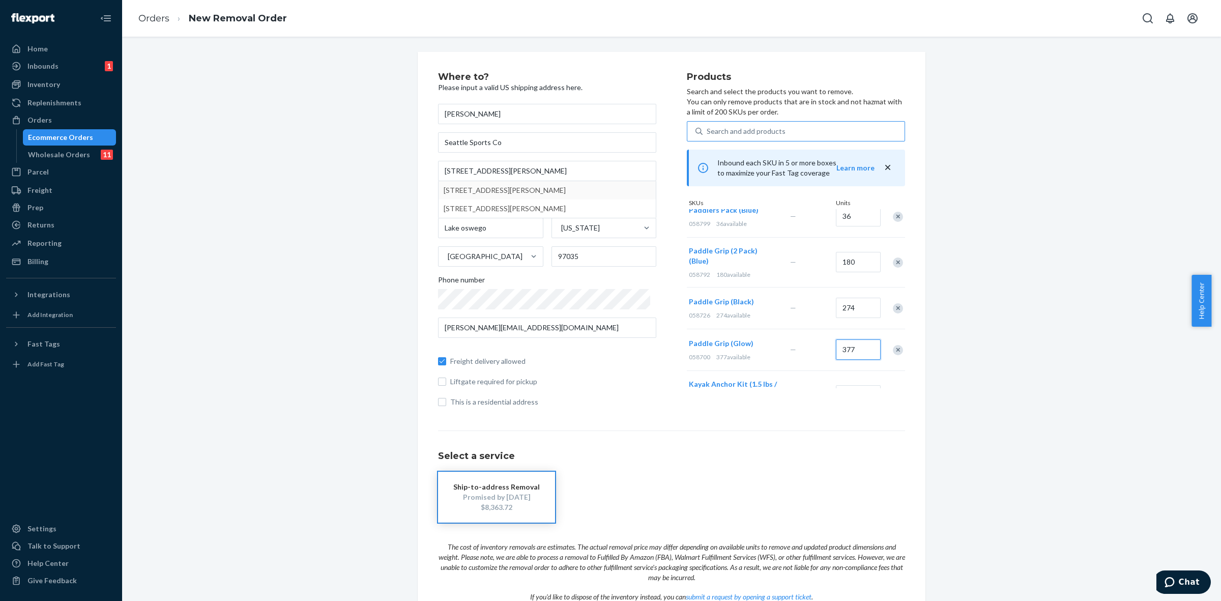
click at [851, 339] on input "377" at bounding box center [858, 349] width 45 height 20
type input "200"
click at [986, 366] on div "Where to? Please input a valid US shipping address here. Martin Carlson Seattle…" at bounding box center [672, 362] width 1084 height 620
click at [728, 135] on div "Search and add products" at bounding box center [746, 131] width 79 height 10
click at [708, 135] on input "Search and add products" at bounding box center [707, 131] width 1 height 10
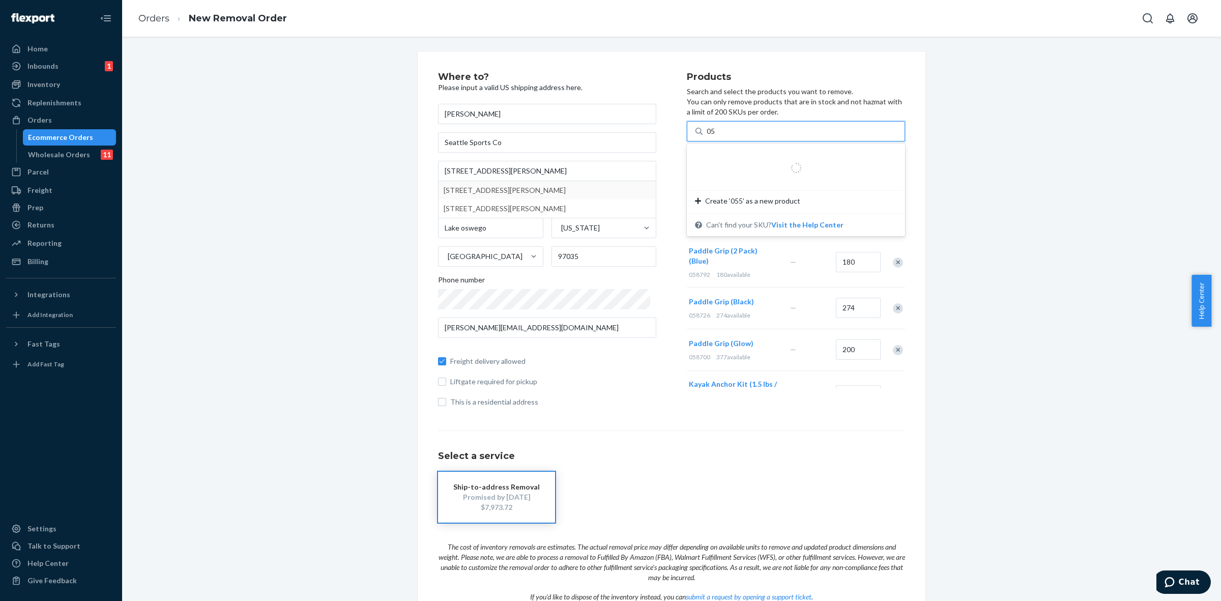
type input "0"
type input "bilge balls"
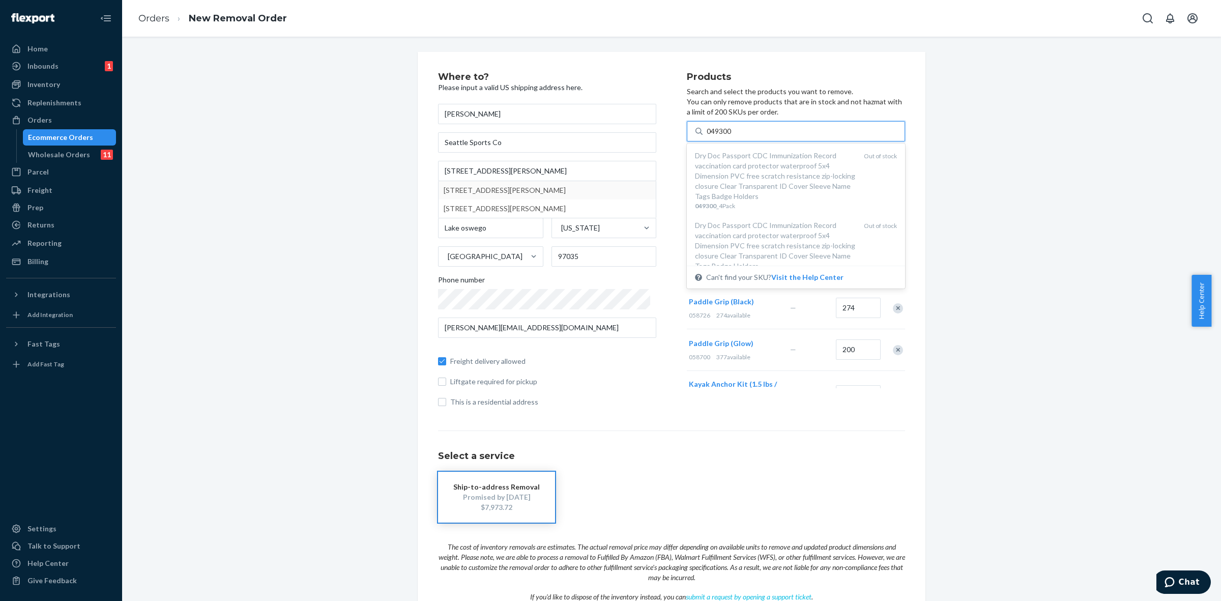
type input "049300"
type input "057700"
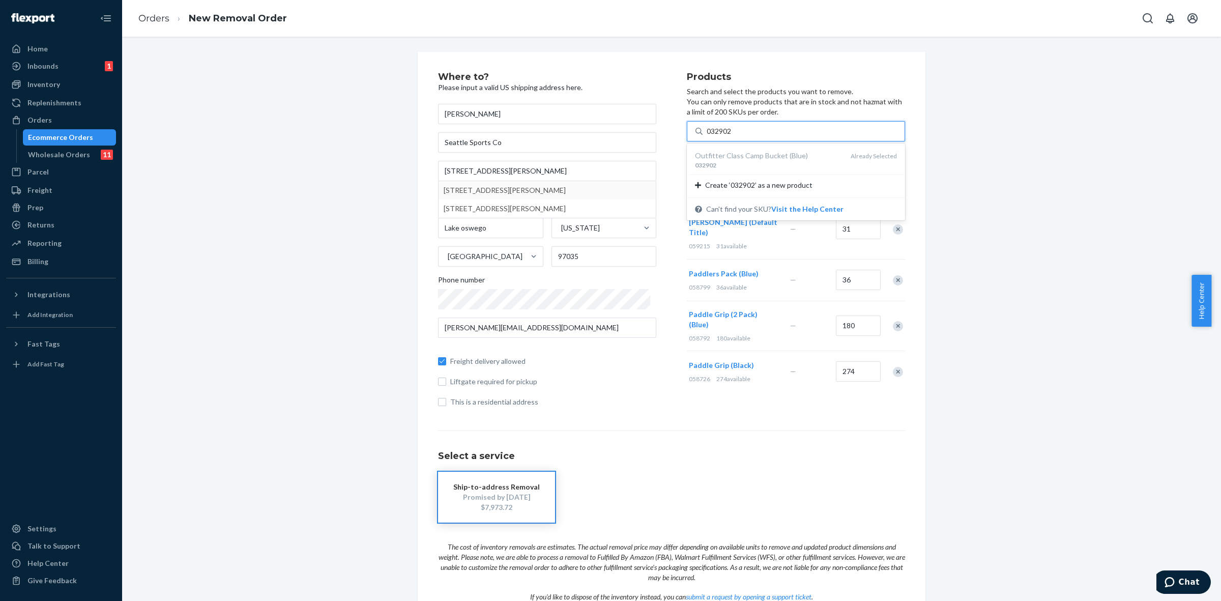
scroll to position [1590, 0]
type input "032902"
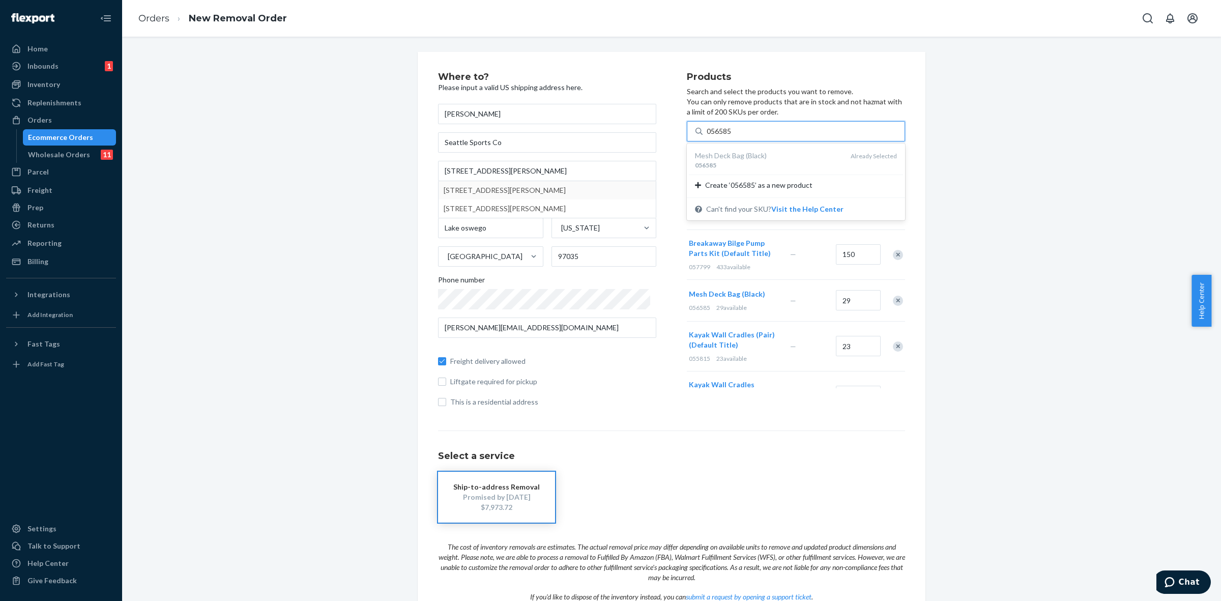
type input "056585"
click at [893, 296] on div "Remove Item" at bounding box center [898, 301] width 10 height 10
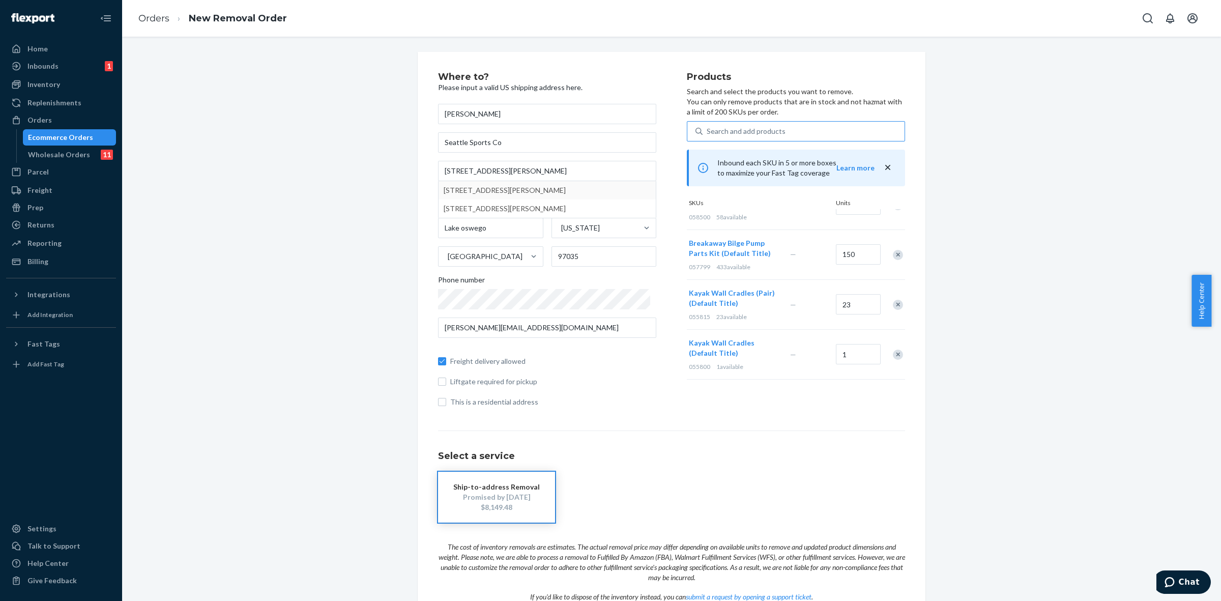
click at [724, 126] on div "Search and add products" at bounding box center [746, 131] width 79 height 10
click at [708, 126] on input "Search and add products" at bounding box center [707, 131] width 1 height 10
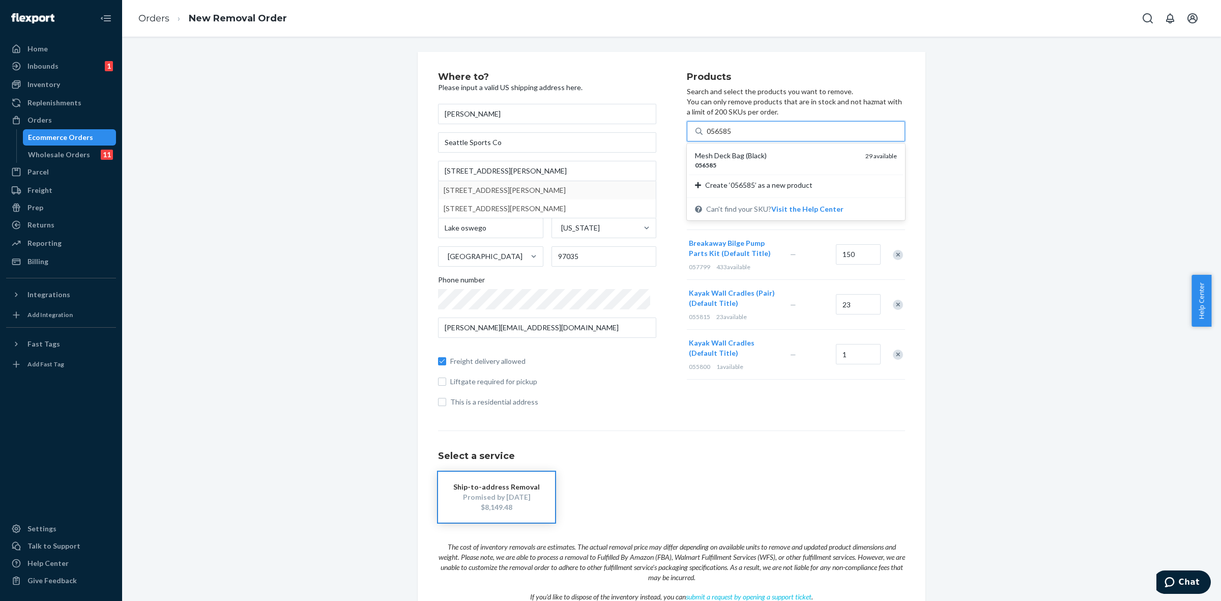
type input "056585"
type input "057799"
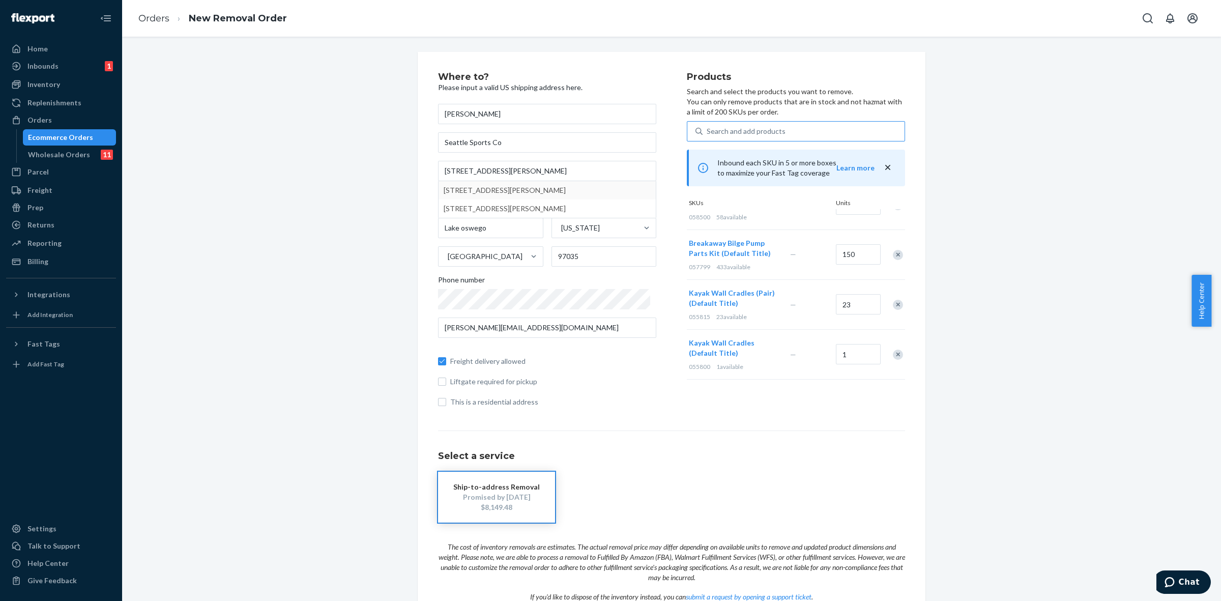
click at [753, 238] on div "Breakaway Bilge Pump Parts Kit (Default Title) 057799 433 available" at bounding box center [737, 254] width 101 height 49
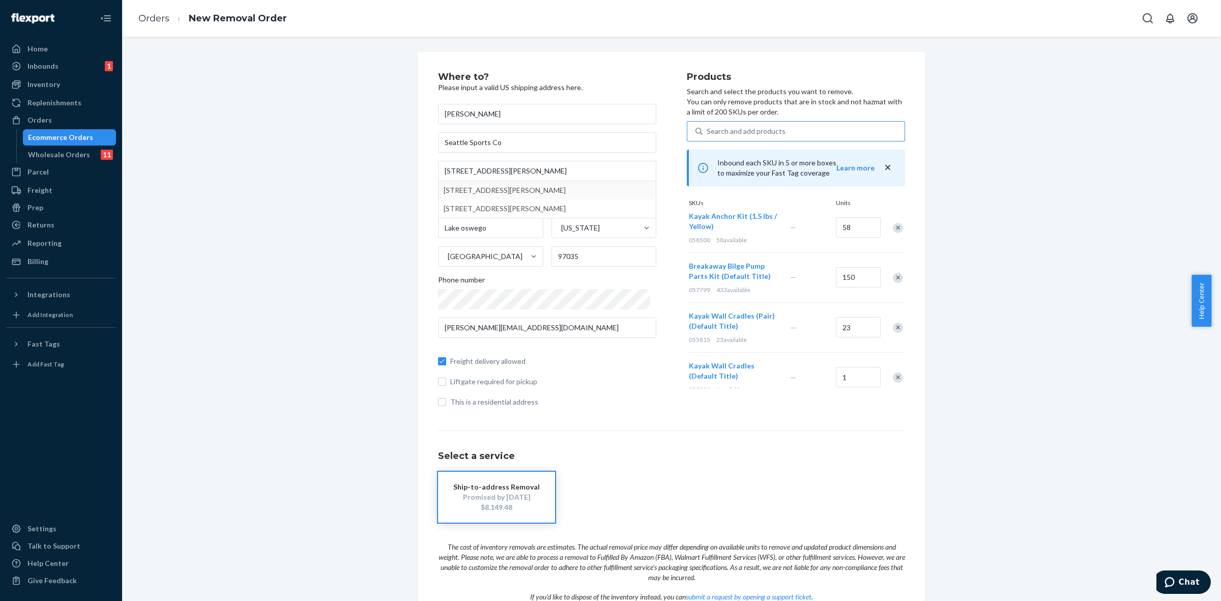
scroll to position [1844, 0]
click at [748, 130] on div "Search and add products" at bounding box center [746, 131] width 79 height 10
click at [708, 130] on input "0 results available. Use Up and Down to choose options, press Enter to select t…" at bounding box center [707, 131] width 1 height 10
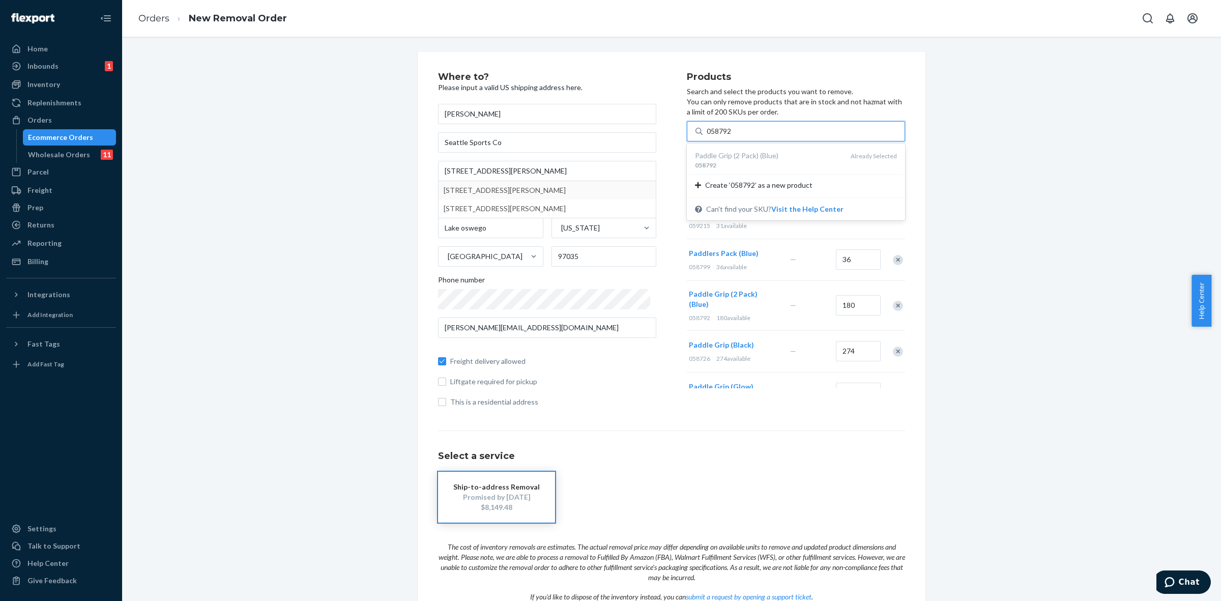
scroll to position [1653, 0]
type input "058792"
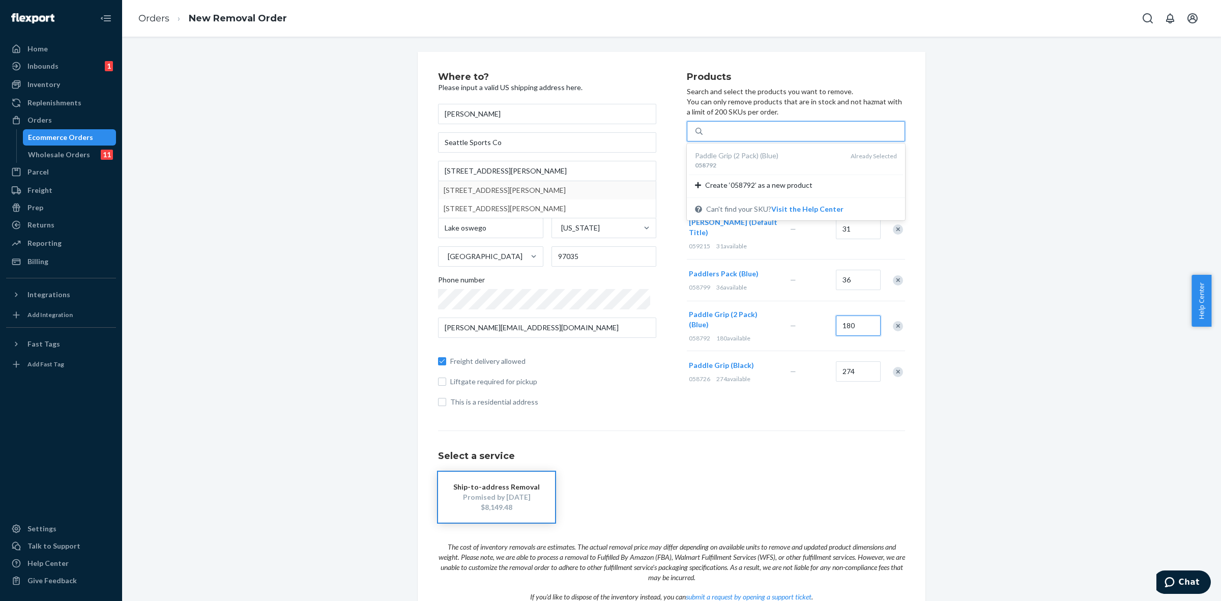
click at [842, 315] on input "180" at bounding box center [858, 325] width 45 height 20
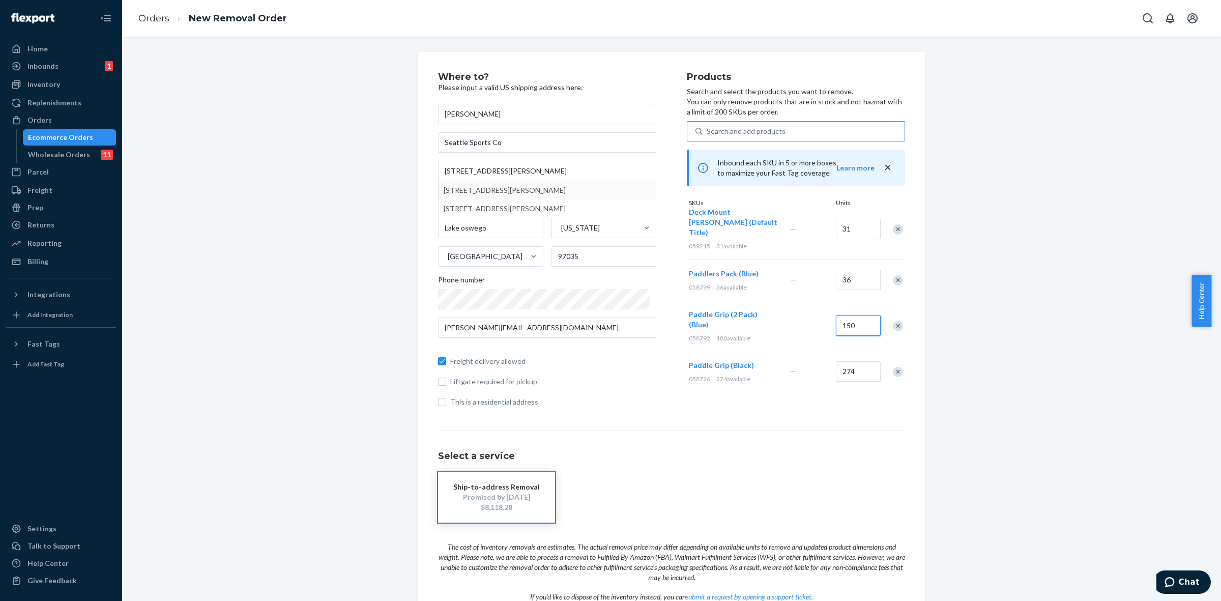
type input "150"
click at [990, 311] on div "Where to? Please input a valid US shipping address here. Martin Carlson Seattle…" at bounding box center [672, 362] width 1084 height 620
click at [741, 131] on div "Search and add products" at bounding box center [746, 131] width 79 height 10
click at [708, 131] on input "Search and add products" at bounding box center [707, 131] width 1 height 10
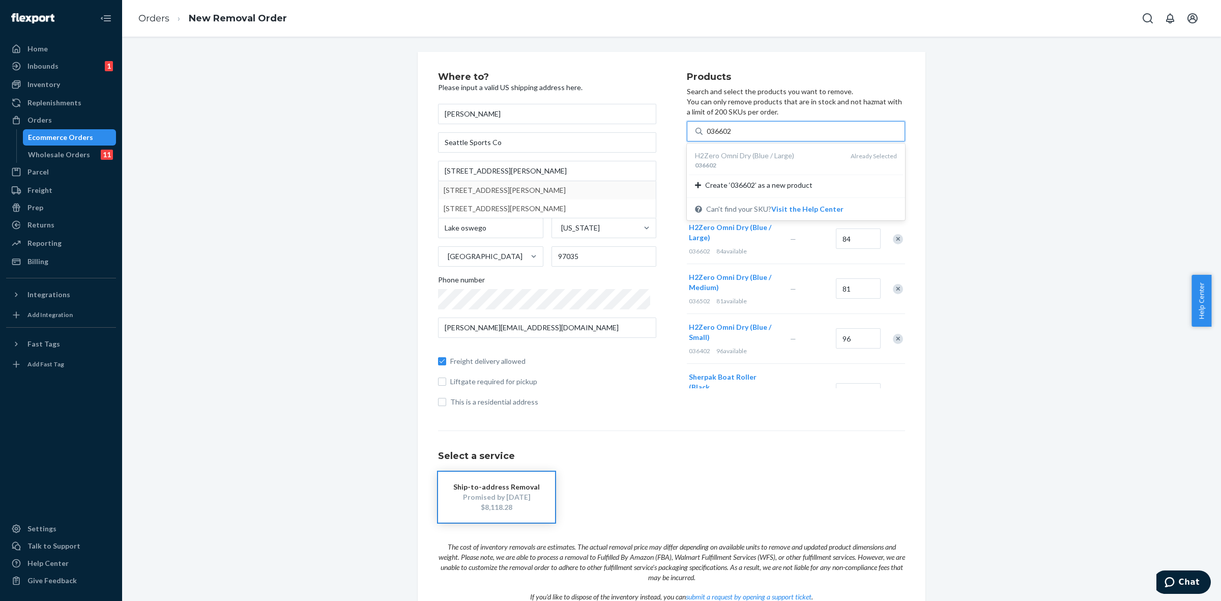
scroll to position [3307, 0]
type input "036602"
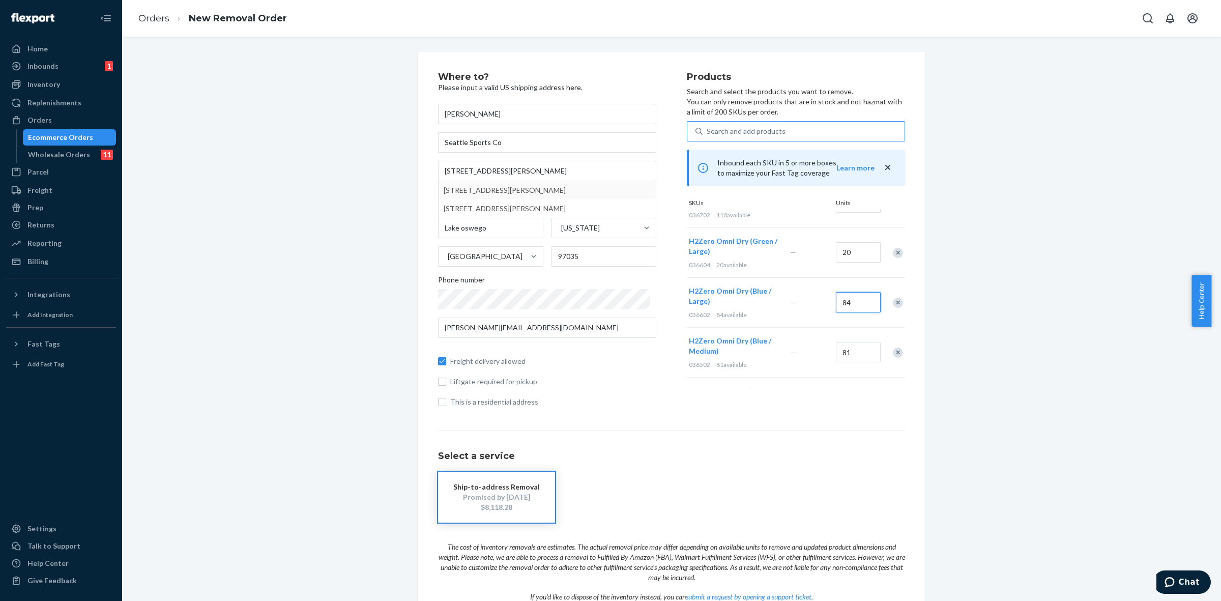
click at [846, 292] on input "84" at bounding box center [858, 302] width 45 height 20
type input "74"
click at [837, 342] on input "81" at bounding box center [858, 352] width 45 height 20
type input "71"
click at [836, 392] on input "96" at bounding box center [858, 402] width 45 height 20
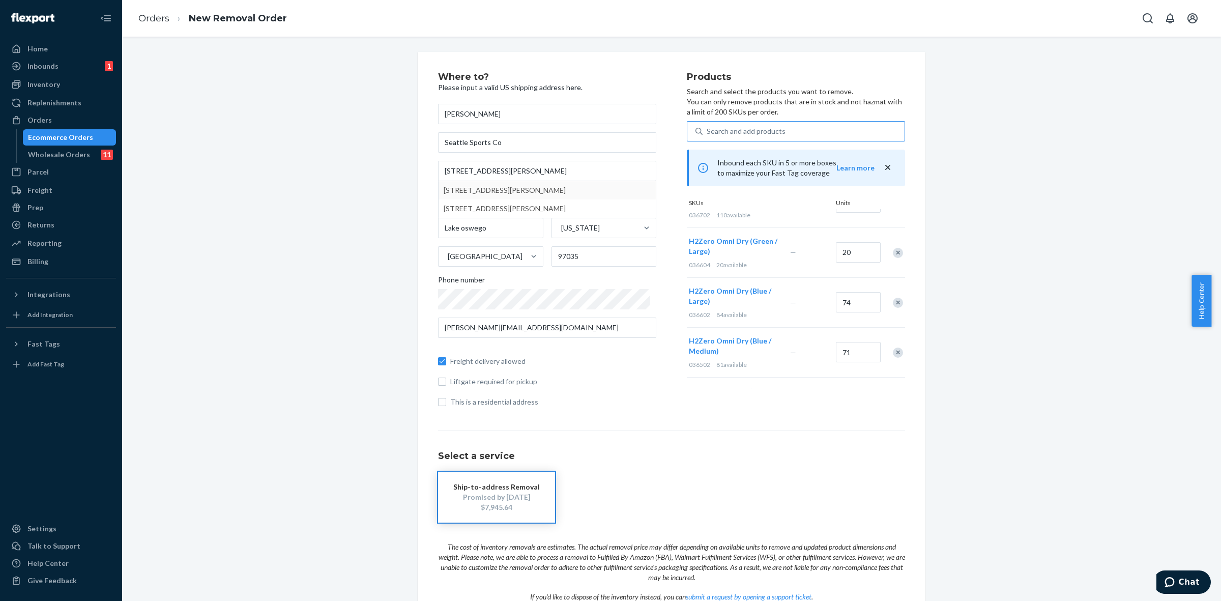
scroll to position [3243, 0]
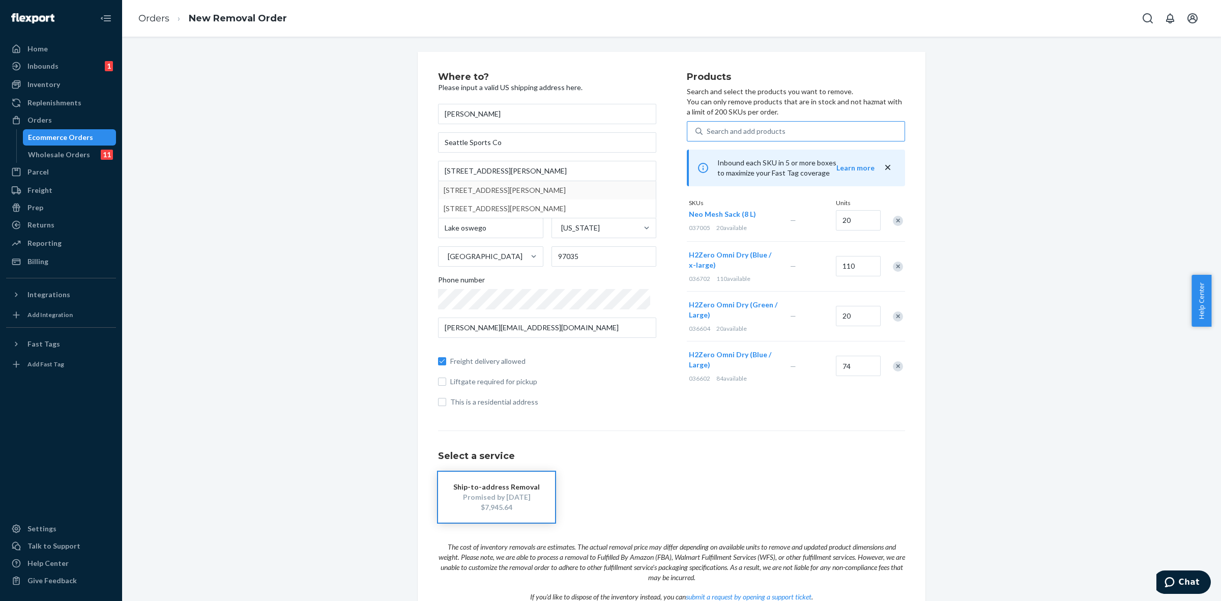
type input "86"
click at [837, 306] on input "20" at bounding box center [858, 316] width 45 height 20
type input "20"
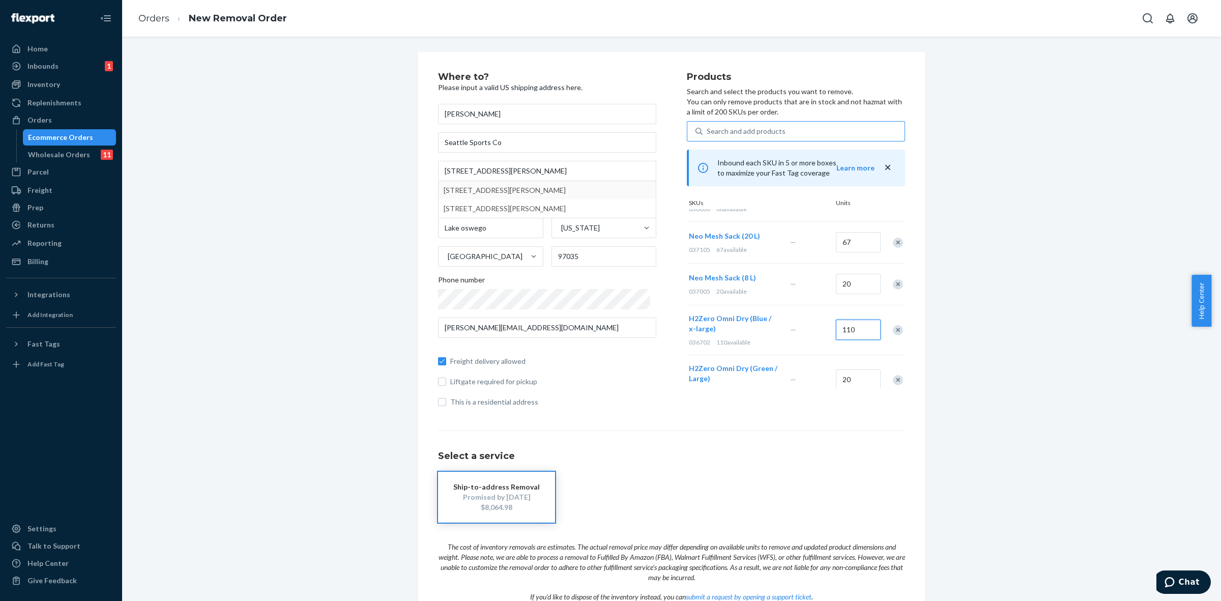
click at [842, 319] on input "110" at bounding box center [858, 329] width 45 height 20
type input "110"
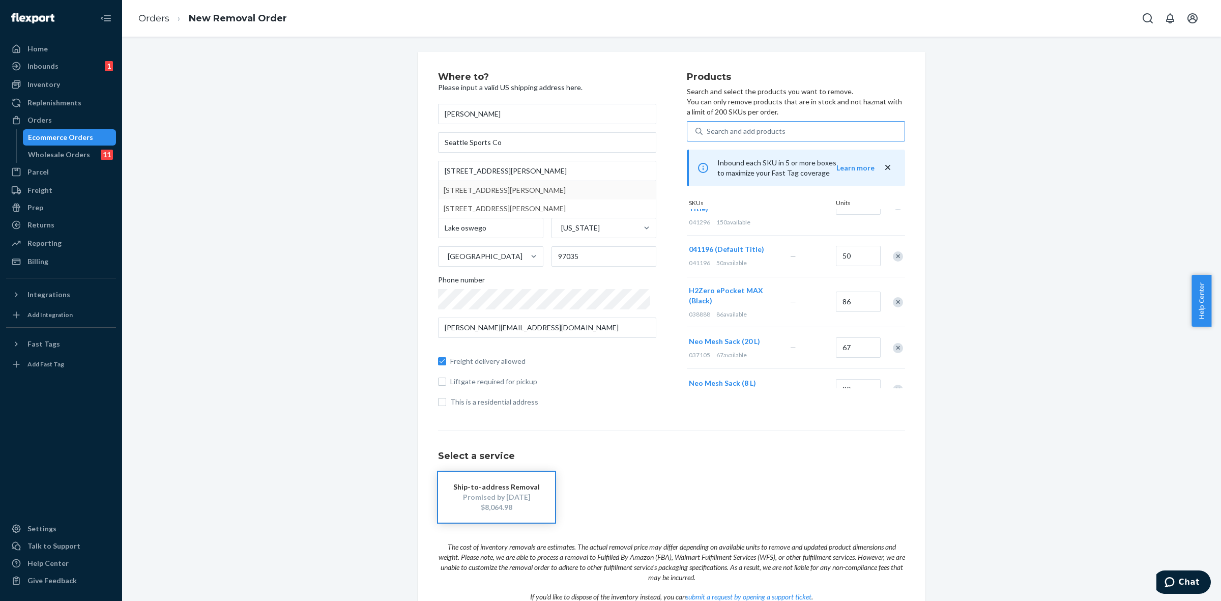
scroll to position [3052, 0]
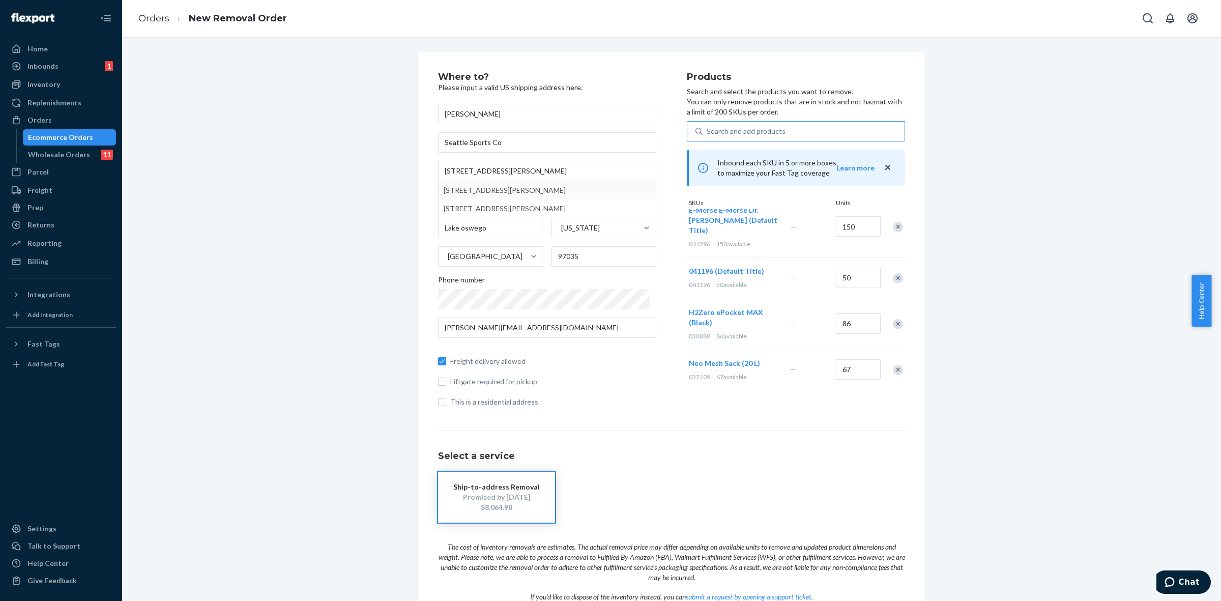
click at [972, 303] on div "Where to? Please input a valid US shipping address here. Martin Carlson Seattle…" at bounding box center [672, 362] width 1084 height 620
type input "Lake Oswego"
click at [1010, 179] on div "Where to? Please input a valid US shipping address here. Martin Carlson Seattle…" at bounding box center [672, 362] width 1084 height 620
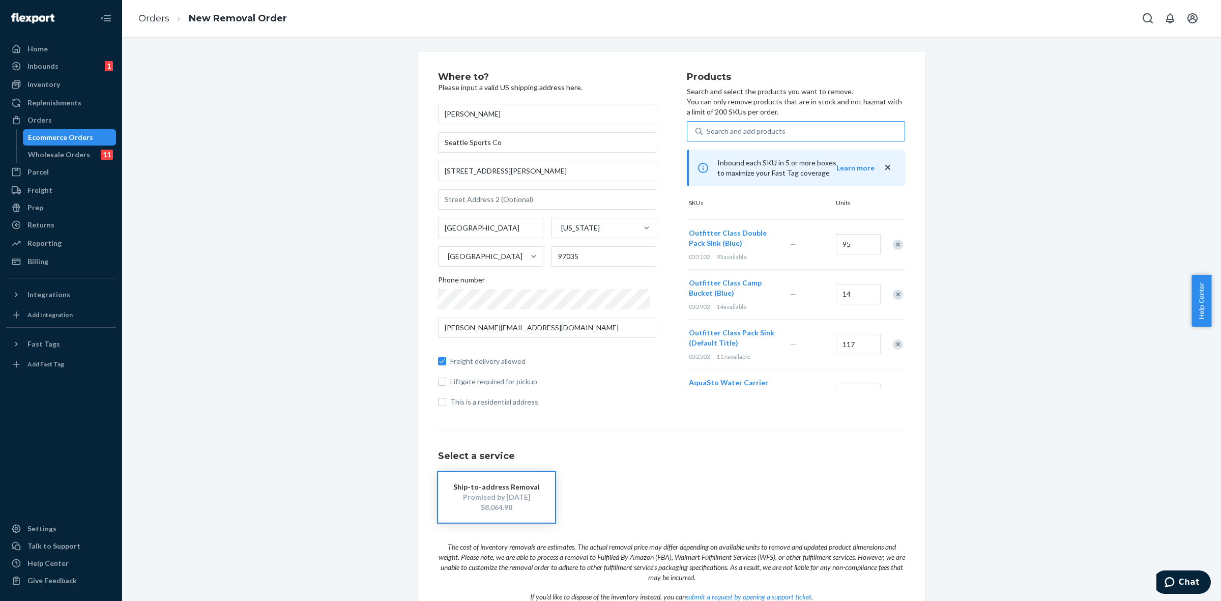
scroll to position [71, 0]
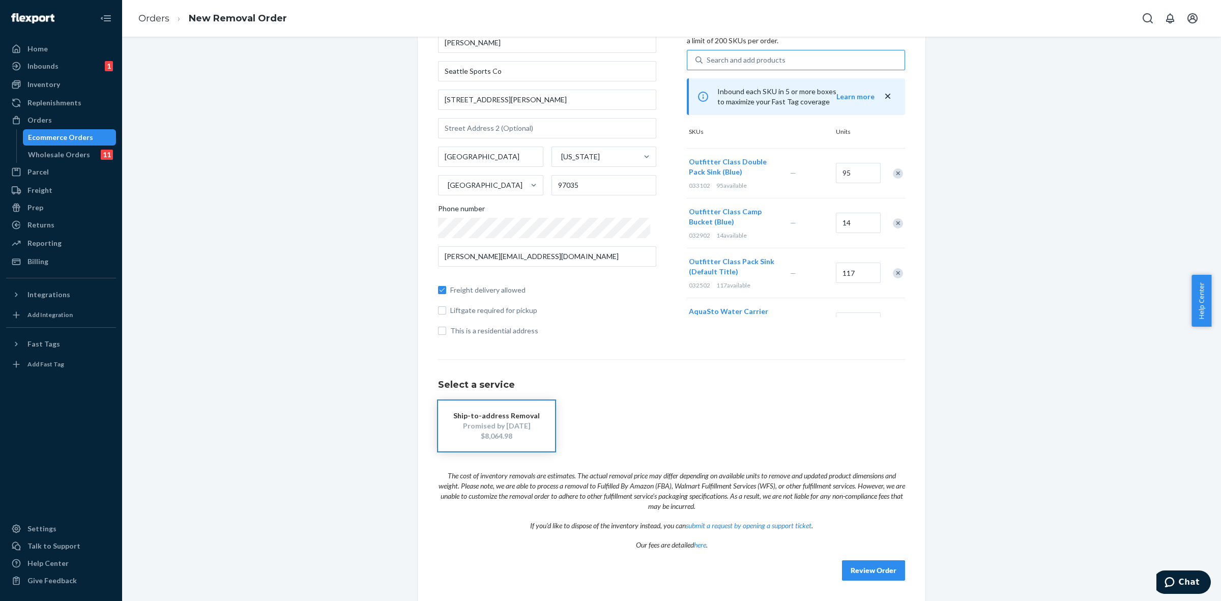
click at [879, 570] on button "Review Order" at bounding box center [873, 570] width 63 height 20
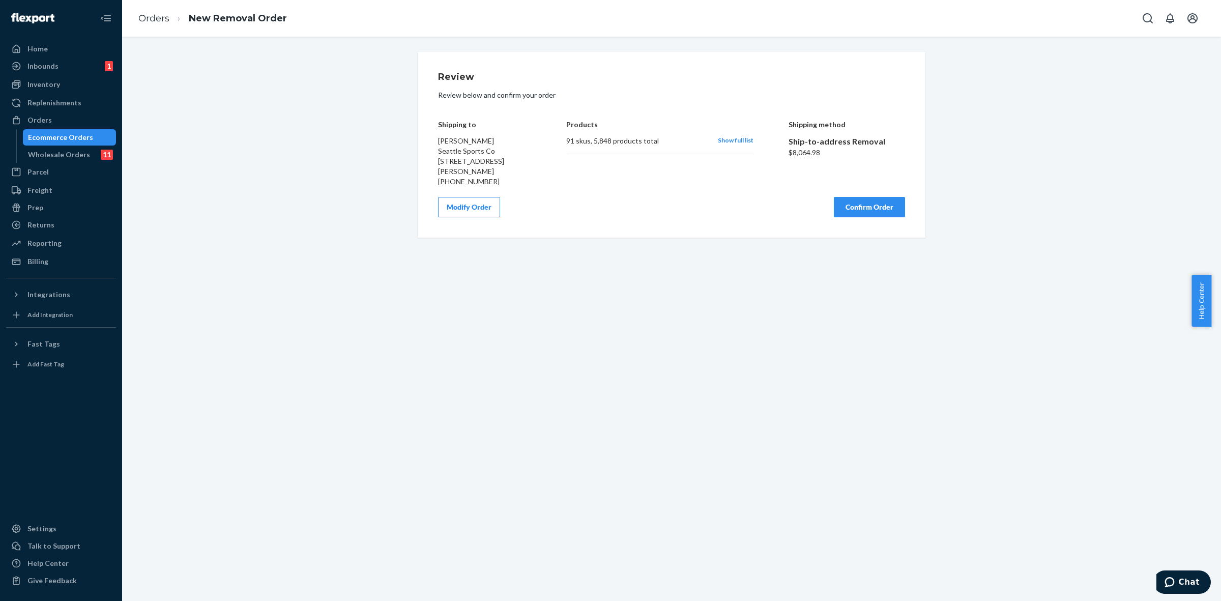
scroll to position [0, 0]
click at [861, 207] on button "Confirm Order" at bounding box center [869, 207] width 71 height 20
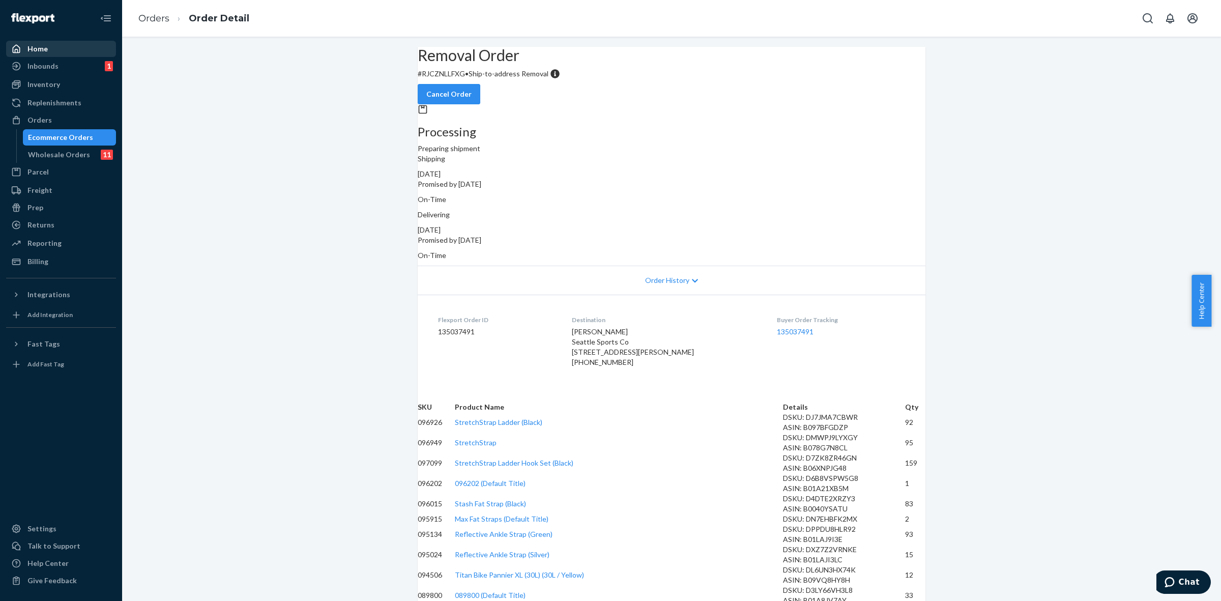
click at [42, 52] on div "Home" at bounding box center [37, 49] width 20 height 10
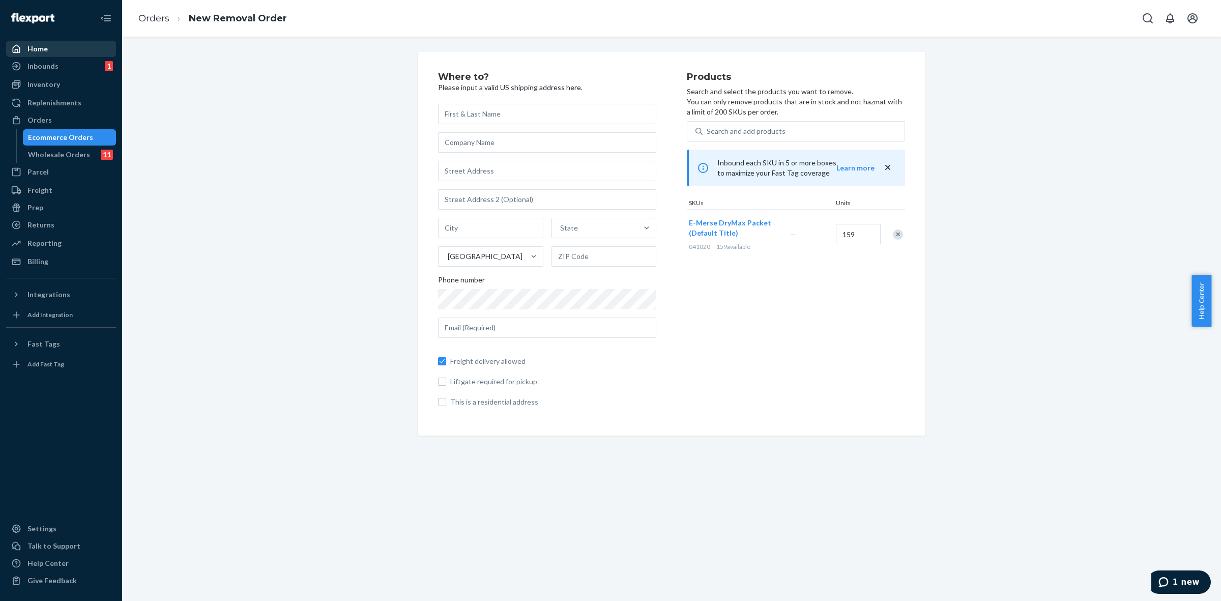
click at [42, 48] on div "Home" at bounding box center [37, 49] width 20 height 10
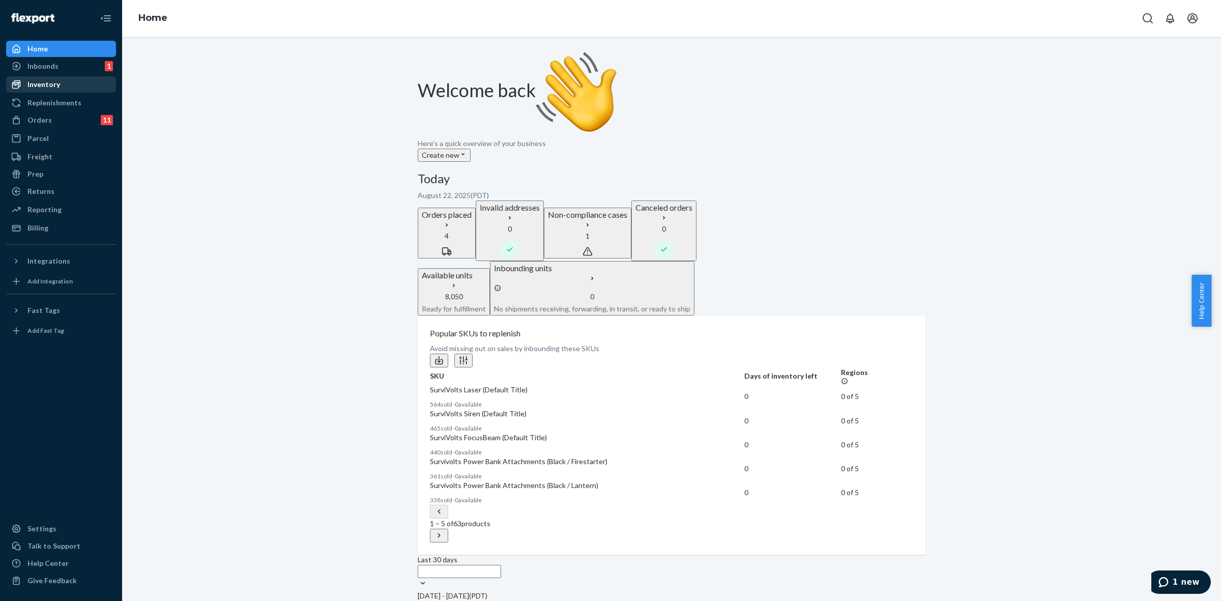
click at [53, 78] on div "Inventory" at bounding box center [61, 84] width 108 height 14
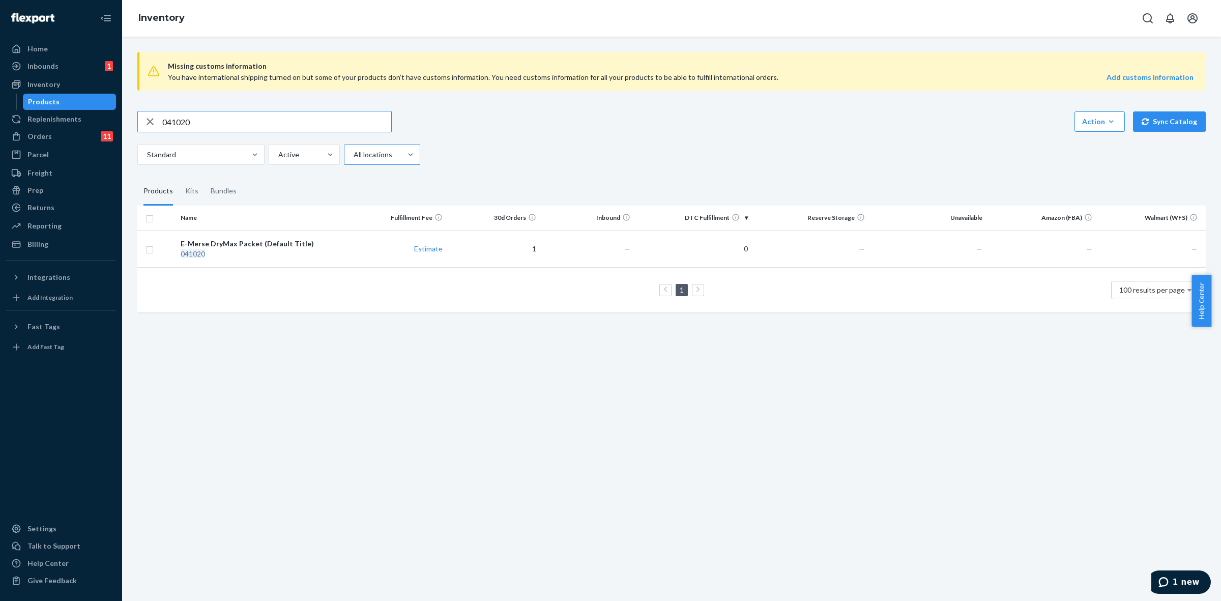
click at [385, 155] on div at bounding box center [381, 155] width 57 height 12
click at [354, 155] on input "All locations" at bounding box center [353, 155] width 1 height 10
click at [388, 218] on div "Reserve Storage" at bounding box center [382, 207] width 76 height 20
click at [354, 160] on input "option Reserve Storage focused, 3 of 5. 5 results available. Use Up and Down to…" at bounding box center [353, 155] width 1 height 10
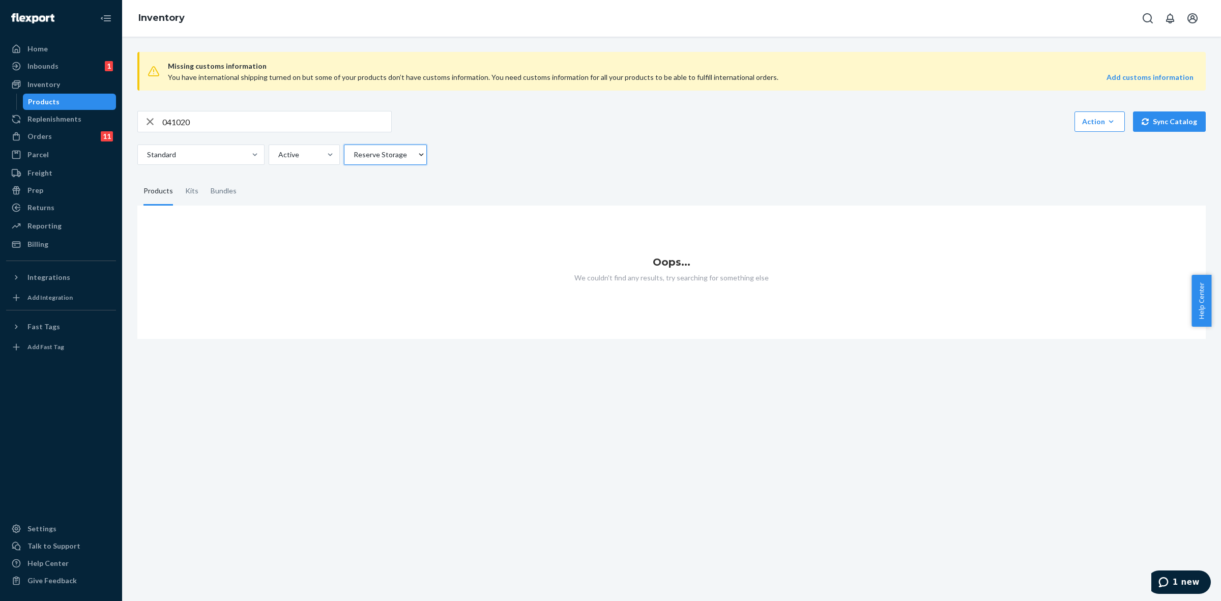
click at [147, 123] on icon "button" at bounding box center [150, 121] width 12 height 20
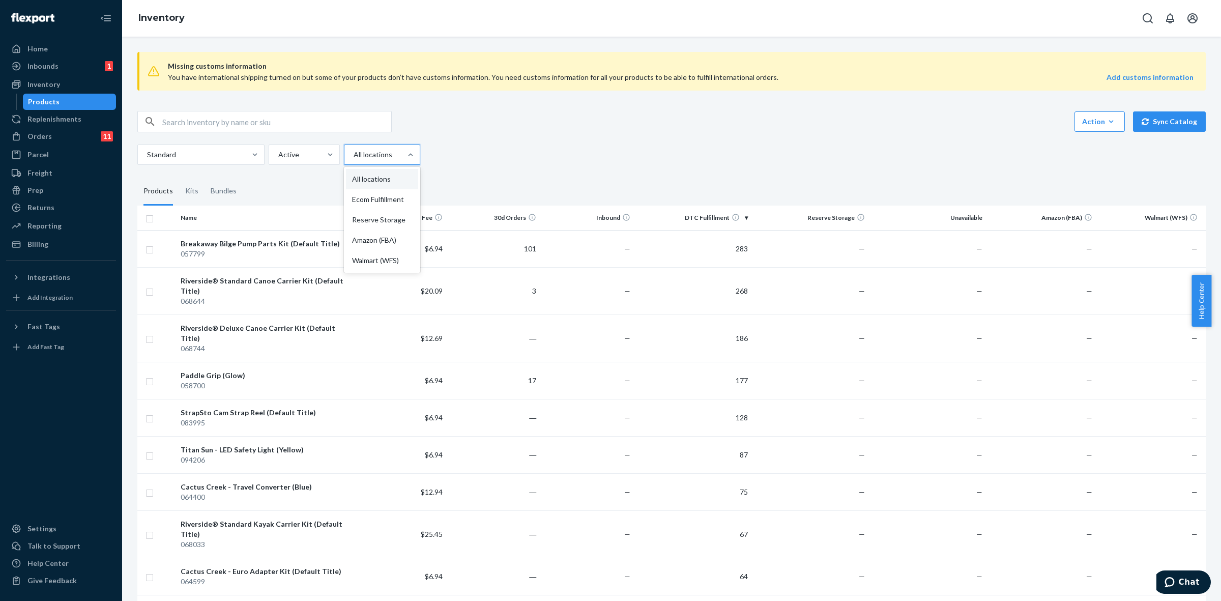
click at [395, 159] on div at bounding box center [381, 155] width 57 height 12
click at [354, 159] on input "option All locations focused, 1 of 5. 5 results available. Use Up and Down to c…" at bounding box center [353, 155] width 1 height 10
click at [392, 218] on div "Reserve Storage" at bounding box center [382, 220] width 72 height 20
click at [354, 160] on input "option Reserve Storage focused, 3 of 5. 5 results available. Use Up and Down to…" at bounding box center [353, 155] width 1 height 10
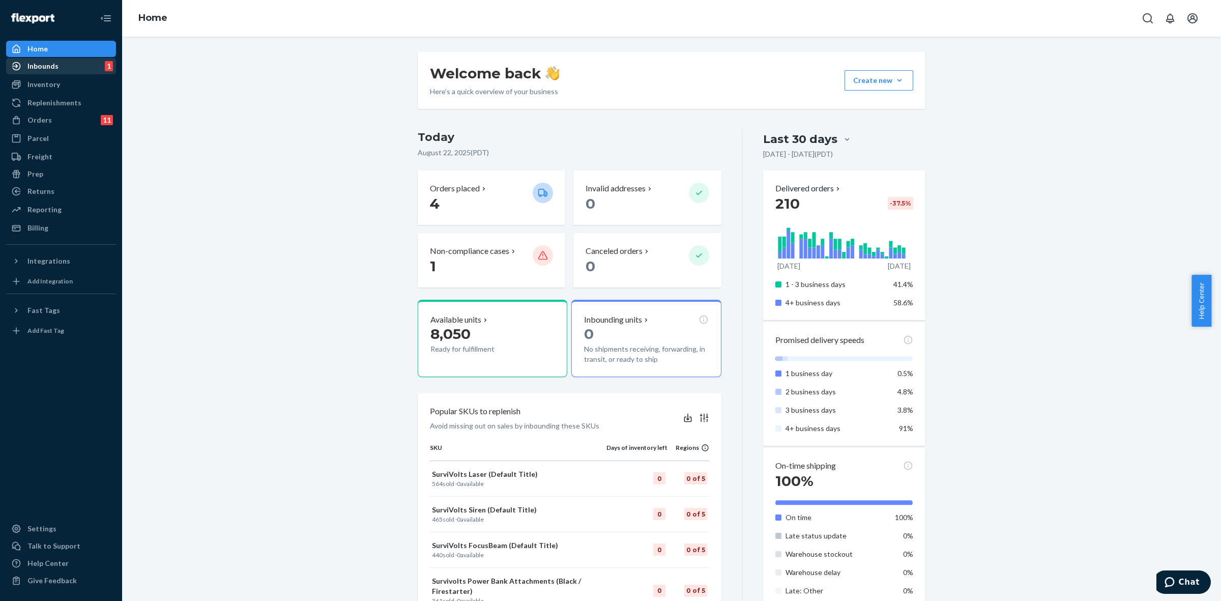
click at [84, 68] on div "Inbounds 1" at bounding box center [61, 66] width 108 height 14
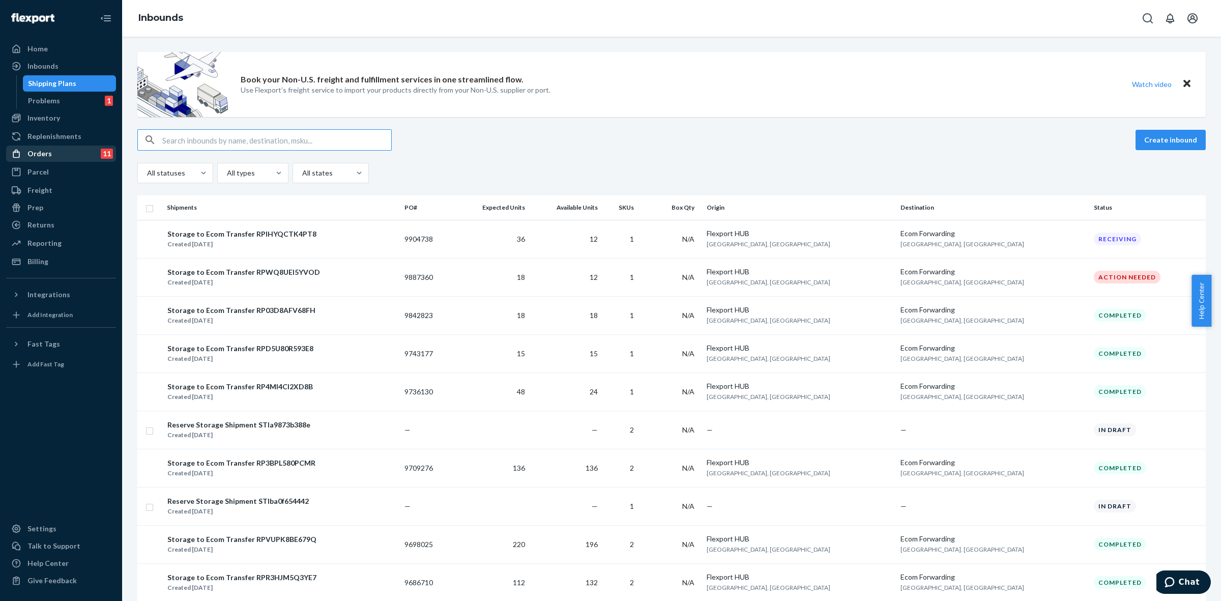
click at [59, 154] on div "Orders 11" at bounding box center [61, 154] width 108 height 14
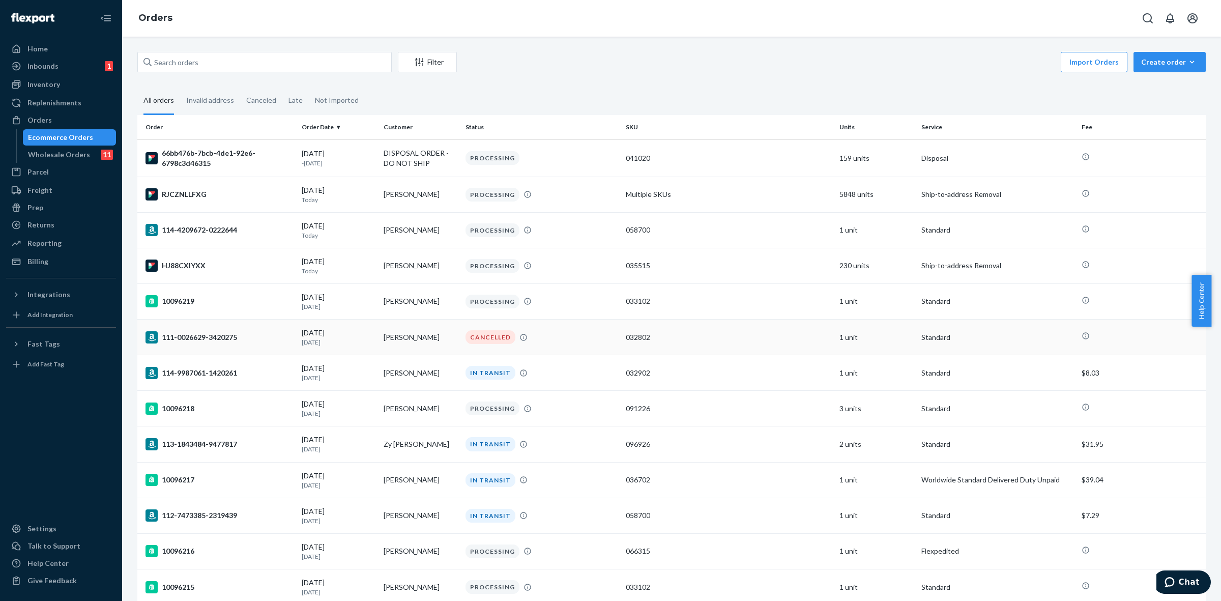
click at [197, 335] on div "111-0026629-3420275" at bounding box center [219, 337] width 148 height 12
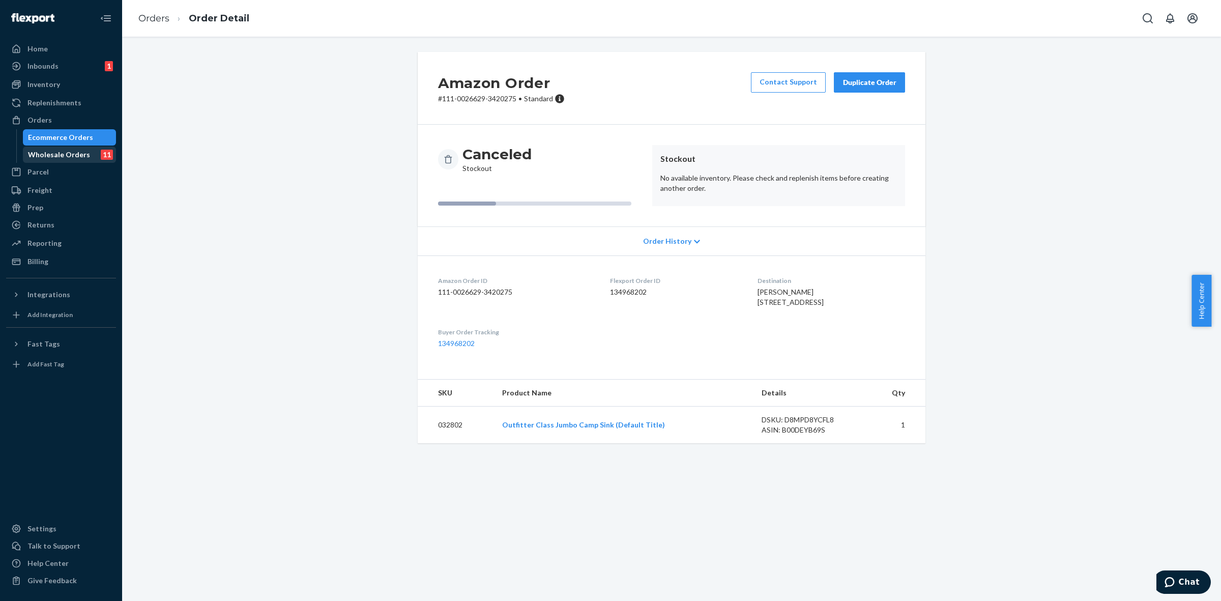
click at [71, 158] on div "Wholesale Orders" at bounding box center [59, 155] width 62 height 10
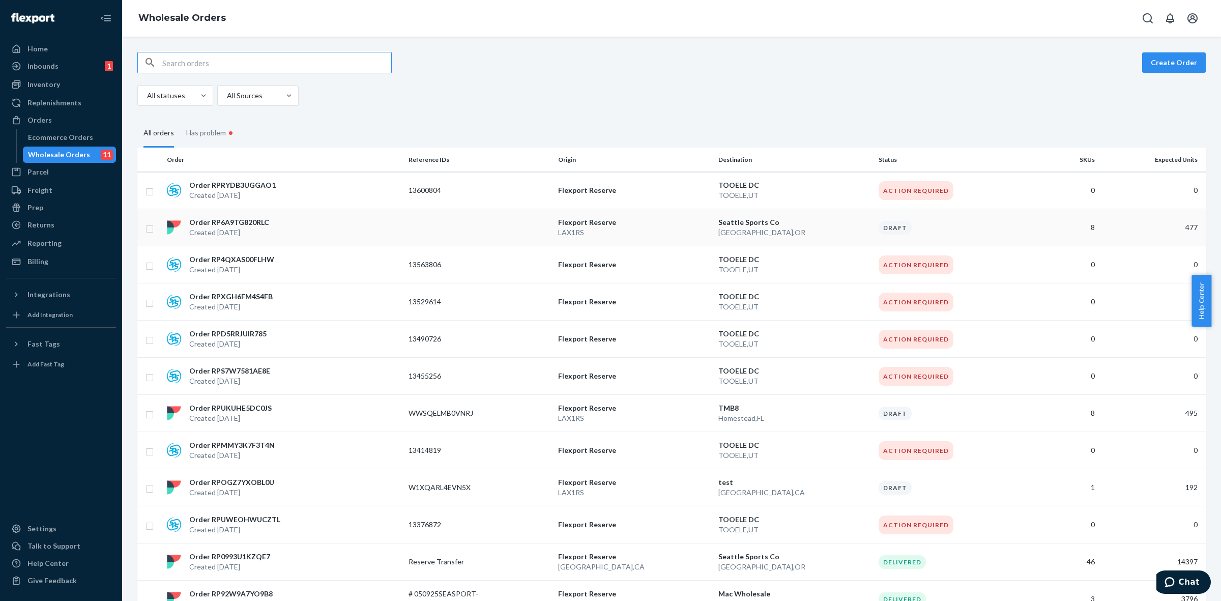
click at [258, 226] on p "Order RP6A9TG820RLC" at bounding box center [229, 222] width 80 height 10
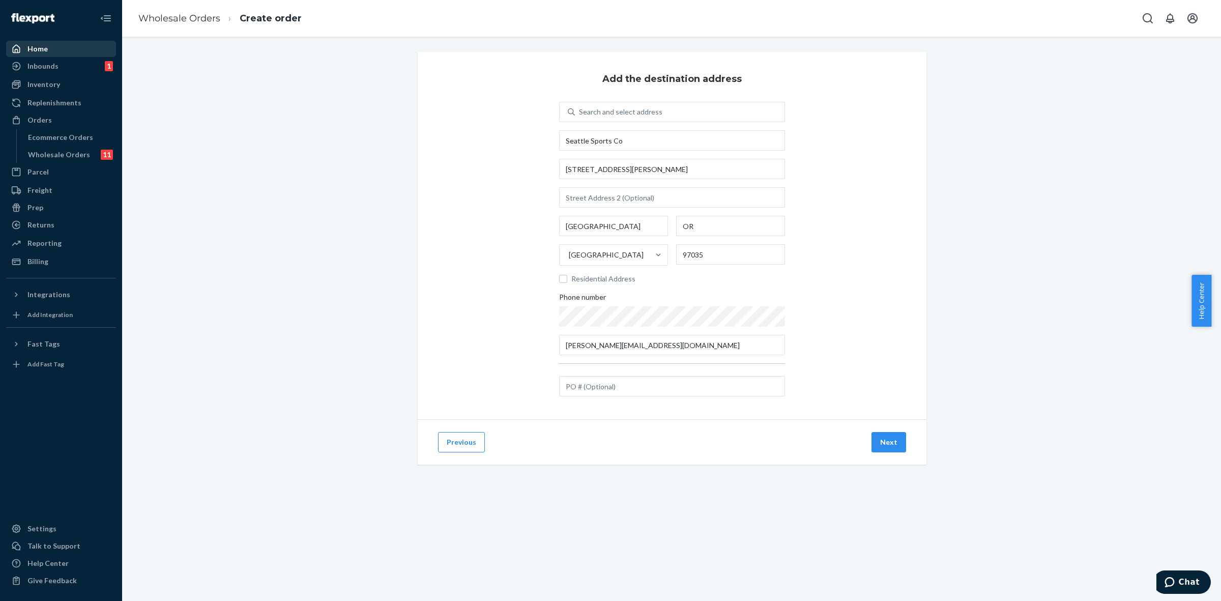
click at [57, 44] on div "Home" at bounding box center [61, 49] width 108 height 14
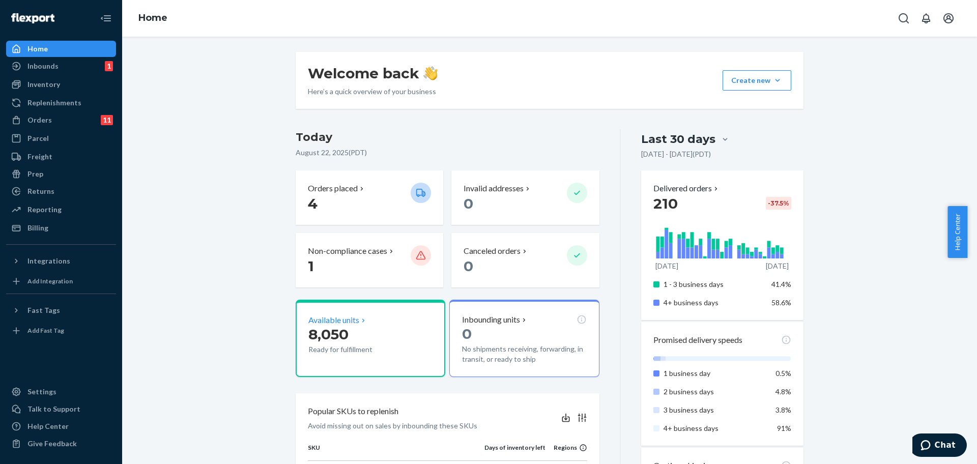
click at [375, 338] on p "8,050" at bounding box center [355, 334] width 94 height 18
